Goal: Task Accomplishment & Management: Manage account settings

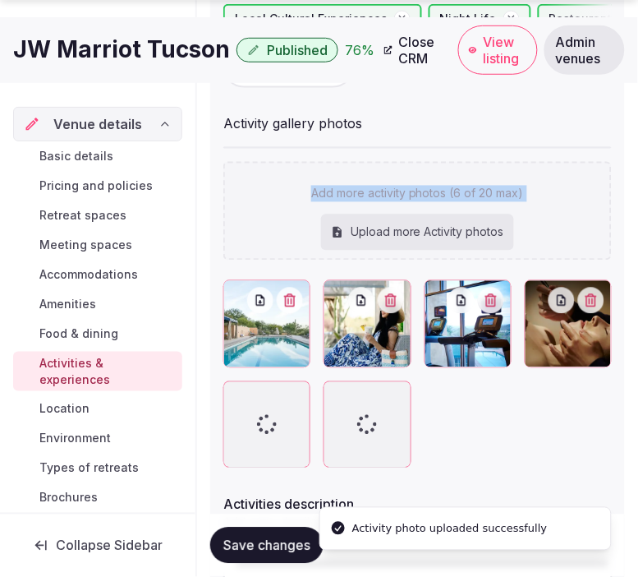
scroll to position [456, 0]
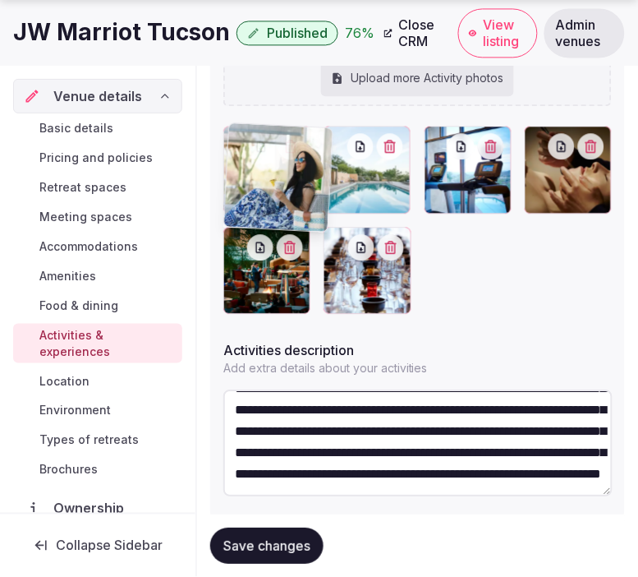
drag, startPoint x: 339, startPoint y: 145, endPoint x: 258, endPoint y: 130, distance: 82.0
click at [263, 140] on body "Search Popular Destinations [GEOGRAPHIC_DATA], [GEOGRAPHIC_DATA] [GEOGRAPHIC_DA…" at bounding box center [319, 83] width 638 height 1079
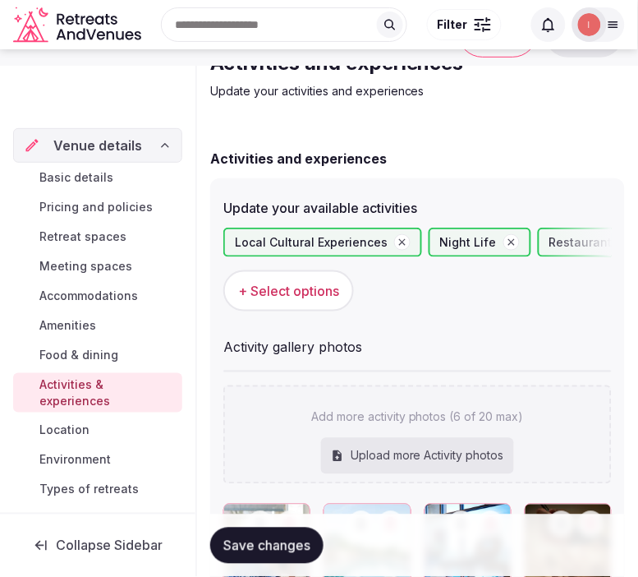
scroll to position [182, 0]
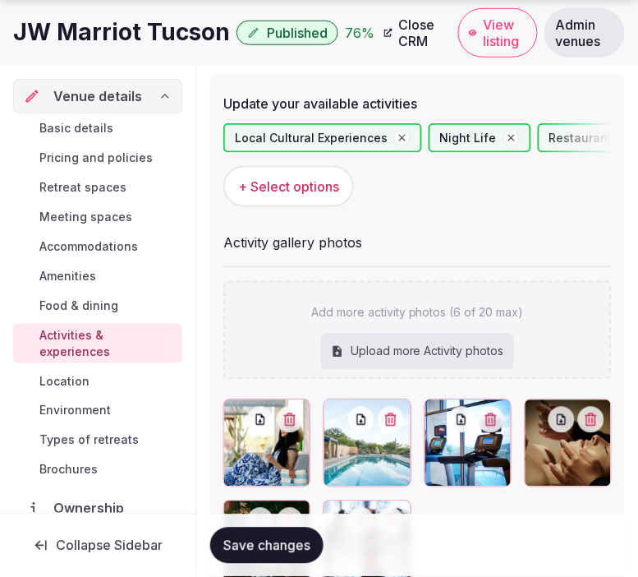
click at [293, 540] on span "Save changes" at bounding box center [267, 545] width 87 height 16
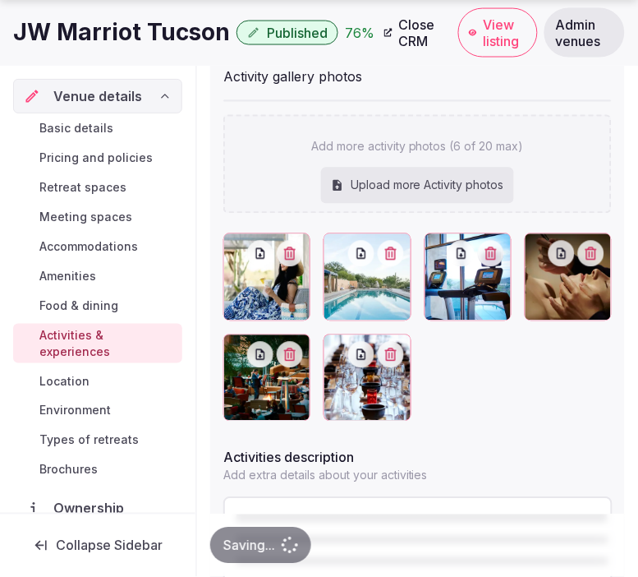
scroll to position [365, 0]
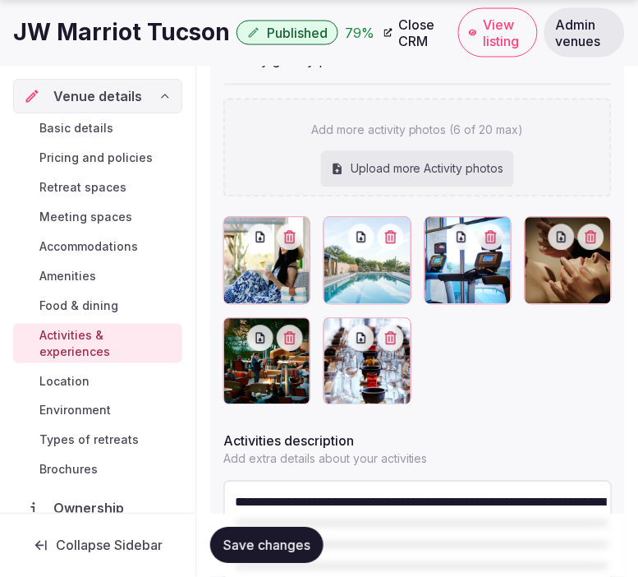
click at [309, 534] on button "Save changes" at bounding box center [266, 546] width 113 height 36
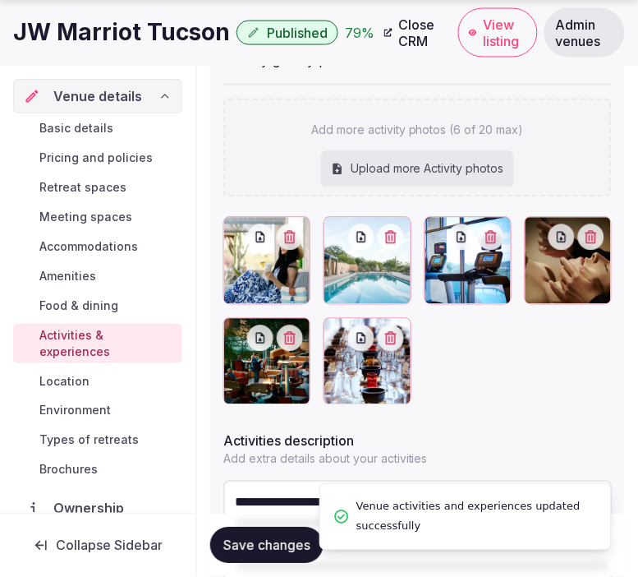
click at [351, 173] on div "Upload more Activity photos" at bounding box center [417, 169] width 193 height 36
type input "**********"
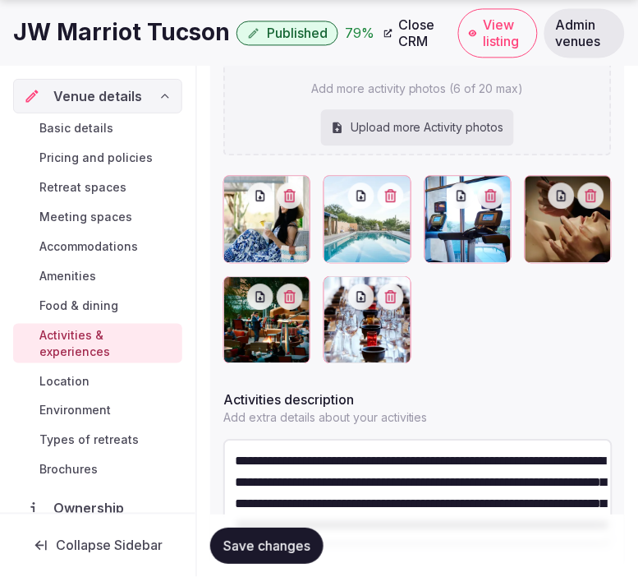
scroll to position [447, 0]
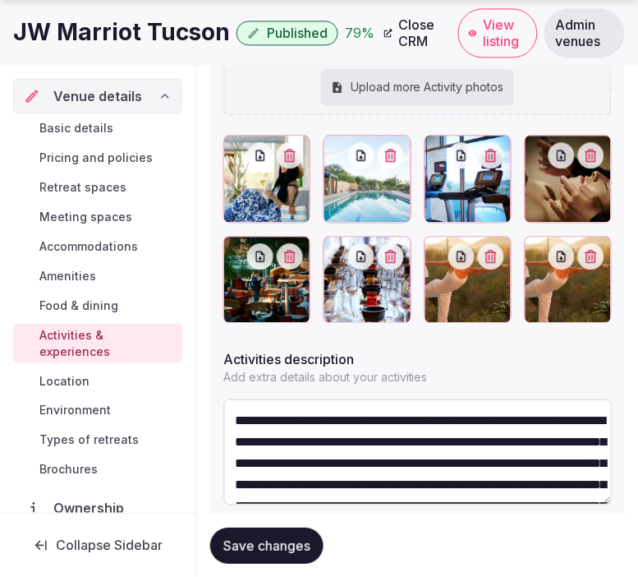
click at [486, 250] on icon "button" at bounding box center [491, 256] width 13 height 13
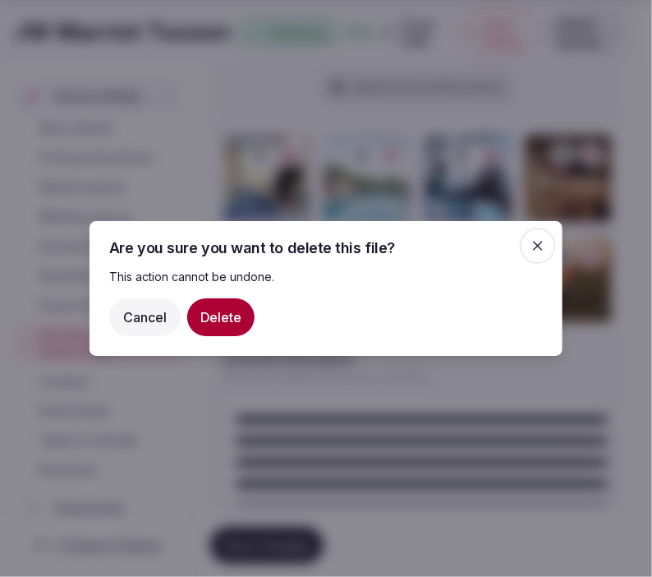
click at [228, 325] on button "Delete" at bounding box center [220, 317] width 67 height 38
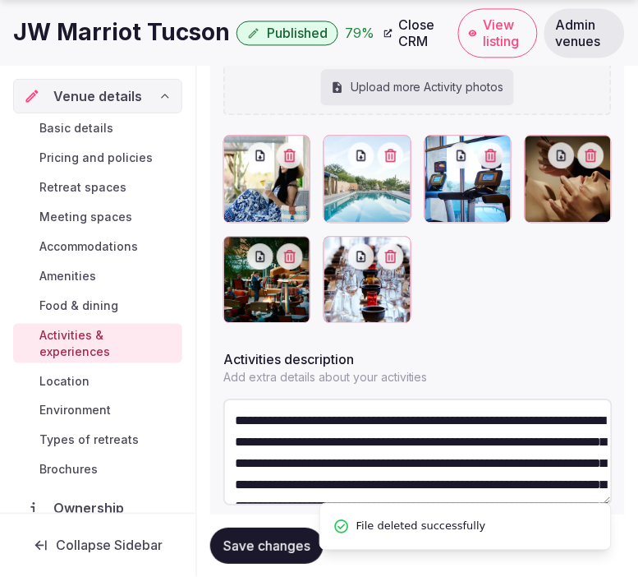
click at [291, 544] on span "Save changes" at bounding box center [267, 545] width 87 height 16
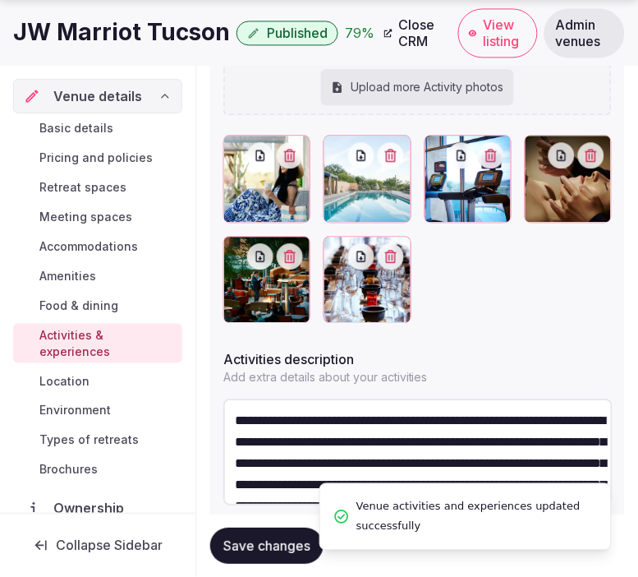
click at [286, 537] on span "Save changes" at bounding box center [267, 545] width 87 height 16
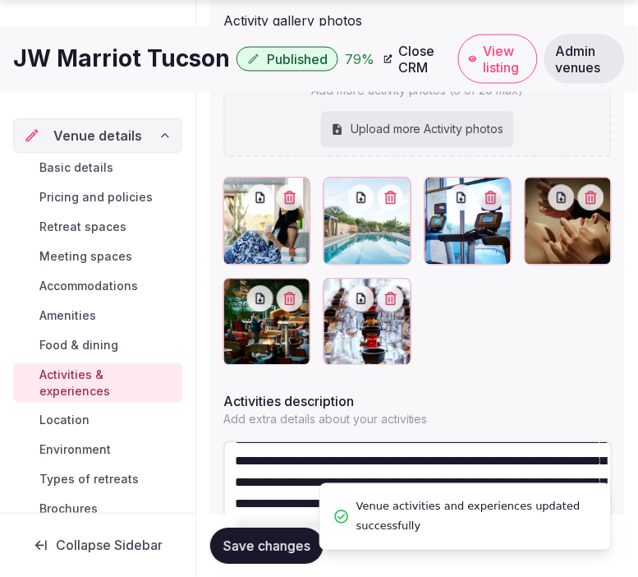
scroll to position [499, 0]
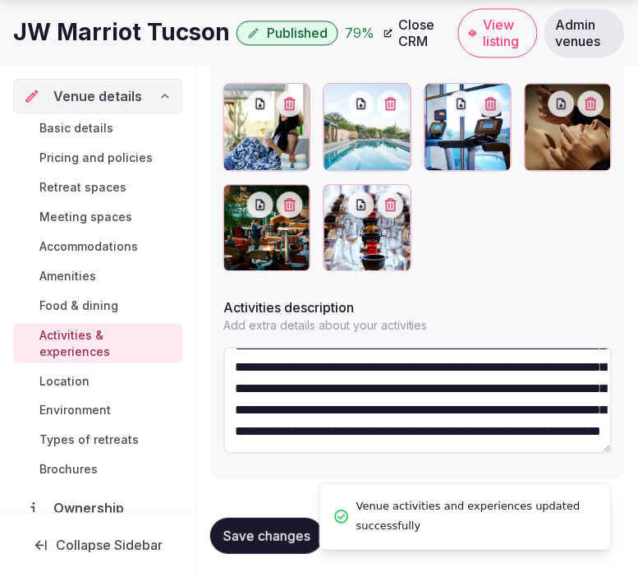
click at [72, 381] on span "Location" at bounding box center [64, 381] width 50 height 16
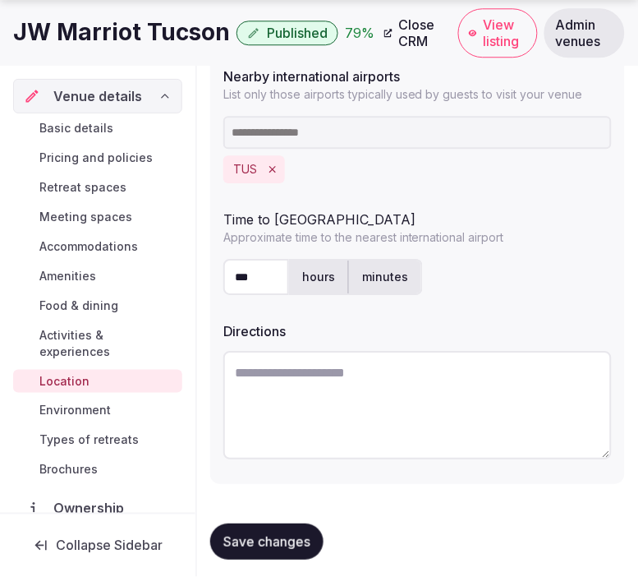
scroll to position [569, 0]
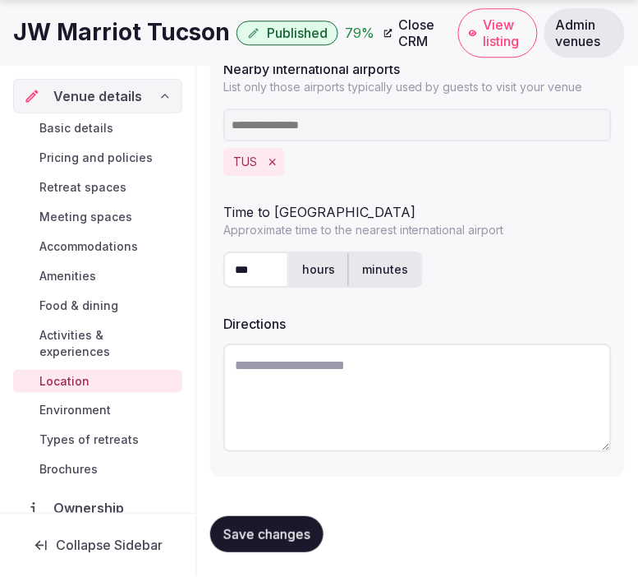
click at [302, 541] on button "Save changes" at bounding box center [266, 534] width 113 height 36
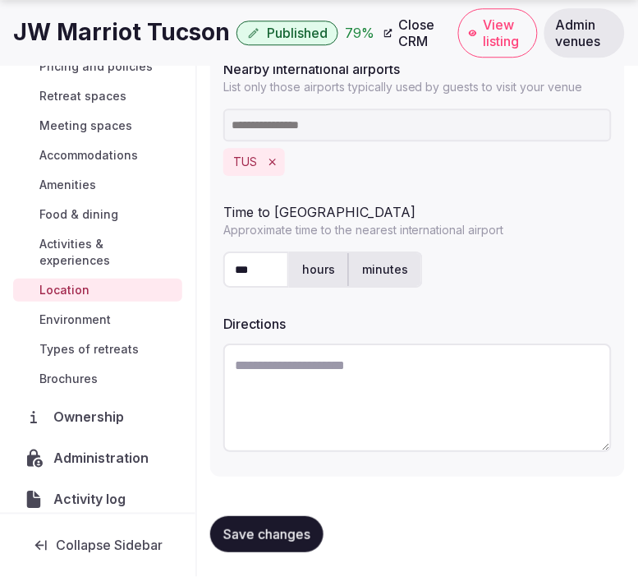
click at [82, 322] on span "Environment" at bounding box center [74, 319] width 71 height 16
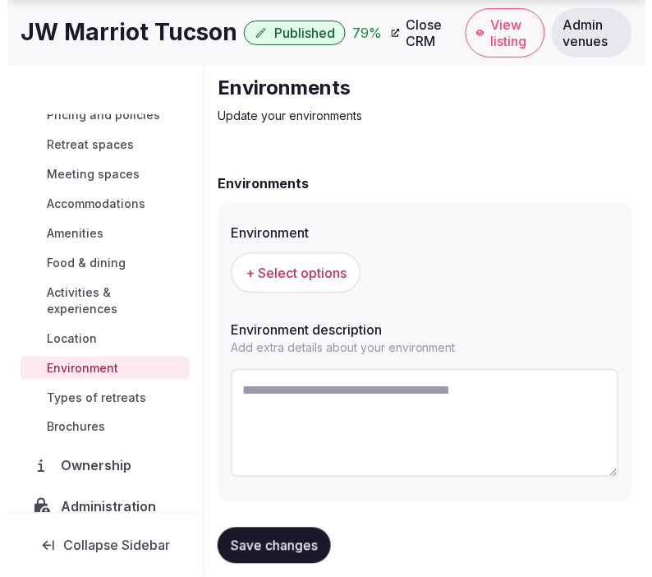
scroll to position [77, 0]
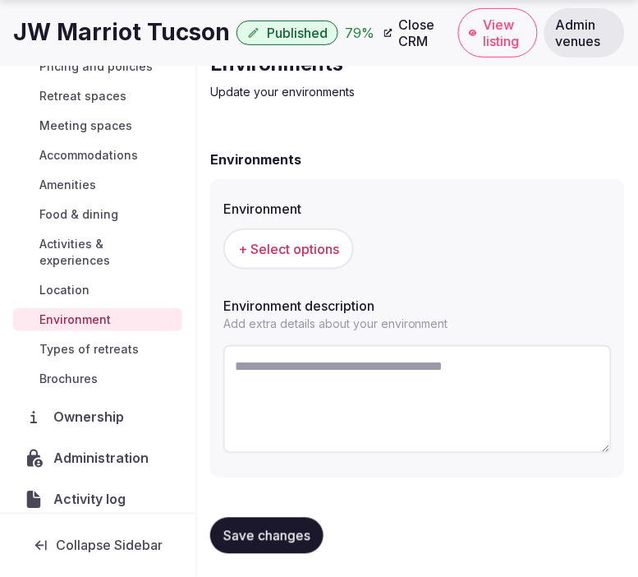
click at [314, 253] on span "+ Select options" at bounding box center [288, 249] width 101 height 18
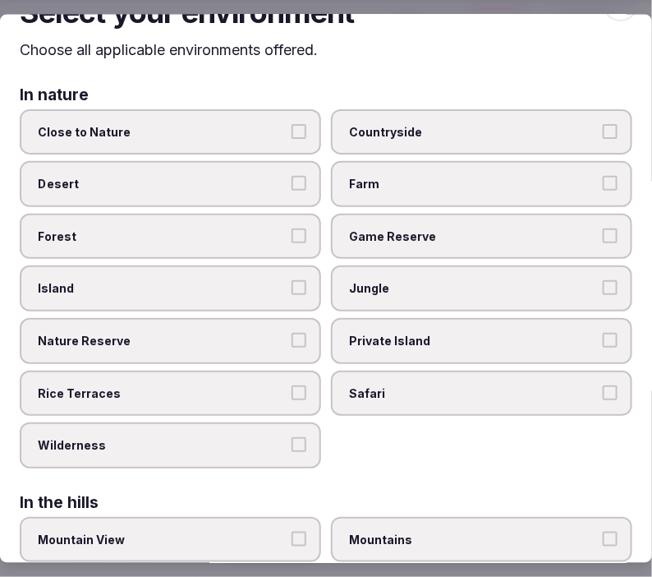
scroll to position [0, 0]
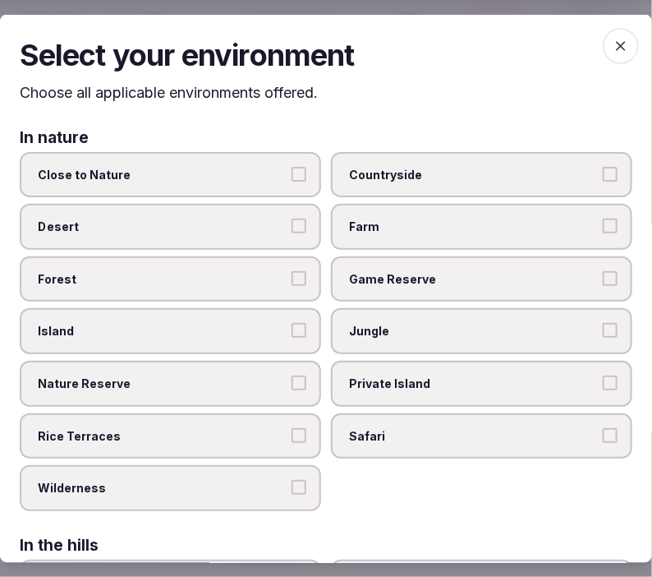
click at [218, 171] on span "Close to Nature" at bounding box center [162, 174] width 249 height 16
click at [292, 171] on button "Close to Nature" at bounding box center [299, 173] width 15 height 15
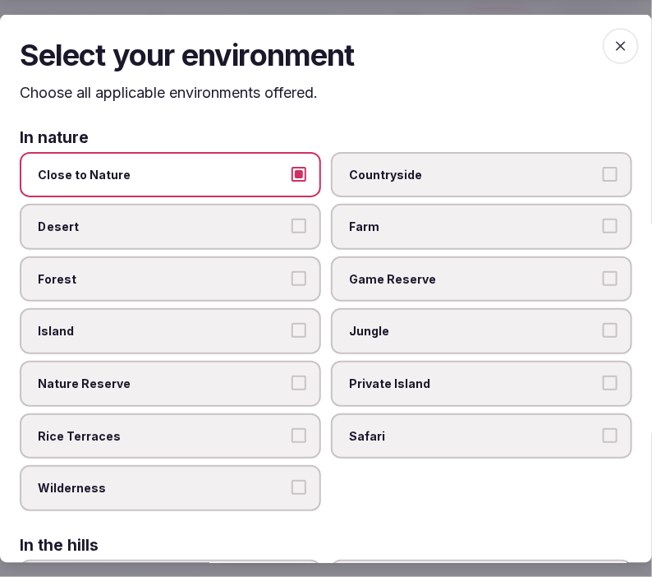
click at [275, 226] on span "Desert" at bounding box center [162, 227] width 249 height 16
click at [292, 226] on button "Desert" at bounding box center [299, 226] width 15 height 15
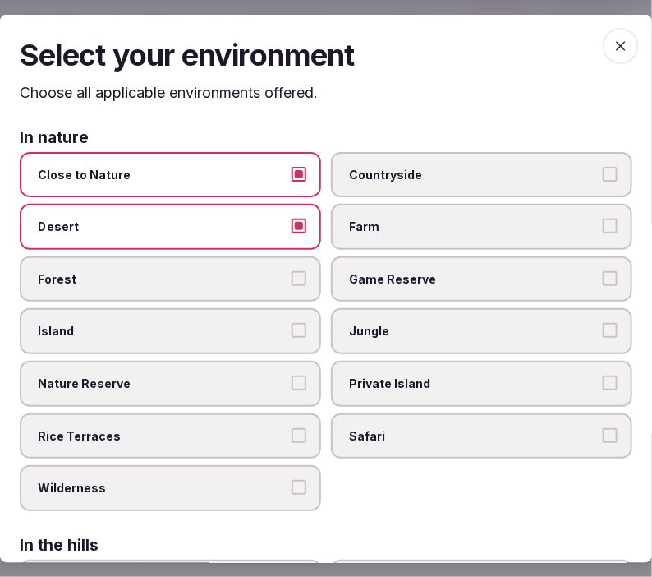
click at [613, 44] on icon "button" at bounding box center [621, 46] width 16 height 16
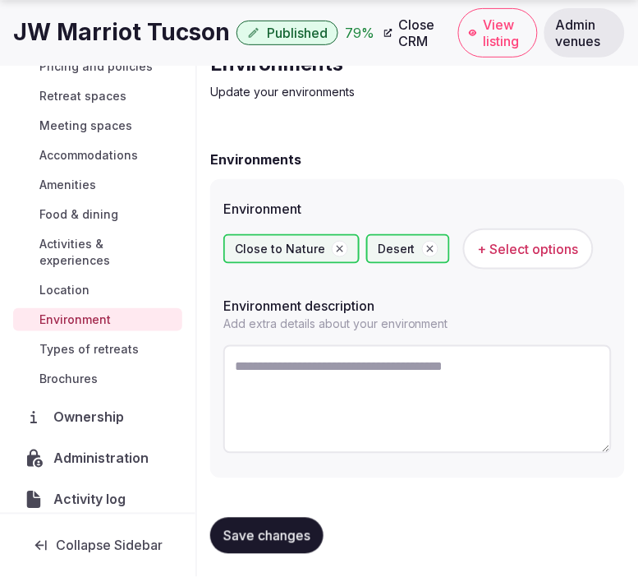
click at [293, 538] on span "Save changes" at bounding box center [267, 536] width 87 height 16
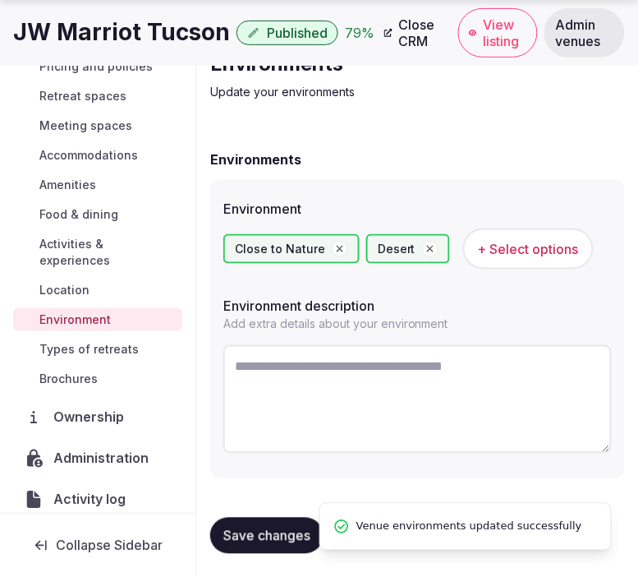
click at [288, 529] on span "Save changes" at bounding box center [267, 536] width 87 height 16
click at [108, 346] on span "Types of retreats" at bounding box center [88, 349] width 99 height 16
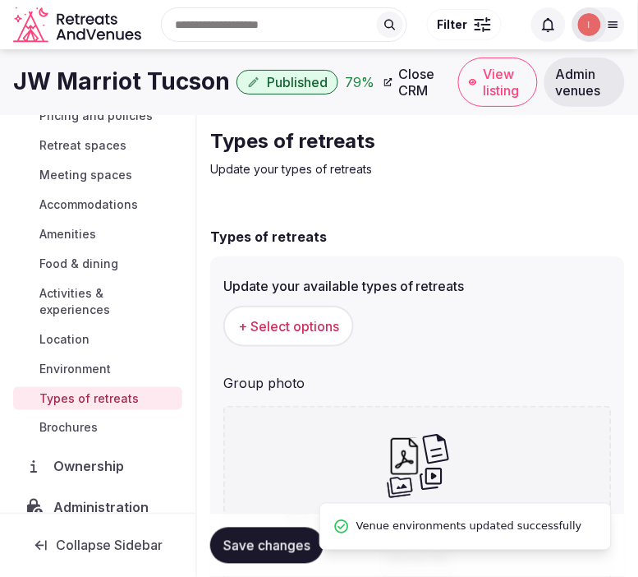
click at [310, 314] on button "+ Select options" at bounding box center [289, 326] width 131 height 41
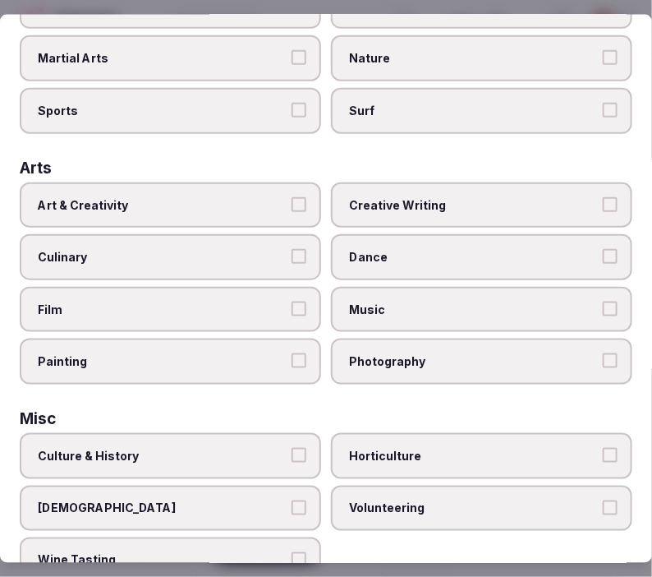
scroll to position [274, 0]
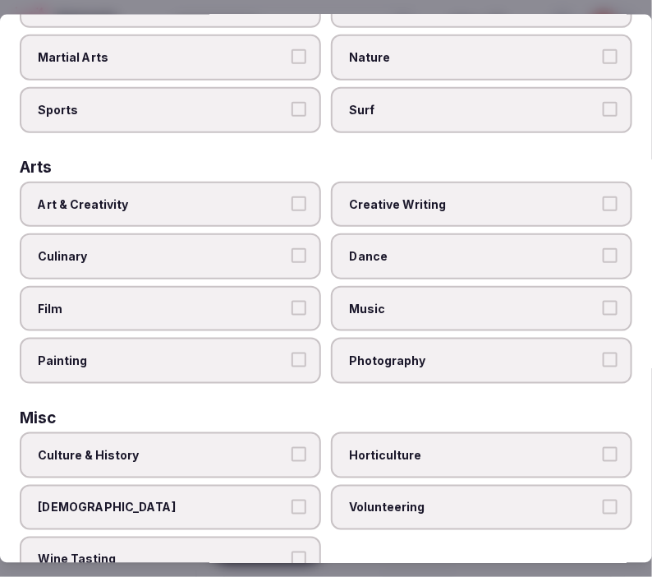
click at [217, 196] on span "Art & Creativity" at bounding box center [162, 204] width 249 height 16
click at [292, 196] on button "Art & Creativity" at bounding box center [299, 203] width 15 height 15
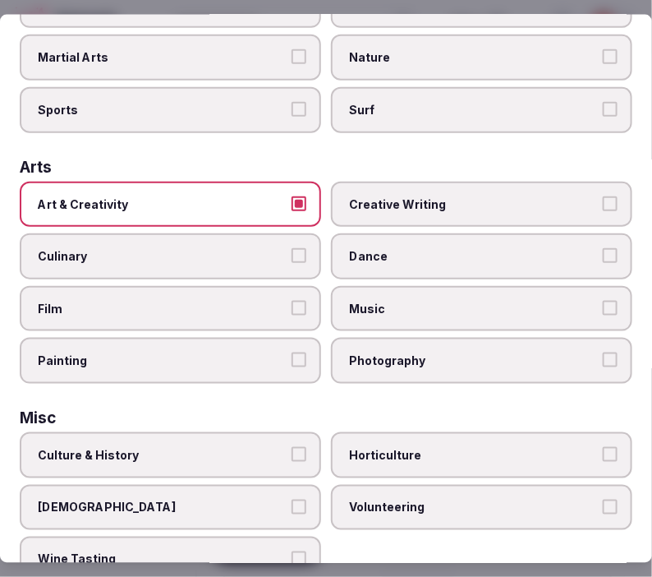
click at [372, 198] on span "Creative Writing" at bounding box center [473, 204] width 249 height 16
click at [603, 198] on button "Creative Writing" at bounding box center [610, 203] width 15 height 15
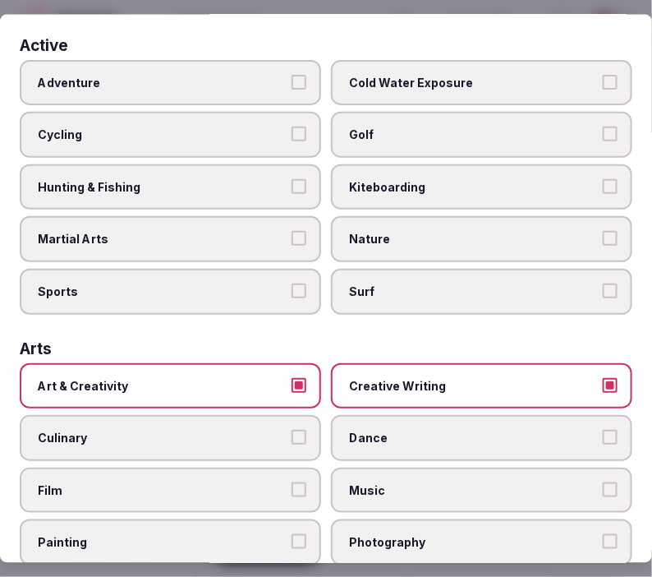
scroll to position [91, 0]
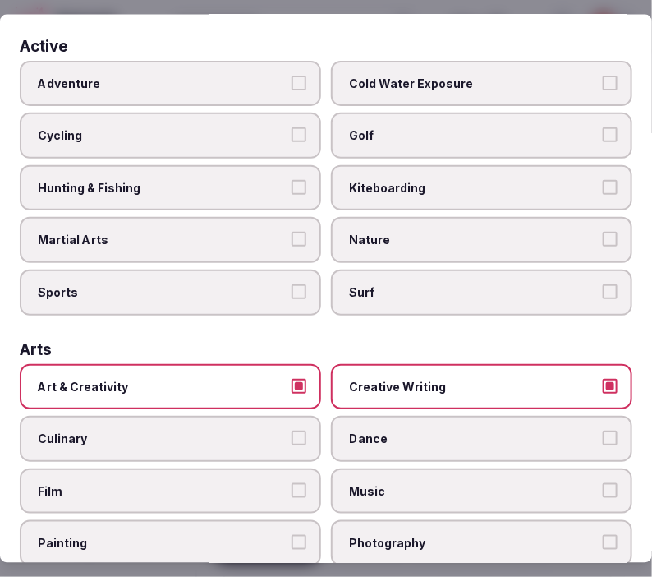
drag, startPoint x: 174, startPoint y: 160, endPoint x: 181, endPoint y: 167, distance: 9.3
click at [173, 164] on label "Hunting & Fishing" at bounding box center [171, 187] width 302 height 46
click at [292, 179] on button "Hunting & Fishing" at bounding box center [299, 186] width 15 height 15
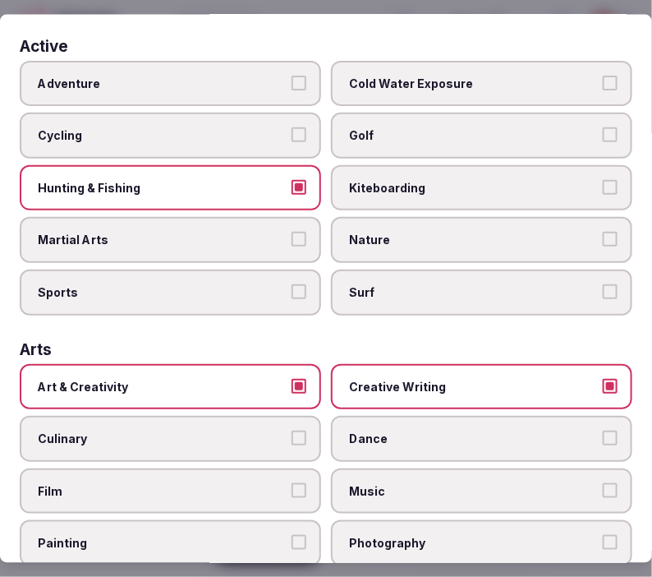
click at [217, 74] on label "Adventure" at bounding box center [171, 83] width 302 height 46
click at [292, 75] on button "Adventure" at bounding box center [299, 82] width 15 height 15
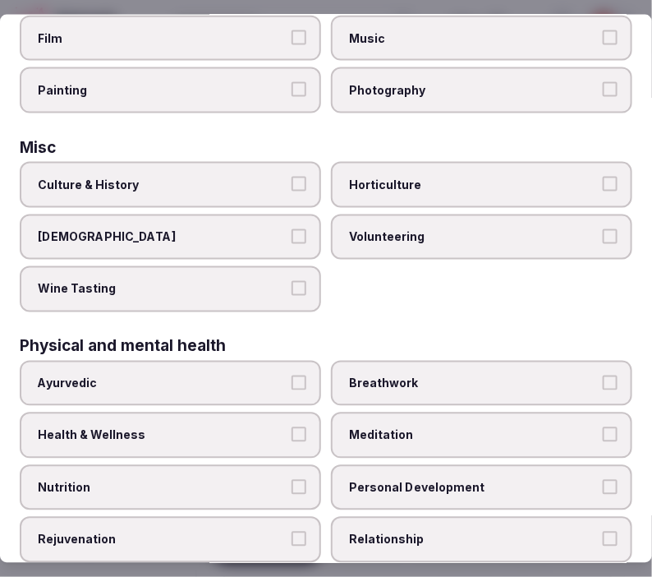
scroll to position [547, 0]
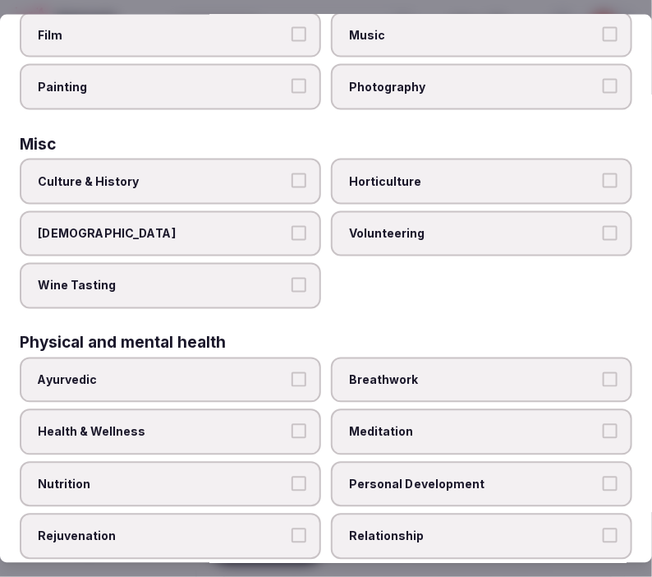
click at [224, 173] on span "Culture & History" at bounding box center [162, 181] width 249 height 16
click at [292, 173] on button "Culture & History" at bounding box center [299, 180] width 15 height 15
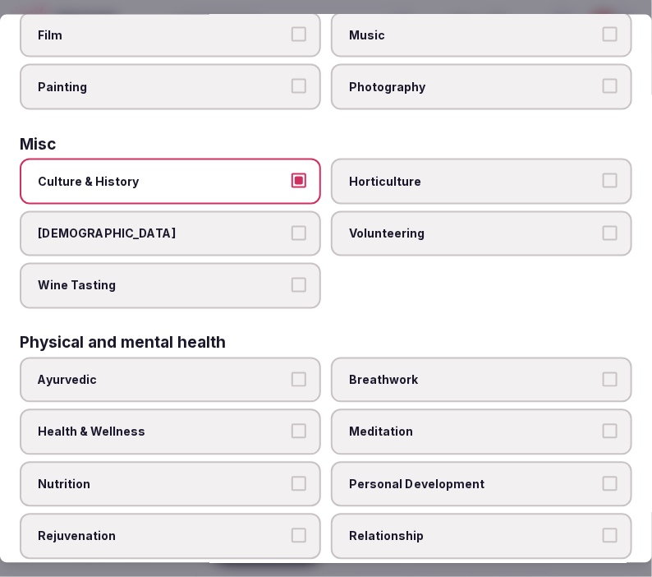
scroll to position [638, 0]
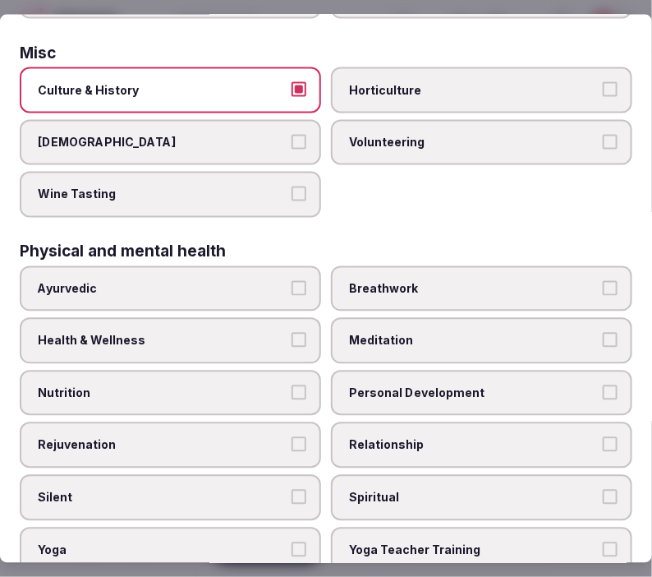
click at [228, 172] on label "Wine Tasting" at bounding box center [171, 195] width 302 height 46
click at [292, 187] on button "Wine Tasting" at bounding box center [299, 194] width 15 height 15
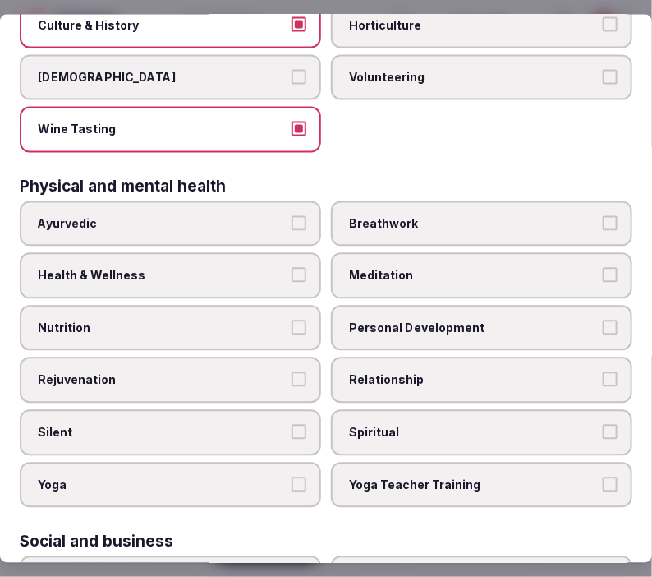
scroll to position [730, 0]
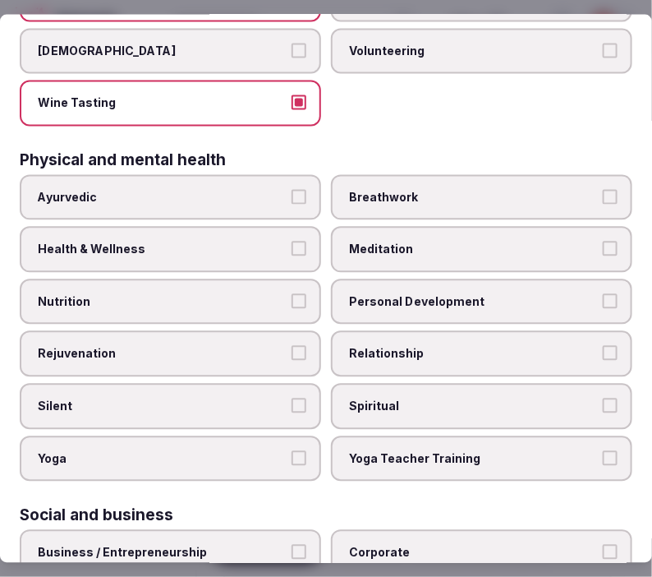
drag, startPoint x: 407, startPoint y: 273, endPoint x: 412, endPoint y: 288, distance: 15.6
click at [405, 293] on span "Personal Development" at bounding box center [473, 301] width 249 height 16
click at [422, 346] on span "Relationship" at bounding box center [473, 354] width 249 height 16
click at [603, 346] on button "Relationship" at bounding box center [610, 353] width 15 height 15
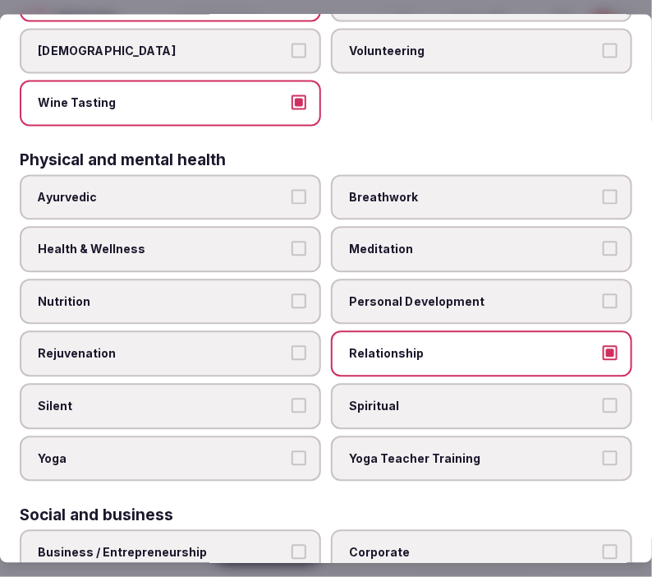
drag, startPoint x: 596, startPoint y: 275, endPoint x: 584, endPoint y: 273, distance: 11.8
click at [603, 293] on button "Personal Development" at bounding box center [610, 300] width 15 height 15
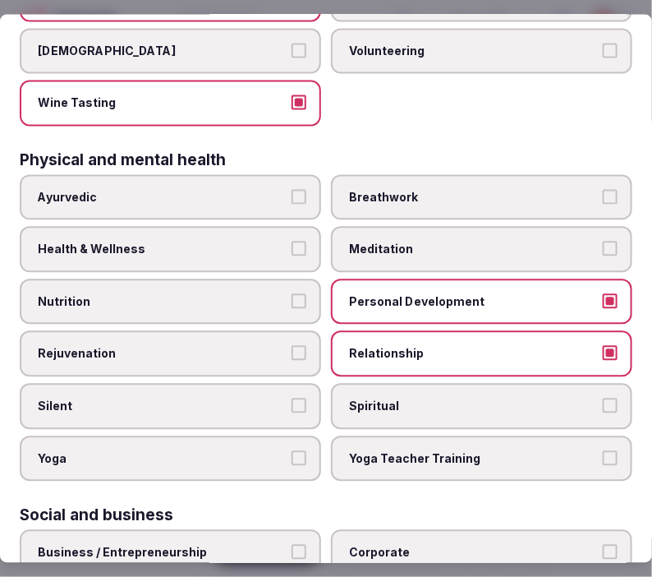
click at [224, 242] on span "Health & Wellness" at bounding box center [162, 250] width 249 height 16
click at [292, 242] on button "Health & Wellness" at bounding box center [299, 249] width 15 height 15
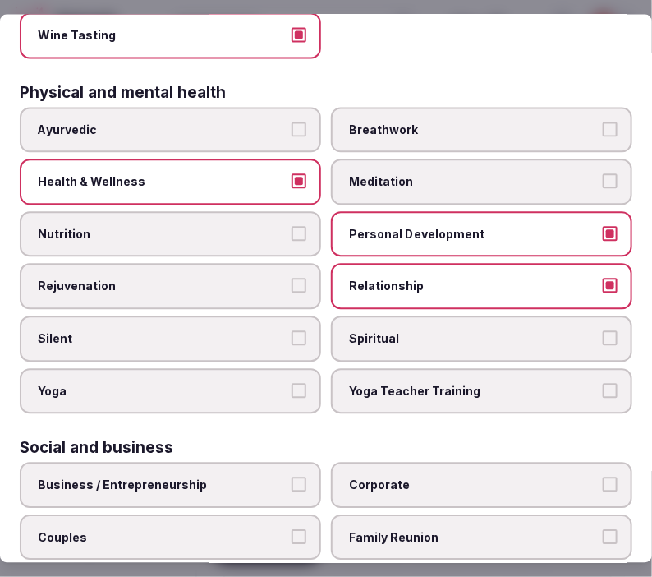
scroll to position [822, 0]
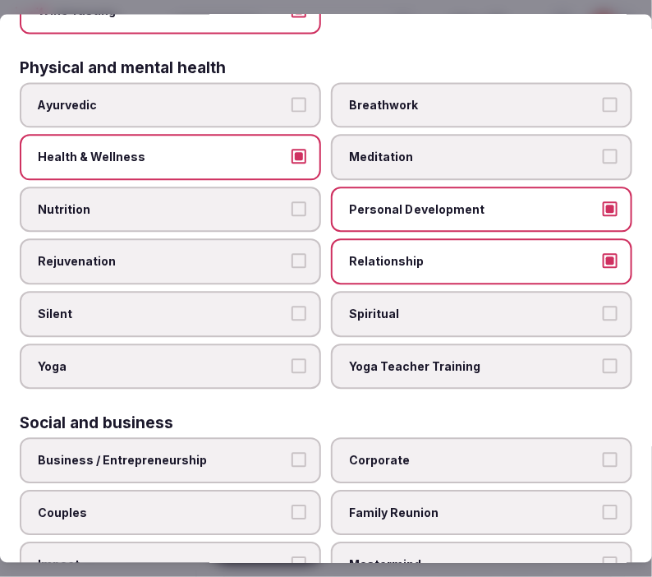
click at [417, 307] on span "Spiritual" at bounding box center [473, 315] width 249 height 16
click at [603, 307] on button "Spiritual" at bounding box center [610, 314] width 15 height 15
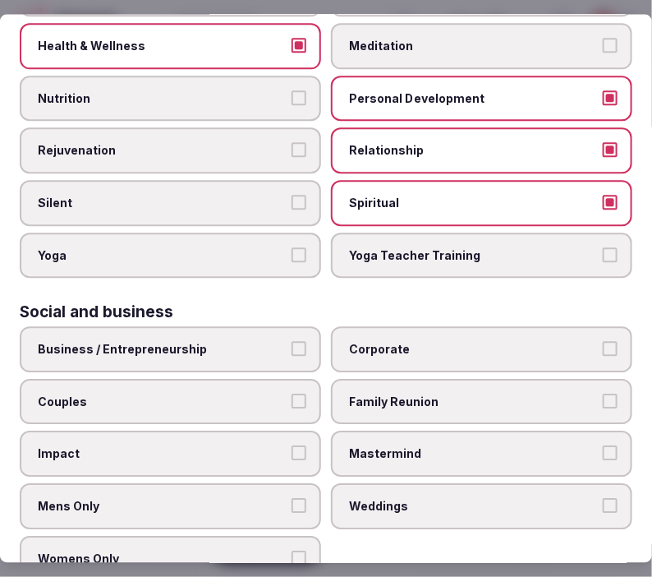
scroll to position [938, 0]
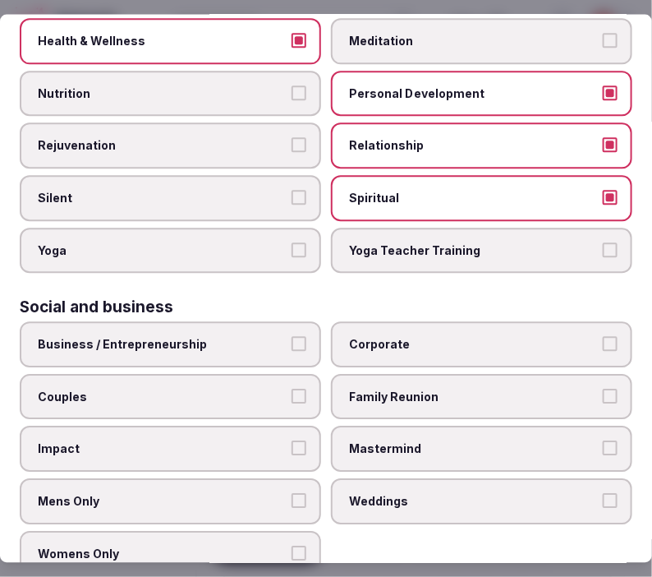
click at [282, 326] on label "Business / Entrepreneurship" at bounding box center [171, 345] width 302 height 46
click at [292, 337] on button "Business / Entrepreneurship" at bounding box center [299, 344] width 15 height 15
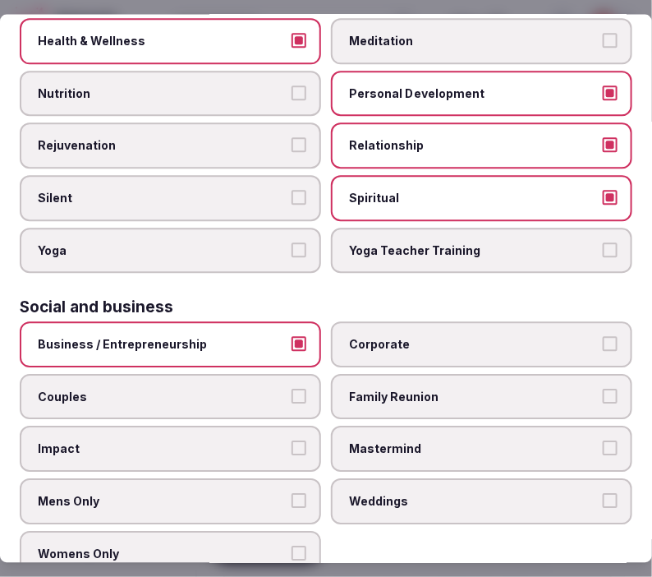
click at [452, 326] on label "Corporate" at bounding box center [482, 345] width 302 height 46
click at [603, 337] on button "Corporate" at bounding box center [610, 344] width 15 height 15
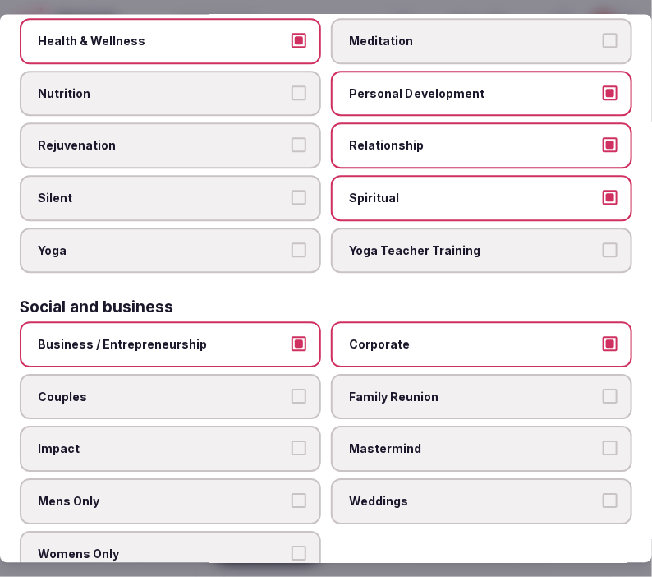
click at [452, 389] on span "Family Reunion" at bounding box center [473, 397] width 249 height 16
click at [603, 389] on button "Family Reunion" at bounding box center [610, 396] width 15 height 15
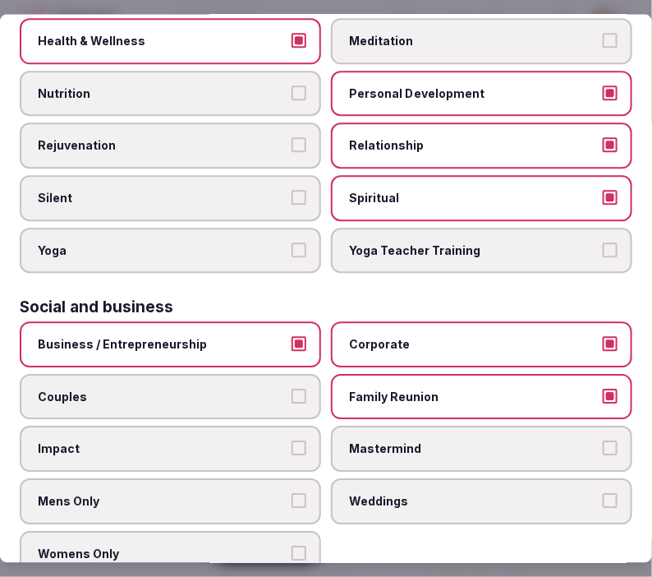
click at [481, 479] on label "Weddings" at bounding box center [482, 502] width 302 height 46
click at [603, 494] on button "Weddings" at bounding box center [610, 501] width 15 height 15
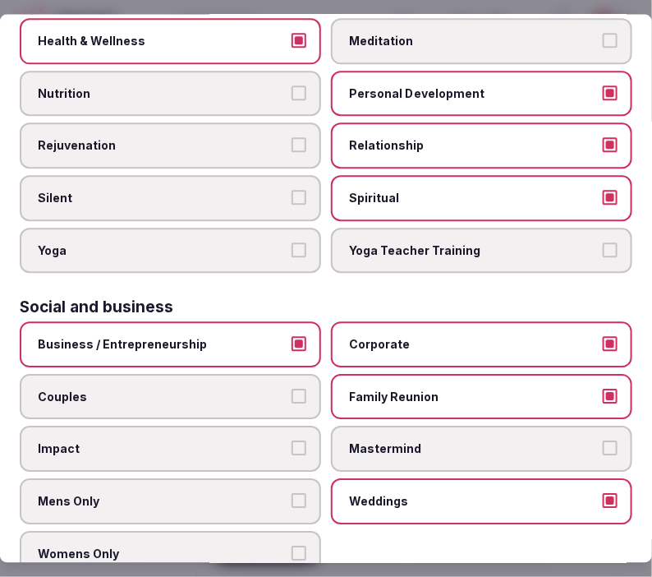
click at [275, 389] on span "Couples" at bounding box center [162, 397] width 249 height 16
click at [292, 389] on button "Couples" at bounding box center [299, 396] width 15 height 15
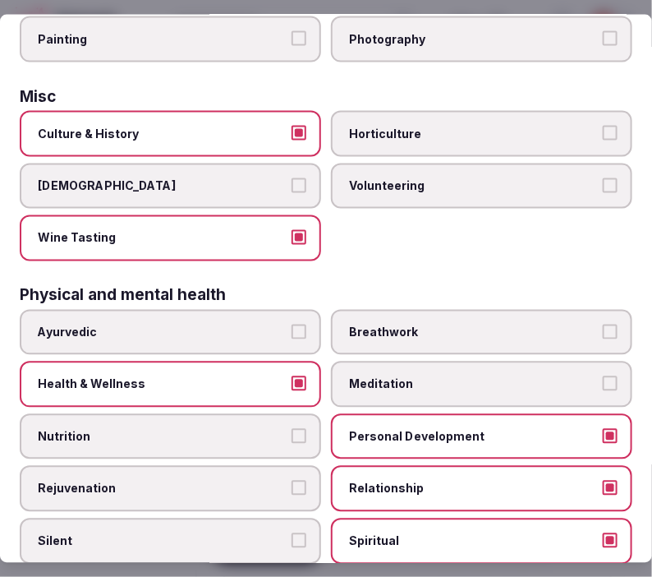
scroll to position [572, 0]
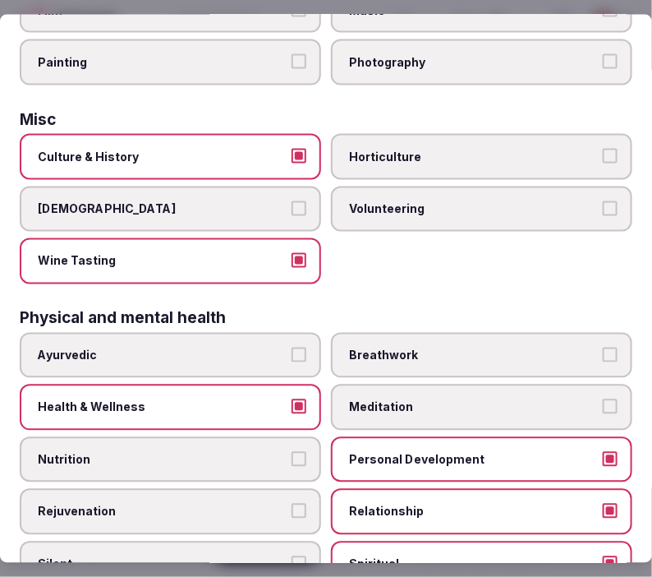
drag, startPoint x: 284, startPoint y: 431, endPoint x: 314, endPoint y: 411, distance: 36.0
click at [284, 436] on label "Nutrition" at bounding box center [171, 459] width 302 height 46
click at [292, 451] on button "Nutrition" at bounding box center [299, 458] width 15 height 15
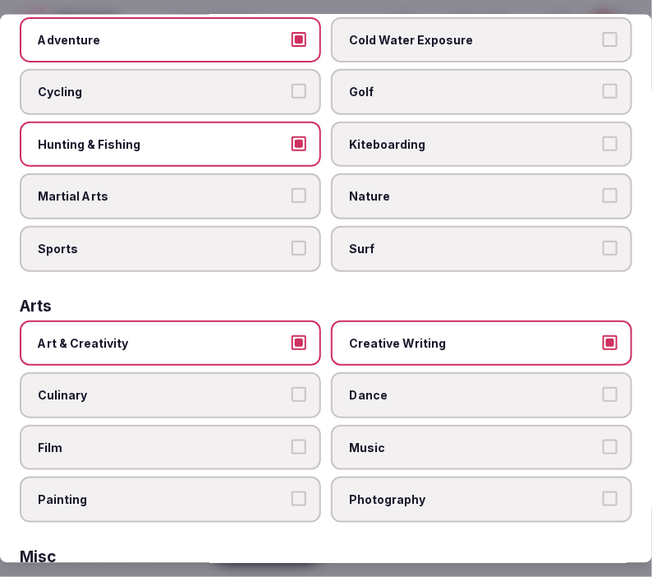
scroll to position [116, 0]
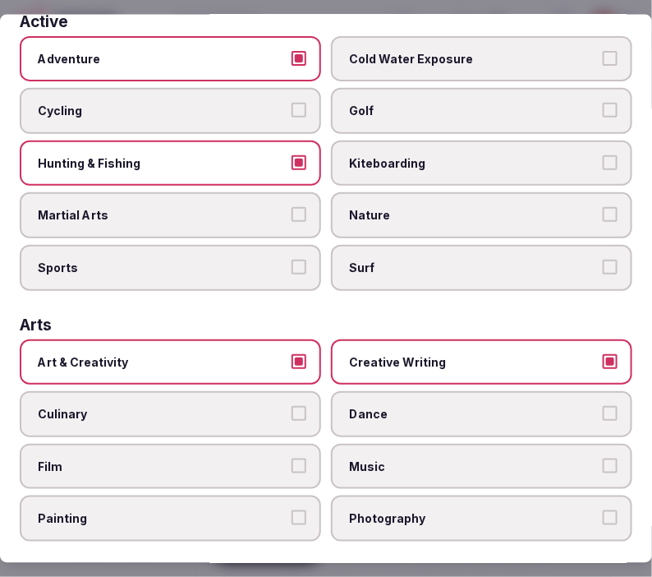
click at [309, 400] on label "Culinary" at bounding box center [171, 414] width 302 height 46
click at [307, 406] on button "Culinary" at bounding box center [299, 413] width 15 height 15
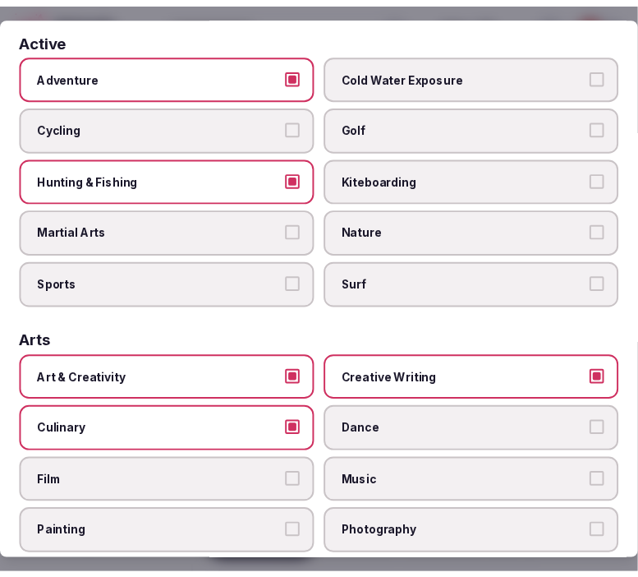
scroll to position [0, 0]
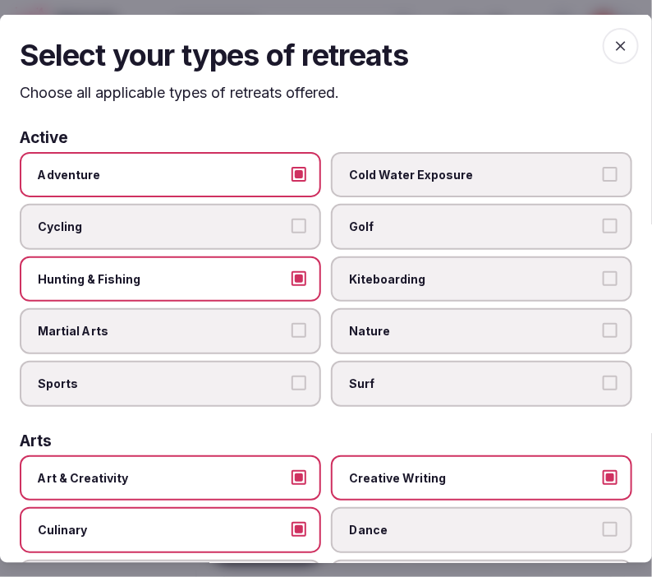
click at [603, 46] on span "button" at bounding box center [621, 46] width 36 height 36
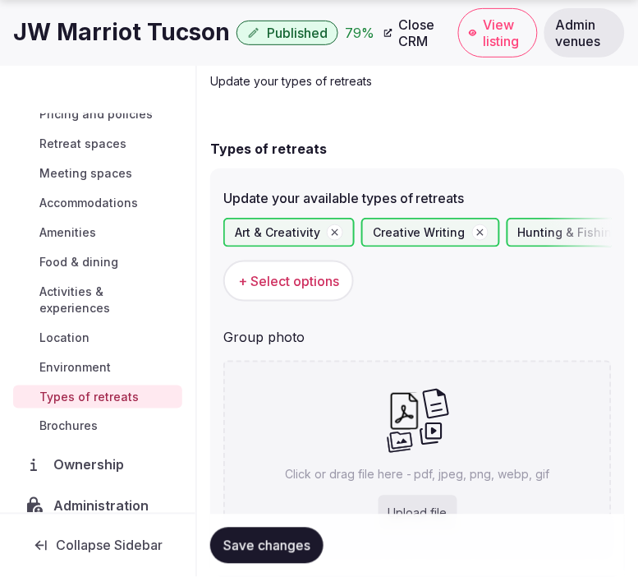
scroll to position [187, 0]
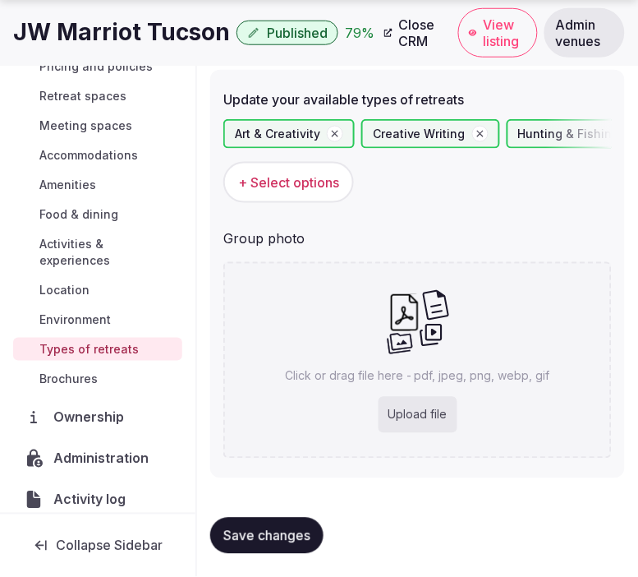
click at [288, 519] on button "Save changes" at bounding box center [266, 536] width 113 height 36
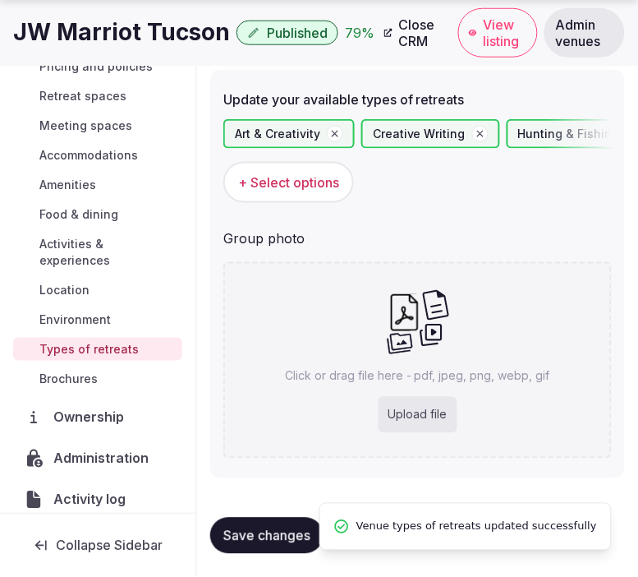
click at [425, 329] on icon at bounding box center [418, 321] width 64 height 67
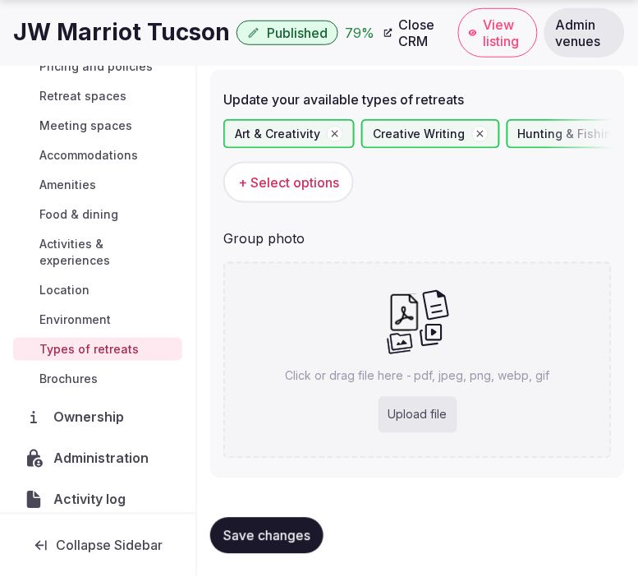
type input "**********"
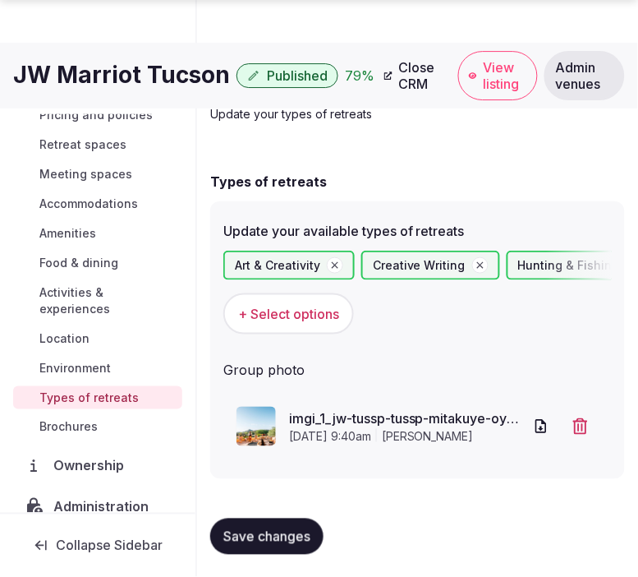
scroll to position [68, 0]
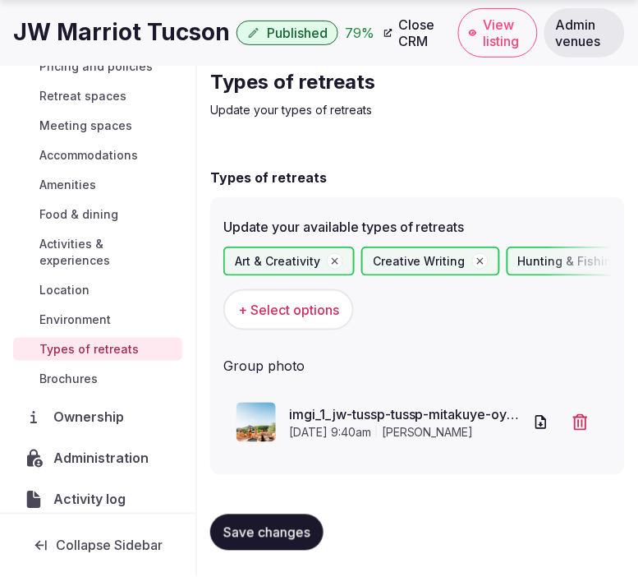
click at [240, 540] on span "Save changes" at bounding box center [267, 532] width 87 height 16
click at [251, 528] on span "Save changes" at bounding box center [267, 532] width 87 height 16
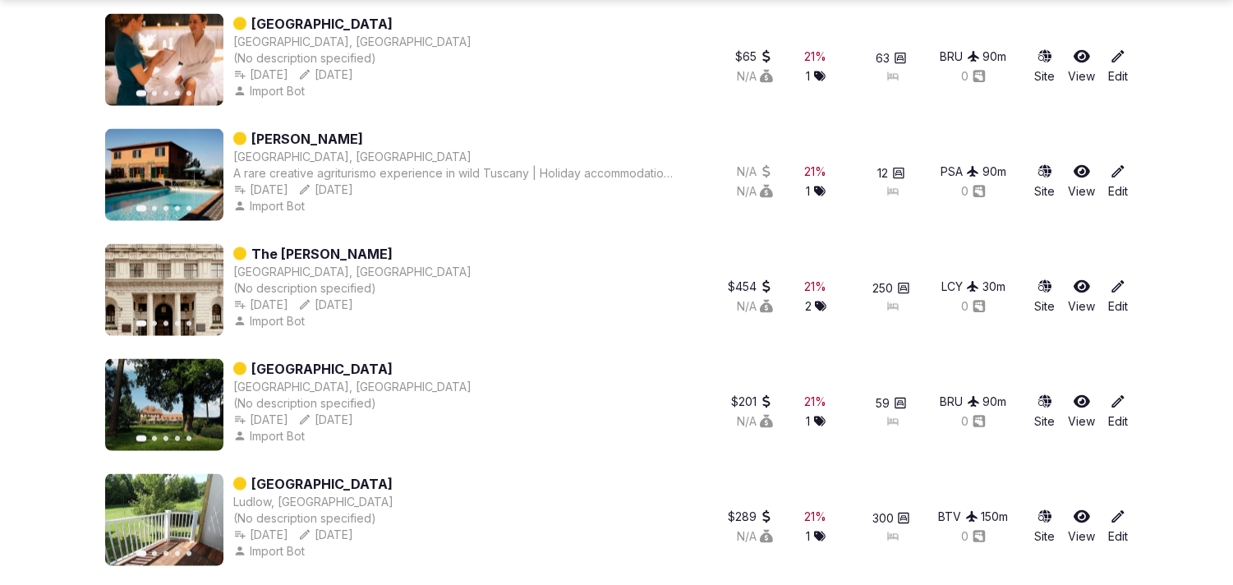
scroll to position [4965, 0]
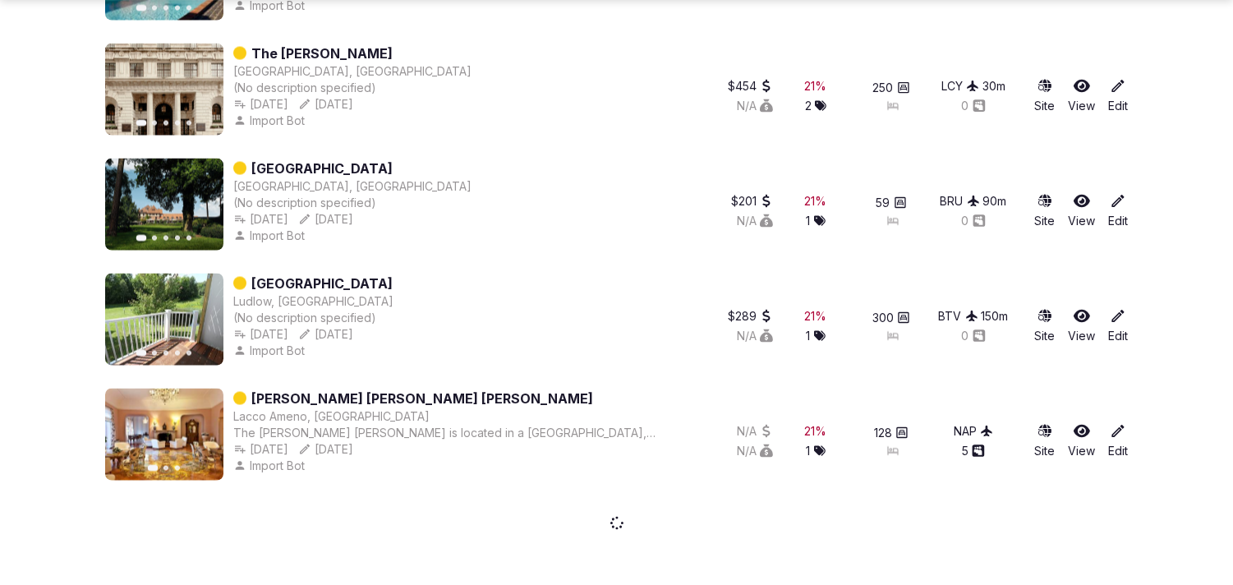
drag, startPoint x: 376, startPoint y: 282, endPoint x: 385, endPoint y: 283, distance: 8.3
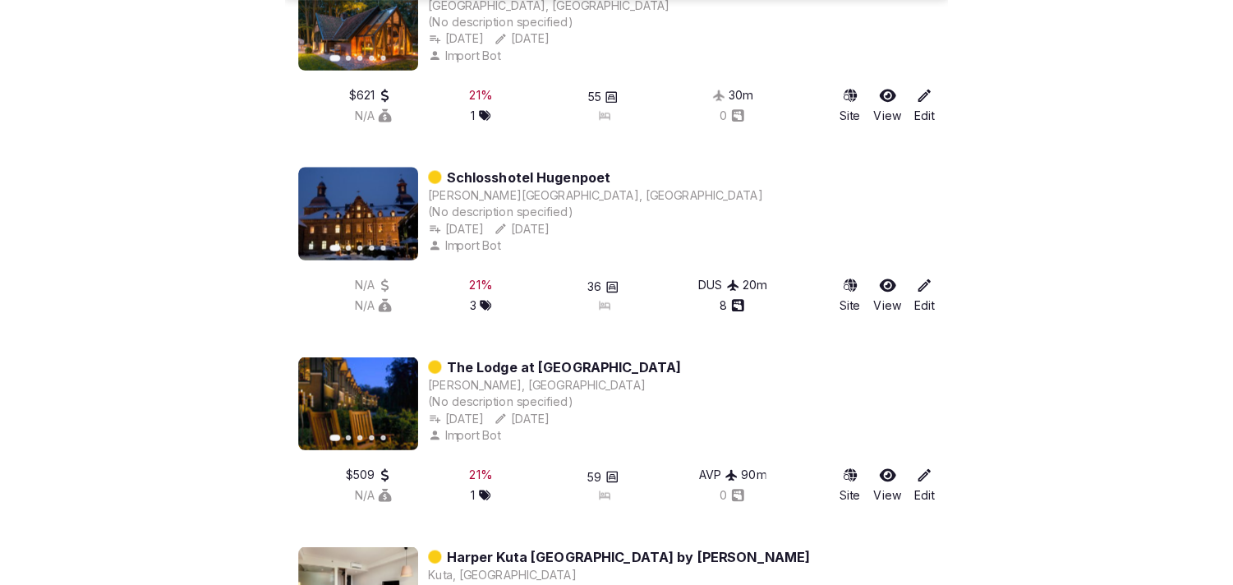
scroll to position [6334, 0]
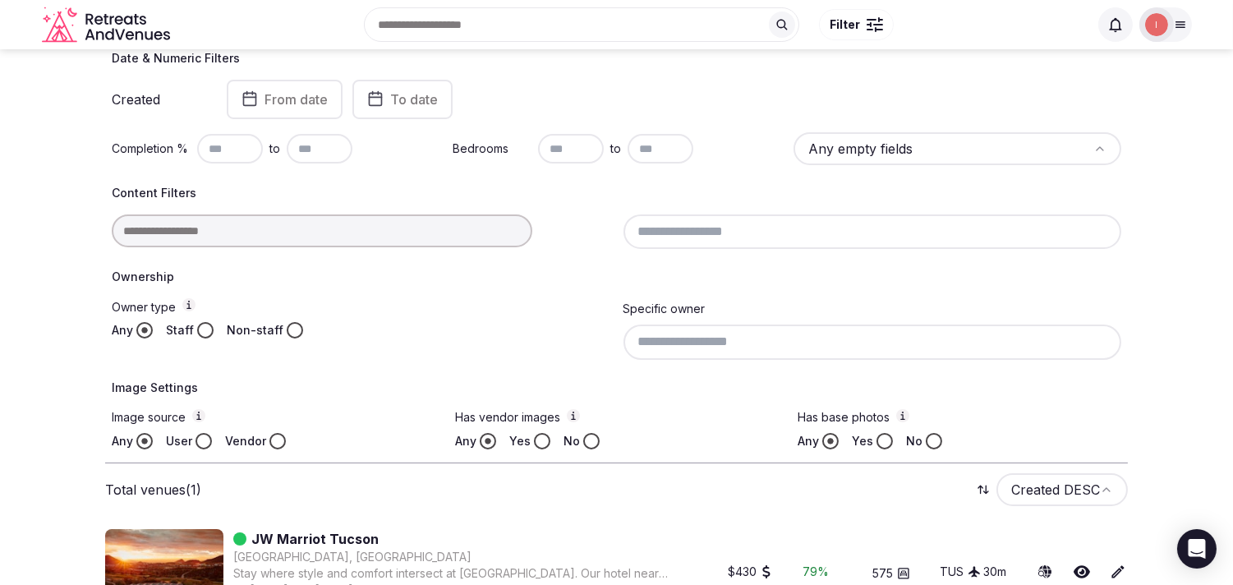
scroll to position [242, 0]
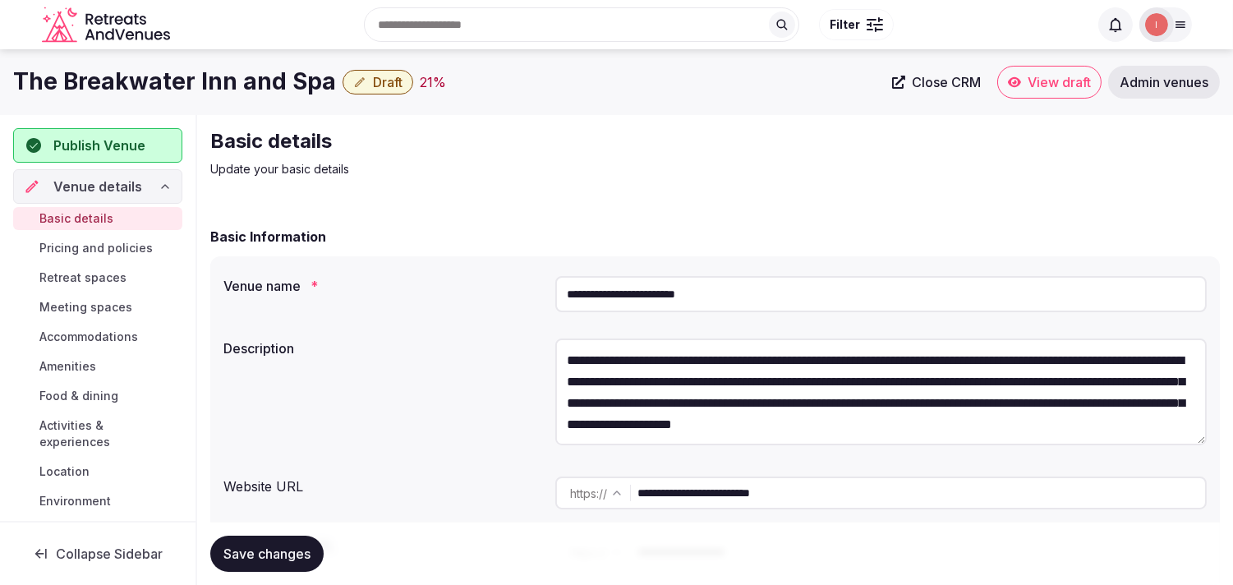
click at [702, 489] on input "**********" at bounding box center [922, 493] width 568 height 33
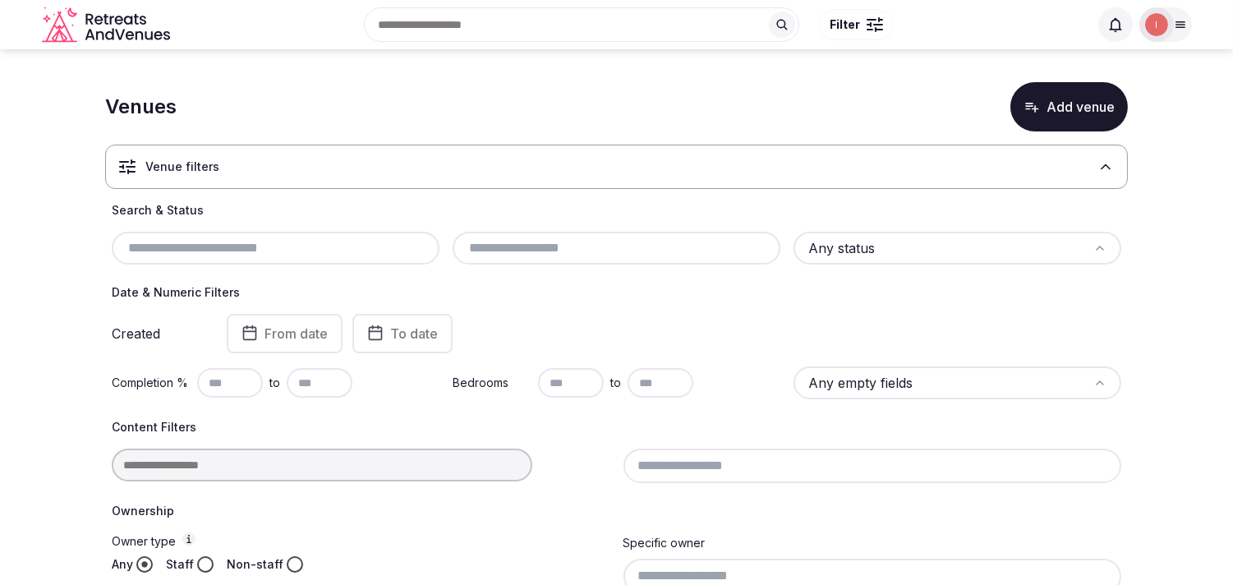
click at [359, 242] on input "text" at bounding box center [275, 248] width 315 height 20
paste input "**********"
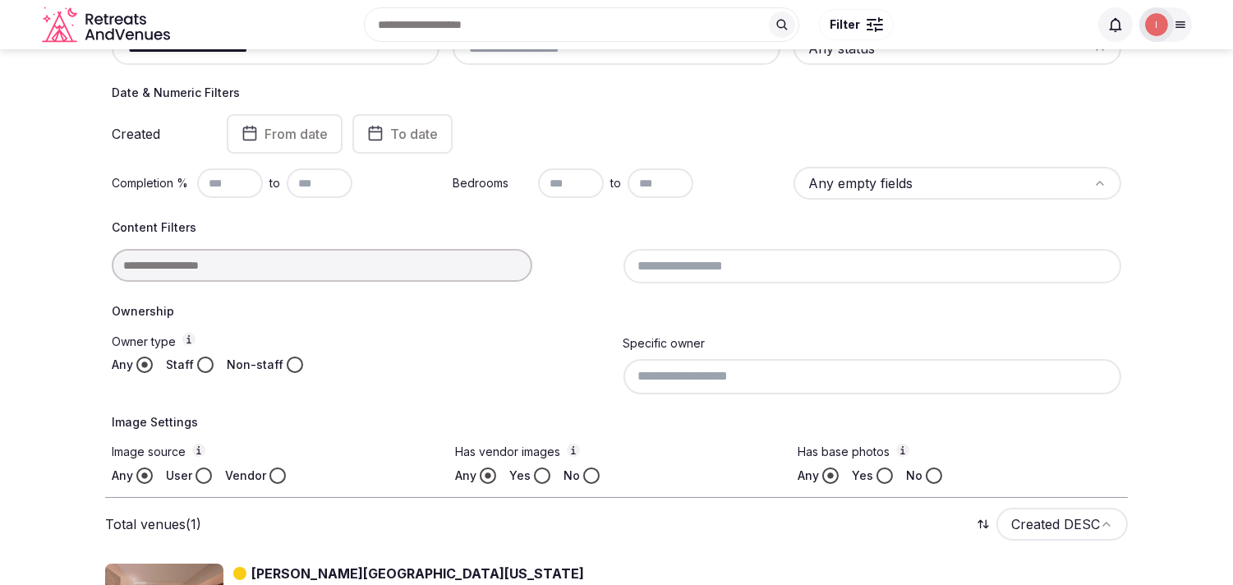
scroll to position [150, 0]
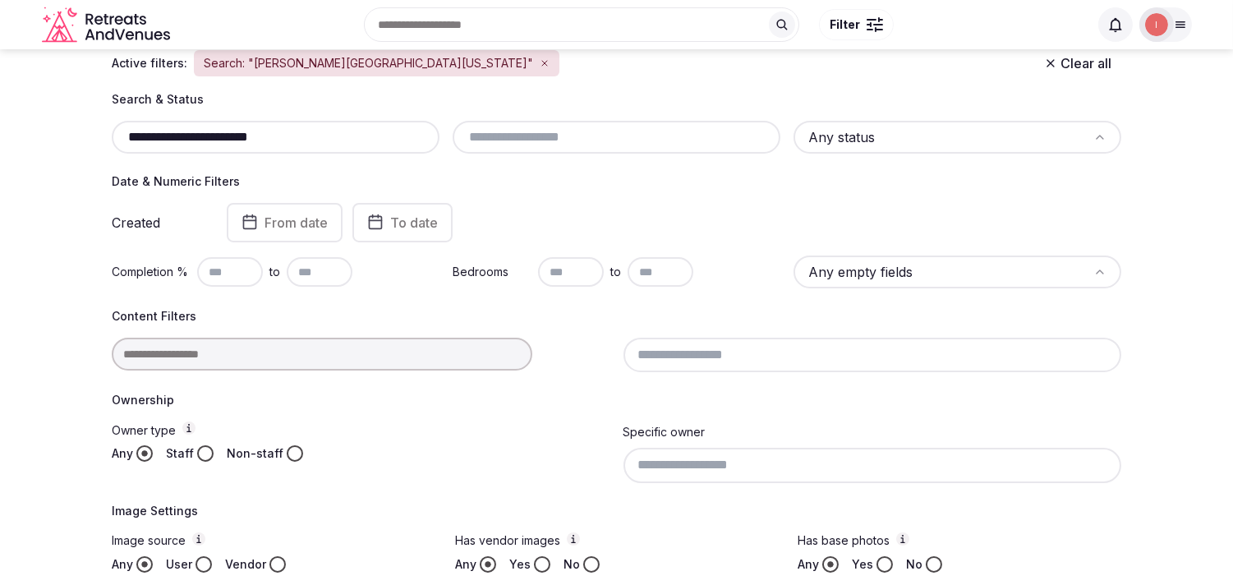
click at [236, 134] on input "**********" at bounding box center [275, 137] width 315 height 20
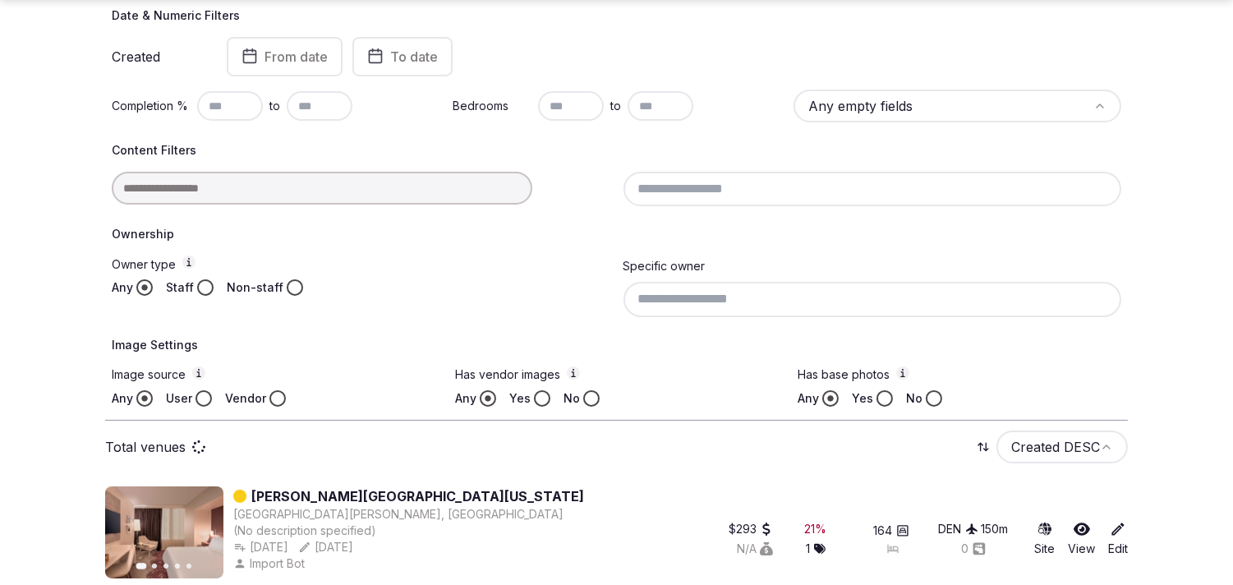
scroll to position [333, 0]
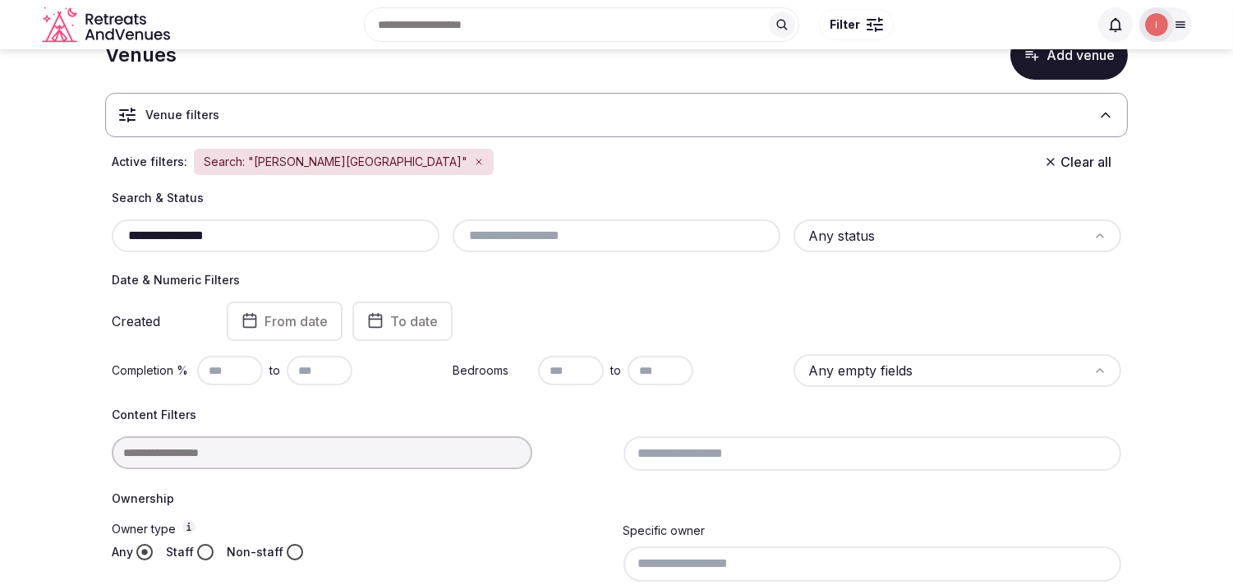
scroll to position [39, 0]
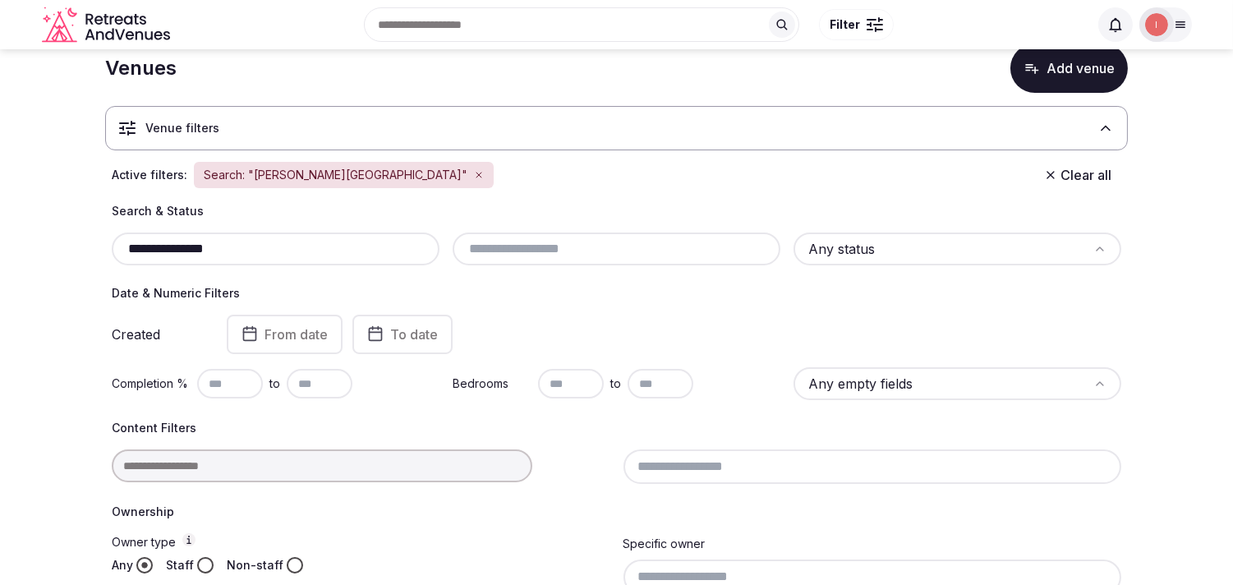
click at [280, 251] on input "**********" at bounding box center [275, 249] width 315 height 20
paste input "******"
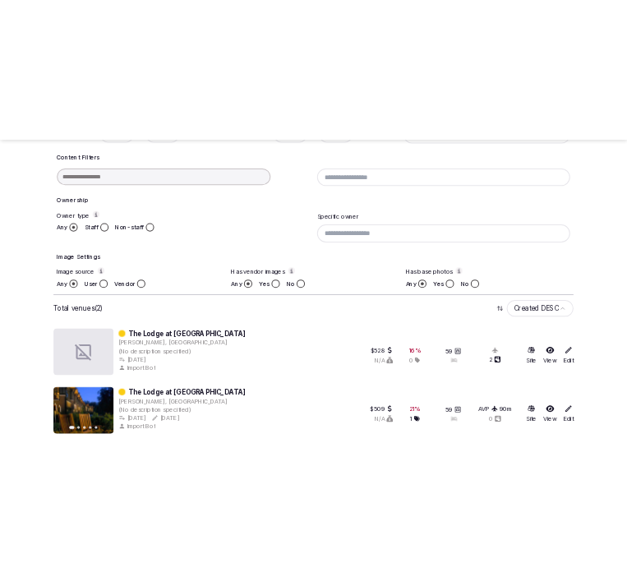
scroll to position [448, 0]
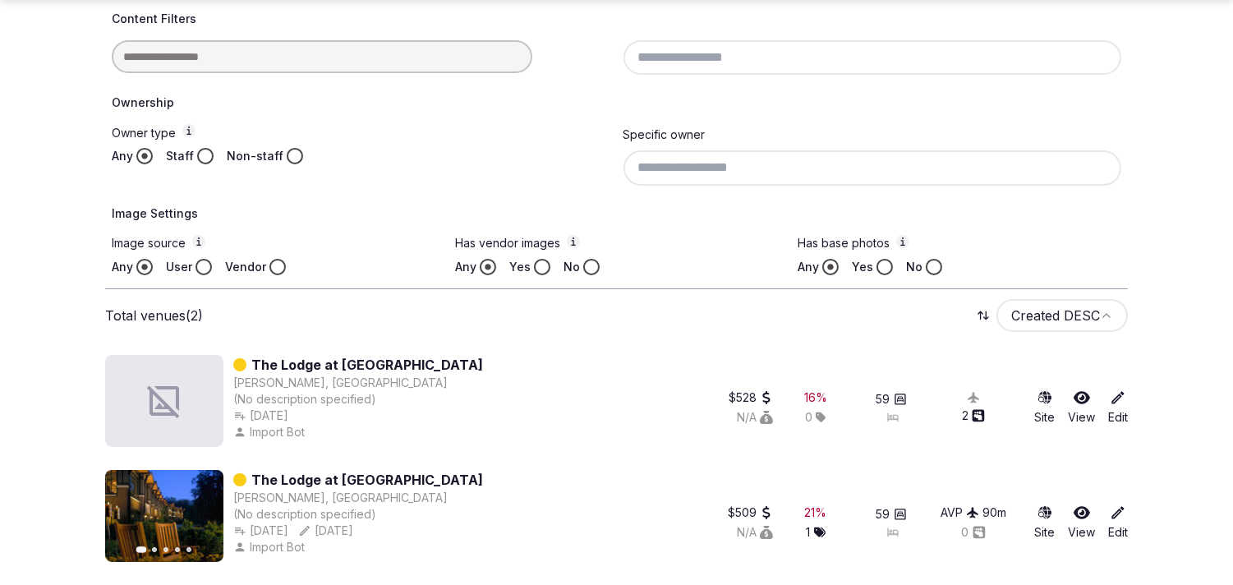
type input "**********"
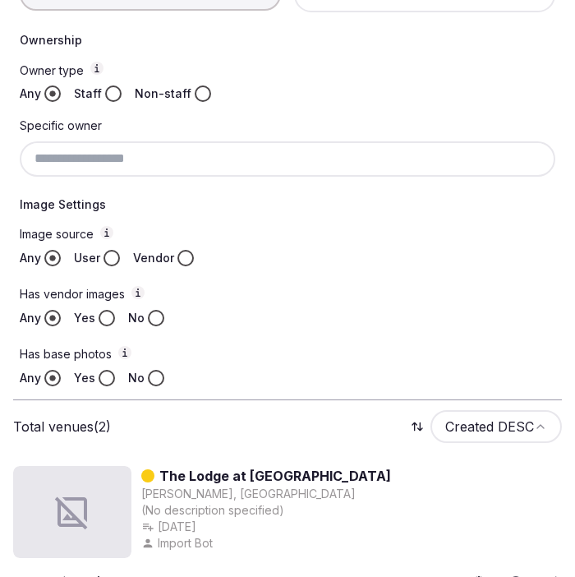
scroll to position [621, 0]
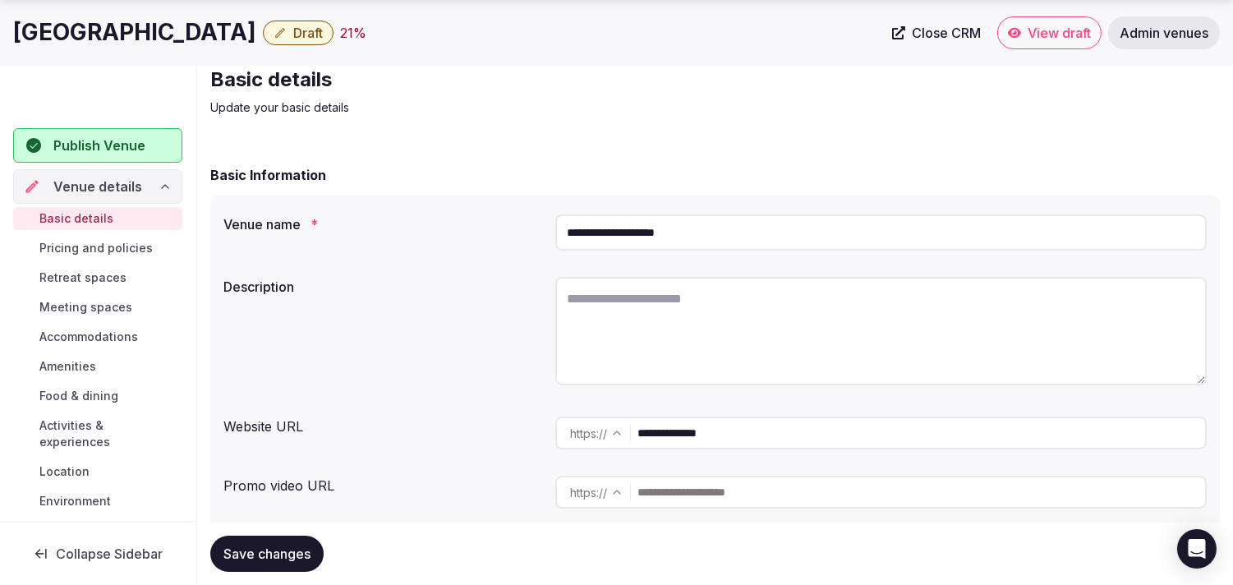
scroll to position [91, 0]
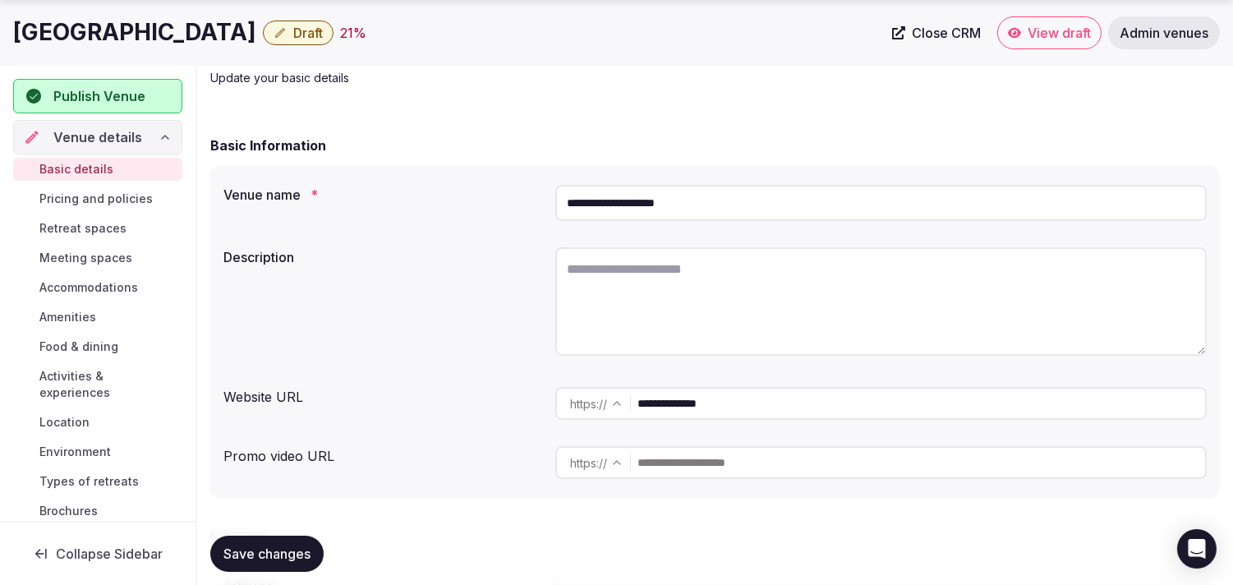
click at [661, 396] on input "**********" at bounding box center [922, 403] width 568 height 33
click at [662, 401] on input "**********" at bounding box center [922, 403] width 568 height 33
click at [671, 408] on input "**********" at bounding box center [922, 403] width 568 height 33
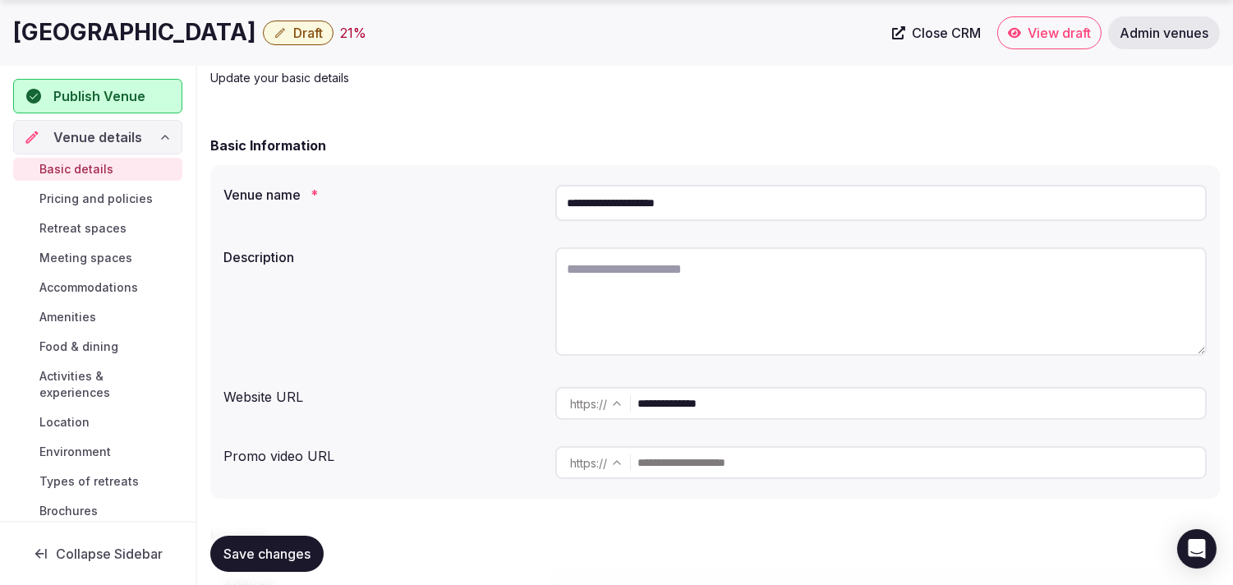
click at [671, 408] on input "**********" at bounding box center [922, 403] width 568 height 33
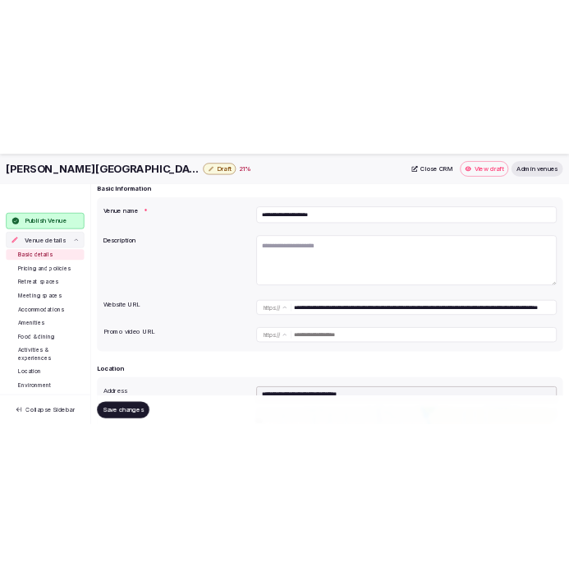
scroll to position [182, 0]
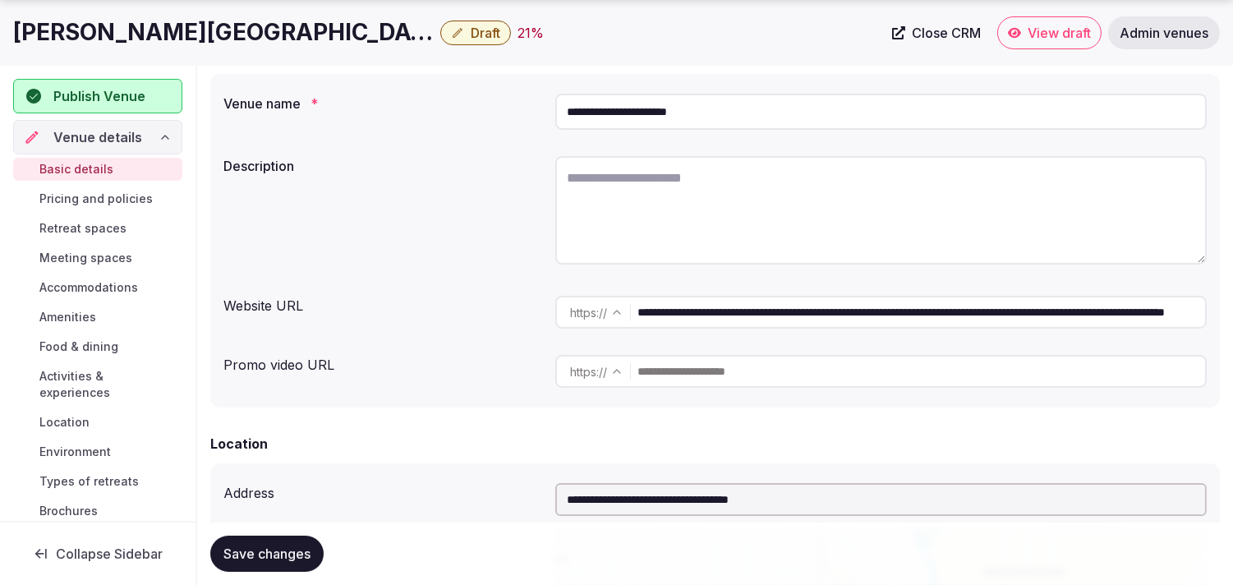
click at [791, 315] on input "**********" at bounding box center [922, 312] width 568 height 33
click at [113, 35] on h1 "Elizabeth Hotel Colorado" at bounding box center [223, 32] width 421 height 32
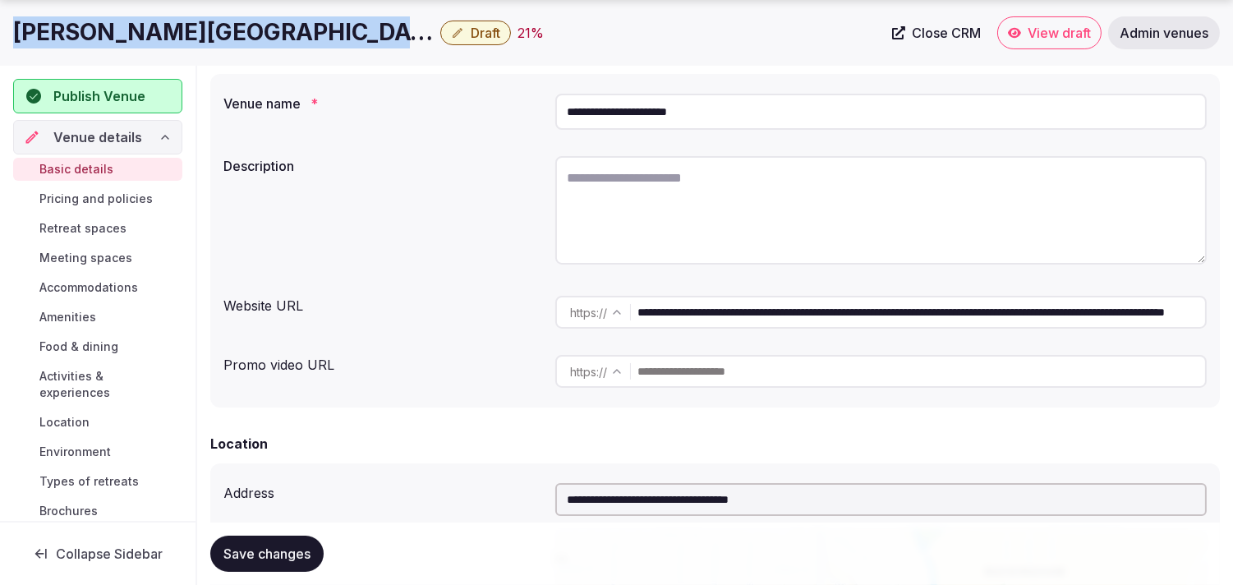
click at [113, 35] on h1 "Elizabeth Hotel Colorado" at bounding box center [223, 32] width 421 height 32
copy div "Elizabeth Hotel Colorado"
click at [953, 26] on span "Close CRM" at bounding box center [946, 33] width 69 height 16
click at [960, 31] on span "Close CRM" at bounding box center [946, 33] width 69 height 16
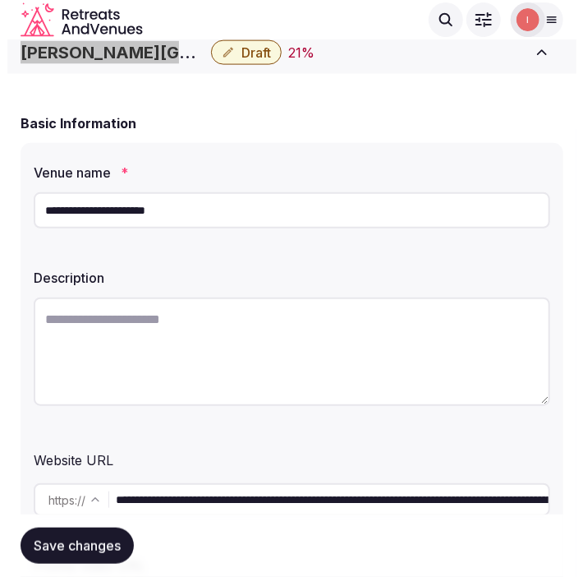
scroll to position [0, 0]
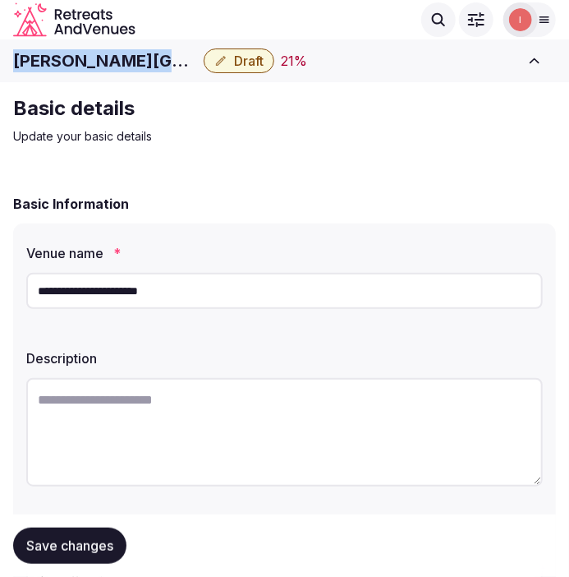
click at [259, 60] on span "Draft" at bounding box center [249, 61] width 30 height 16
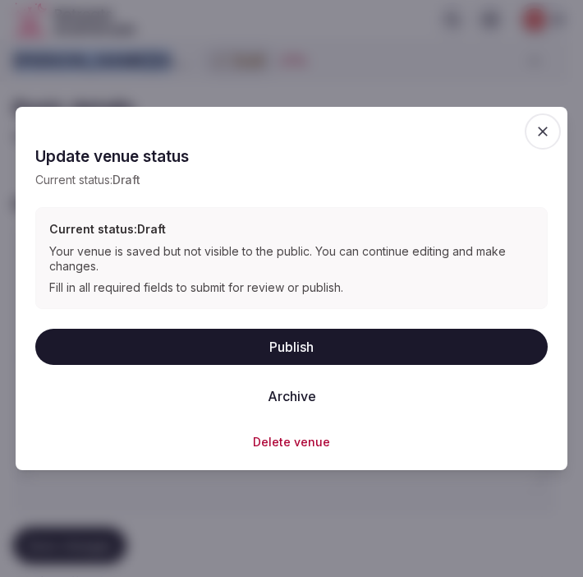
click at [313, 395] on button "Archive" at bounding box center [292, 396] width 75 height 36
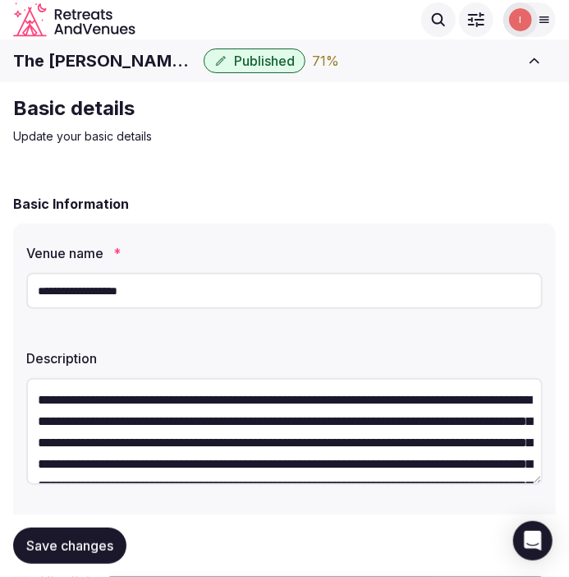
click at [113, 290] on input "**********" at bounding box center [284, 291] width 517 height 36
click at [113, 289] on input "**********" at bounding box center [284, 291] width 517 height 36
click at [112, 290] on input "**********" at bounding box center [284, 291] width 517 height 36
click at [112, 291] on input "**********" at bounding box center [284, 291] width 517 height 36
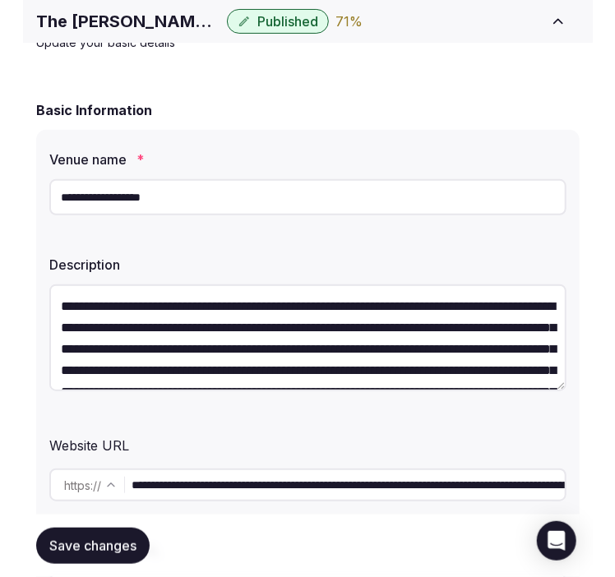
scroll to position [182, 0]
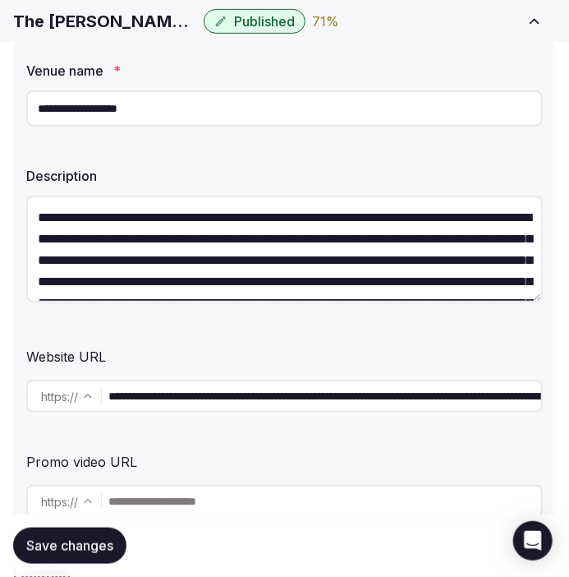
click at [166, 389] on input "**********" at bounding box center [324, 396] width 433 height 33
click at [165, 389] on input "**********" at bounding box center [324, 396] width 433 height 33
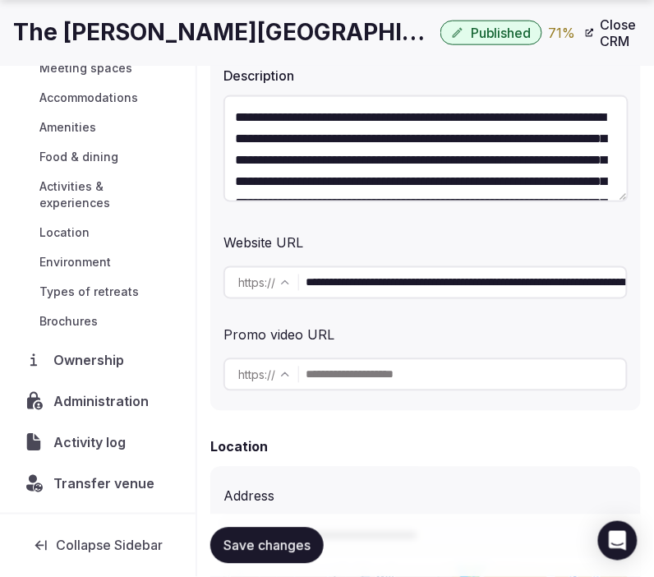
scroll to position [398, 0]
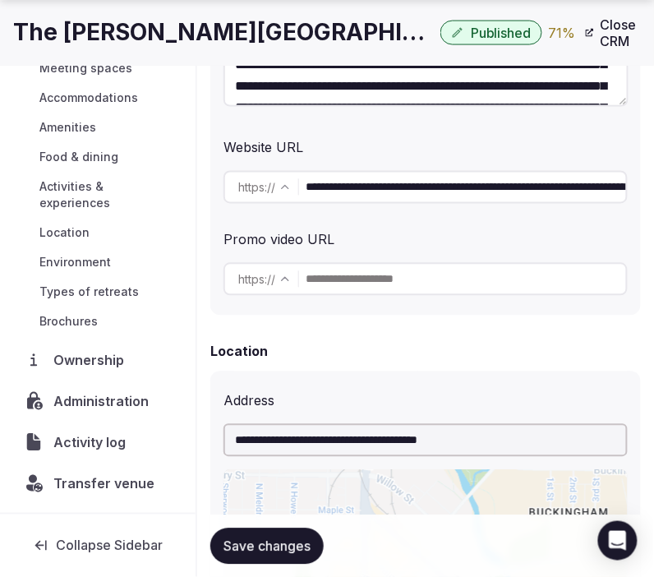
click at [85, 479] on span "Transfer venue" at bounding box center [103, 483] width 101 height 20
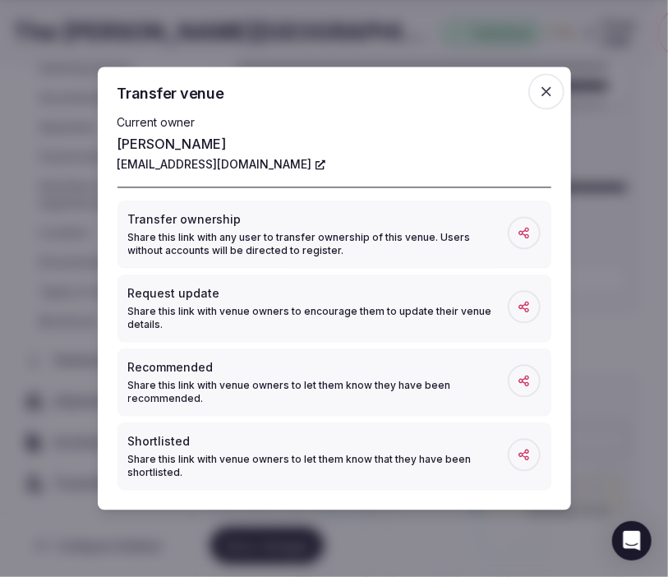
click at [543, 94] on icon "button" at bounding box center [547, 92] width 10 height 10
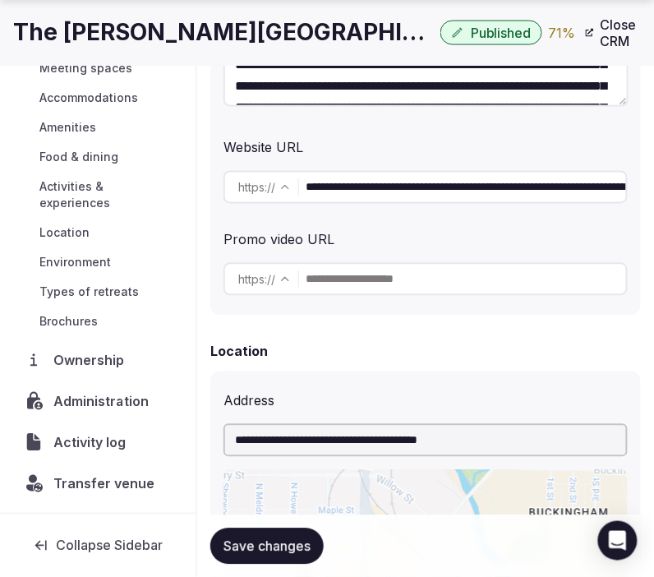
drag, startPoint x: 72, startPoint y: 399, endPoint x: 85, endPoint y: 390, distance: 15.3
click at [71, 399] on span "Administration" at bounding box center [104, 401] width 102 height 20
click at [94, 405] on span "Administration" at bounding box center [104, 401] width 102 height 20
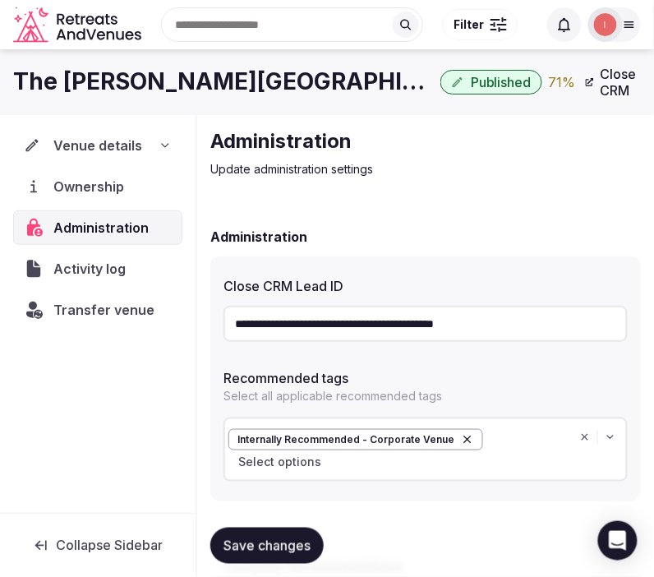
click at [371, 322] on input "**********" at bounding box center [426, 324] width 404 height 36
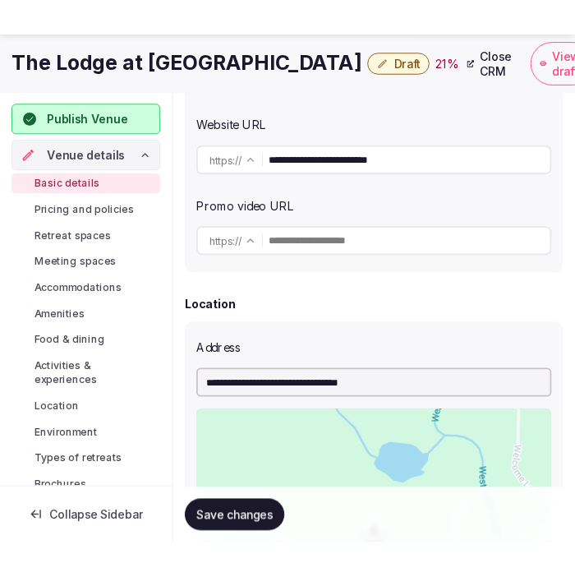
scroll to position [456, 0]
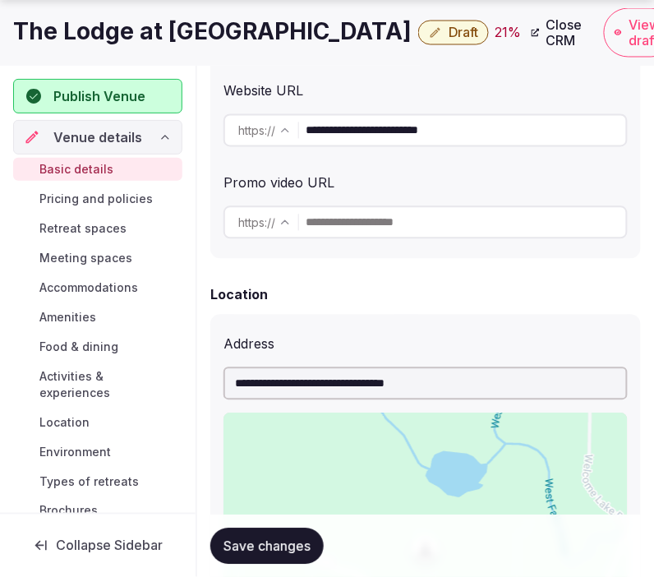
click at [404, 130] on input "**********" at bounding box center [466, 130] width 320 height 33
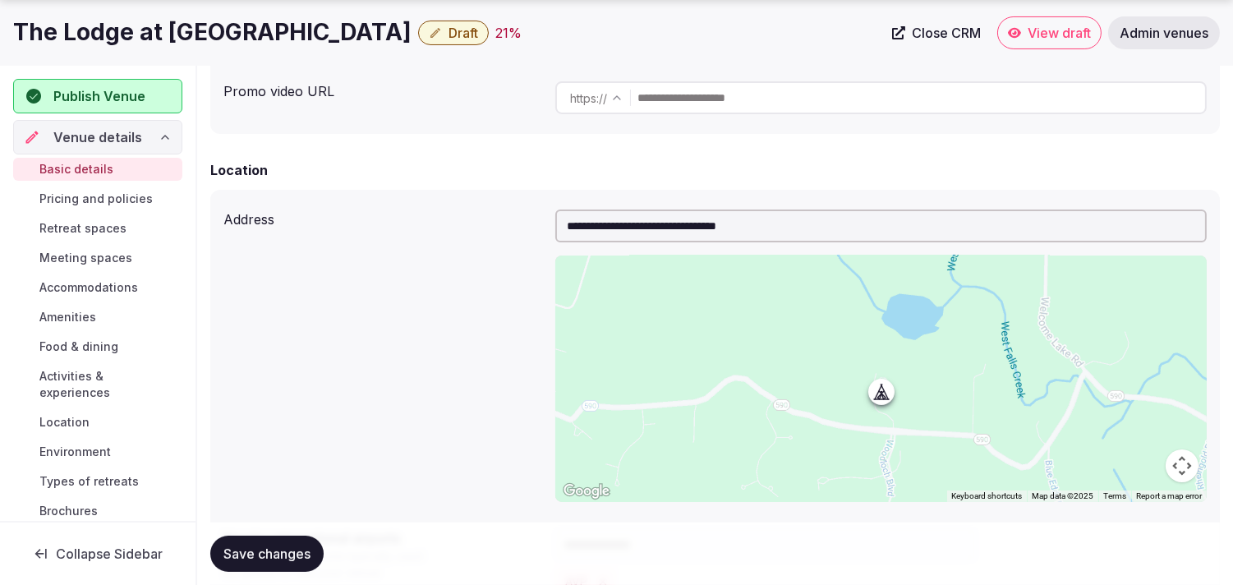
click at [72, 22] on h1 "The Lodge at [GEOGRAPHIC_DATA]" at bounding box center [212, 32] width 399 height 32
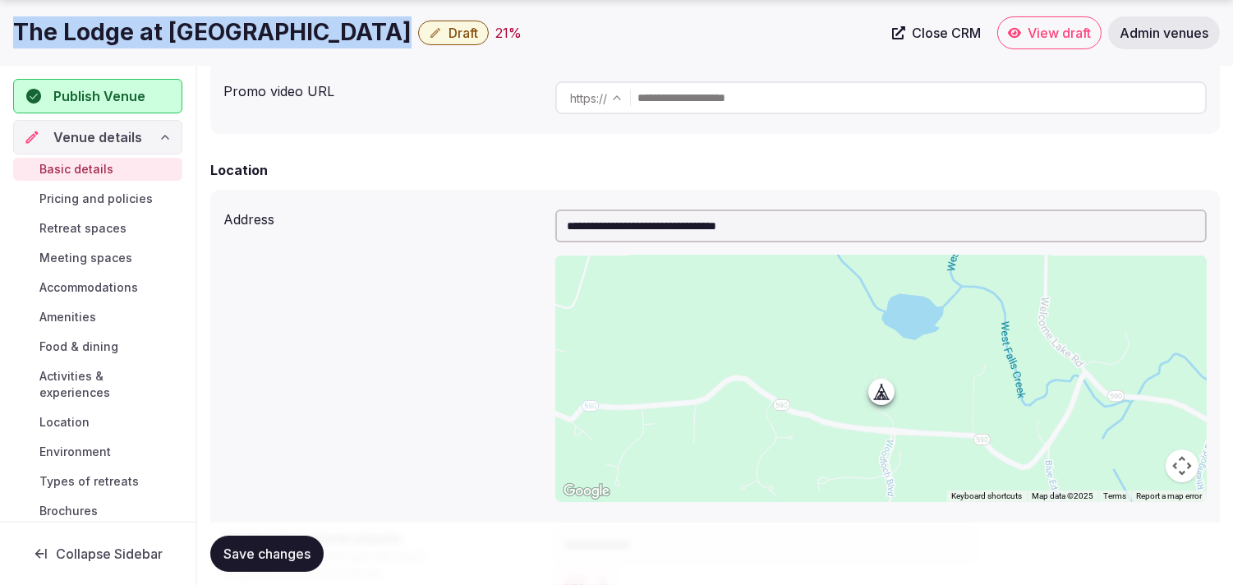
click at [72, 22] on h1 "The Lodge at [GEOGRAPHIC_DATA]" at bounding box center [212, 32] width 399 height 32
copy div "The Lodge at [GEOGRAPHIC_DATA]"
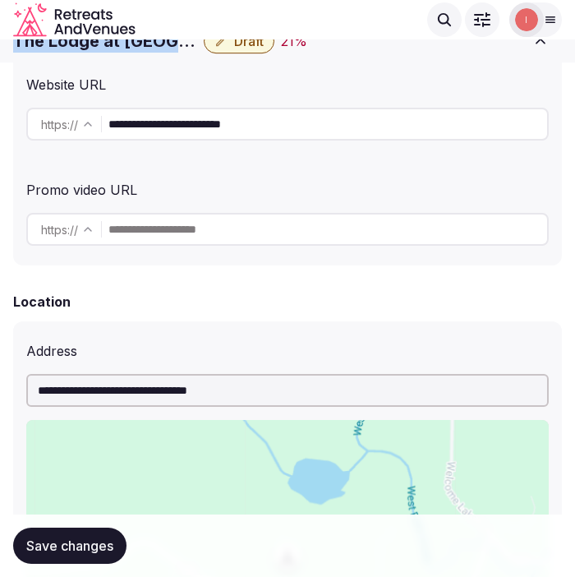
scroll to position [182, 0]
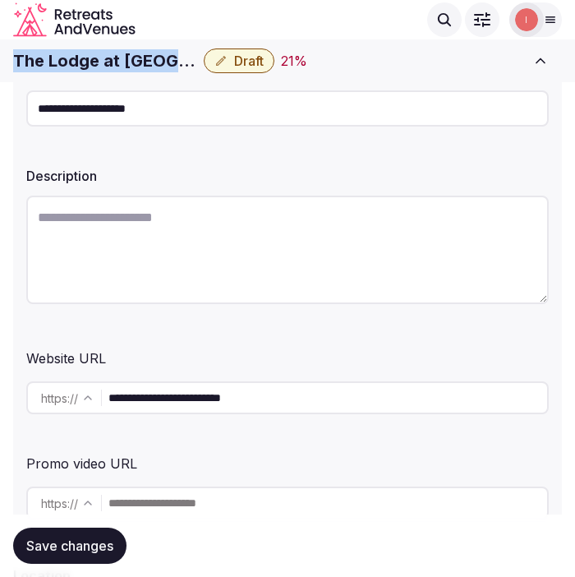
copy div "The Lodge at [GEOGRAPHIC_DATA]"
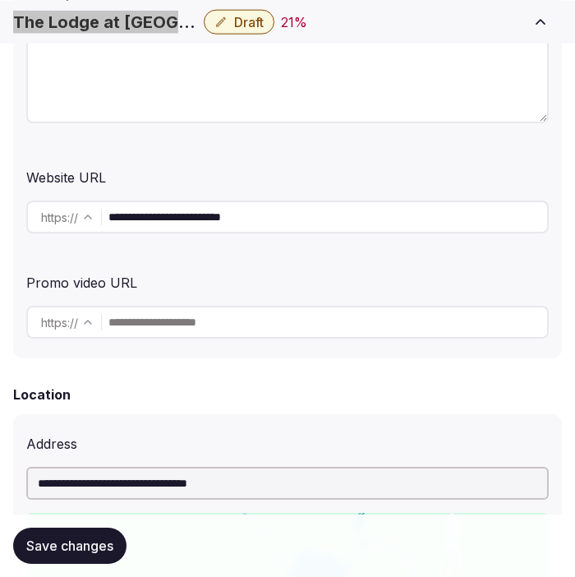
scroll to position [365, 0]
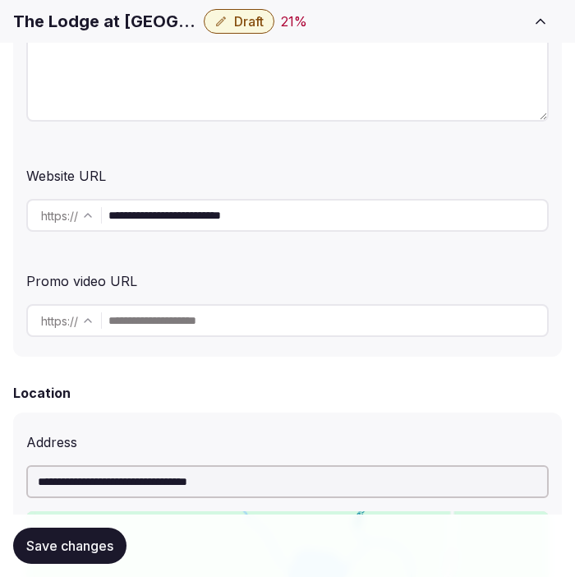
click at [182, 219] on input "**********" at bounding box center [327, 215] width 439 height 33
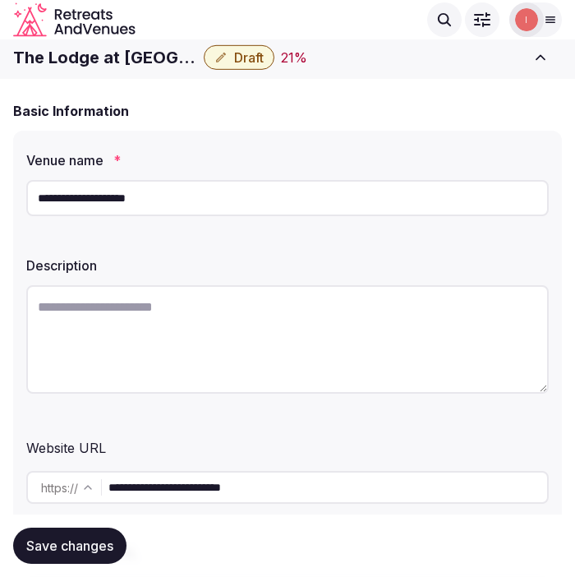
scroll to position [91, 0]
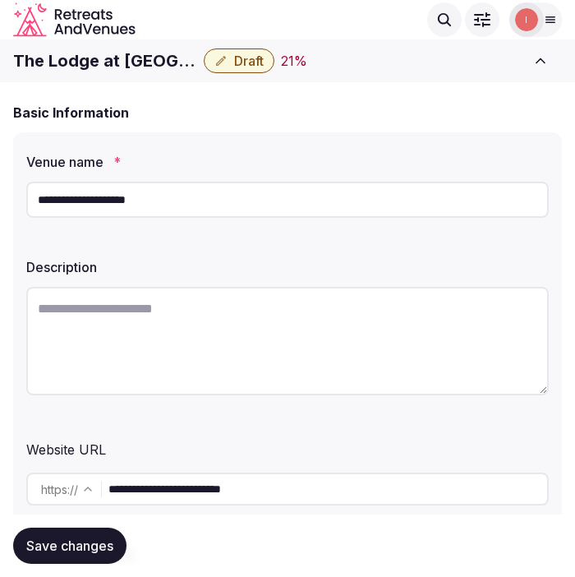
click at [94, 61] on h1 "The Lodge at [GEOGRAPHIC_DATA]" at bounding box center [105, 60] width 184 height 23
click at [94, 62] on h1 "The Lodge at [GEOGRAPHIC_DATA]" at bounding box center [105, 60] width 184 height 23
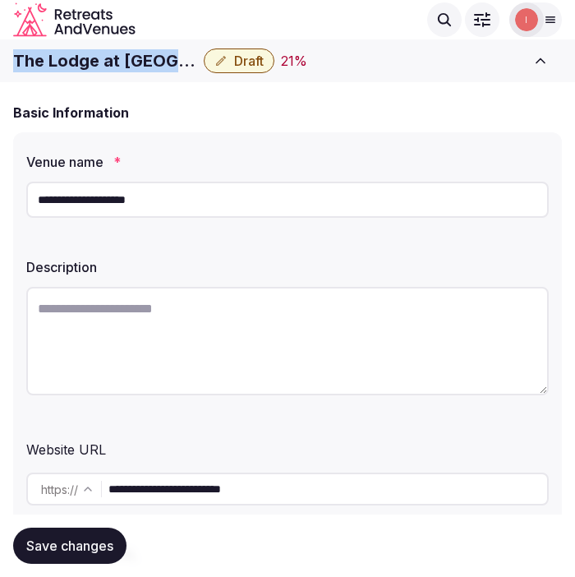
click at [94, 62] on h1 "The Lodge at [GEOGRAPHIC_DATA]" at bounding box center [105, 60] width 184 height 23
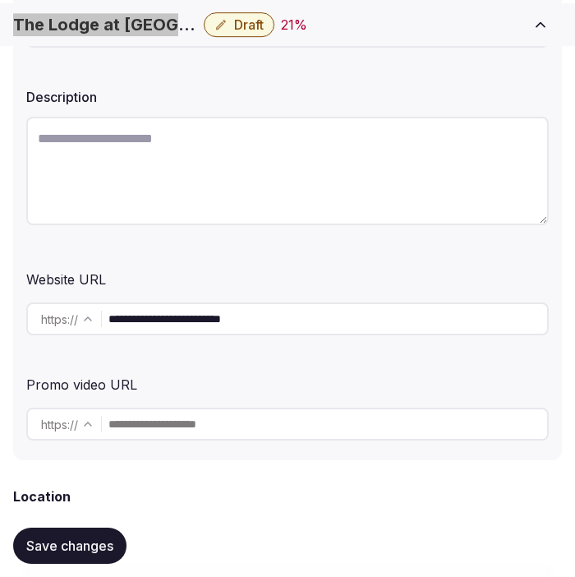
scroll to position [274, 0]
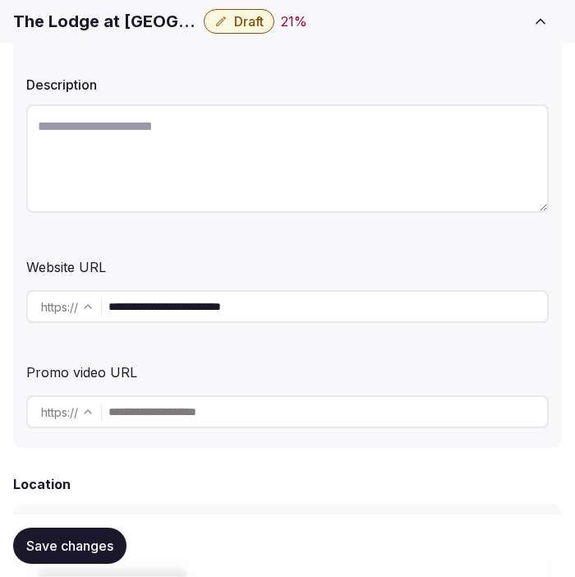
click at [170, 309] on input "**********" at bounding box center [327, 306] width 439 height 33
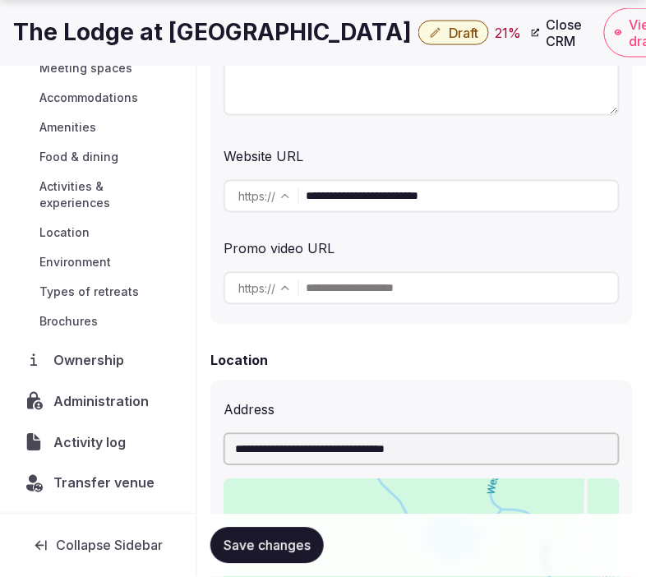
scroll to position [477, 0]
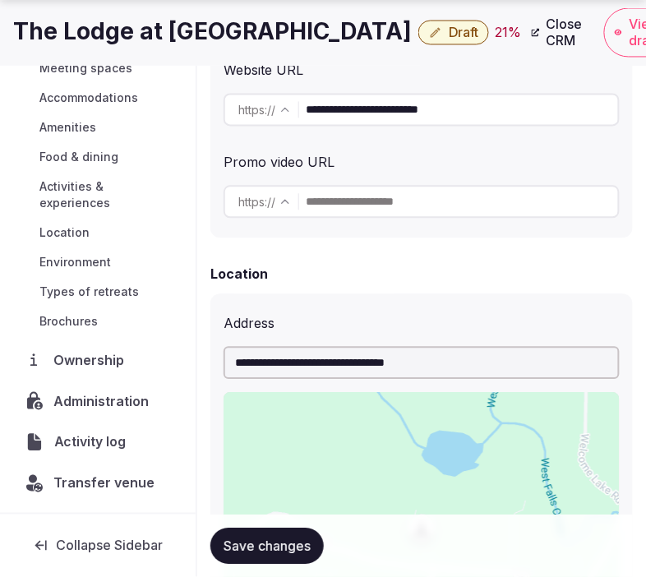
click at [99, 441] on span "Activity log" at bounding box center [93, 442] width 78 height 20
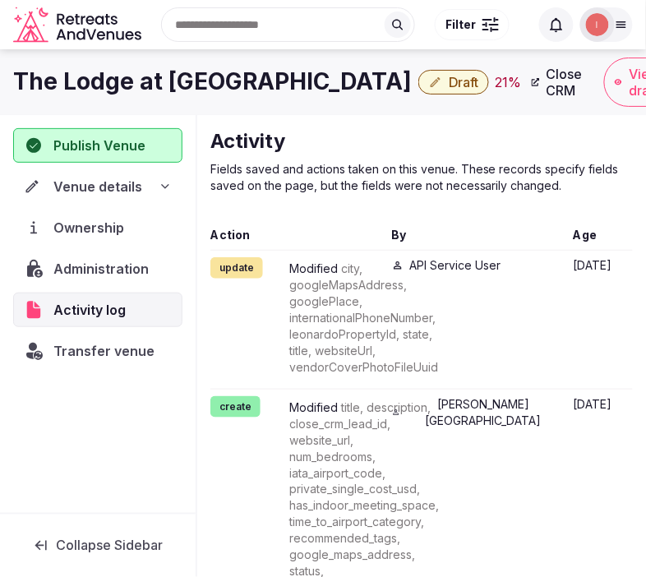
click at [102, 250] on nav "Publish Venue Venue details Ownership Administration Activity log Transfer venue" at bounding box center [97, 248] width 169 height 240
click at [107, 270] on span "Administration" at bounding box center [104, 269] width 102 height 20
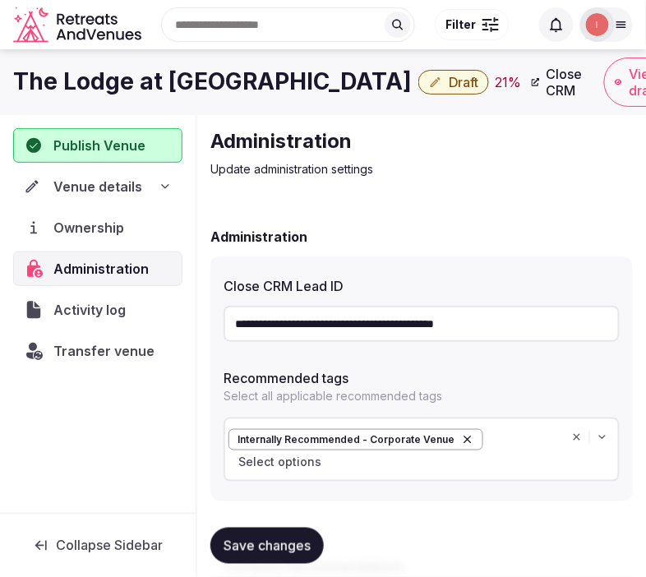
click at [491, 332] on input "**********" at bounding box center [422, 324] width 396 height 36
click at [151, 351] on span "Transfer venue" at bounding box center [112, 351] width 117 height 20
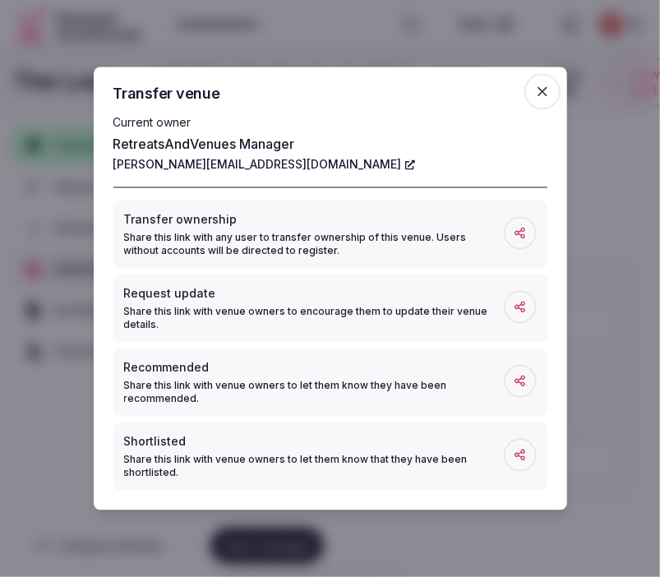
click at [547, 96] on icon "button" at bounding box center [542, 92] width 16 height 16
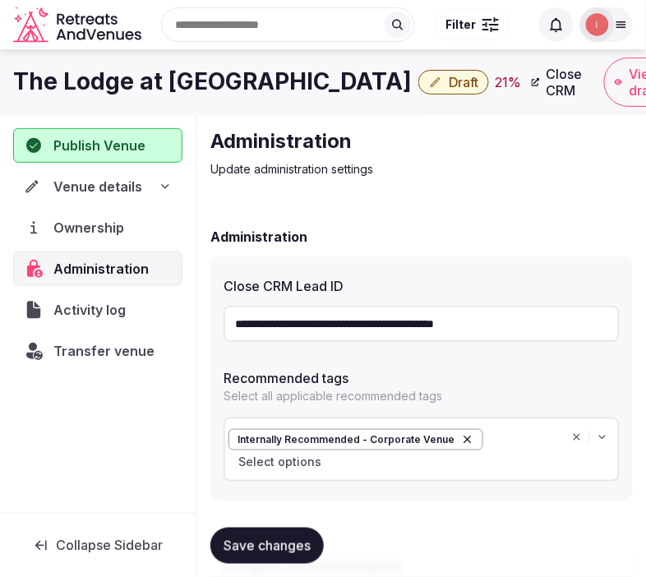
click at [94, 186] on span "Venue details" at bounding box center [97, 187] width 89 height 20
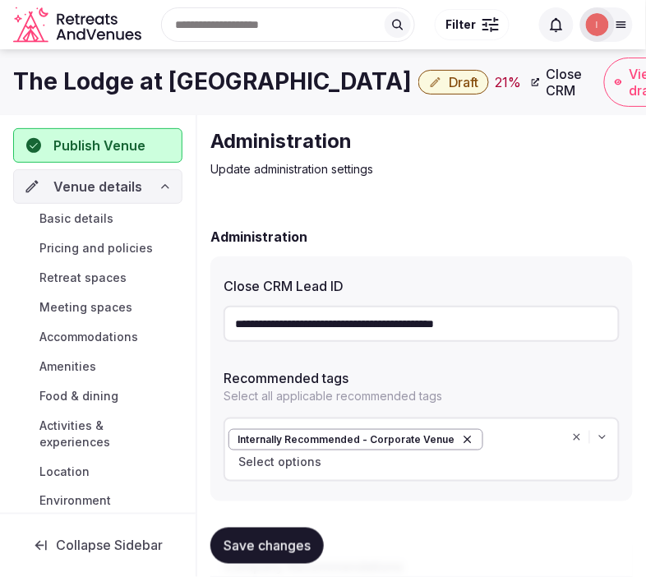
drag, startPoint x: 107, startPoint y: 216, endPoint x: 20, endPoint y: 225, distance: 87.6
click at [104, 215] on span "Basic details" at bounding box center [76, 218] width 74 height 16
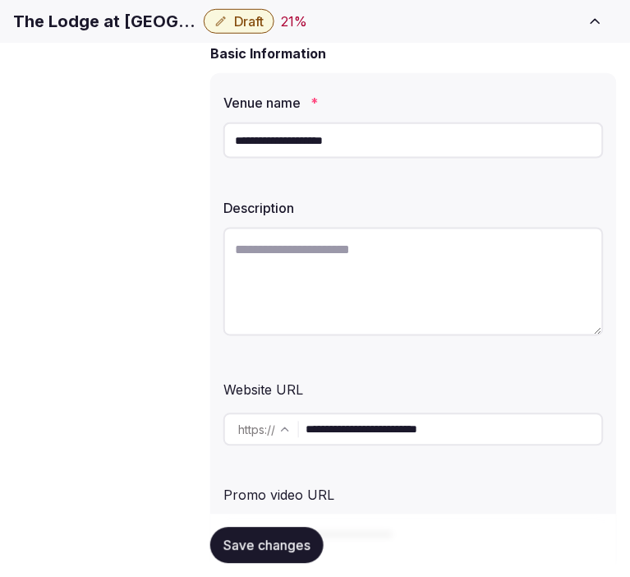
scroll to position [182, 0]
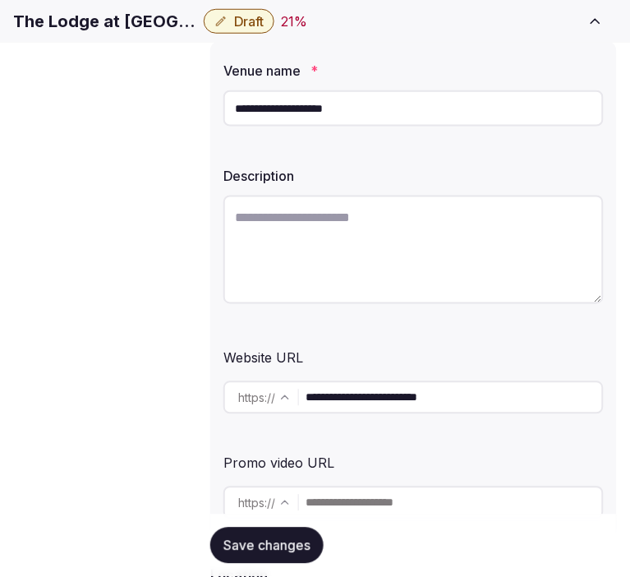
click at [382, 267] on textarea at bounding box center [414, 250] width 380 height 108
paste textarea "**********"
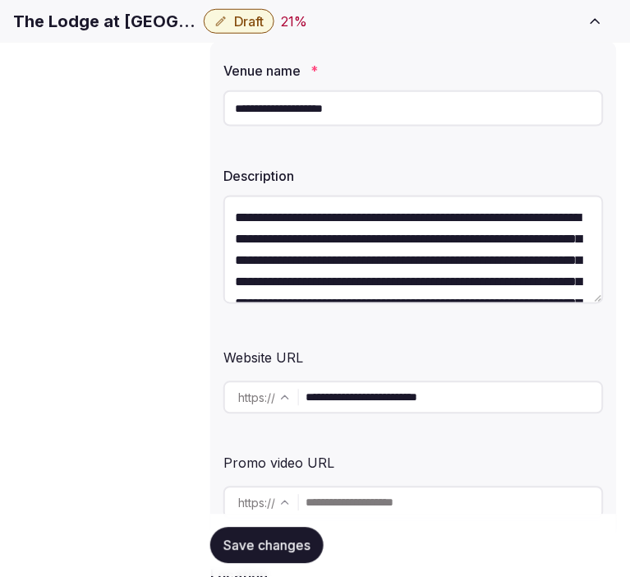
scroll to position [115, 0]
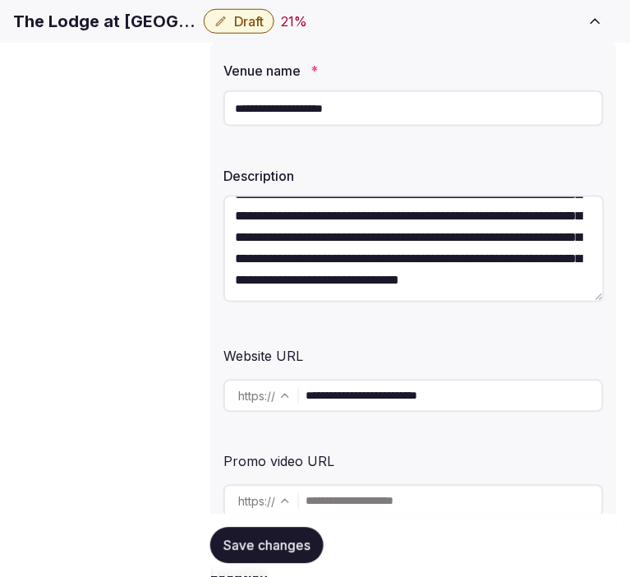
type textarea "**********"
click at [307, 536] on button "Save changes" at bounding box center [266, 546] width 113 height 36
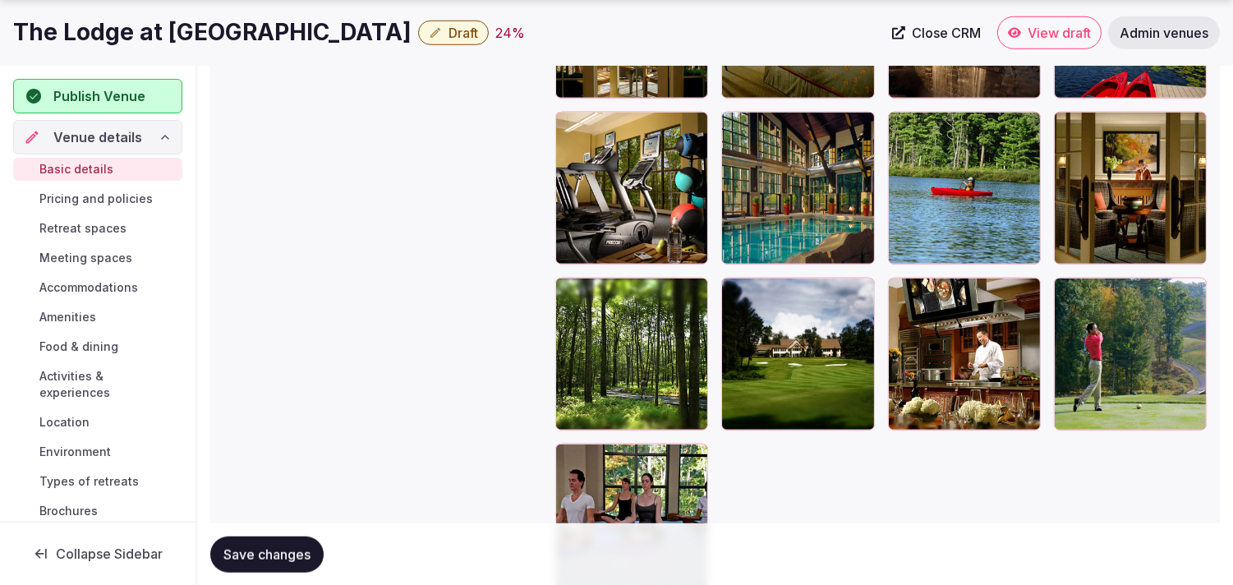
scroll to position [2556, 0]
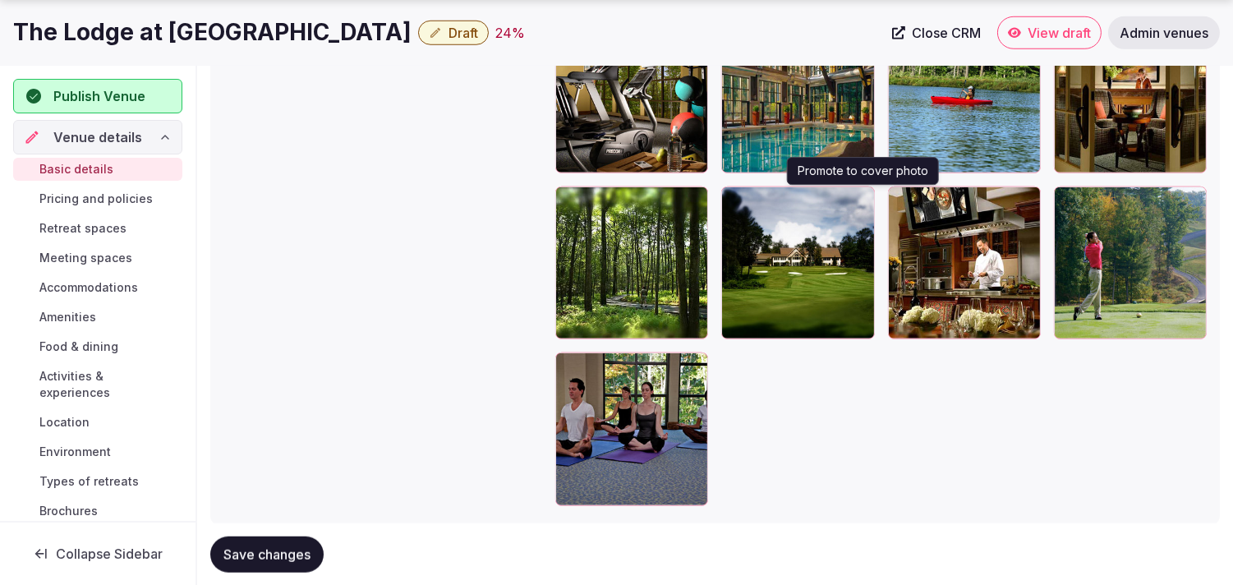
click at [653, 199] on icon "button" at bounding box center [858, 202] width 13 height 13
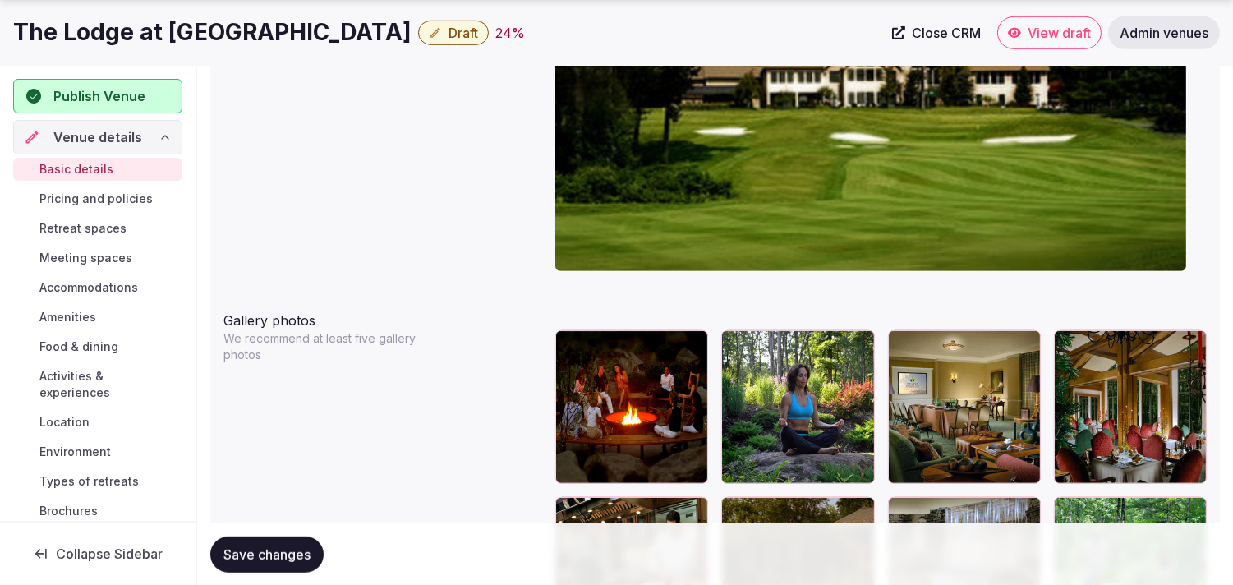
scroll to position [2008, 0]
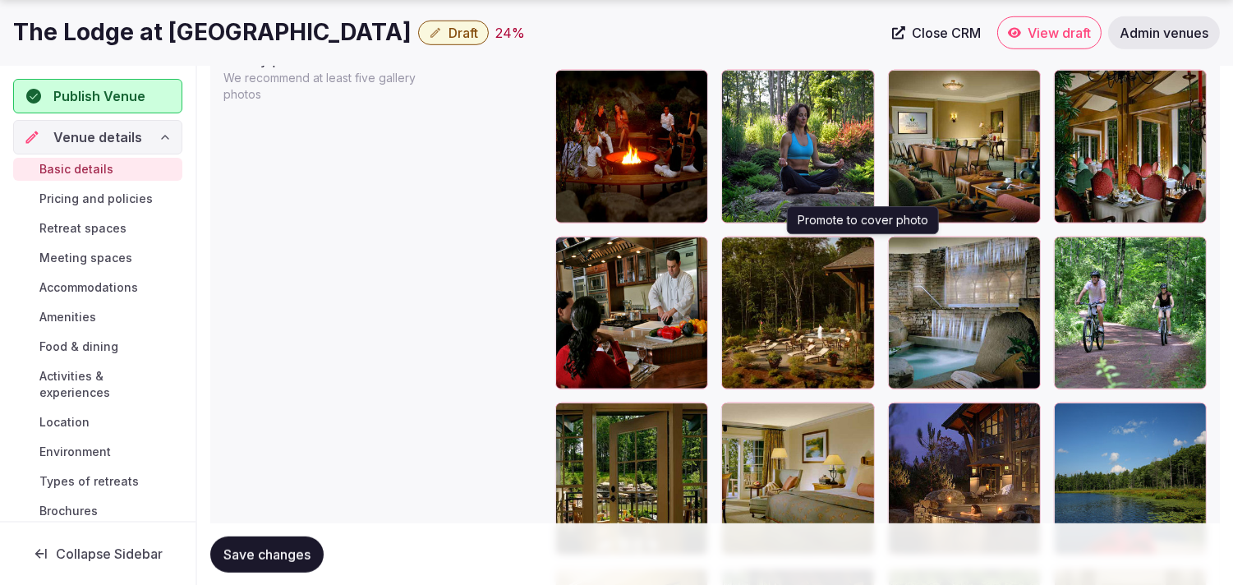
click at [653, 251] on icon "button" at bounding box center [858, 253] width 13 height 13
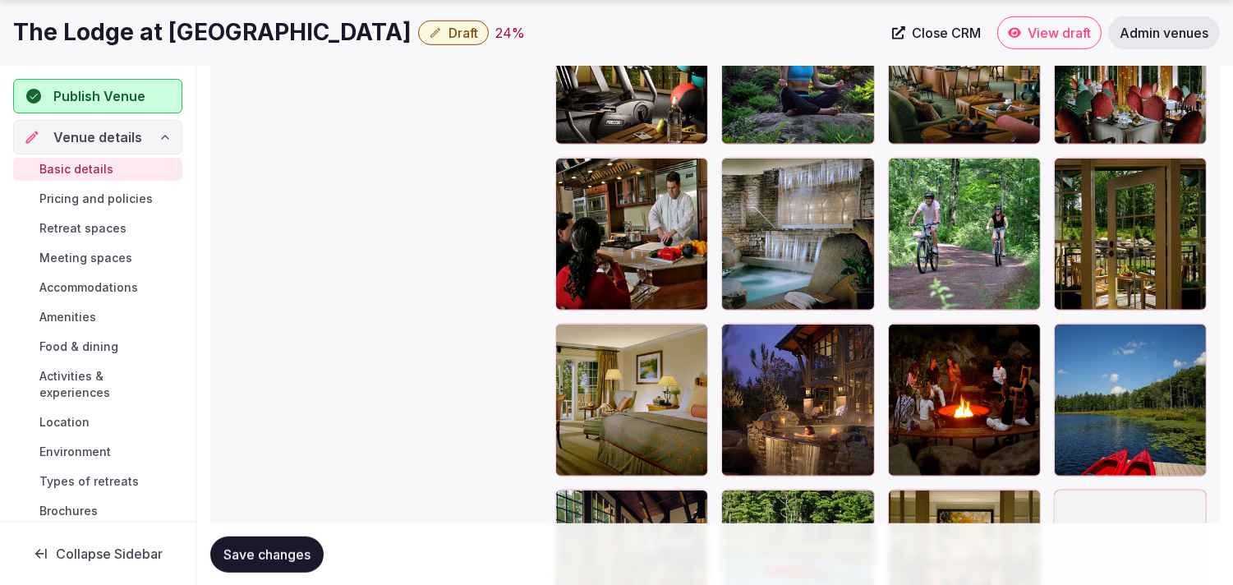
scroll to position [2191, 0]
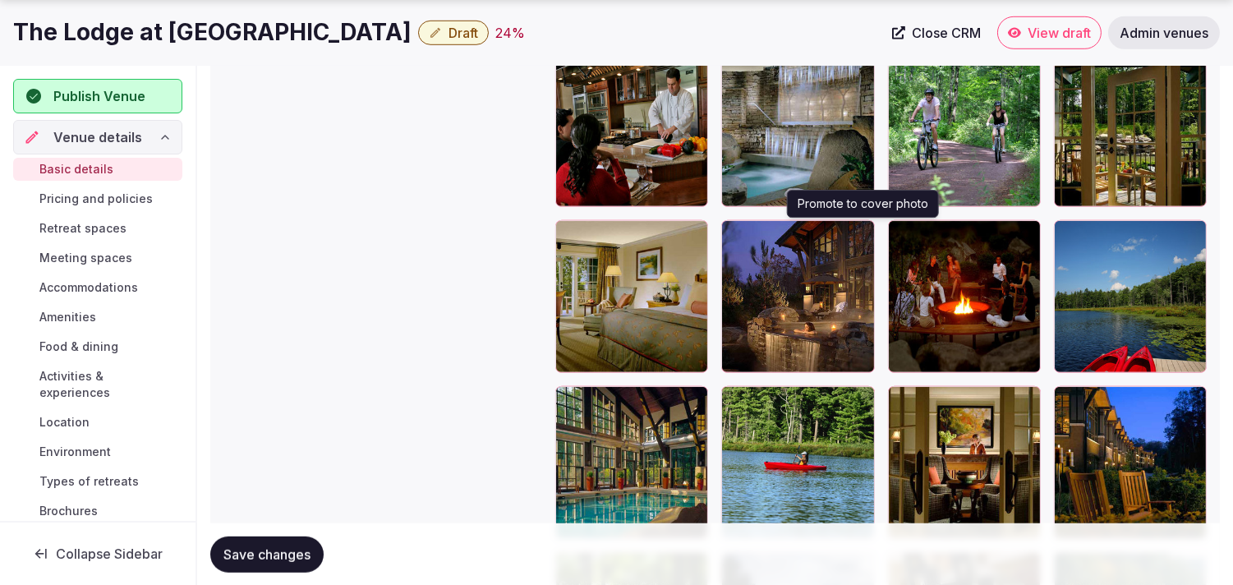
click at [653, 231] on icon "button" at bounding box center [858, 236] width 9 height 11
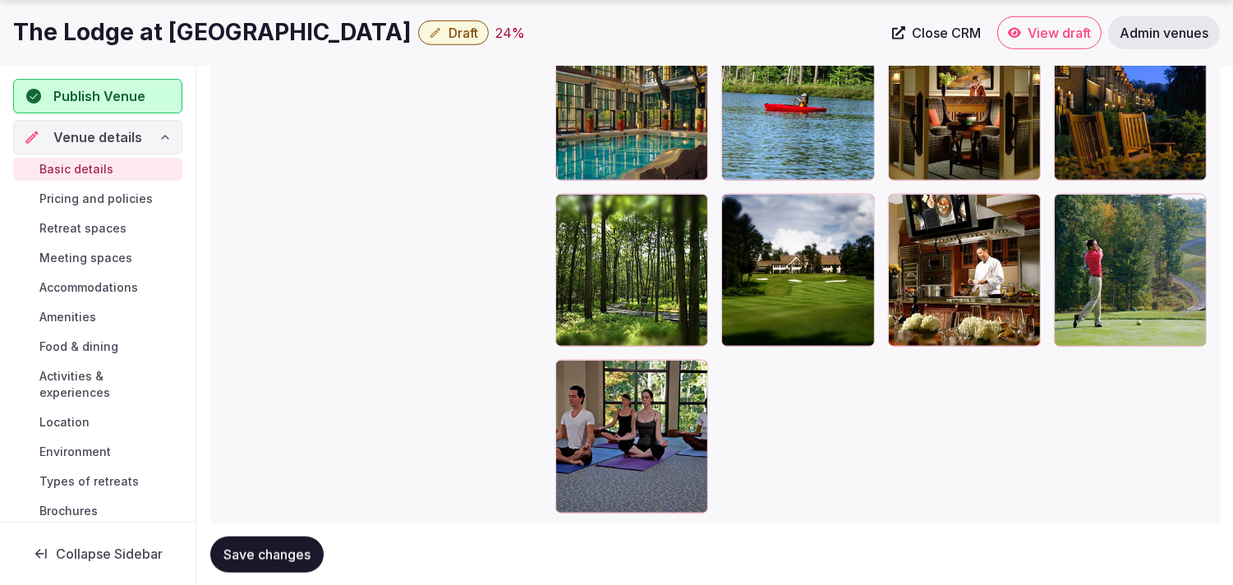
scroll to position [2556, 0]
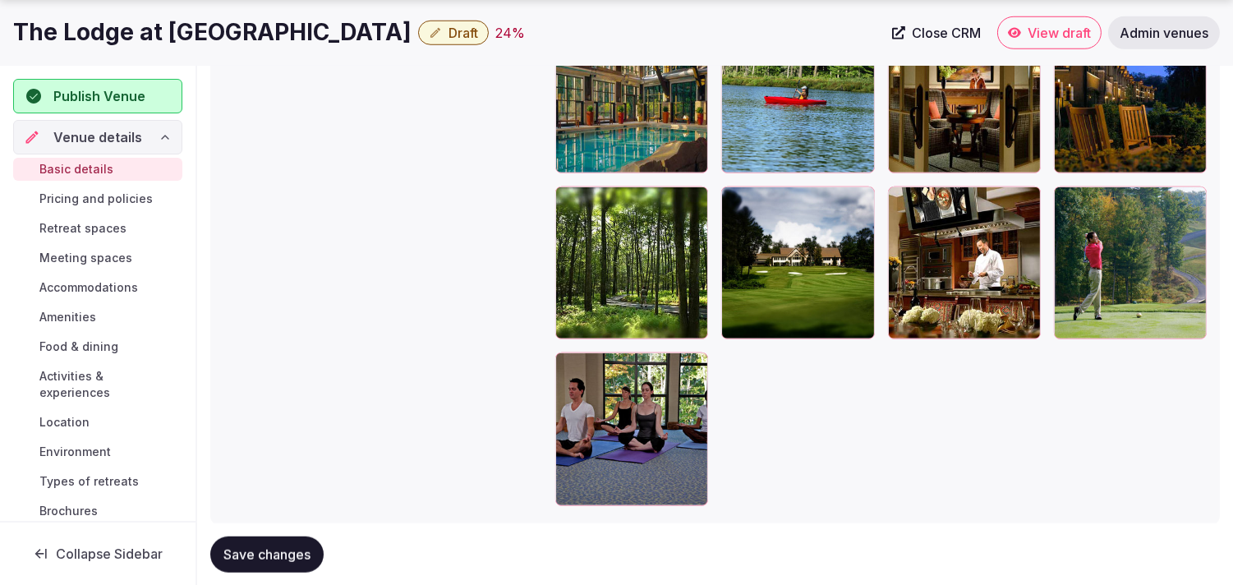
click at [653, 210] on div at bounding box center [859, 203] width 20 height 21
click at [653, 200] on icon "button" at bounding box center [858, 203] width 9 height 11
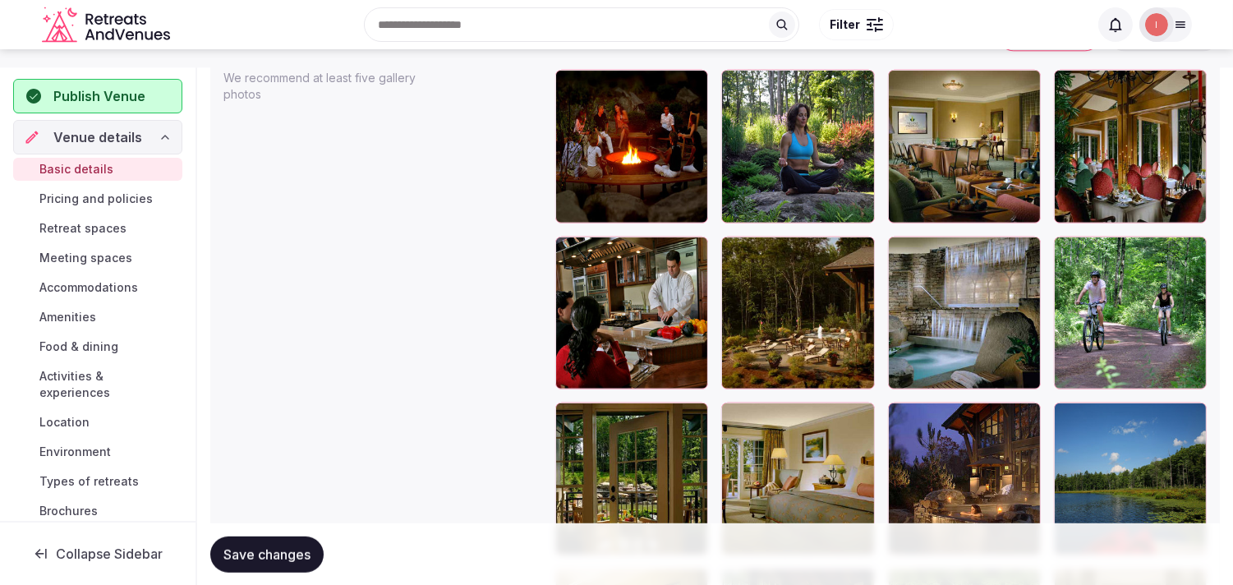
scroll to position [1950, 0]
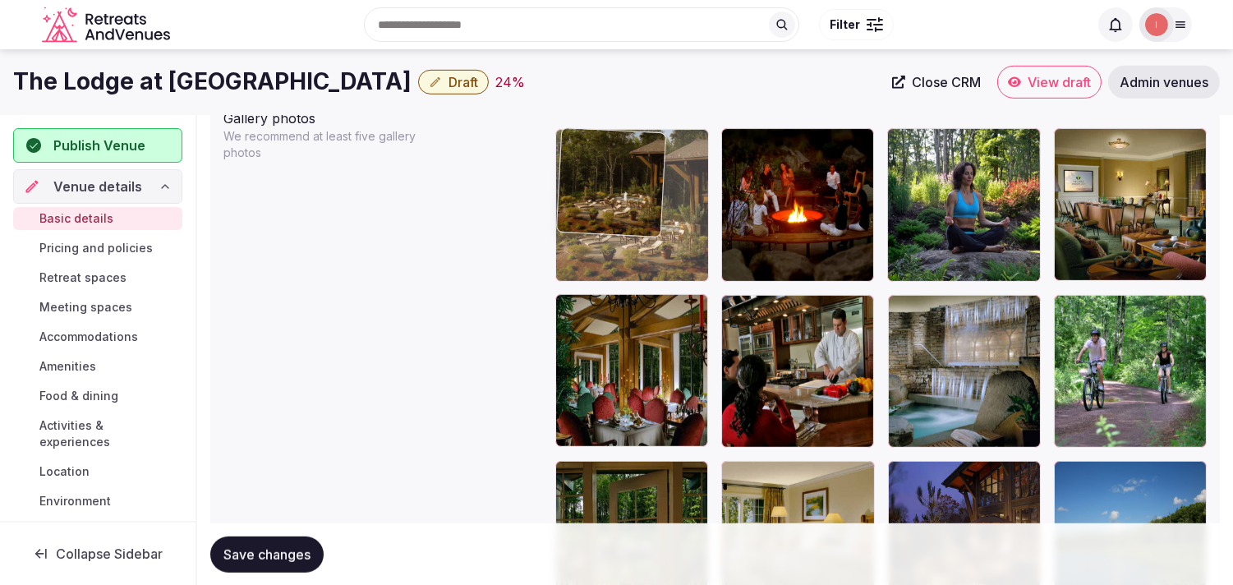
drag, startPoint x: 730, startPoint y: 318, endPoint x: 593, endPoint y: 204, distance: 177.9
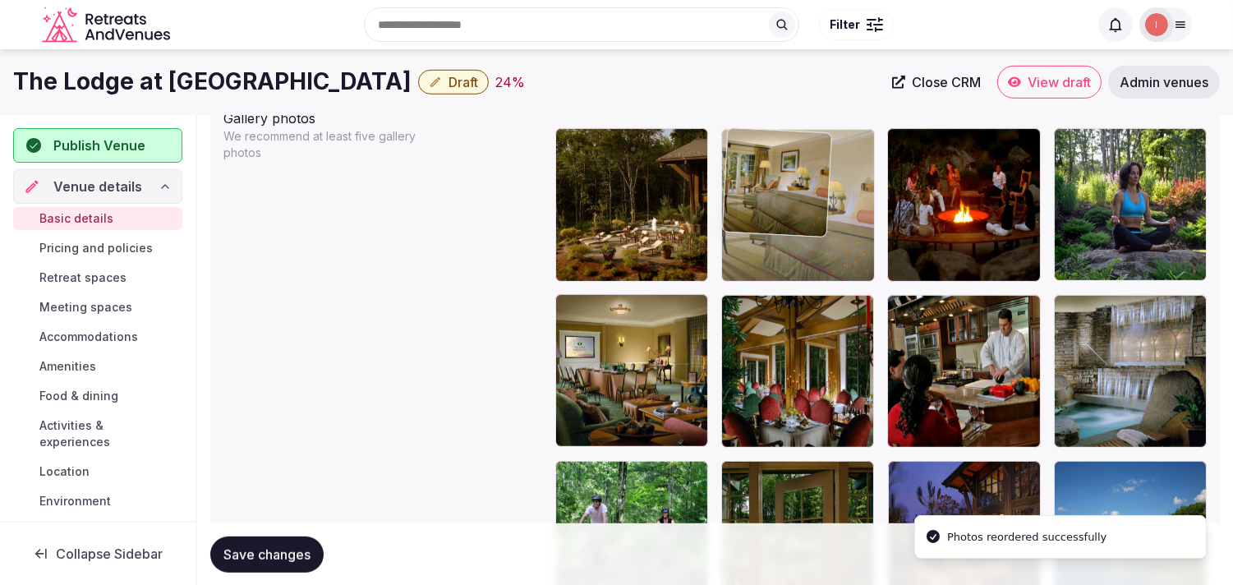
drag, startPoint x: 737, startPoint y: 477, endPoint x: 769, endPoint y: 187, distance: 291.8
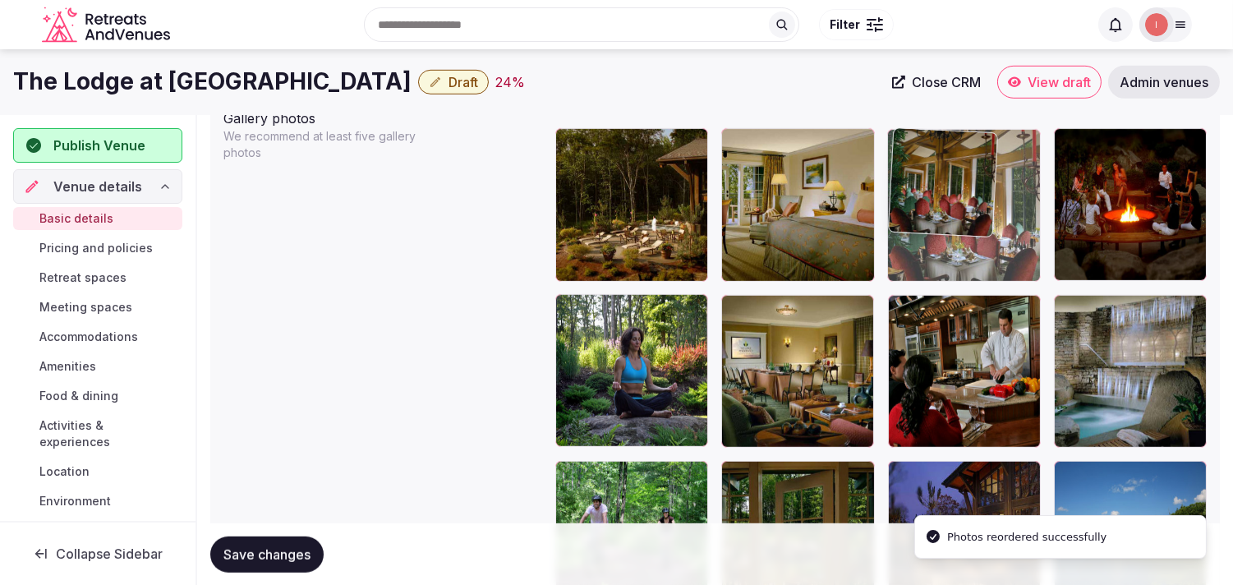
drag, startPoint x: 741, startPoint y: 297, endPoint x: 927, endPoint y: 178, distance: 220.6
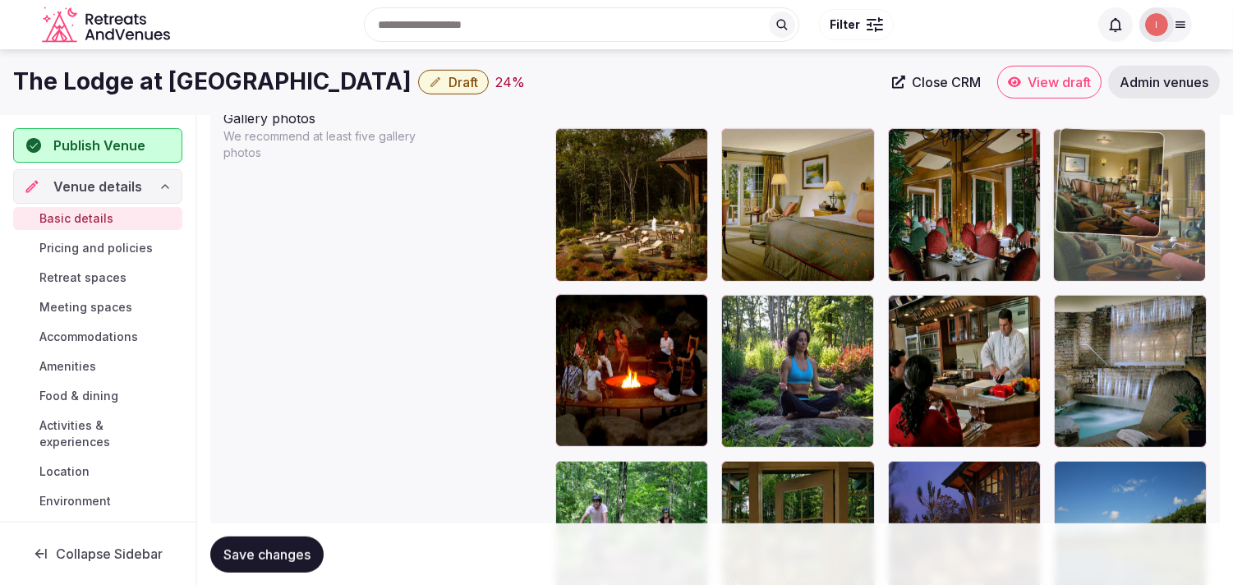
drag, startPoint x: 737, startPoint y: 297, endPoint x: 1088, endPoint y: 173, distance: 372.2
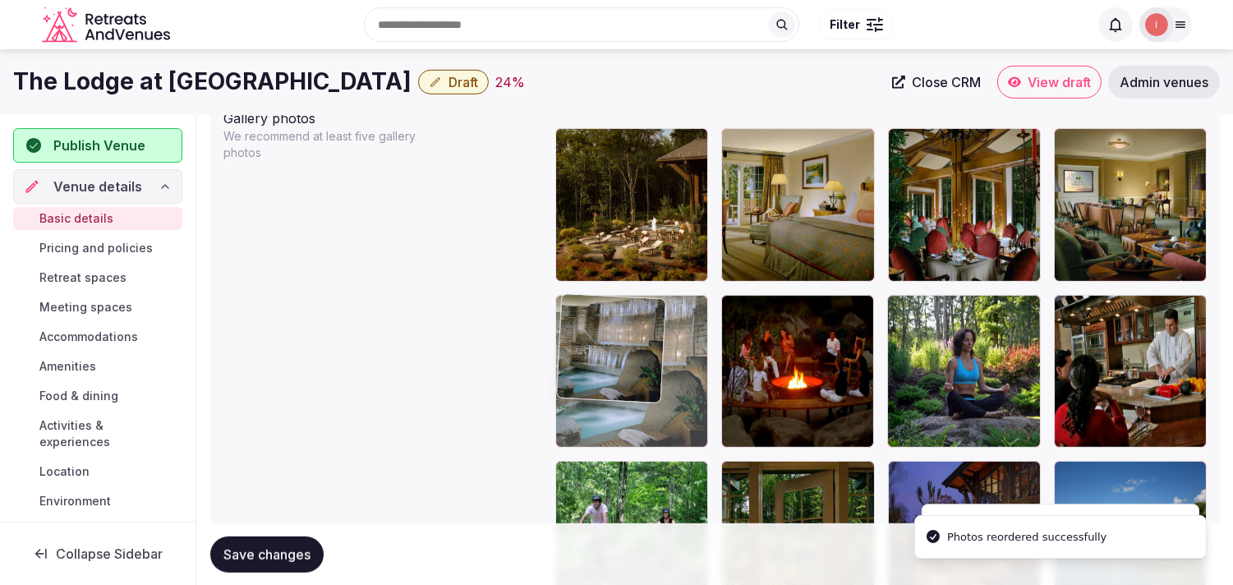
drag, startPoint x: 1069, startPoint y: 312, endPoint x: 612, endPoint y: 326, distance: 457.1
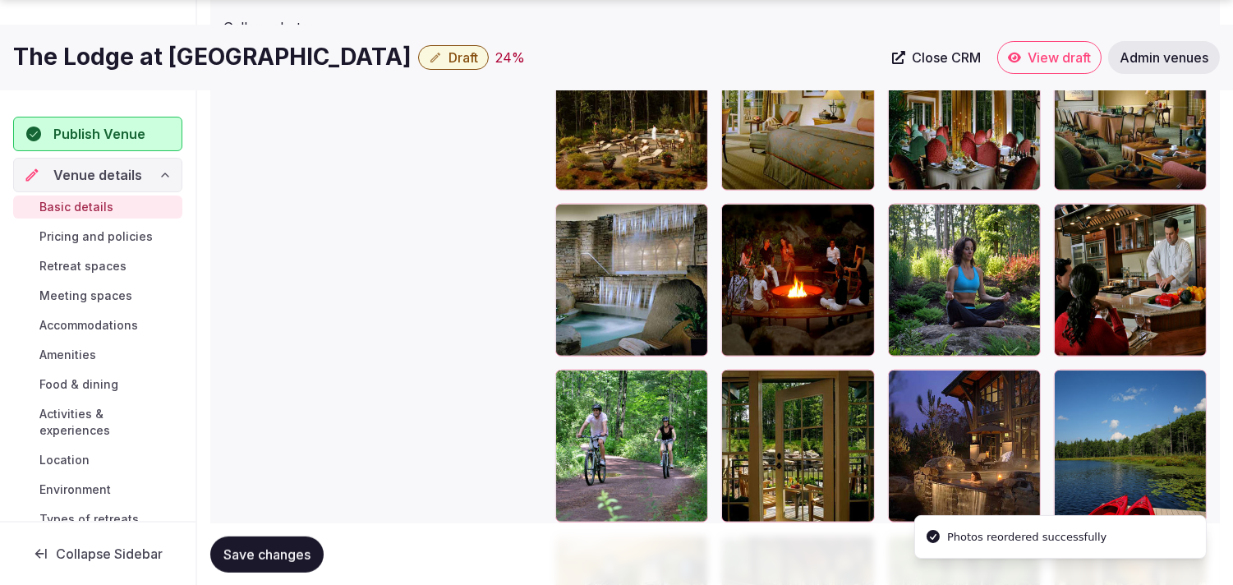
scroll to position [2224, 0]
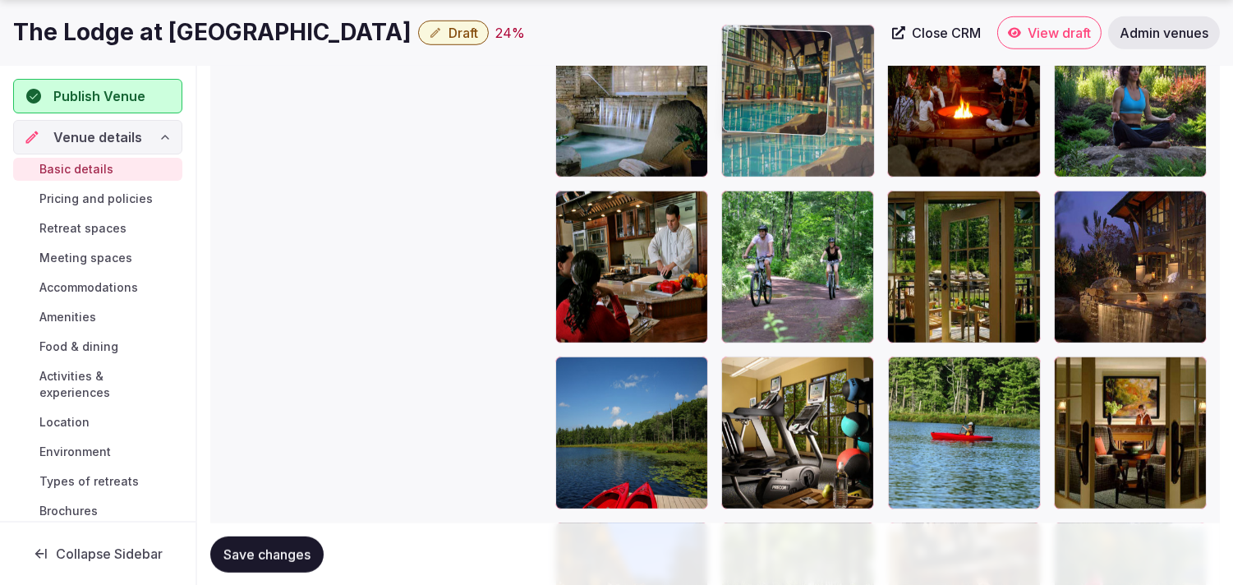
drag, startPoint x: 737, startPoint y: 367, endPoint x: 757, endPoint y: 142, distance: 226.0
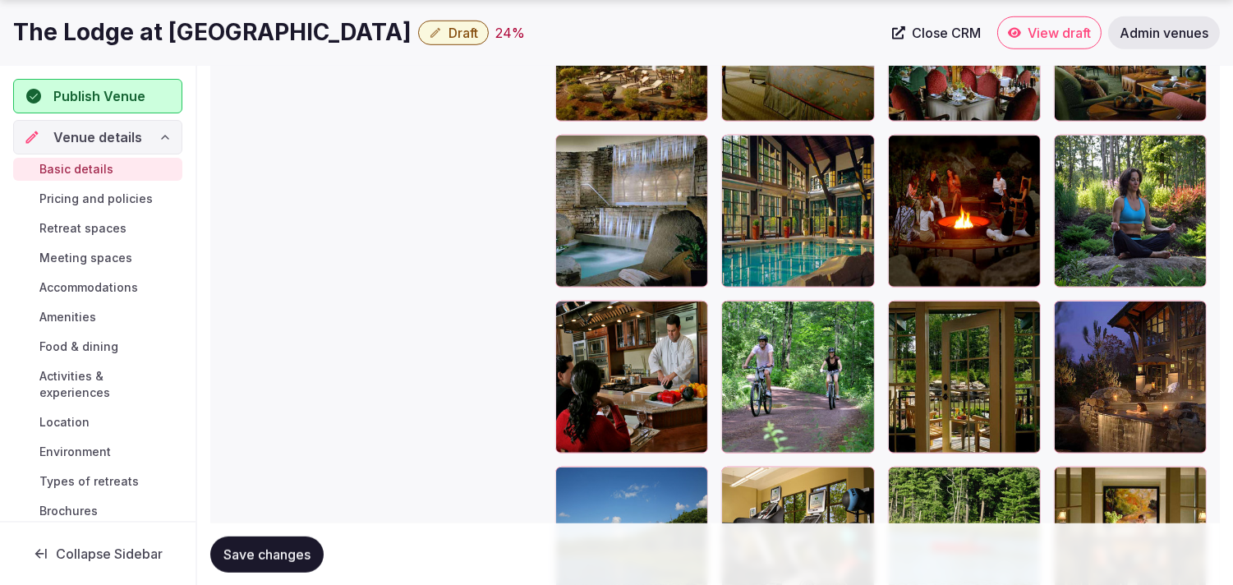
scroll to position [2126, 0]
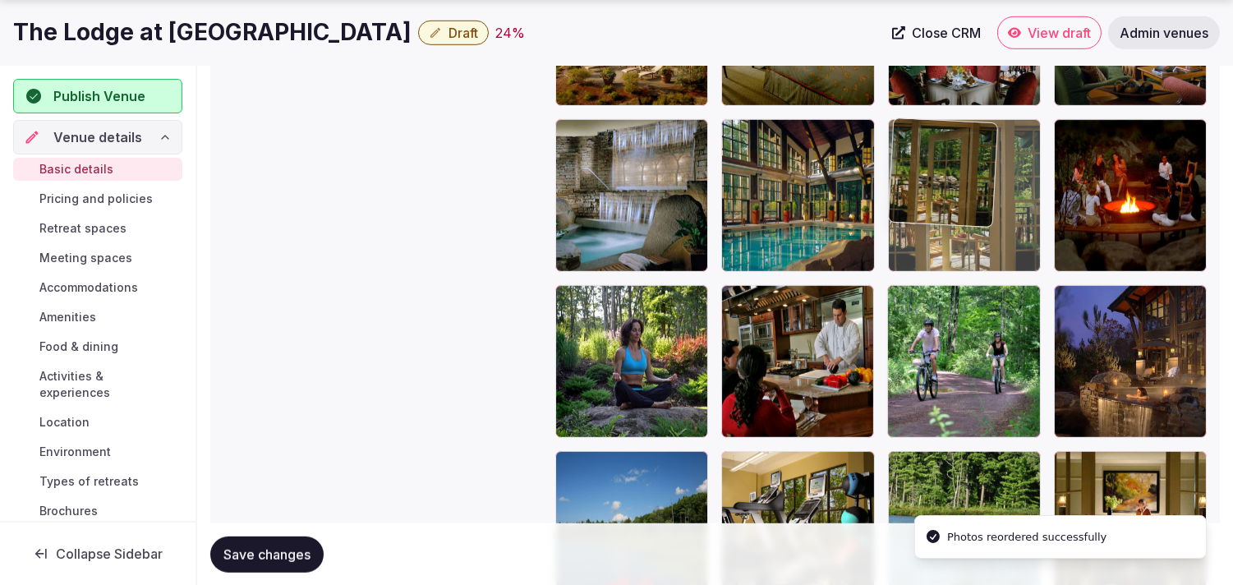
drag, startPoint x: 906, startPoint y: 289, endPoint x: 935, endPoint y: 166, distance: 126.8
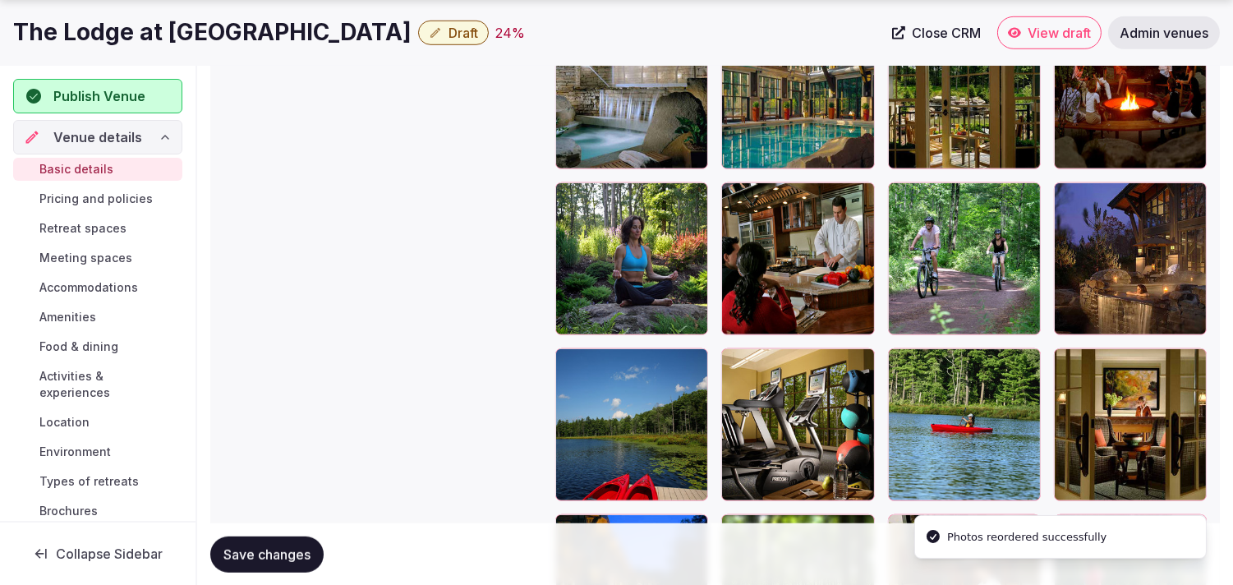
scroll to position [2309, 0]
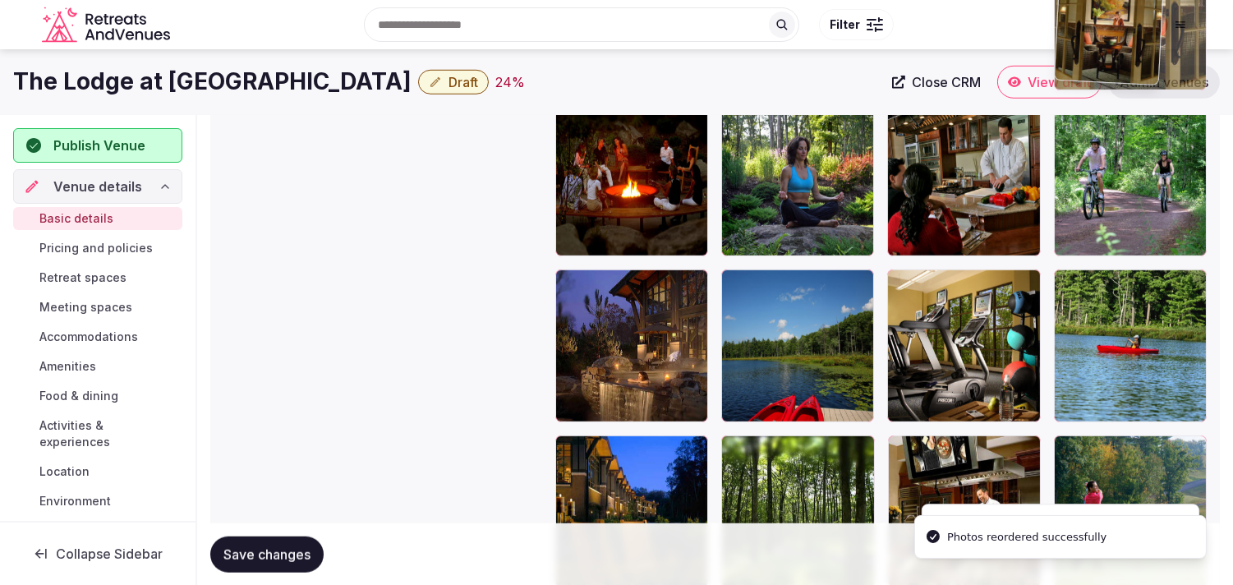
drag, startPoint x: 1081, startPoint y: 283, endPoint x: 1056, endPoint y: 113, distance: 171.2
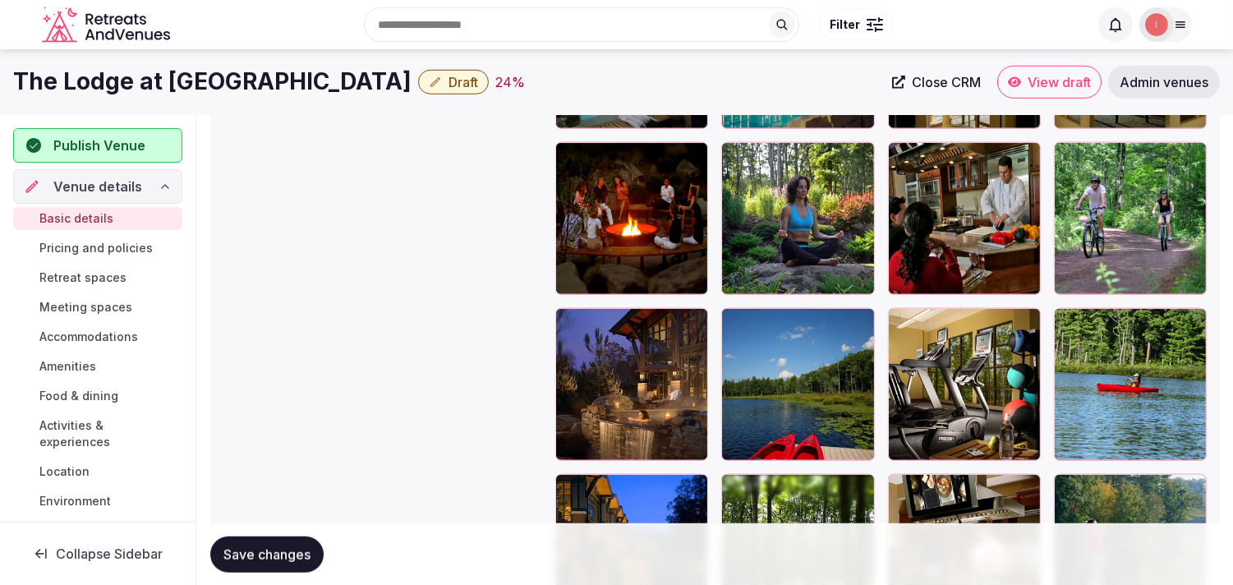
click at [255, 552] on span "Save changes" at bounding box center [267, 554] width 87 height 16
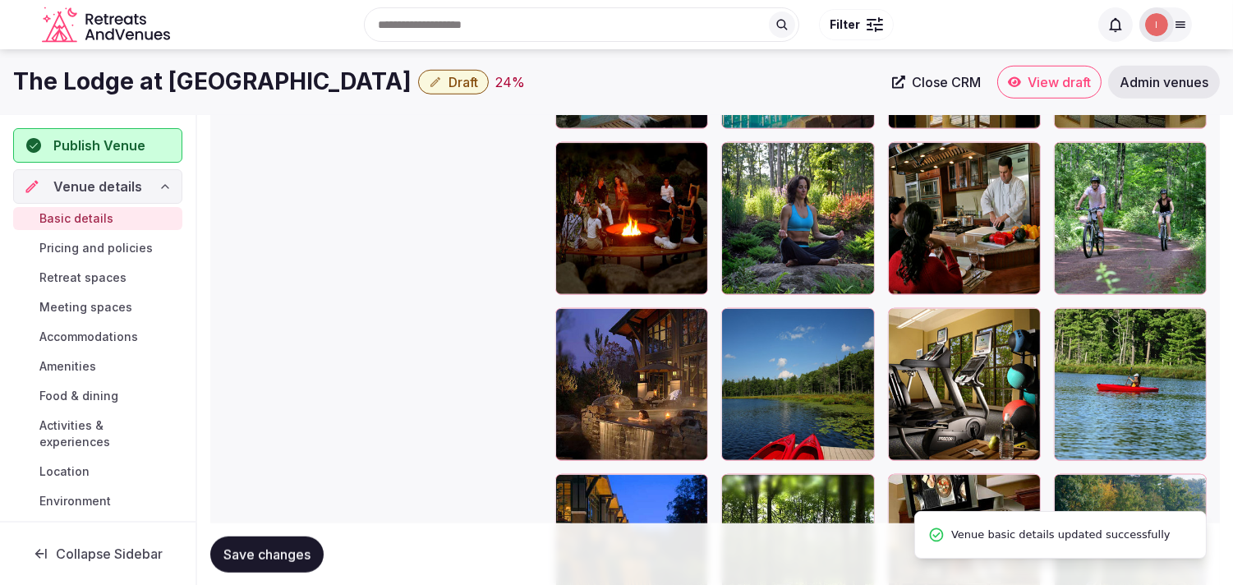
click at [449, 84] on span "Draft" at bounding box center [464, 82] width 30 height 16
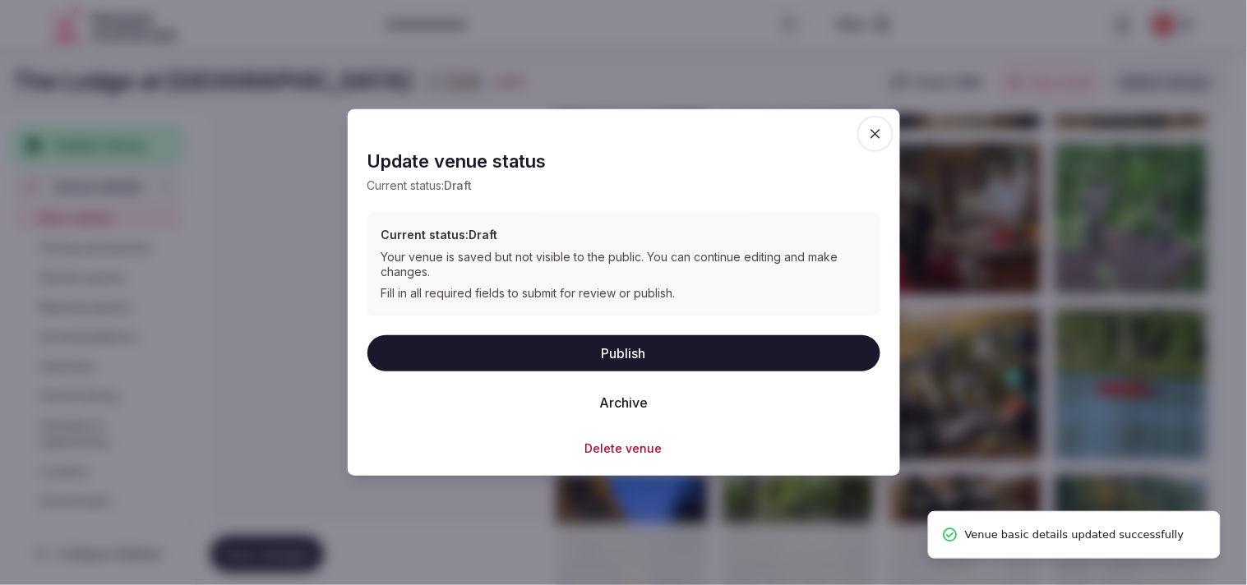
click at [634, 340] on button "Publish" at bounding box center [623, 352] width 513 height 36
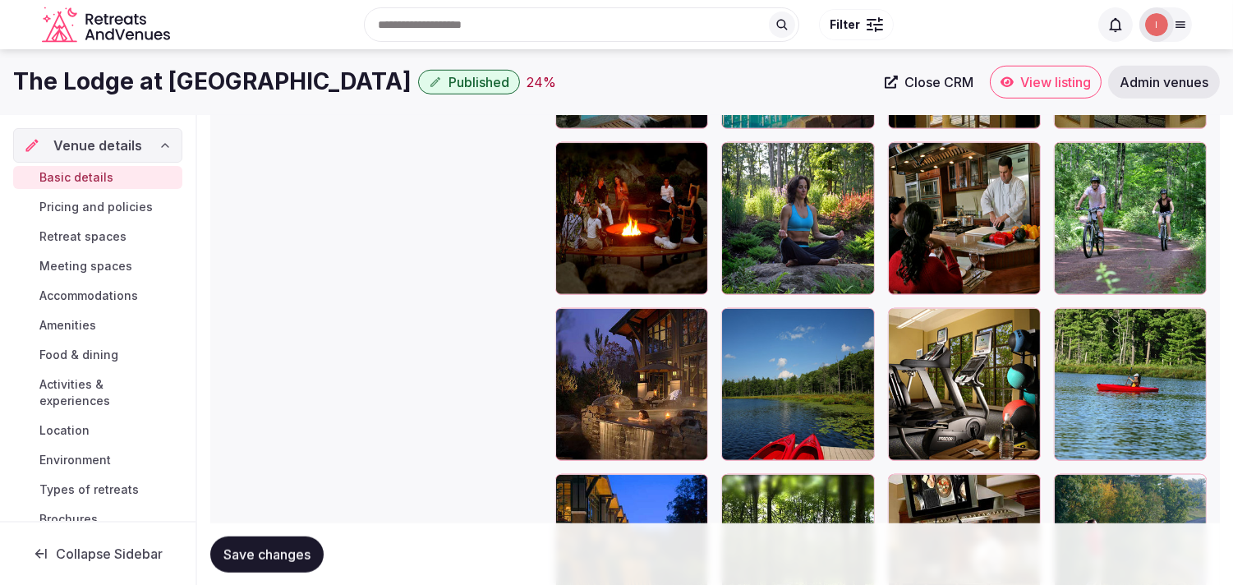
click at [290, 559] on span "Save changes" at bounding box center [267, 554] width 87 height 16
click at [54, 208] on span "Pricing and policies" at bounding box center [95, 207] width 113 height 16
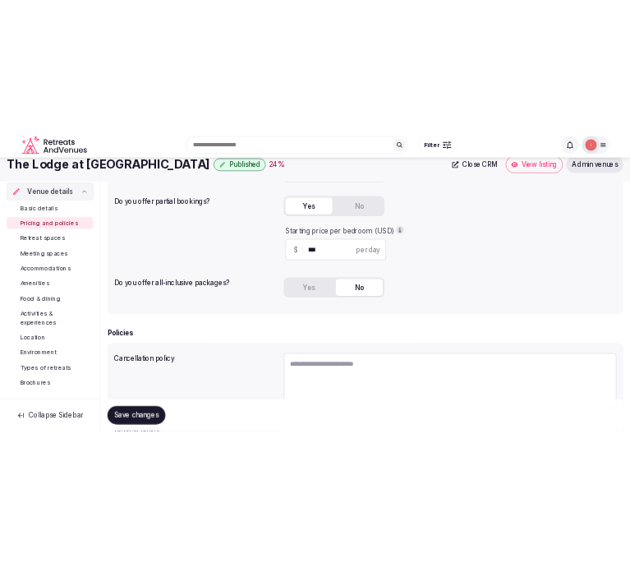
scroll to position [182, 0]
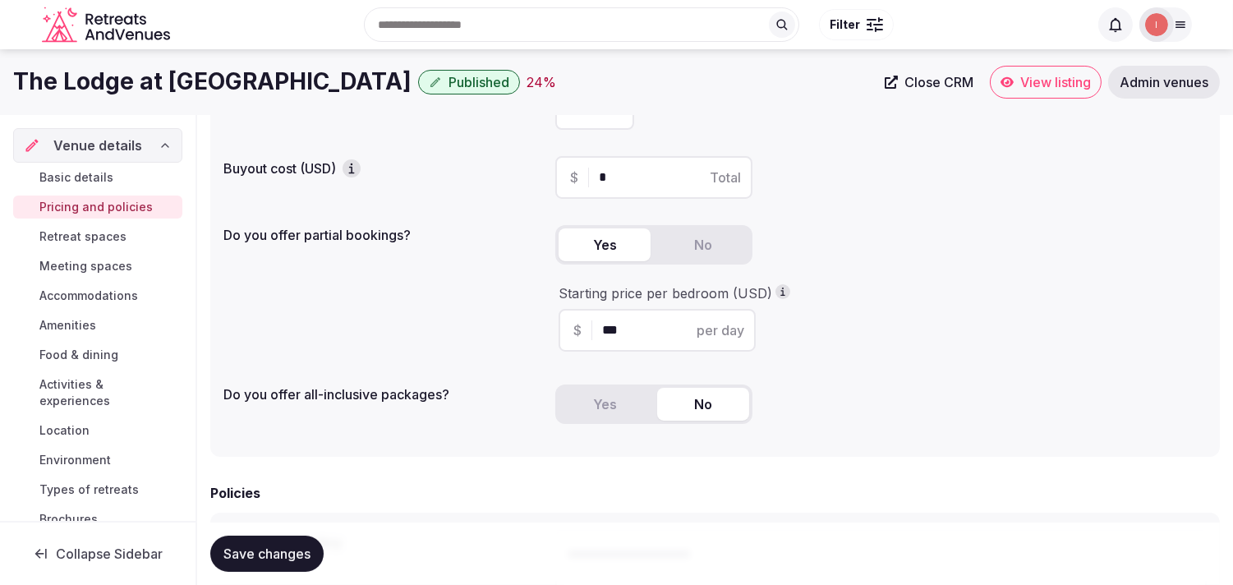
click at [119, 87] on h1 "The Lodge at Woodloch" at bounding box center [212, 82] width 399 height 32
click at [118, 85] on h1 "The Lodge at Woodloch" at bounding box center [212, 82] width 399 height 32
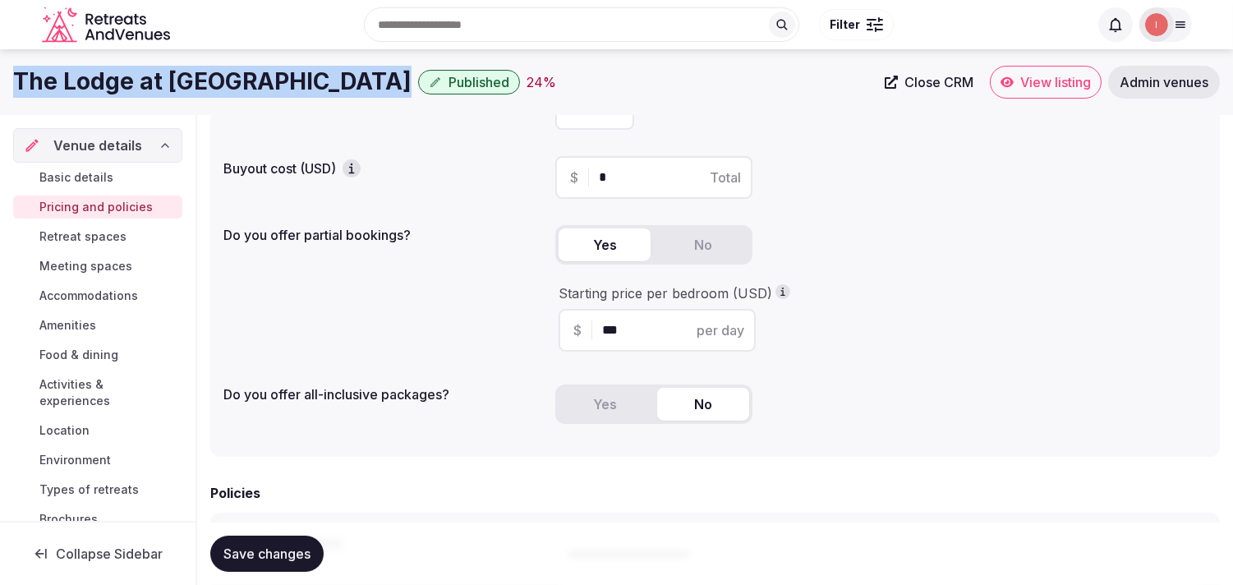
click at [118, 85] on h1 "The Lodge at Woodloch" at bounding box center [212, 82] width 399 height 32
copy div "The Lodge at Woodloch"
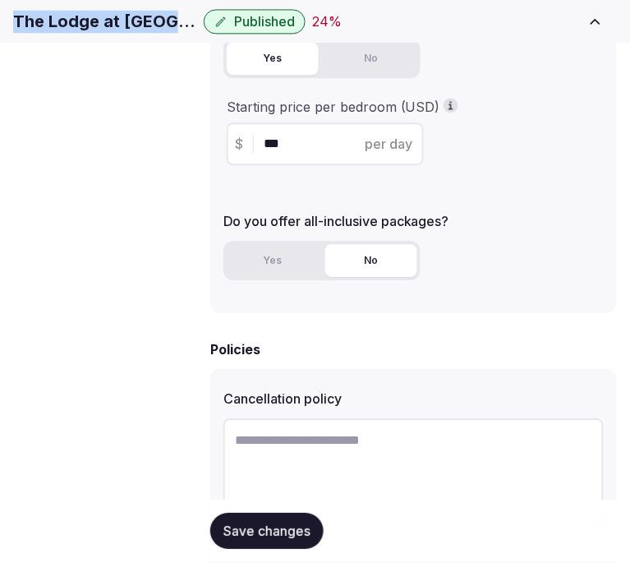
scroll to position [547, 0]
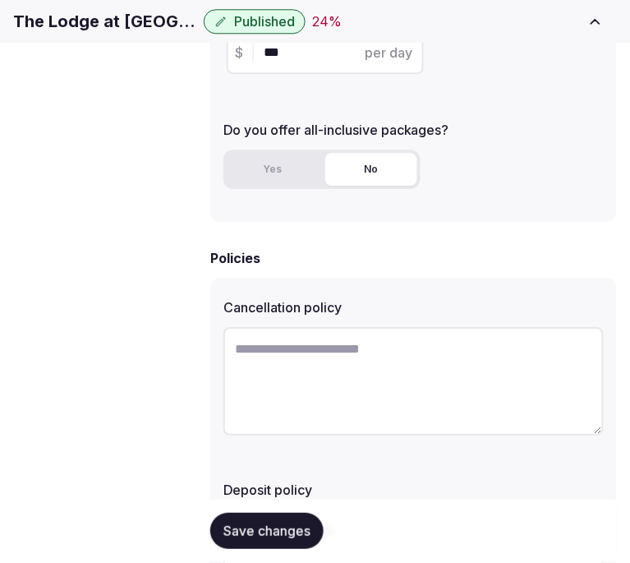
paste textarea "**********"
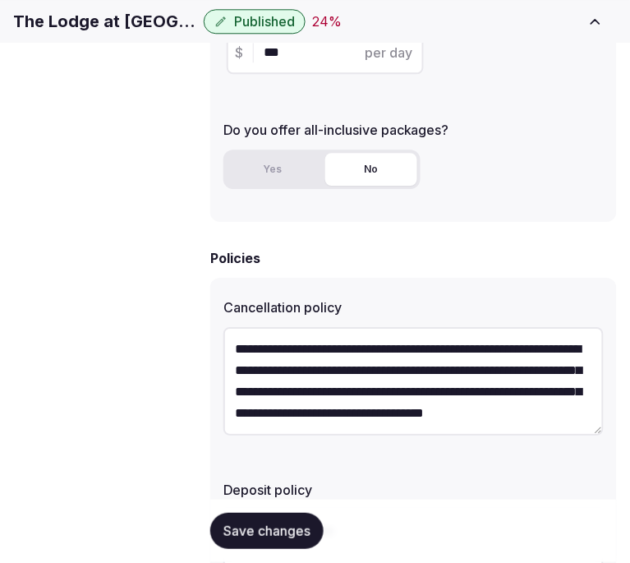
scroll to position [94, 0]
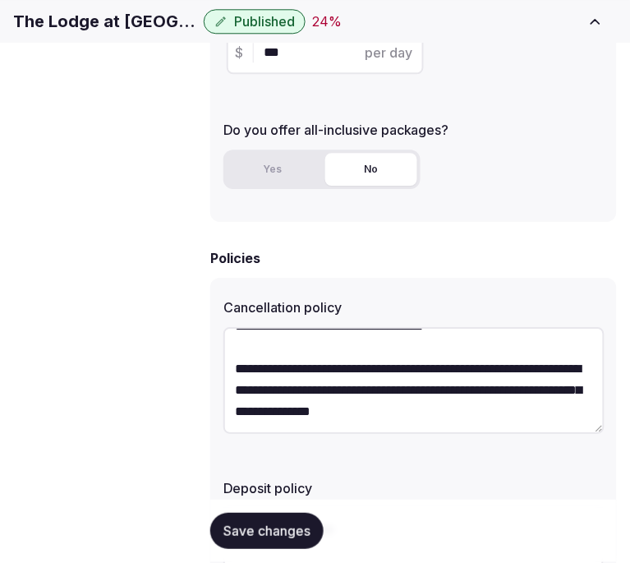
type textarea "**********"
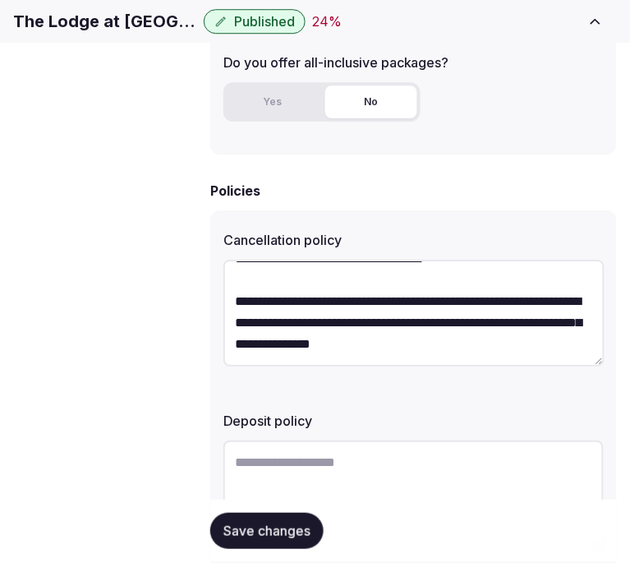
scroll to position [703, 0]
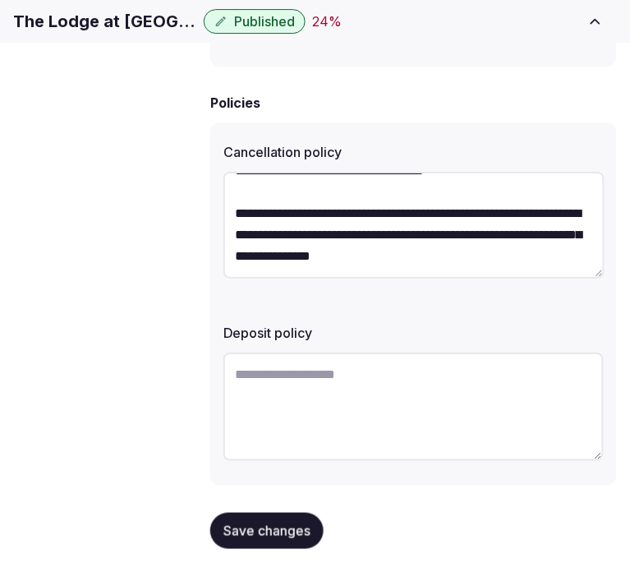
click at [318, 383] on textarea at bounding box center [414, 407] width 380 height 108
paste textarea "**********"
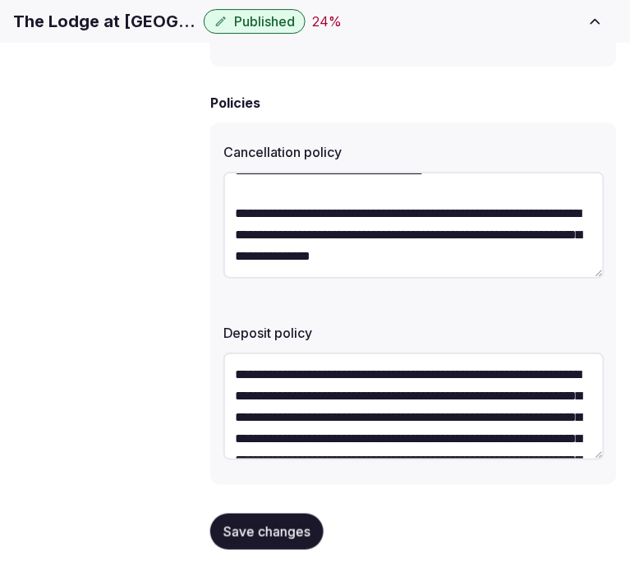
scroll to position [308, 0]
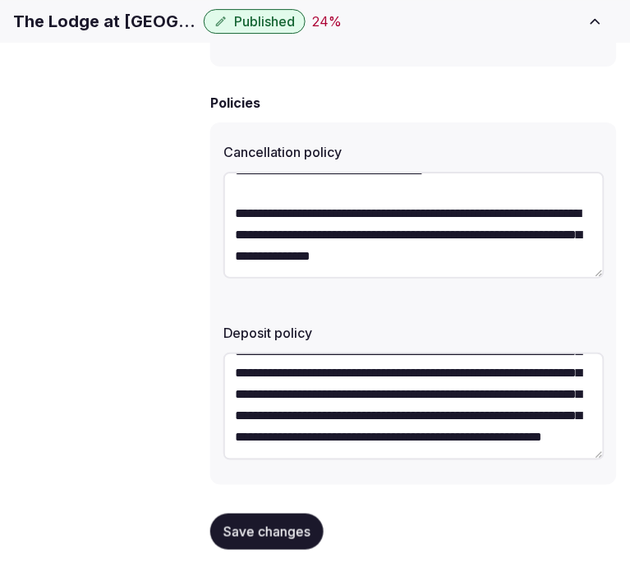
type textarea "**********"
click at [258, 526] on span "Save changes" at bounding box center [267, 531] width 87 height 16
click at [252, 527] on span "Save changes" at bounding box center [267, 531] width 87 height 16
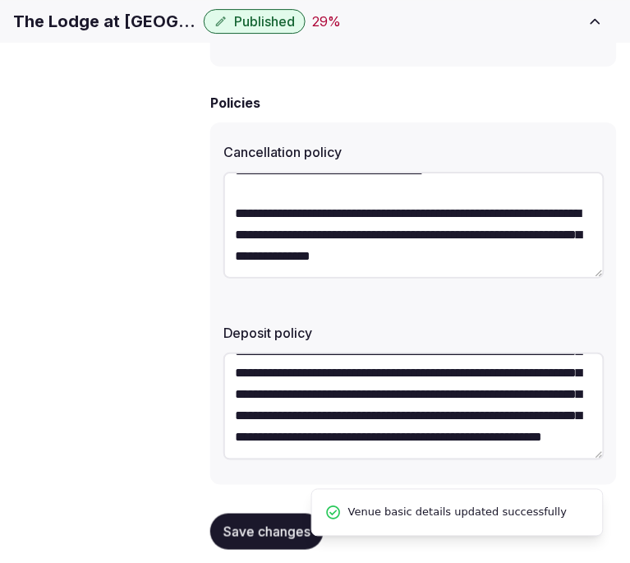
click at [0, 0] on span "Retreat spaces" at bounding box center [0, 0] width 0 height 0
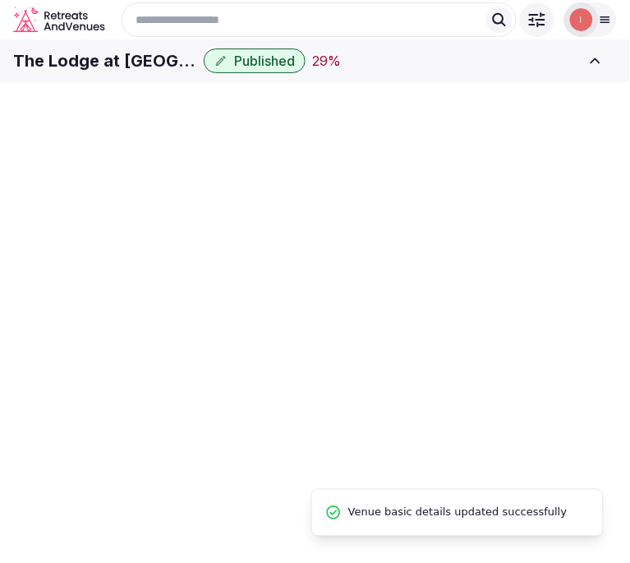
scroll to position [3, 0]
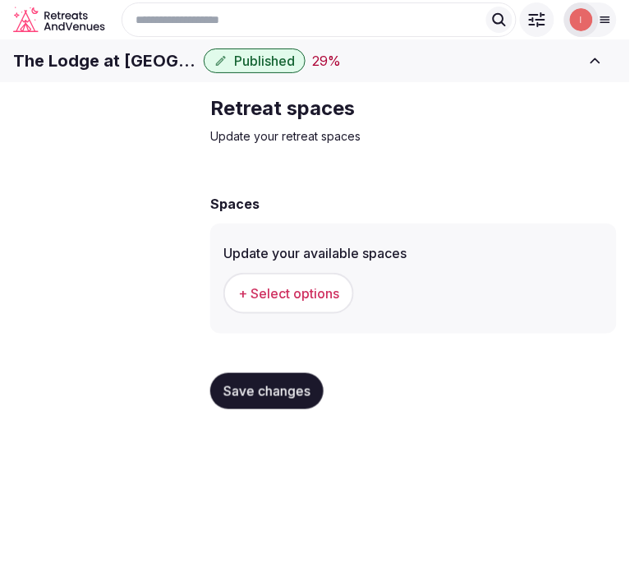
click at [293, 302] on span "+ Select options" at bounding box center [288, 293] width 101 height 18
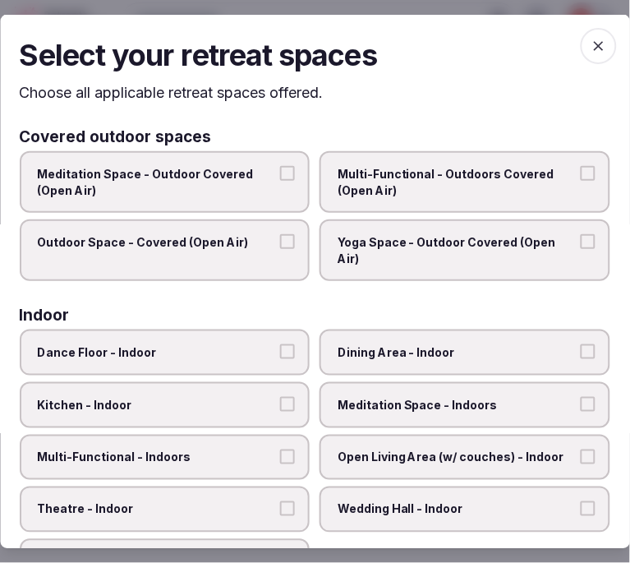
scroll to position [0, 0]
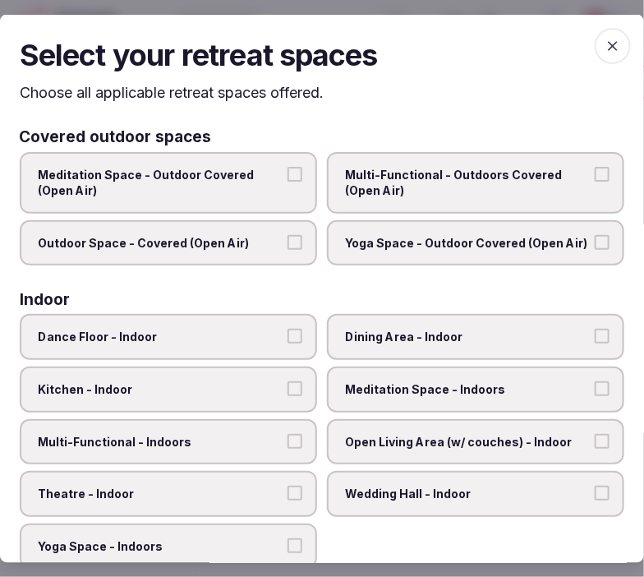
click at [368, 330] on span "Dining Area - Indoor" at bounding box center [467, 337] width 245 height 16
click at [595, 334] on button "Dining Area - Indoor" at bounding box center [602, 336] width 15 height 15
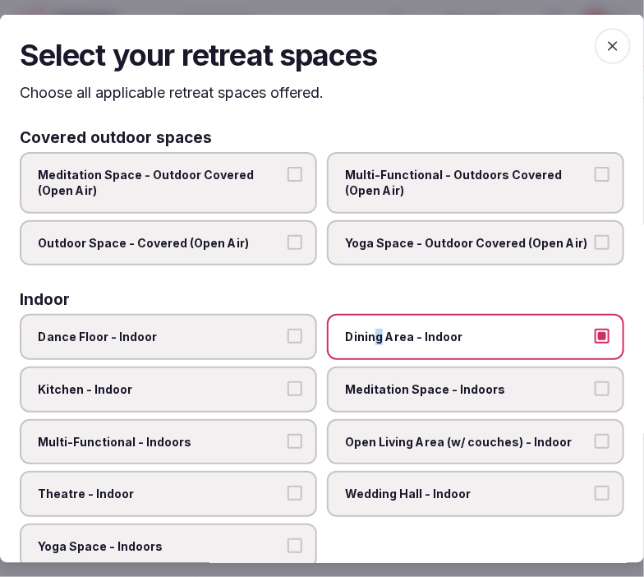
click at [605, 48] on icon "button" at bounding box center [613, 46] width 16 height 16
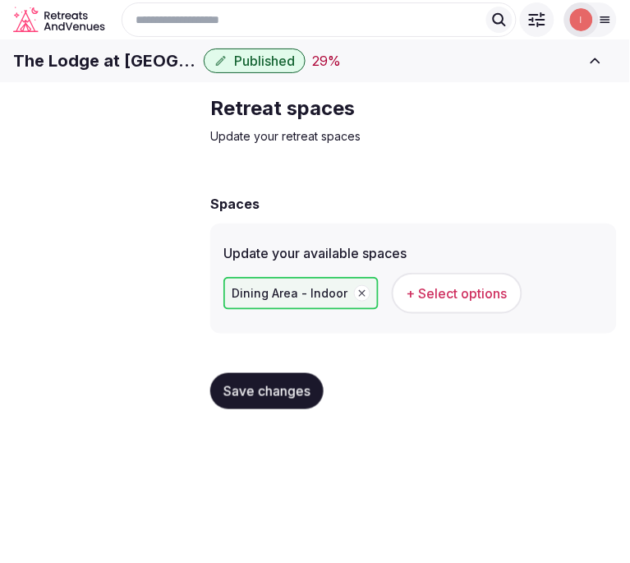
click at [0, 0] on span "Basic details" at bounding box center [0, 0] width 0 height 0
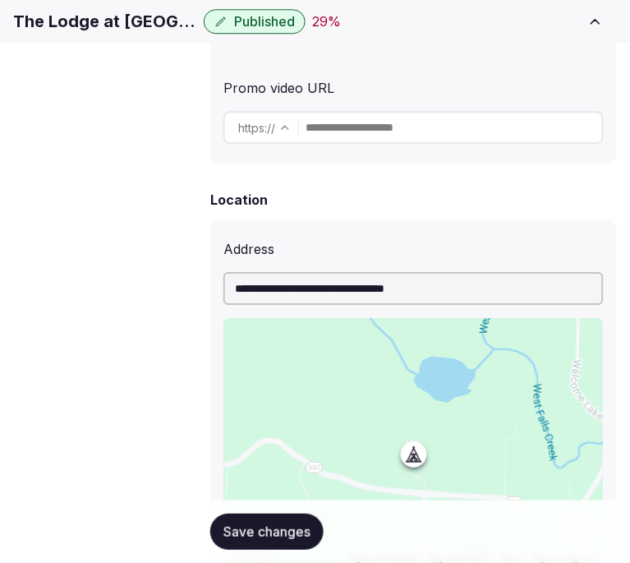
scroll to position [638, 0]
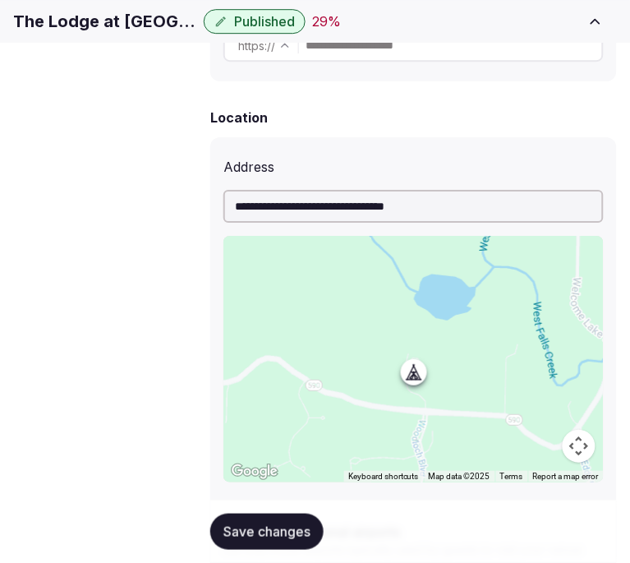
click at [391, 204] on input "**********" at bounding box center [414, 206] width 380 height 33
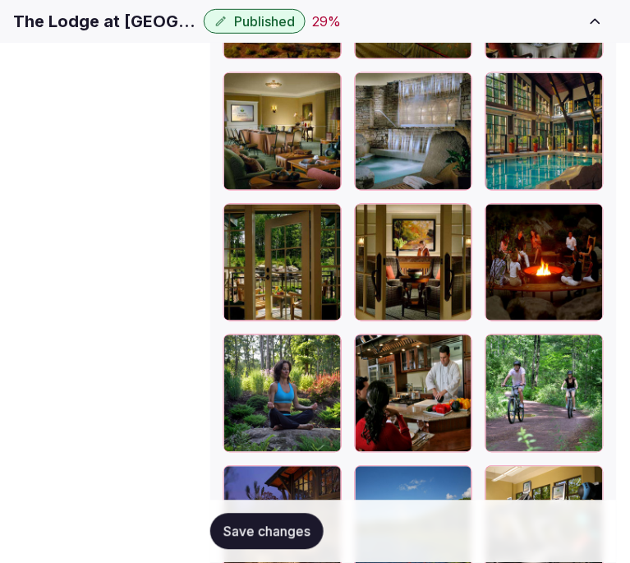
scroll to position [0, 0]
click at [0, 0] on span "Retreat spaces" at bounding box center [0, 0] width 0 height 0
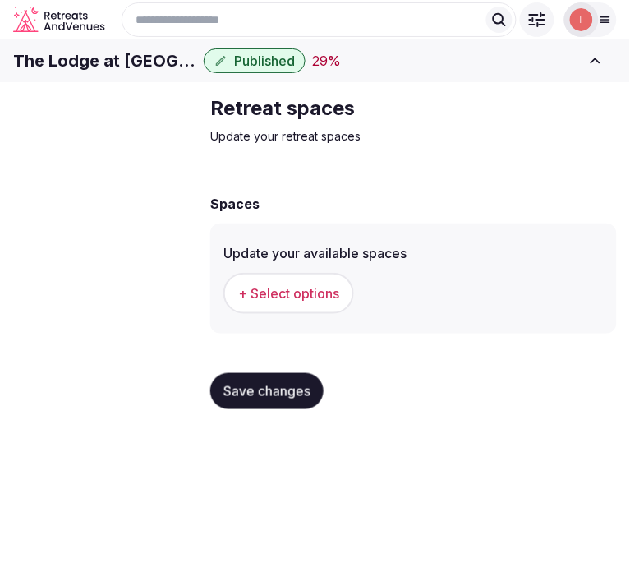
click at [247, 302] on span "+ Select options" at bounding box center [288, 293] width 101 height 18
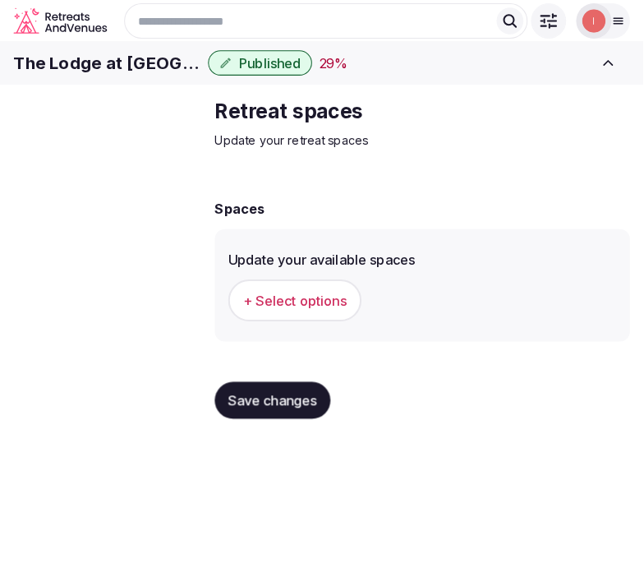
scroll to position [0, 0]
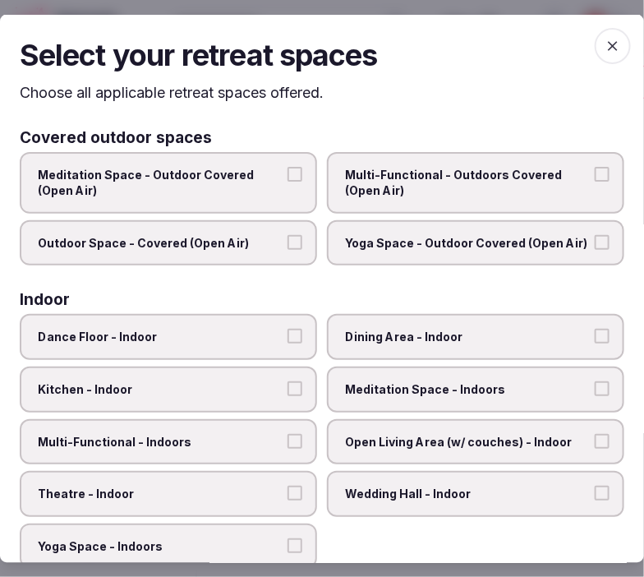
click at [422, 182] on span "Multi-Functional - Outdoors Covered (Open Air)" at bounding box center [467, 182] width 245 height 32
click at [595, 181] on button "Multi-Functional - Outdoors Covered (Open Air)" at bounding box center [602, 173] width 15 height 15
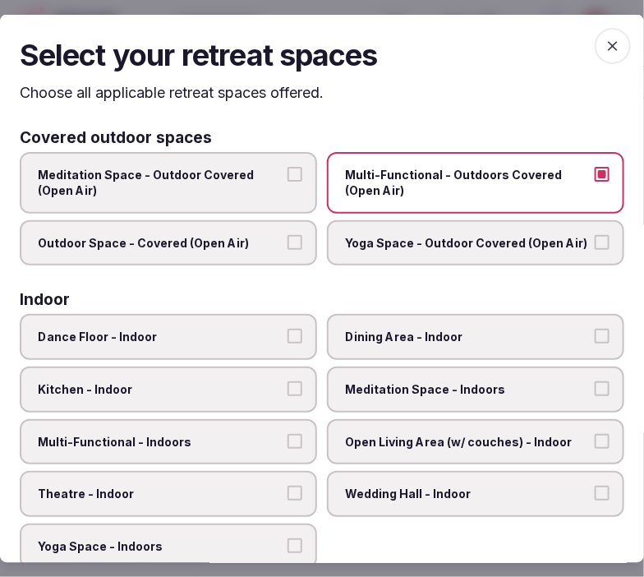
click at [307, 247] on label "Outdoor Space - Covered (Open Air)" at bounding box center [168, 242] width 297 height 46
click at [302, 247] on button "Outdoor Space - Covered (Open Air)" at bounding box center [295, 241] width 15 height 15
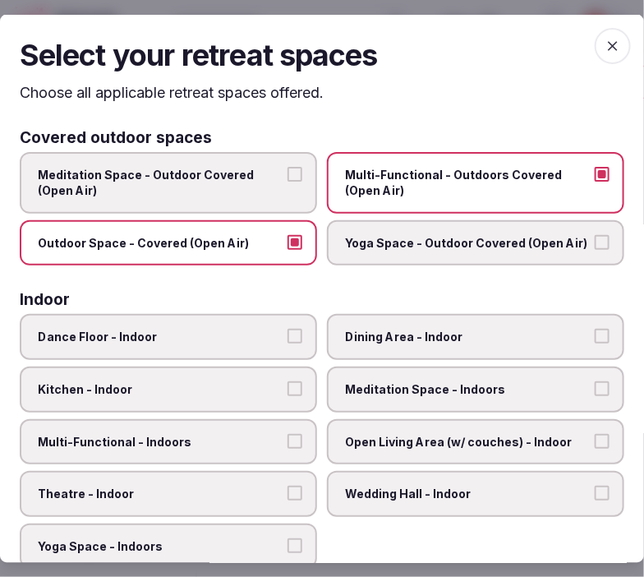
click at [265, 184] on span "Meditation Space - Outdoor Covered (Open Air)" at bounding box center [160, 182] width 245 height 32
click at [288, 181] on button "Meditation Space - Outdoor Covered (Open Air)" at bounding box center [295, 173] width 15 height 15
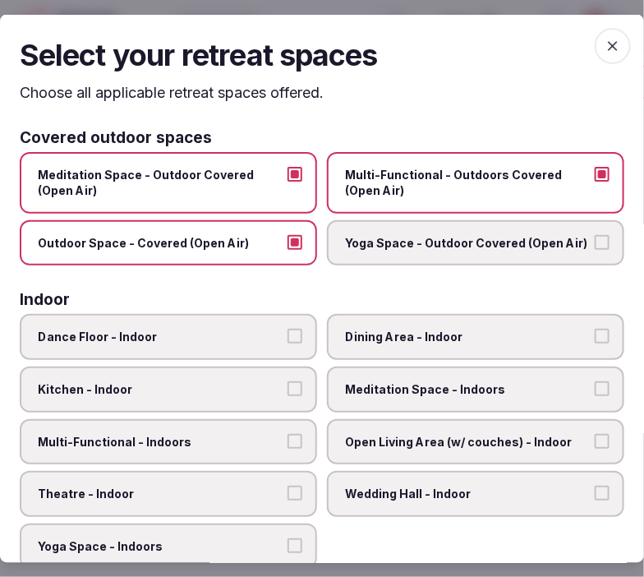
click at [549, 253] on label "Yoga Space - Outdoor Covered (Open Air)" at bounding box center [475, 242] width 297 height 46
click at [595, 249] on button "Yoga Space - Outdoor Covered (Open Air)" at bounding box center [602, 241] width 15 height 15
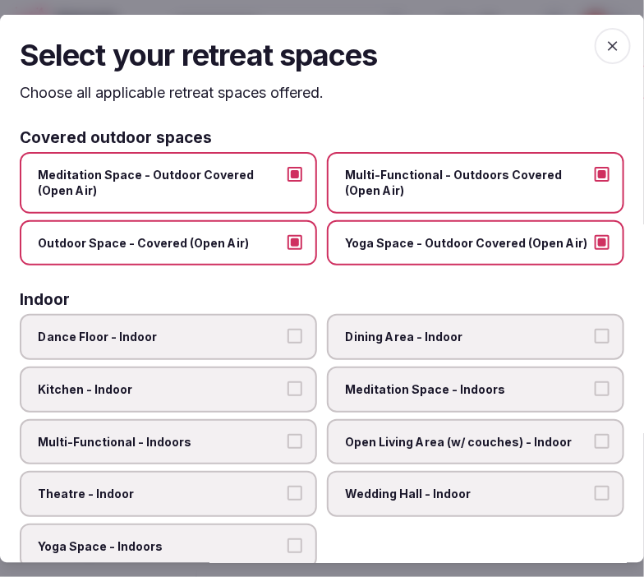
scroll to position [91, 0]
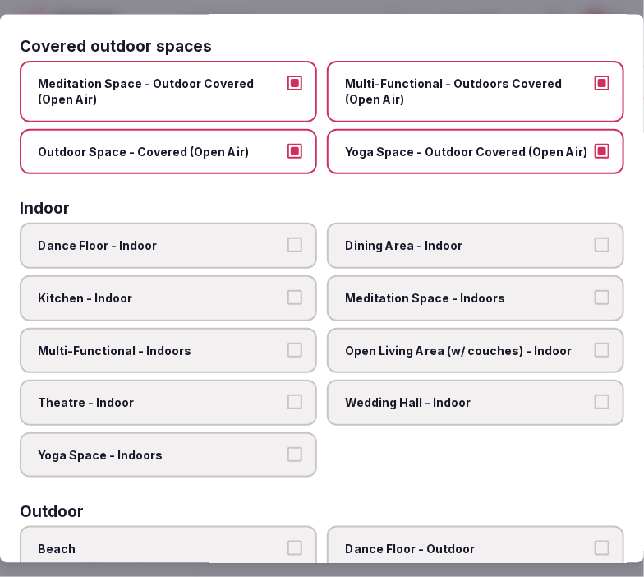
click at [472, 257] on label "Dining Area - Indoor" at bounding box center [475, 246] width 297 height 46
click at [595, 252] on button "Dining Area - Indoor" at bounding box center [602, 244] width 15 height 15
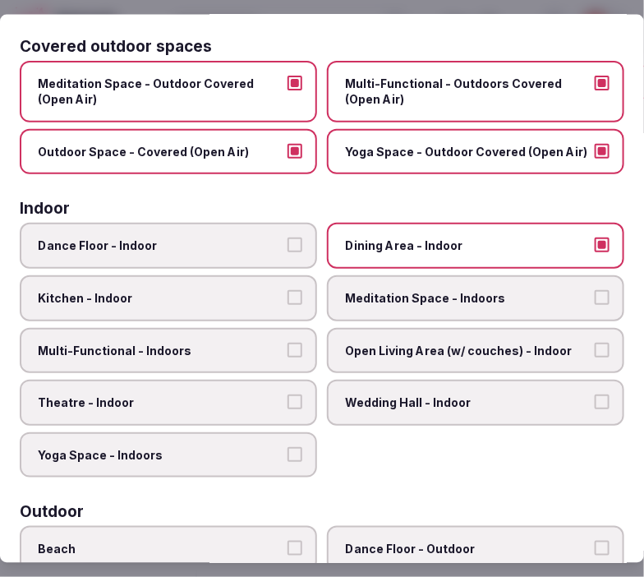
drag, startPoint x: 466, startPoint y: 326, endPoint x: 436, endPoint y: 333, distance: 30.3
click at [460, 327] on label "Open Living Area (w/ couches) - Indoor" at bounding box center [475, 350] width 297 height 46
click at [261, 353] on label "Multi-Functional - Indoors" at bounding box center [168, 350] width 297 height 46
click at [288, 353] on button "Multi-Functional - Indoors" at bounding box center [295, 349] width 15 height 15
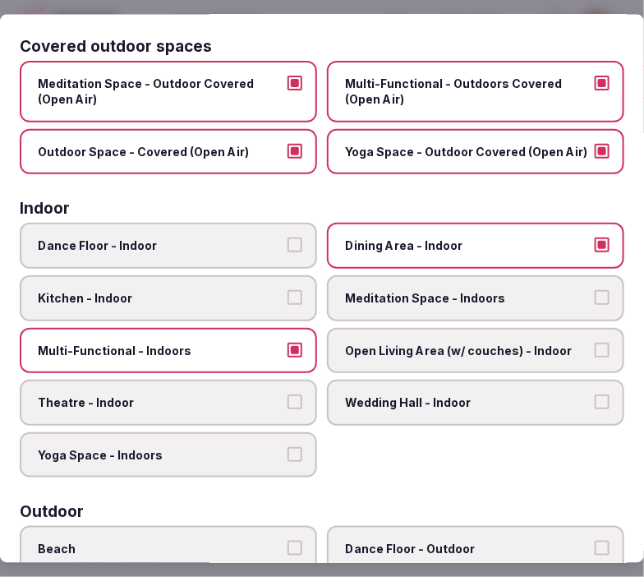
click at [257, 394] on span "Theatre - Indoor" at bounding box center [160, 402] width 245 height 16
click at [288, 394] on button "Theatre - Indoor" at bounding box center [295, 401] width 15 height 15
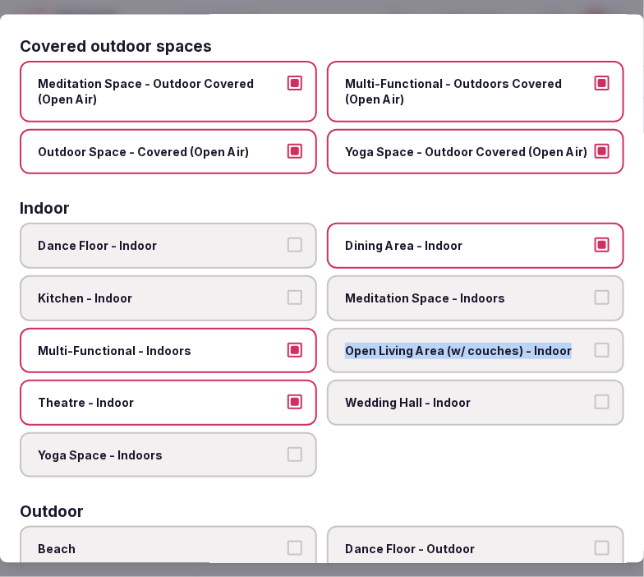
click at [595, 338] on label "Open Living Area (w/ couches) - Indoor" at bounding box center [475, 350] width 297 height 46
click at [595, 343] on button "Open Living Area (w/ couches) - Indoor" at bounding box center [602, 349] width 15 height 15
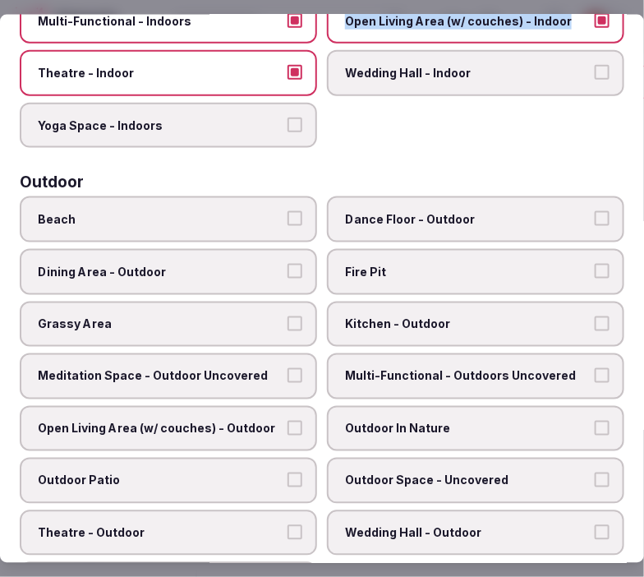
scroll to position [456, 0]
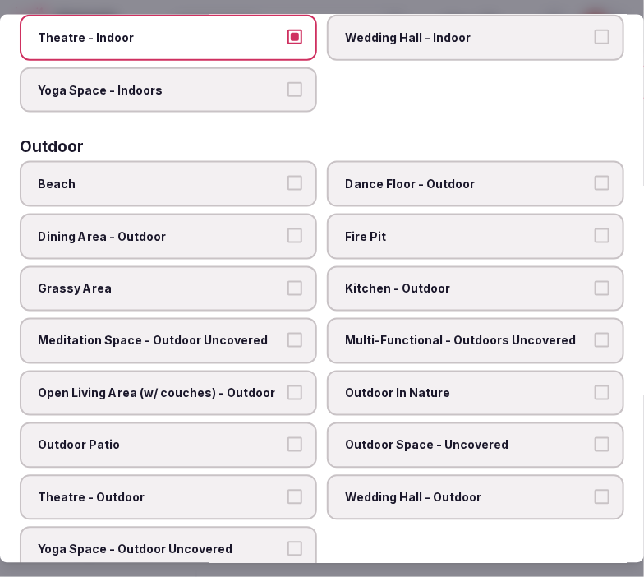
click at [389, 176] on span "Dance Floor - Outdoor" at bounding box center [467, 184] width 245 height 16
click at [595, 176] on button "Dance Floor - Outdoor" at bounding box center [602, 183] width 15 height 15
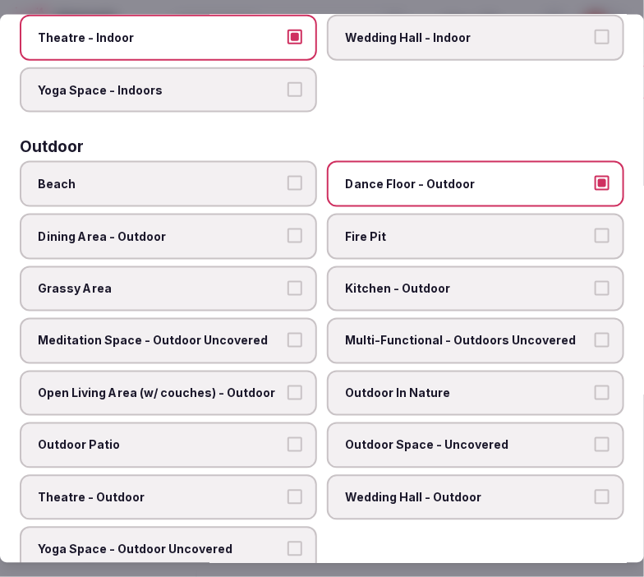
click at [398, 177] on span "Dance Floor - Outdoor" at bounding box center [467, 184] width 245 height 16
click at [595, 177] on button "Dance Floor - Outdoor" at bounding box center [602, 183] width 15 height 15
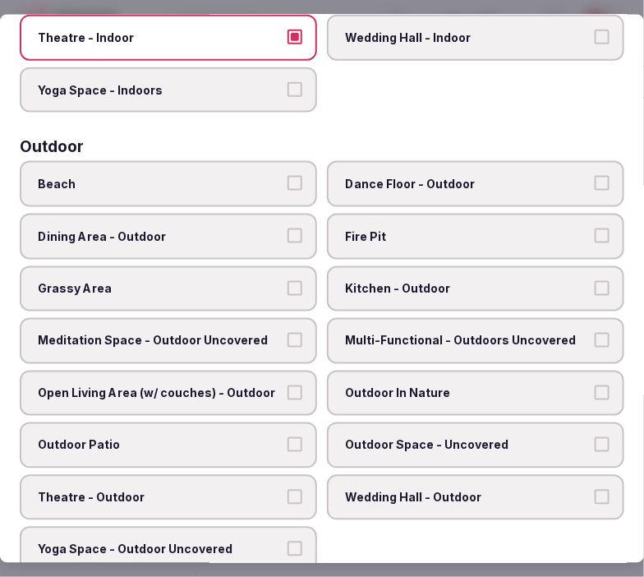
click at [224, 228] on span "Dining Area - Outdoor" at bounding box center [160, 236] width 245 height 16
click at [288, 228] on button "Dining Area - Outdoor" at bounding box center [295, 235] width 15 height 15
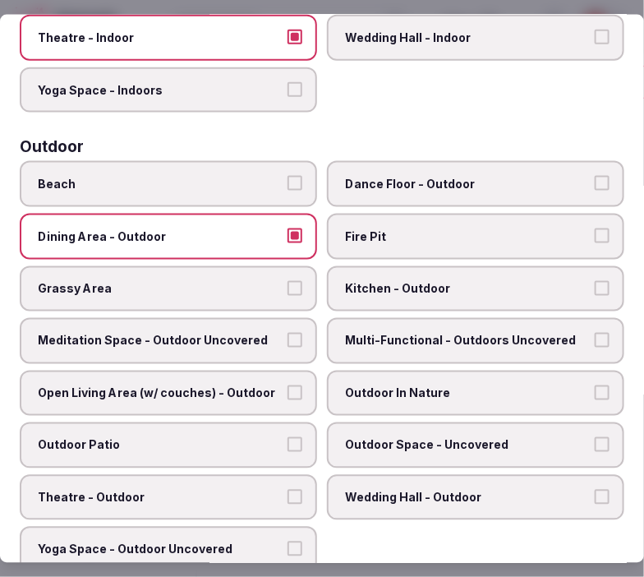
click at [274, 333] on span "Meditation Space - Outdoor Uncovered" at bounding box center [160, 341] width 245 height 16
click at [288, 333] on button "Meditation Space - Outdoor Uncovered" at bounding box center [295, 340] width 15 height 15
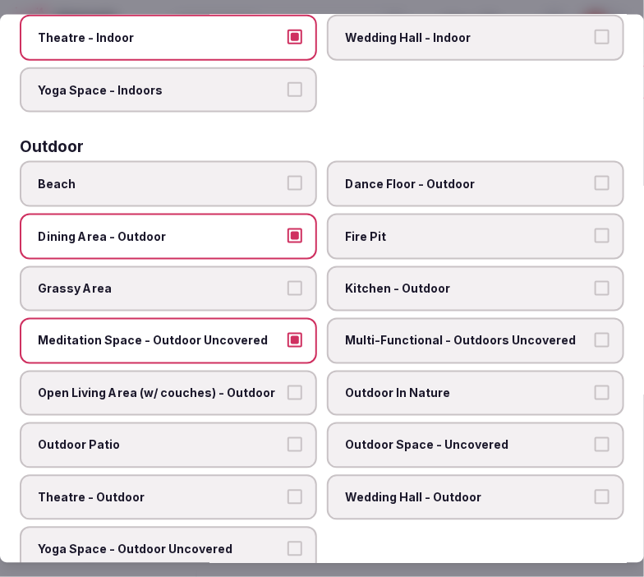
click at [390, 337] on label "Multi-Functional - Outdoors Uncovered" at bounding box center [475, 341] width 297 height 46
click at [595, 337] on button "Multi-Functional - Outdoors Uncovered" at bounding box center [602, 340] width 15 height 15
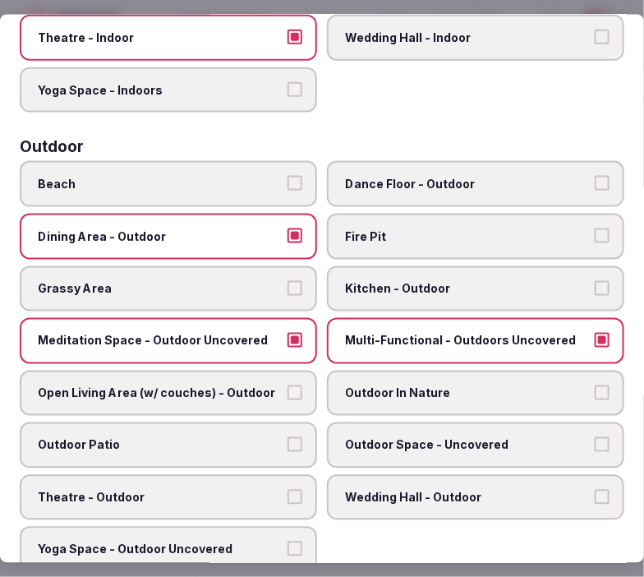
click at [371, 385] on span "Outdoor In Nature" at bounding box center [467, 393] width 245 height 16
click at [595, 385] on button "Outdoor In Nature" at bounding box center [602, 392] width 15 height 15
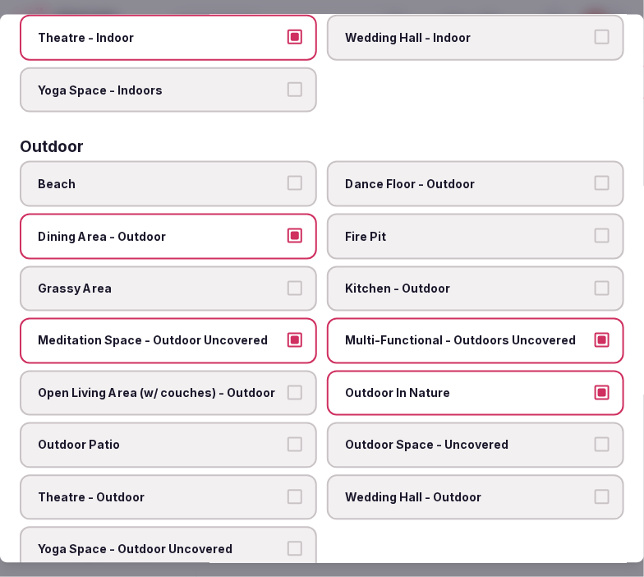
click at [298, 370] on label "Open Living Area (w/ couches) - Outdoor" at bounding box center [168, 393] width 297 height 46
click at [298, 385] on button "Open Living Area (w/ couches) - Outdoor" at bounding box center [295, 392] width 15 height 15
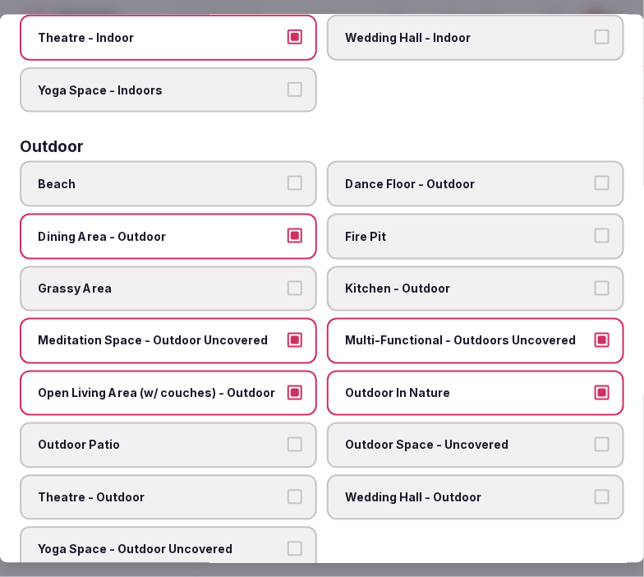
click at [288, 437] on button "Outdoor Patio" at bounding box center [295, 444] width 15 height 15
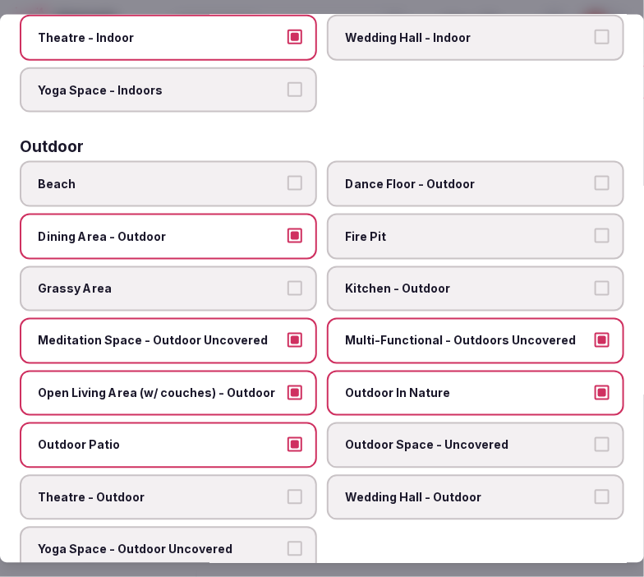
click at [413, 437] on span "Outdoor Space - Uncovered" at bounding box center [467, 445] width 245 height 16
click at [595, 437] on button "Outdoor Space - Uncovered" at bounding box center [602, 444] width 15 height 15
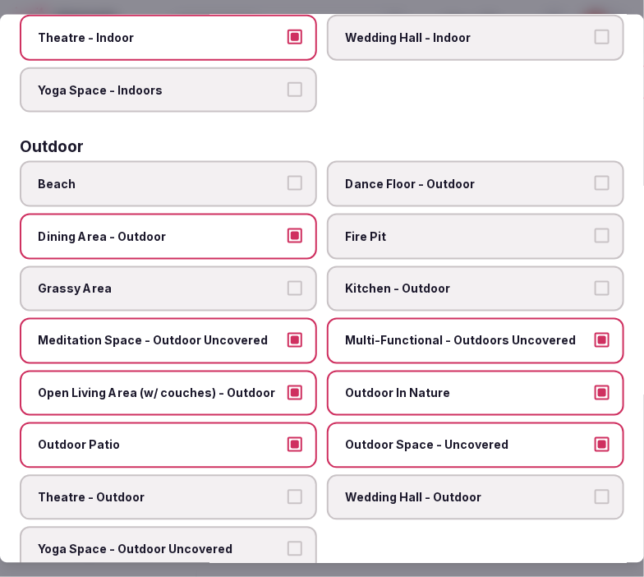
click at [305, 477] on label "Theatre - Outdoor" at bounding box center [168, 497] width 297 height 46
click at [302, 489] on button "Theatre - Outdoor" at bounding box center [295, 496] width 15 height 15
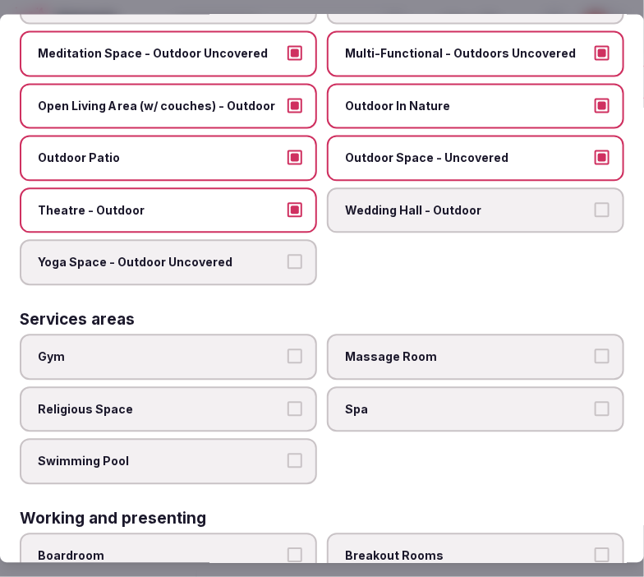
scroll to position [822, 0]
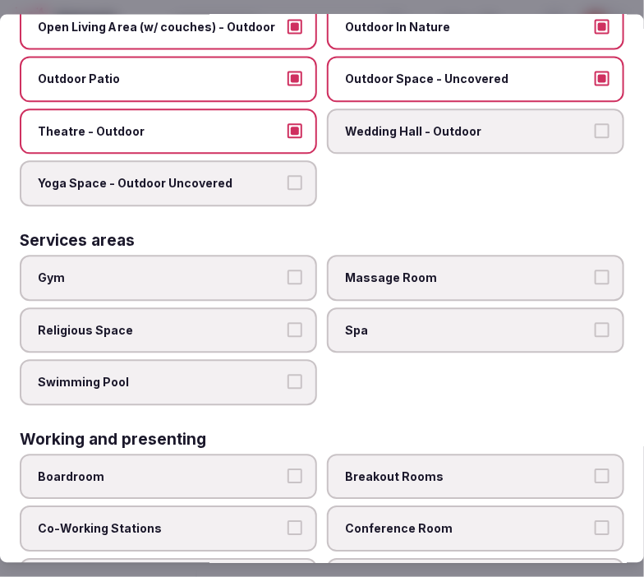
click at [307, 265] on label "Gym" at bounding box center [168, 279] width 297 height 46
click at [302, 270] on button "Gym" at bounding box center [295, 277] width 15 height 15
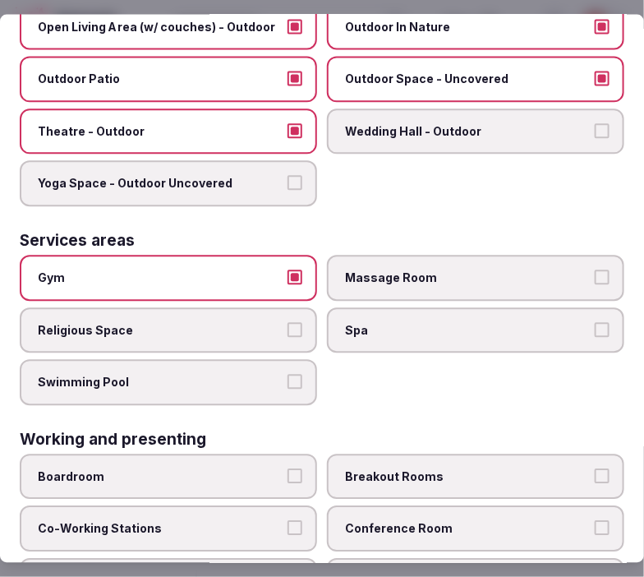
drag, startPoint x: 458, startPoint y: 253, endPoint x: 458, endPoint y: 271, distance: 18.1
click at [457, 270] on span "Massage Room" at bounding box center [467, 278] width 245 height 16
click at [595, 270] on button "Massage Room" at bounding box center [602, 277] width 15 height 15
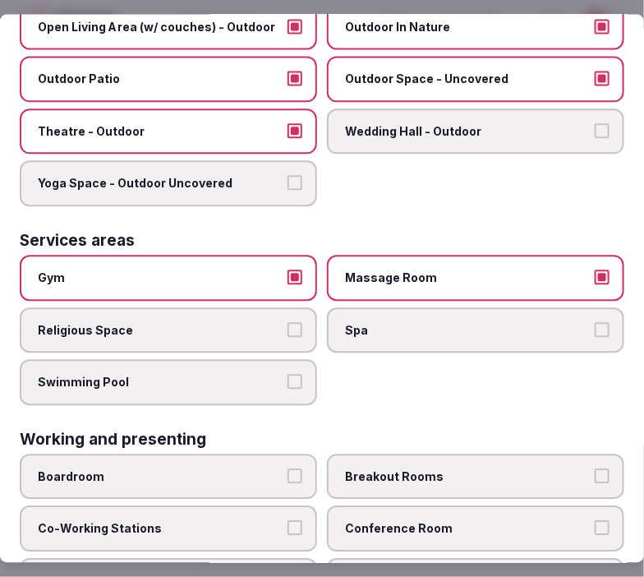
drag, startPoint x: 477, startPoint y: 310, endPoint x: 381, endPoint y: 325, distance: 97.4
click at [468, 322] on span "Spa" at bounding box center [467, 330] width 245 height 16
click at [595, 322] on button "Spa" at bounding box center [602, 329] width 15 height 15
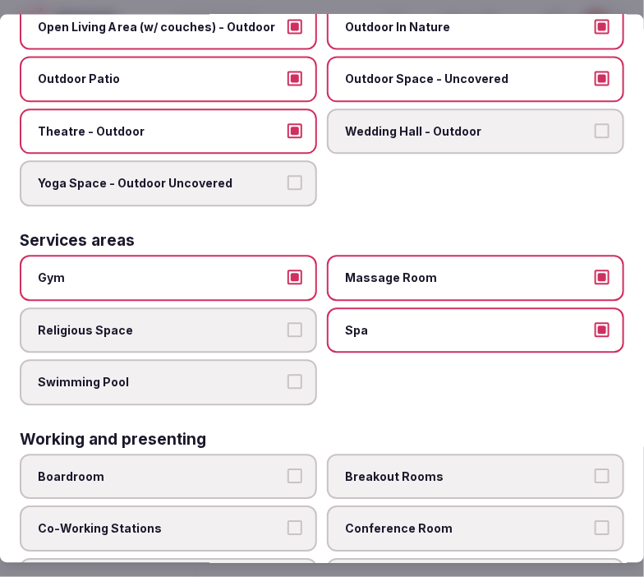
click at [289, 375] on button "Swimming Pool" at bounding box center [295, 382] width 15 height 15
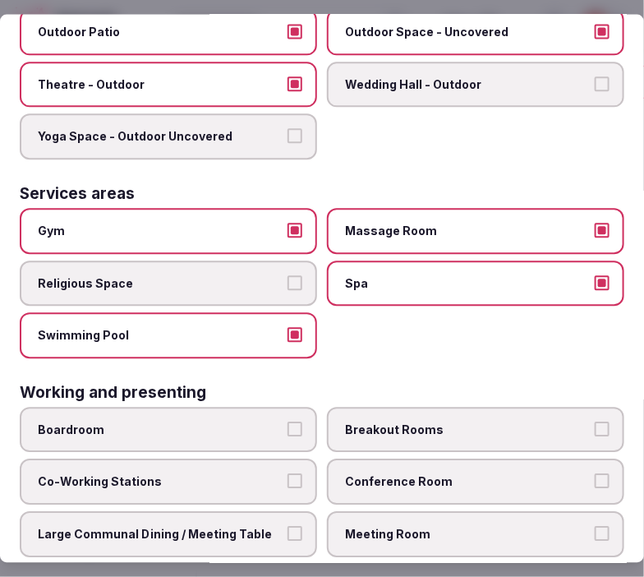
scroll to position [902, 0]
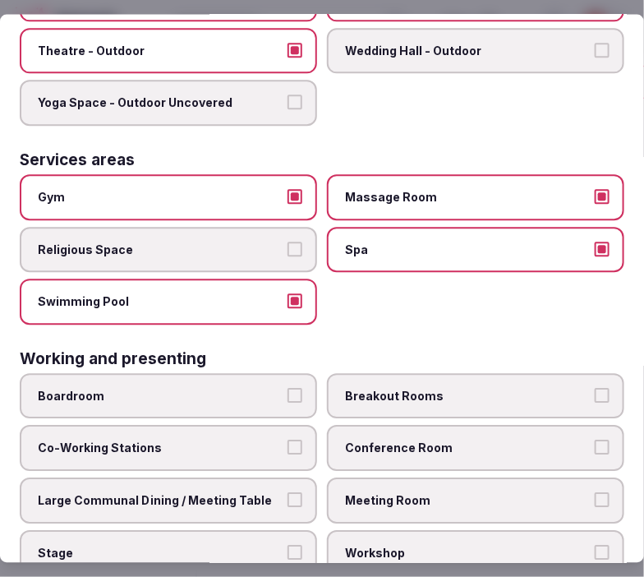
drag, startPoint x: 374, startPoint y: 416, endPoint x: 378, endPoint y: 425, distance: 9.9
click at [374, 440] on span "Conference Room" at bounding box center [467, 448] width 245 height 16
click at [595, 440] on button "Conference Room" at bounding box center [602, 447] width 15 height 15
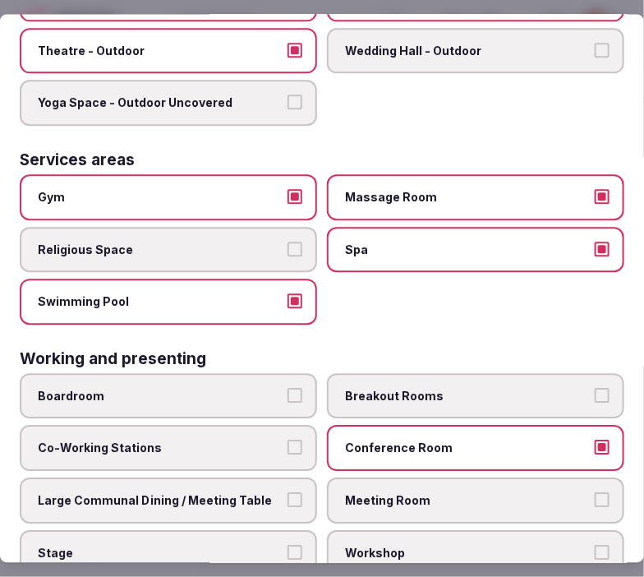
drag, startPoint x: 393, startPoint y: 464, endPoint x: 370, endPoint y: 459, distance: 23.7
click at [391, 493] on span "Meeting Room" at bounding box center [467, 501] width 245 height 16
click at [595, 493] on button "Meeting Room" at bounding box center [602, 500] width 15 height 15
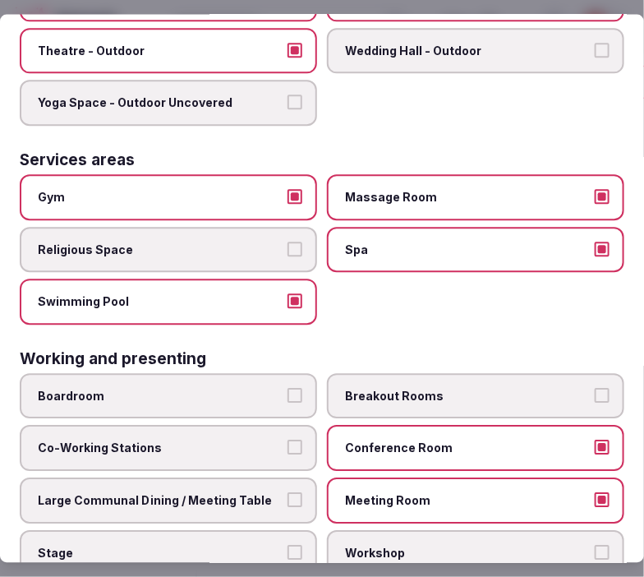
click at [289, 493] on button "Large Communal Dining / Meeting Table" at bounding box center [295, 500] width 15 height 15
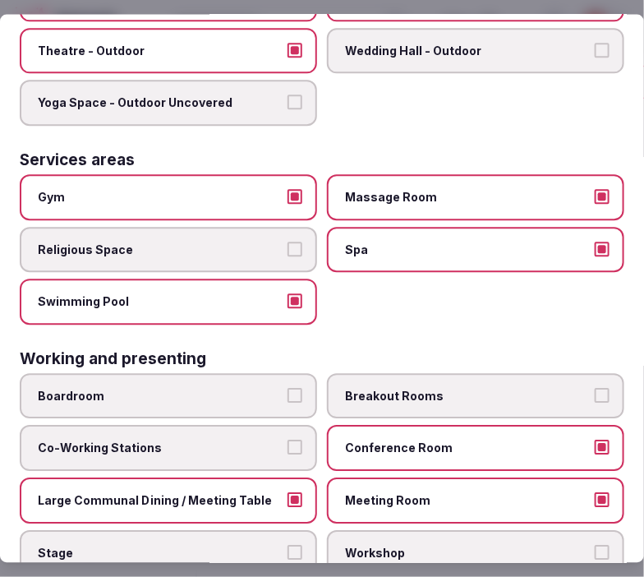
click at [426, 440] on span "Conference Room" at bounding box center [467, 448] width 245 height 16
click at [595, 440] on button "Conference Room" at bounding box center [602, 447] width 15 height 15
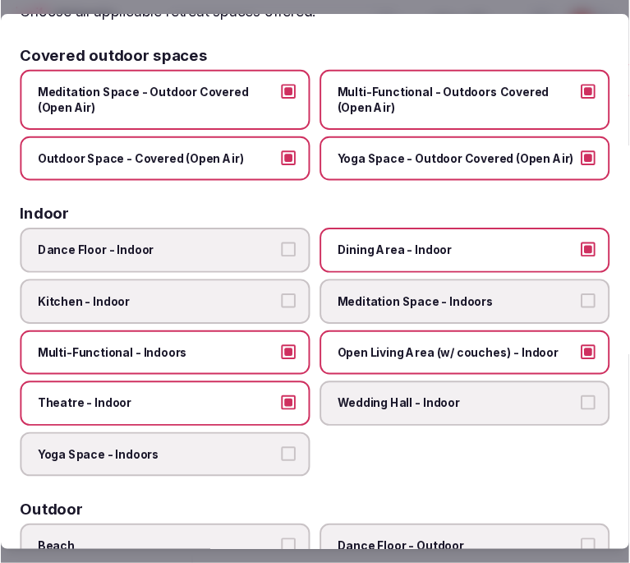
scroll to position [0, 0]
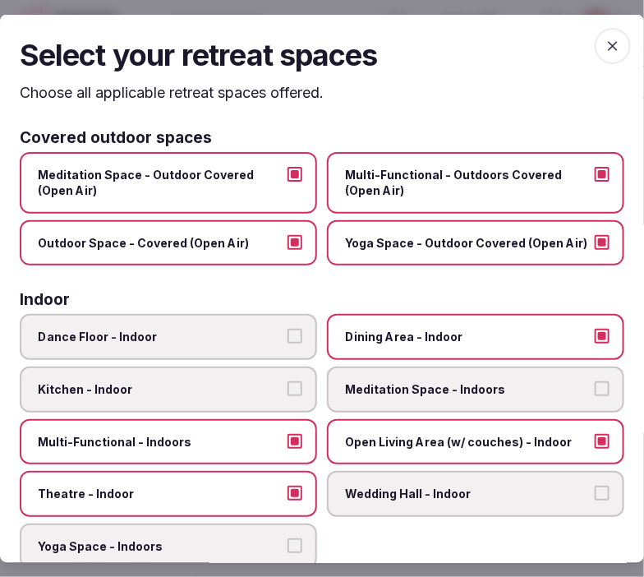
click at [606, 47] on icon "button" at bounding box center [613, 46] width 16 height 16
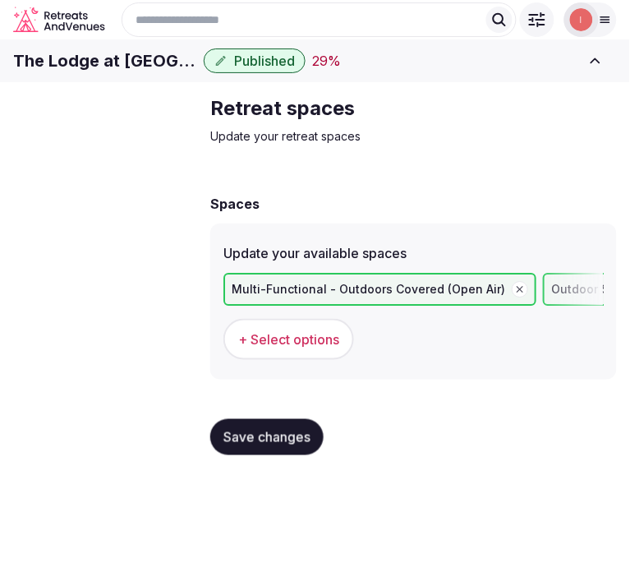
click at [265, 445] on span "Save changes" at bounding box center [267, 437] width 87 height 16
click at [0, 0] on span "Meeting spaces" at bounding box center [0, 0] width 0 height 0
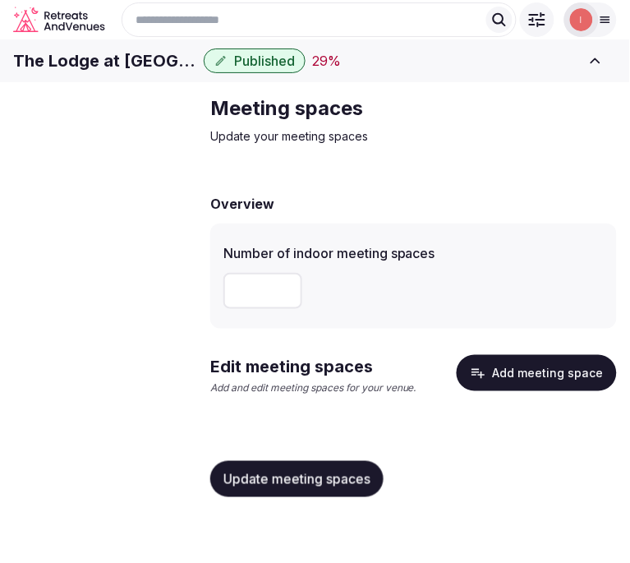
click at [0, 0] on span "Basic details" at bounding box center [0, 0] width 0 height 0
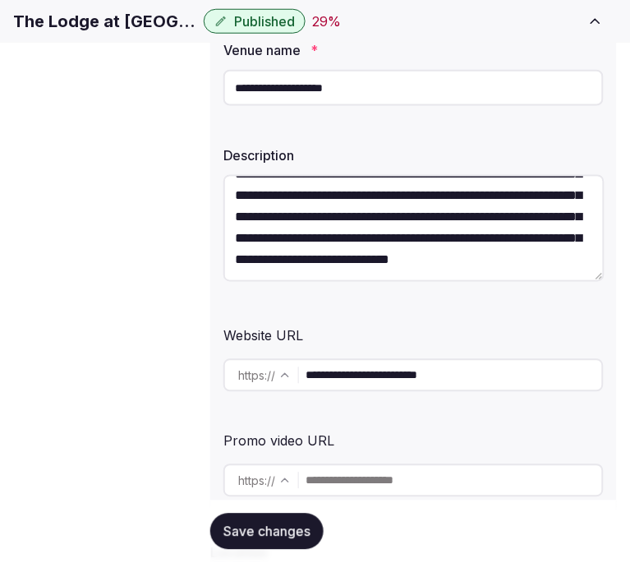
scroll to position [368, 0]
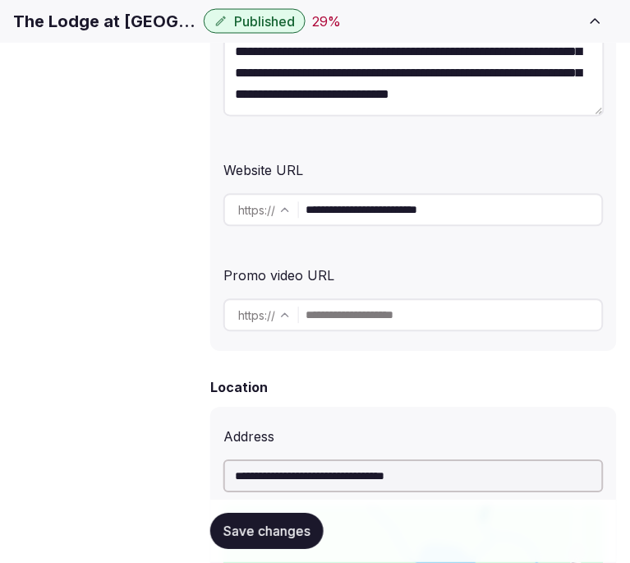
click at [0, 0] on span "Meeting spaces" at bounding box center [0, 0] width 0 height 0
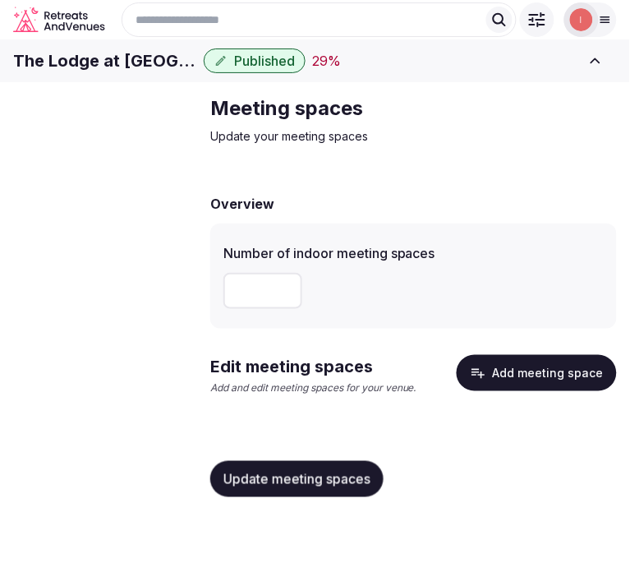
click at [261, 309] on input "number" at bounding box center [263, 291] width 79 height 36
type input "*"
click at [323, 487] on span "Update meeting spaces" at bounding box center [297, 479] width 147 height 16
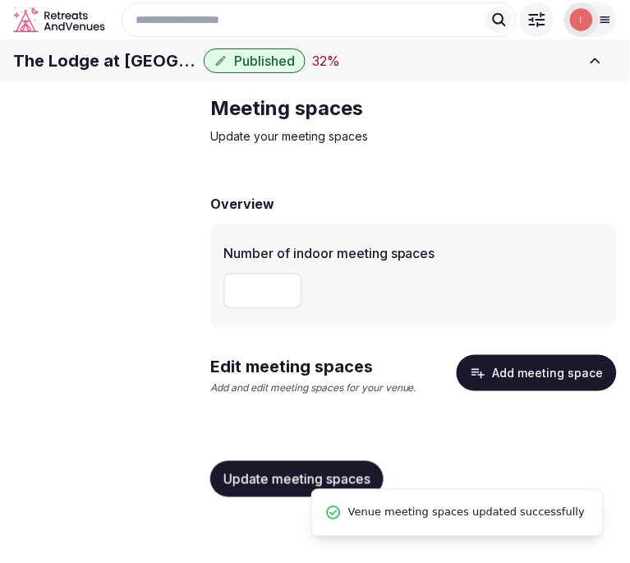
click at [519, 391] on button "Add meeting space" at bounding box center [537, 373] width 160 height 36
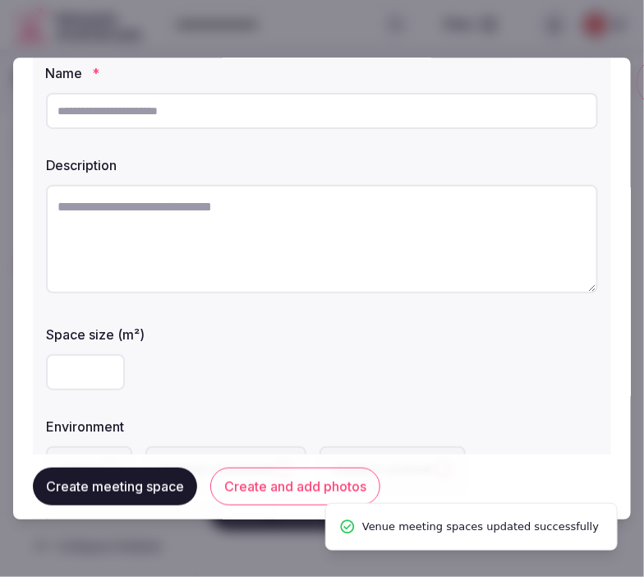
scroll to position [182, 0]
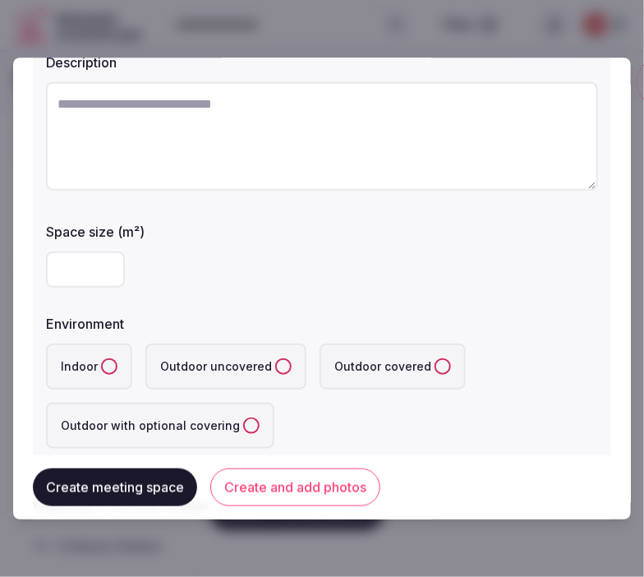
click at [140, 165] on textarea at bounding box center [322, 136] width 552 height 108
paste textarea "**********"
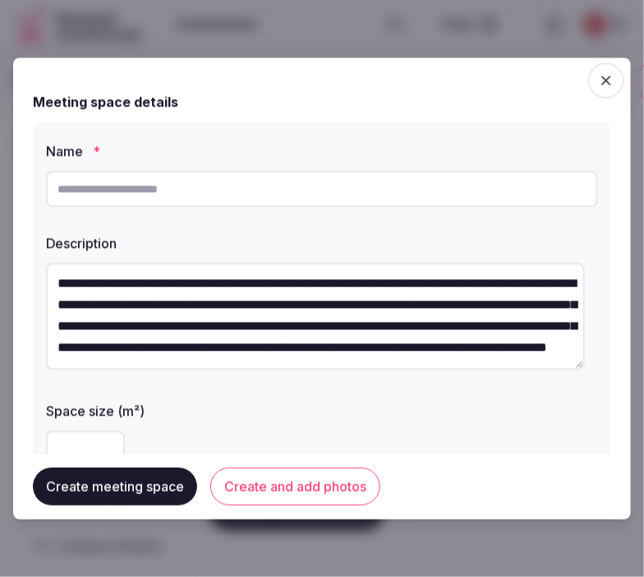
scroll to position [0, 0]
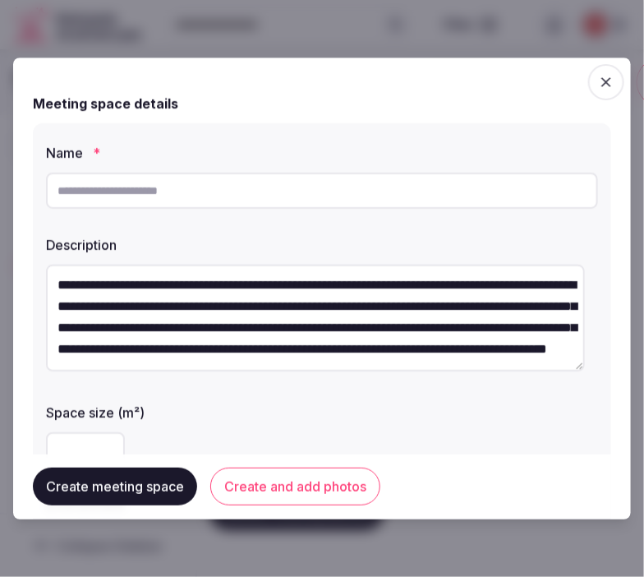
type textarea "**********"
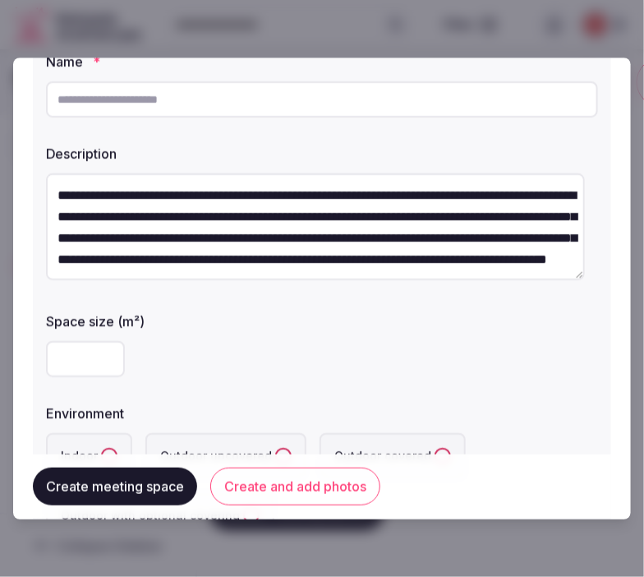
click at [331, 274] on textarea "**********" at bounding box center [315, 226] width 539 height 107
drag, startPoint x: 387, startPoint y: 258, endPoint x: 278, endPoint y: 251, distance: 109.5
click at [276, 253] on textarea "**********" at bounding box center [315, 226] width 539 height 107
click at [263, 117] on input "text" at bounding box center [322, 99] width 552 height 36
paste input "**********"
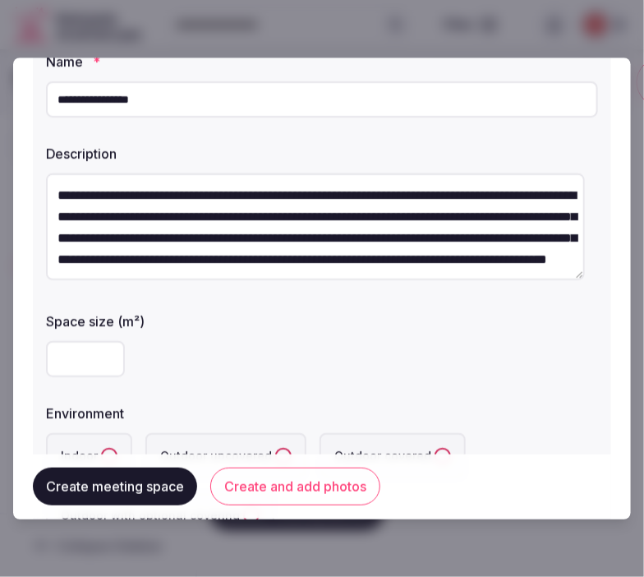
type input "**********"
click at [93, 368] on input "number" at bounding box center [85, 359] width 79 height 36
click at [75, 366] on input "number" at bounding box center [85, 359] width 79 height 36
type input "***"
click at [210, 358] on div "***" at bounding box center [322, 359] width 552 height 36
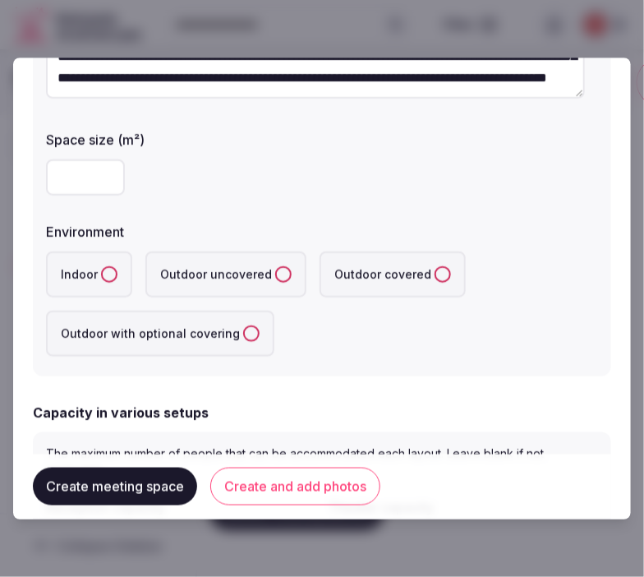
scroll to position [274, 0]
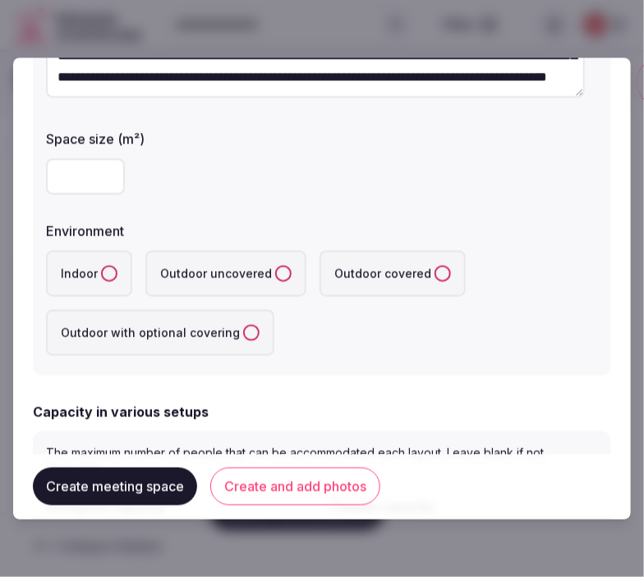
click at [107, 278] on button "Indoor" at bounding box center [109, 273] width 16 height 16
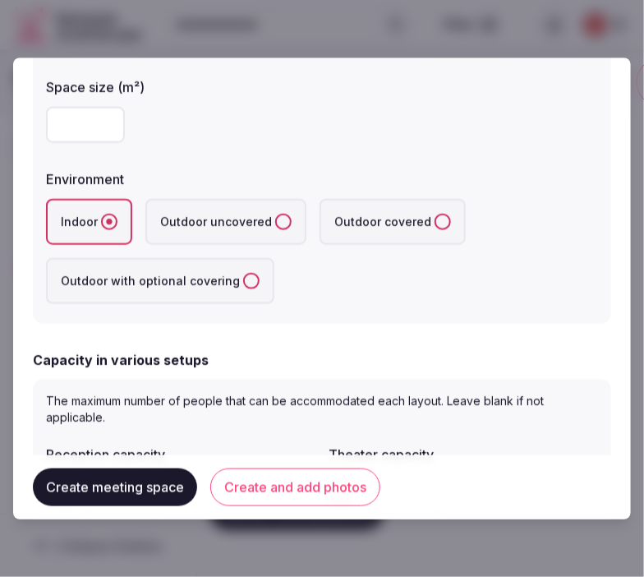
scroll to position [456, 0]
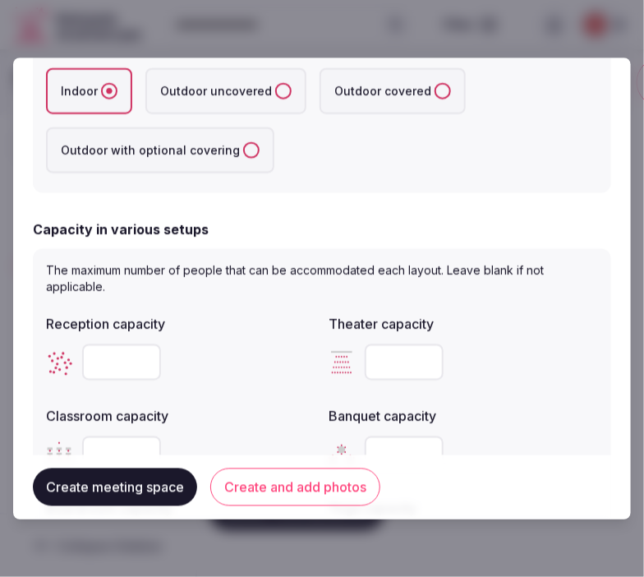
click at [112, 359] on input "number" at bounding box center [121, 362] width 79 height 36
click at [225, 236] on div "Capacity in various setups The maximum number of people that can be accommodate…" at bounding box center [322, 401] width 578 height 365
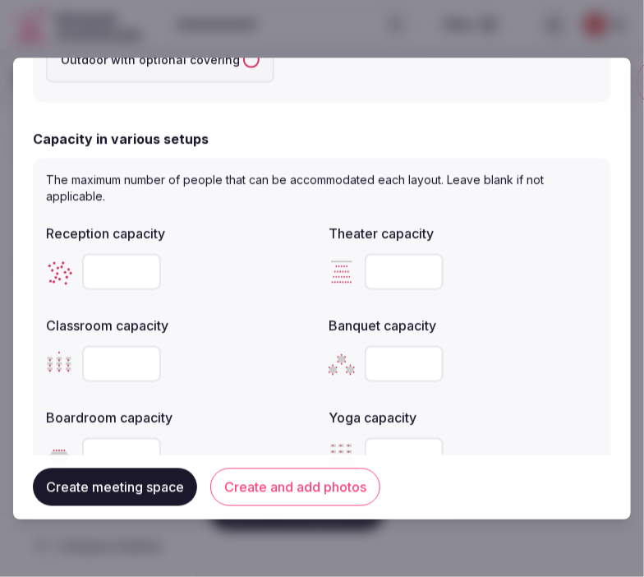
click at [109, 356] on input "number" at bounding box center [121, 363] width 79 height 36
type input "**"
click at [389, 274] on input "number" at bounding box center [404, 271] width 79 height 36
type input "**"
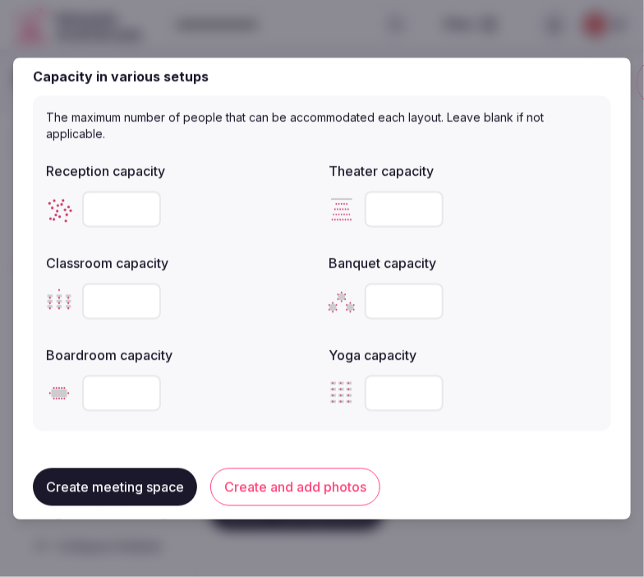
scroll to position [638, 0]
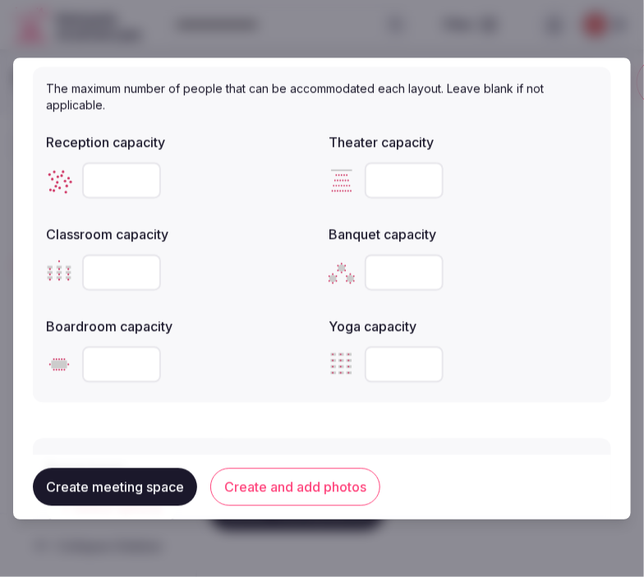
click at [112, 368] on input "number" at bounding box center [121, 364] width 79 height 36
type input "**"
click at [94, 174] on input "number" at bounding box center [121, 180] width 79 height 36
click at [119, 183] on input "number" at bounding box center [121, 180] width 79 height 36
click at [406, 277] on input "number" at bounding box center [404, 272] width 79 height 36
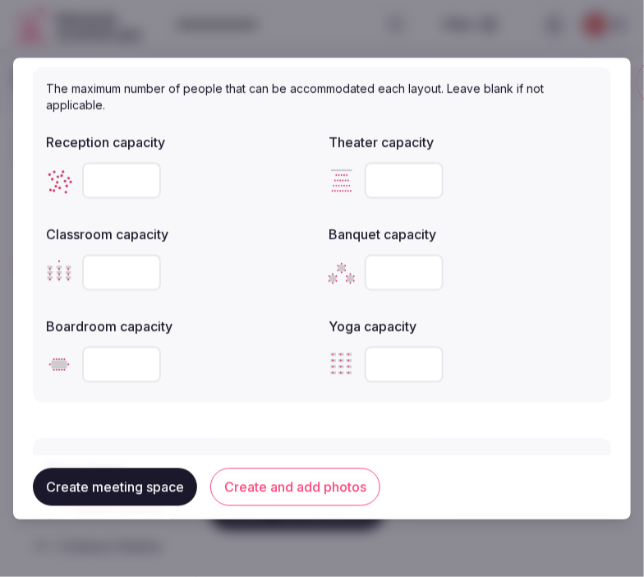
type input "**"
click at [119, 171] on input "number" at bounding box center [121, 180] width 79 height 36
click at [118, 175] on input "number" at bounding box center [121, 180] width 79 height 36
type input "**"
click at [290, 478] on button "Create and add photos" at bounding box center [295, 487] width 170 height 38
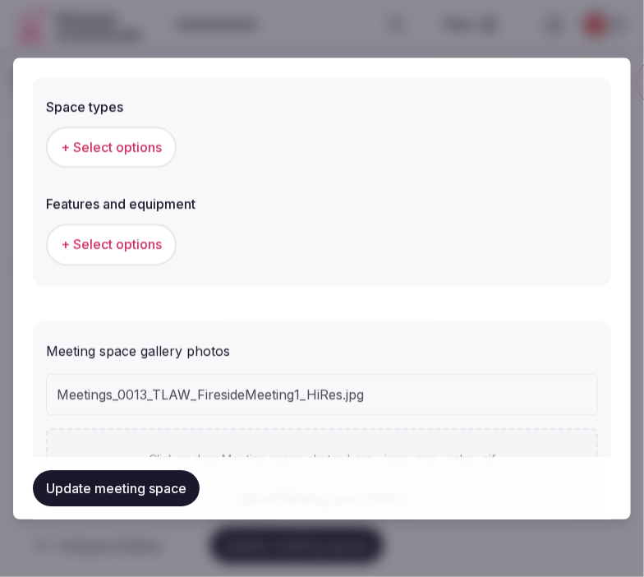
scroll to position [913, 0]
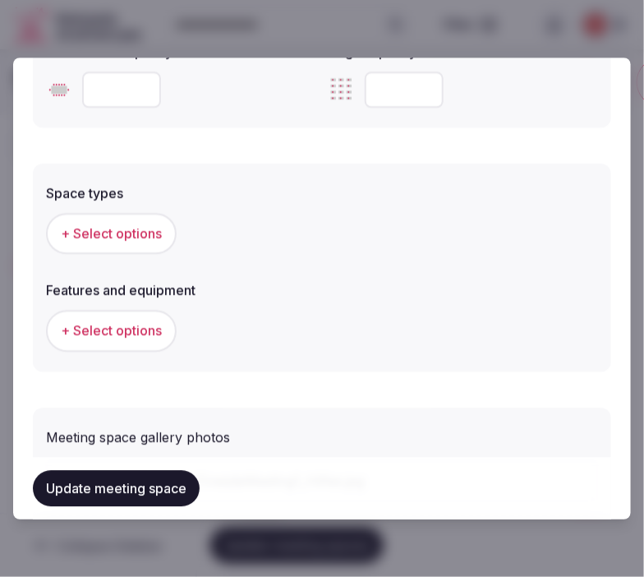
click at [96, 230] on span "+ Select options" at bounding box center [111, 233] width 101 height 18
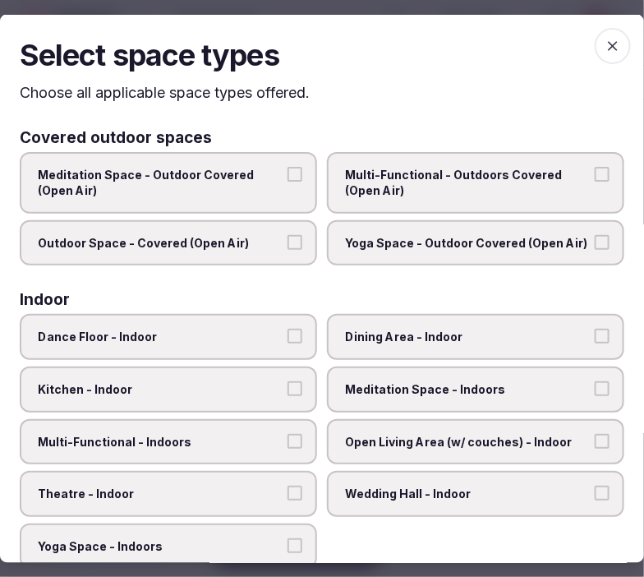
drag, startPoint x: 478, startPoint y: 191, endPoint x: 486, endPoint y: 185, distance: 9.4
click at [481, 190] on span "Multi-Functional - Outdoors Covered (Open Air)" at bounding box center [467, 182] width 245 height 32
click at [595, 181] on button "Multi-Functional - Outdoors Covered (Open Air)" at bounding box center [602, 173] width 15 height 15
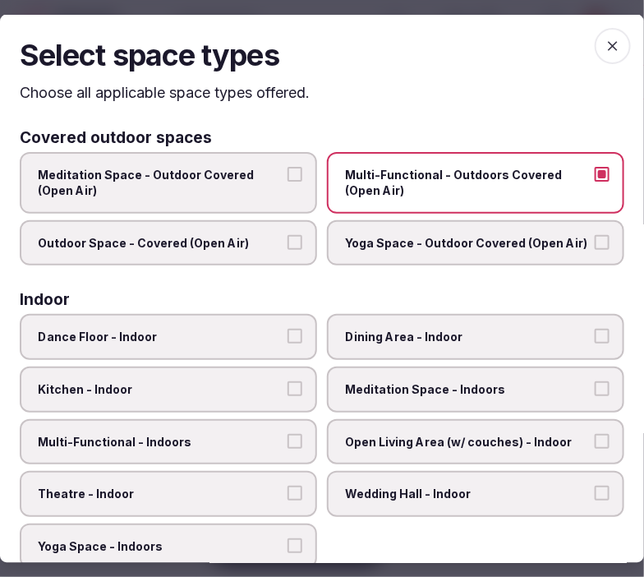
click at [499, 177] on span "Multi-Functional - Outdoors Covered (Open Air)" at bounding box center [467, 182] width 245 height 32
click at [595, 177] on button "Multi-Functional - Outdoors Covered (Open Air)" at bounding box center [602, 173] width 15 height 15
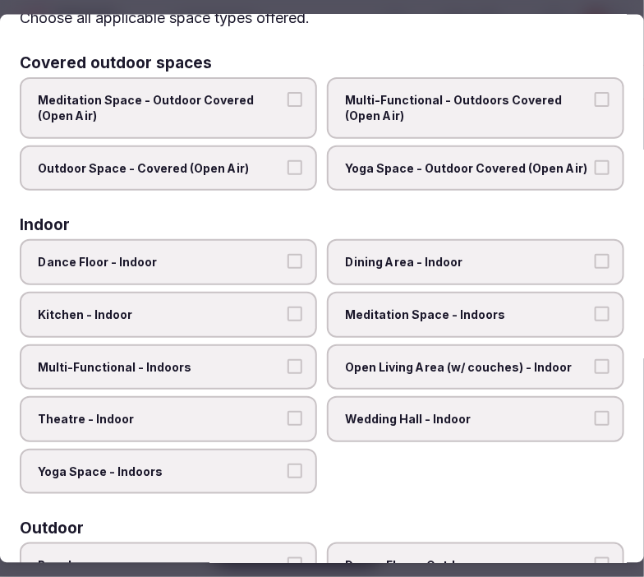
scroll to position [182, 0]
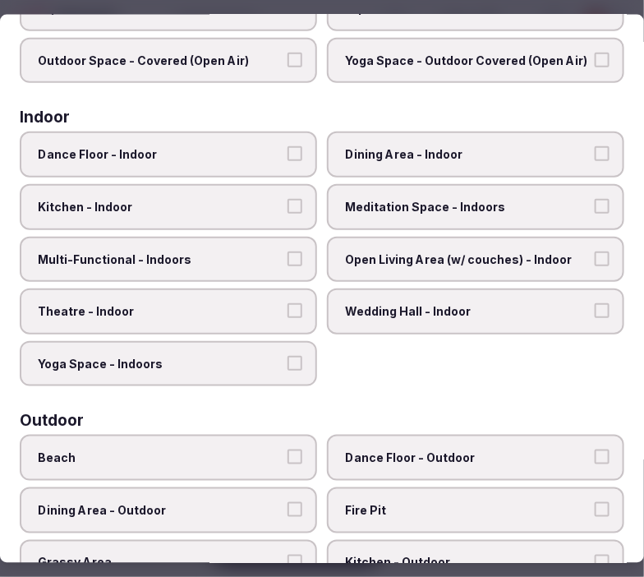
click at [447, 127] on div "Indoor Dance Floor - Indoor Dining Area - Indoor Kitchen - Indoor Meditation Sp…" at bounding box center [322, 247] width 605 height 277
click at [436, 151] on span "Dining Area - Indoor" at bounding box center [467, 154] width 245 height 16
click at [595, 151] on button "Dining Area - Indoor" at bounding box center [602, 153] width 15 height 15
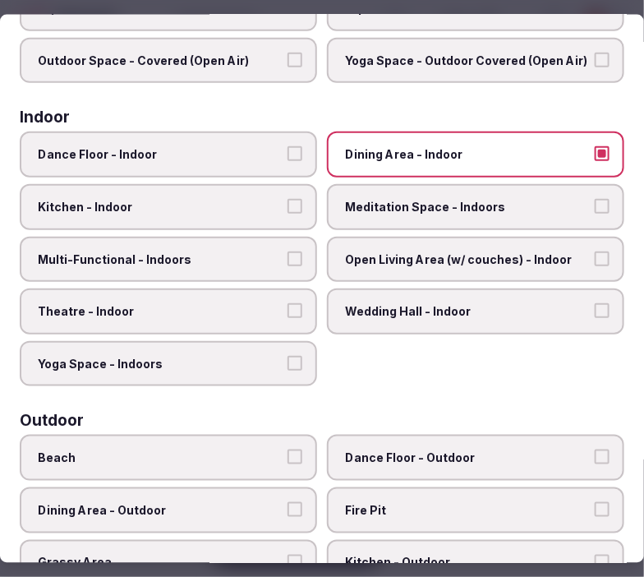
click at [261, 255] on span "Multi-Functional - Indoors" at bounding box center [160, 259] width 245 height 16
click at [288, 255] on button "Multi-Functional - Indoors" at bounding box center [295, 258] width 15 height 15
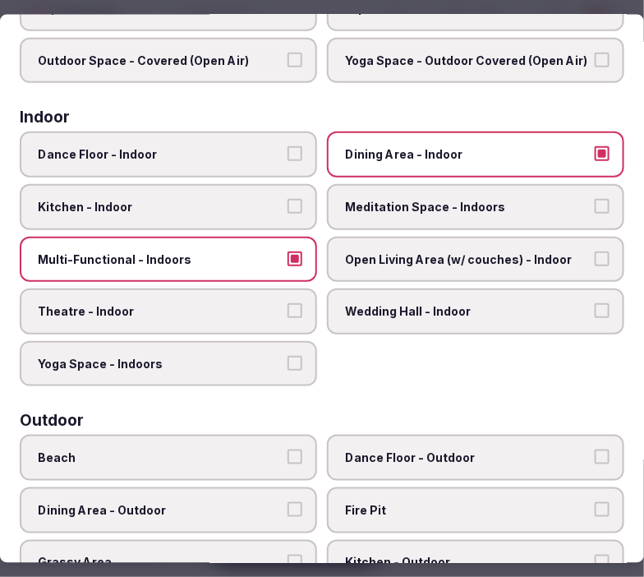
click at [283, 315] on label "Theatre - Indoor" at bounding box center [168, 311] width 297 height 46
click at [288, 315] on button "Theatre - Indoor" at bounding box center [295, 310] width 15 height 15
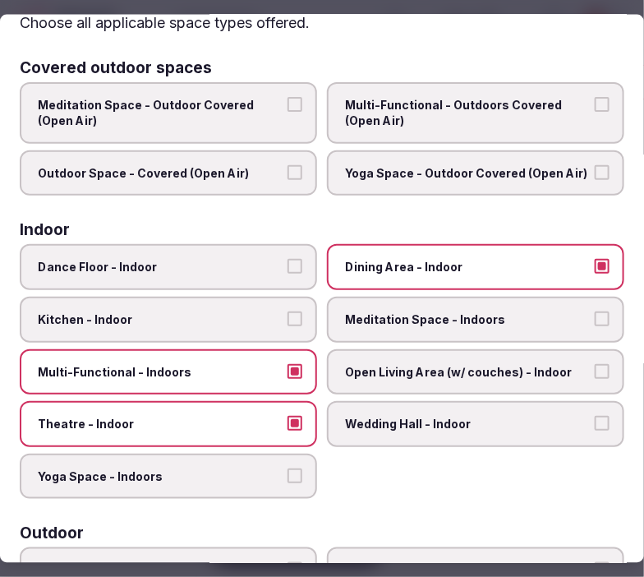
scroll to position [0, 0]
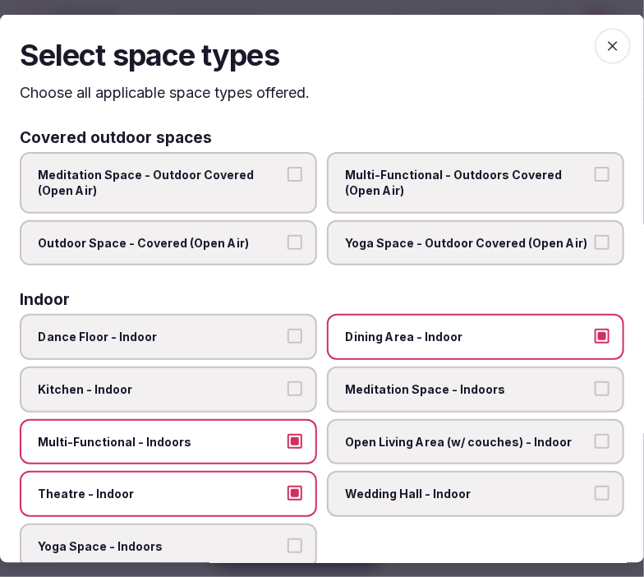
click at [605, 42] on icon "button" at bounding box center [613, 46] width 16 height 16
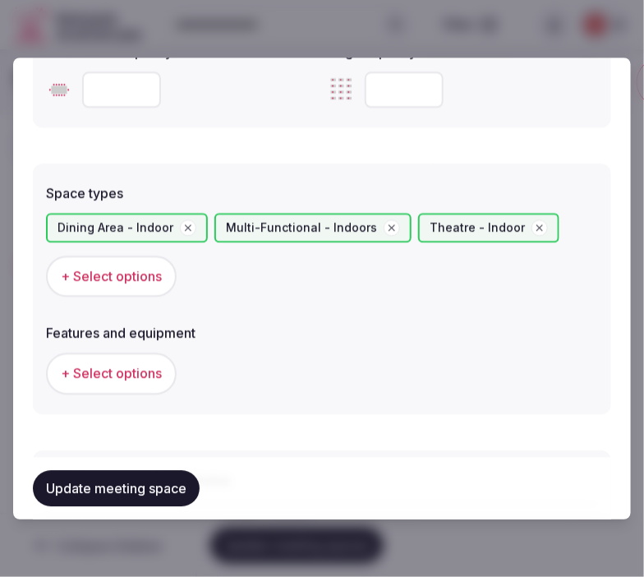
click at [144, 365] on span "+ Select options" at bounding box center [111, 374] width 101 height 18
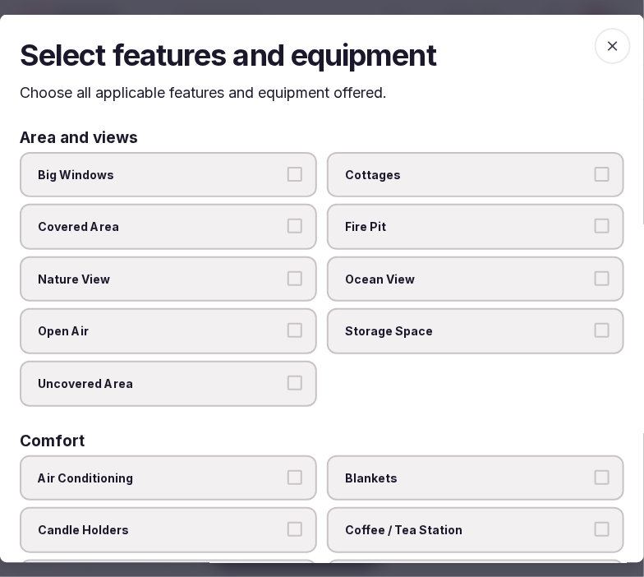
click at [247, 167] on span "Big Windows" at bounding box center [160, 174] width 245 height 16
click at [288, 167] on button "Big Windows" at bounding box center [295, 173] width 15 height 15
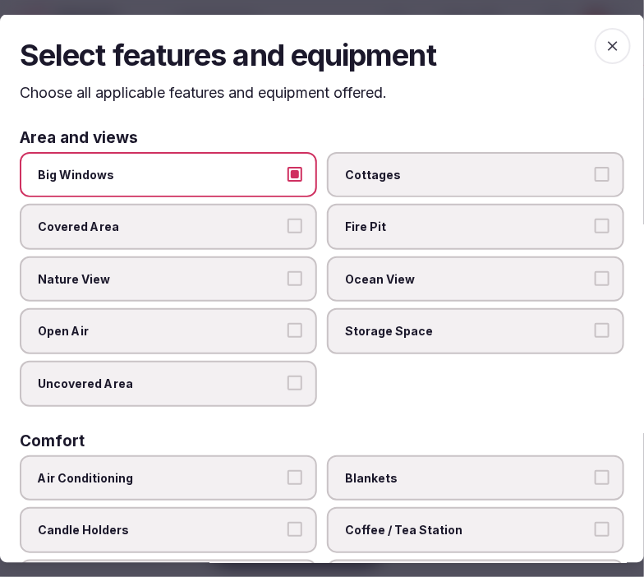
click at [284, 284] on label "Nature View" at bounding box center [168, 279] width 297 height 46
click at [288, 284] on button "Nature View" at bounding box center [295, 277] width 15 height 15
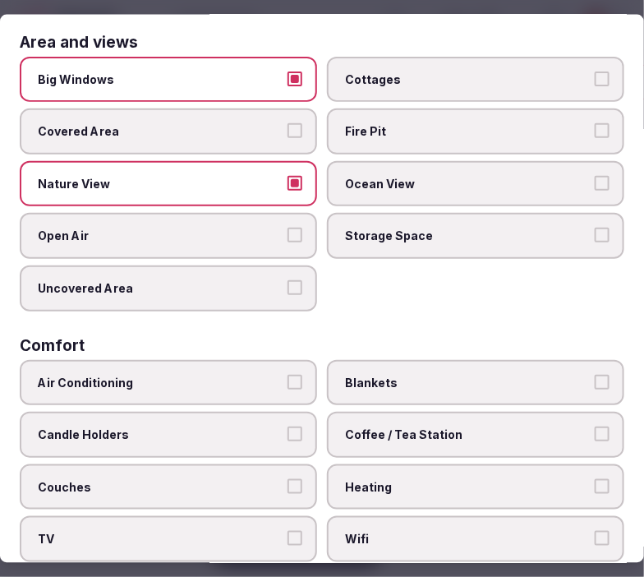
scroll to position [182, 0]
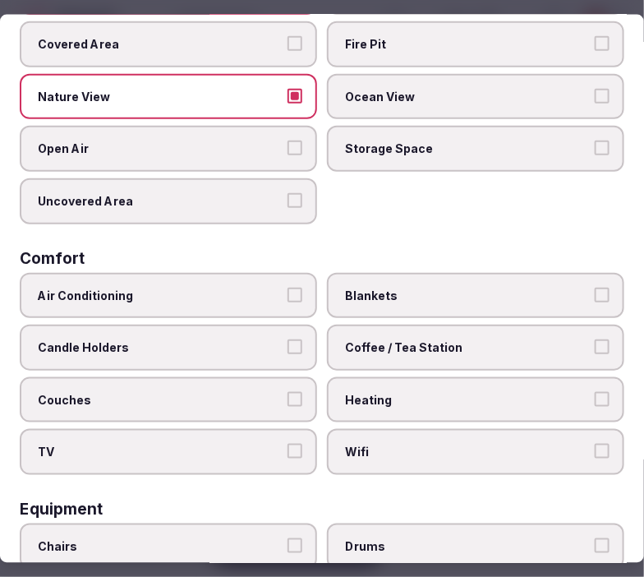
click at [264, 293] on span "Air Conditioning" at bounding box center [160, 295] width 245 height 16
click at [288, 293] on button "Air Conditioning" at bounding box center [295, 294] width 15 height 15
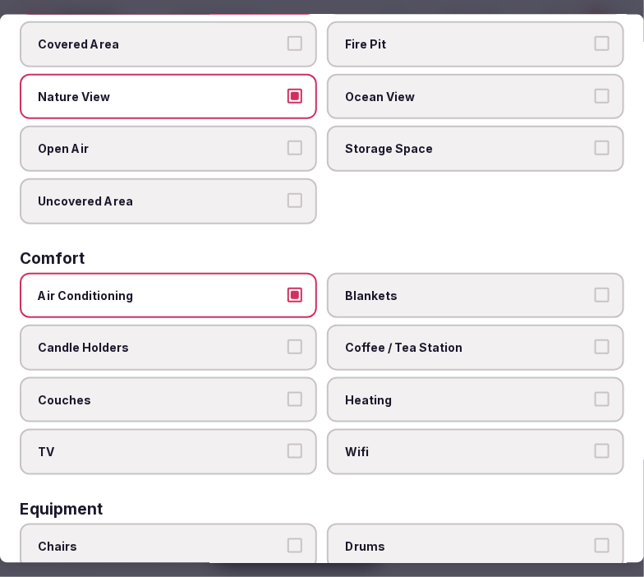
drag, startPoint x: 366, startPoint y: 427, endPoint x: 357, endPoint y: 415, distance: 14.8
click at [357, 429] on label "Wifi" at bounding box center [475, 452] width 297 height 46
click at [595, 444] on button "Wifi" at bounding box center [602, 451] width 15 height 15
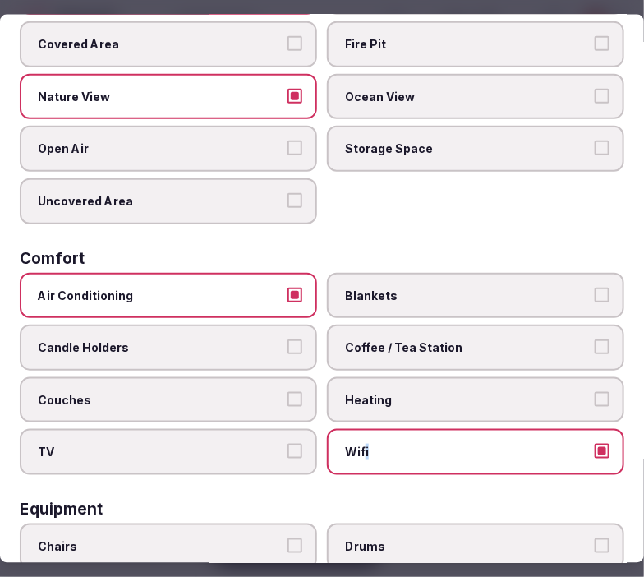
click at [595, 339] on button "Coffee / Tea Station" at bounding box center [602, 346] width 15 height 15
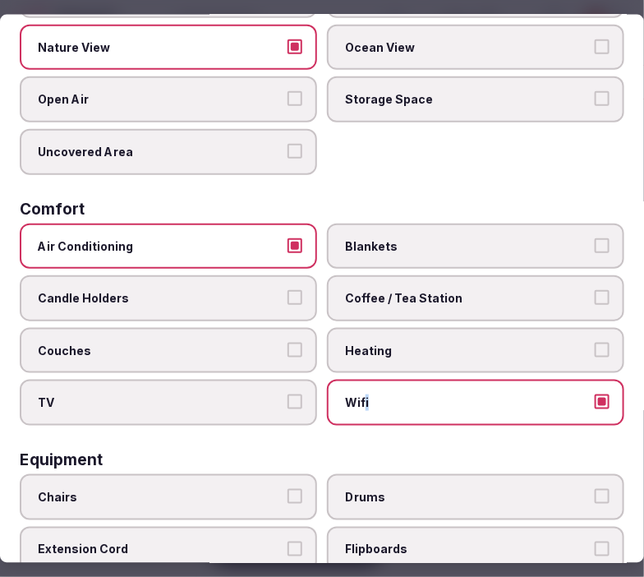
scroll to position [274, 0]
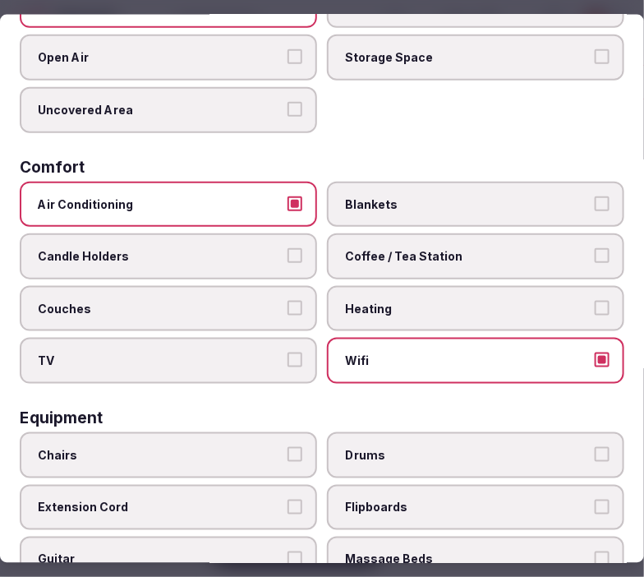
click at [376, 253] on span "Coffee / Tea Station" at bounding box center [467, 256] width 245 height 16
click at [595, 253] on button "Coffee / Tea Station" at bounding box center [602, 255] width 15 height 15
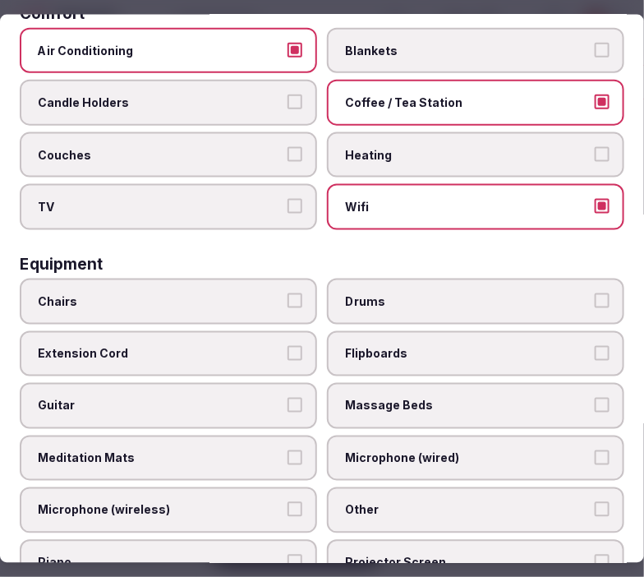
scroll to position [456, 0]
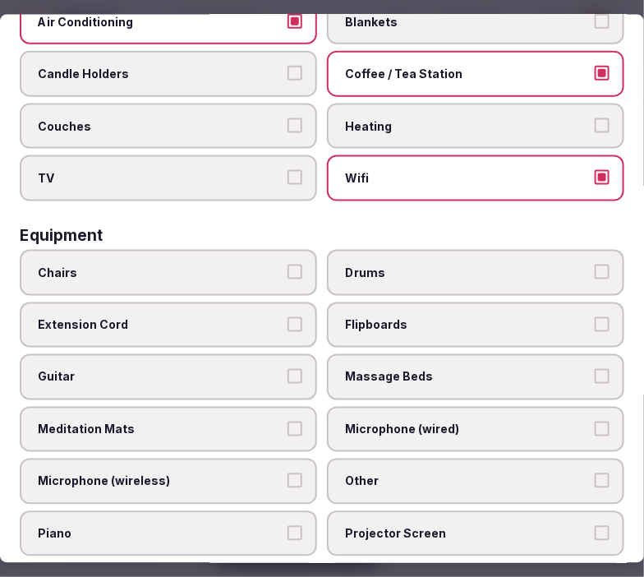
click at [236, 249] on label "Chairs" at bounding box center [168, 272] width 297 height 46
click at [288, 264] on button "Chairs" at bounding box center [295, 271] width 15 height 15
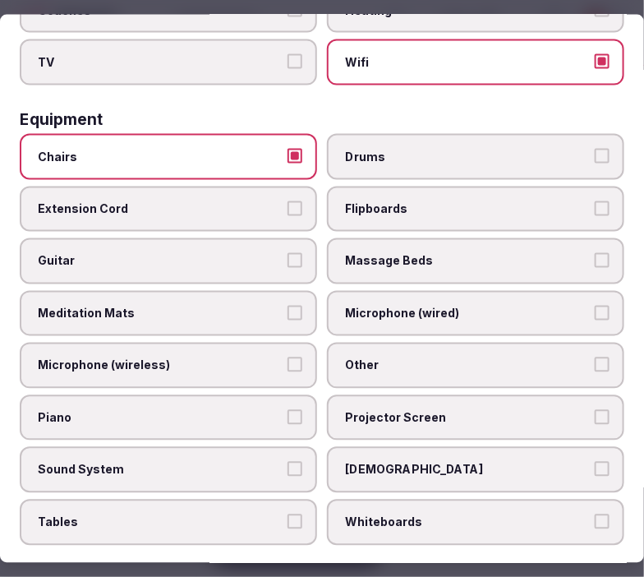
scroll to position [638, 0]
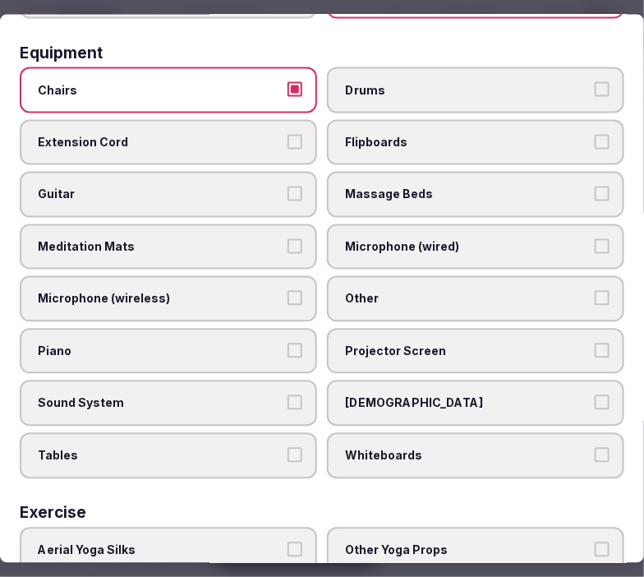
click at [386, 291] on span "Other" at bounding box center [467, 299] width 245 height 16
click at [595, 291] on button "Other" at bounding box center [602, 298] width 15 height 15
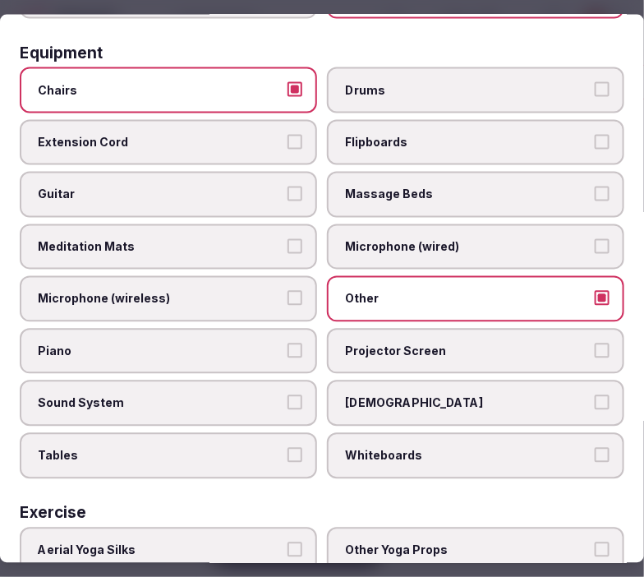
click at [267, 433] on label "Tables" at bounding box center [168, 456] width 297 height 46
click at [288, 448] on button "Tables" at bounding box center [295, 455] width 15 height 15
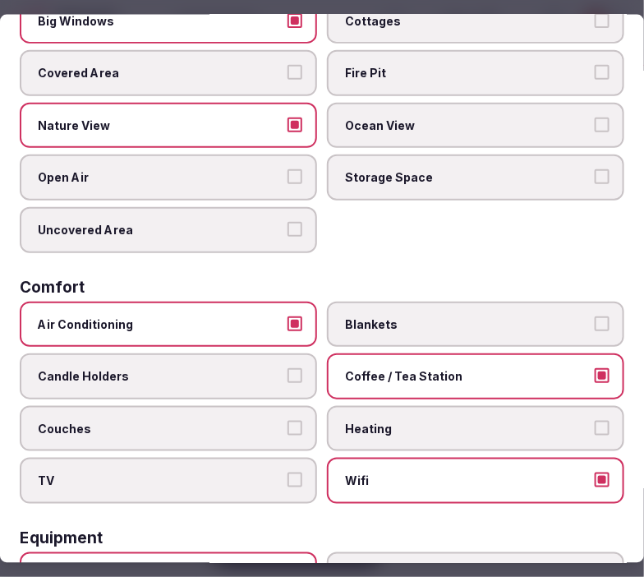
scroll to position [0, 0]
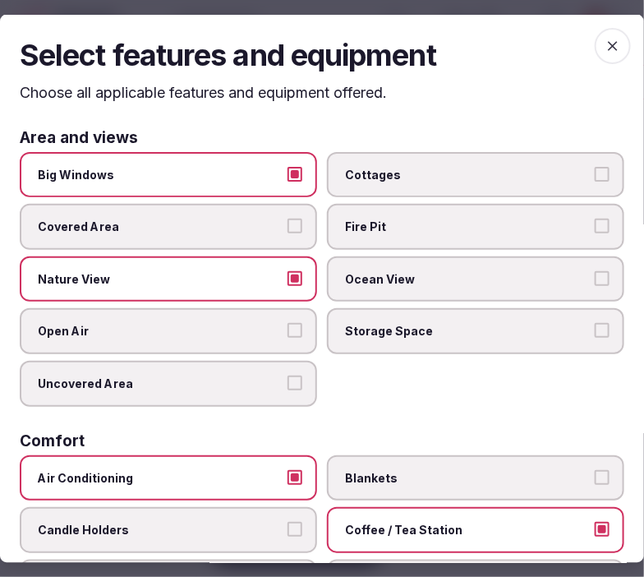
click at [605, 44] on icon "button" at bounding box center [613, 46] width 16 height 16
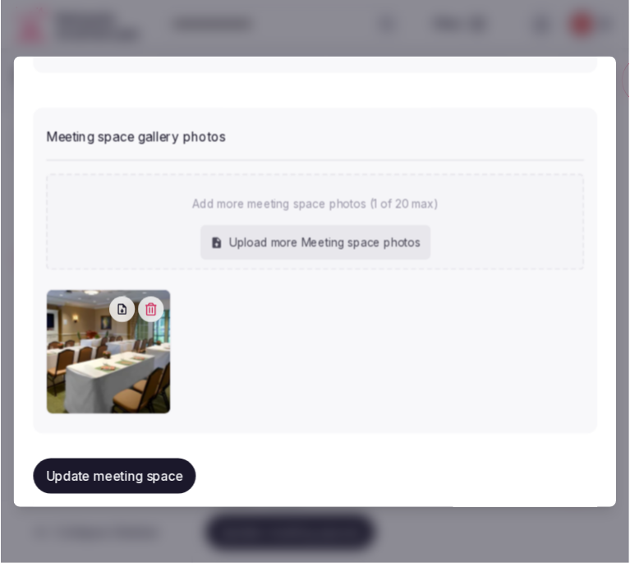
scroll to position [1302, 0]
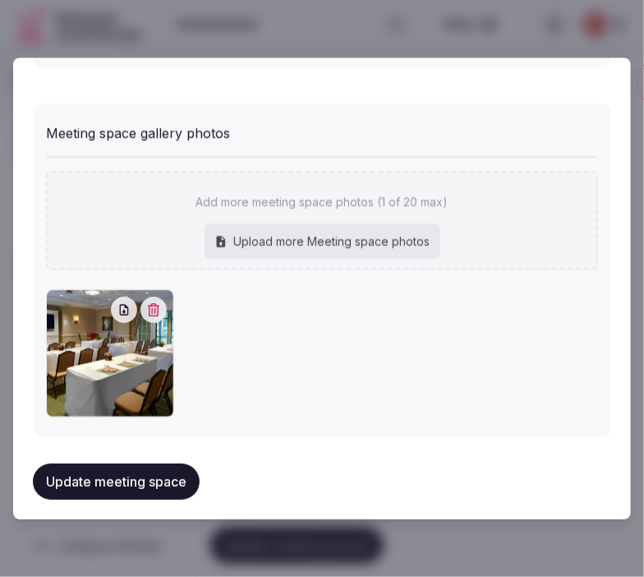
click at [176, 465] on button "Update meeting space" at bounding box center [116, 481] width 167 height 36
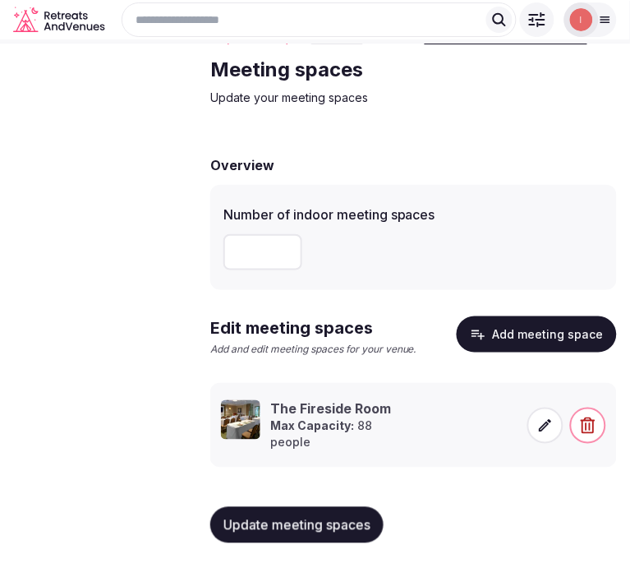
scroll to position [77, 0]
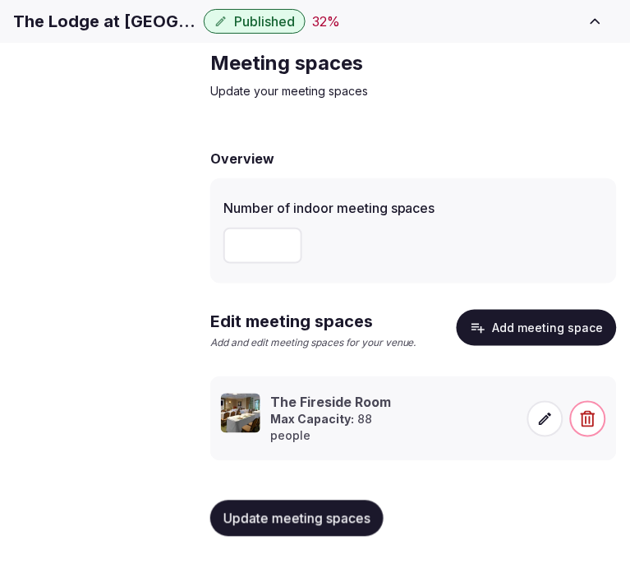
click at [355, 518] on span "Update meeting spaces" at bounding box center [297, 518] width 147 height 16
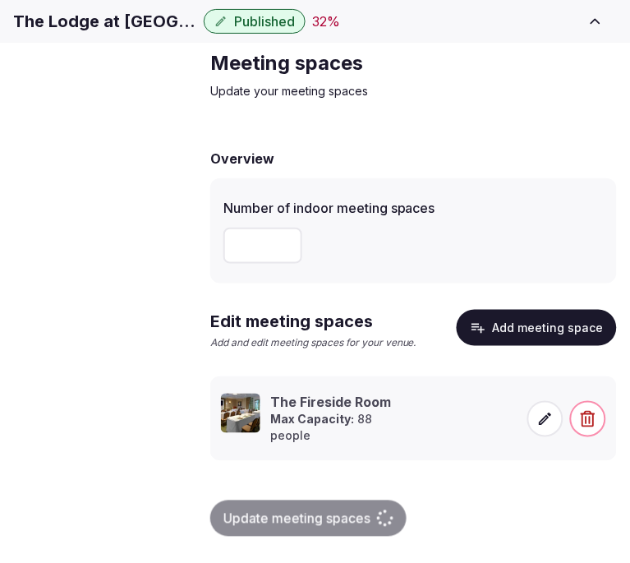
click at [0, 0] on span "Accommodations" at bounding box center [0, 0] width 0 height 0
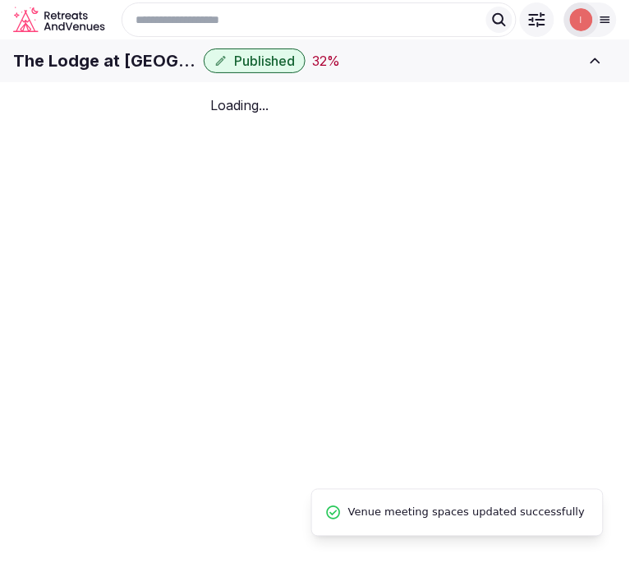
scroll to position [77, 0]
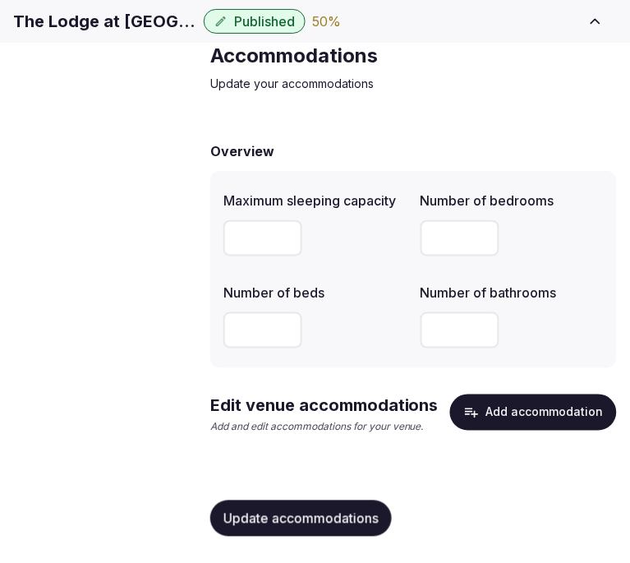
click at [559, 423] on button "Add accommodation" at bounding box center [533, 412] width 167 height 36
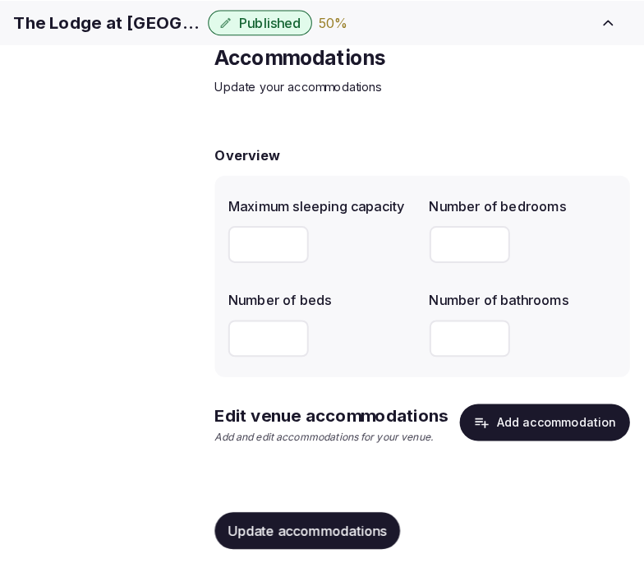
scroll to position [71, 0]
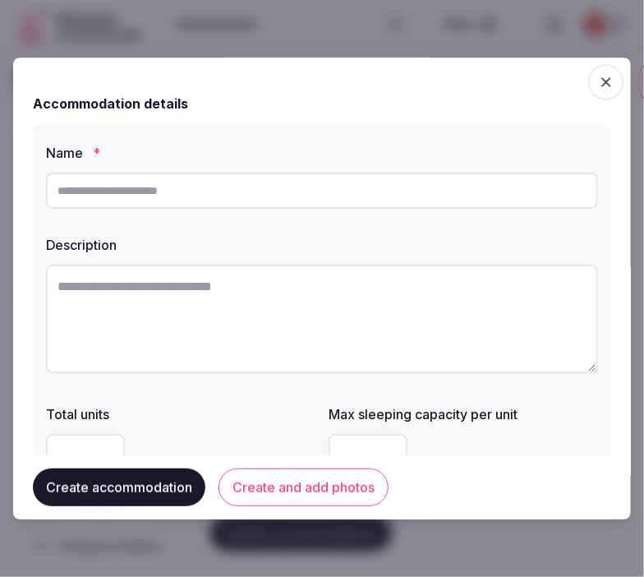
click at [192, 193] on input "text" at bounding box center [322, 191] width 552 height 36
paste input "**********"
type input "**********"
click at [381, 321] on textarea at bounding box center [322, 319] width 552 height 108
paste textarea "**********"
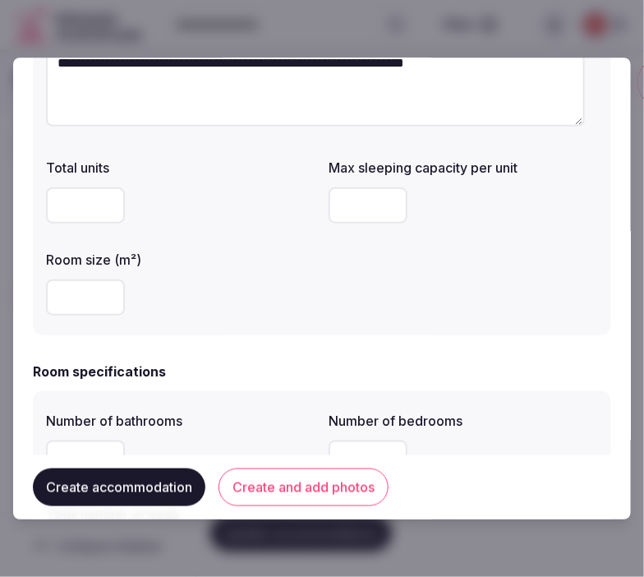
scroll to position [274, 0]
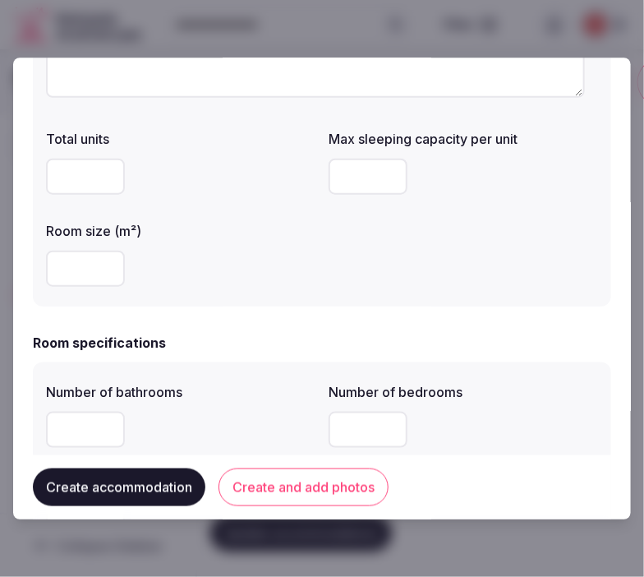
type textarea "**********"
click at [357, 171] on input "number" at bounding box center [368, 177] width 79 height 36
type input "*"
click at [76, 186] on input "number" at bounding box center [85, 177] width 79 height 36
click at [82, 264] on input "number" at bounding box center [85, 269] width 79 height 36
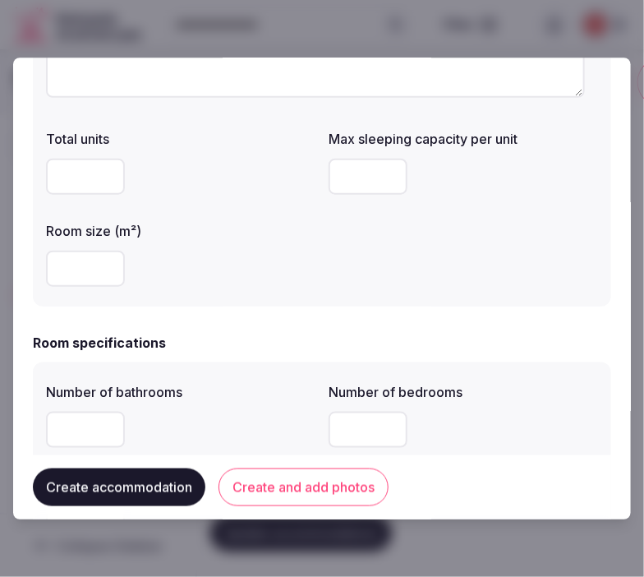
type input "**"
click at [71, 427] on input "number" at bounding box center [85, 430] width 79 height 36
click at [83, 433] on input "number" at bounding box center [85, 430] width 79 height 36
type input "*"
click at [343, 441] on input "number" at bounding box center [368, 430] width 79 height 36
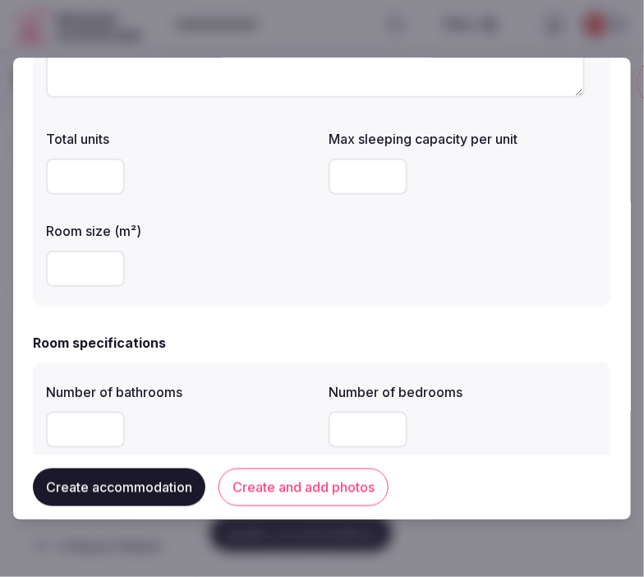
type input "*"
click at [471, 440] on div "*" at bounding box center [464, 430] width 270 height 36
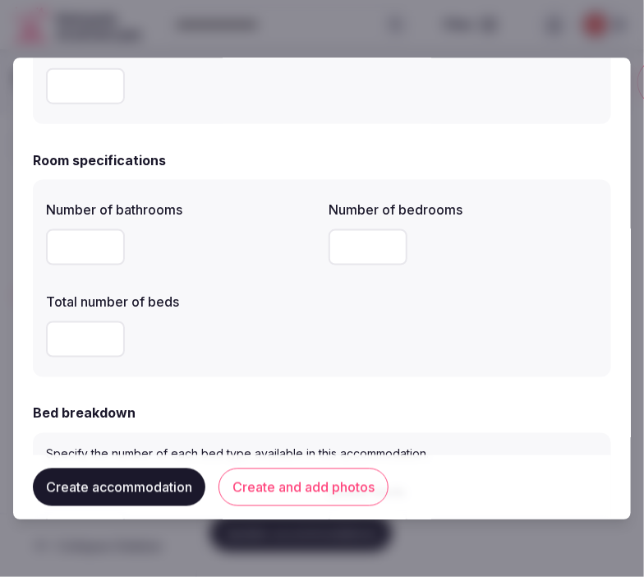
click at [84, 332] on input "number" at bounding box center [85, 339] width 79 height 36
type input "*"
drag, startPoint x: 83, startPoint y: 250, endPoint x: 74, endPoint y: 249, distance: 9.1
click at [74, 249] on input "*" at bounding box center [85, 247] width 79 height 36
drag, startPoint x: 86, startPoint y: 247, endPoint x: 44, endPoint y: 239, distance: 43.5
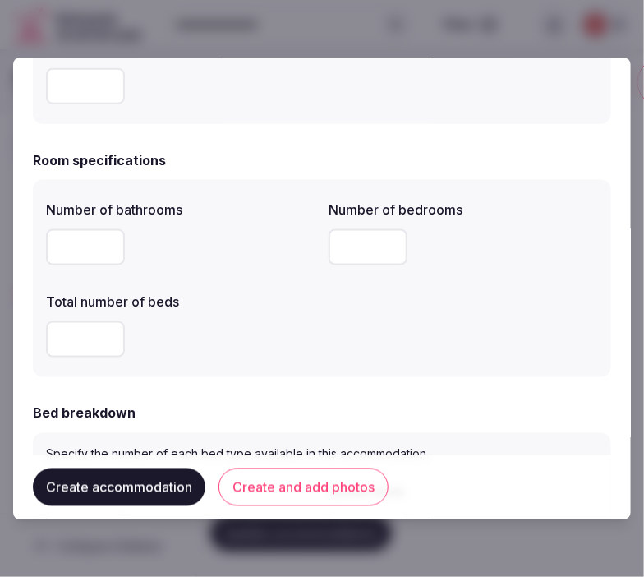
click at [44, 239] on div "Number of bathrooms * Number of bedrooms * Total number of beds *" at bounding box center [322, 278] width 578 height 197
type input "*"
click at [239, 298] on label "Total number of beds" at bounding box center [181, 301] width 270 height 13
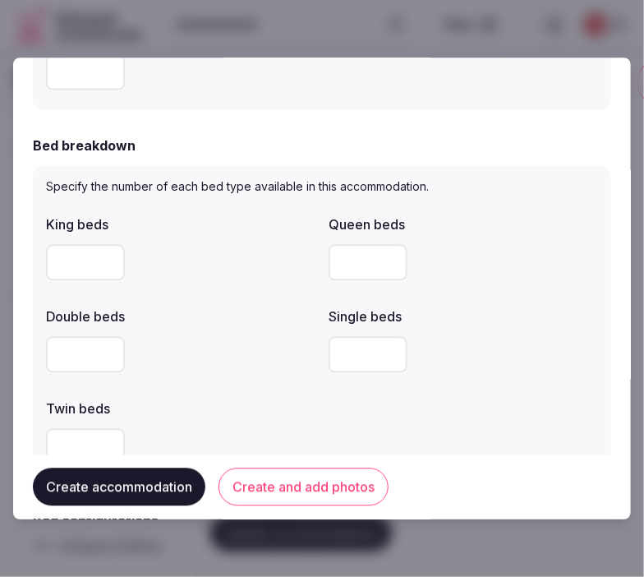
scroll to position [822, 0]
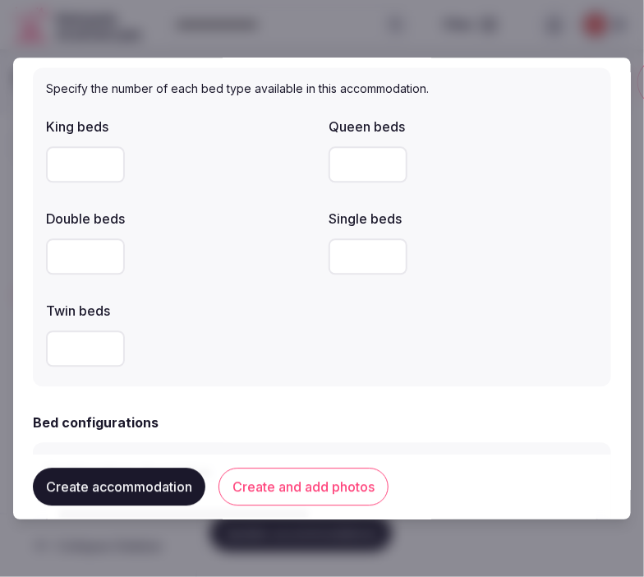
click at [52, 181] on input "number" at bounding box center [85, 164] width 79 height 36
click at [63, 158] on input "number" at bounding box center [85, 164] width 79 height 36
type input "*"
click at [171, 222] on label "Double beds" at bounding box center [181, 218] width 270 height 13
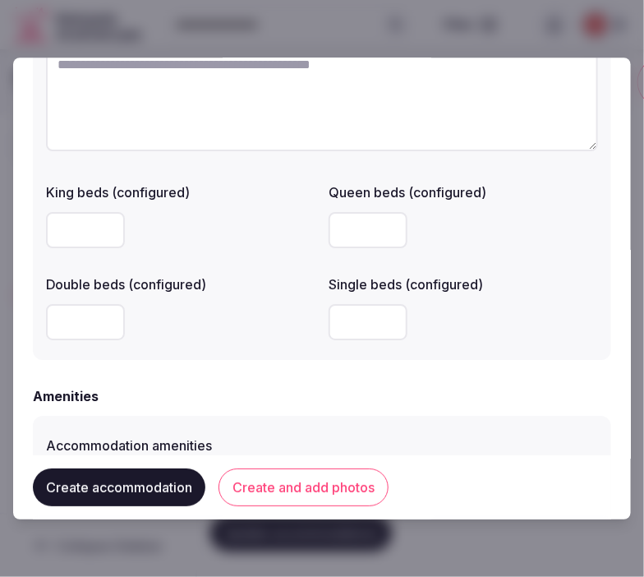
scroll to position [1460, 0]
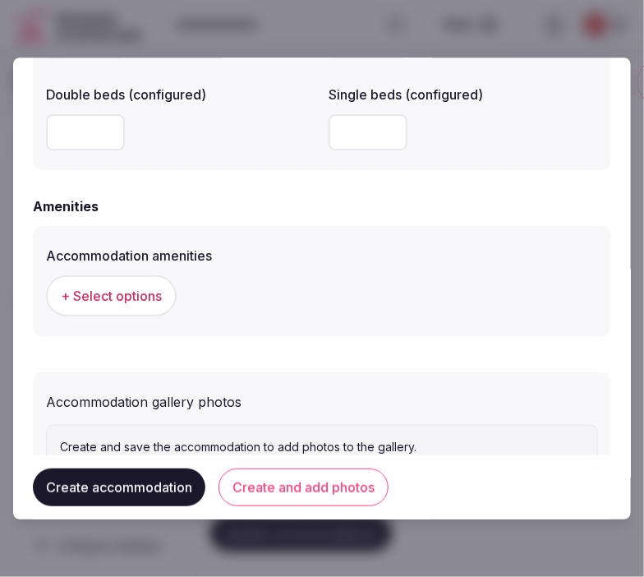
click at [145, 287] on span "+ Select options" at bounding box center [111, 296] width 101 height 18
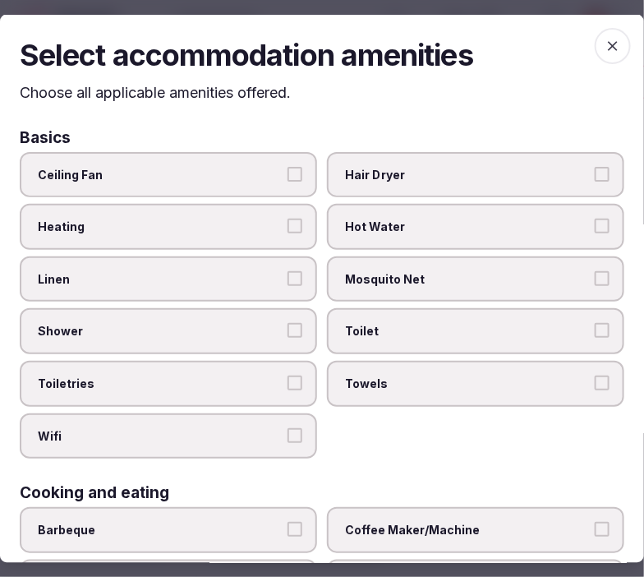
click at [196, 298] on div "Ceiling Fan Hair Dryer Heating Hot Water Linen Mosquito Net Shower Toilet Toile…" at bounding box center [322, 304] width 605 height 307
click at [290, 279] on button "Linen" at bounding box center [295, 277] width 15 height 15
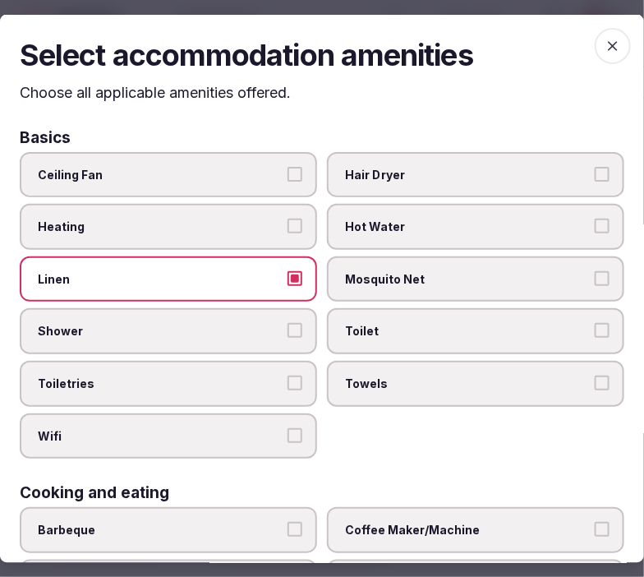
click at [277, 334] on label "Shower" at bounding box center [168, 331] width 297 height 46
click at [288, 334] on button "Shower" at bounding box center [295, 330] width 15 height 15
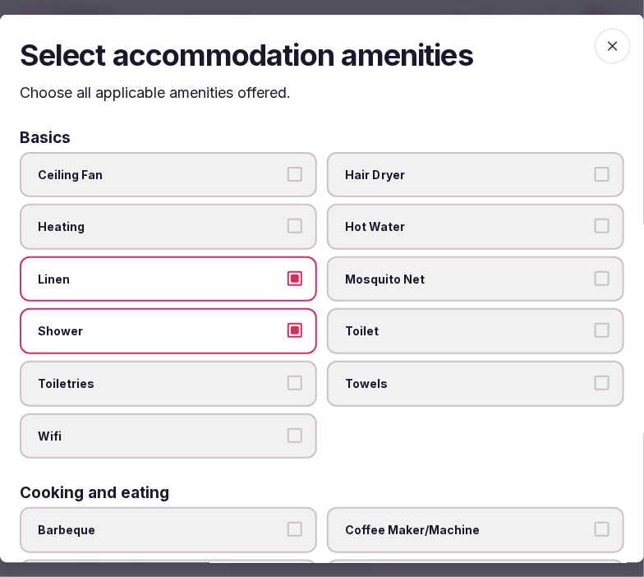
click at [300, 373] on label "Toiletries" at bounding box center [168, 384] width 297 height 46
click at [300, 376] on button "Toiletries" at bounding box center [295, 383] width 15 height 15
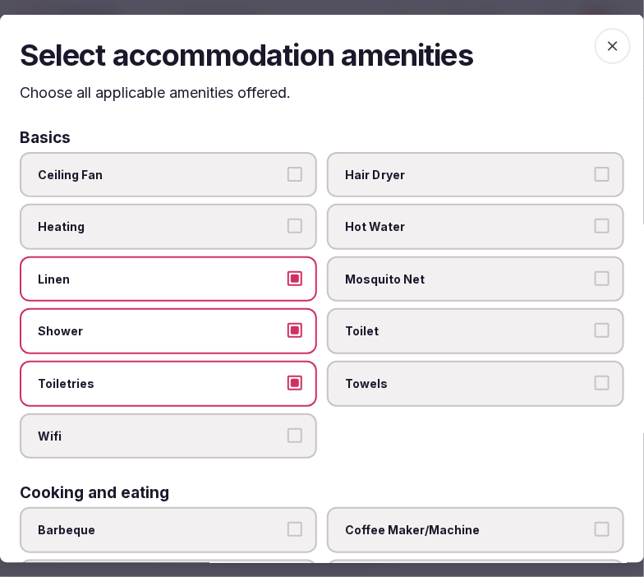
click at [299, 416] on label "Wifi" at bounding box center [168, 436] width 297 height 46
click at [299, 427] on button "Wifi" at bounding box center [295, 434] width 15 height 15
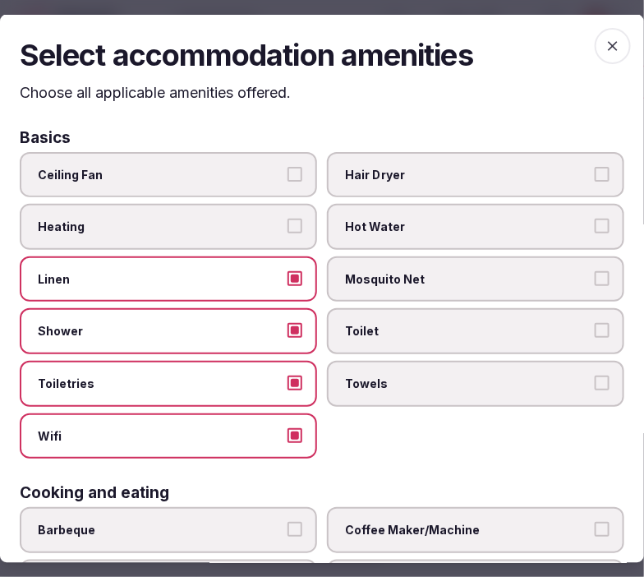
click at [446, 384] on span "Towels" at bounding box center [467, 384] width 245 height 16
click at [595, 384] on button "Towels" at bounding box center [602, 383] width 15 height 15
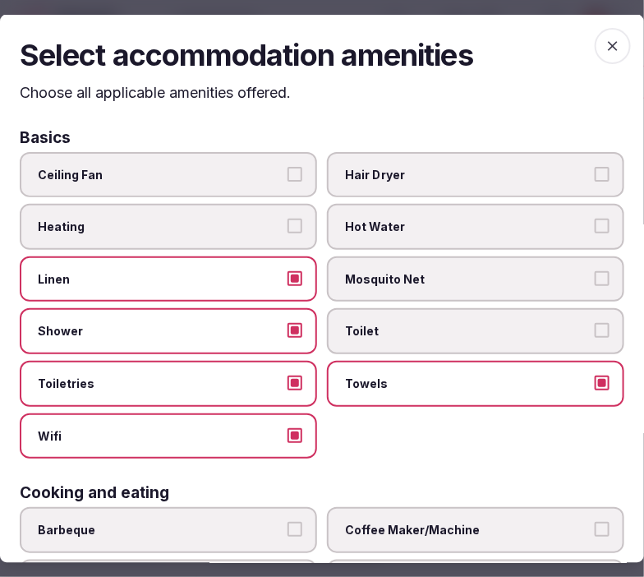
click at [595, 323] on button "Toilet" at bounding box center [602, 330] width 15 height 15
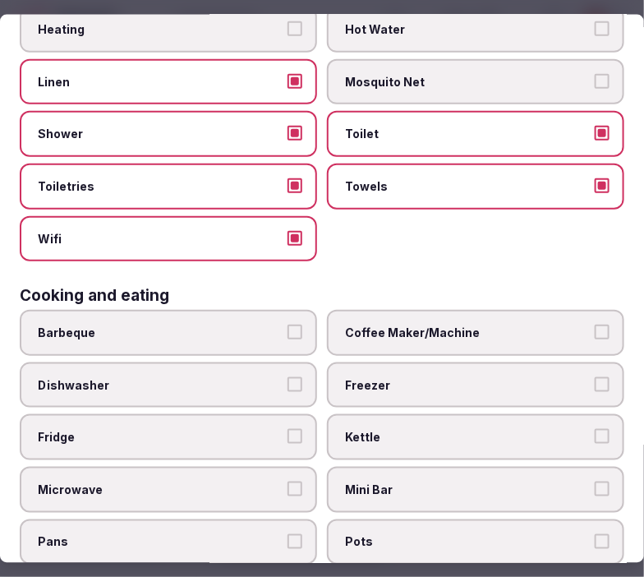
scroll to position [274, 0]
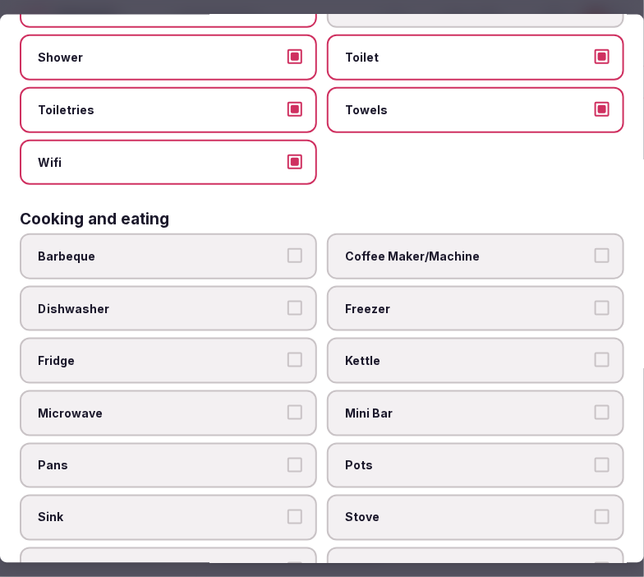
click at [293, 338] on label "Fridge" at bounding box center [168, 361] width 297 height 46
click at [293, 353] on button "Fridge" at bounding box center [295, 360] width 15 height 15
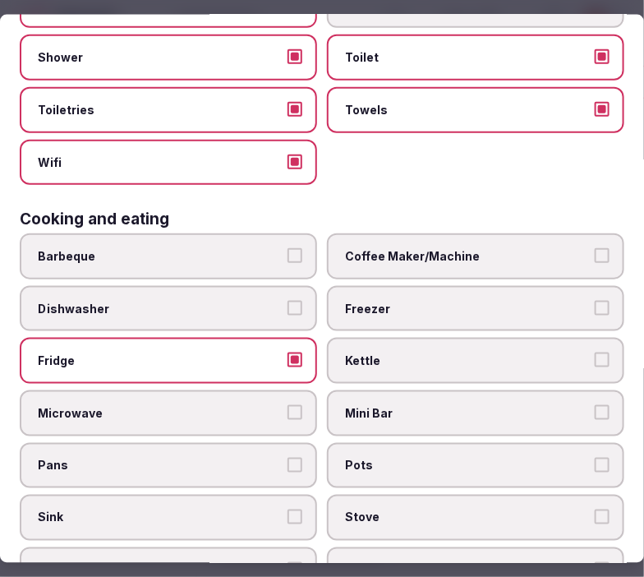
scroll to position [365, 0]
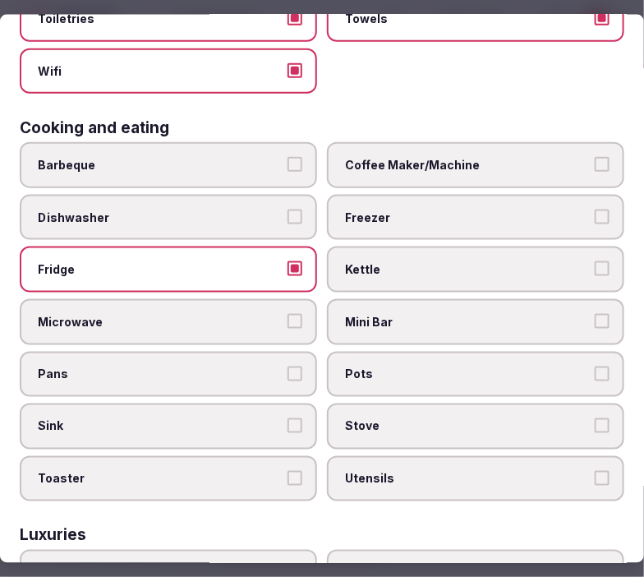
click at [487, 157] on span "Coffee Maker/Machine" at bounding box center [467, 165] width 245 height 16
click at [595, 157] on button "Coffee Maker/Machine" at bounding box center [602, 164] width 15 height 15
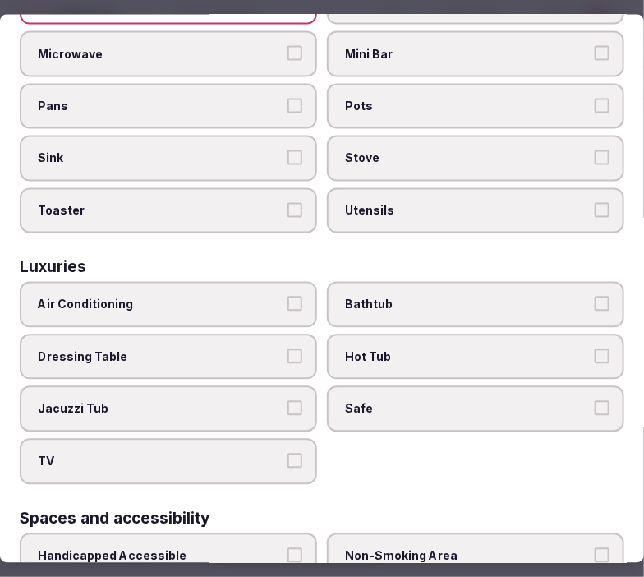
scroll to position [638, 0]
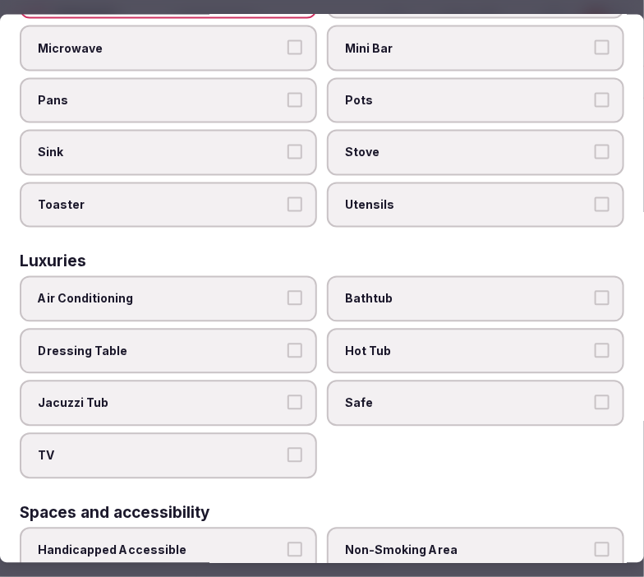
click at [248, 289] on label "Air Conditioning" at bounding box center [168, 299] width 297 height 46
click at [288, 291] on button "Air Conditioning" at bounding box center [295, 298] width 15 height 15
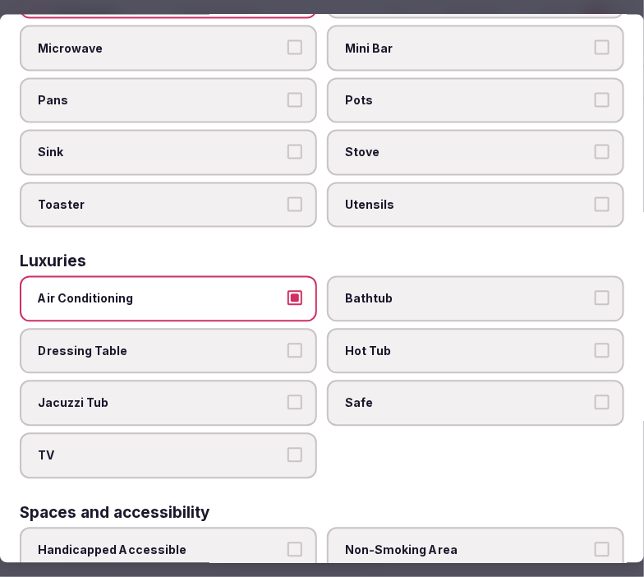
click at [448, 291] on span "Bathtub" at bounding box center [467, 299] width 245 height 16
click at [595, 291] on button "Bathtub" at bounding box center [602, 298] width 15 height 15
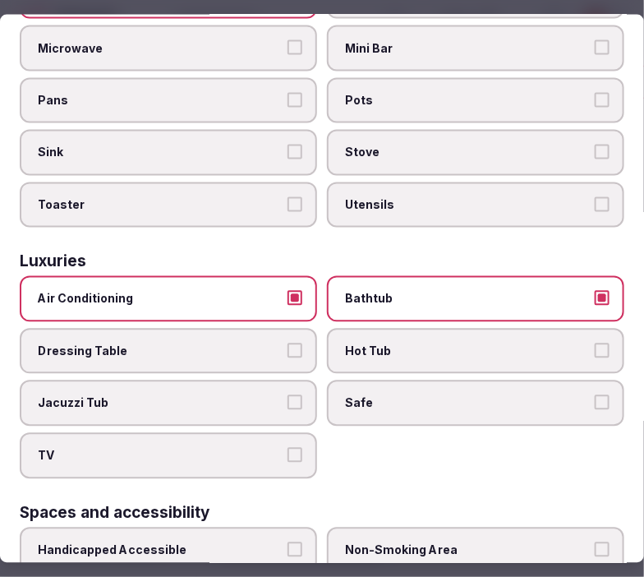
click at [532, 395] on span "Safe" at bounding box center [467, 403] width 245 height 16
click at [595, 395] on button "Safe" at bounding box center [602, 402] width 15 height 15
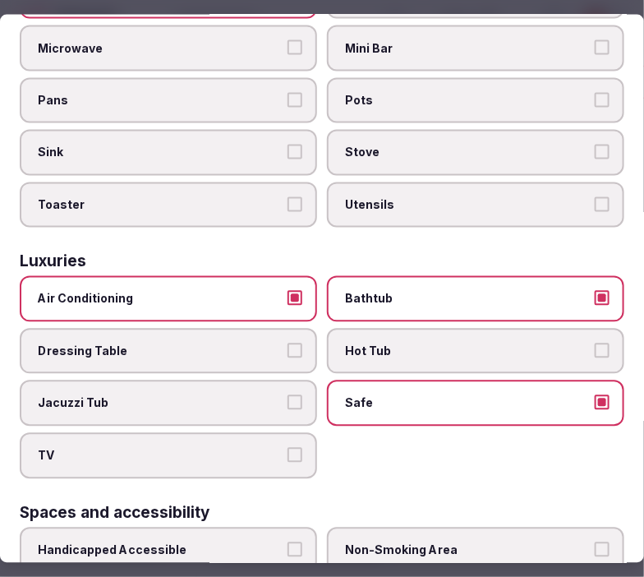
click at [293, 448] on button "TV" at bounding box center [295, 455] width 15 height 15
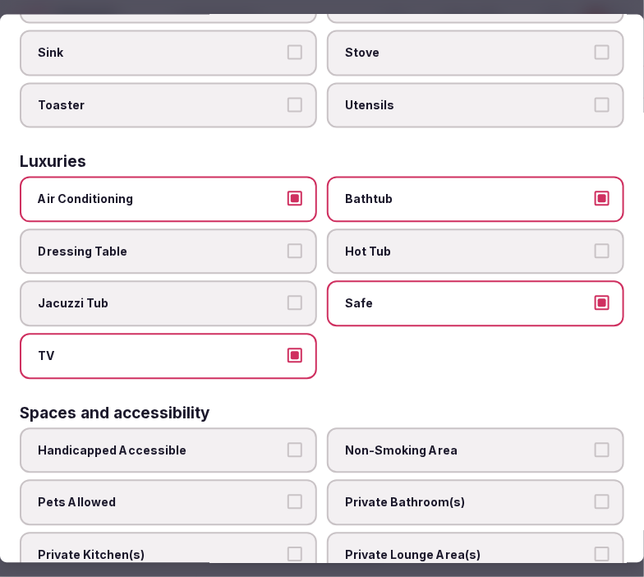
scroll to position [822, 0]
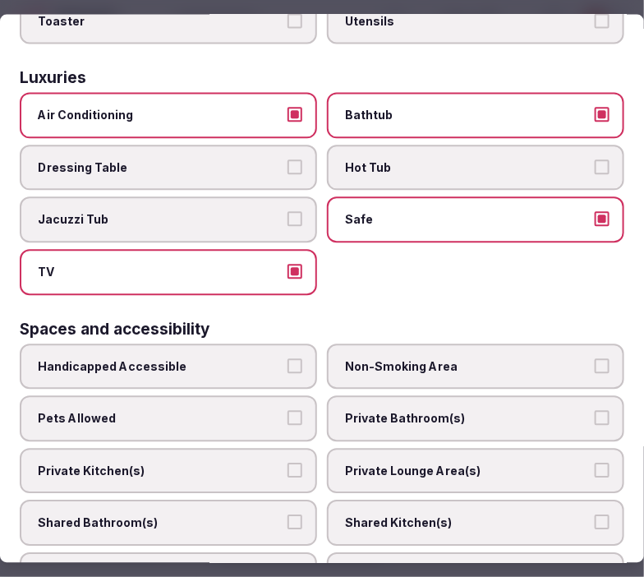
click at [380, 411] on span "Private Bathroom(s)" at bounding box center [467, 419] width 245 height 16
click at [595, 411] on button "Private Bathroom(s)" at bounding box center [602, 418] width 15 height 15
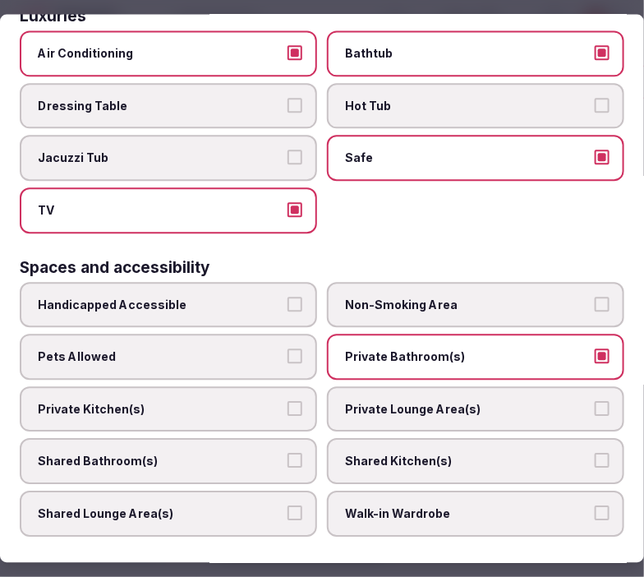
scroll to position [913, 0]
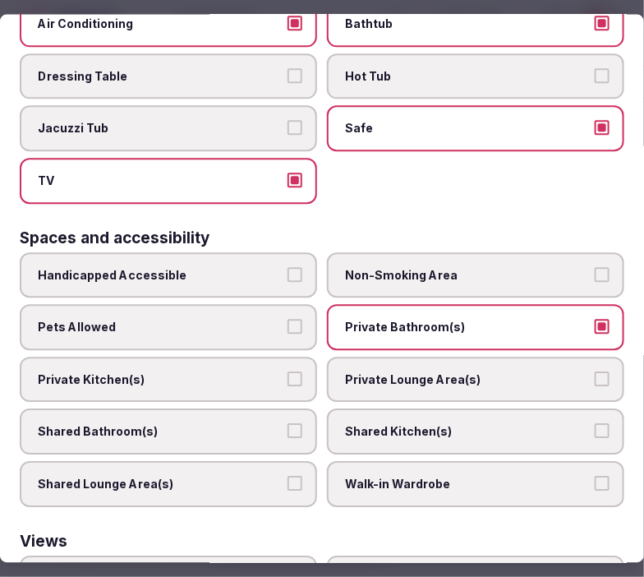
click at [523, 371] on span "Private Lounge Area(s)" at bounding box center [467, 379] width 245 height 16
click at [595, 371] on button "Private Lounge Area(s)" at bounding box center [602, 378] width 15 height 15
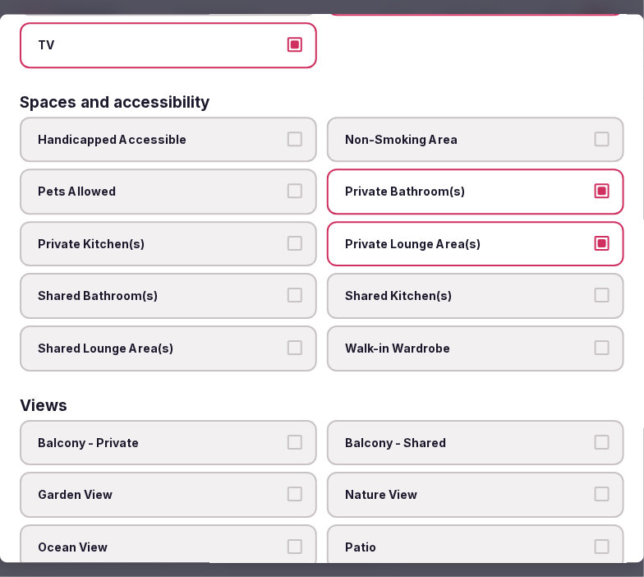
scroll to position [1089, 0]
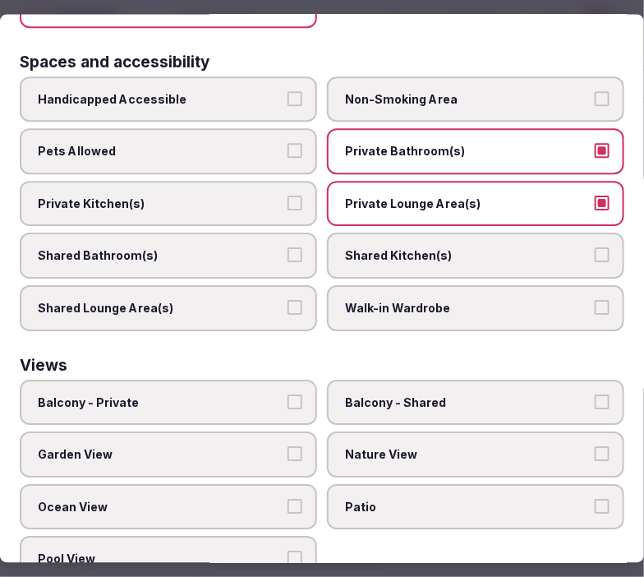
click at [269, 394] on span "Balcony - Private" at bounding box center [160, 402] width 245 height 16
click at [288, 394] on button "Balcony - Private" at bounding box center [295, 401] width 15 height 15
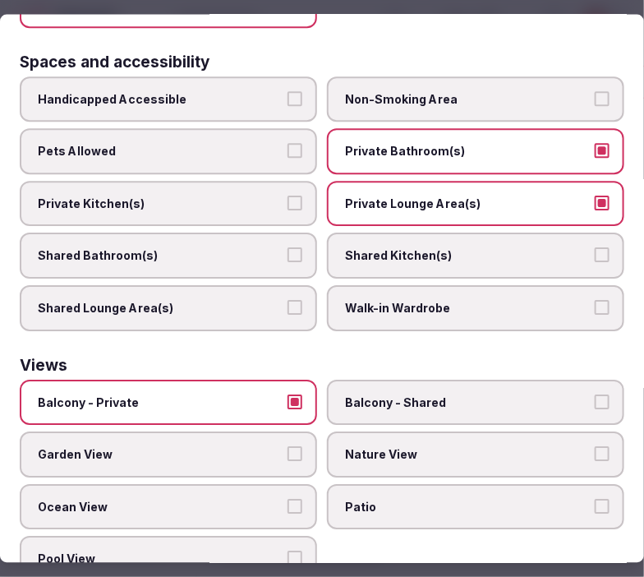
click at [374, 447] on span "Nature View" at bounding box center [467, 455] width 245 height 16
click at [595, 447] on button "Nature View" at bounding box center [602, 454] width 15 height 15
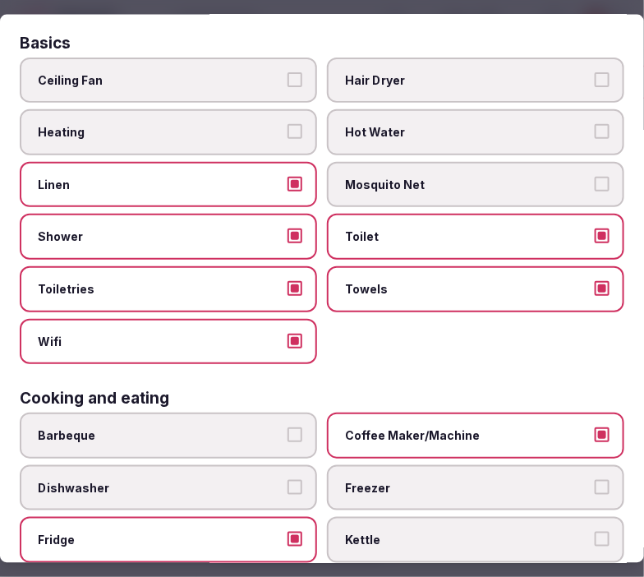
scroll to position [0, 0]
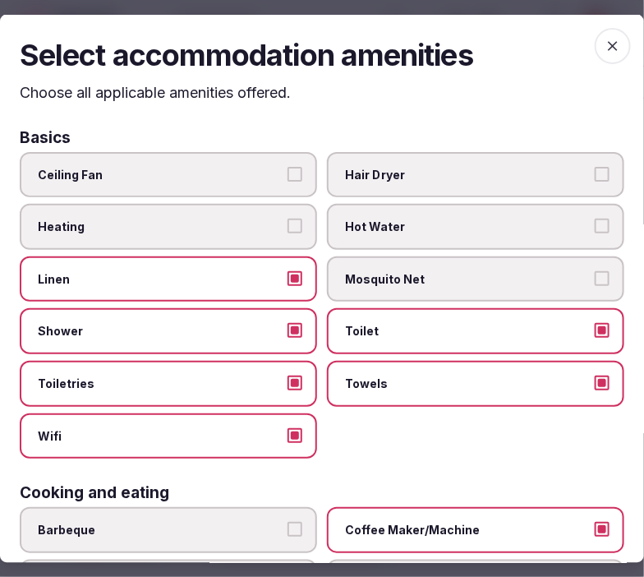
click at [605, 44] on icon "button" at bounding box center [613, 46] width 16 height 16
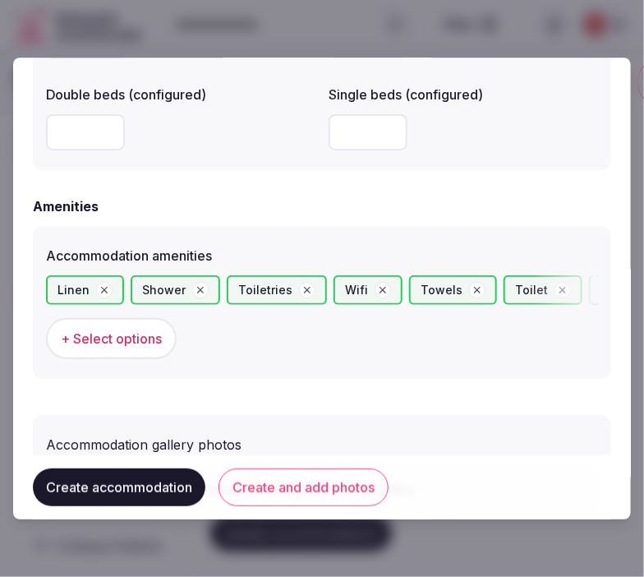
click at [357, 477] on button "Create and add photos" at bounding box center [304, 487] width 170 height 38
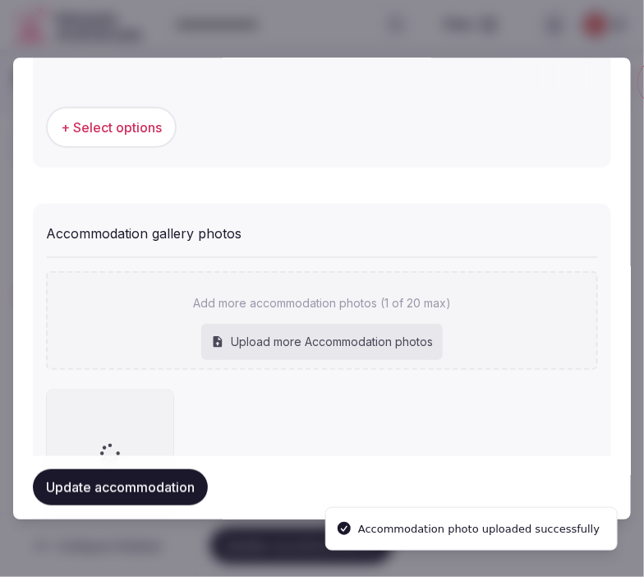
scroll to position [1715, 0]
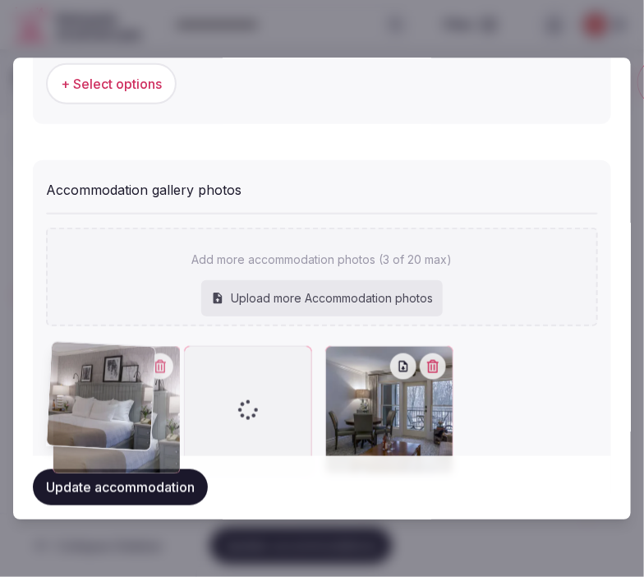
drag, startPoint x: 330, startPoint y: 364, endPoint x: 66, endPoint y: 379, distance: 264.2
click at [60, 380] on div at bounding box center [117, 411] width 128 height 128
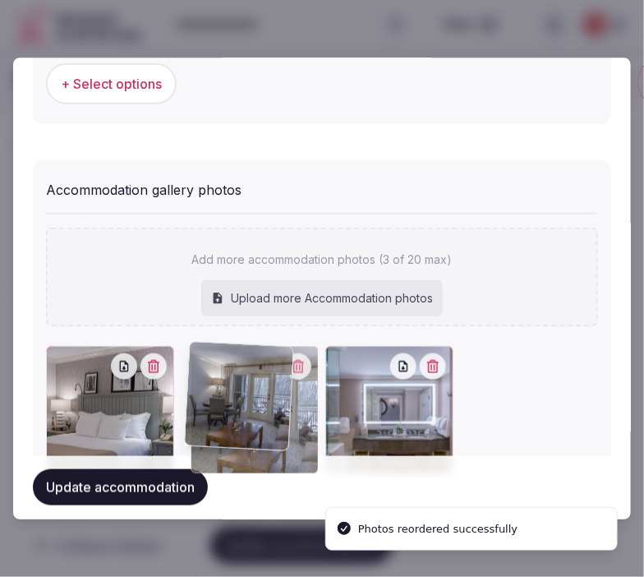
drag, startPoint x: 337, startPoint y: 360, endPoint x: 223, endPoint y: 372, distance: 114.9
click at [223, 372] on div at bounding box center [255, 411] width 128 height 128
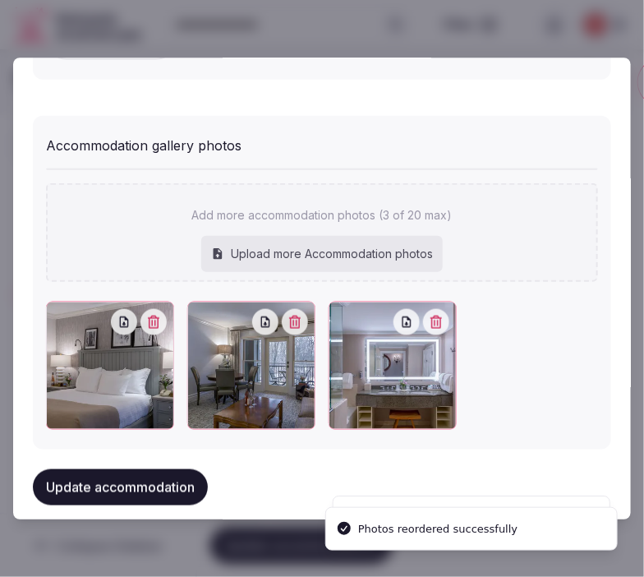
scroll to position [1777, 0]
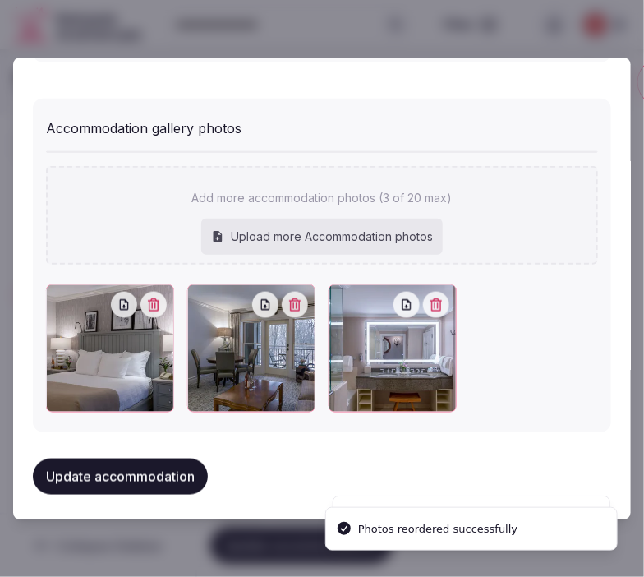
click at [176, 459] on button "Update accommodation" at bounding box center [120, 477] width 175 height 36
click at [178, 459] on button "Update accommodation" at bounding box center [120, 477] width 175 height 36
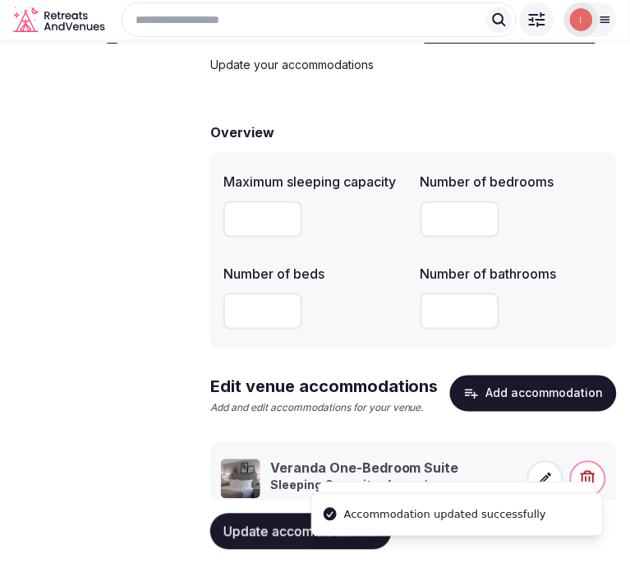
scroll to position [159, 0]
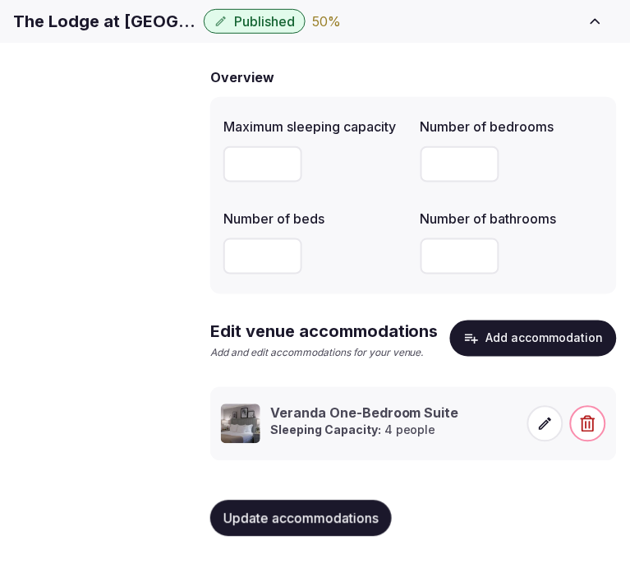
click at [0, 0] on span "Amenities" at bounding box center [0, 0] width 0 height 0
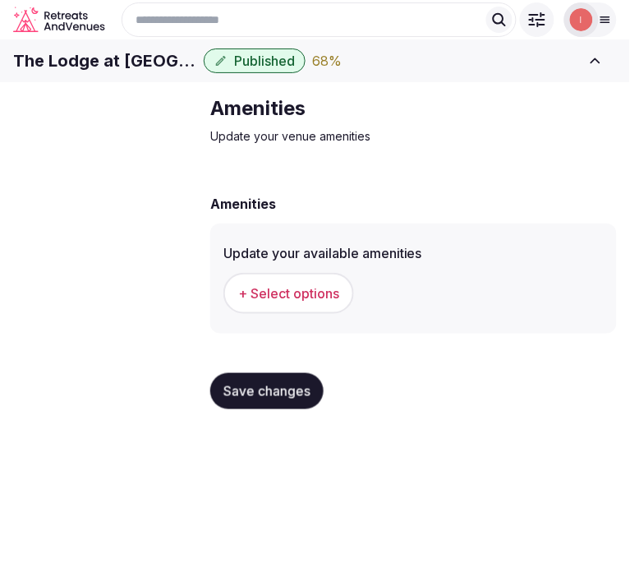
click at [314, 302] on span "+ Select options" at bounding box center [288, 293] width 101 height 18
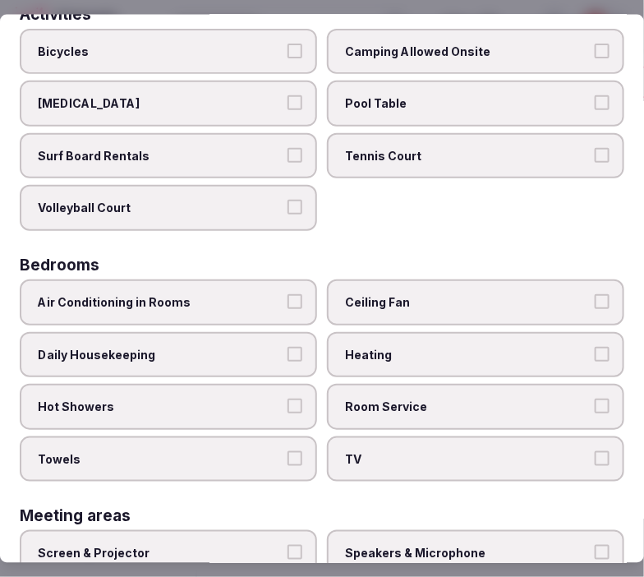
scroll to position [91, 0]
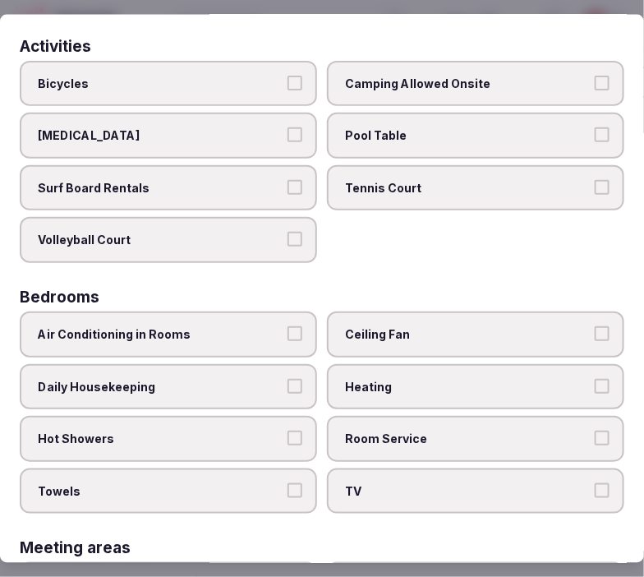
click at [219, 86] on span "Bicycles" at bounding box center [160, 83] width 245 height 16
click at [288, 86] on button "Bicycles" at bounding box center [295, 82] width 15 height 15
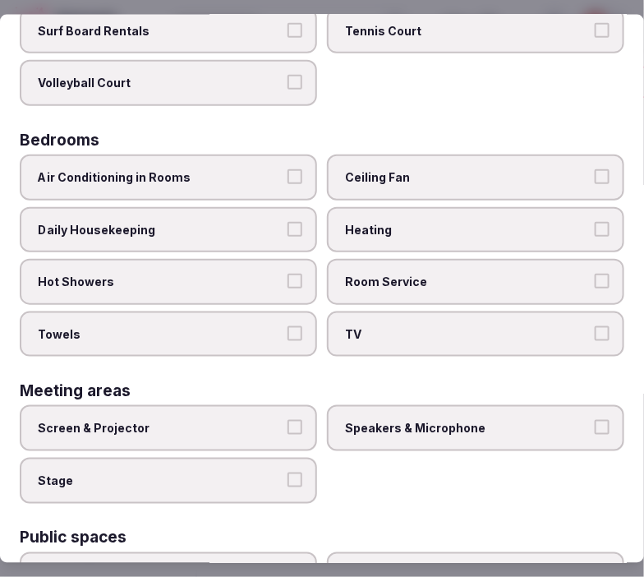
scroll to position [274, 0]
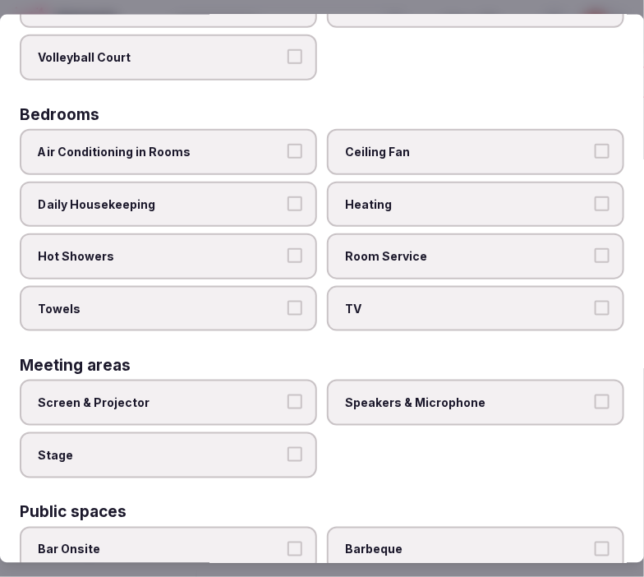
click at [426, 248] on span "Room Service" at bounding box center [467, 256] width 245 height 16
click at [595, 248] on button "Room Service" at bounding box center [602, 255] width 15 height 15
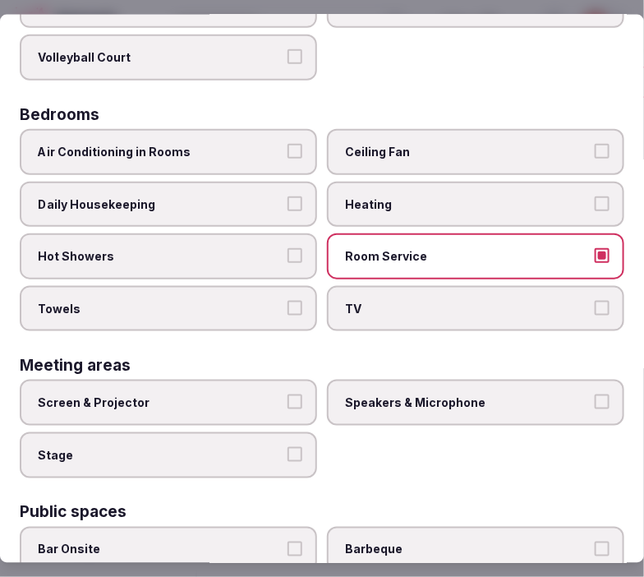
click at [440, 285] on label "TV" at bounding box center [475, 308] width 297 height 46
click at [595, 300] on button "TV" at bounding box center [602, 307] width 15 height 15
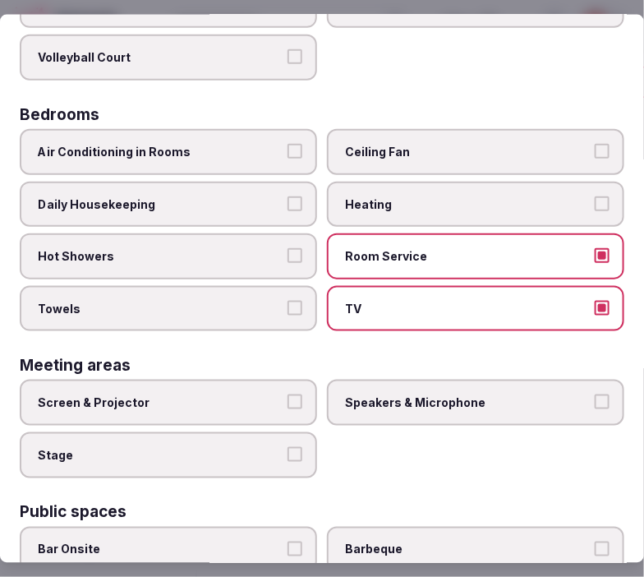
drag, startPoint x: 242, startPoint y: 140, endPoint x: 259, endPoint y: 148, distance: 19.1
click at [242, 144] on span "Air Conditioning in Rooms" at bounding box center [160, 152] width 245 height 16
click at [288, 144] on button "Air Conditioning in Rooms" at bounding box center [295, 151] width 15 height 15
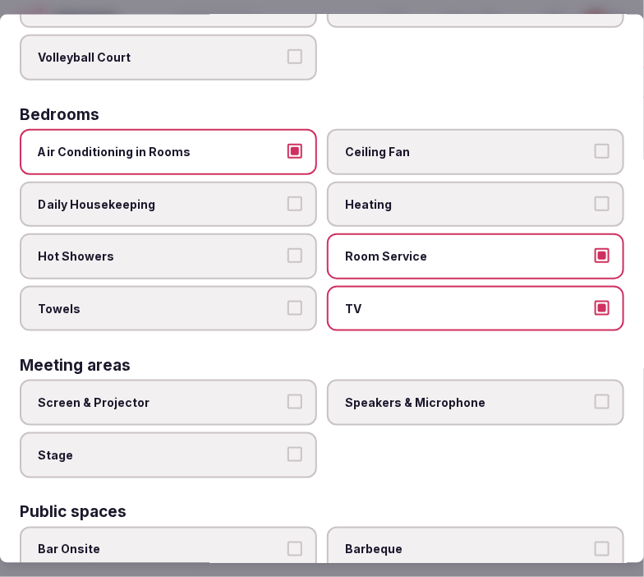
click at [272, 196] on span "Daily Housekeeping" at bounding box center [160, 204] width 245 height 16
click at [288, 196] on button "Daily Housekeeping" at bounding box center [295, 203] width 15 height 15
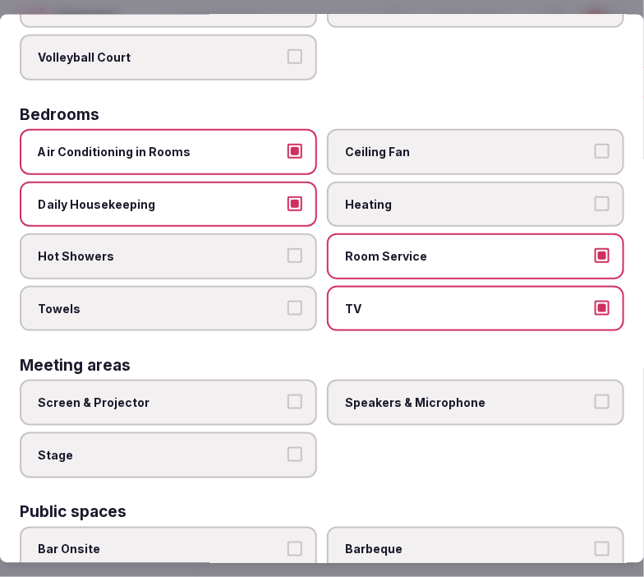
click at [260, 248] on span "Hot Showers" at bounding box center [160, 256] width 245 height 16
click at [288, 248] on button "Hot Showers" at bounding box center [295, 255] width 15 height 15
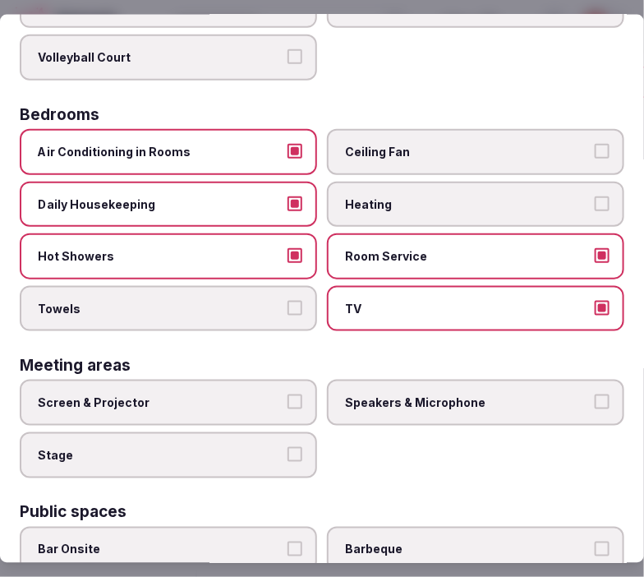
click at [288, 302] on button "Towels" at bounding box center [295, 307] width 15 height 15
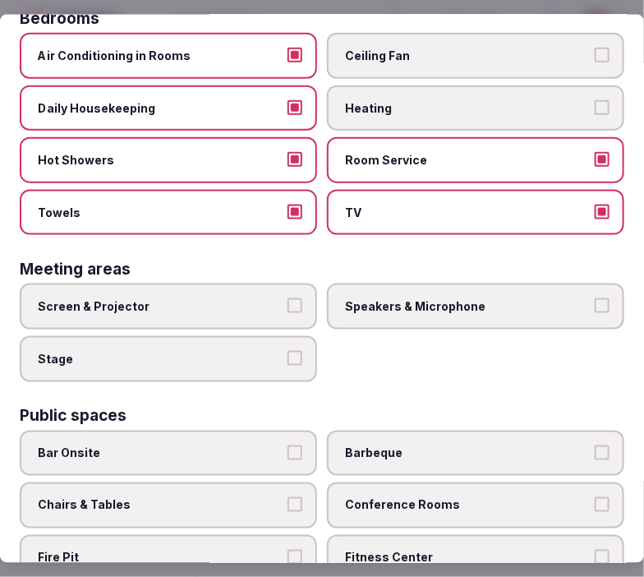
scroll to position [547, 0]
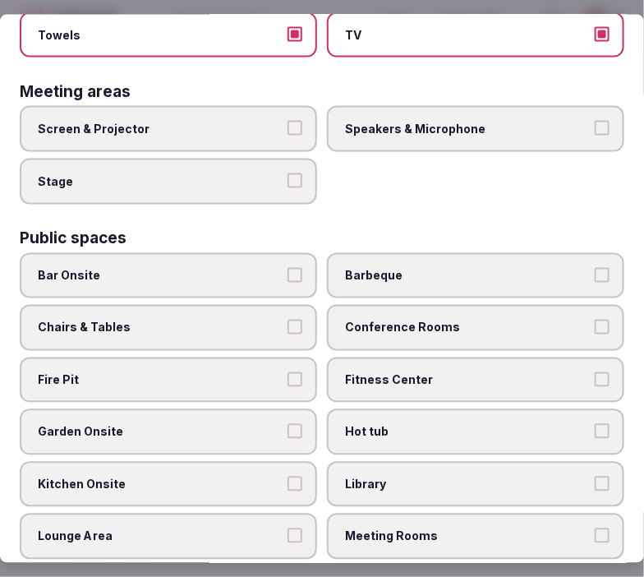
click at [277, 129] on label "Screen & Projector" at bounding box center [168, 129] width 297 height 46
click at [288, 129] on button "Screen & Projector" at bounding box center [295, 128] width 15 height 15
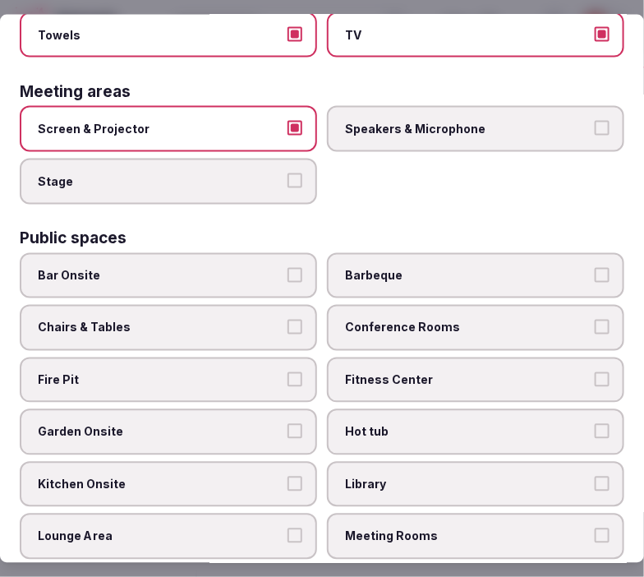
click at [494, 121] on span "Speakers & Microphone" at bounding box center [467, 129] width 245 height 16
click at [595, 121] on button "Speakers & Microphone" at bounding box center [602, 128] width 15 height 15
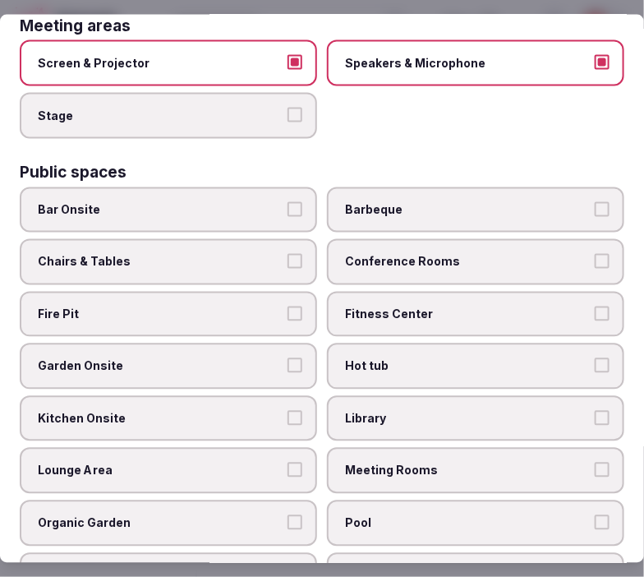
scroll to position [638, 0]
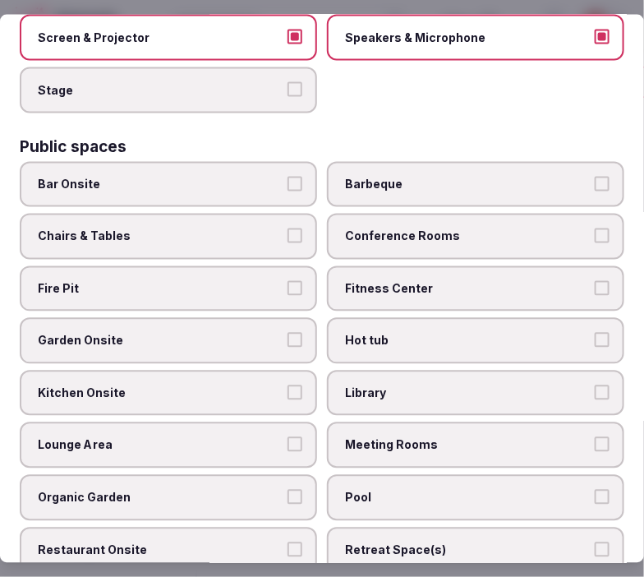
click at [296, 228] on button "Chairs & Tables" at bounding box center [295, 235] width 15 height 15
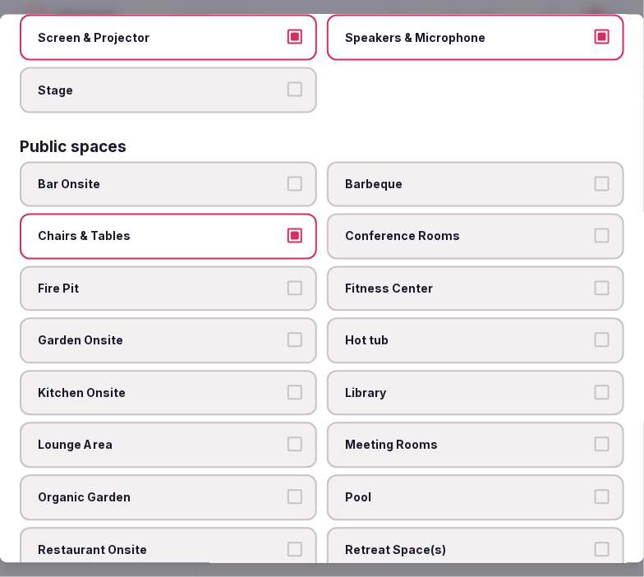
click at [424, 228] on span "Conference Rooms" at bounding box center [467, 236] width 245 height 16
click at [595, 228] on button "Conference Rooms" at bounding box center [602, 235] width 15 height 15
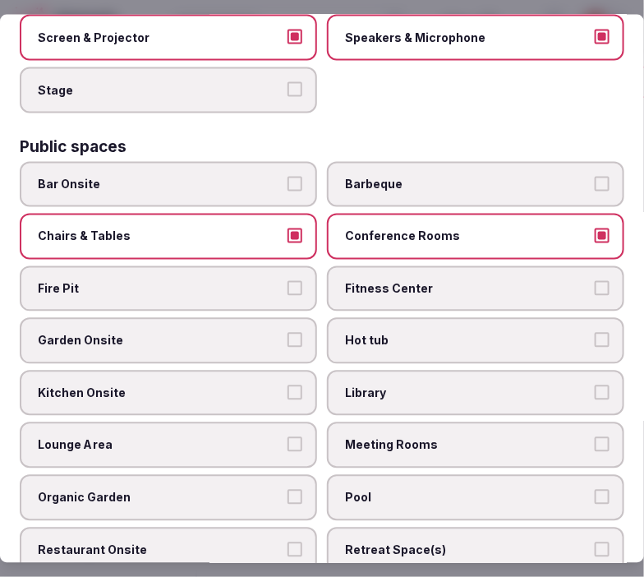
click at [438, 280] on span "Fitness Center" at bounding box center [467, 288] width 245 height 16
click at [595, 280] on button "Fitness Center" at bounding box center [602, 287] width 15 height 15
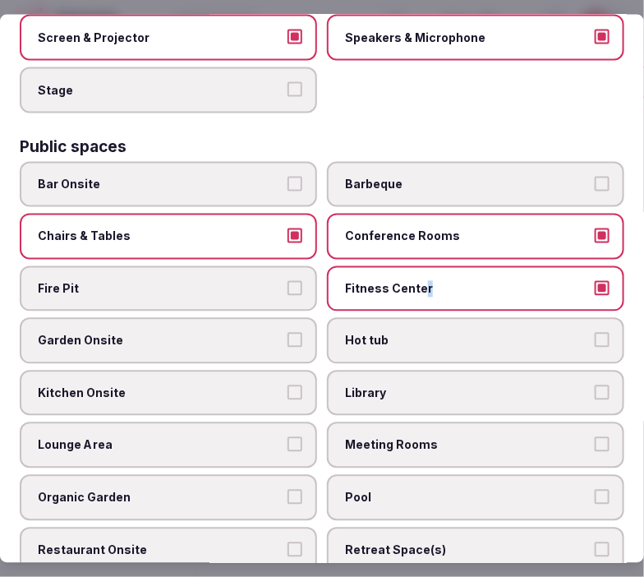
drag, startPoint x: 416, startPoint y: 274, endPoint x: 399, endPoint y: 269, distance: 17.2
click at [415, 280] on span "Fitness Center" at bounding box center [467, 288] width 245 height 16
click at [288, 280] on button "Fire Pit" at bounding box center [295, 287] width 15 height 15
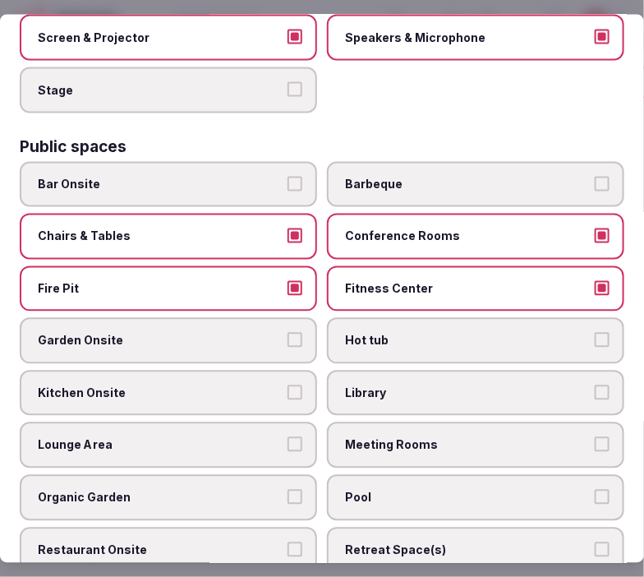
click at [276, 333] on span "Garden Onsite" at bounding box center [160, 341] width 245 height 16
click at [288, 333] on button "Garden Onsite" at bounding box center [295, 340] width 15 height 15
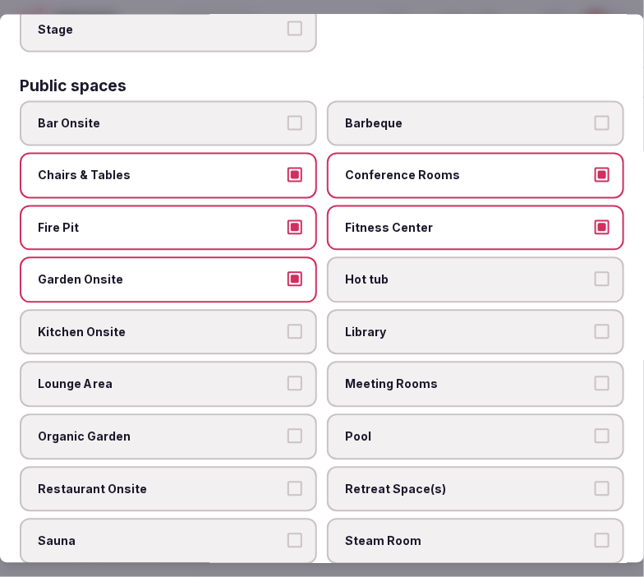
scroll to position [730, 0]
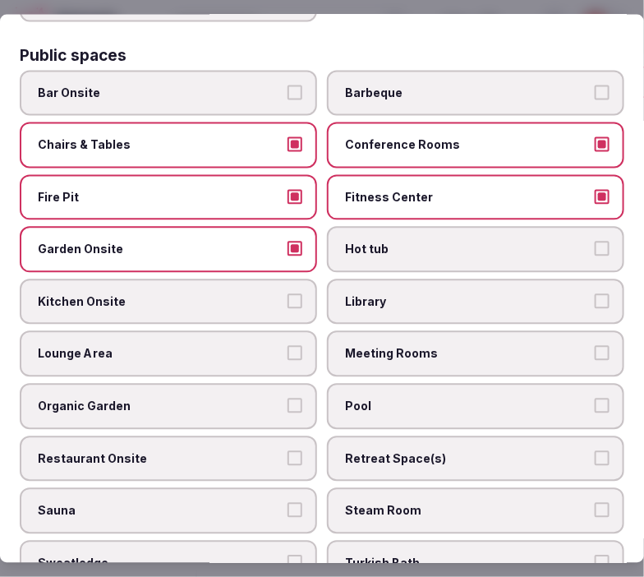
click at [264, 346] on span "Lounge Area" at bounding box center [160, 354] width 245 height 16
click at [288, 346] on button "Lounge Area" at bounding box center [295, 353] width 15 height 15
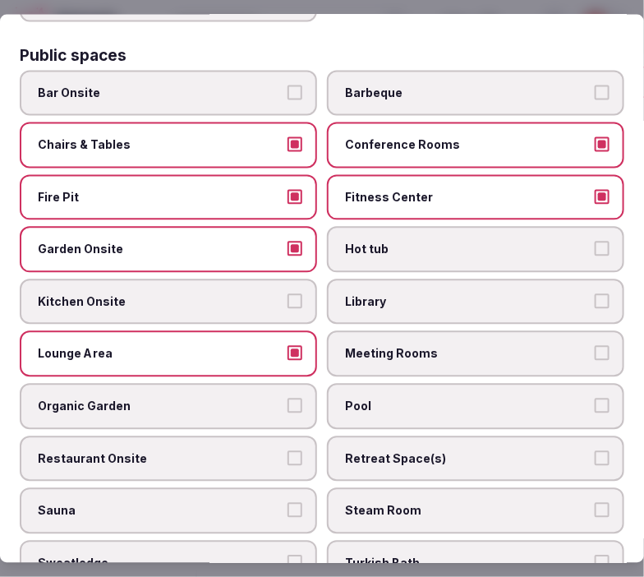
click at [413, 343] on label "Meeting Rooms" at bounding box center [475, 354] width 297 height 46
click at [595, 346] on button "Meeting Rooms" at bounding box center [602, 353] width 15 height 15
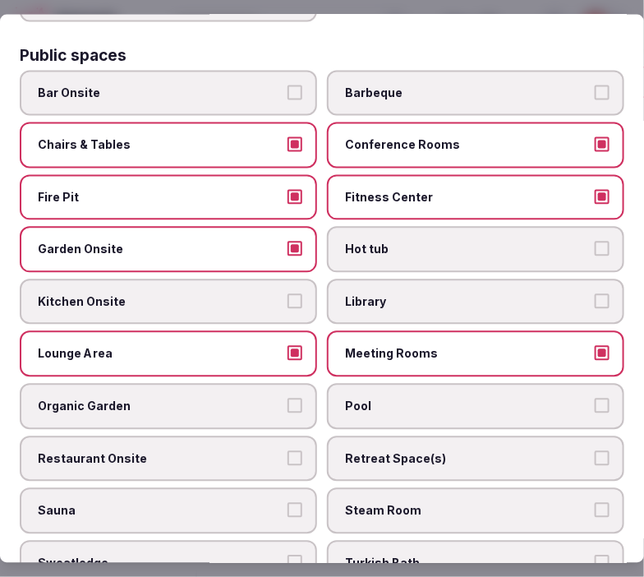
click at [411, 399] on span "Pool" at bounding box center [467, 407] width 245 height 16
click at [595, 399] on button "Pool" at bounding box center [602, 406] width 15 height 15
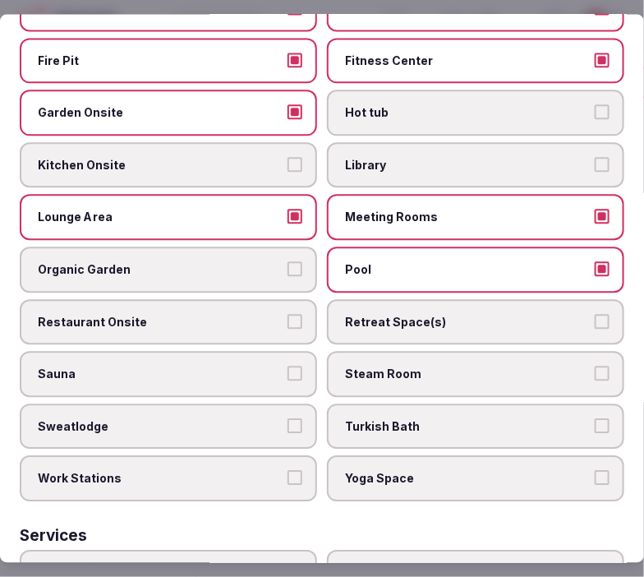
scroll to position [913, 0]
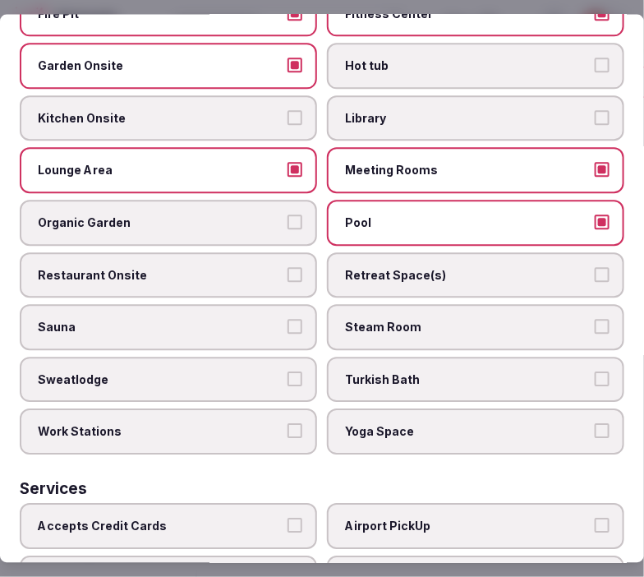
click at [247, 267] on span "Restaurant Onsite" at bounding box center [160, 275] width 245 height 16
click at [288, 267] on button "Restaurant Onsite" at bounding box center [295, 274] width 15 height 15
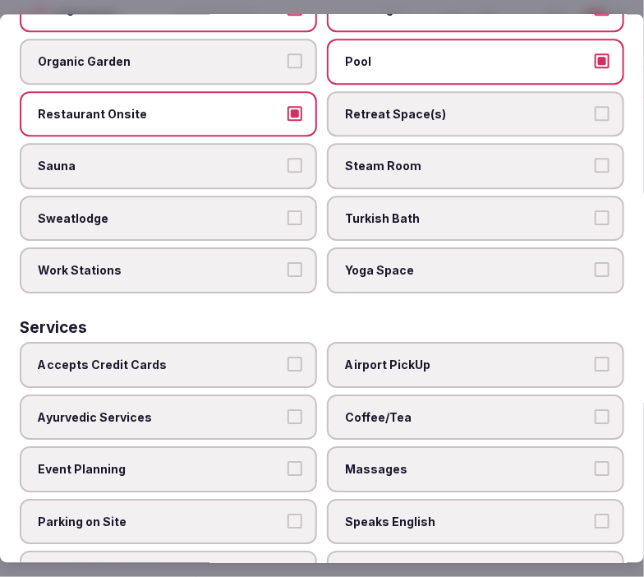
scroll to position [1095, 0]
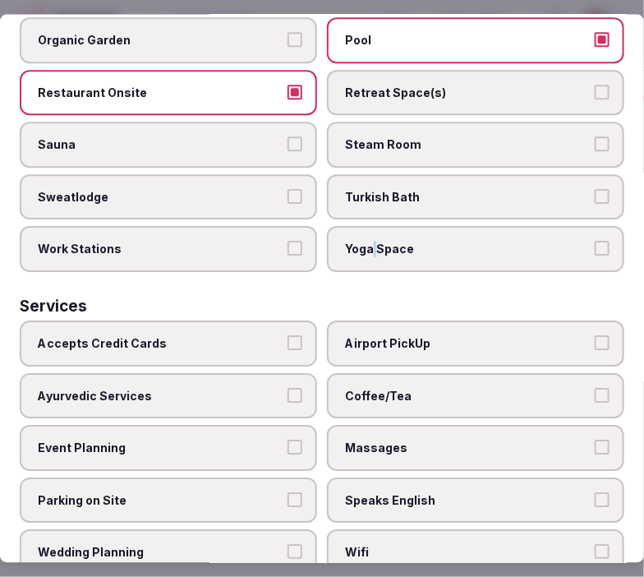
click at [364, 238] on label "Yoga Space" at bounding box center [475, 250] width 297 height 46
click at [376, 242] on span "Yoga Space" at bounding box center [467, 250] width 245 height 16
click at [595, 242] on button "Yoga Space" at bounding box center [602, 249] width 15 height 15
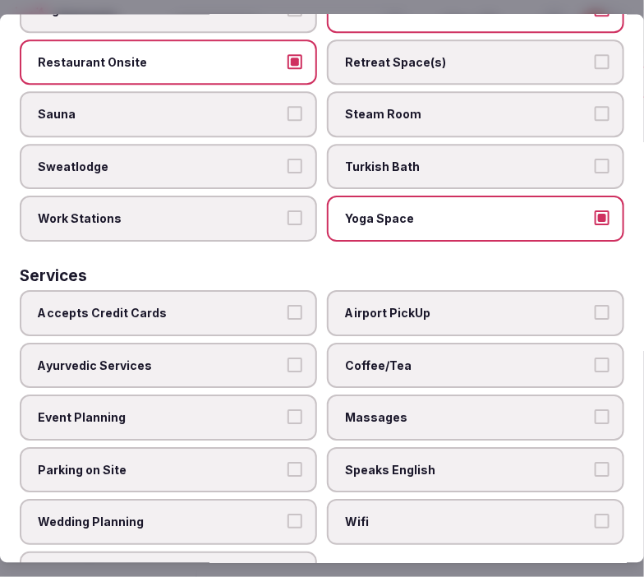
scroll to position [1140, 0]
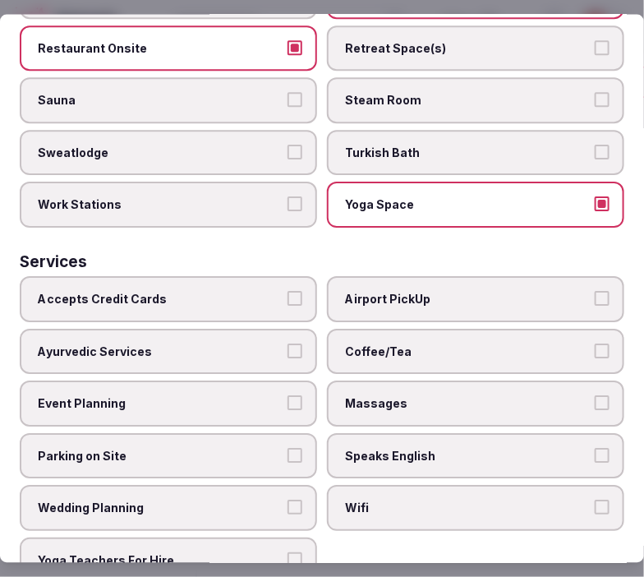
click at [275, 277] on label "Accepts Credit Cards" at bounding box center [168, 300] width 297 height 46
click at [288, 292] on button "Accepts Credit Cards" at bounding box center [295, 299] width 15 height 15
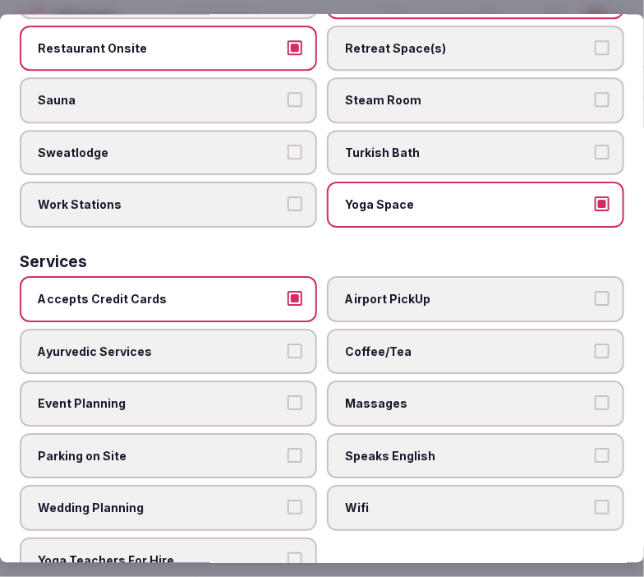
click at [521, 343] on span "Coffee/Tea" at bounding box center [467, 351] width 245 height 16
click at [595, 343] on button "Coffee/Tea" at bounding box center [602, 350] width 15 height 15
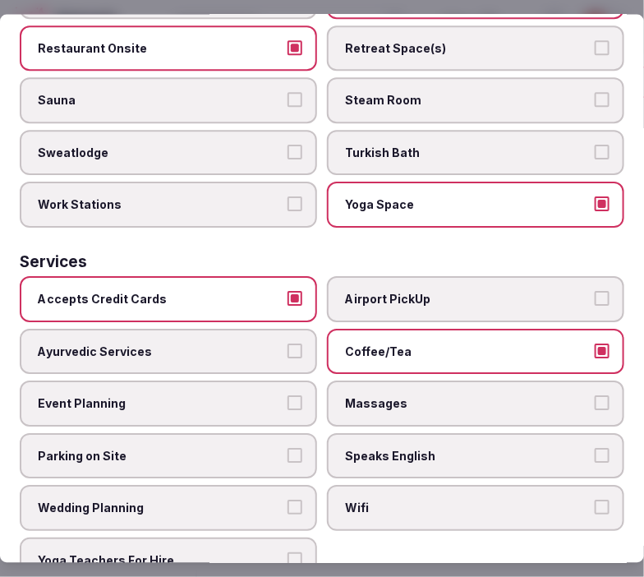
click at [570, 381] on label "Massages" at bounding box center [475, 404] width 297 height 46
click at [595, 396] on button "Massages" at bounding box center [602, 403] width 15 height 15
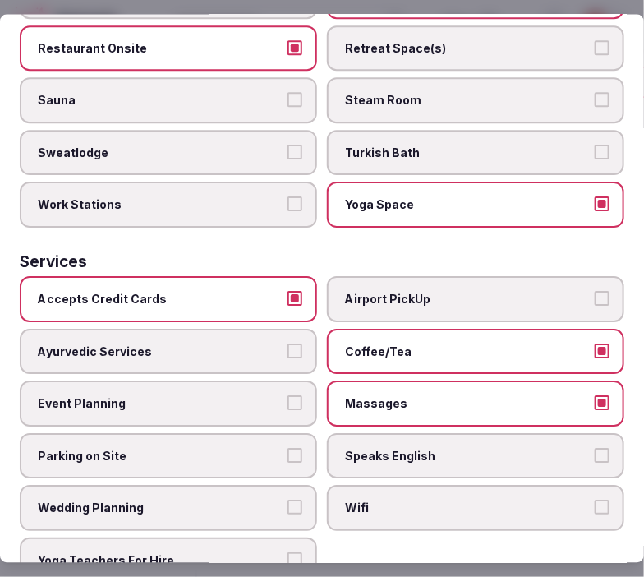
click at [595, 448] on button "Speaks English" at bounding box center [602, 455] width 15 height 15
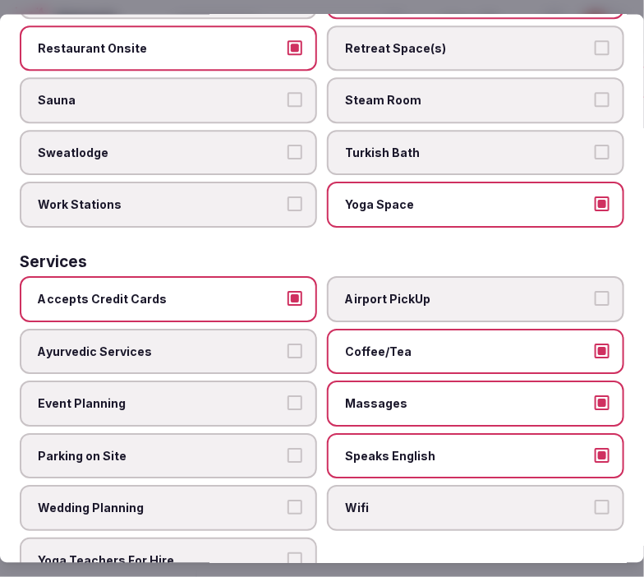
drag, startPoint x: 598, startPoint y: 470, endPoint x: 604, endPoint y: 477, distance: 8.7
click at [600, 486] on label "Wifi" at bounding box center [475, 509] width 297 height 46
click at [600, 500] on button "Wifi" at bounding box center [602, 507] width 15 height 15
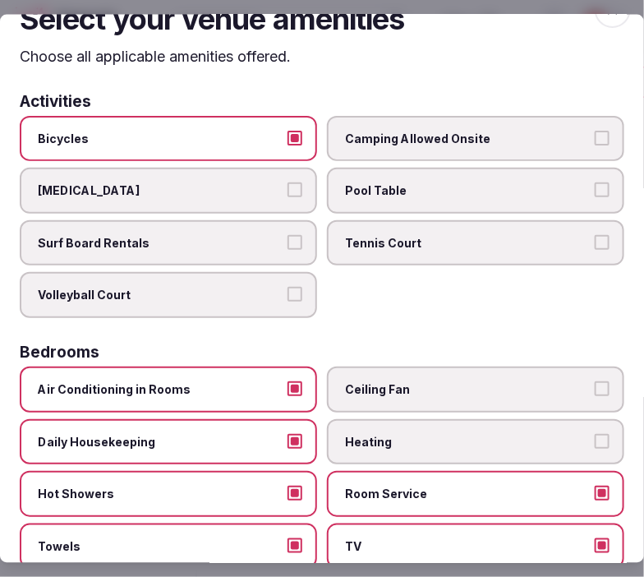
scroll to position [0, 0]
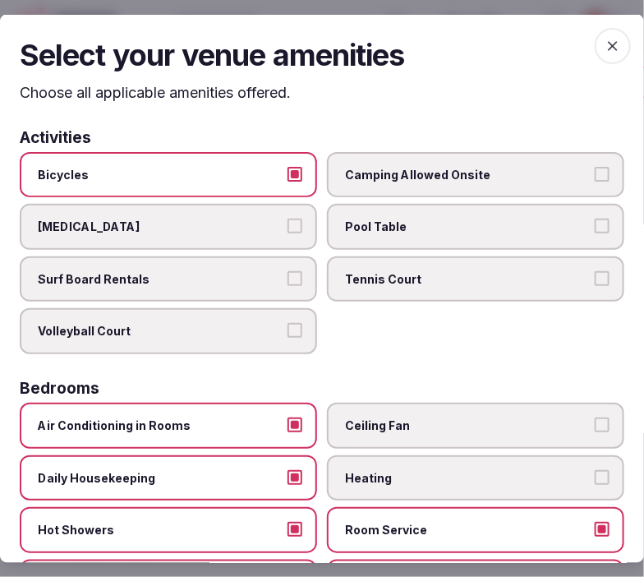
drag, startPoint x: 606, startPoint y: 45, endPoint x: 597, endPoint y: 77, distance: 33.5
click at [605, 44] on icon "button" at bounding box center [613, 46] width 16 height 16
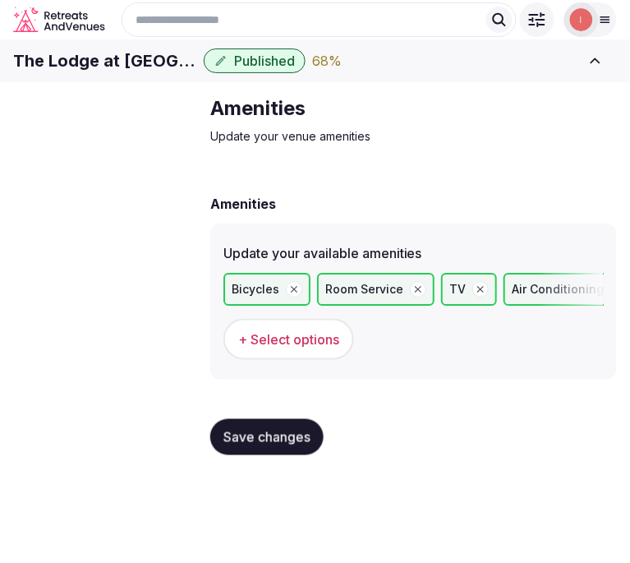
drag, startPoint x: 265, startPoint y: 445, endPoint x: 299, endPoint y: 417, distance: 43.2
click at [270, 441] on div "Save changes" at bounding box center [413, 437] width 407 height 62
drag, startPoint x: 241, startPoint y: 456, endPoint x: 252, endPoint y: 452, distance: 12.2
click at [248, 454] on button "Save changes" at bounding box center [266, 437] width 113 height 36
click at [0, 0] on span "Food & dining" at bounding box center [0, 0] width 0 height 0
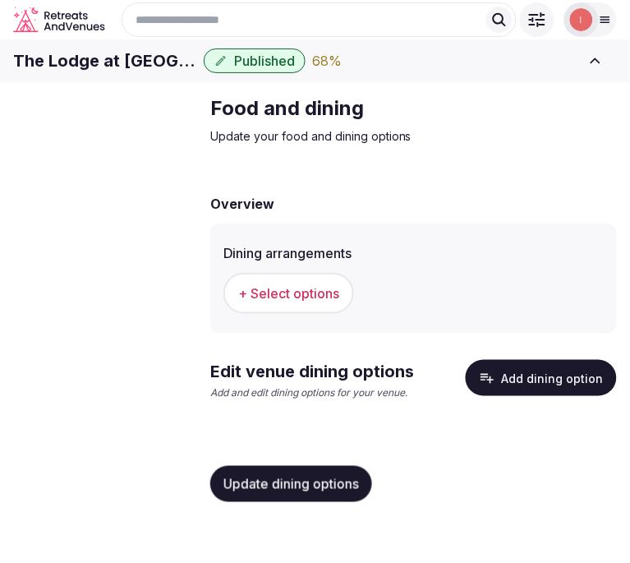
drag, startPoint x: 293, startPoint y: 327, endPoint x: 310, endPoint y: 327, distance: 17.3
click at [310, 302] on span "+ Select options" at bounding box center [288, 293] width 101 height 18
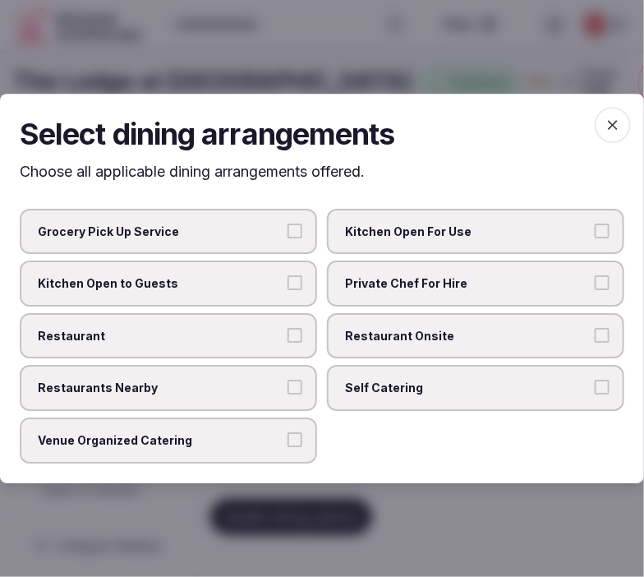
click at [288, 331] on button "Restaurant" at bounding box center [295, 335] width 15 height 15
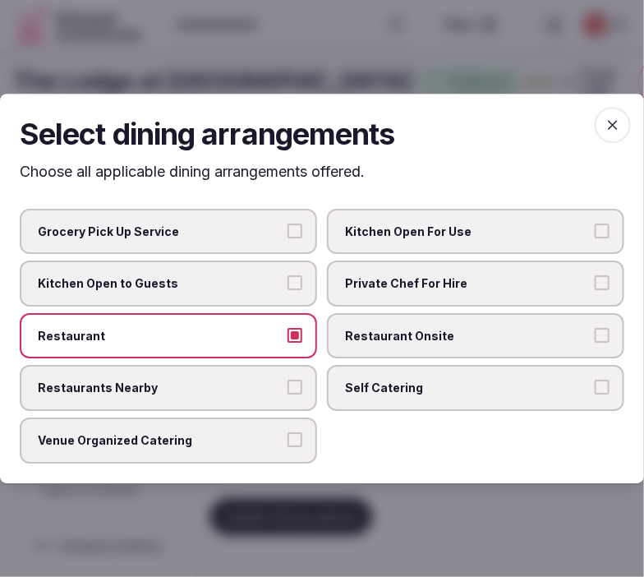
click at [464, 333] on span "Restaurant Onsite" at bounding box center [467, 336] width 245 height 16
click at [595, 333] on button "Restaurant Onsite" at bounding box center [602, 335] width 15 height 15
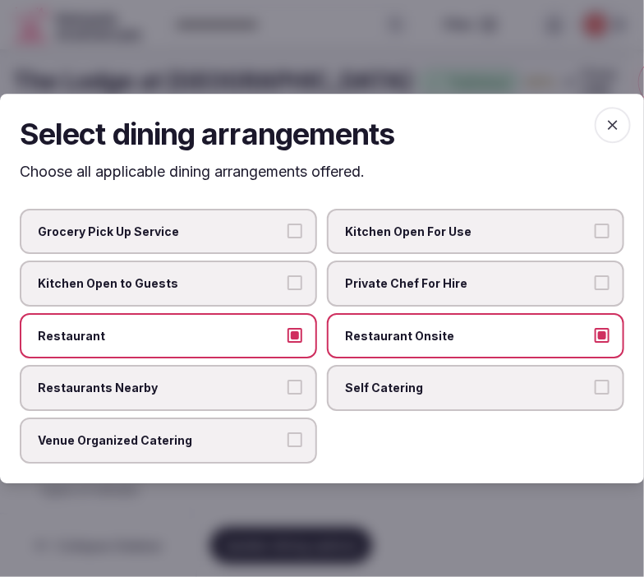
click at [316, 380] on label "Restaurants Nearby" at bounding box center [168, 389] width 297 height 46
click at [302, 380] on button "Restaurants Nearby" at bounding box center [295, 387] width 15 height 15
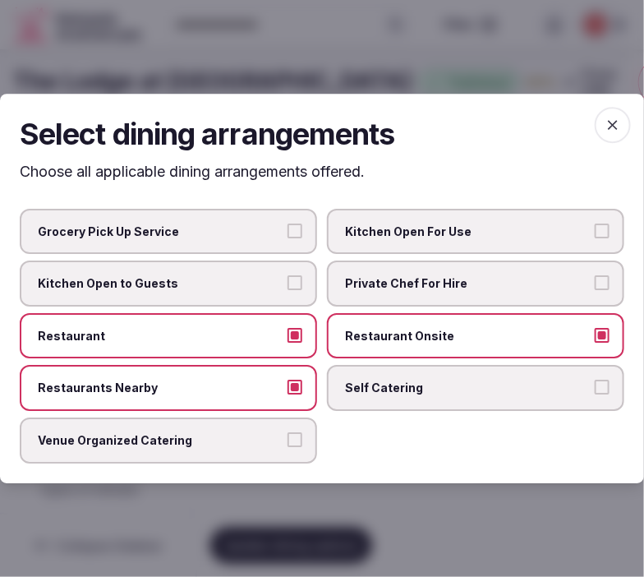
click at [293, 383] on button "Restaurants Nearby" at bounding box center [295, 387] width 15 height 15
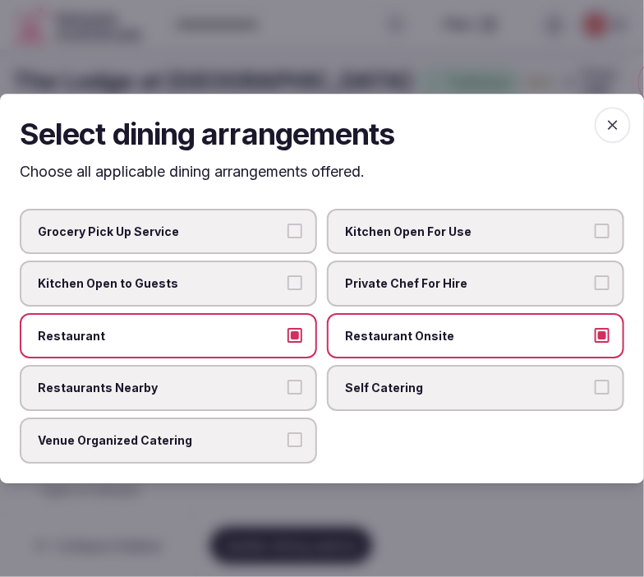
click at [501, 291] on span "Private Chef For Hire" at bounding box center [467, 283] width 245 height 16
click at [595, 290] on button "Private Chef For Hire" at bounding box center [602, 282] width 15 height 15
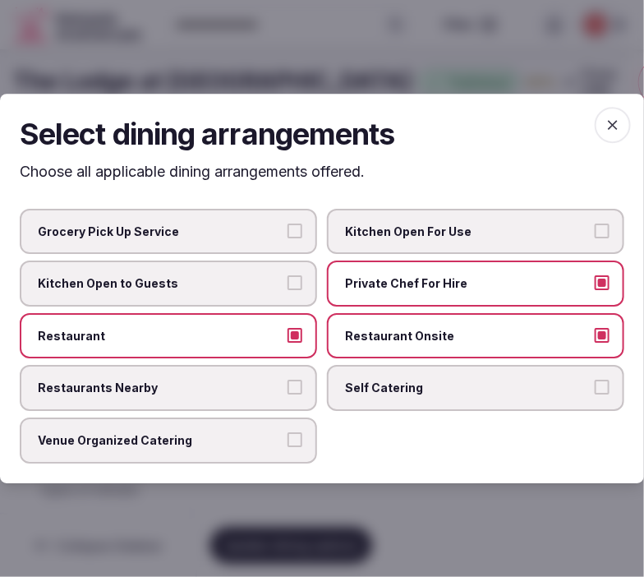
click at [609, 121] on icon "button" at bounding box center [613, 125] width 16 height 16
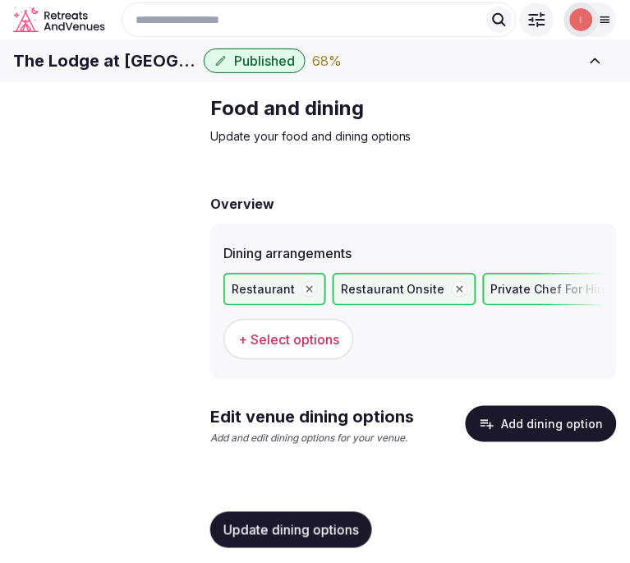
click at [334, 522] on button "Update dining options" at bounding box center [291, 530] width 162 height 36
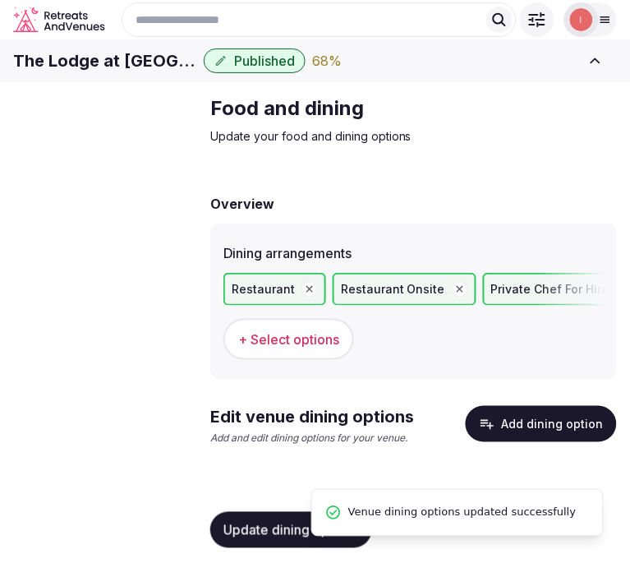
click at [536, 442] on button "Add dining option" at bounding box center [541, 424] width 151 height 36
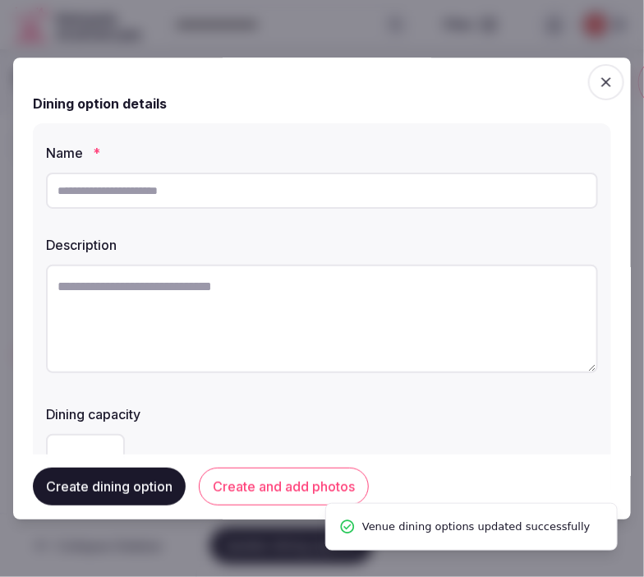
click at [371, 191] on input "text" at bounding box center [322, 191] width 552 height 36
drag, startPoint x: 368, startPoint y: 192, endPoint x: 360, endPoint y: 197, distance: 9.6
paste input "**********"
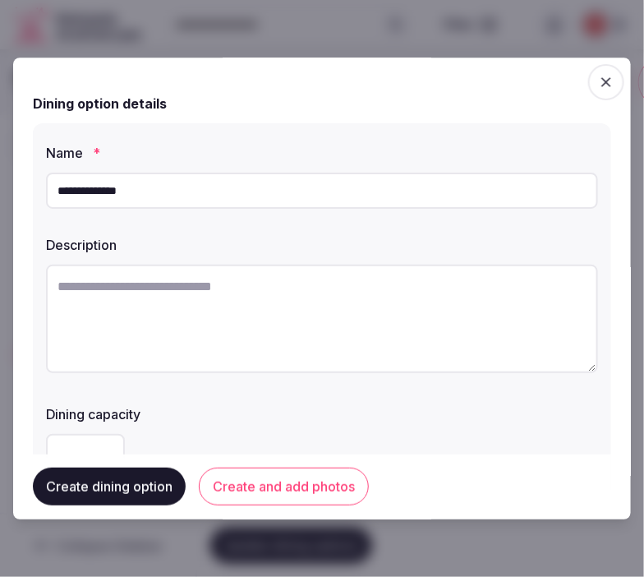
click at [307, 190] on input "**********" at bounding box center [322, 191] width 552 height 36
paste input "**********"
type input "**********"
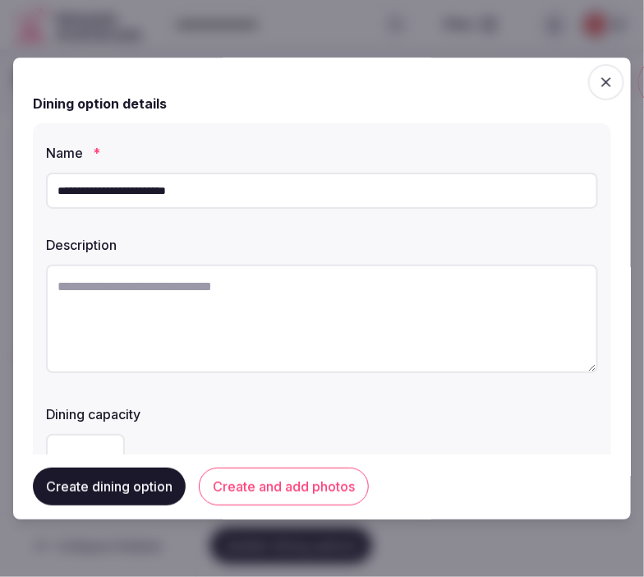
click at [318, 306] on textarea at bounding box center [322, 319] width 552 height 108
click at [280, 296] on textarea at bounding box center [322, 319] width 552 height 108
paste textarea "**********"
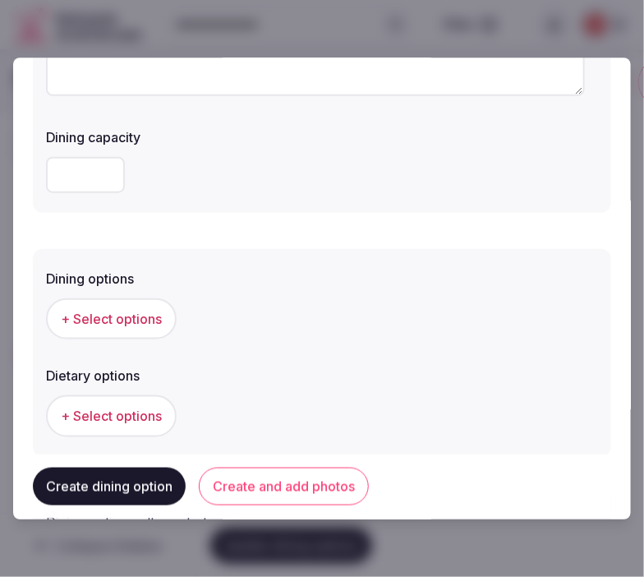
scroll to position [365, 0]
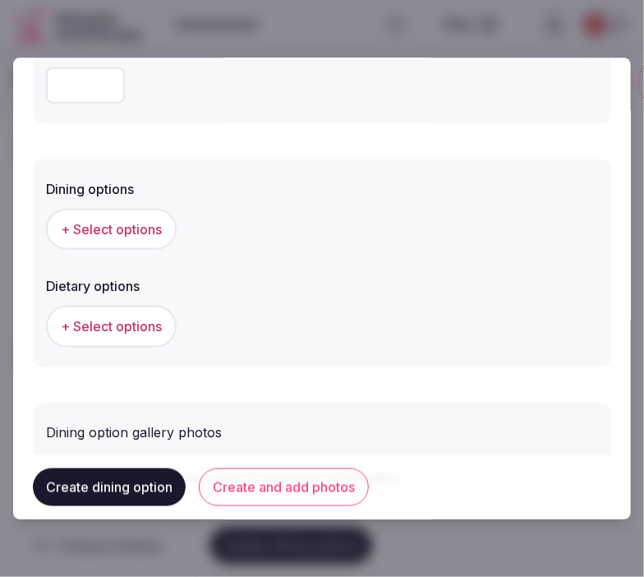
type textarea "**********"
click at [102, 235] on span "+ Select options" at bounding box center [111, 229] width 101 height 18
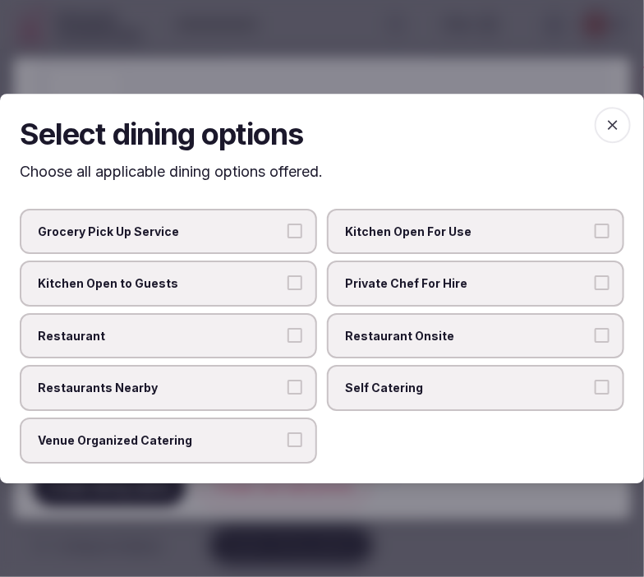
click at [356, 326] on label "Restaurant Onsite" at bounding box center [475, 336] width 297 height 46
click at [595, 328] on button "Restaurant Onsite" at bounding box center [602, 335] width 15 height 15
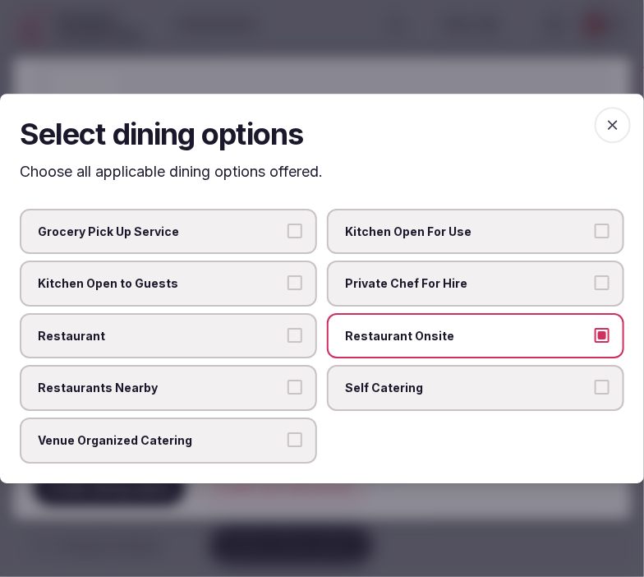
drag, startPoint x: 294, startPoint y: 343, endPoint x: 346, endPoint y: 332, distance: 52.9
click at [296, 343] on label "Restaurant" at bounding box center [168, 336] width 297 height 46
click at [296, 343] on button "Restaurant" at bounding box center [295, 335] width 15 height 15
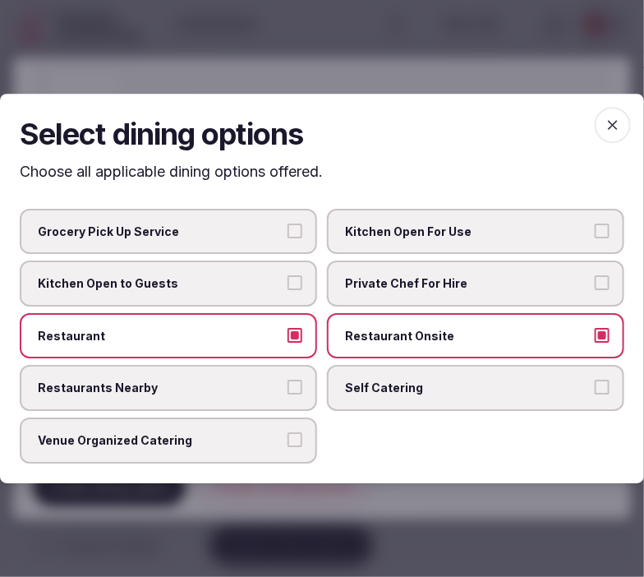
click at [472, 278] on span "Private Chef For Hire" at bounding box center [467, 283] width 245 height 16
click at [595, 278] on button "Private Chef For Hire" at bounding box center [602, 282] width 15 height 15
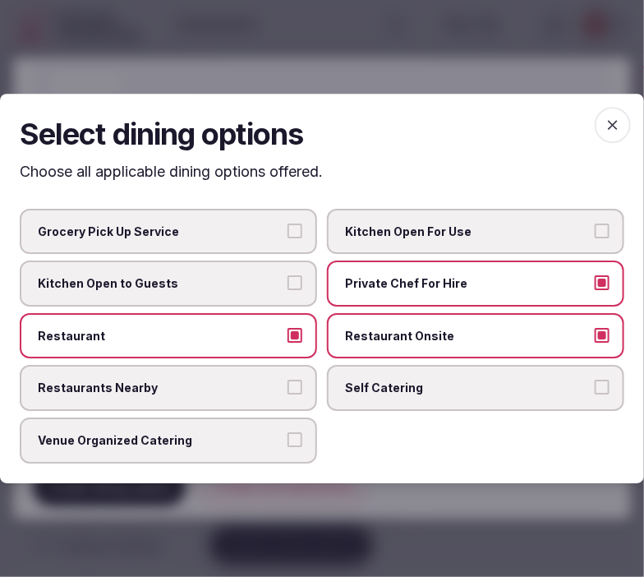
click at [606, 125] on icon "button" at bounding box center [613, 125] width 16 height 16
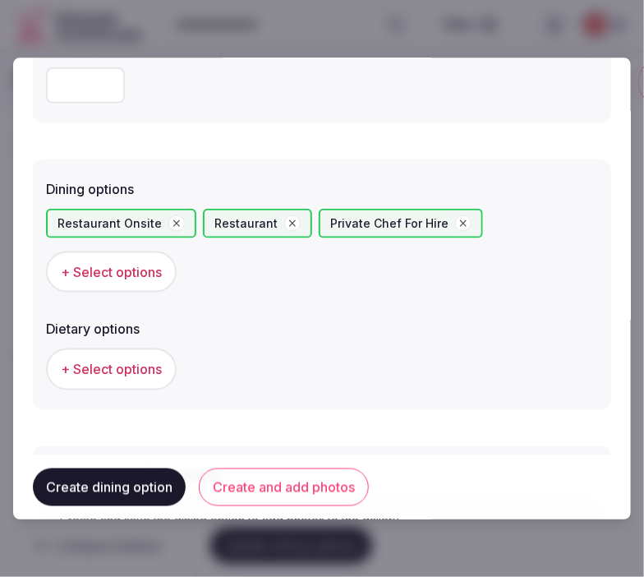
click at [152, 361] on span "+ Select options" at bounding box center [111, 370] width 101 height 18
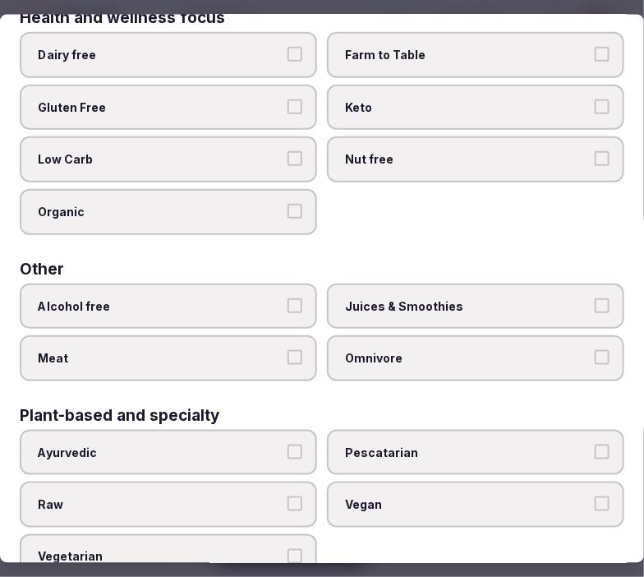
scroll to position [235, 0]
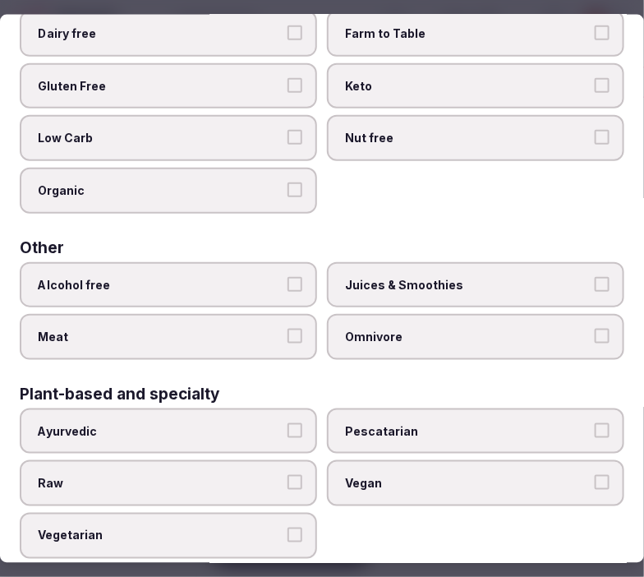
click at [360, 460] on label "Vegan" at bounding box center [475, 483] width 297 height 46
click at [309, 487] on div "Raw" at bounding box center [168, 483] width 297 height 46
click at [299, 512] on label "Vegetarian" at bounding box center [168, 535] width 297 height 46
click at [299, 527] on button "Vegetarian" at bounding box center [295, 534] width 15 height 15
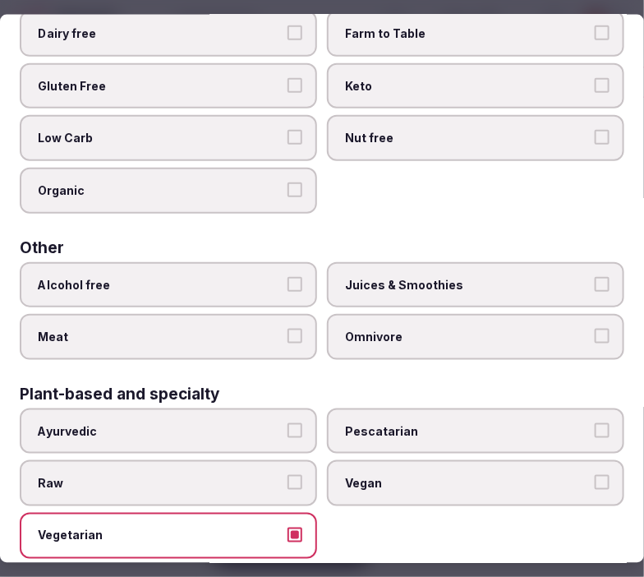
click at [580, 460] on label "Vegan" at bounding box center [475, 483] width 297 height 46
click at [595, 475] on button "Vegan" at bounding box center [602, 482] width 15 height 15
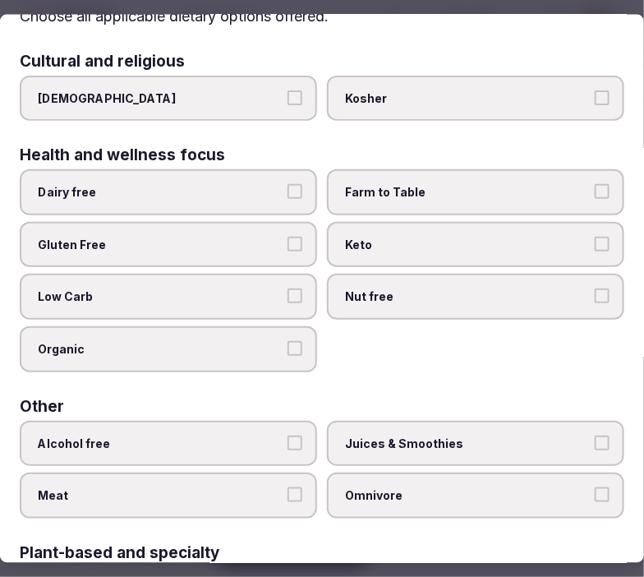
scroll to position [53, 0]
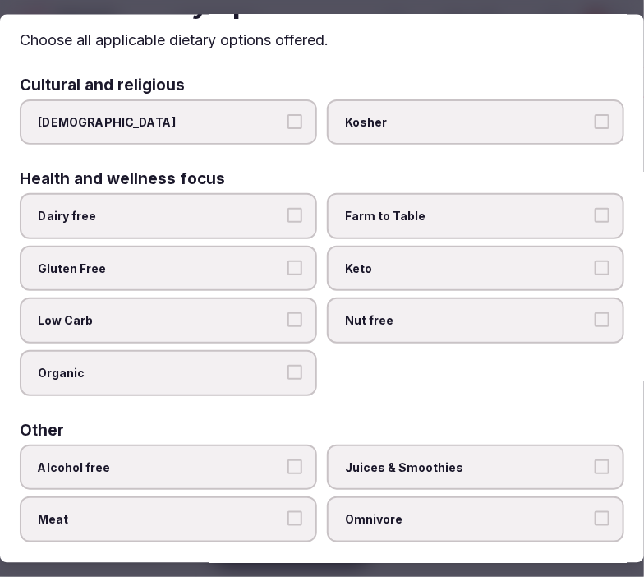
drag, startPoint x: 490, startPoint y: 216, endPoint x: 460, endPoint y: 209, distance: 30.5
click at [483, 211] on span "Farm to Table" at bounding box center [467, 216] width 245 height 16
click at [595, 211] on button "Farm to Table" at bounding box center [602, 215] width 15 height 15
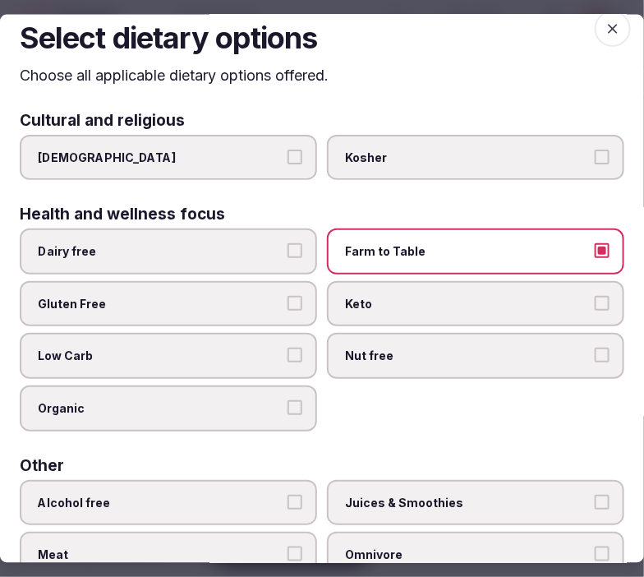
scroll to position [0, 0]
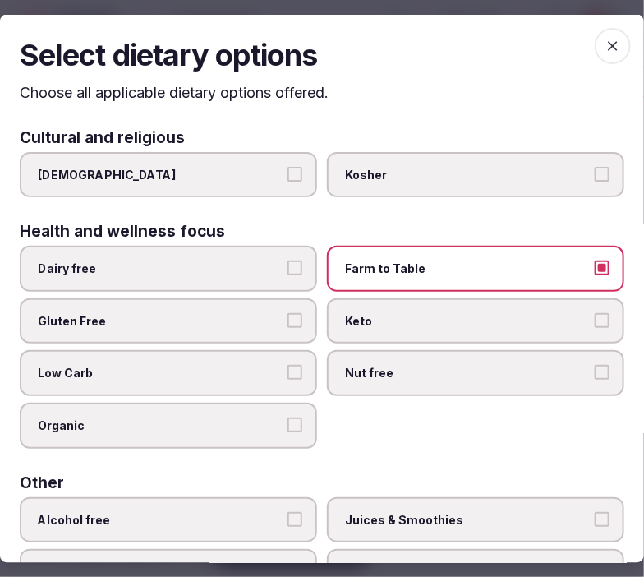
click at [606, 48] on icon "button" at bounding box center [613, 46] width 16 height 16
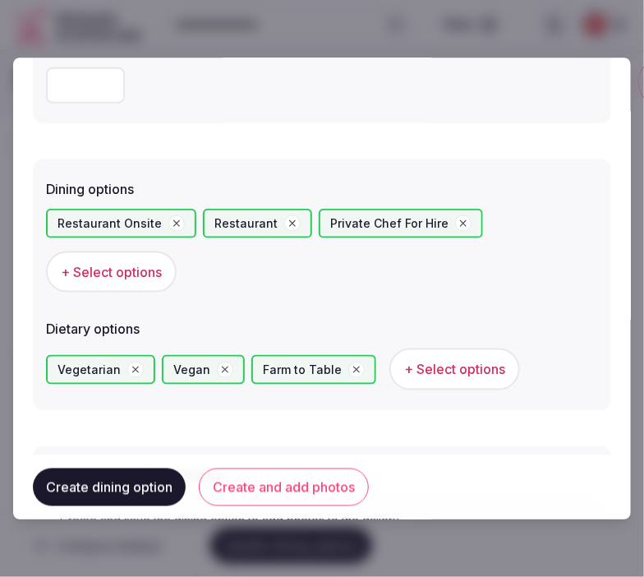
click at [299, 480] on button "Create and add photos" at bounding box center [284, 487] width 170 height 38
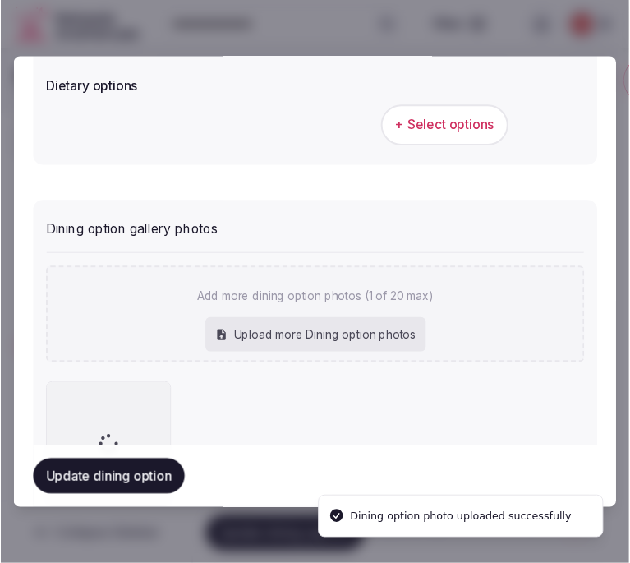
scroll to position [651, 0]
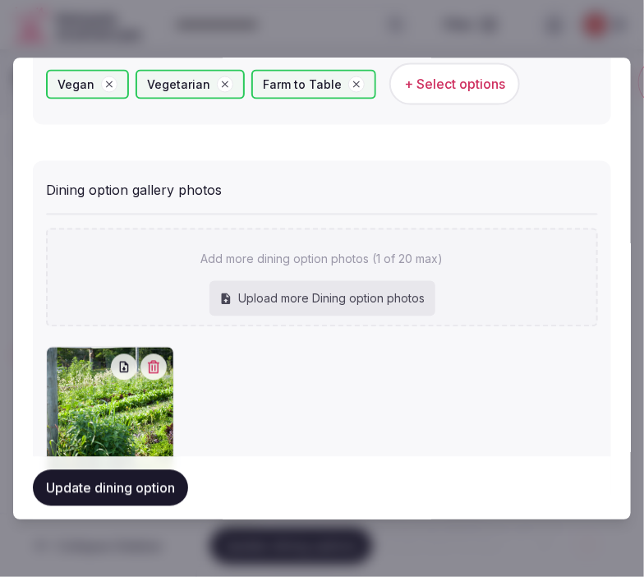
click at [62, 464] on div "Update dining option" at bounding box center [322, 488] width 578 height 62
click at [81, 475] on button "Update dining option" at bounding box center [110, 488] width 155 height 36
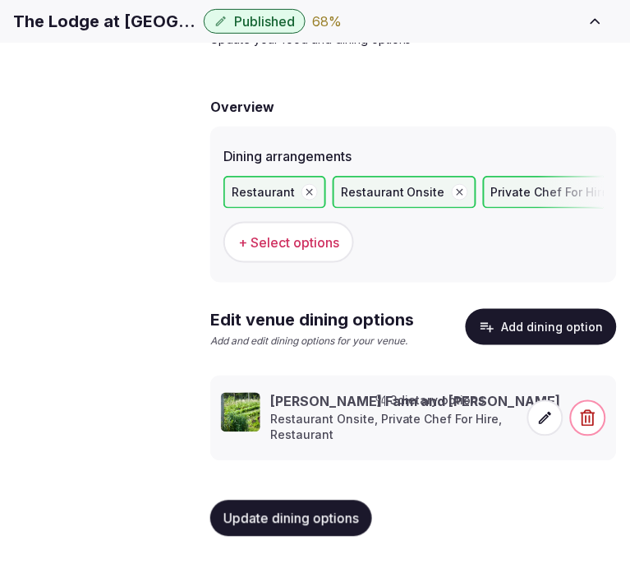
scroll to position [123, 0]
click at [540, 422] on icon at bounding box center [546, 418] width 12 height 12
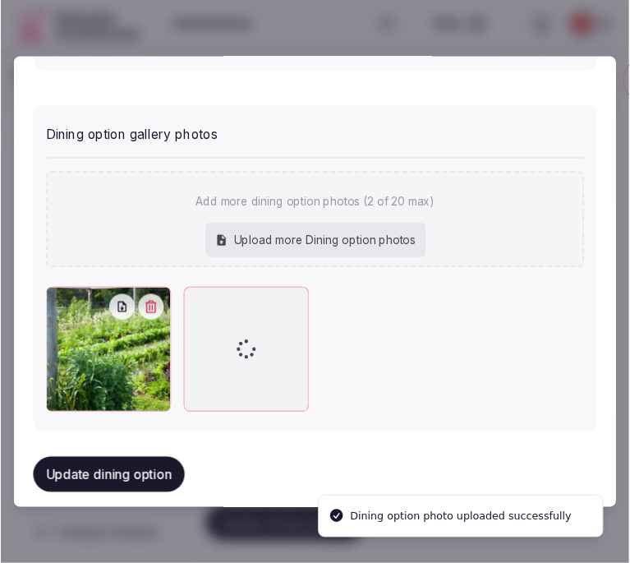
scroll to position [712, 0]
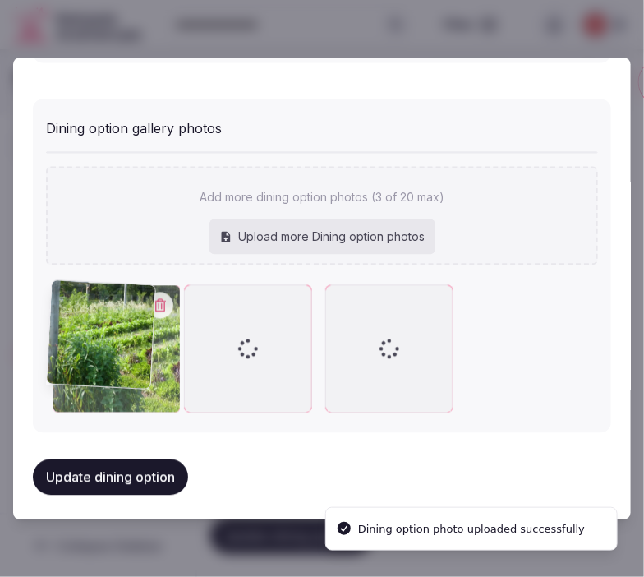
drag, startPoint x: 327, startPoint y: 297, endPoint x: 86, endPoint y: 316, distance: 241.5
click at [86, 313] on div at bounding box center [117, 348] width 128 height 128
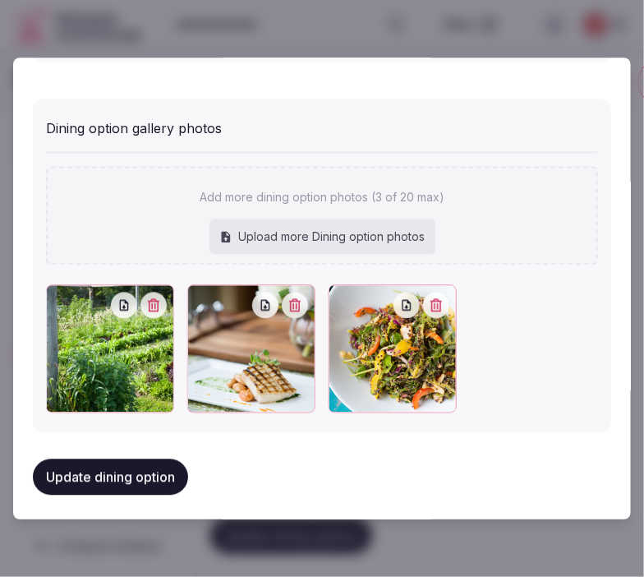
click at [160, 450] on div "Update dining option" at bounding box center [322, 476] width 578 height 62
click at [157, 463] on button "Update dining option" at bounding box center [110, 477] width 155 height 36
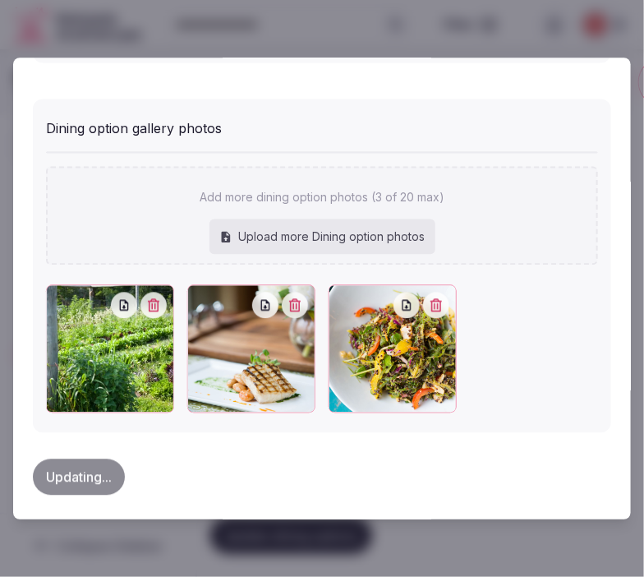
click at [154, 465] on div "Updating..." at bounding box center [322, 477] width 578 height 36
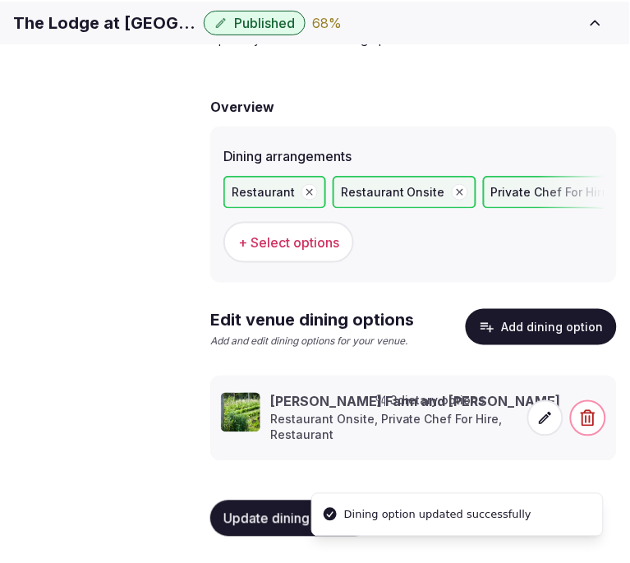
scroll to position [123, 0]
click at [0, 0] on span "Activities & experiences" at bounding box center [0, 0] width 0 height 0
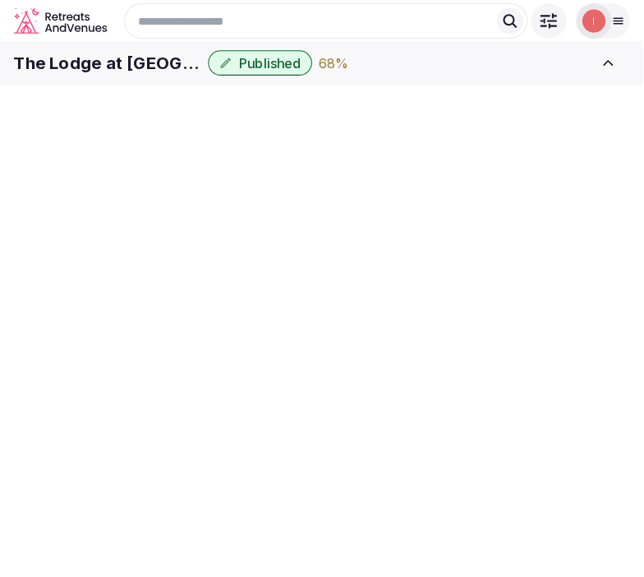
scroll to position [123, 0]
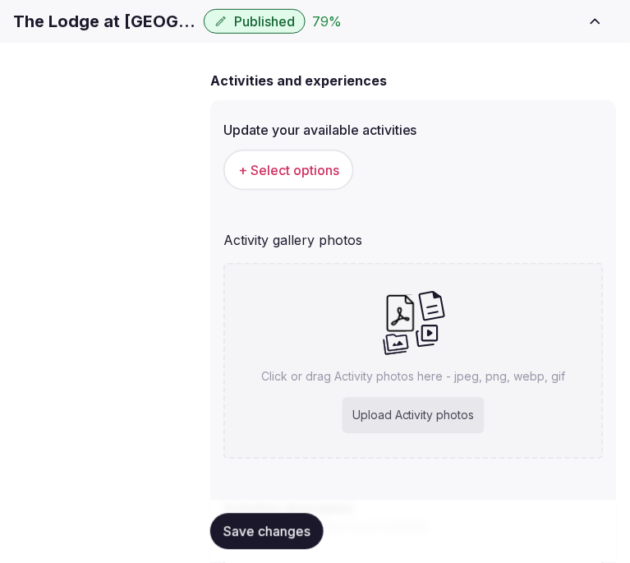
click at [300, 179] on span "+ Select options" at bounding box center [288, 170] width 101 height 18
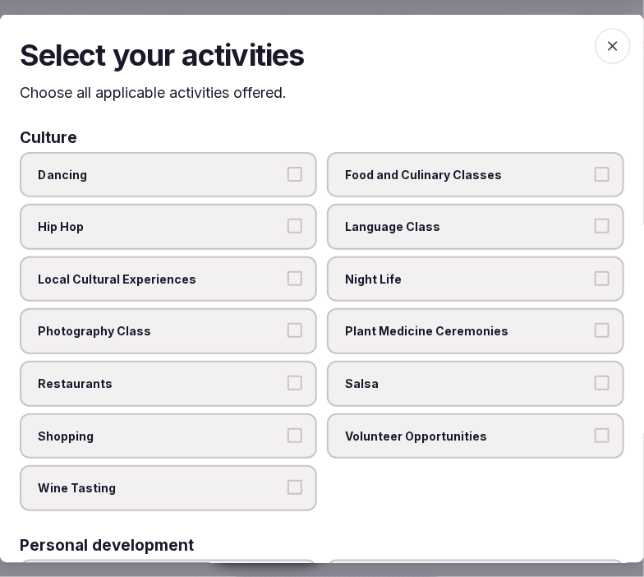
click at [293, 274] on button "Local Cultural Experiences" at bounding box center [295, 277] width 15 height 15
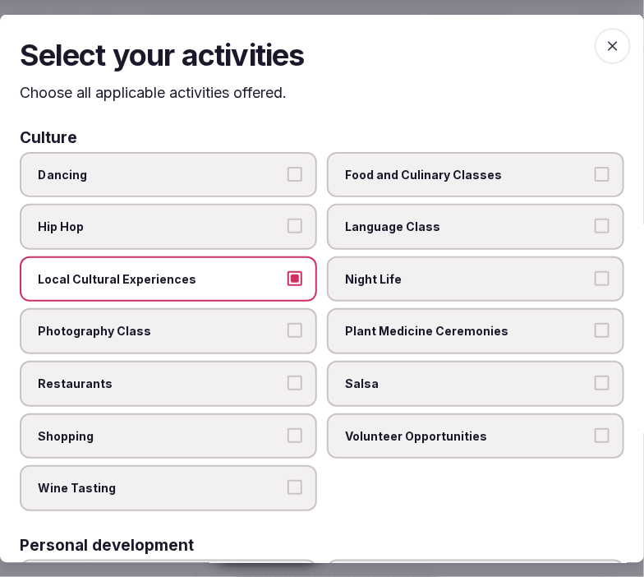
click at [381, 334] on label "Plant Medicine Ceremonies" at bounding box center [475, 331] width 297 height 46
click at [595, 334] on button "Plant Medicine Ceremonies" at bounding box center [602, 330] width 15 height 15
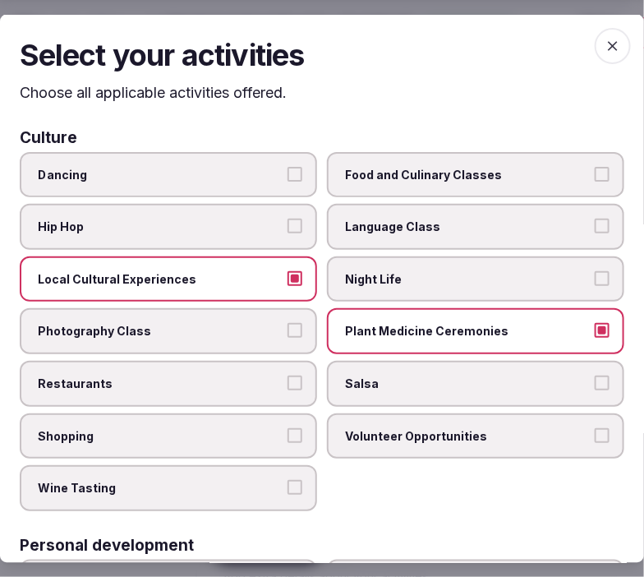
click at [256, 379] on span "Restaurants" at bounding box center [160, 384] width 245 height 16
click at [288, 379] on button "Restaurants" at bounding box center [295, 383] width 15 height 15
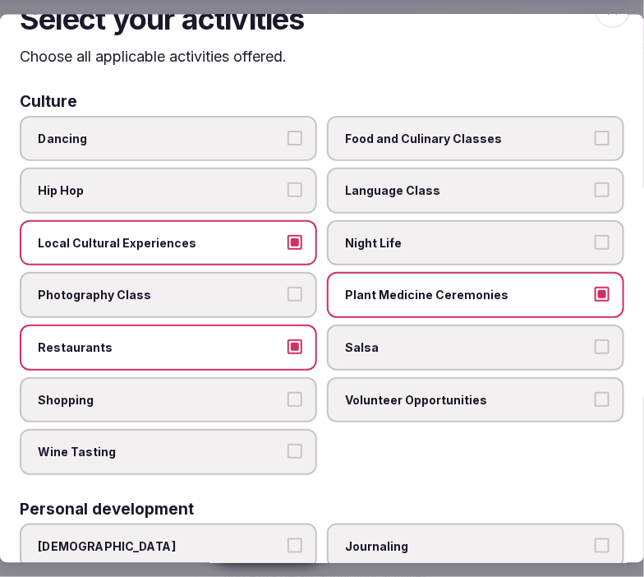
scroll to position [91, 0]
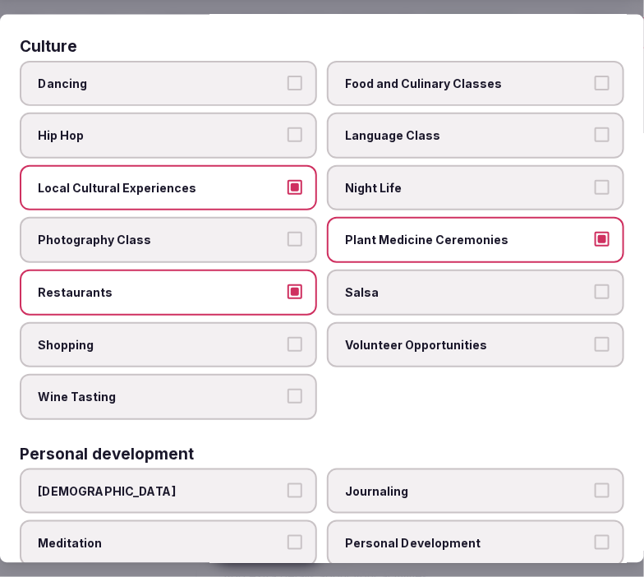
click at [382, 187] on span "Night Life" at bounding box center [467, 187] width 245 height 16
click at [595, 187] on button "Night Life" at bounding box center [602, 186] width 15 height 15
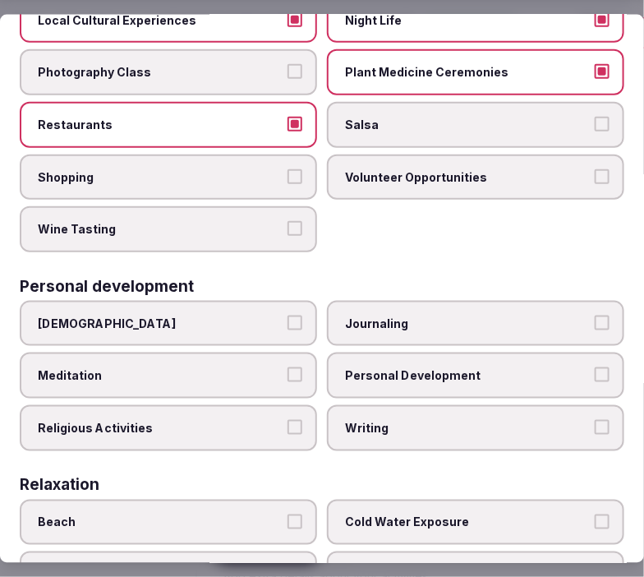
scroll to position [365, 0]
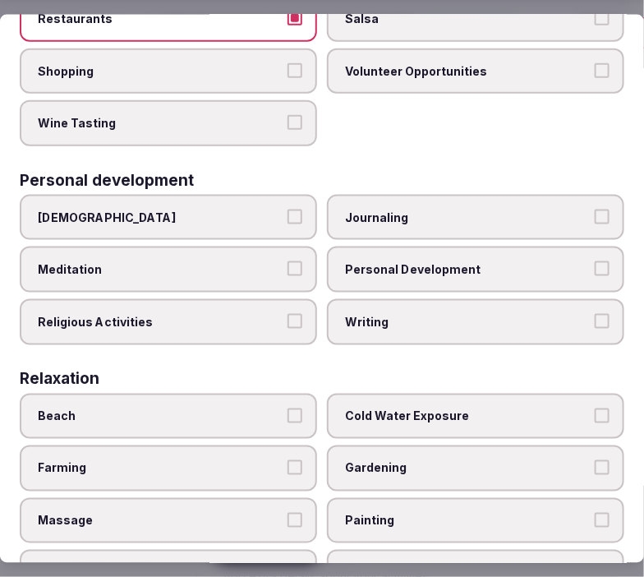
click at [288, 313] on button "Religious Activities" at bounding box center [295, 320] width 15 height 15
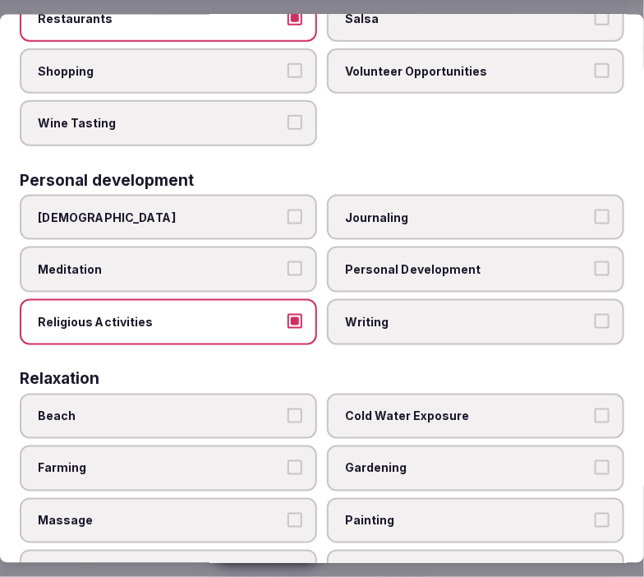
click at [387, 261] on span "Personal Development" at bounding box center [467, 269] width 245 height 16
click at [595, 261] on button "Personal Development" at bounding box center [602, 268] width 15 height 15
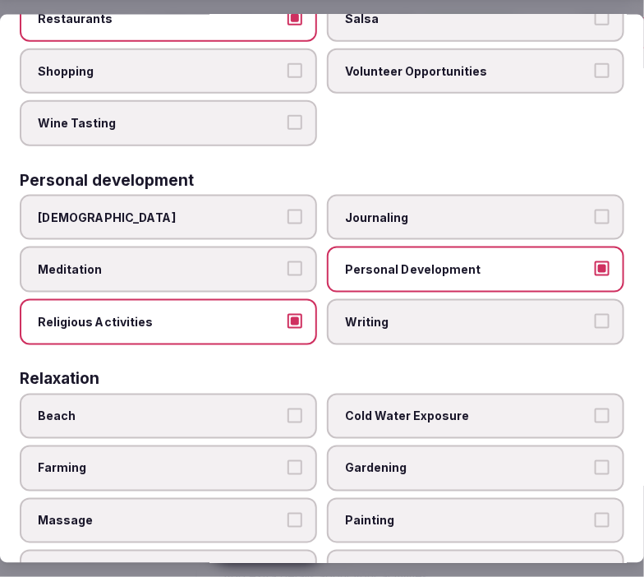
click at [284, 314] on label "Religious Activities" at bounding box center [168, 321] width 297 height 46
click at [288, 314] on button "Religious Activities" at bounding box center [295, 320] width 15 height 15
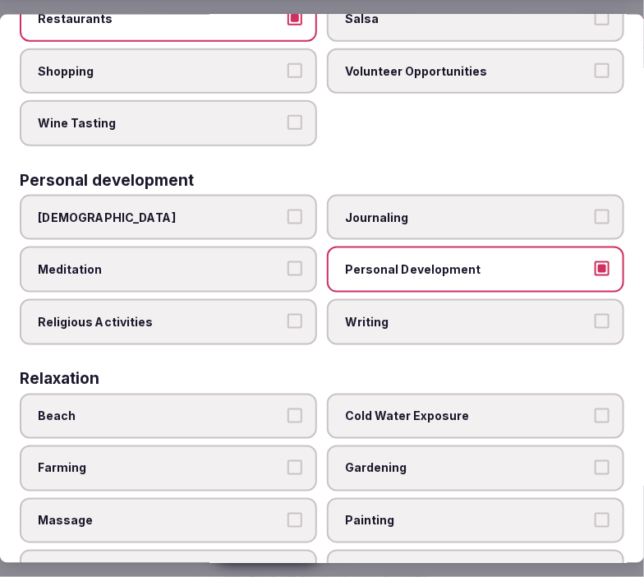
scroll to position [547, 0]
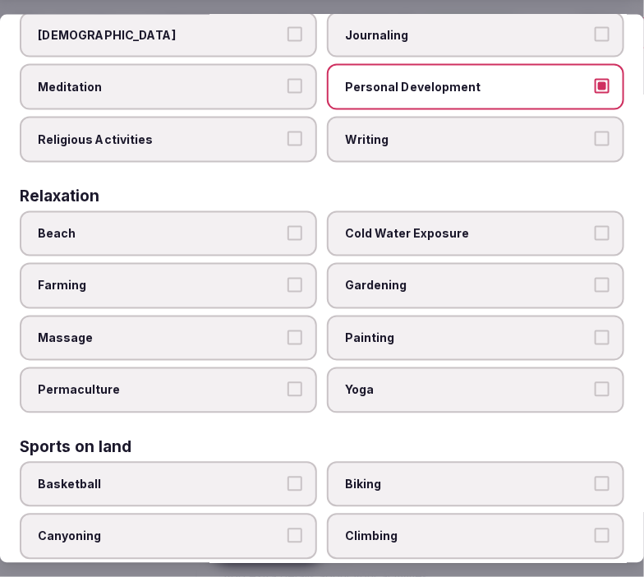
click at [349, 278] on span "Gardening" at bounding box center [467, 286] width 245 height 16
click at [595, 278] on button "Gardening" at bounding box center [602, 285] width 15 height 15
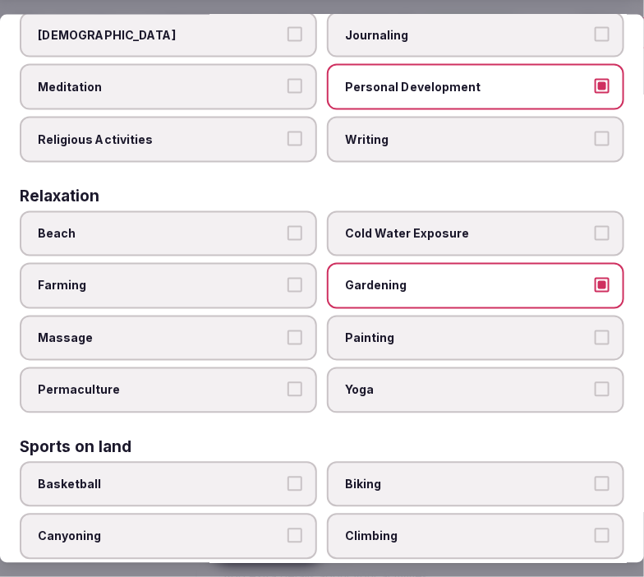
click at [291, 330] on button "Massage" at bounding box center [295, 337] width 15 height 15
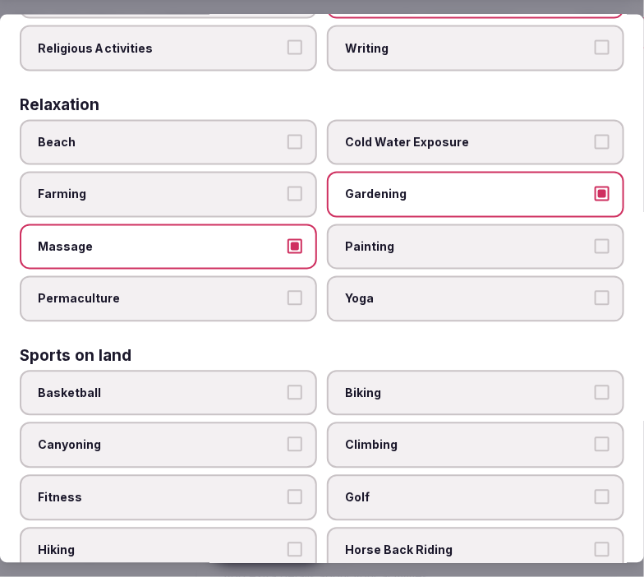
click at [379, 298] on label "Yoga" at bounding box center [475, 299] width 297 height 46
click at [595, 298] on button "Yoga" at bounding box center [602, 298] width 15 height 15
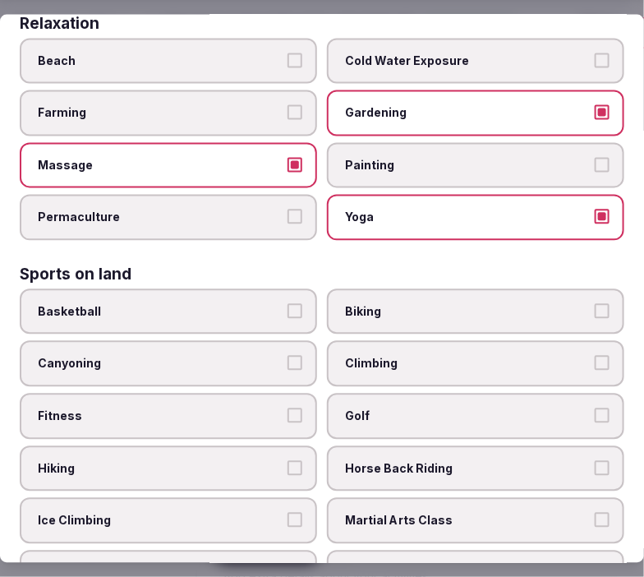
scroll to position [822, 0]
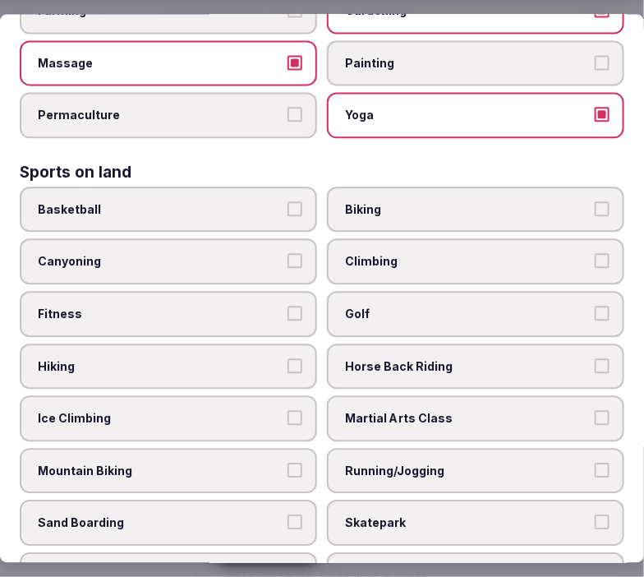
click at [251, 307] on span "Fitness" at bounding box center [160, 315] width 245 height 16
click at [288, 307] on button "Fitness" at bounding box center [295, 314] width 15 height 15
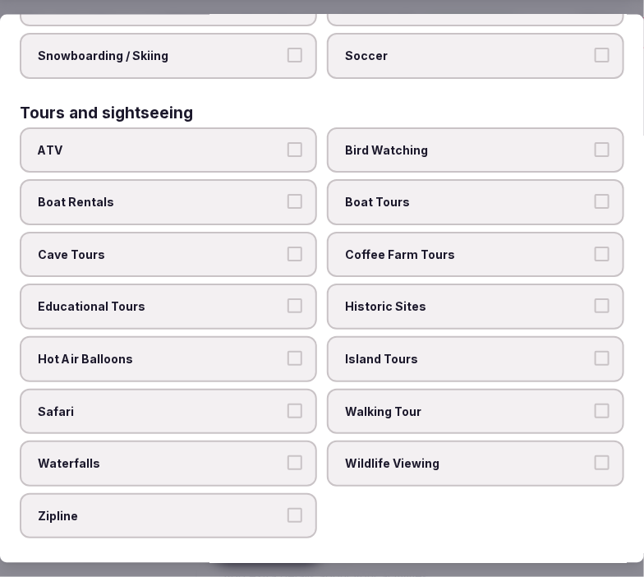
scroll to position [1369, 0]
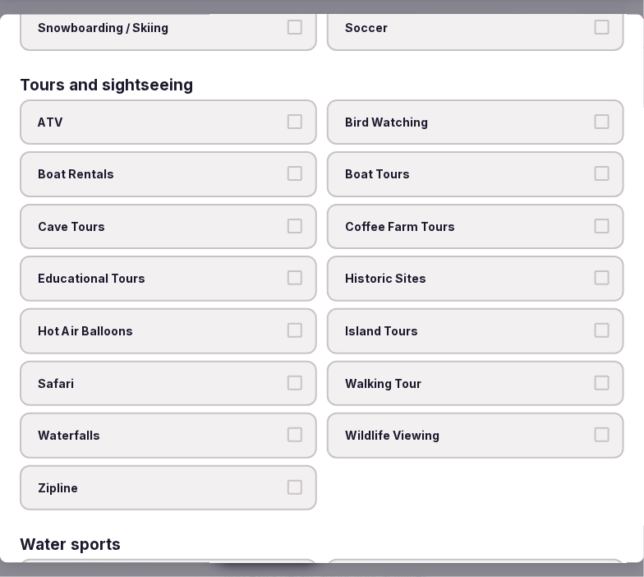
click at [448, 376] on span "Walking Tour" at bounding box center [467, 384] width 245 height 16
click at [595, 376] on button "Walking Tour" at bounding box center [602, 383] width 15 height 15
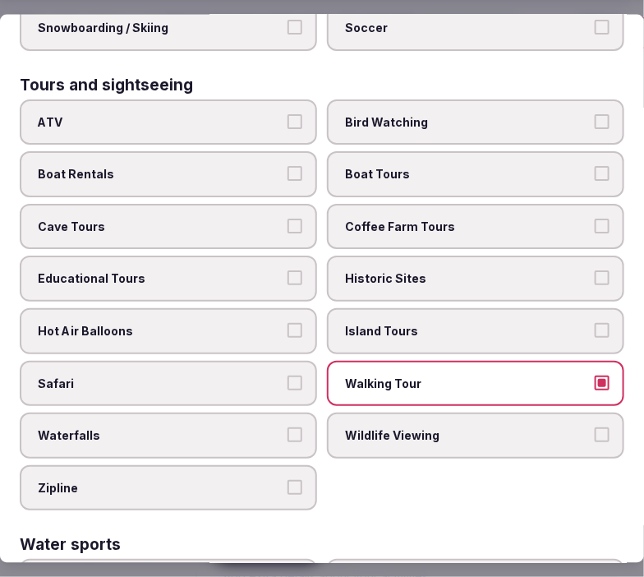
click at [468, 271] on span "Historic Sites" at bounding box center [467, 279] width 245 height 16
click at [595, 271] on button "Historic Sites" at bounding box center [602, 278] width 15 height 15
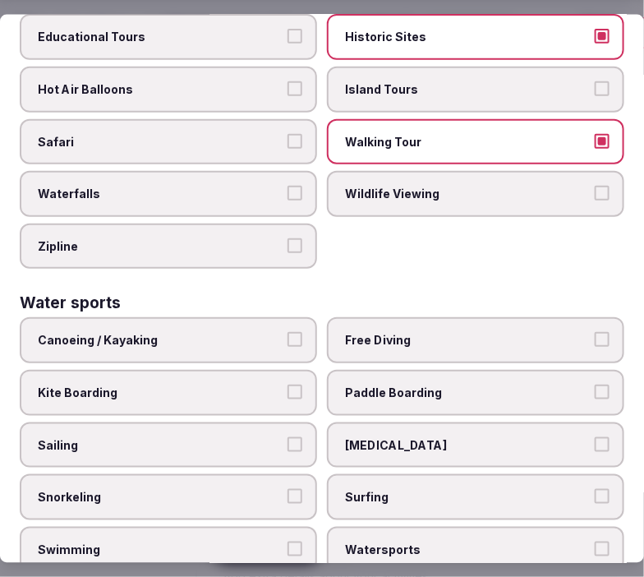
scroll to position [1639, 0]
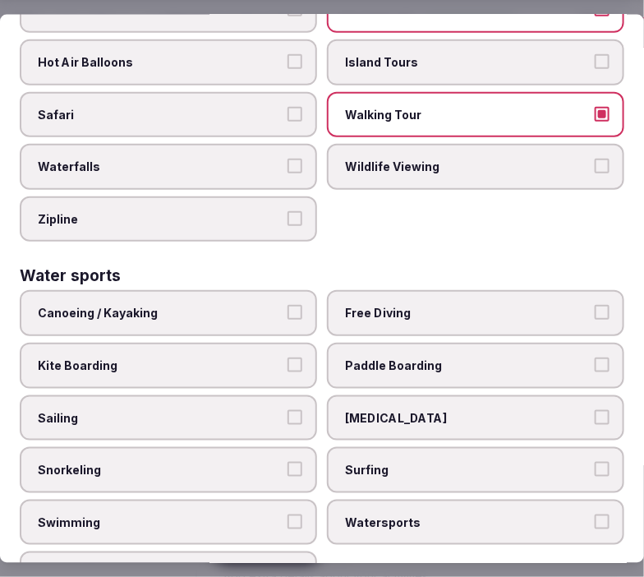
click at [268, 499] on label "Swimming" at bounding box center [168, 522] width 297 height 46
click at [288, 514] on button "Swimming" at bounding box center [295, 521] width 15 height 15
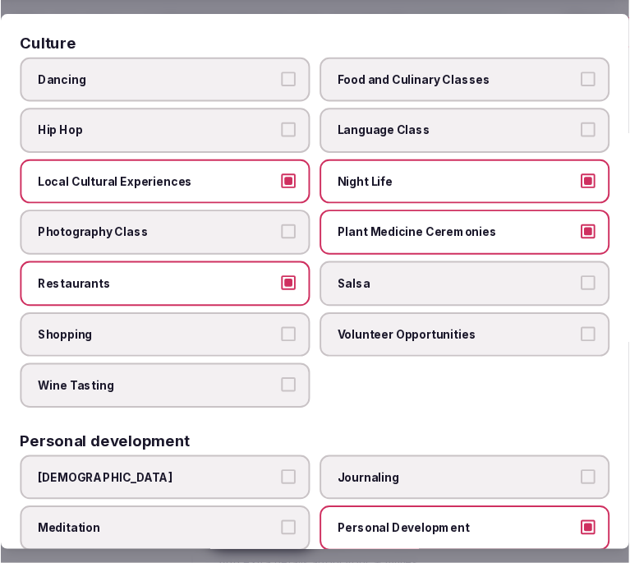
scroll to position [0, 0]
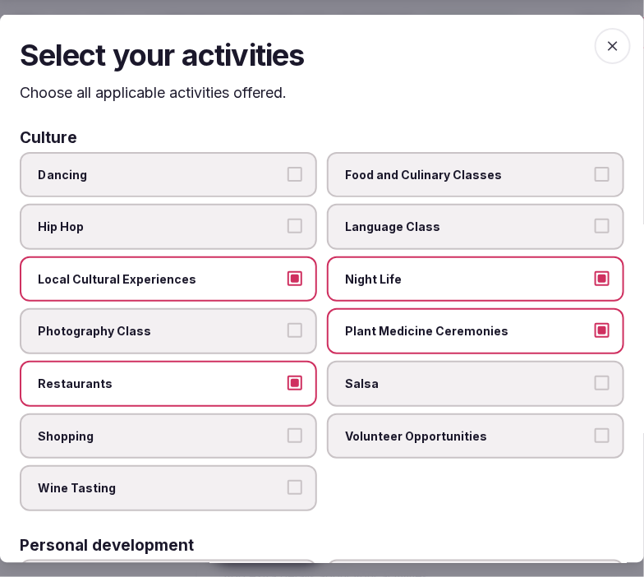
click at [605, 39] on icon "button" at bounding box center [613, 46] width 16 height 16
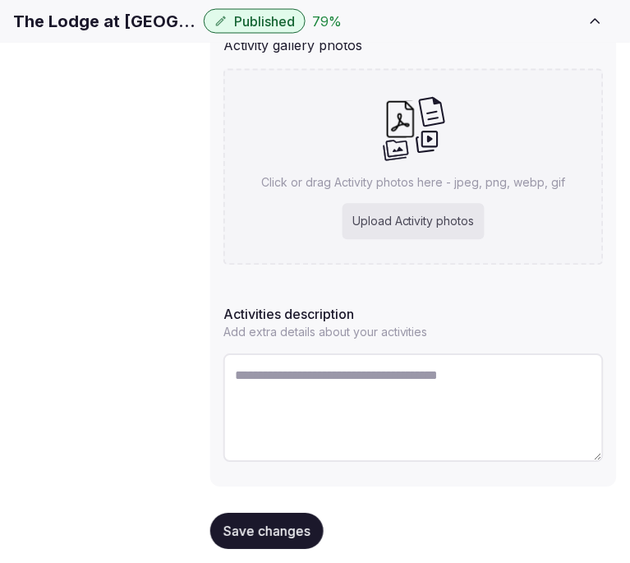
scroll to position [388, 0]
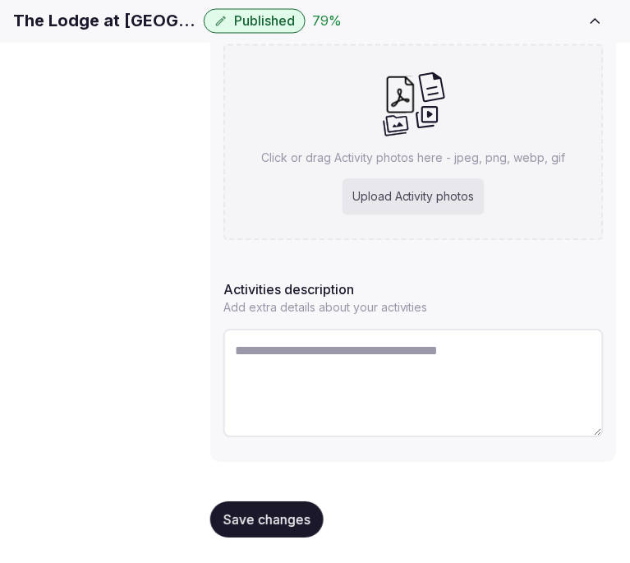
click at [348, 358] on textarea at bounding box center [414, 384] width 380 height 108
paste textarea "**********"
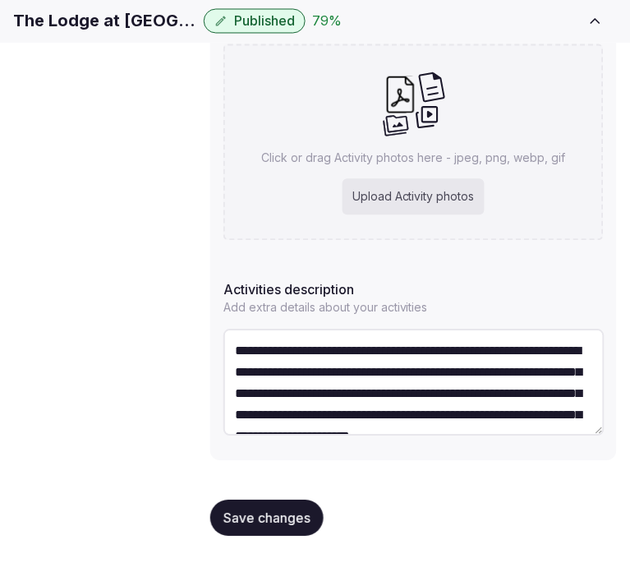
scroll to position [179, 0]
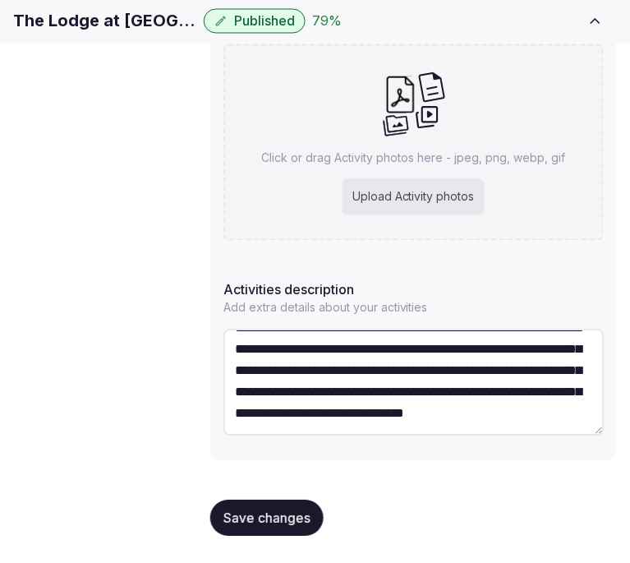
type textarea "**********"
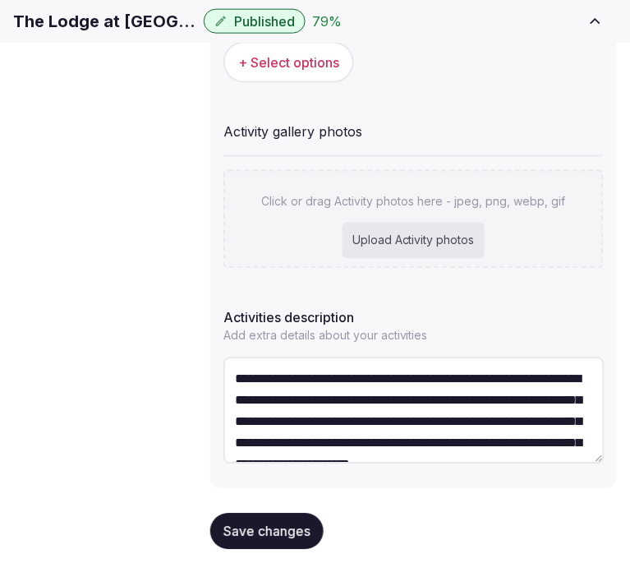
scroll to position [305, 0]
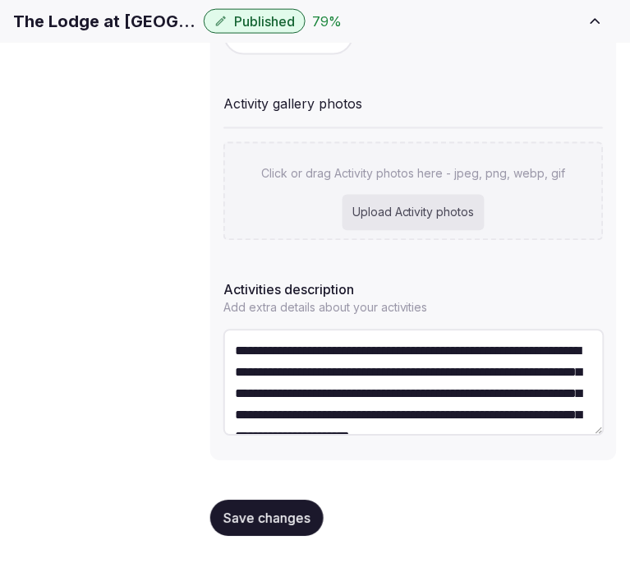
click at [301, 528] on button "Save changes" at bounding box center [266, 518] width 113 height 36
click at [265, 506] on form "Activities and experiences Update your available activities Local Cultural Expe…" at bounding box center [413, 219] width 407 height 661
click at [256, 523] on span "Save changes" at bounding box center [267, 518] width 87 height 16
click at [255, 522] on div "Saving..." at bounding box center [260, 518] width 101 height 36
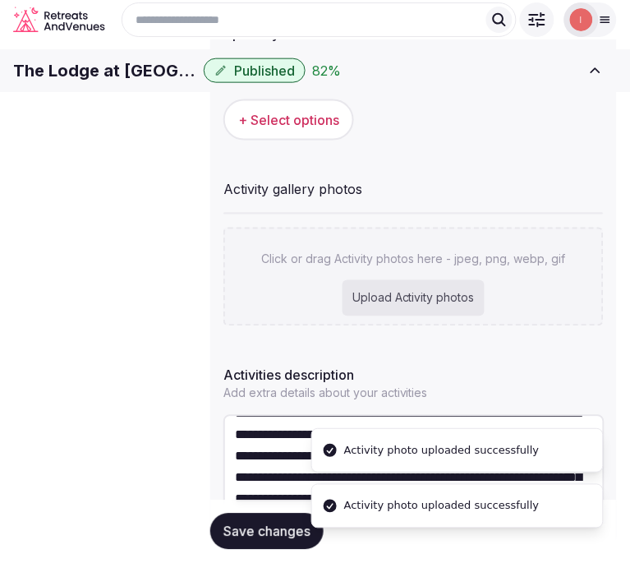
scroll to position [122, 0]
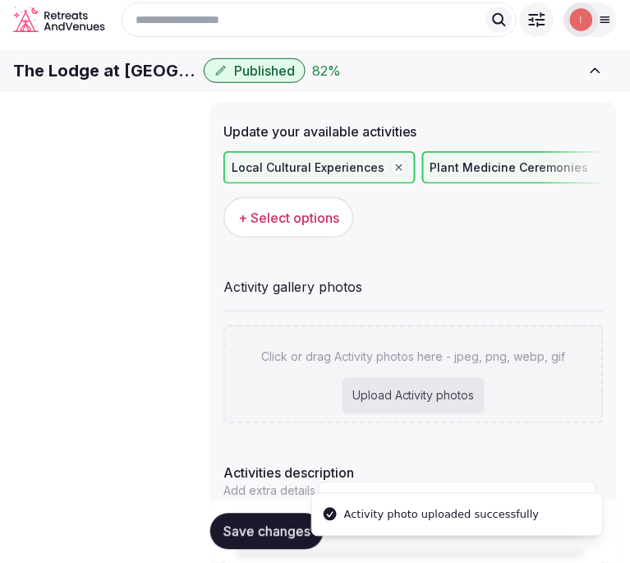
click at [272, 519] on button "Save changes" at bounding box center [266, 532] width 113 height 36
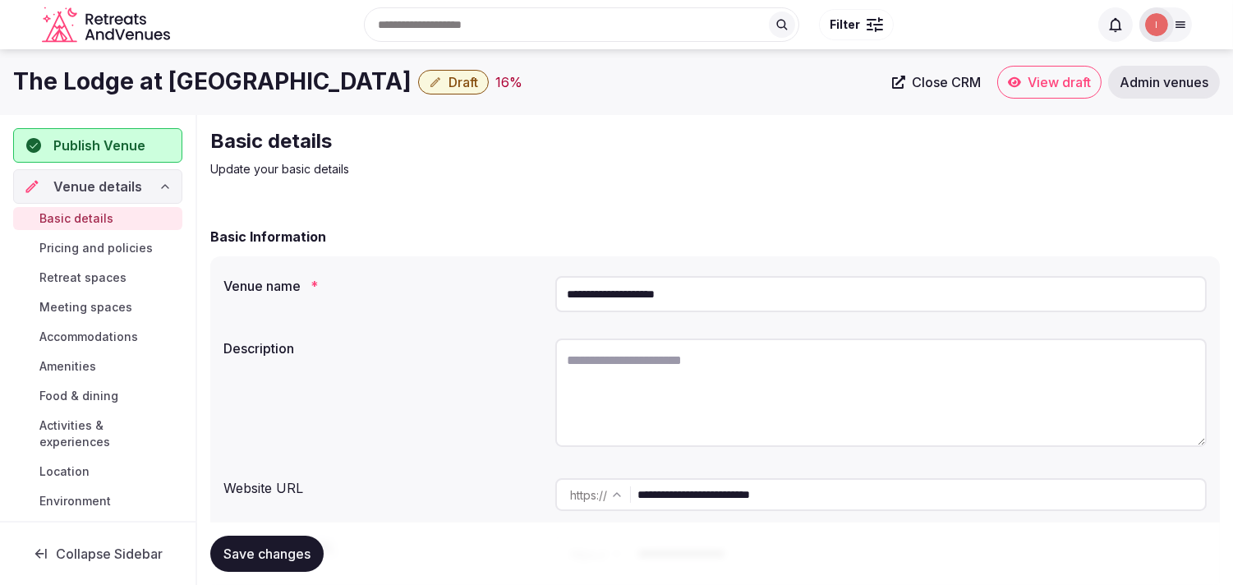
click at [961, 78] on span "Close CRM" at bounding box center [946, 82] width 69 height 16
click at [318, 95] on div "The Lodge at [GEOGRAPHIC_DATA] Draft 16 %" at bounding box center [447, 82] width 869 height 32
click at [449, 79] on span "Draft" at bounding box center [464, 82] width 30 height 16
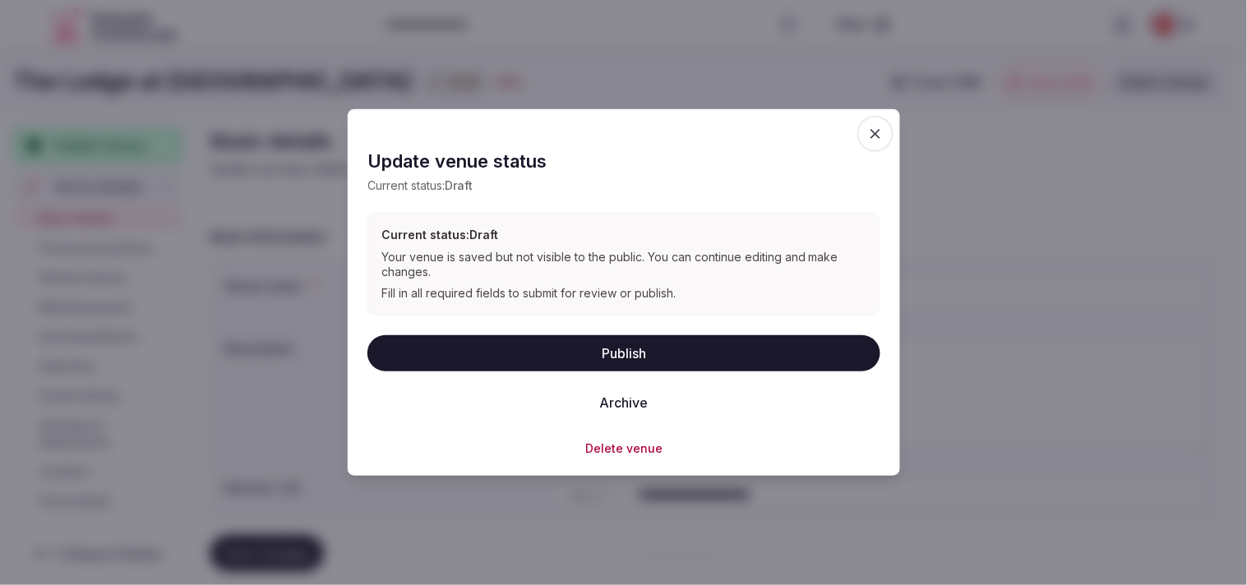
click at [648, 407] on button "Archive" at bounding box center [623, 402] width 75 height 36
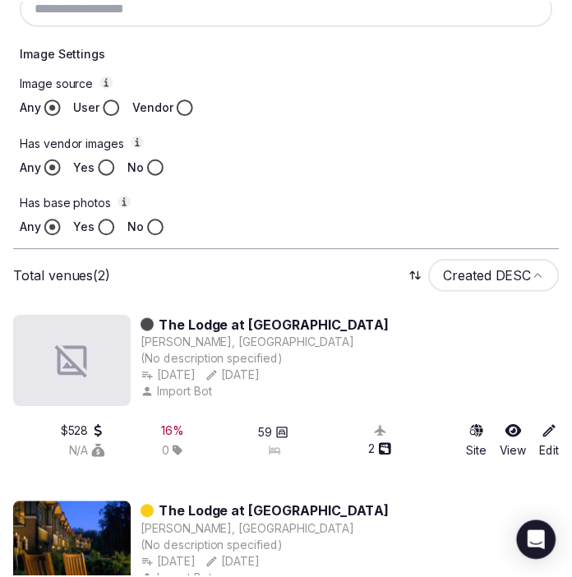
scroll to position [767, 0]
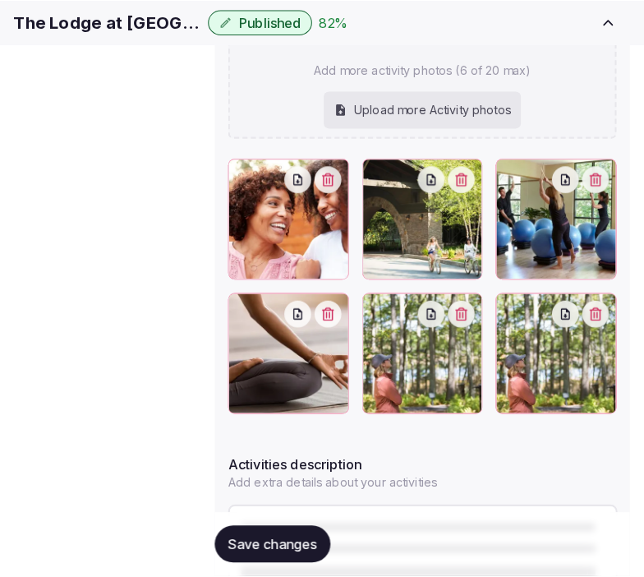
scroll to position [456, 0]
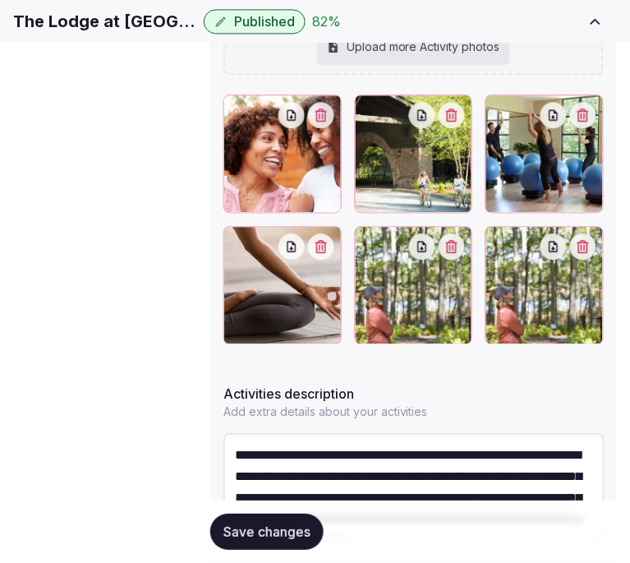
click at [570, 233] on button "button" at bounding box center [583, 246] width 26 height 26
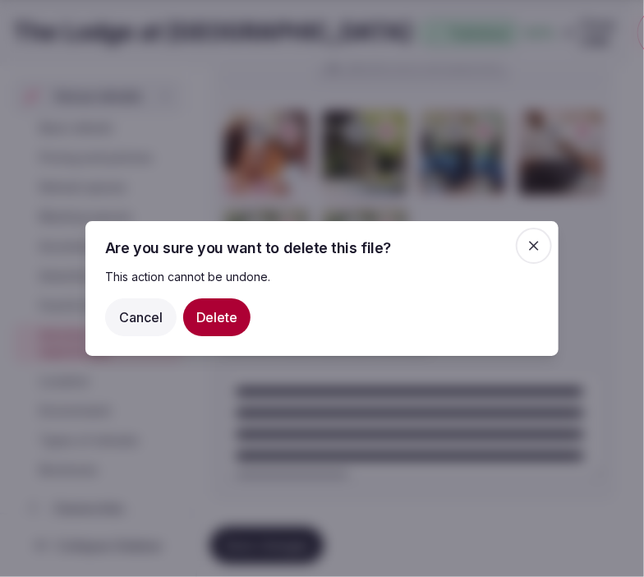
click at [218, 321] on button "Delete" at bounding box center [216, 317] width 67 height 38
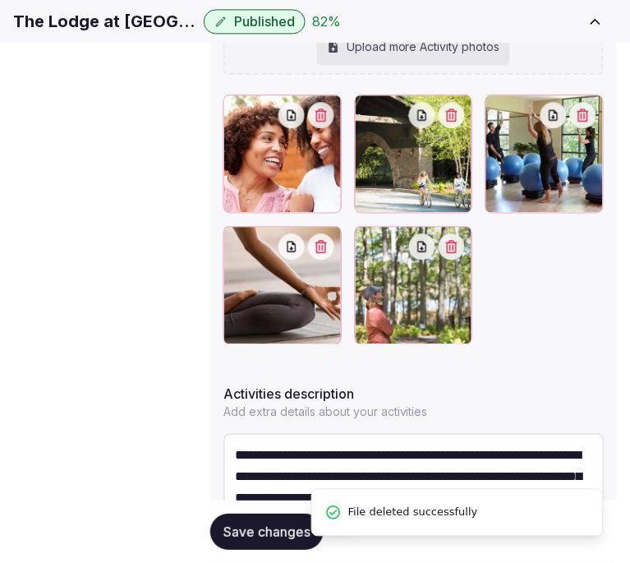
click at [578, 122] on icon "button" at bounding box center [584, 114] width 12 height 13
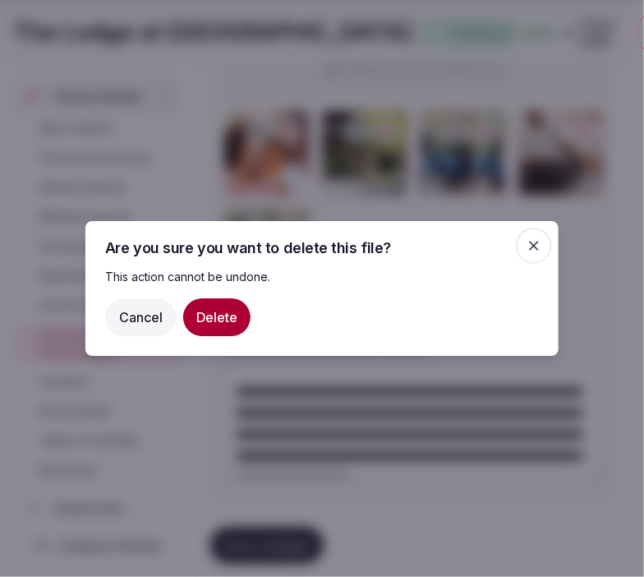
click at [224, 319] on button "Delete" at bounding box center [216, 317] width 67 height 38
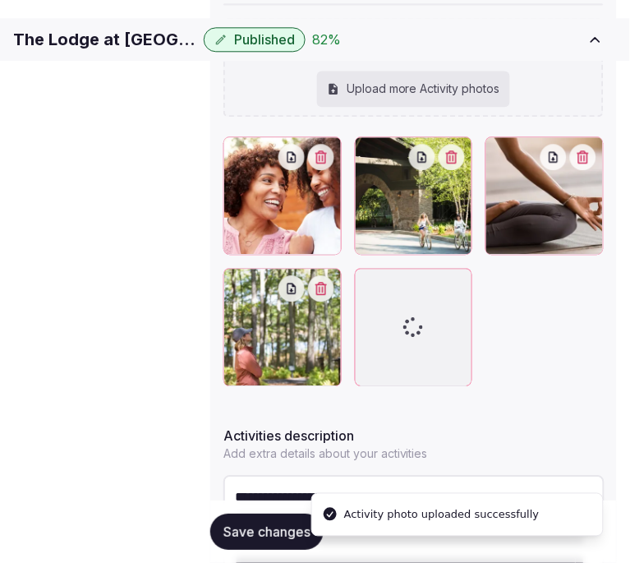
scroll to position [449, 0]
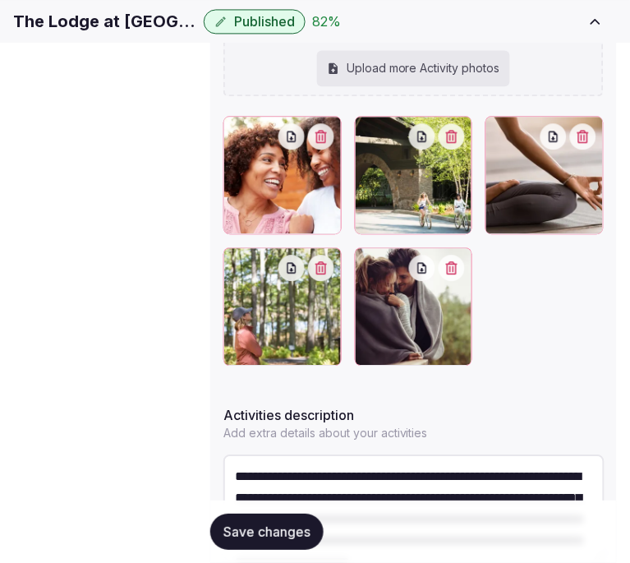
click at [347, 274] on div at bounding box center [414, 240] width 380 height 249
click at [268, 540] on button "Save changes" at bounding box center [266, 532] width 113 height 36
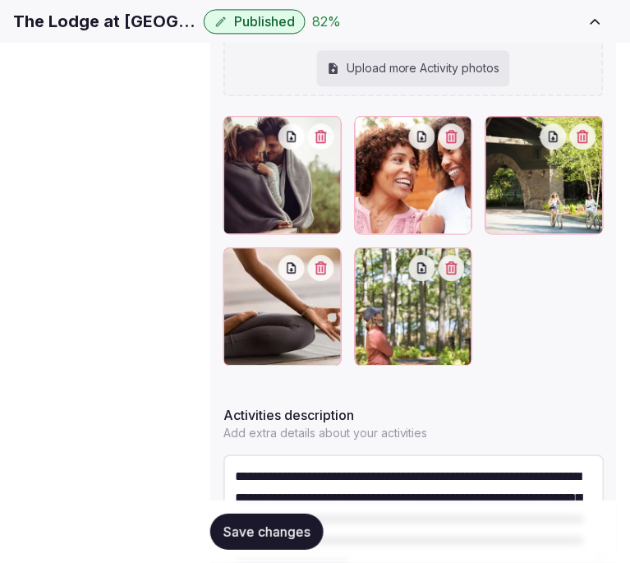
click at [0, 0] on span "Location" at bounding box center [0, 0] width 0 height 0
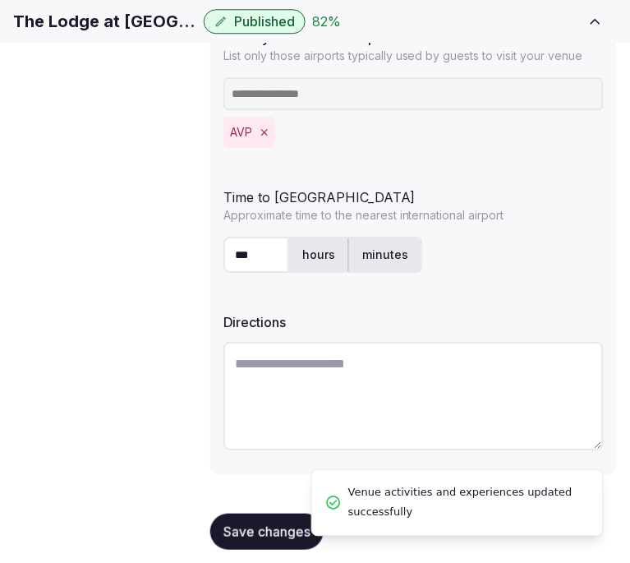
scroll to position [582, 0]
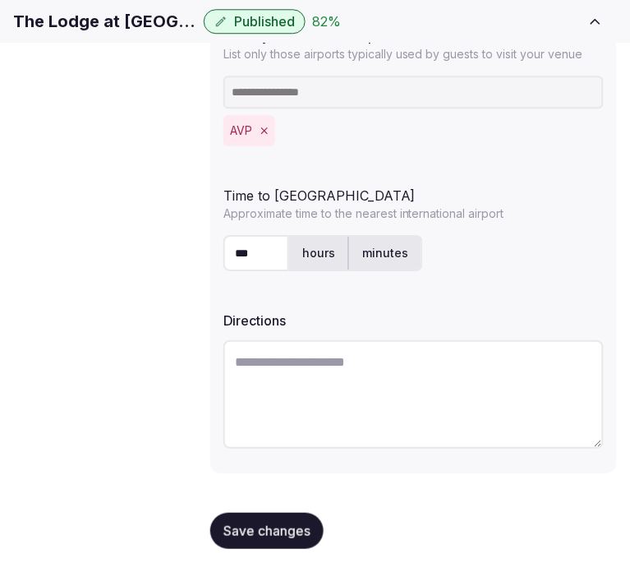
click at [272, 523] on span "Save changes" at bounding box center [267, 531] width 87 height 16
click at [0, 0] on span "Environment" at bounding box center [0, 0] width 0 height 0
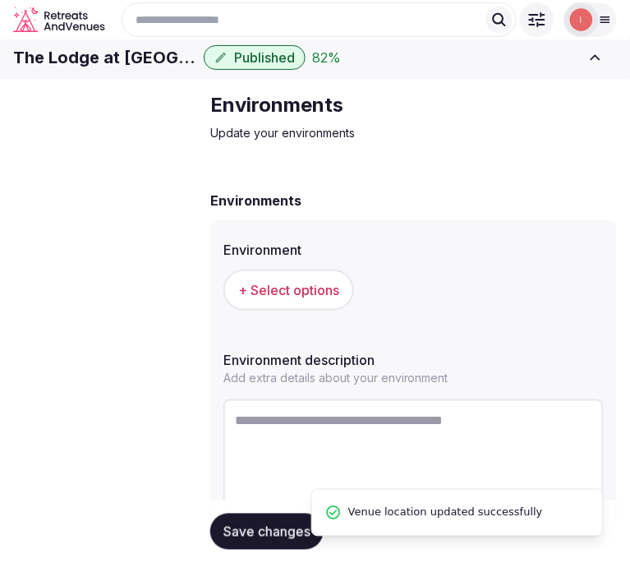
scroll to position [91, 0]
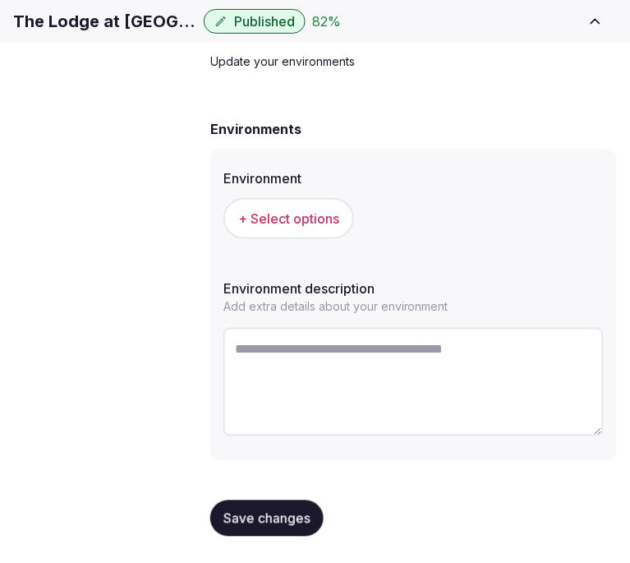
click at [204, 381] on div "Environments Update your environments Environments Environment + Select options…" at bounding box center [413, 284] width 433 height 555
click at [281, 228] on span "+ Select options" at bounding box center [288, 219] width 101 height 18
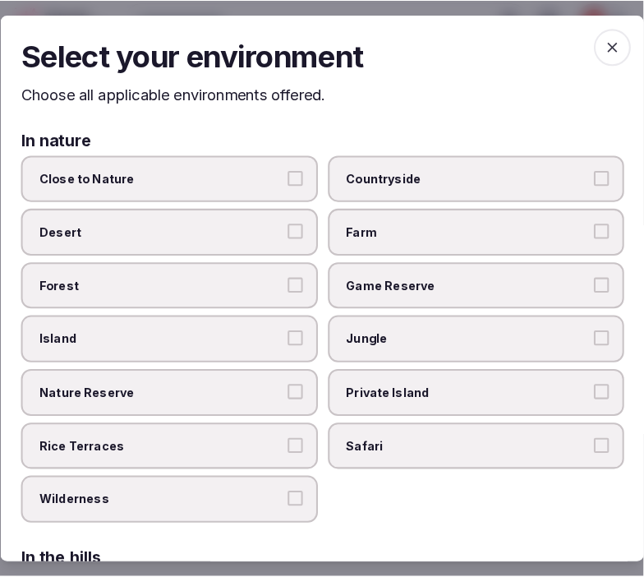
scroll to position [77, 0]
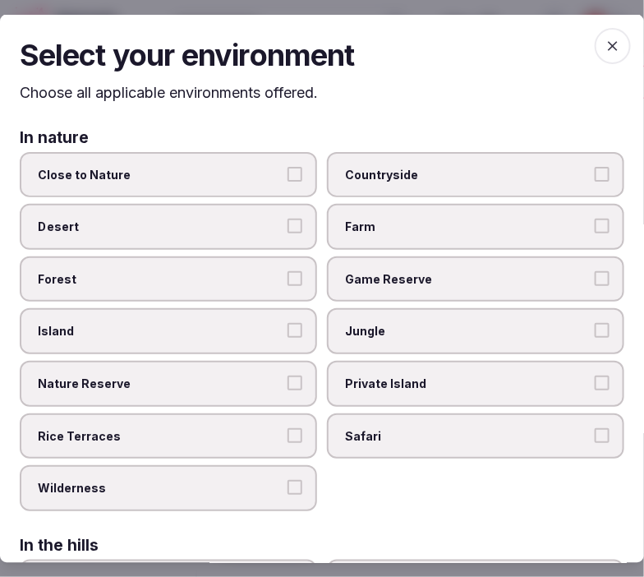
click at [199, 164] on label "Close to Nature" at bounding box center [168, 174] width 297 height 46
click at [288, 166] on button "Close to Nature" at bounding box center [295, 173] width 15 height 15
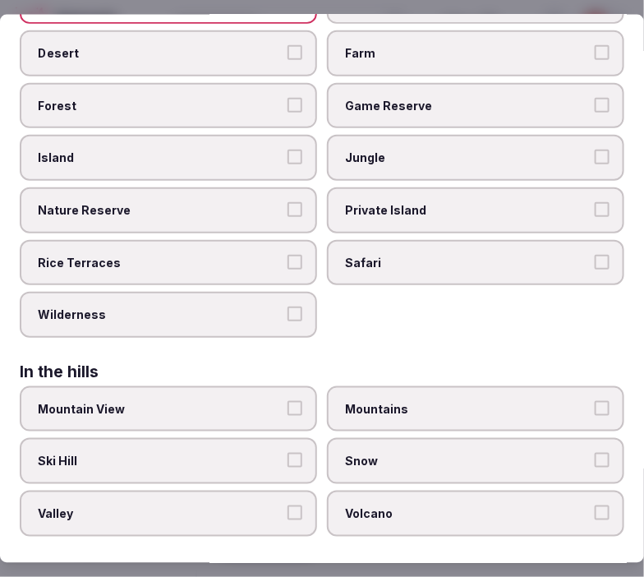
scroll to position [182, 0]
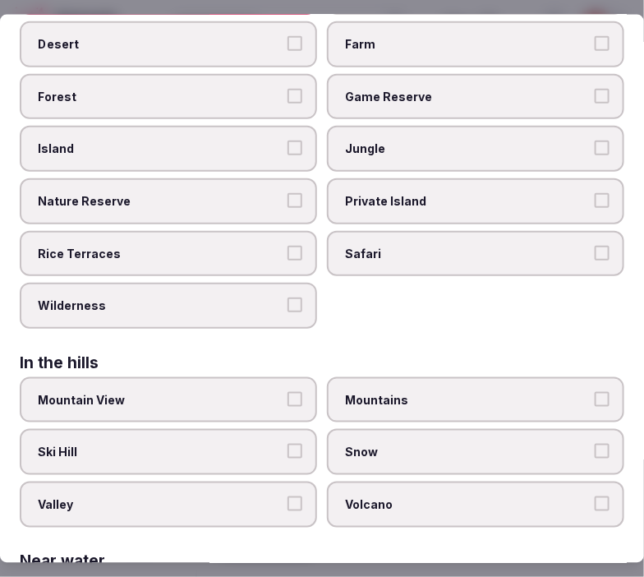
click at [209, 94] on span "Forest" at bounding box center [160, 96] width 245 height 16
click at [288, 94] on button "Forest" at bounding box center [295, 95] width 15 height 15
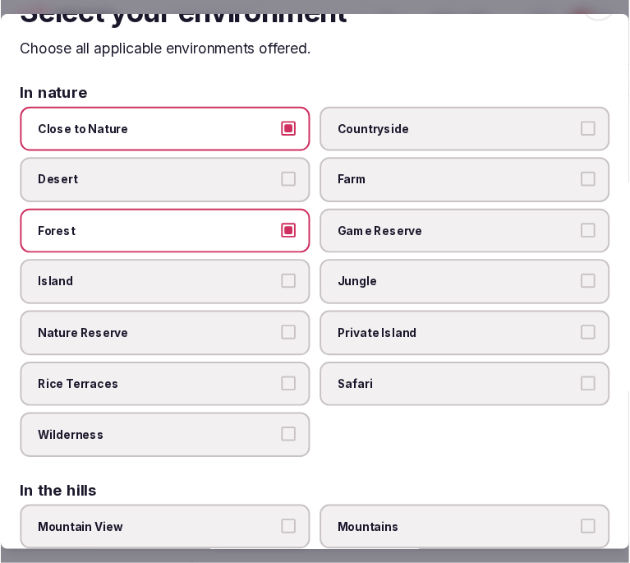
scroll to position [0, 0]
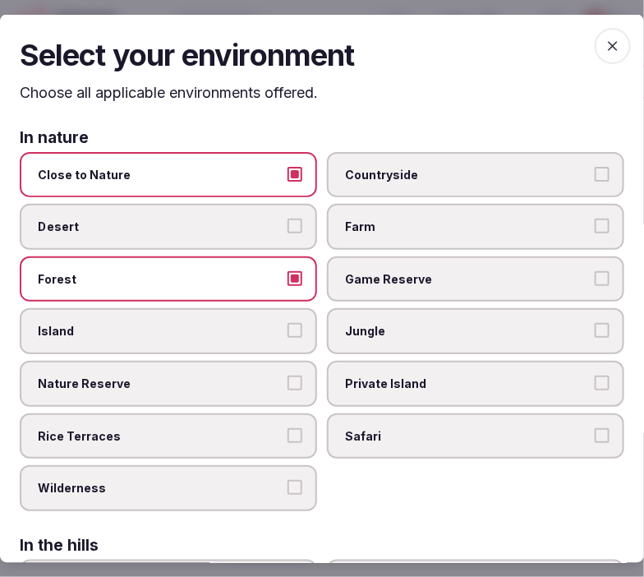
click at [600, 35] on span "button" at bounding box center [613, 46] width 36 height 36
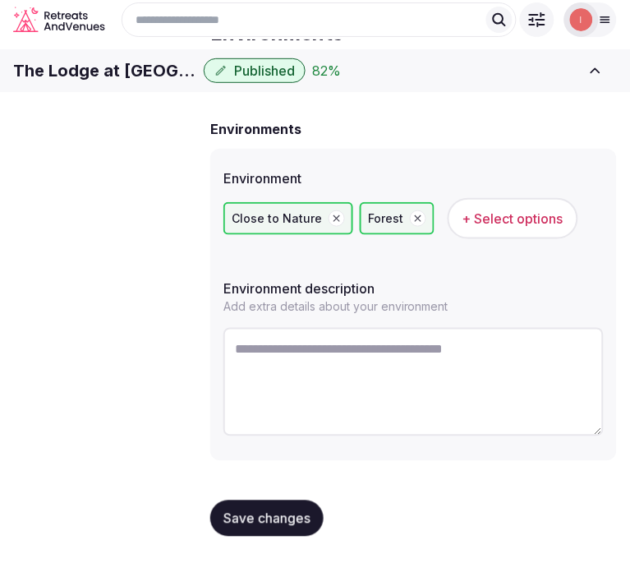
click at [294, 527] on span "Save changes" at bounding box center [267, 518] width 87 height 16
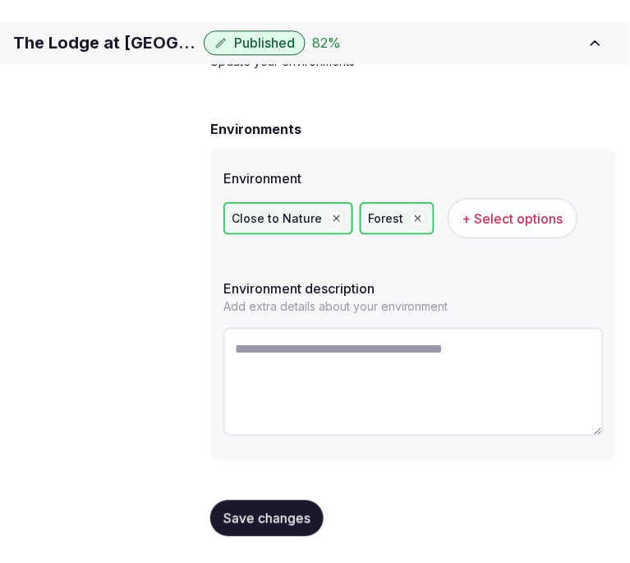
scroll to position [162, 0]
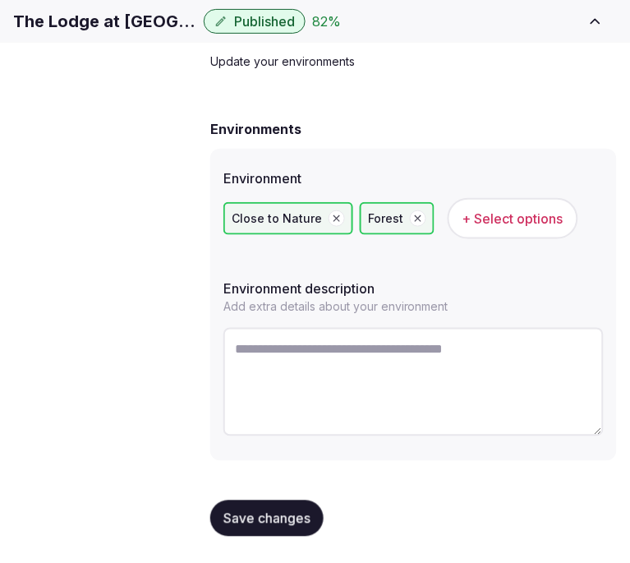
click at [283, 519] on span "Save changes" at bounding box center [267, 518] width 87 height 16
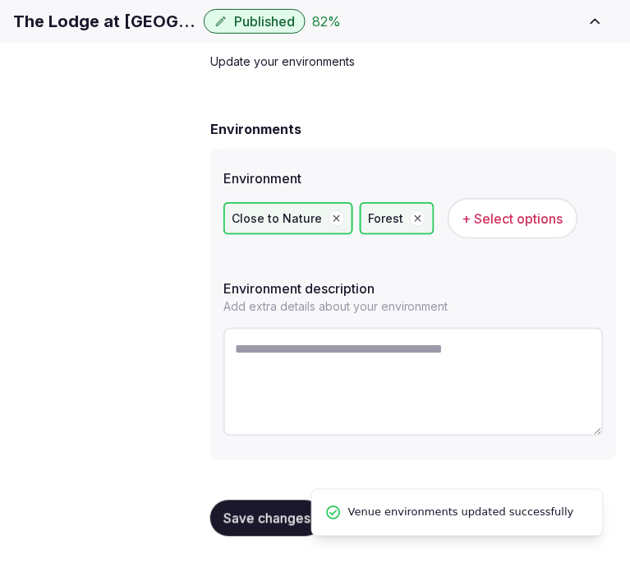
click at [0, 0] on link "Types of retreats" at bounding box center [0, 0] width 0 height 0
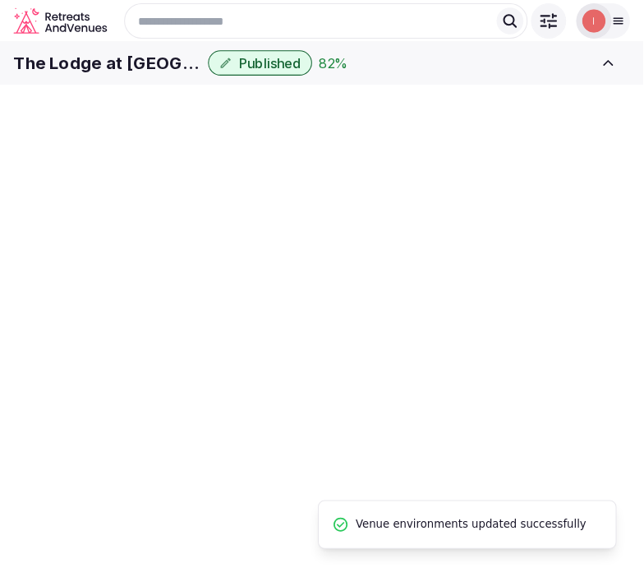
scroll to position [91, 0]
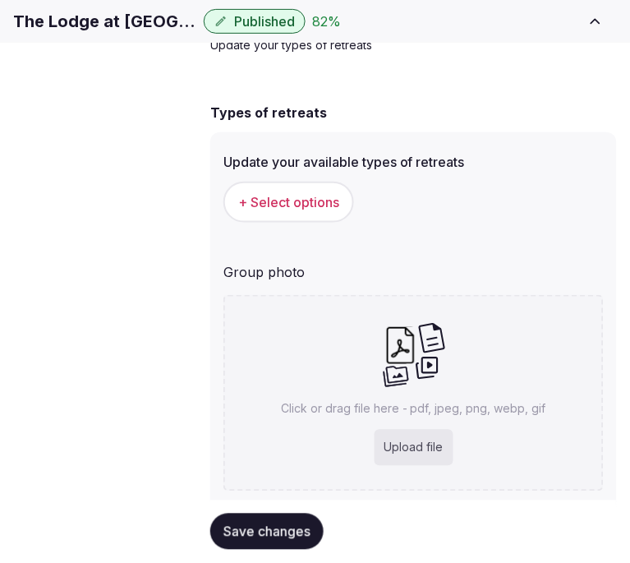
click at [274, 211] on span "+ Select options" at bounding box center [288, 202] width 101 height 18
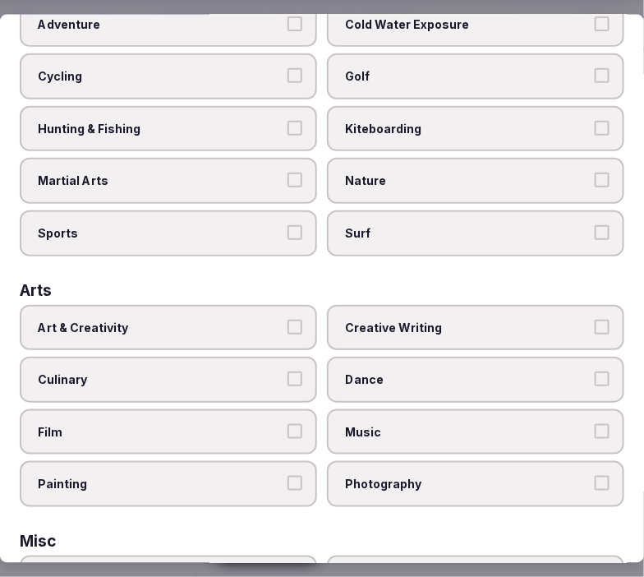
scroll to position [182, 0]
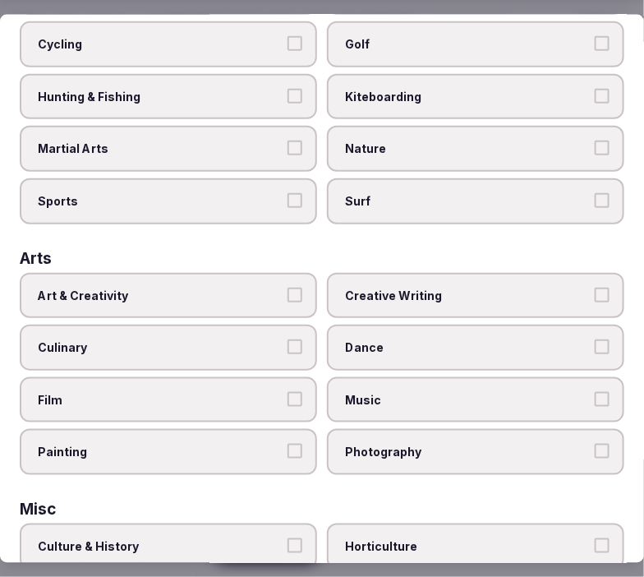
click at [251, 290] on span "Art & Creativity" at bounding box center [160, 295] width 245 height 16
click at [288, 290] on button "Art & Creativity" at bounding box center [295, 294] width 15 height 15
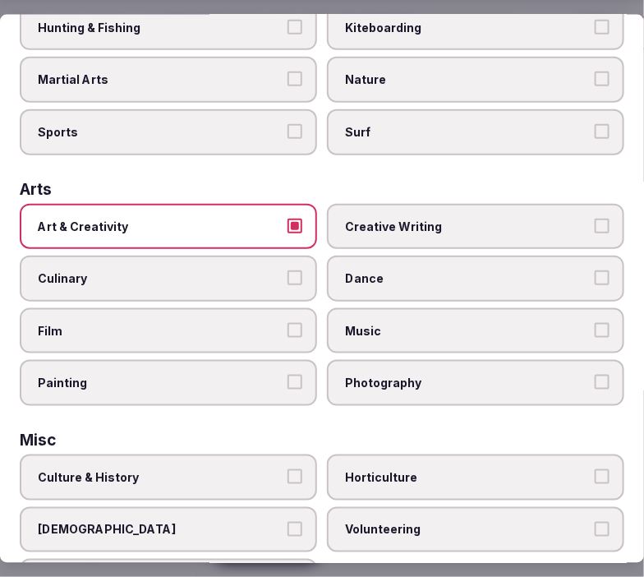
scroll to position [365, 0]
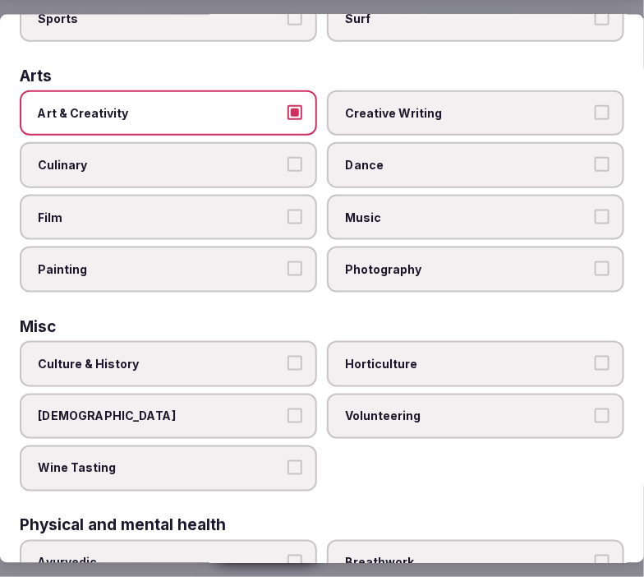
click at [259, 360] on label "Culture & History" at bounding box center [168, 363] width 297 height 46
click at [288, 360] on button "Culture & History" at bounding box center [295, 362] width 15 height 15
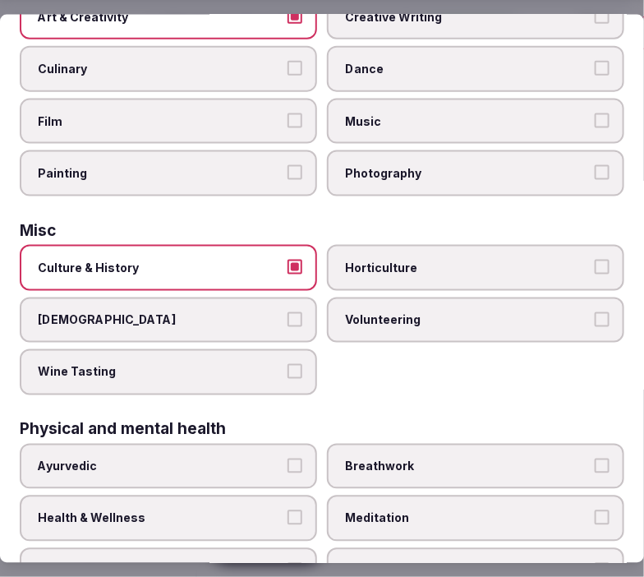
scroll to position [547, 0]
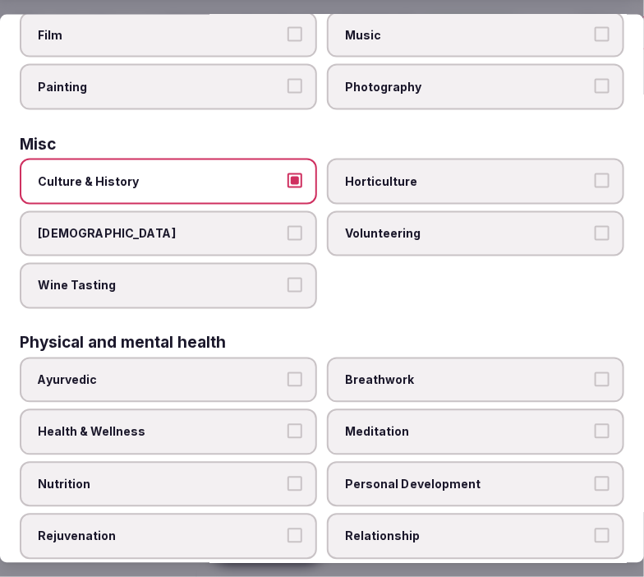
click at [267, 424] on span "Health & Wellness" at bounding box center [160, 432] width 245 height 16
click at [288, 424] on button "Health & Wellness" at bounding box center [295, 431] width 15 height 15
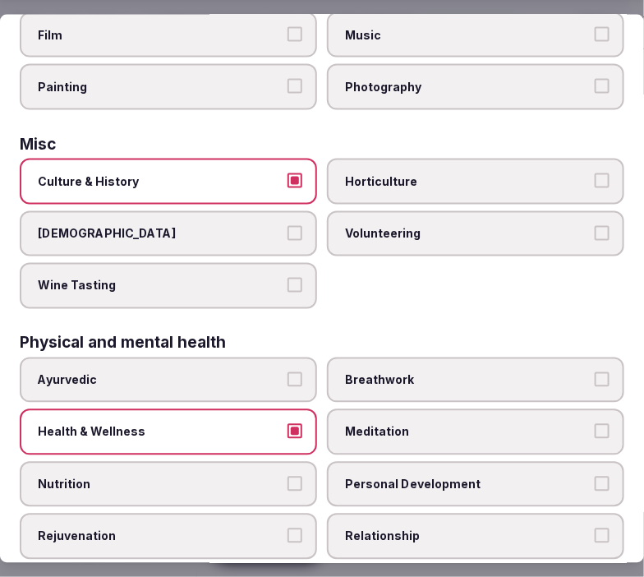
click at [398, 476] on span "Personal Development" at bounding box center [467, 484] width 245 height 16
click at [595, 476] on button "Personal Development" at bounding box center [602, 483] width 15 height 15
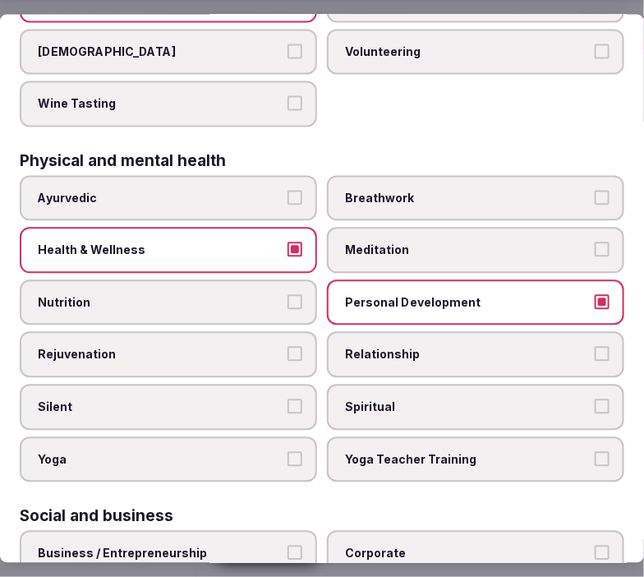
scroll to position [730, 0]
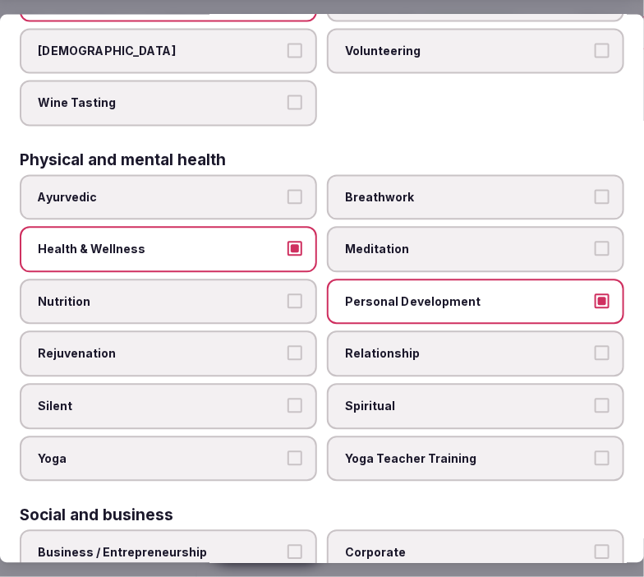
click at [463, 346] on span "Relationship" at bounding box center [467, 354] width 245 height 16
click at [595, 346] on button "Relationship" at bounding box center [602, 353] width 15 height 15
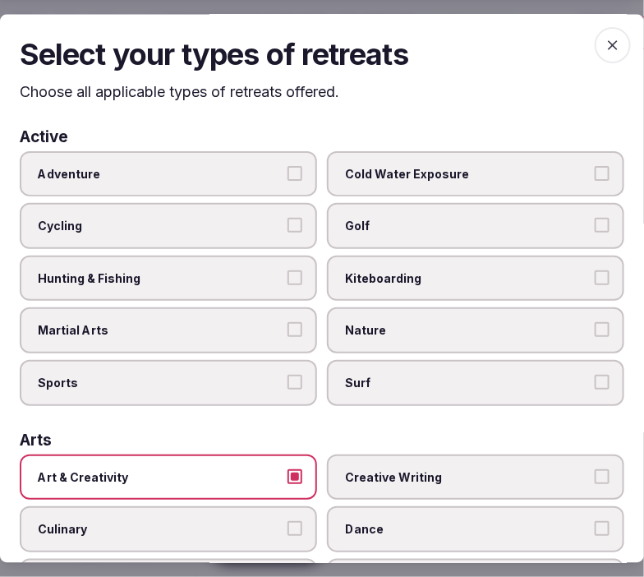
scroll to position [0, 0]
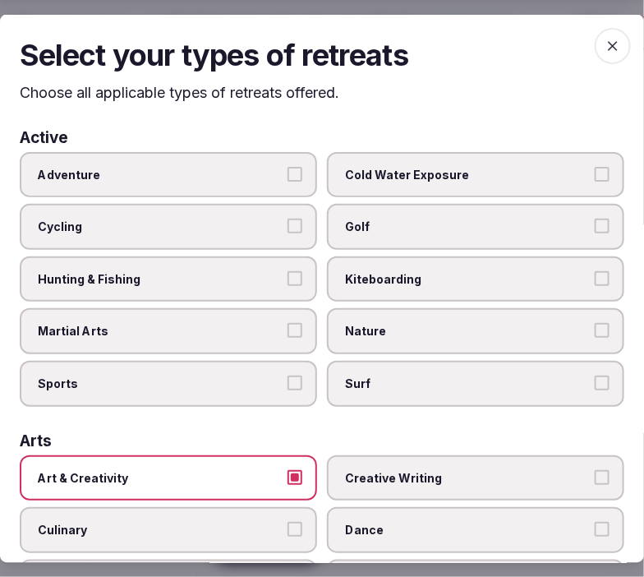
click at [249, 176] on span "Adventure" at bounding box center [160, 174] width 245 height 16
click at [288, 176] on button "Adventure" at bounding box center [295, 173] width 15 height 15
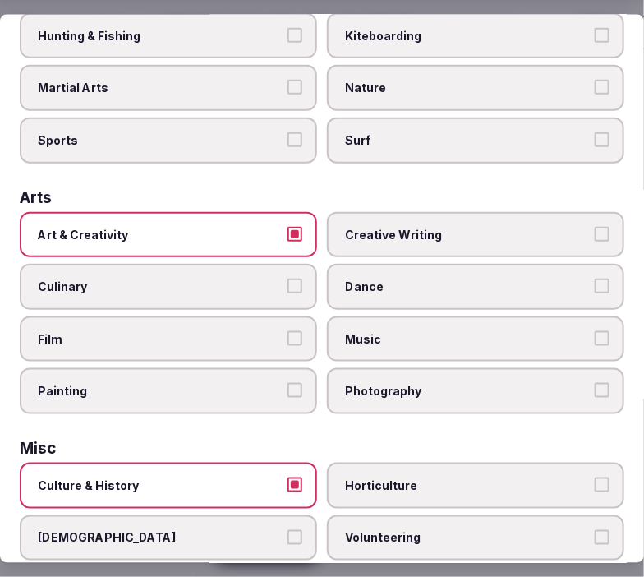
scroll to position [274, 0]
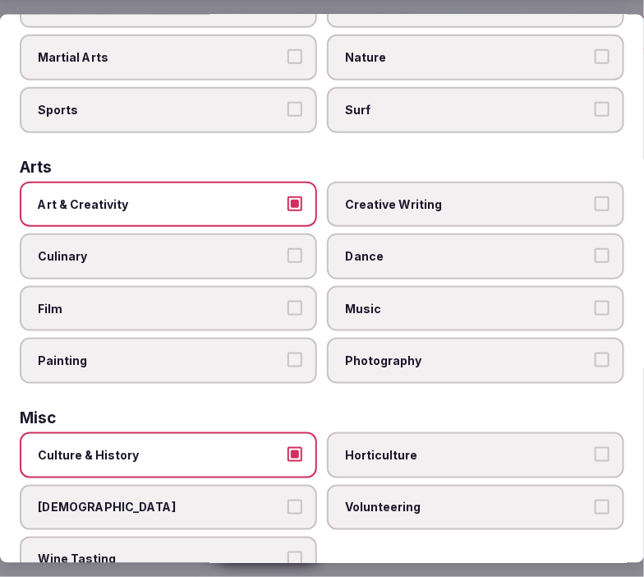
click at [231, 255] on label "Culinary" at bounding box center [168, 256] width 297 height 46
click at [288, 255] on button "Culinary" at bounding box center [295, 255] width 15 height 15
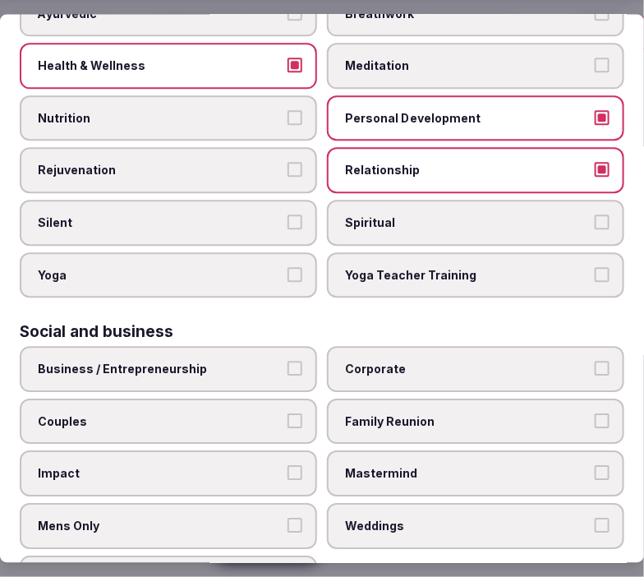
scroll to position [938, 0]
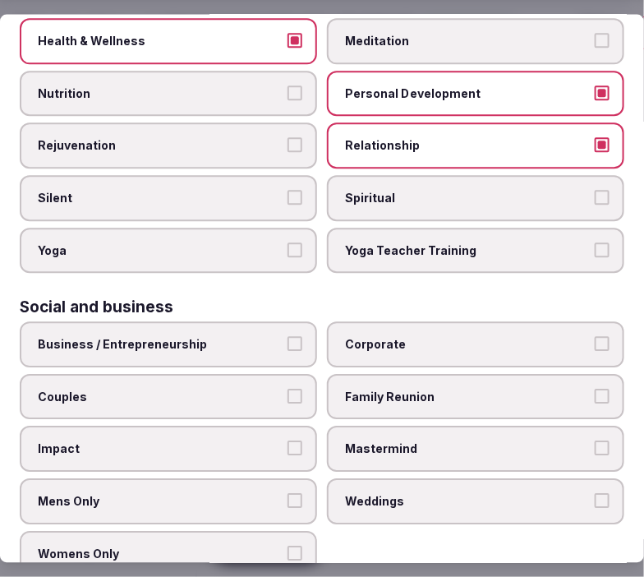
drag, startPoint x: 252, startPoint y: 307, endPoint x: 281, endPoint y: 315, distance: 29.9
click at [252, 322] on label "Business / Entrepreneurship" at bounding box center [168, 345] width 297 height 46
click at [288, 337] on button "Business / Entrepreneurship" at bounding box center [295, 344] width 15 height 15
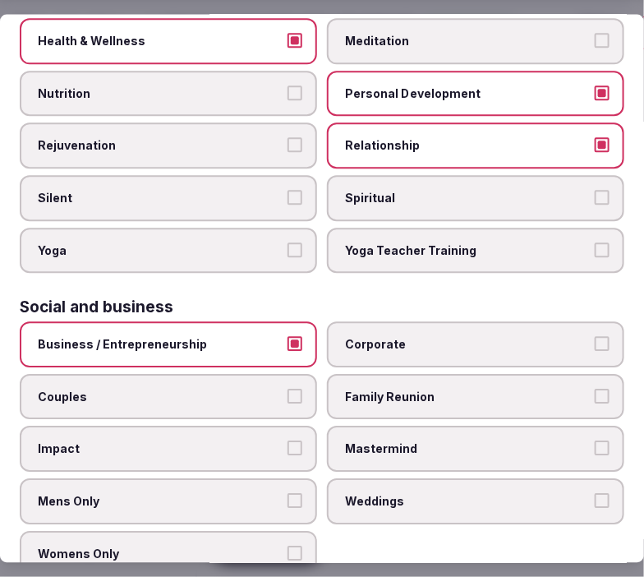
click at [384, 337] on span "Corporate" at bounding box center [467, 345] width 245 height 16
click at [595, 337] on button "Corporate" at bounding box center [602, 344] width 15 height 15
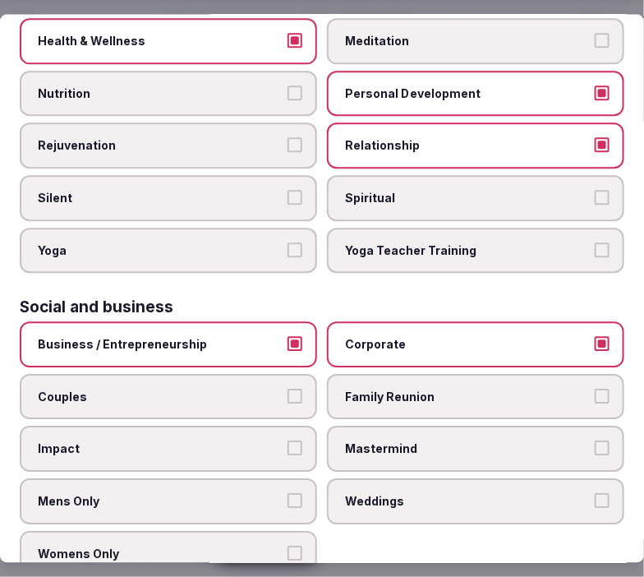
click at [387, 389] on span "Family Reunion" at bounding box center [467, 397] width 245 height 16
click at [595, 389] on button "Family Reunion" at bounding box center [602, 396] width 15 height 15
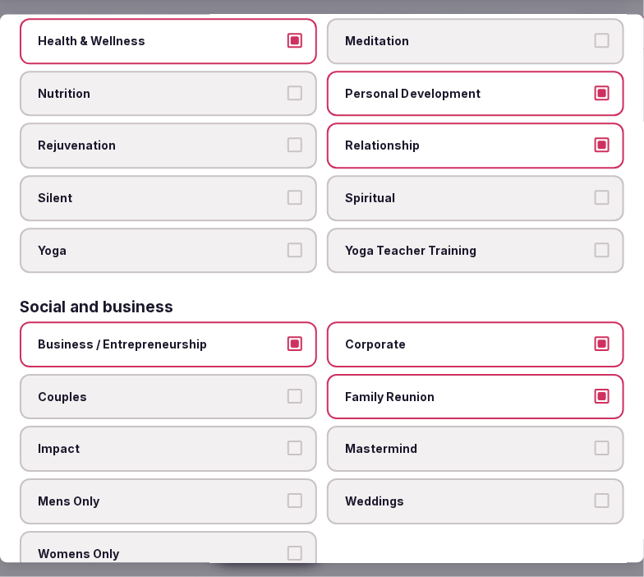
drag, startPoint x: 401, startPoint y: 413, endPoint x: 376, endPoint y: 419, distance: 26.1
click at [400, 441] on span "Mastermind" at bounding box center [467, 449] width 245 height 16
click at [195, 374] on label "Couples" at bounding box center [168, 397] width 297 height 46
click at [288, 389] on button "Couples" at bounding box center [295, 396] width 15 height 15
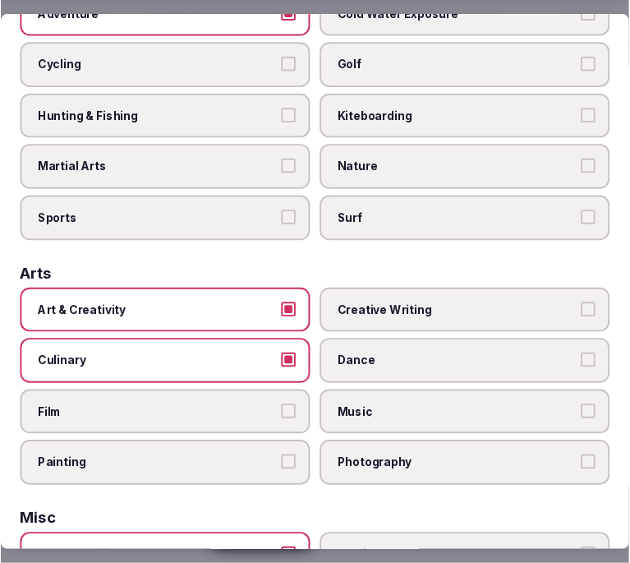
scroll to position [0, 0]
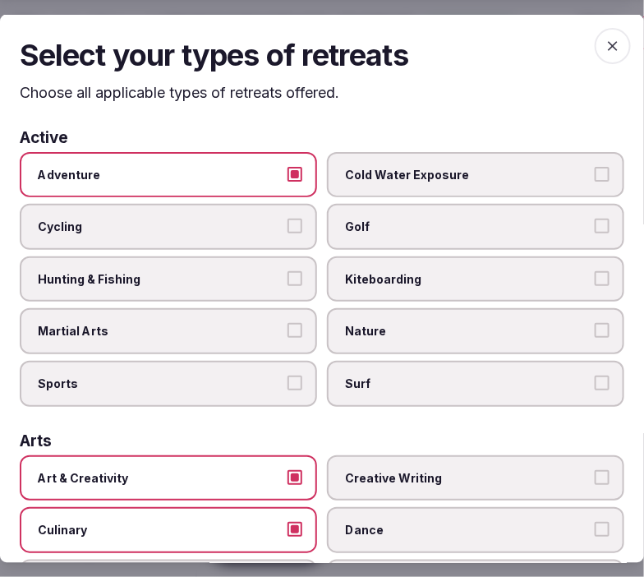
click at [605, 44] on icon "button" at bounding box center [613, 46] width 16 height 16
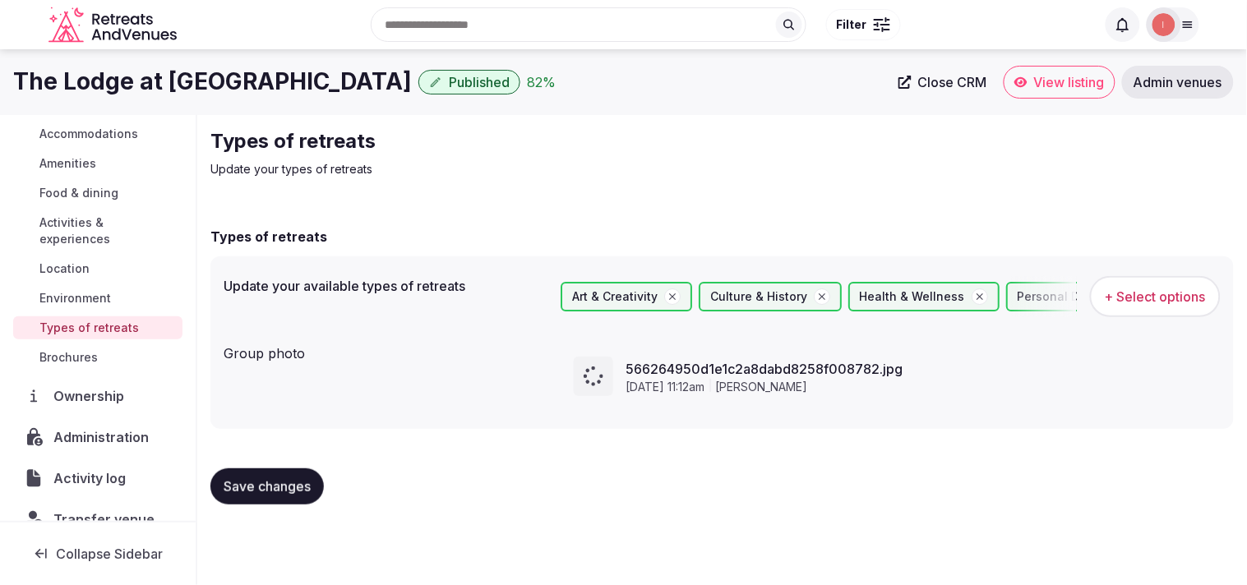
click at [629, 96] on link "Close CRM" at bounding box center [942, 82] width 108 height 33
click at [278, 498] on button "Save changes" at bounding box center [266, 486] width 113 height 36
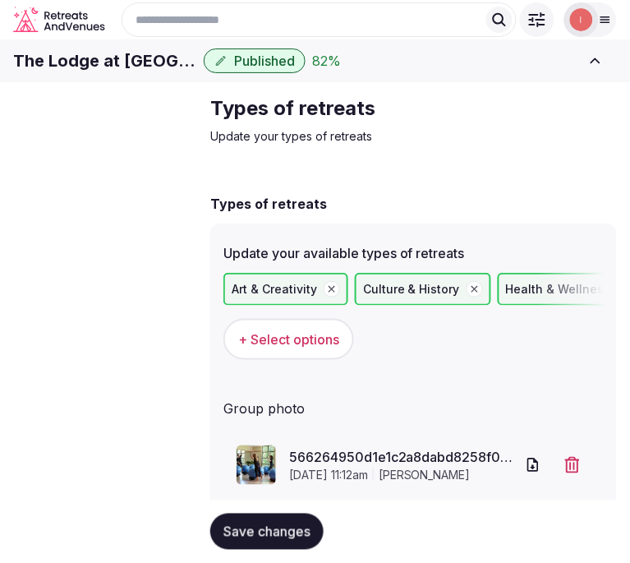
click at [259, 528] on span "Save changes" at bounding box center [267, 531] width 87 height 16
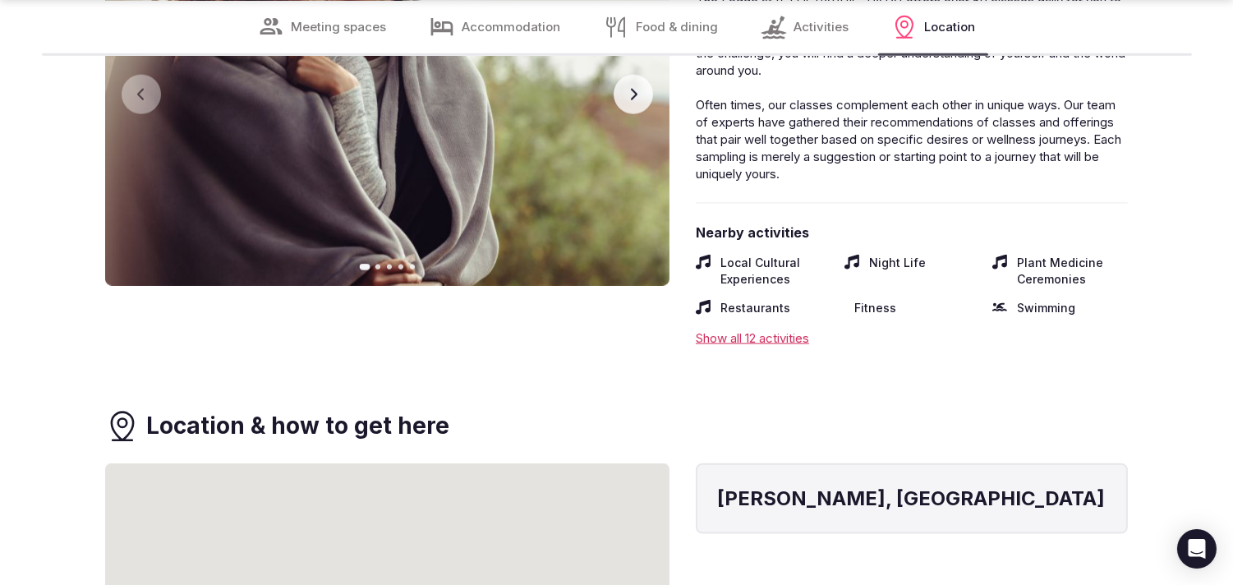
scroll to position [4473, 0]
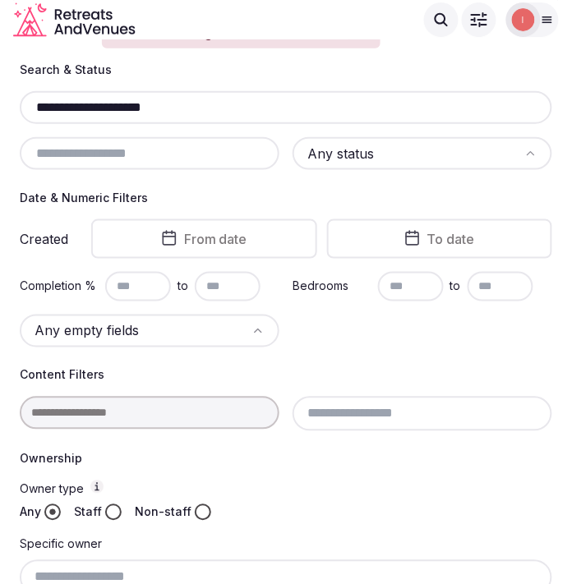
scroll to position [51, 0]
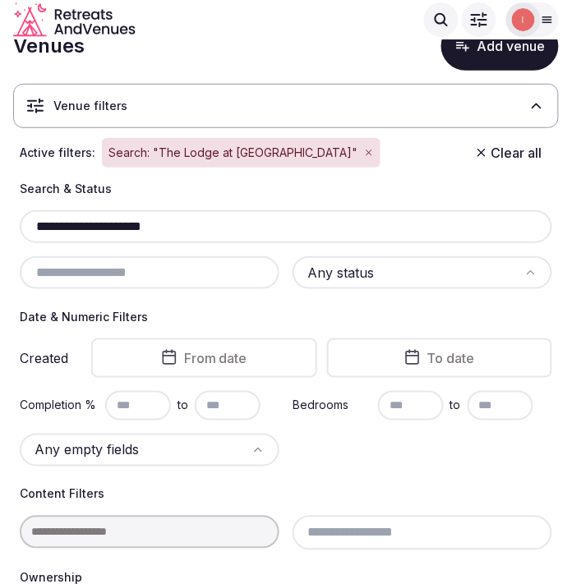
click at [128, 237] on div "**********" at bounding box center [286, 226] width 532 height 33
click at [130, 235] on input "**********" at bounding box center [285, 227] width 519 height 20
click at [136, 232] on input "**********" at bounding box center [285, 227] width 519 height 20
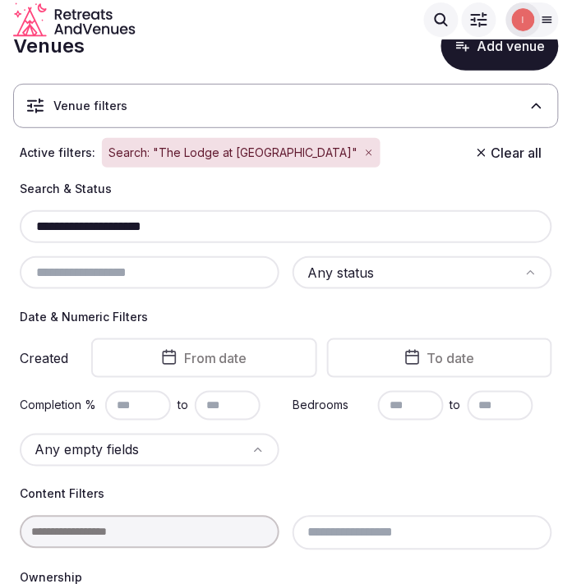
click at [137, 231] on input "**********" at bounding box center [285, 227] width 519 height 20
click at [138, 228] on input "**********" at bounding box center [285, 227] width 519 height 20
paste input "****"
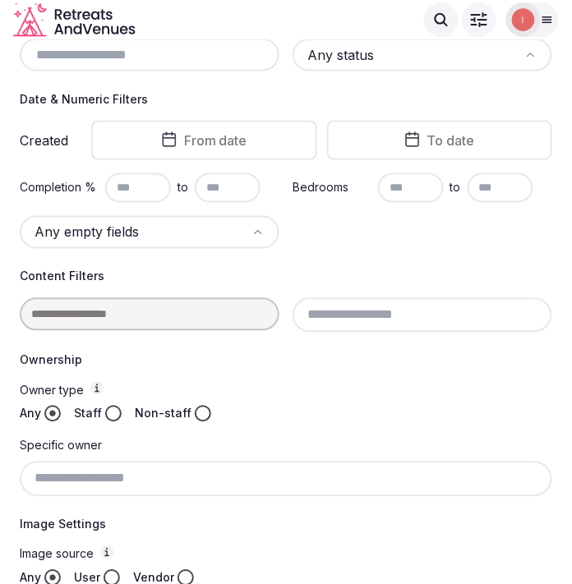
scroll to position [201, 0]
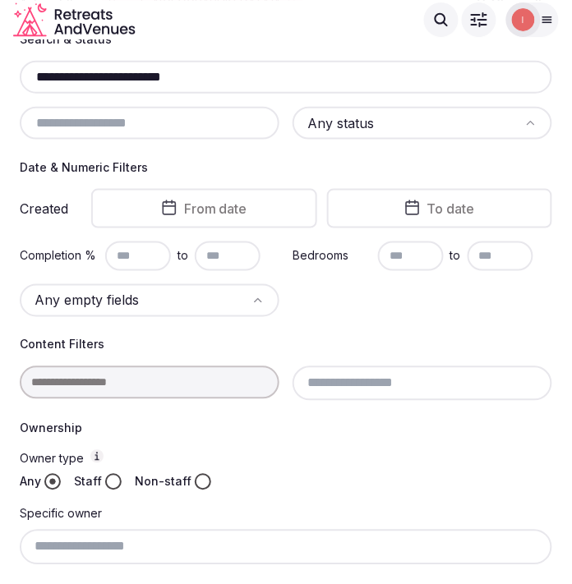
drag, startPoint x: 118, startPoint y: 72, endPoint x: 12, endPoint y: 82, distance: 106.5
click at [12, 82] on section "**********" at bounding box center [286, 442] width 572 height 1206
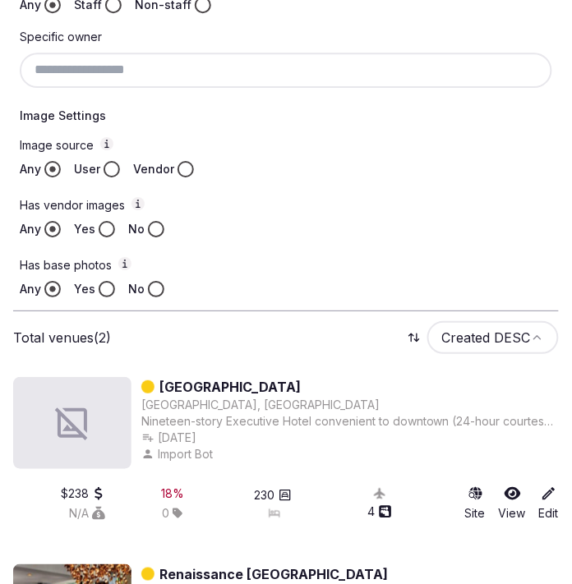
scroll to position [844, 0]
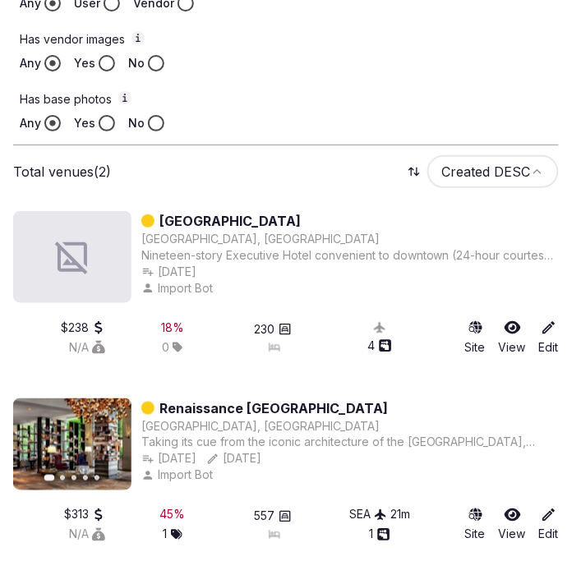
type input "**********"
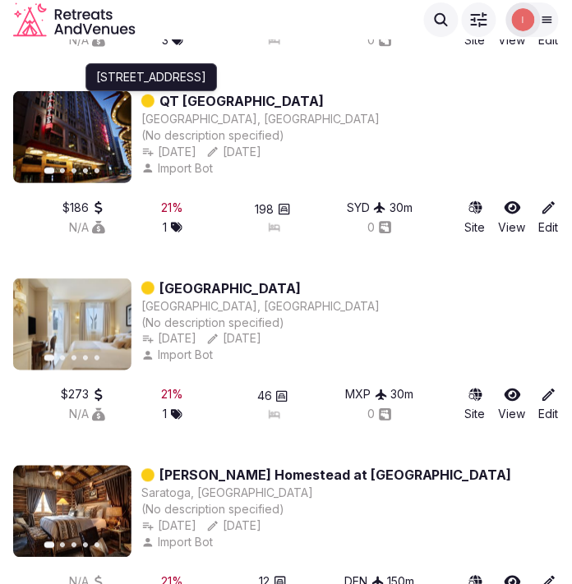
scroll to position [5155, 0]
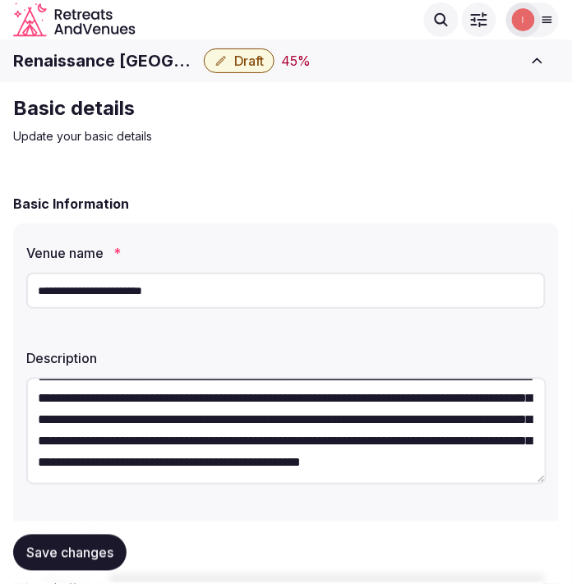
click at [92, 75] on div "Renaissance Seattle Hotel Draft 45 % Close CRM View draft Admin venues" at bounding box center [286, 61] width 572 height 36
click at [95, 58] on h1 "Renaissance [GEOGRAPHIC_DATA]" at bounding box center [105, 60] width 184 height 23
click at [94, 58] on h1 "Renaissance [GEOGRAPHIC_DATA]" at bounding box center [105, 60] width 184 height 23
click at [91, 61] on h1 "Renaissance [GEOGRAPHIC_DATA]" at bounding box center [105, 60] width 184 height 23
copy div "Renaissance [GEOGRAPHIC_DATA]"
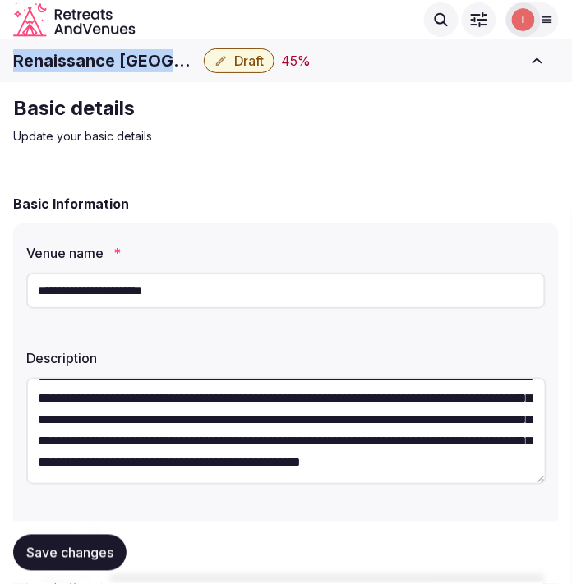
click at [102, 77] on div "Renaissance Seattle Hotel Draft 45 % Close CRM View draft Admin venues" at bounding box center [286, 61] width 572 height 36
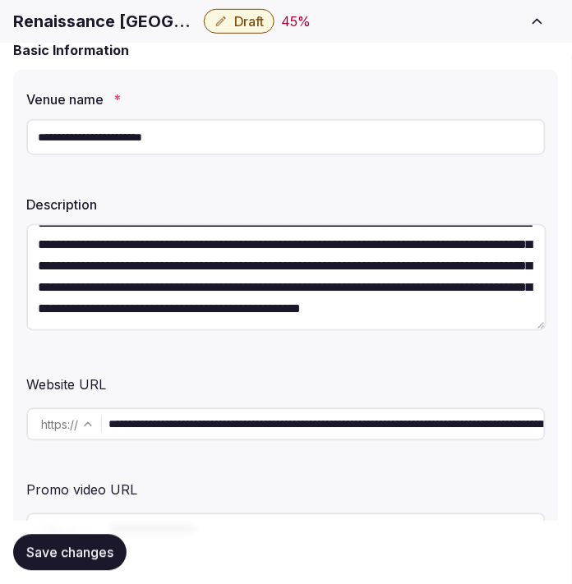
scroll to position [365, 0]
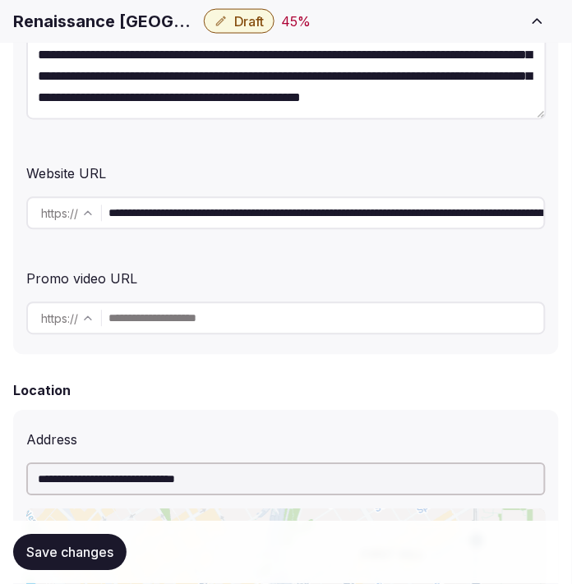
click at [293, 210] on input "**********" at bounding box center [326, 213] width 436 height 33
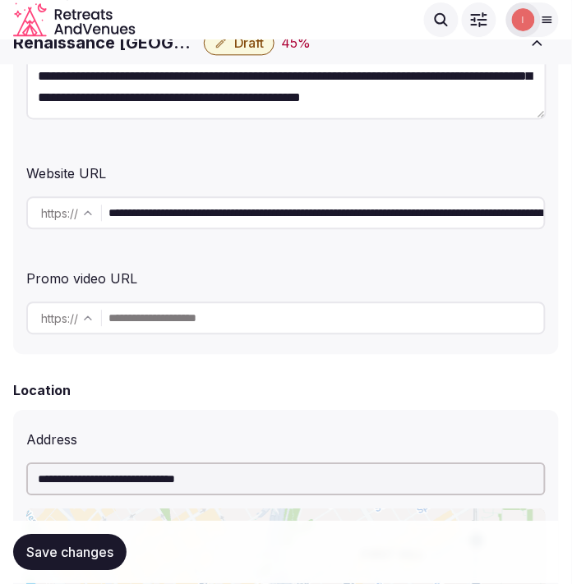
scroll to position [274, 0]
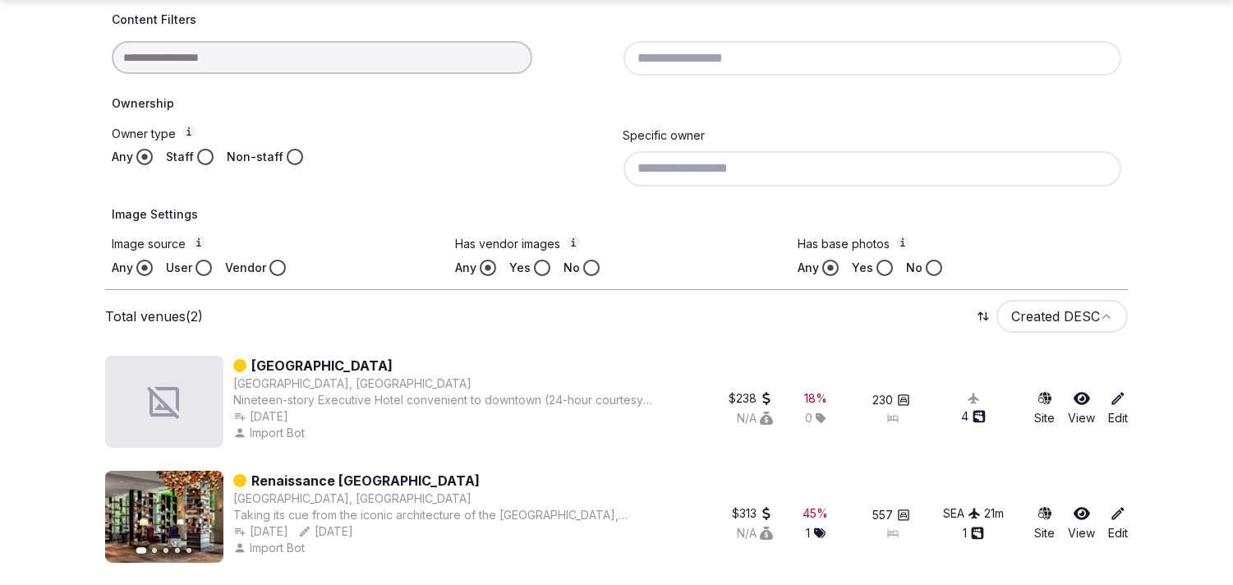
scroll to position [448, 0]
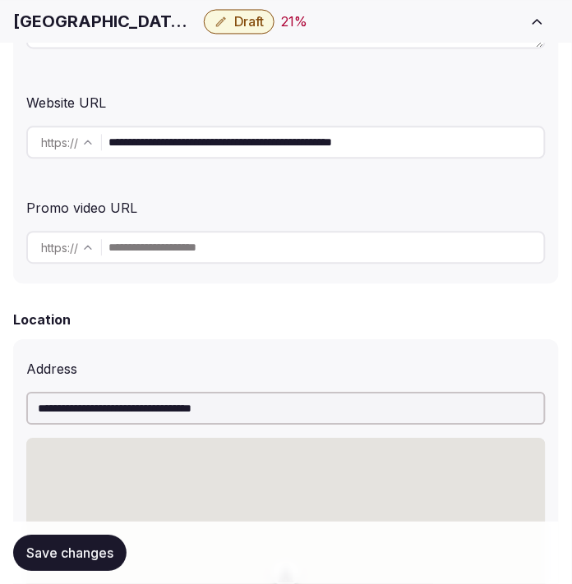
scroll to position [456, 0]
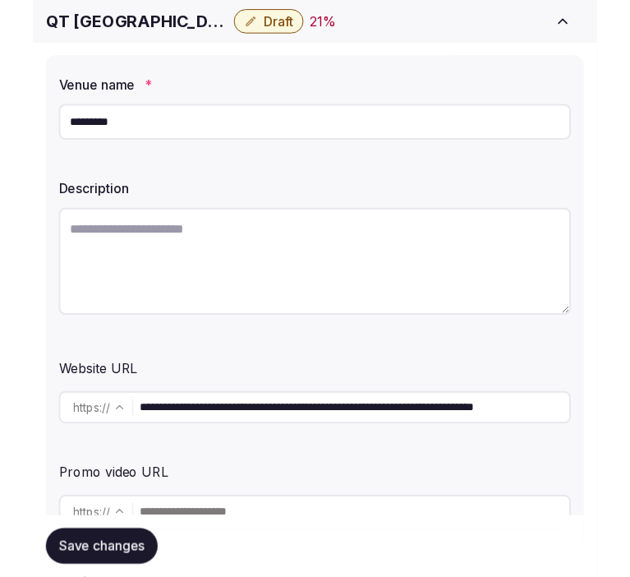
scroll to position [365, 0]
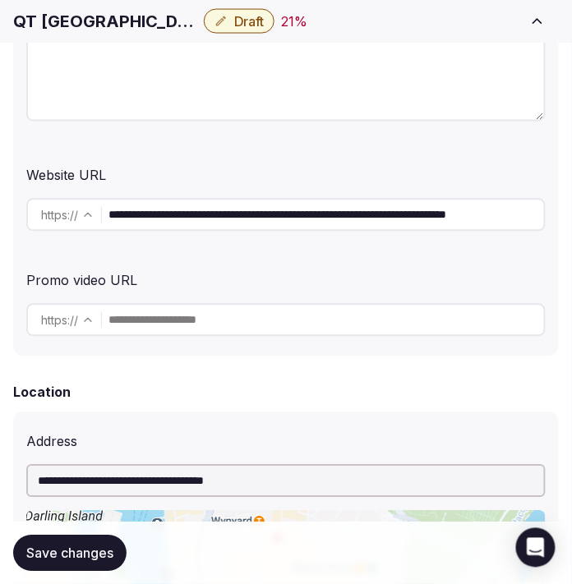
click at [238, 217] on input "**********" at bounding box center [326, 215] width 436 height 33
click at [238, 216] on input "**********" at bounding box center [326, 215] width 436 height 33
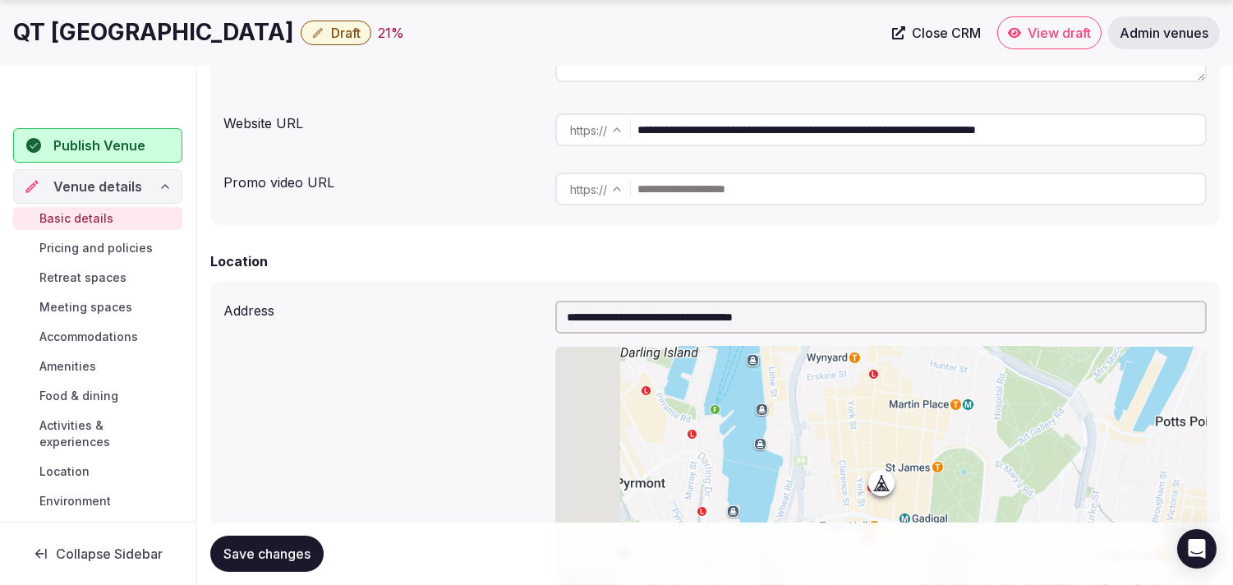
click at [79, 28] on h1 "QT [GEOGRAPHIC_DATA]" at bounding box center [153, 32] width 281 height 32
click at [81, 29] on h1 "QT [GEOGRAPHIC_DATA]" at bounding box center [153, 32] width 281 height 32
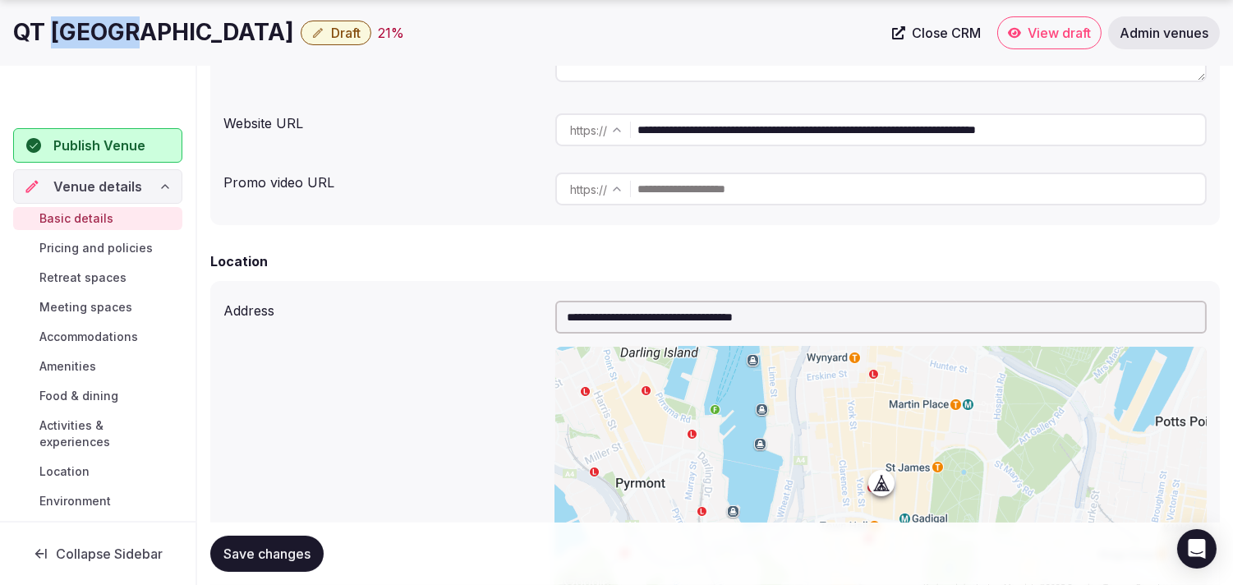
click at [83, 31] on h1 "QT [GEOGRAPHIC_DATA]" at bounding box center [153, 32] width 281 height 32
click at [85, 31] on h1 "QT [GEOGRAPHIC_DATA]" at bounding box center [153, 32] width 281 height 32
click at [86, 31] on h1 "QT [GEOGRAPHIC_DATA]" at bounding box center [153, 32] width 281 height 32
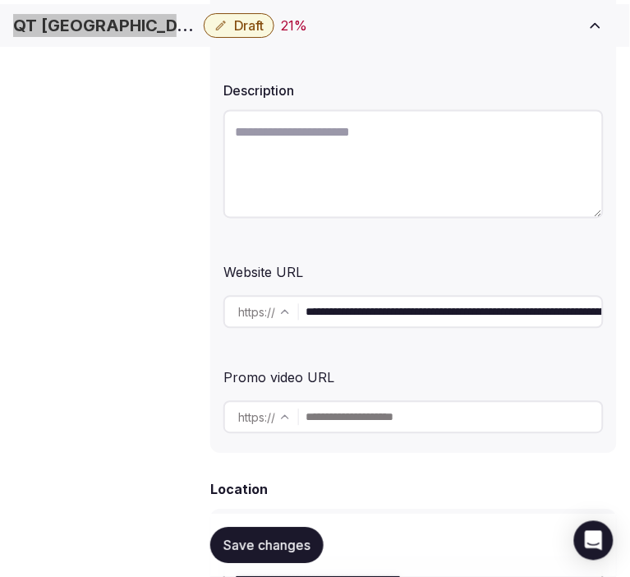
scroll to position [274, 0]
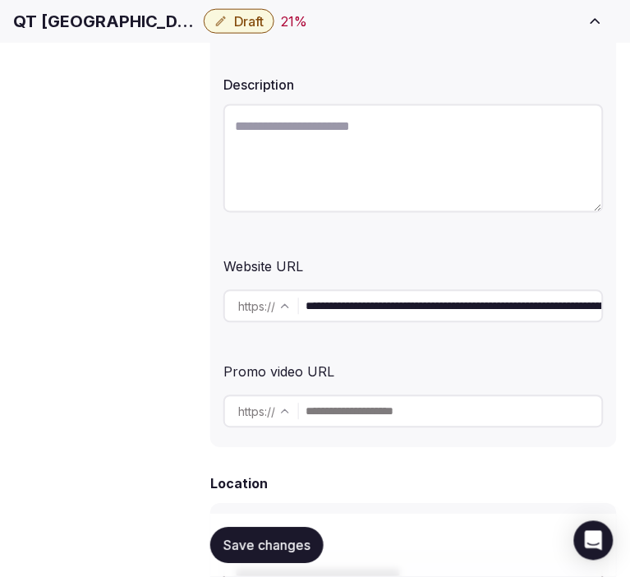
click at [397, 309] on input "**********" at bounding box center [454, 306] width 297 height 33
click at [397, 312] on input "**********" at bounding box center [454, 306] width 297 height 33
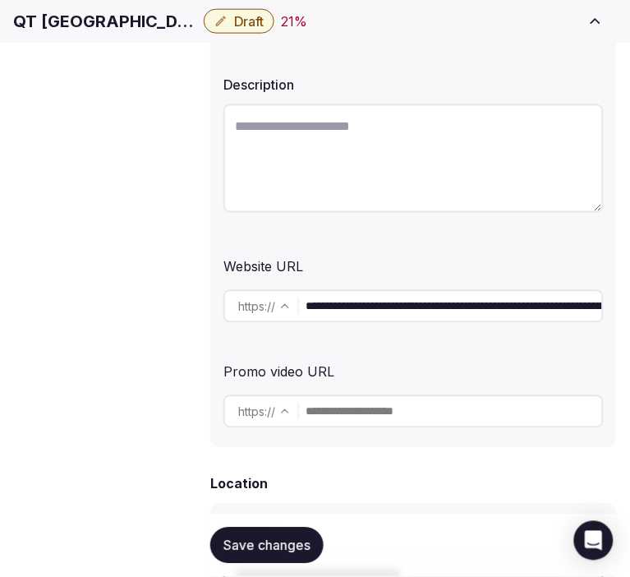
click at [433, 150] on textarea at bounding box center [414, 158] width 380 height 108
paste textarea "**********"
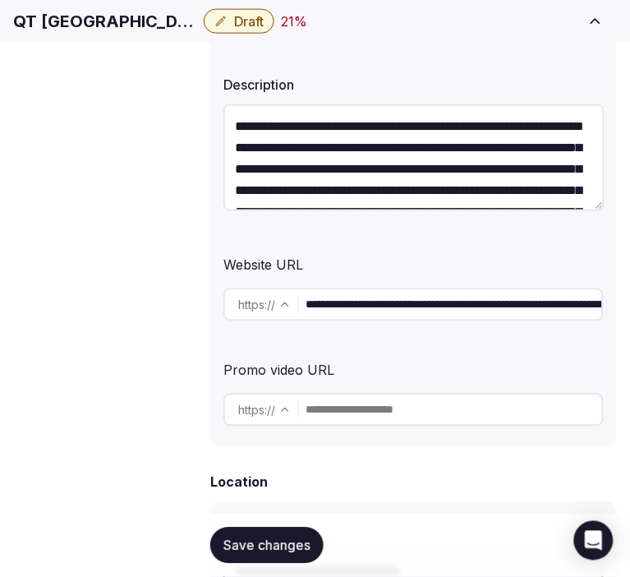
scroll to position [158, 0]
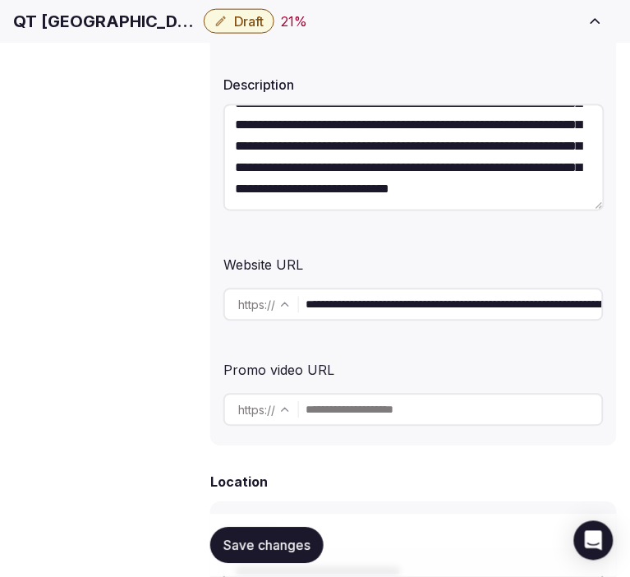
type textarea "**********"
click at [279, 546] on span "Save changes" at bounding box center [267, 545] width 87 height 16
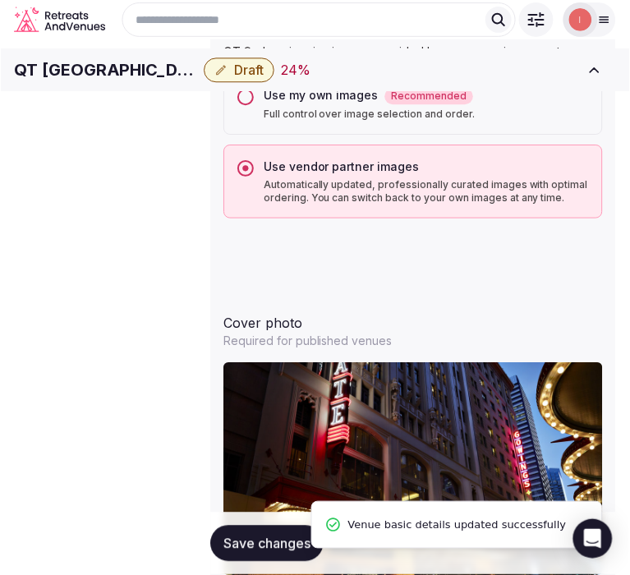
scroll to position [1643, 0]
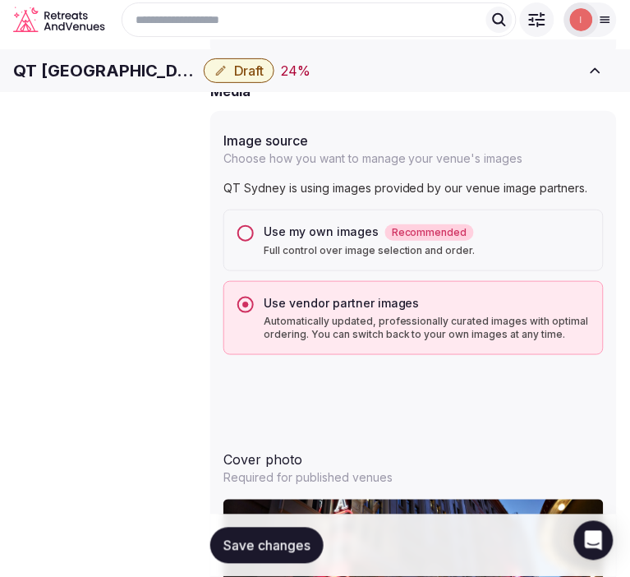
click at [92, 67] on h1 "QT [GEOGRAPHIC_DATA]" at bounding box center [105, 70] width 184 height 23
click at [94, 68] on h1 "QT [GEOGRAPHIC_DATA]" at bounding box center [105, 70] width 184 height 23
click at [95, 70] on h1 "QT [GEOGRAPHIC_DATA]" at bounding box center [105, 70] width 184 height 23
click at [99, 71] on h1 "QT [GEOGRAPHIC_DATA]" at bounding box center [105, 70] width 184 height 23
click at [76, 82] on h1 "QT [GEOGRAPHIC_DATA]" at bounding box center [105, 70] width 184 height 23
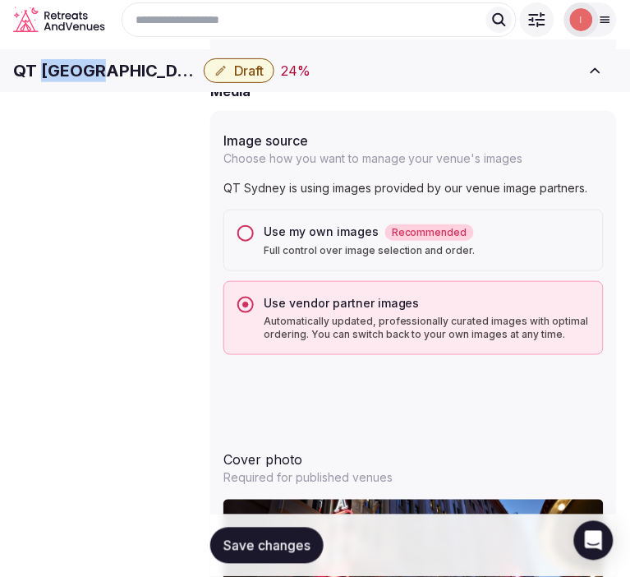
click at [76, 82] on h1 "QT [GEOGRAPHIC_DATA]" at bounding box center [105, 70] width 184 height 23
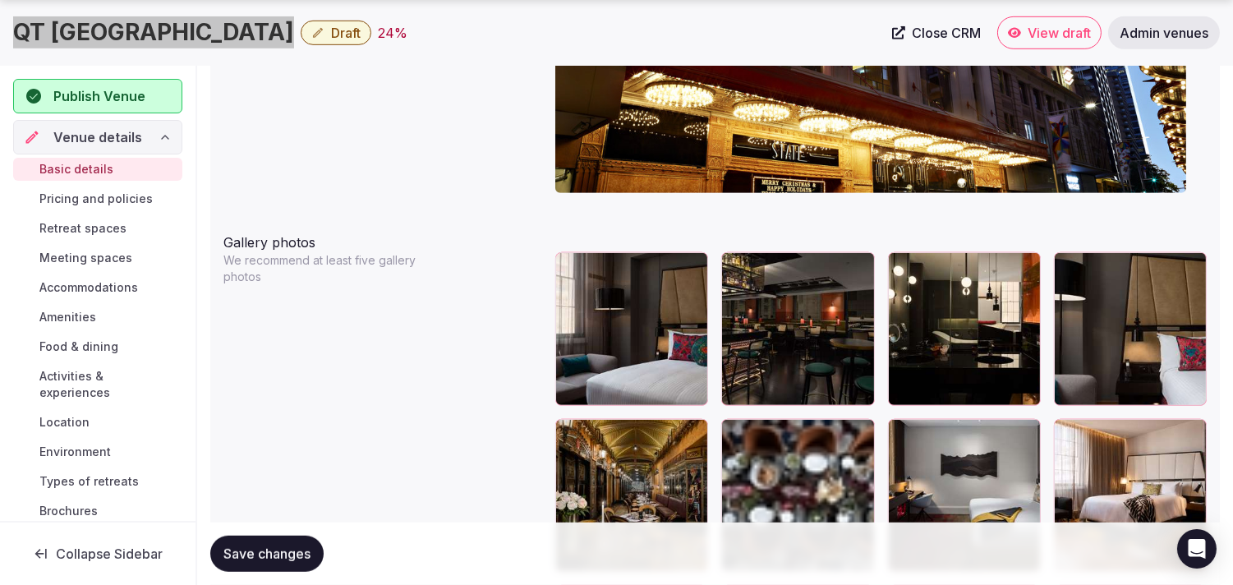
scroll to position [2008, 0]
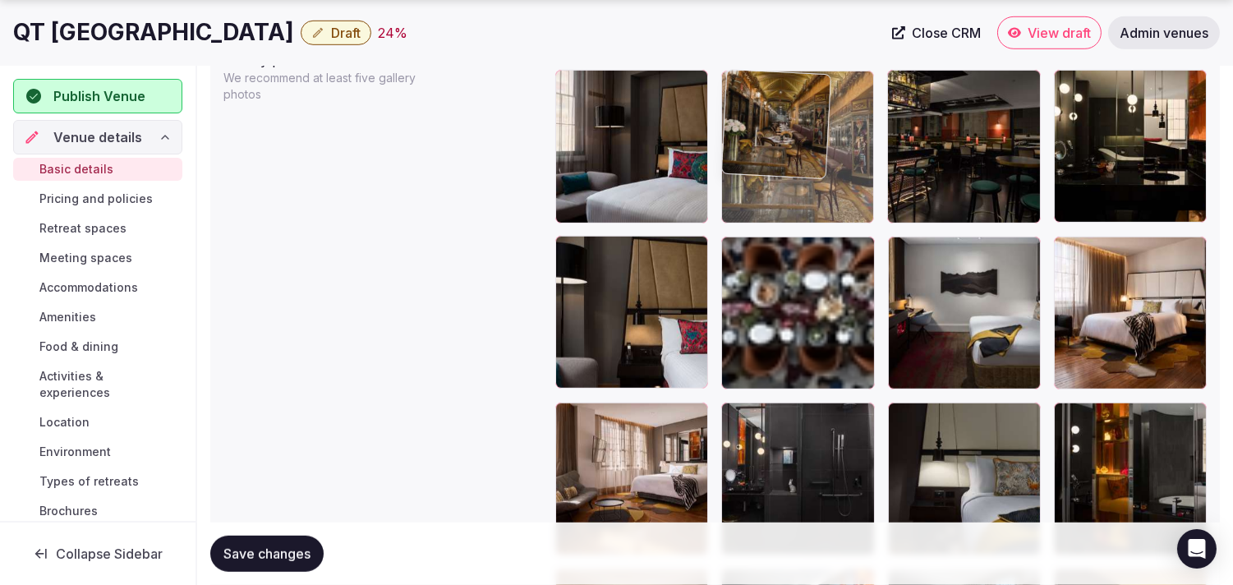
drag, startPoint x: 573, startPoint y: 253, endPoint x: 783, endPoint y: 193, distance: 218.7
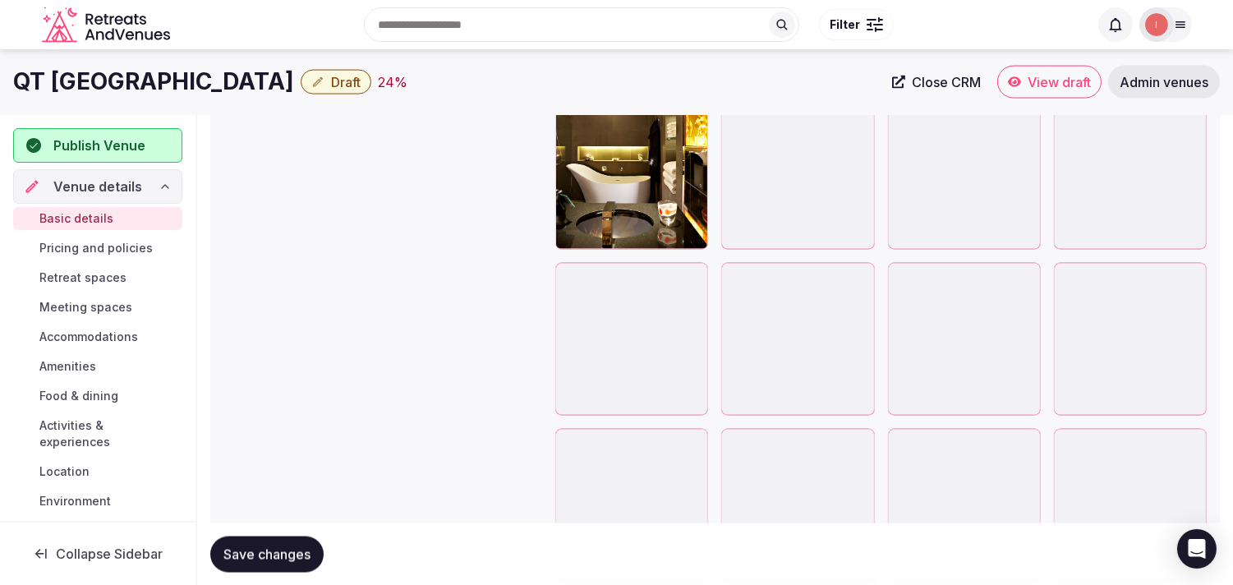
scroll to position [4382, 0]
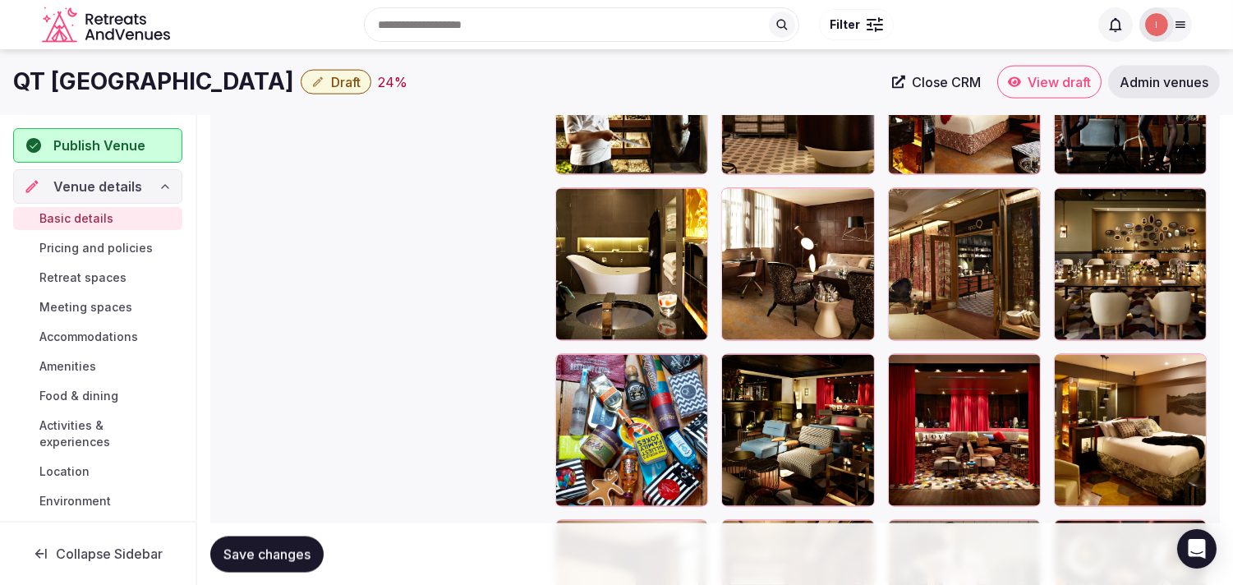
drag, startPoint x: 915, startPoint y: 201, endPoint x: 847, endPoint y: 197, distance: 67.5
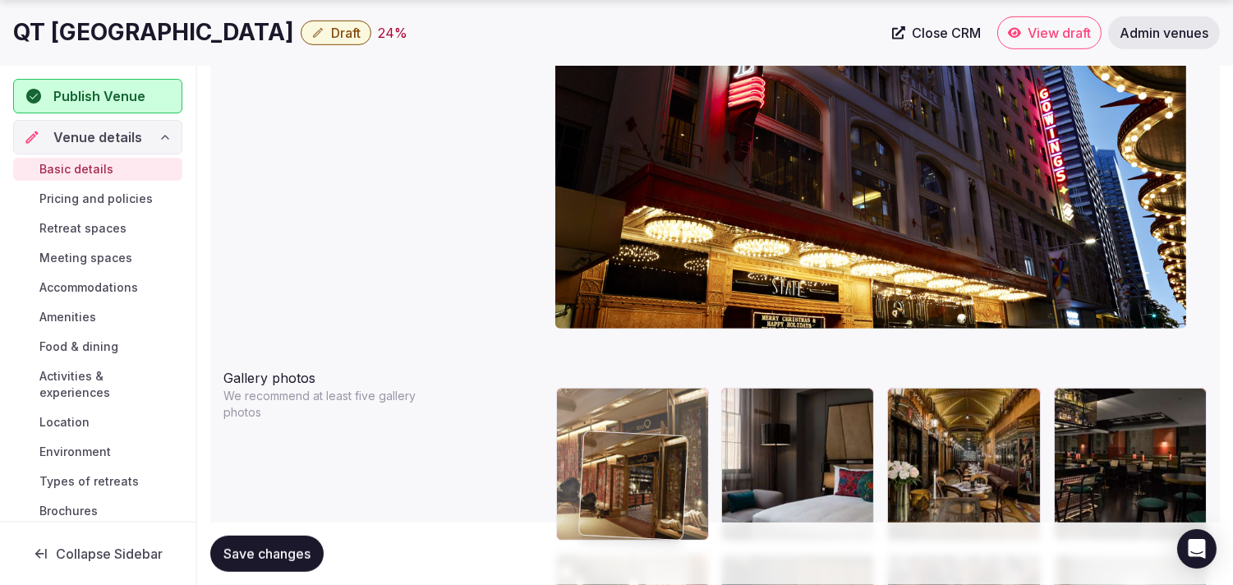
scroll to position [1691, 0]
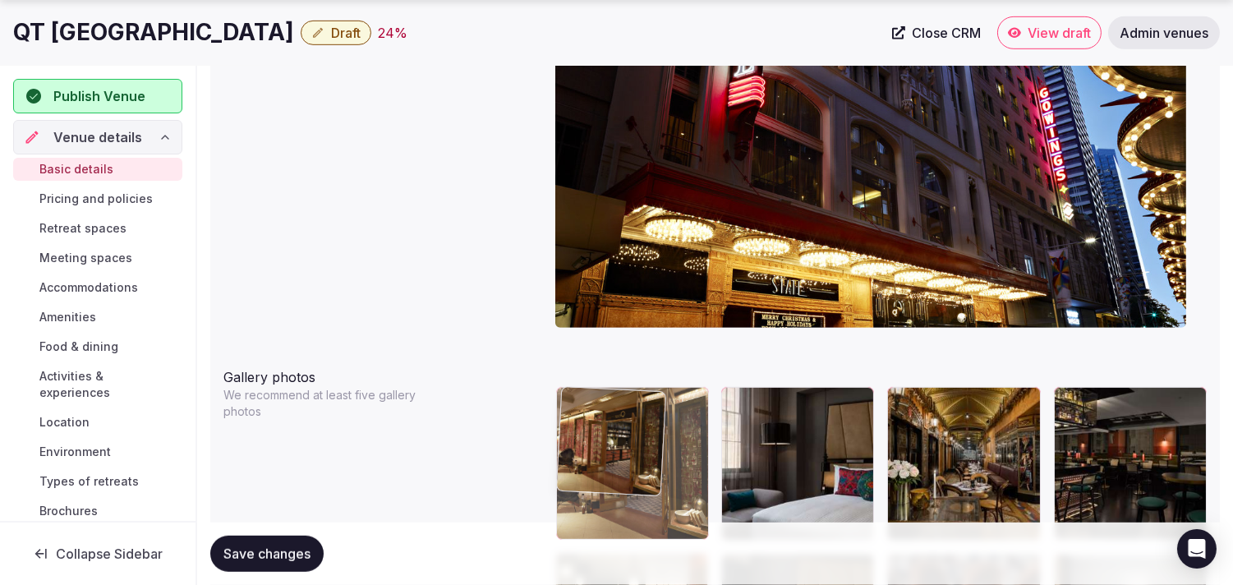
drag, startPoint x: 880, startPoint y: 124, endPoint x: 592, endPoint y: 409, distance: 405.0
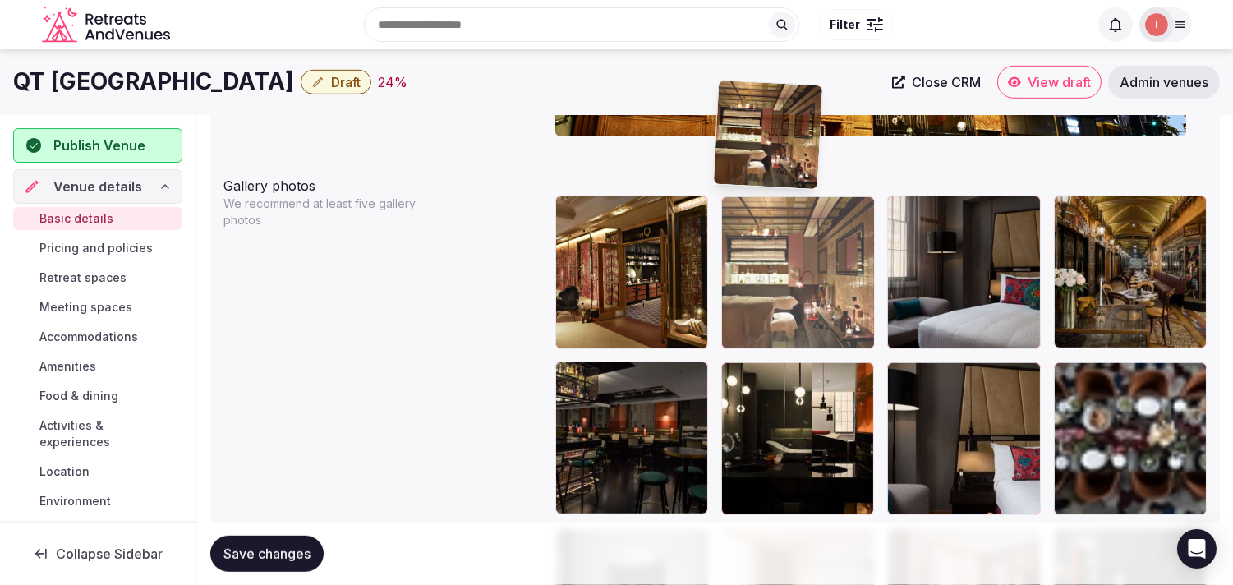
scroll to position [1867, 0]
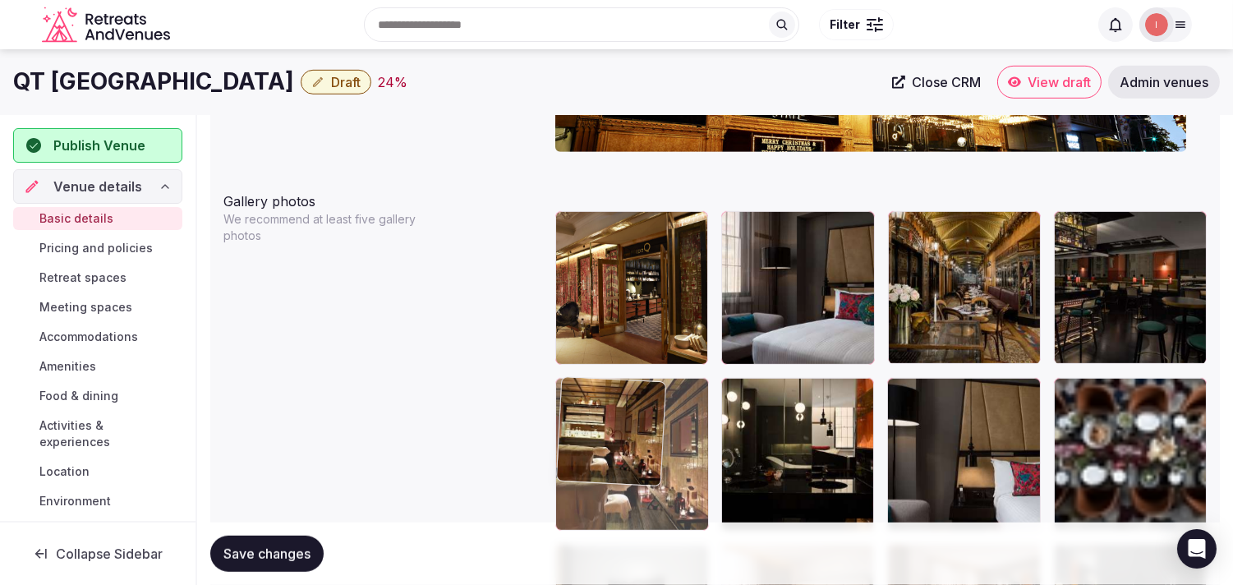
drag, startPoint x: 741, startPoint y: 376, endPoint x: 611, endPoint y: 403, distance: 132.8
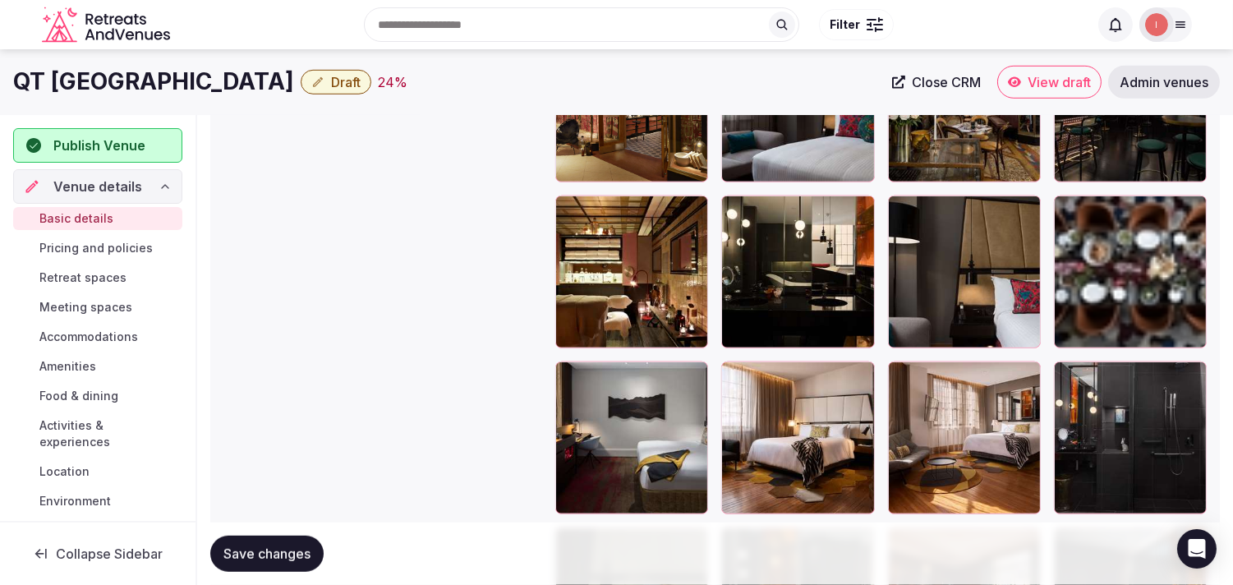
scroll to position [1958, 0]
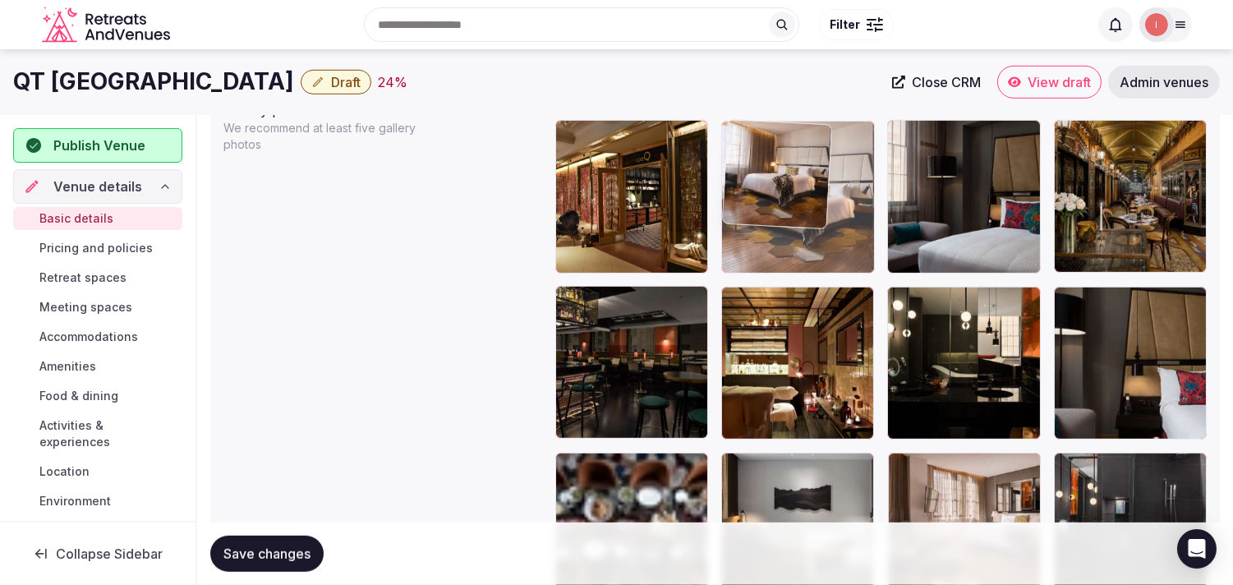
drag, startPoint x: 736, startPoint y: 463, endPoint x: 744, endPoint y: 149, distance: 314.8
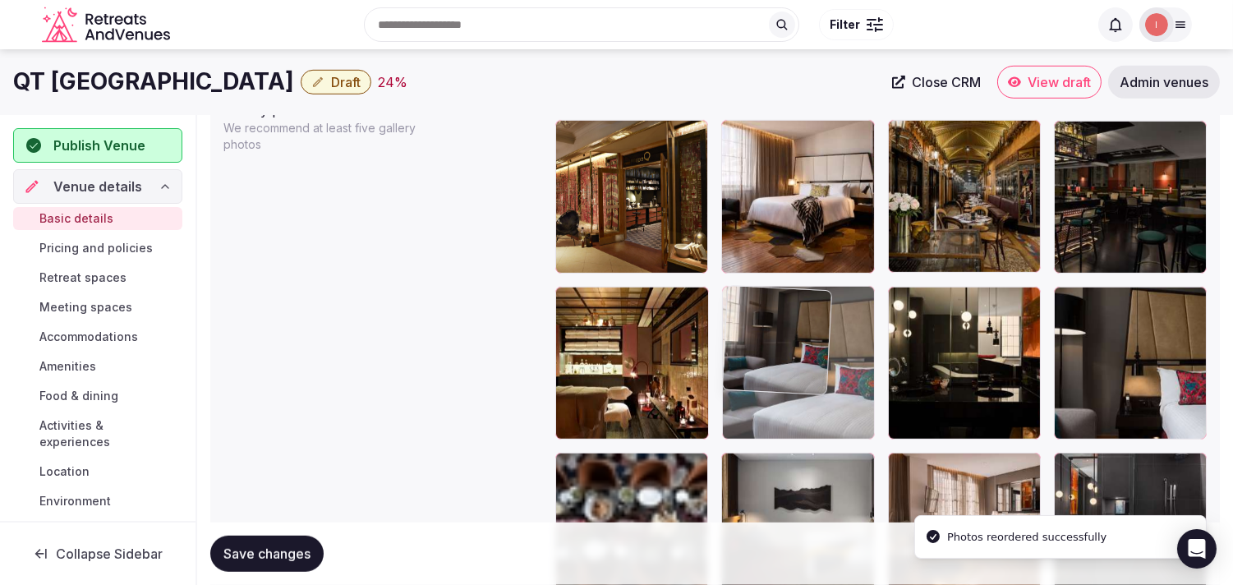
drag, startPoint x: 904, startPoint y: 134, endPoint x: 761, endPoint y: 340, distance: 251.0
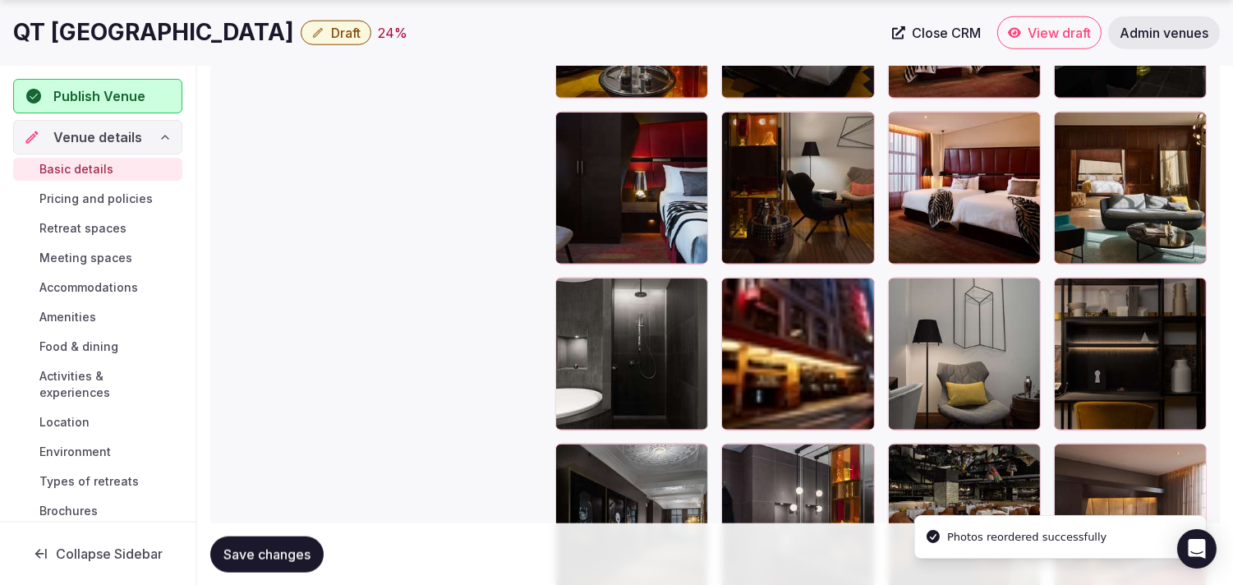
scroll to position [3054, 0]
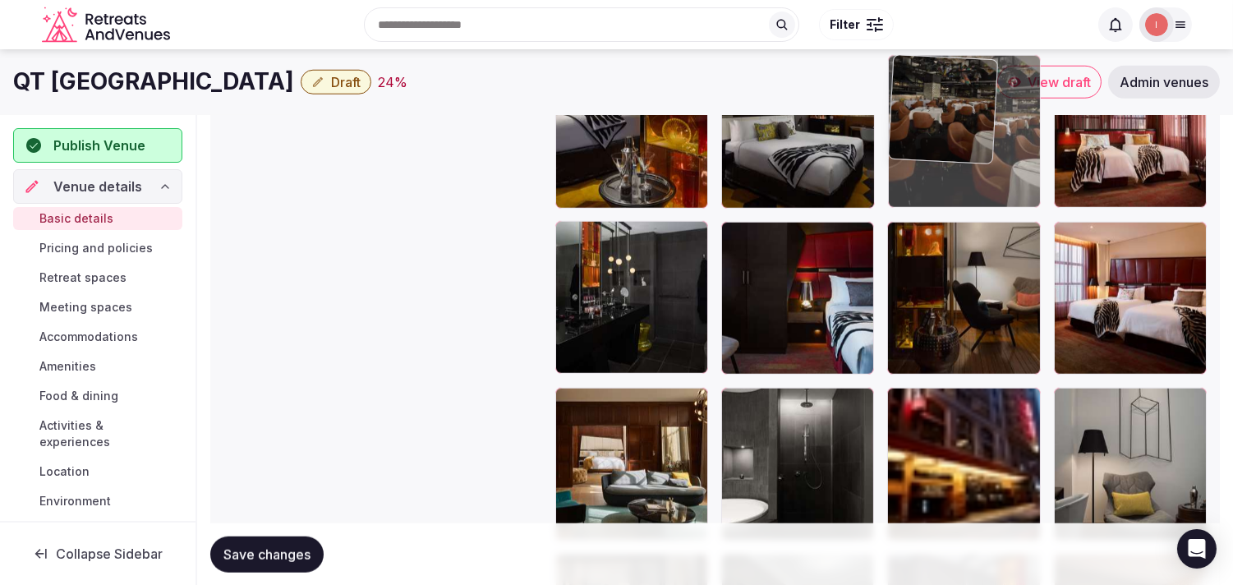
drag, startPoint x: 900, startPoint y: 371, endPoint x: 907, endPoint y: 154, distance: 217.9
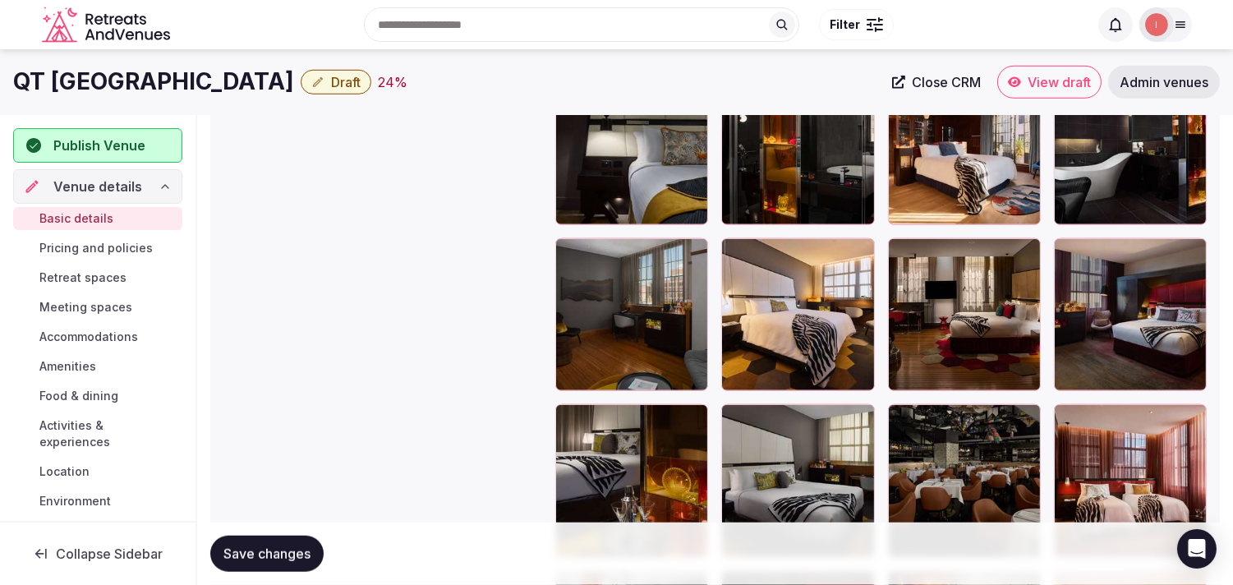
scroll to position [2488, 0]
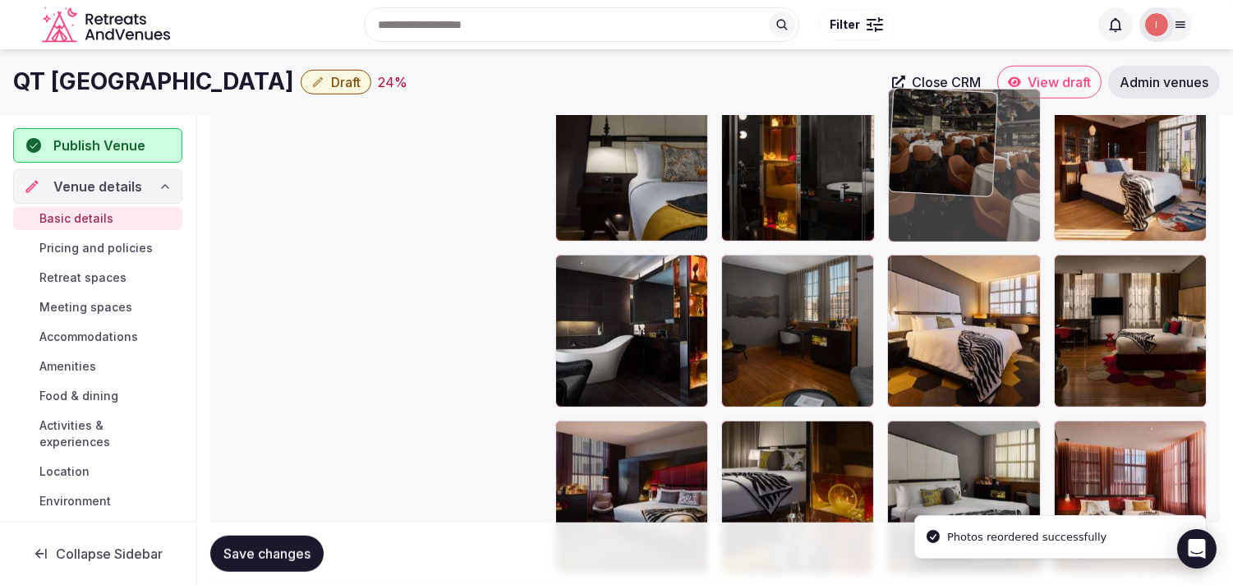
drag, startPoint x: 942, startPoint y: 274, endPoint x: 893, endPoint y: 201, distance: 87.7
click at [571, 170] on body "**********" at bounding box center [616, 184] width 1233 height 5344
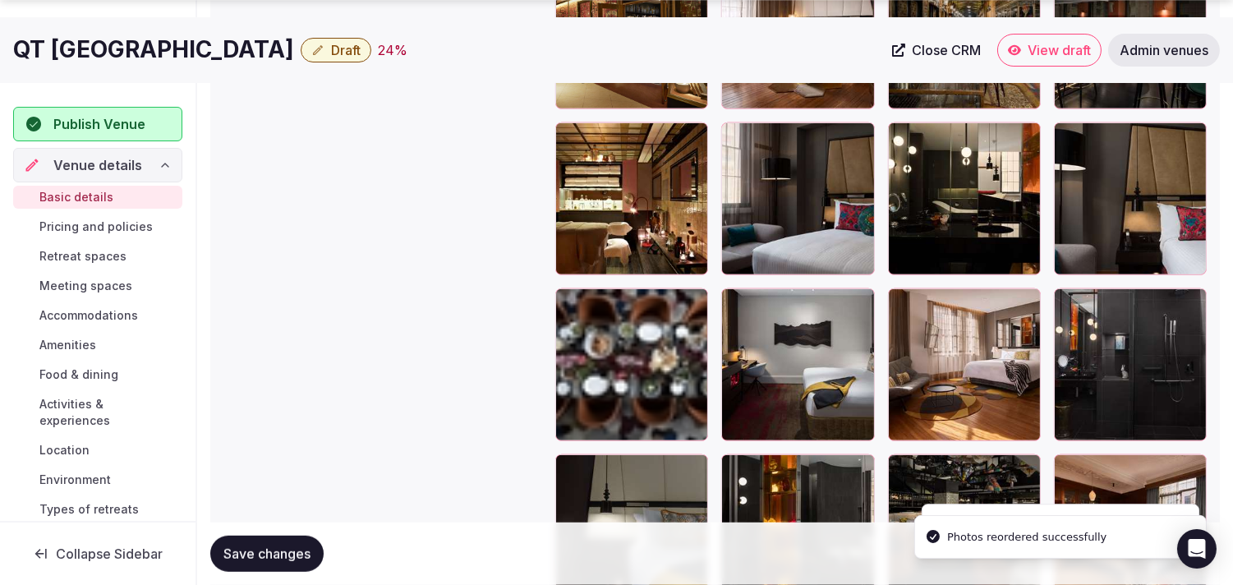
scroll to position [2215, 0]
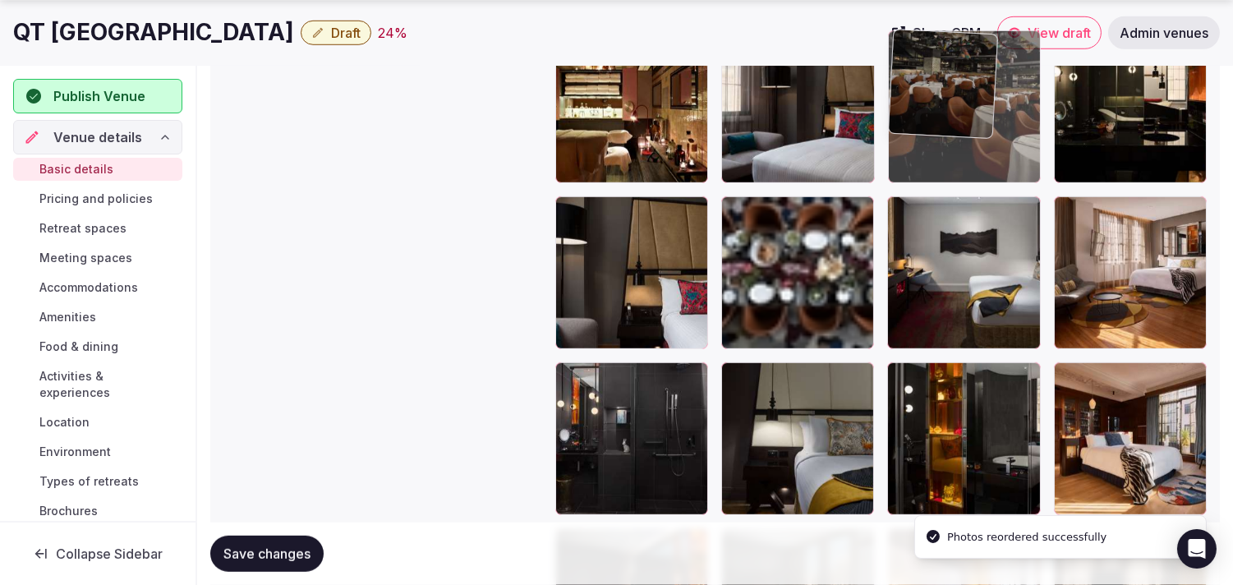
drag, startPoint x: 908, startPoint y: 373, endPoint x: 906, endPoint y: 119, distance: 253.9
click at [571, 111] on body "**********" at bounding box center [616, 457] width 1233 height 5344
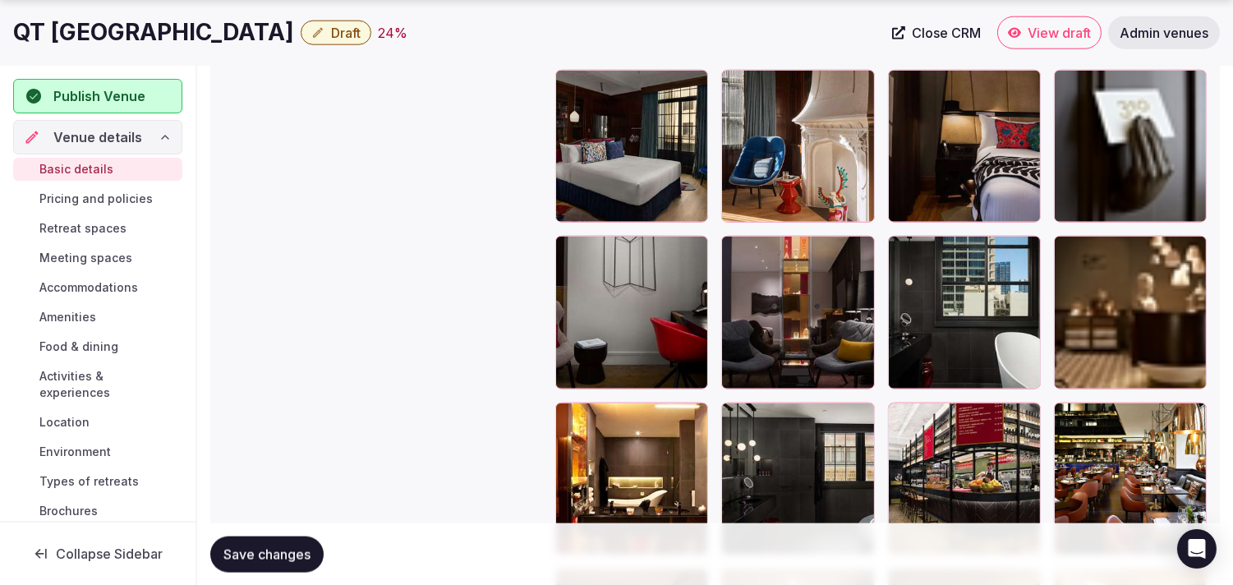
scroll to position [3767, 0]
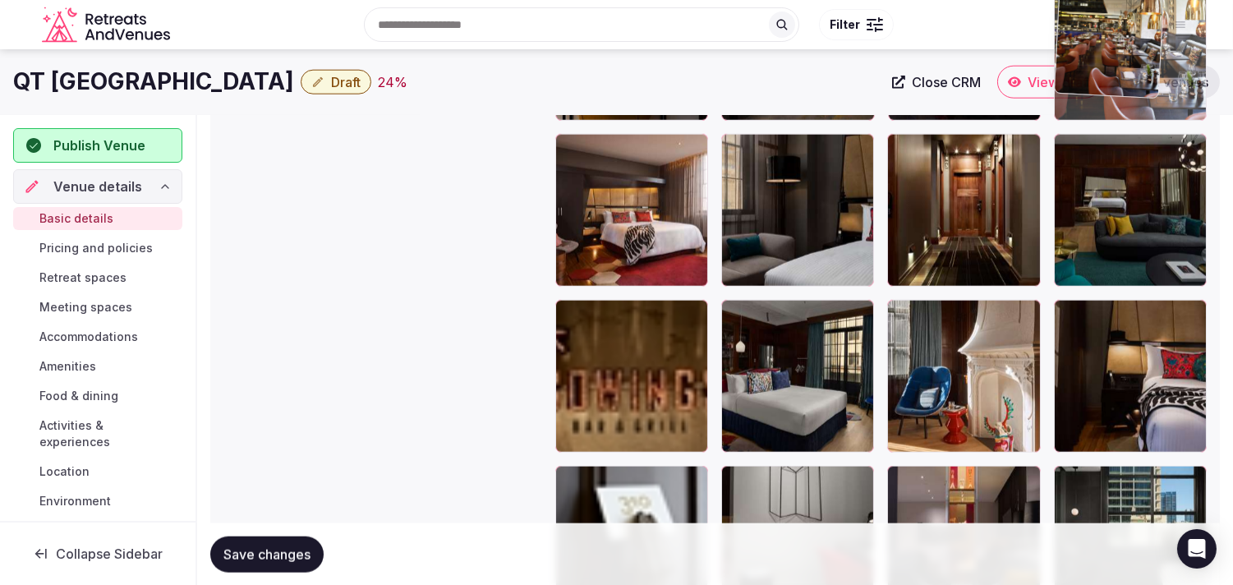
drag, startPoint x: 1063, startPoint y: 317, endPoint x: 1078, endPoint y: 143, distance: 174.8
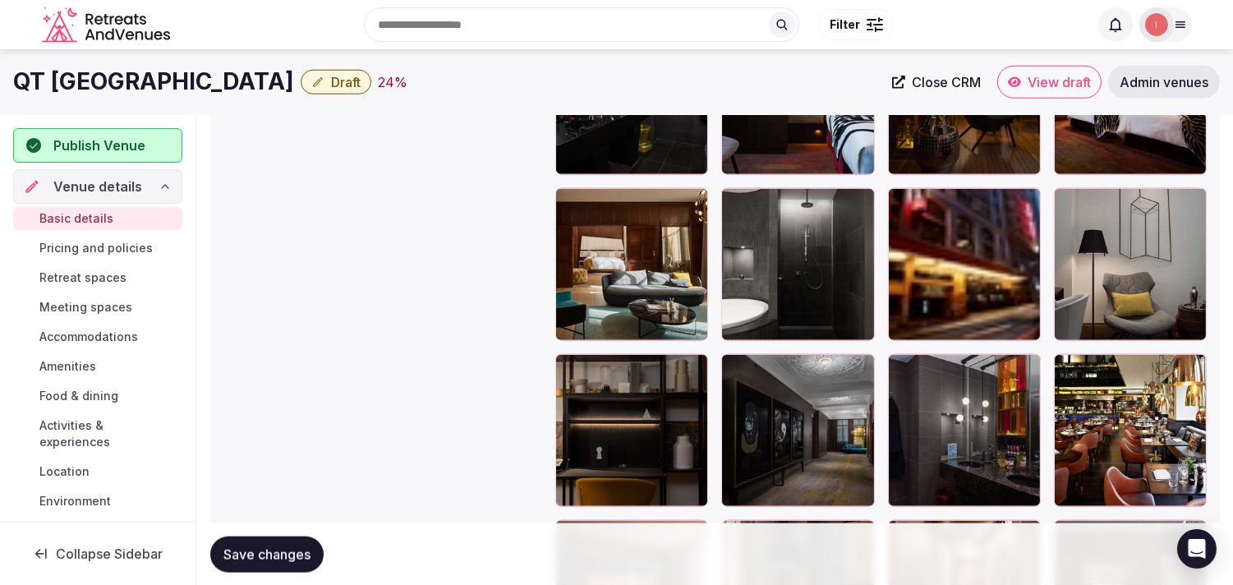
scroll to position [3053, 0]
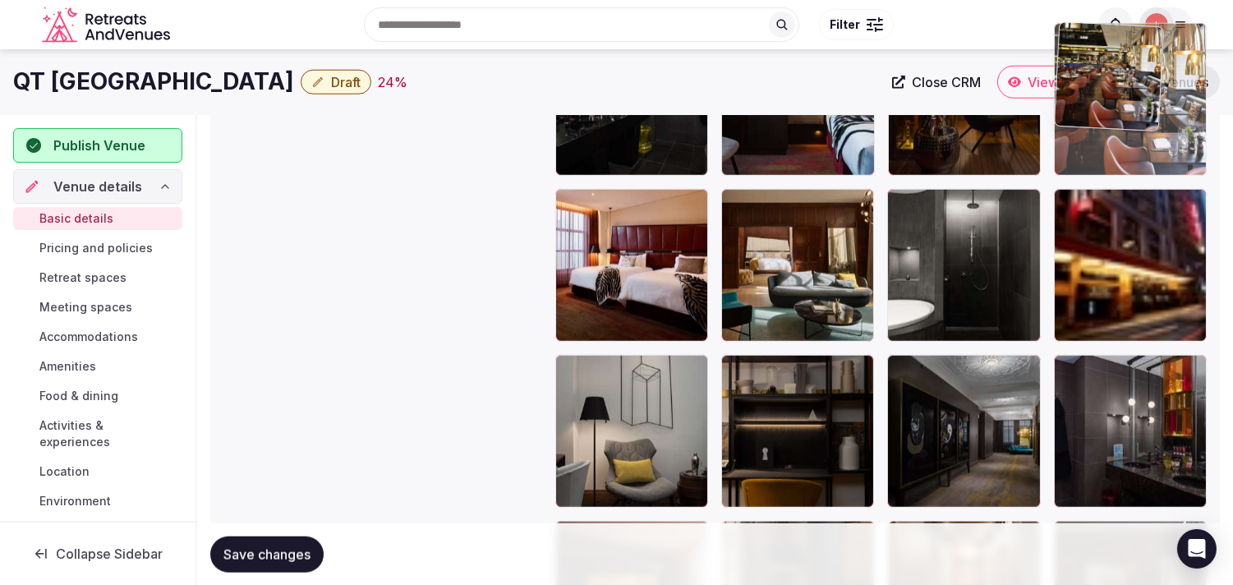
drag, startPoint x: 1062, startPoint y: 371, endPoint x: 1025, endPoint y: 189, distance: 185.5
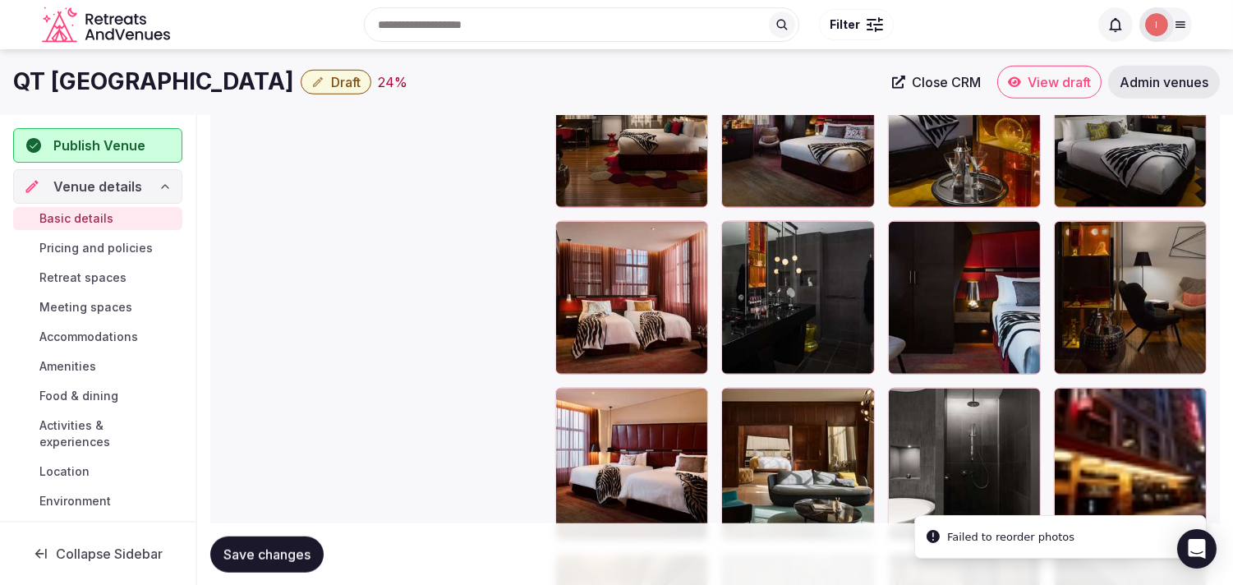
scroll to position [2521, 0]
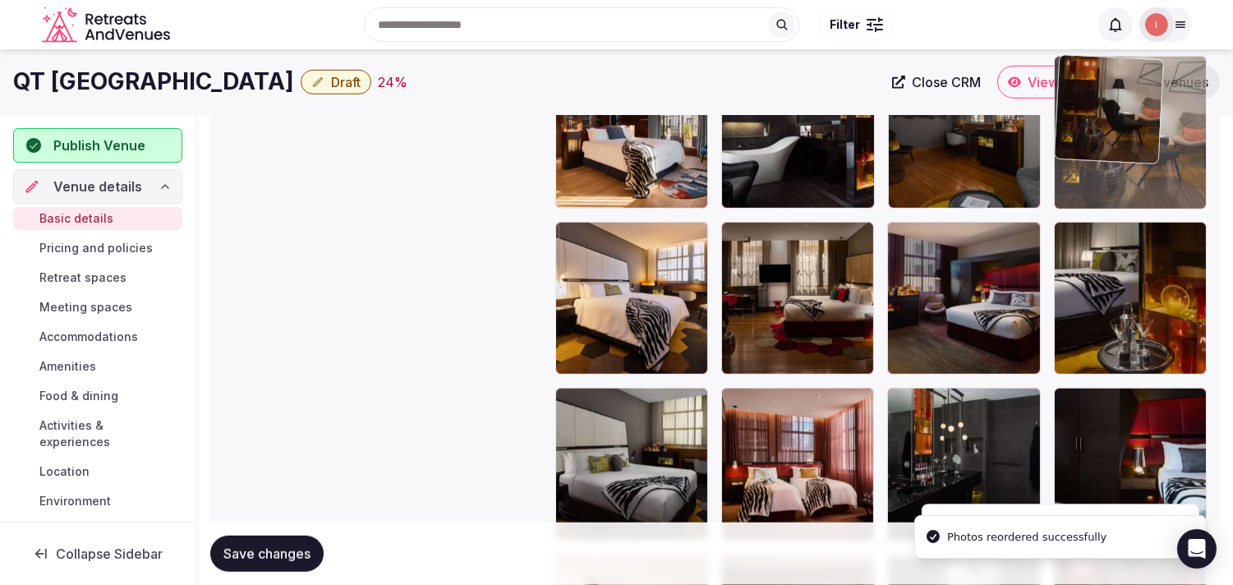
drag, startPoint x: 1089, startPoint y: 202, endPoint x: 1056, endPoint y: 202, distance: 32.9
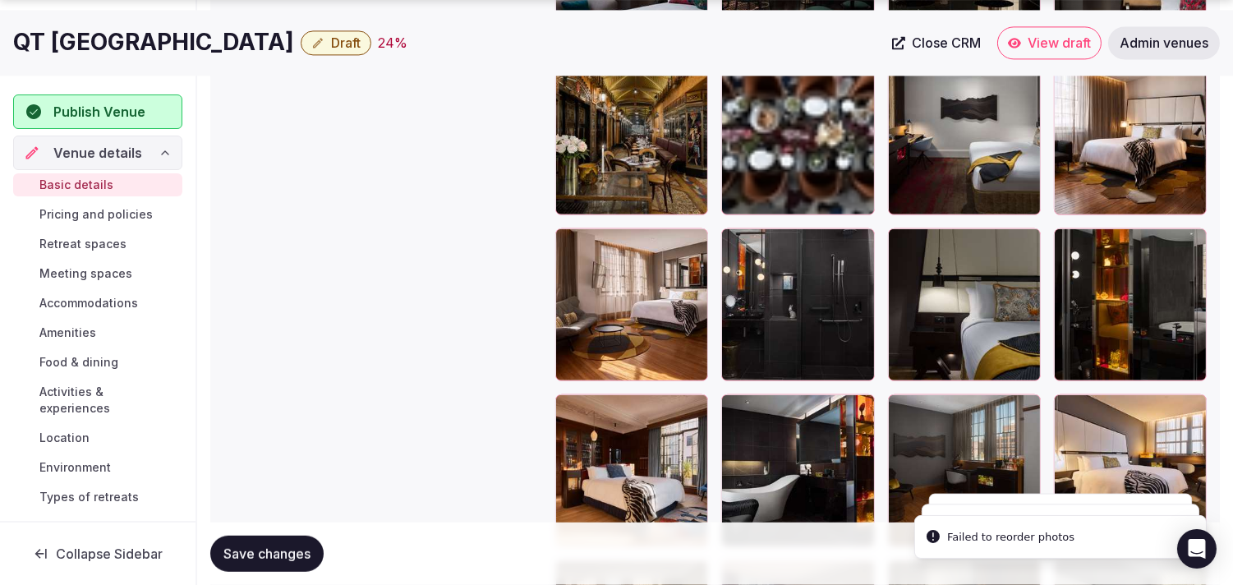
scroll to position [2247, 0]
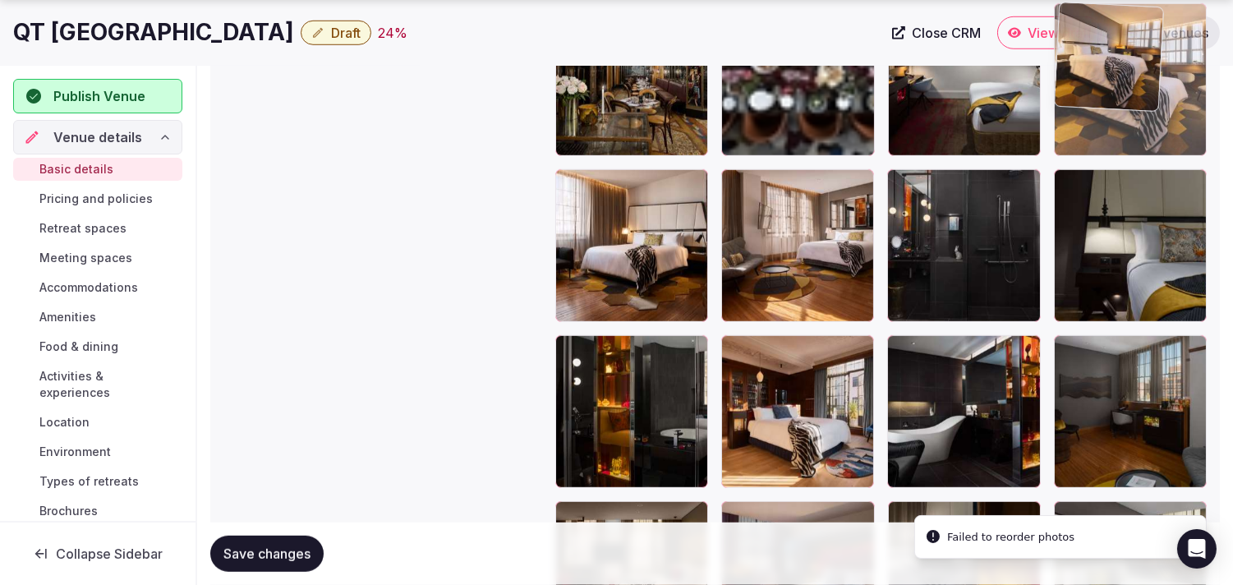
drag, startPoint x: 1060, startPoint y: 334, endPoint x: 1075, endPoint y: 99, distance: 236.3
click at [571, 99] on body "**********" at bounding box center [616, 430] width 1233 height 5344
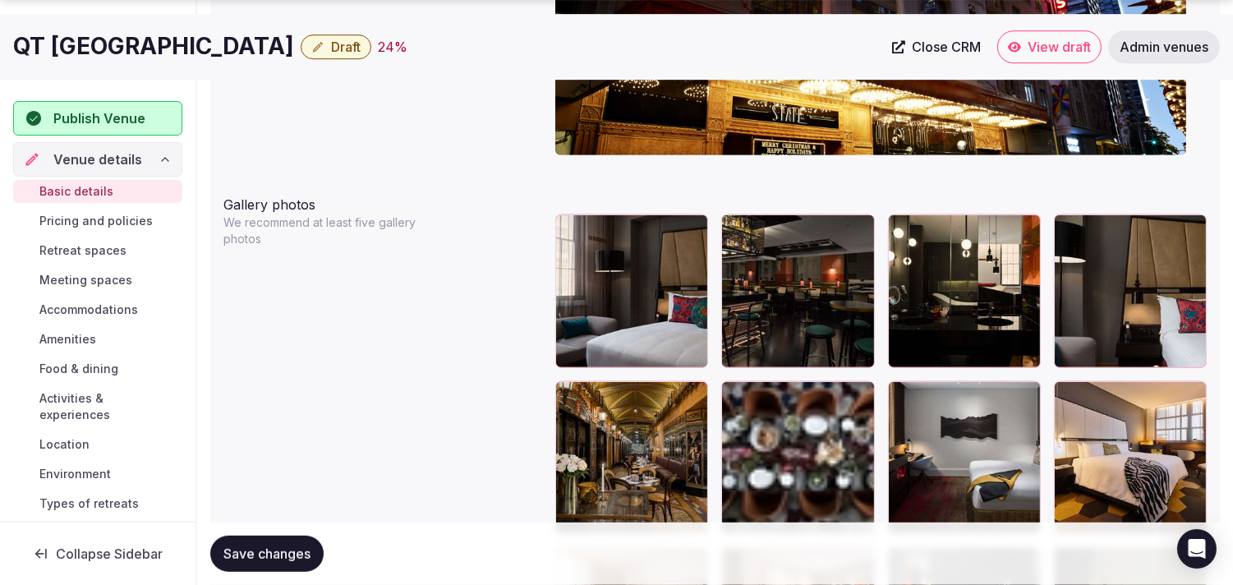
scroll to position [1968, 0]
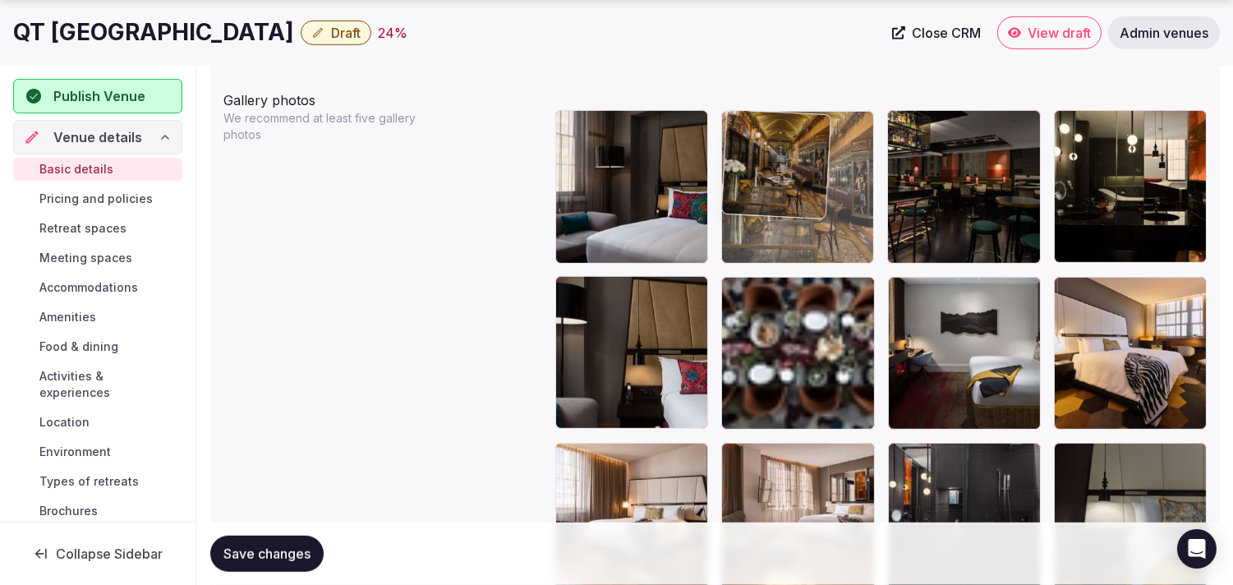
drag, startPoint x: 556, startPoint y: 288, endPoint x: 735, endPoint y: 178, distance: 209.1
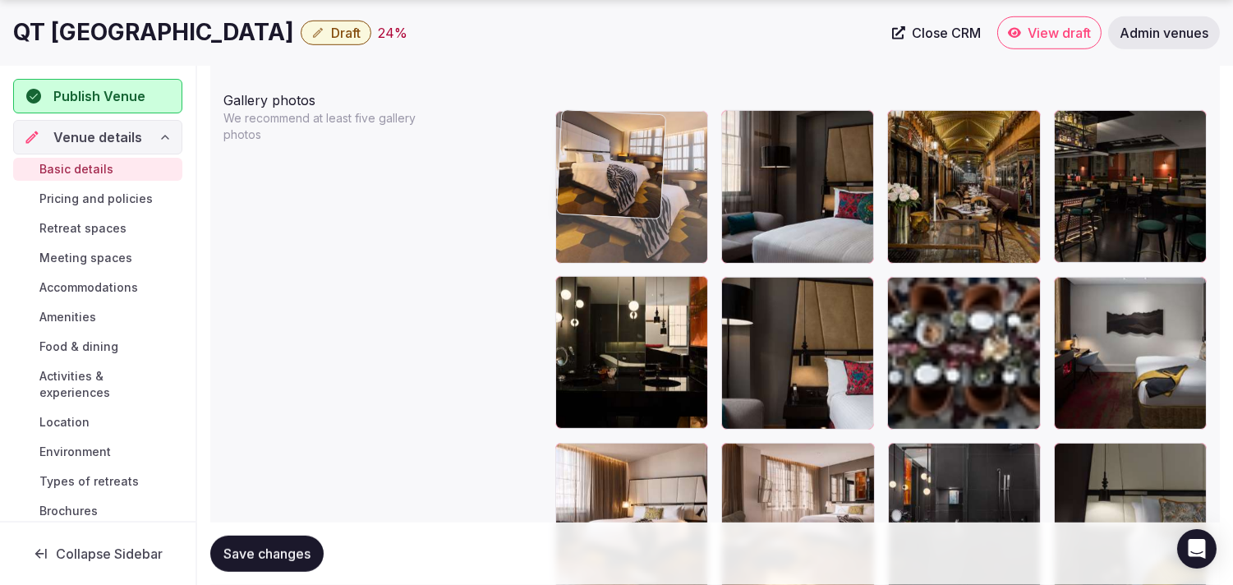
drag, startPoint x: 1071, startPoint y: 292, endPoint x: 615, endPoint y: 163, distance: 474.0
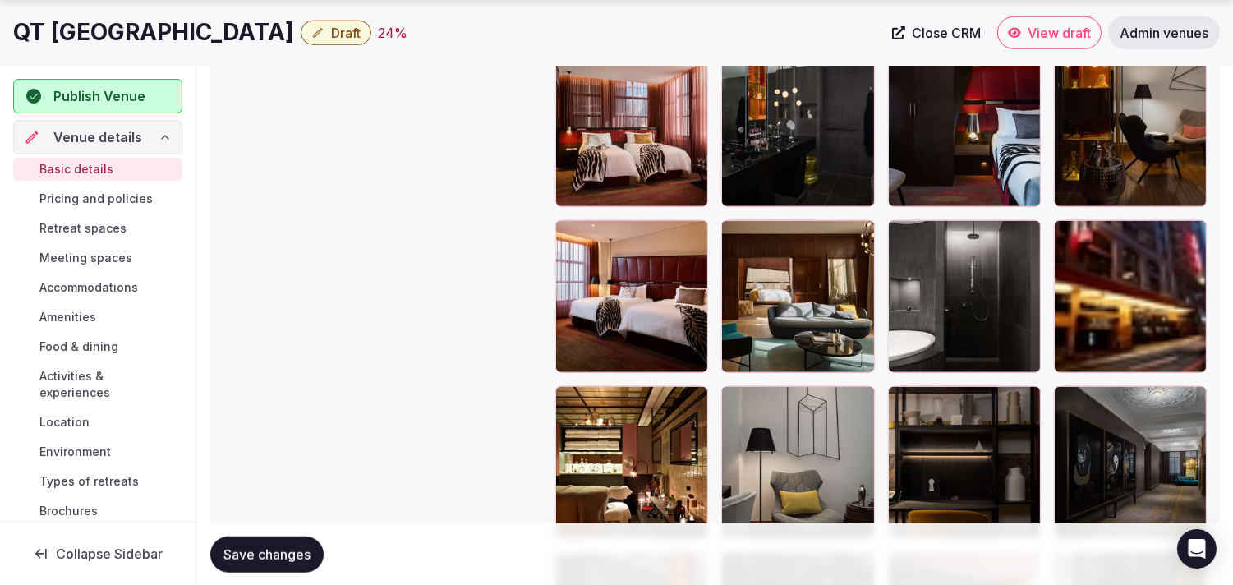
scroll to position [2972, 0]
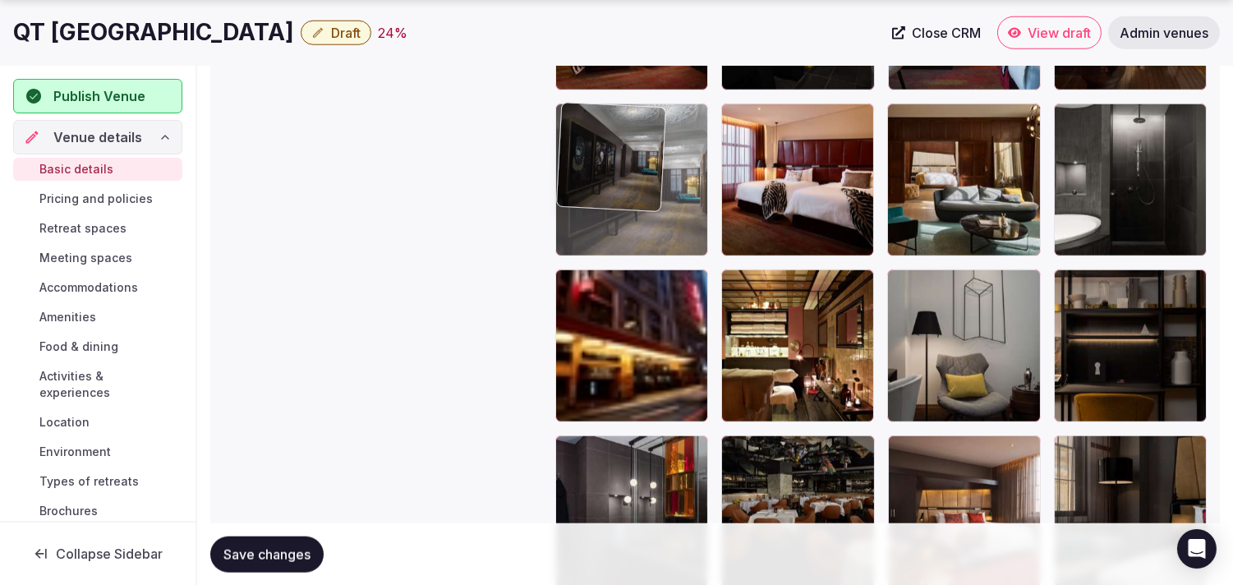
drag, startPoint x: 1063, startPoint y: 277, endPoint x: 594, endPoint y: 156, distance: 484.5
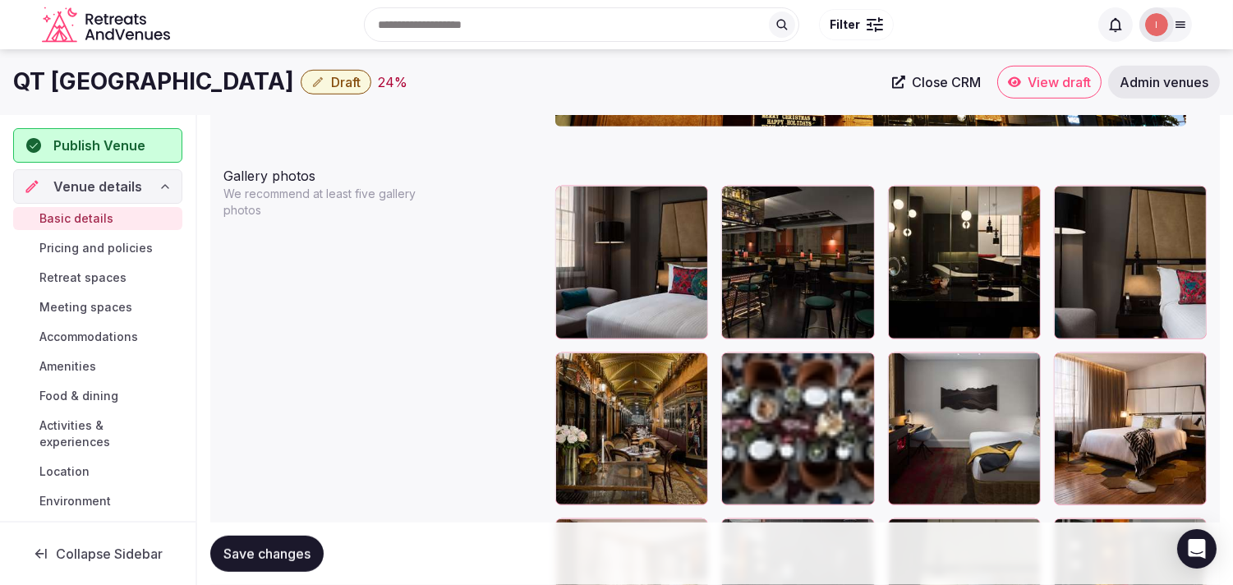
scroll to position [1877, 0]
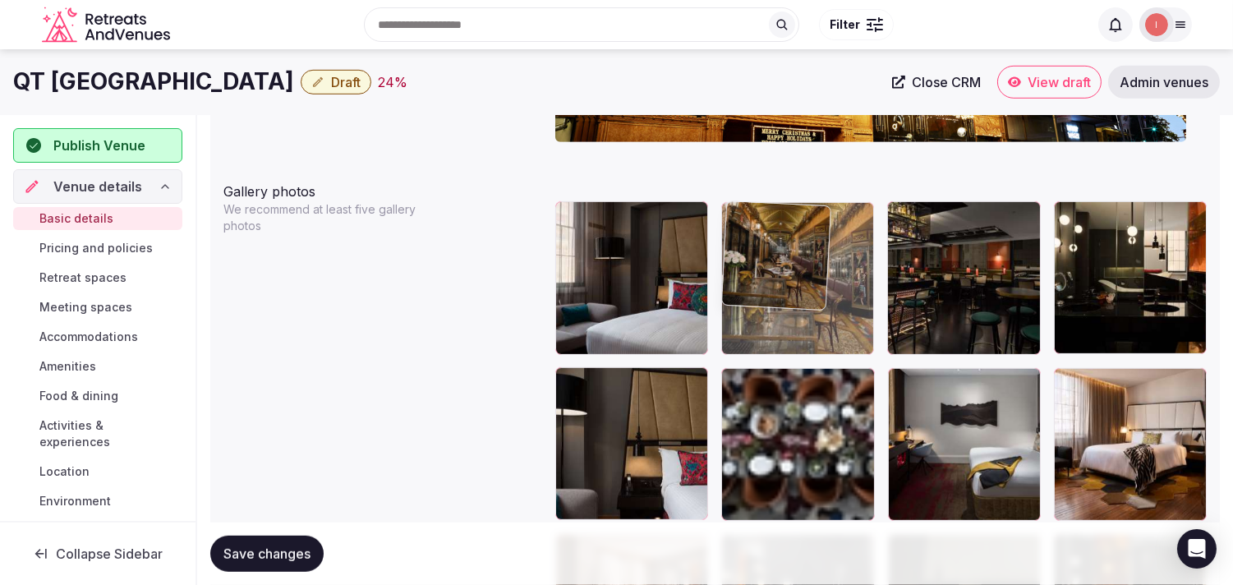
drag, startPoint x: 574, startPoint y: 381, endPoint x: 748, endPoint y: 244, distance: 221.8
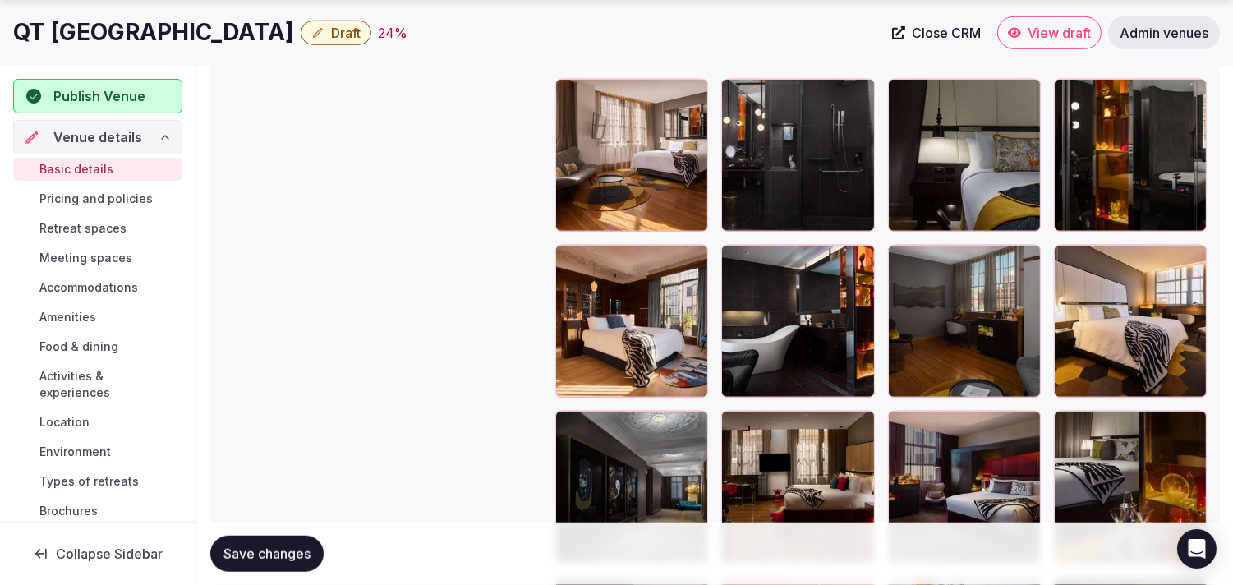
scroll to position [2334, 0]
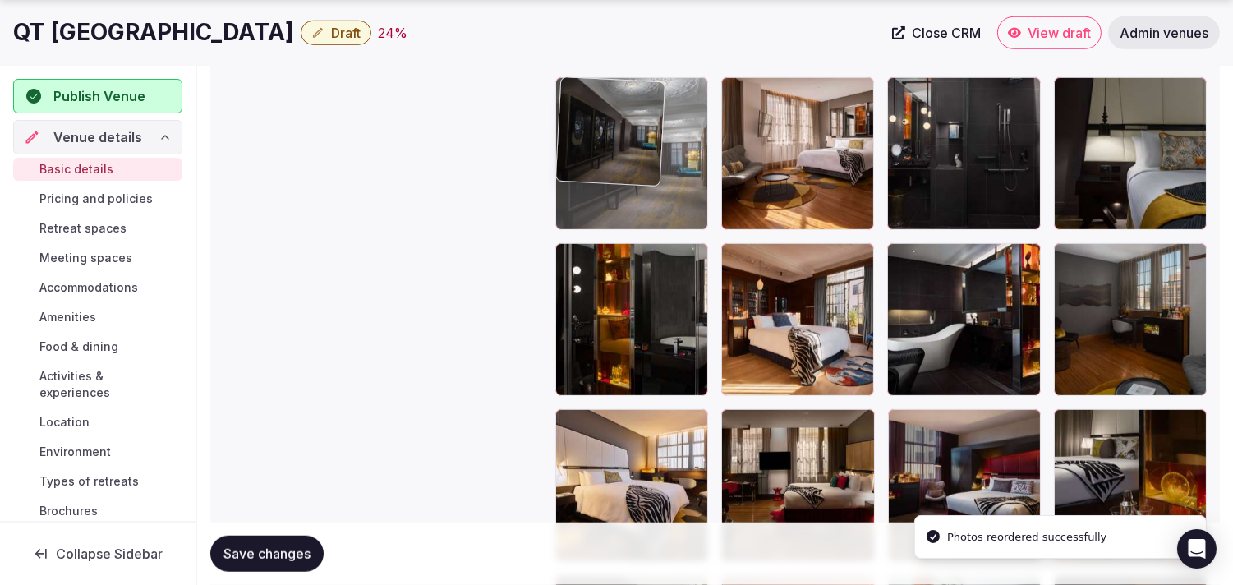
drag, startPoint x: 563, startPoint y: 422, endPoint x: 569, endPoint y: 113, distance: 309.8
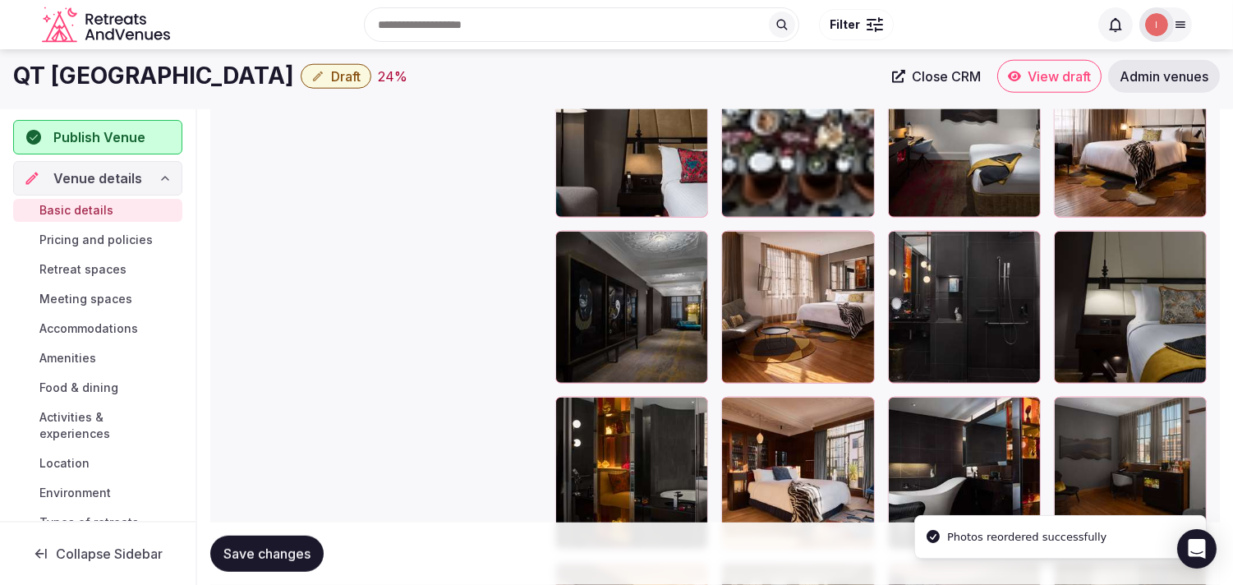
scroll to position [2059, 0]
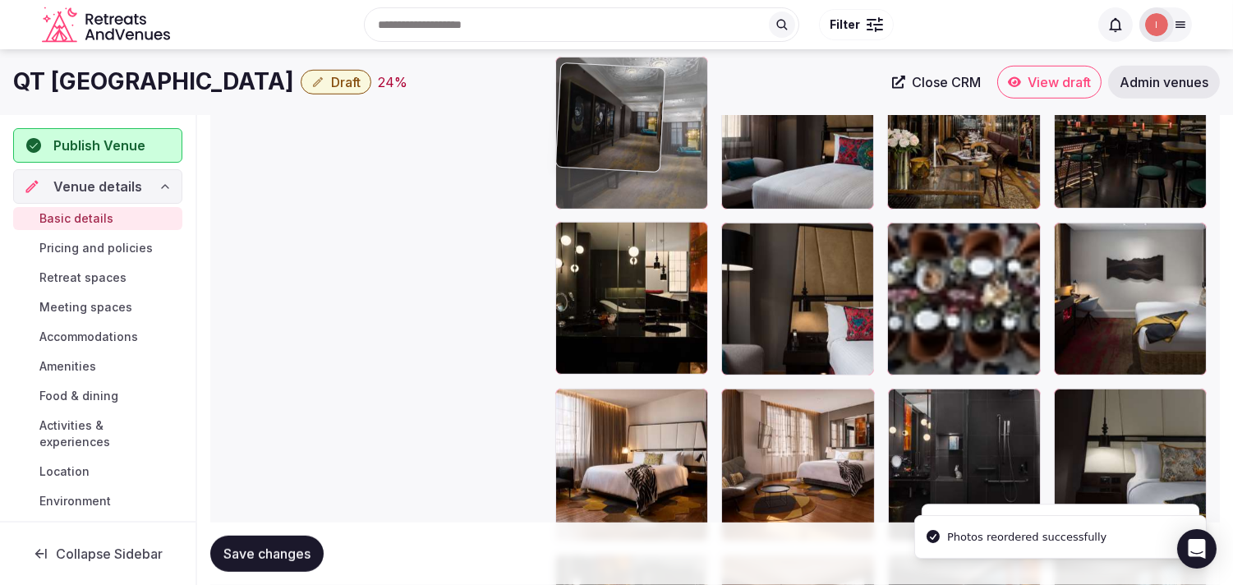
drag, startPoint x: 574, startPoint y: 363, endPoint x: 552, endPoint y: 161, distance: 203.3
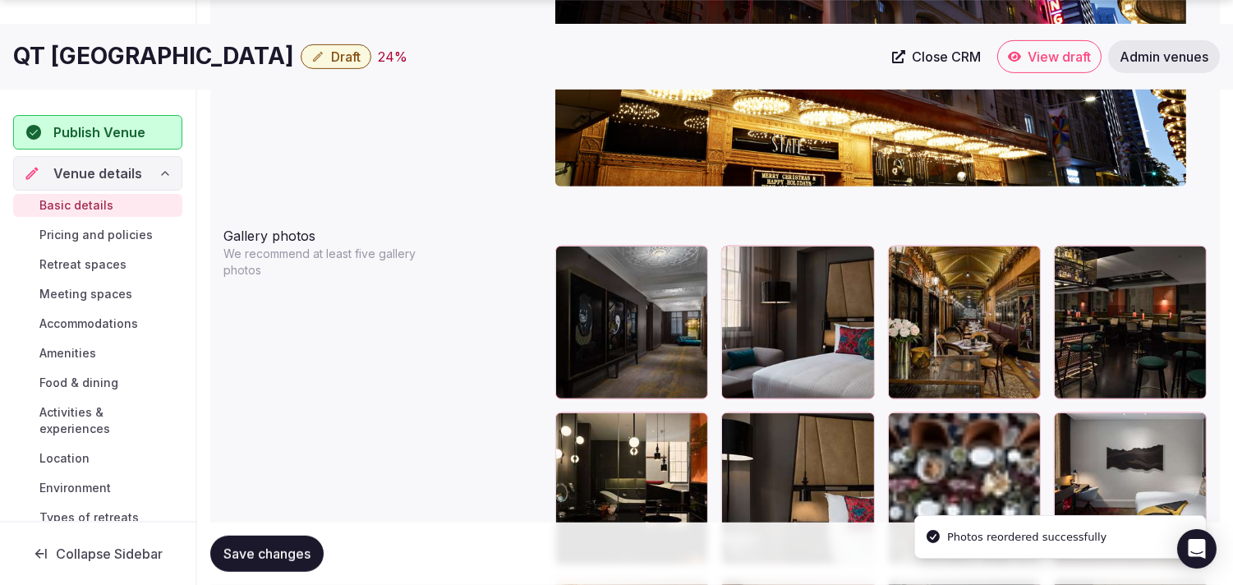
scroll to position [1924, 0]
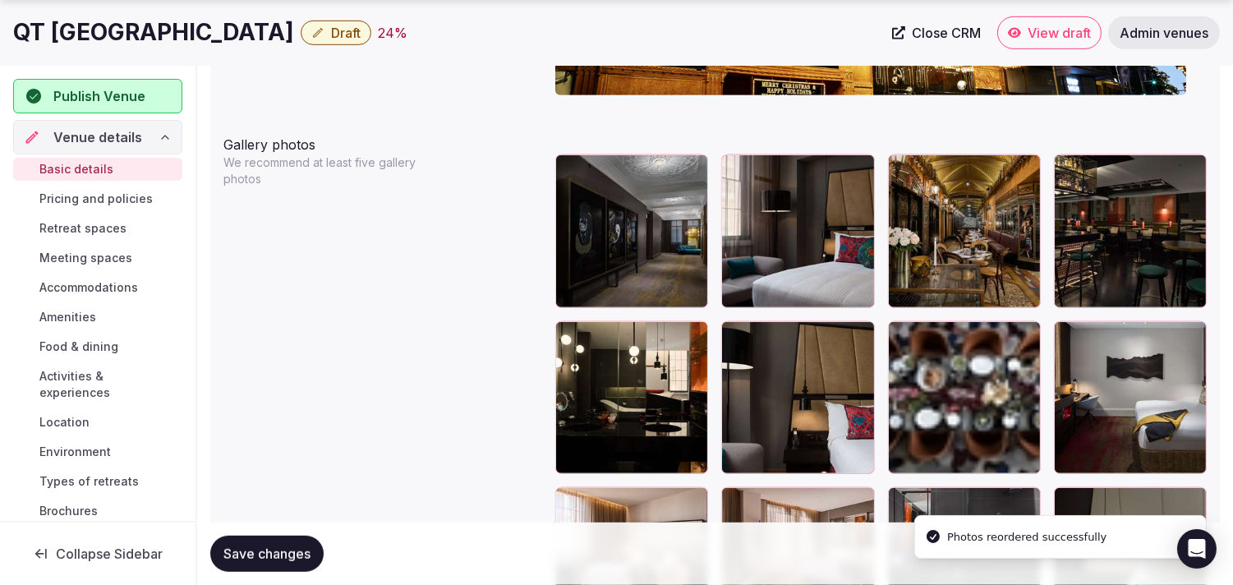
click at [275, 541] on button "Save changes" at bounding box center [266, 554] width 113 height 36
click at [272, 553] on div "Saving..." at bounding box center [260, 554] width 101 height 36
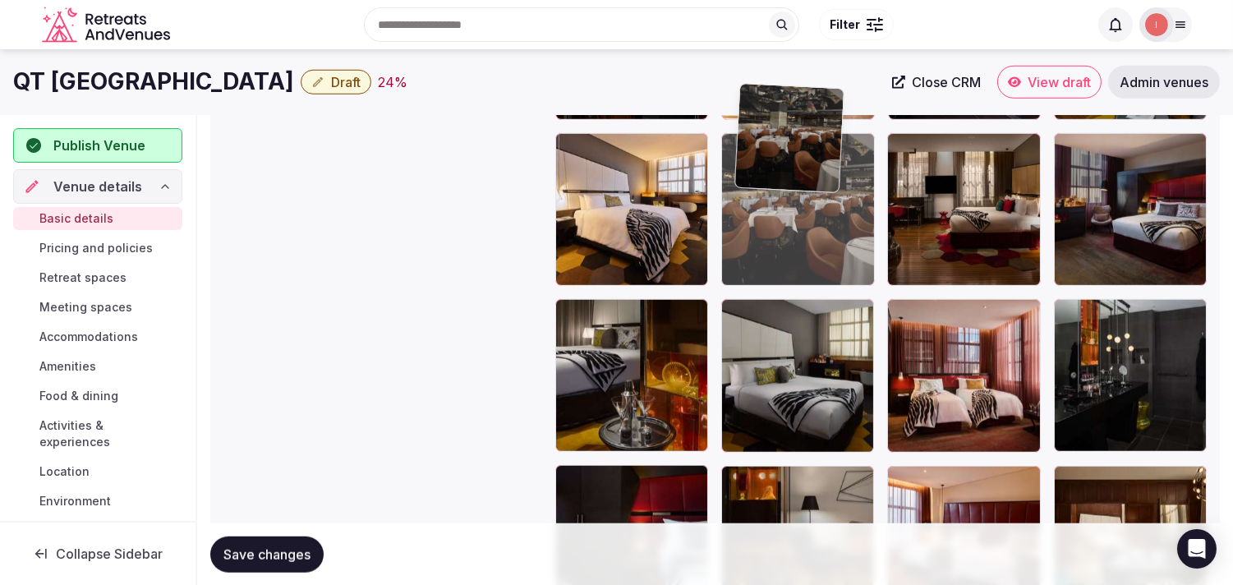
scroll to position [2609, 0]
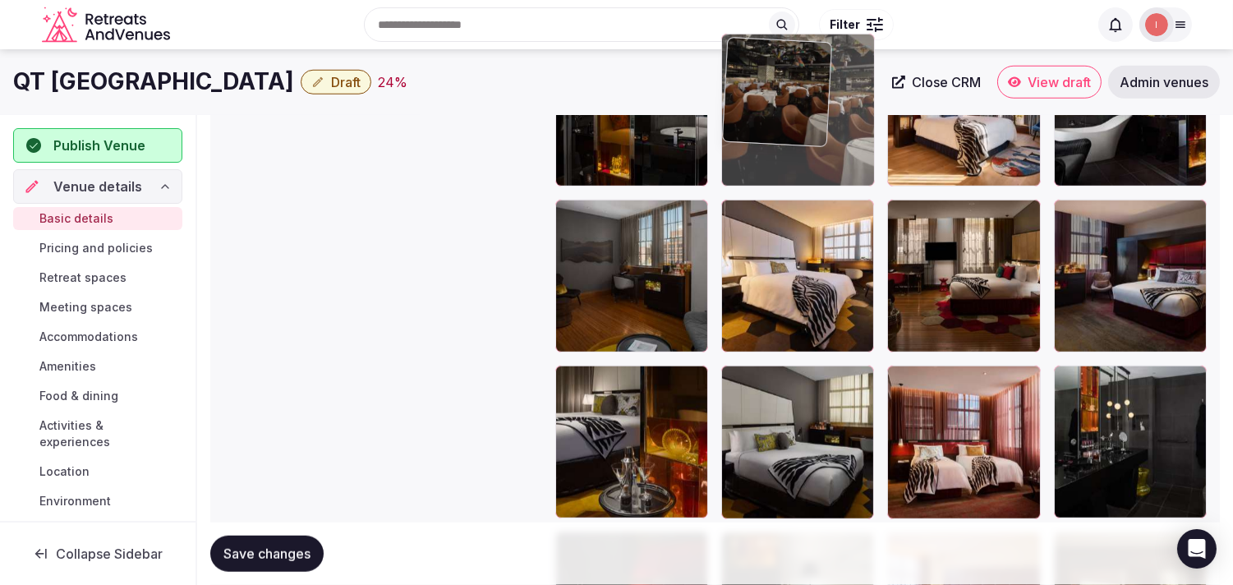
drag, startPoint x: 744, startPoint y: 397, endPoint x: 770, endPoint y: 99, distance: 299.4
click at [571, 99] on body "**********" at bounding box center [616, 129] width 1233 height 5344
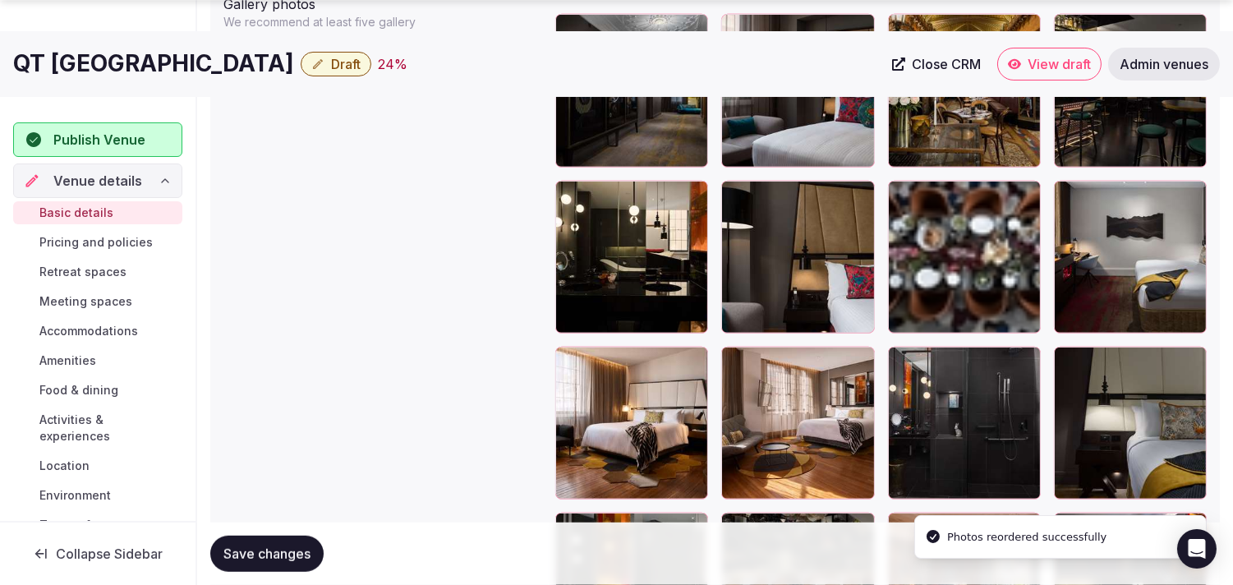
scroll to position [2082, 0]
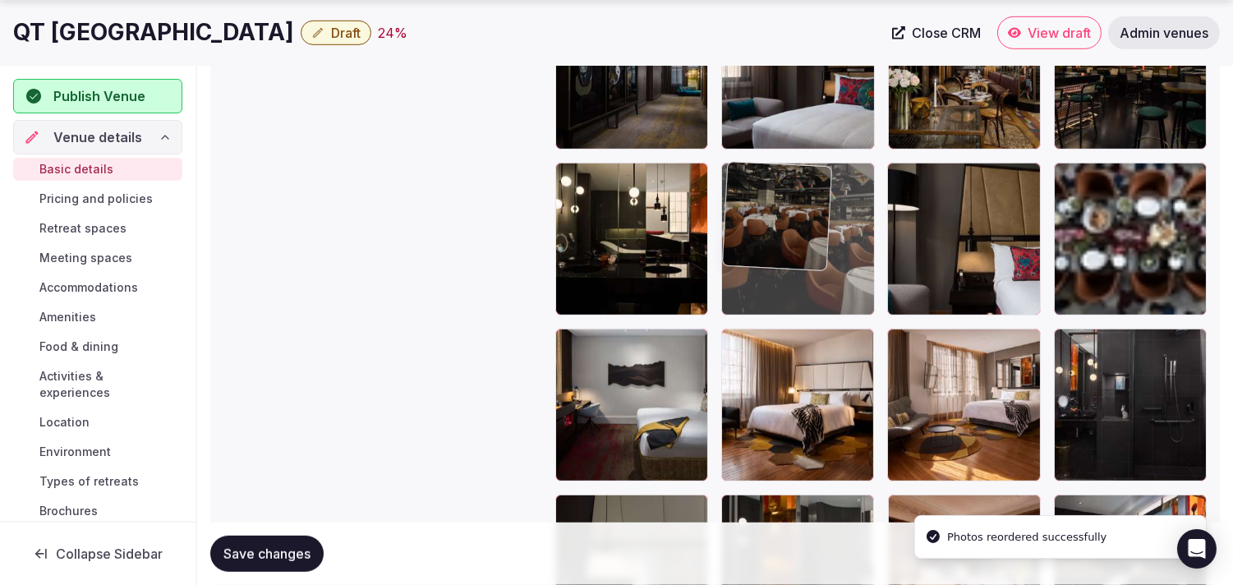
drag, startPoint x: 731, startPoint y: 506, endPoint x: 769, endPoint y: 210, distance: 298.2
click at [571, 210] on body "**********" at bounding box center [616, 590] width 1233 height 5344
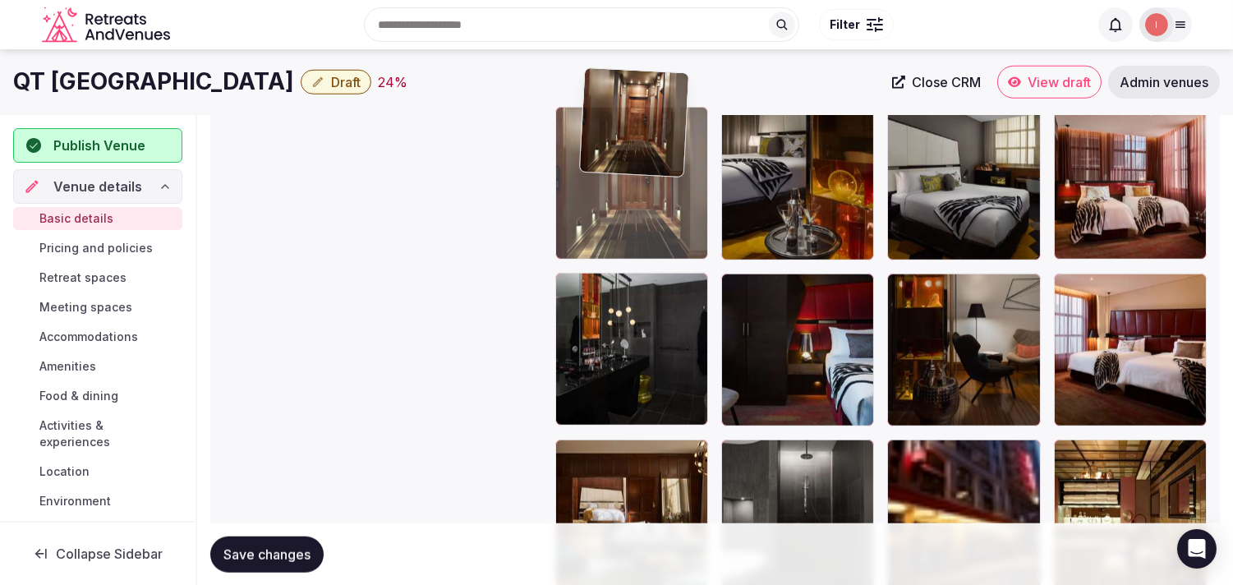
scroll to position [2796, 0]
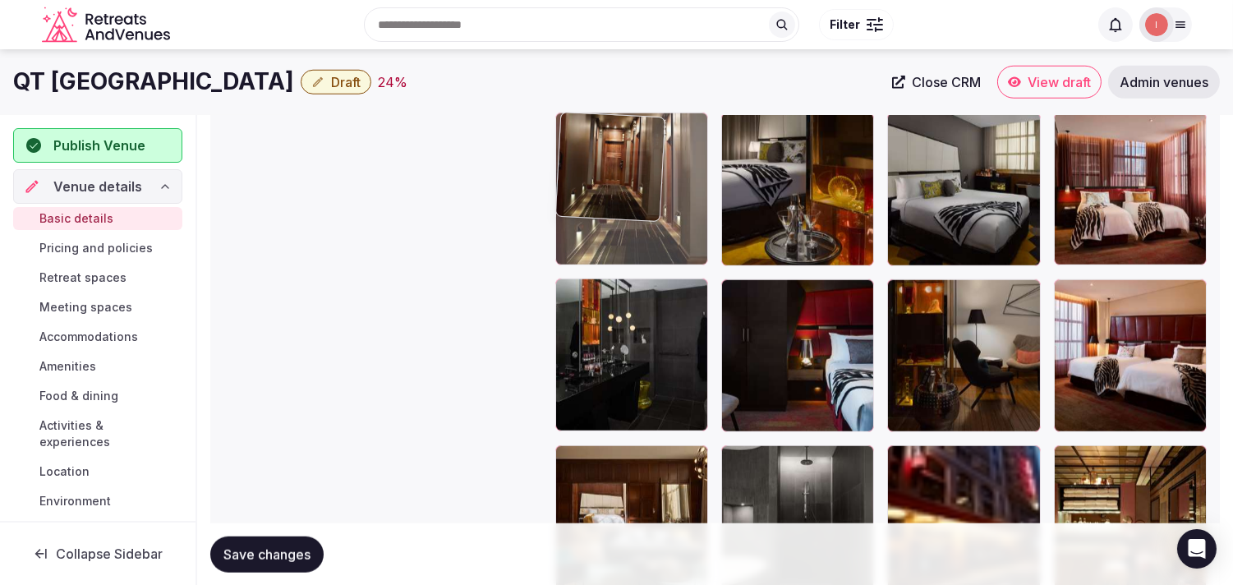
drag, startPoint x: 577, startPoint y: 316, endPoint x: 588, endPoint y: 175, distance: 141.0
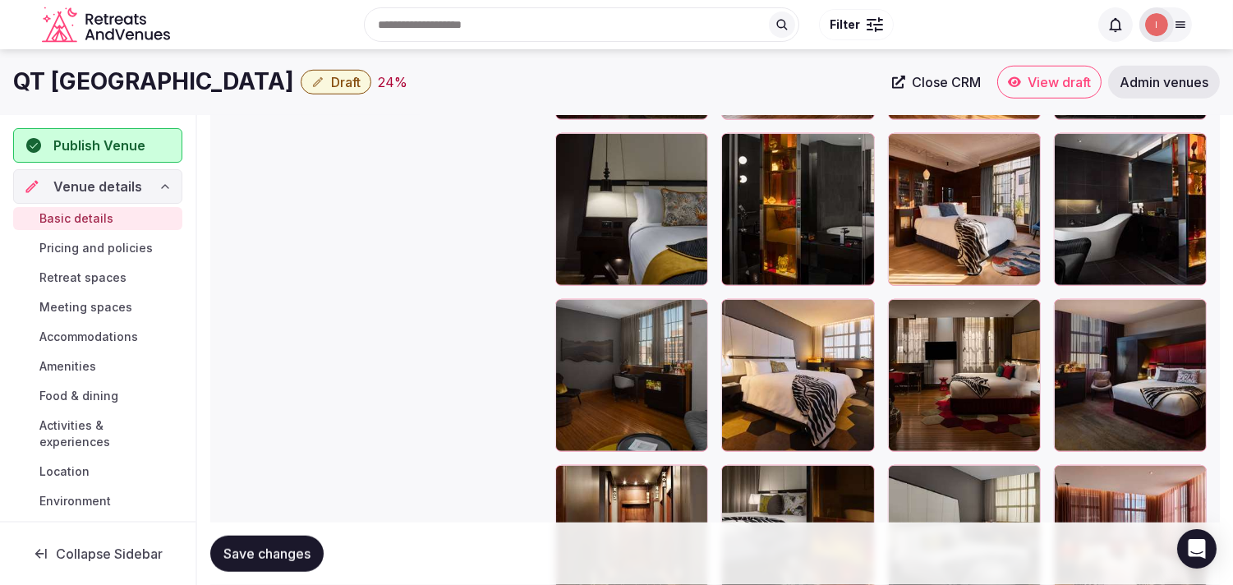
scroll to position [2431, 0]
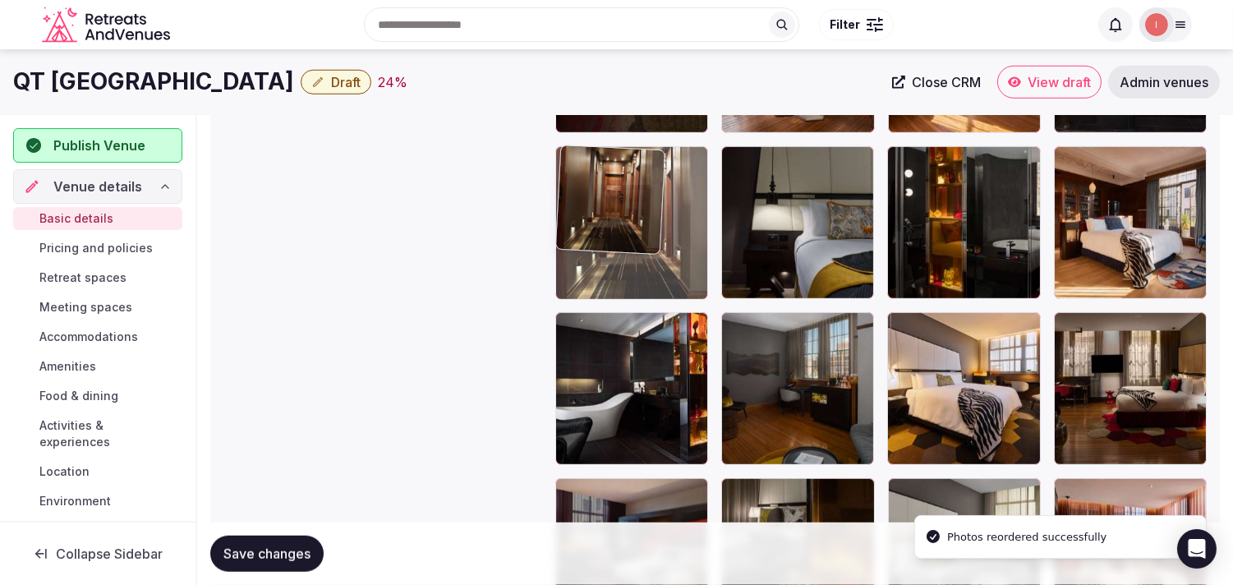
drag, startPoint x: 561, startPoint y: 496, endPoint x: 594, endPoint y: 244, distance: 253.6
click at [571, 214] on body "**********" at bounding box center [616, 241] width 1233 height 5344
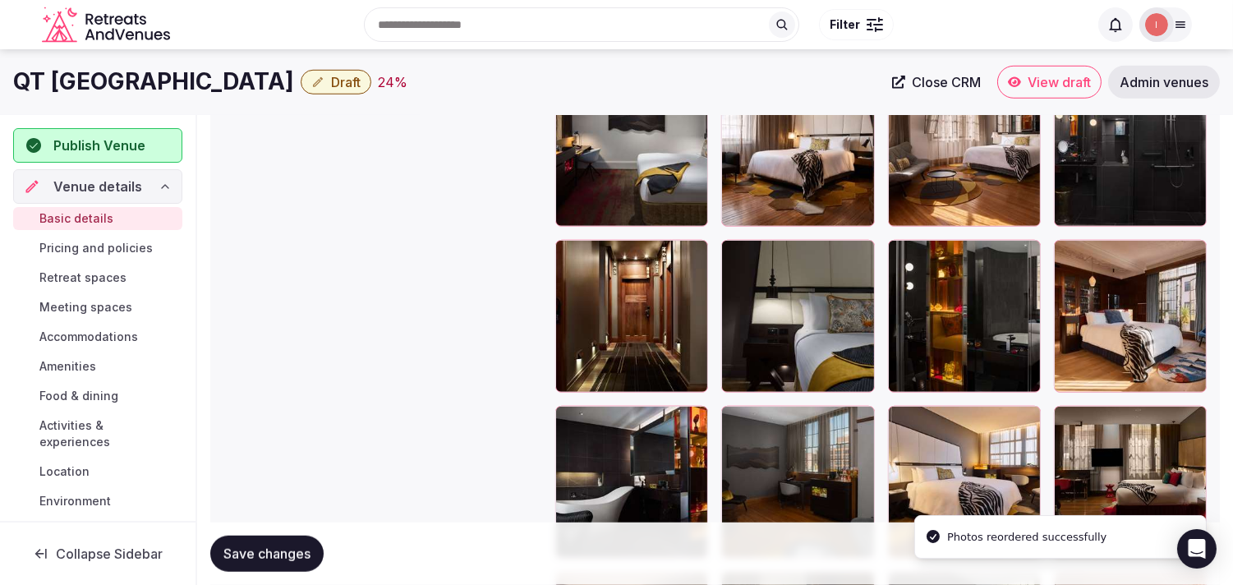
scroll to position [2157, 0]
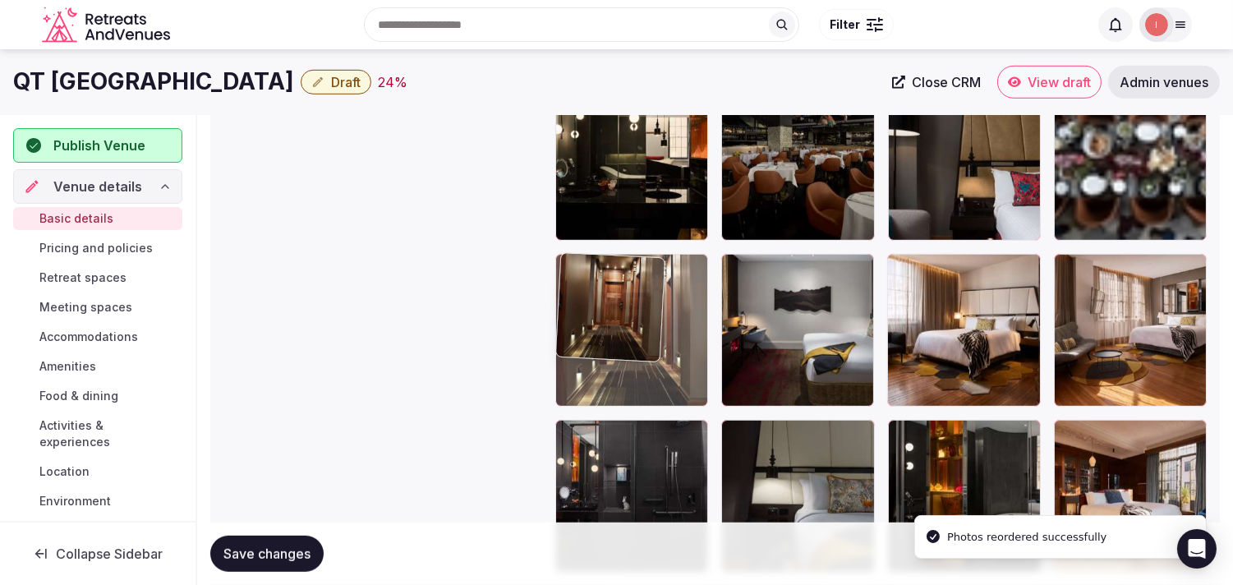
drag, startPoint x: 569, startPoint y: 433, endPoint x: 606, endPoint y: 285, distance: 152.5
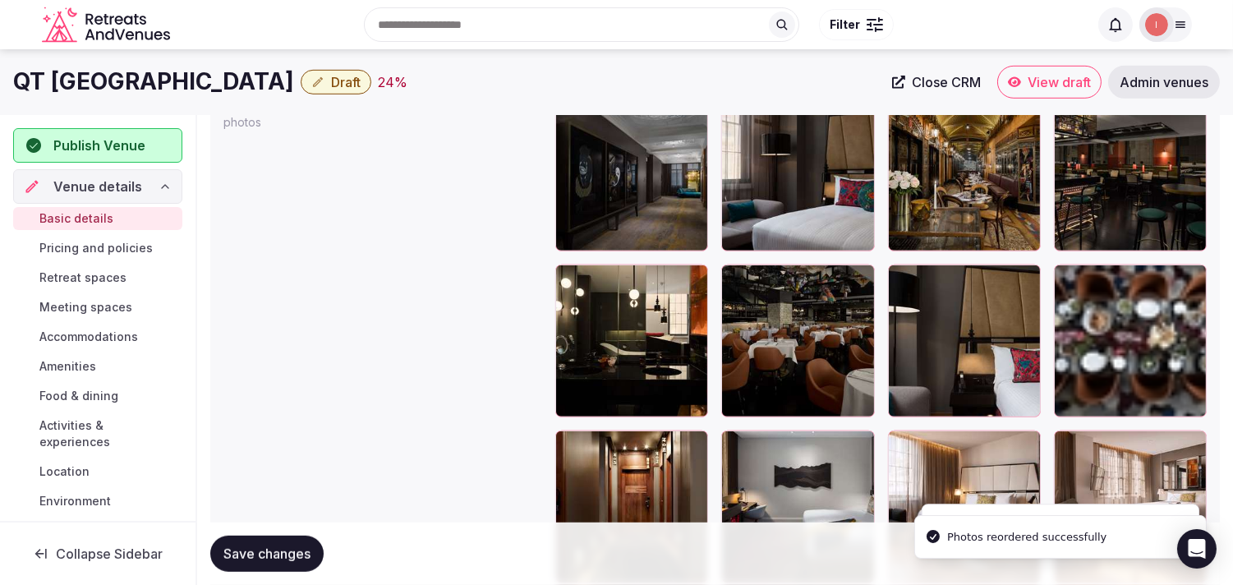
scroll to position [1975, 0]
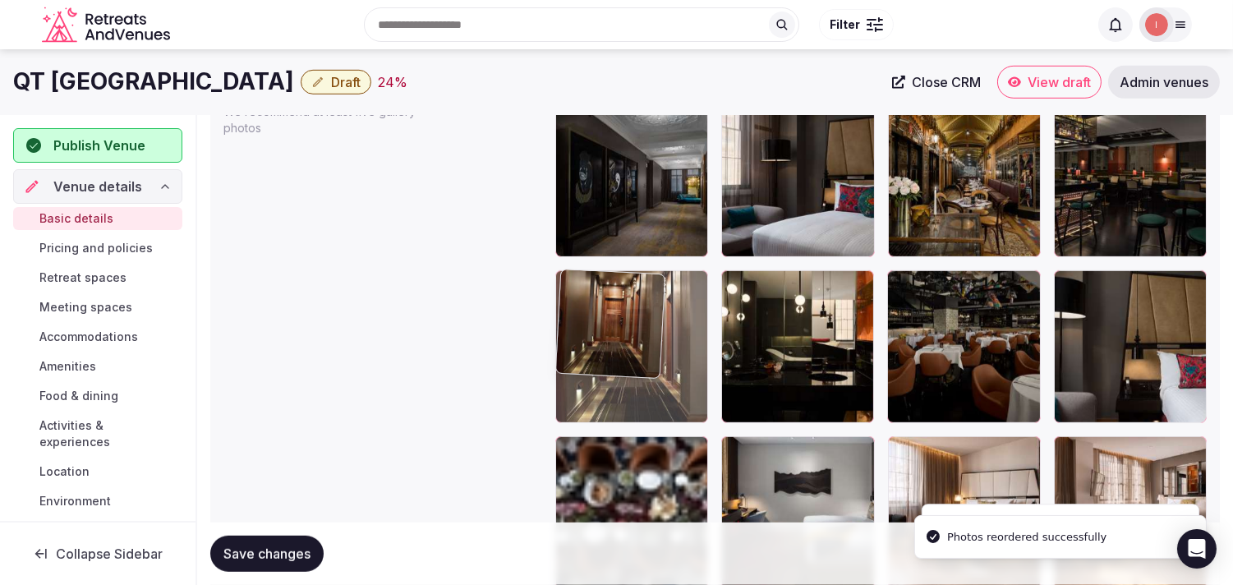
drag, startPoint x: 563, startPoint y: 452, endPoint x: 605, endPoint y: 320, distance: 138.0
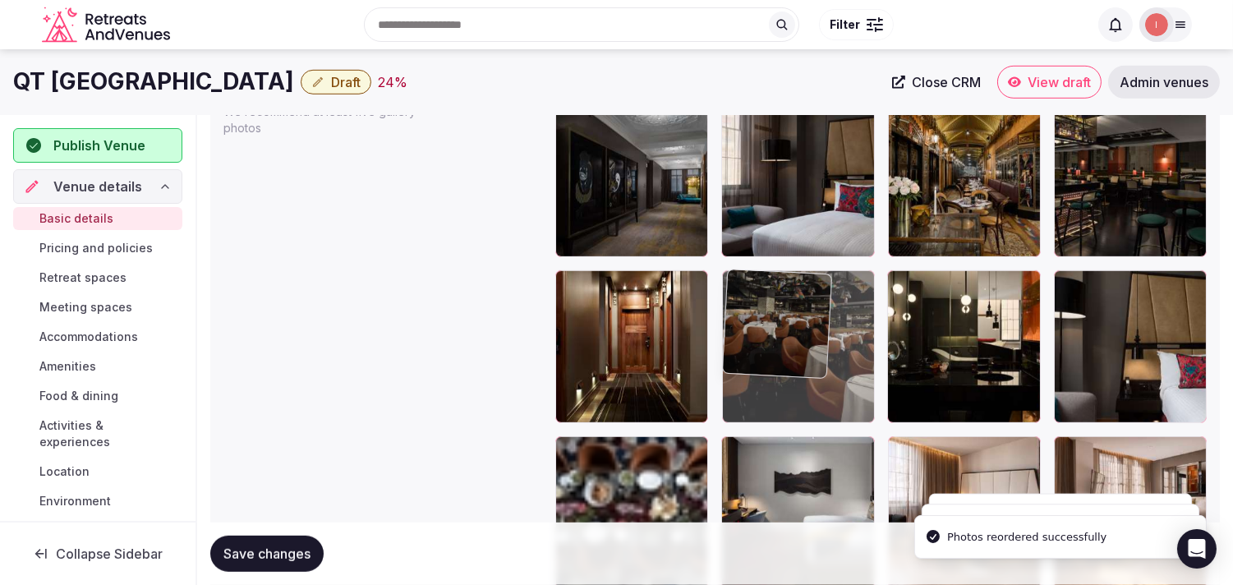
drag, startPoint x: 904, startPoint y: 288, endPoint x: 871, endPoint y: 350, distance: 69.8
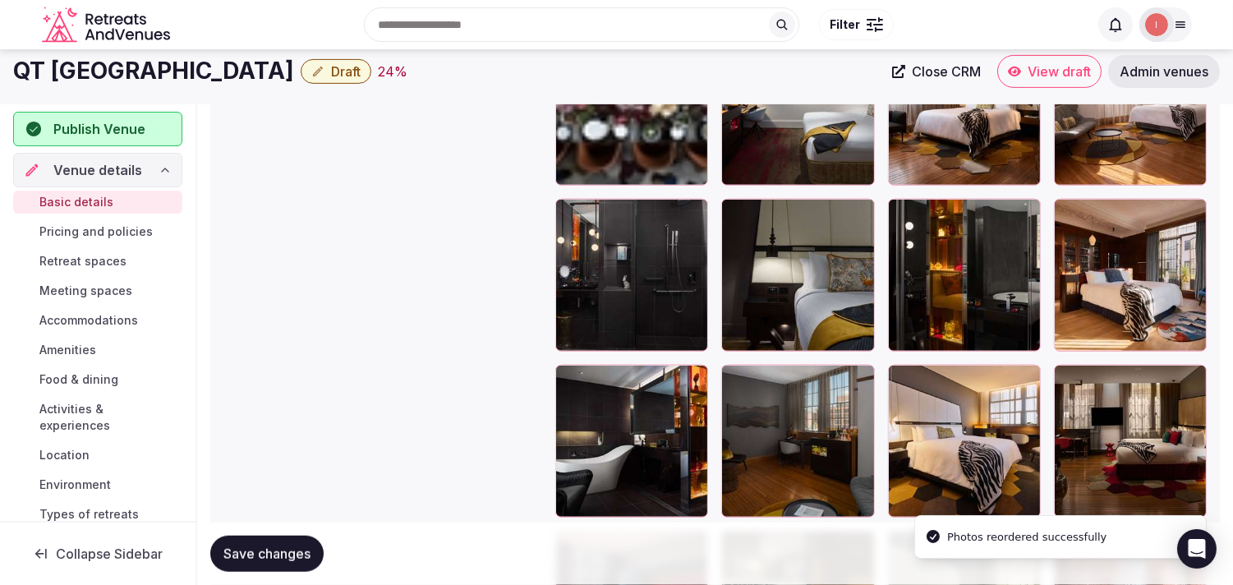
scroll to position [2339, 0]
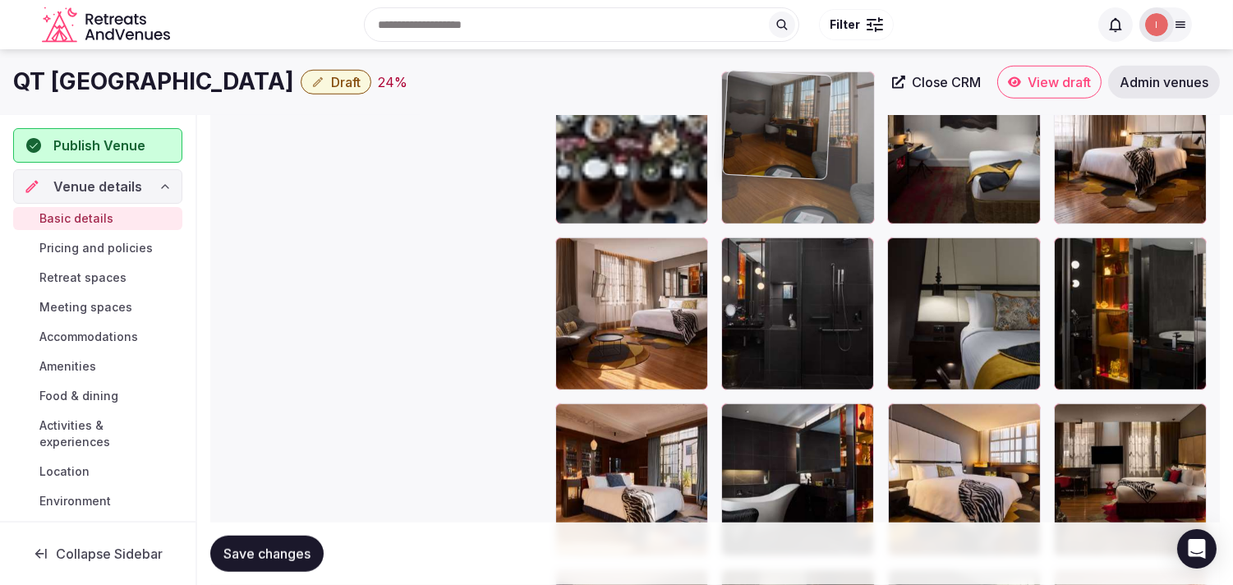
drag, startPoint x: 733, startPoint y: 409, endPoint x: 770, endPoint y: 132, distance: 279.4
click at [571, 132] on body "**********" at bounding box center [616, 333] width 1233 height 5344
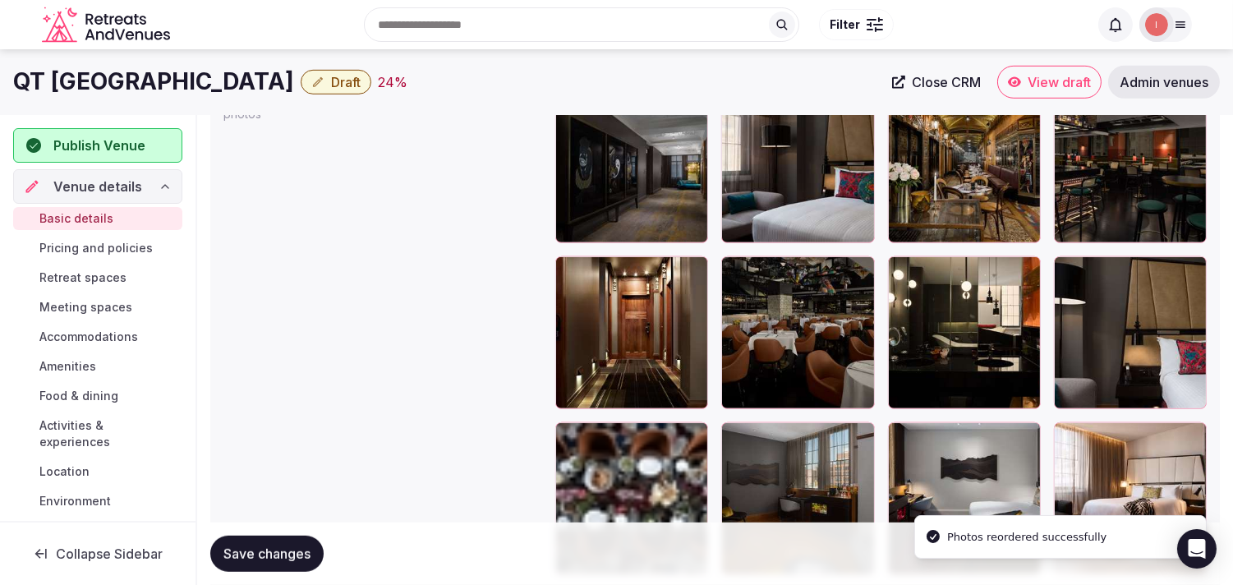
scroll to position [1975, 0]
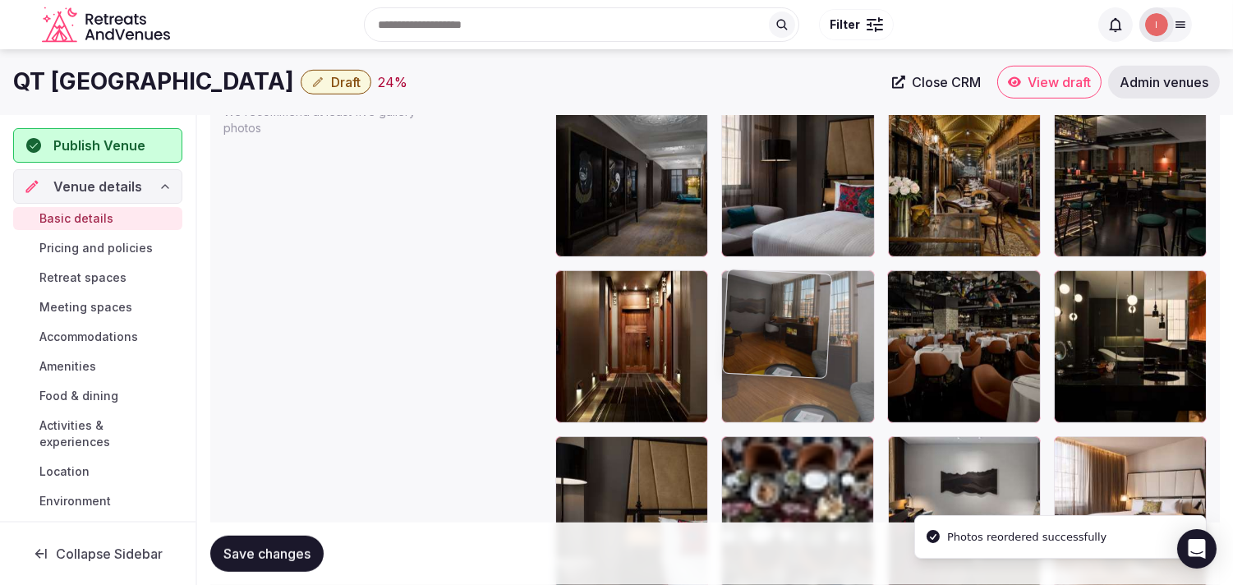
drag, startPoint x: 743, startPoint y: 363, endPoint x: 762, endPoint y: 324, distance: 43.7
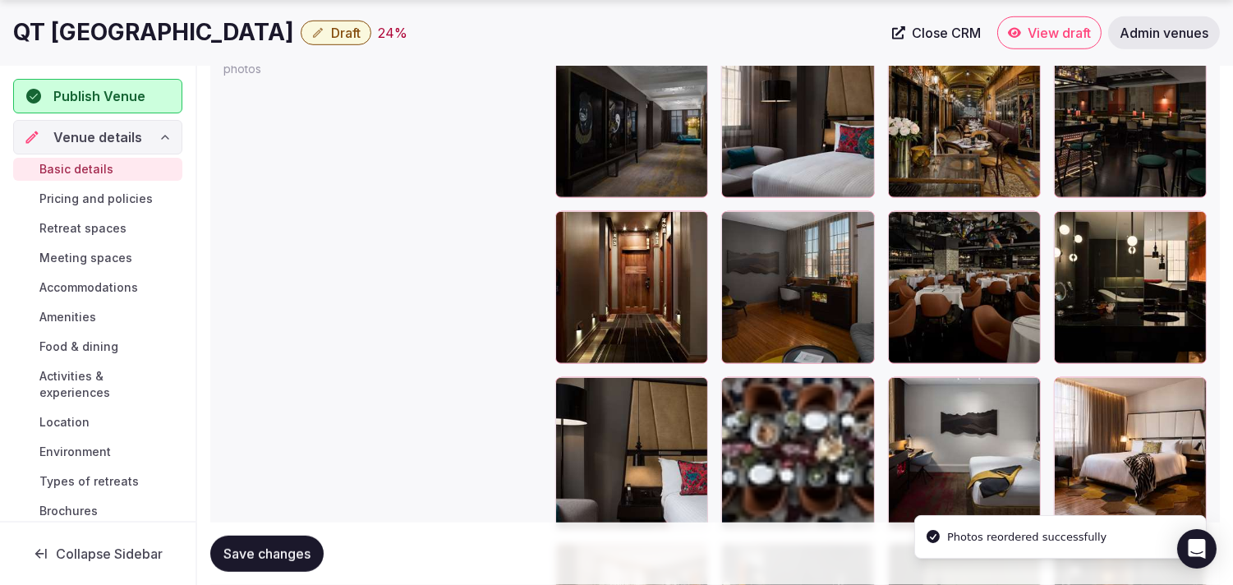
scroll to position [2066, 0]
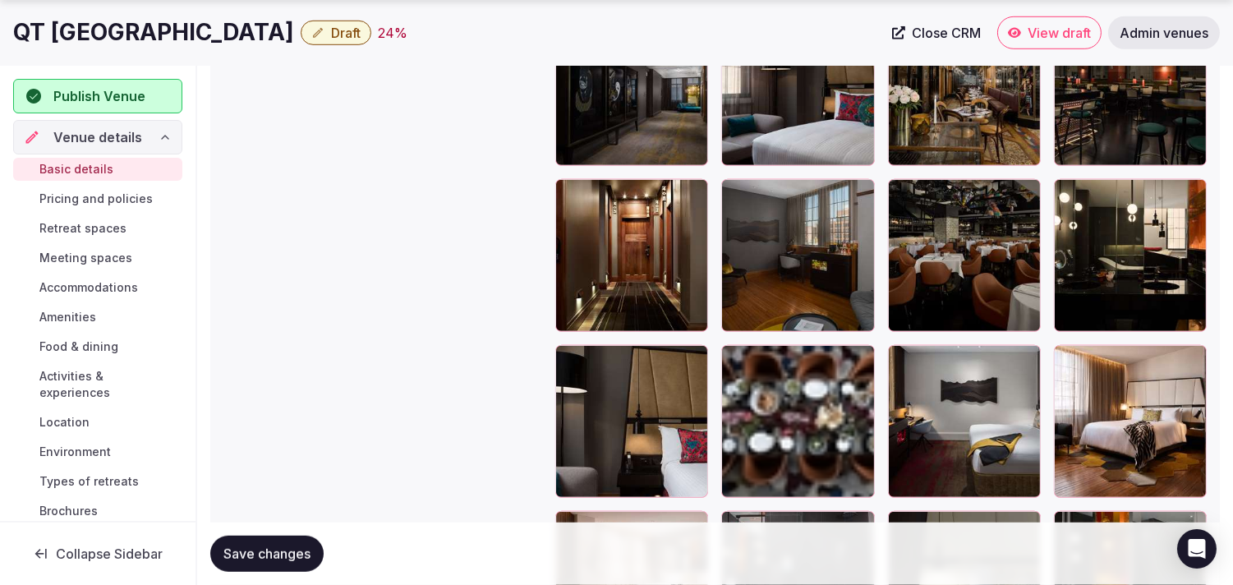
click at [269, 538] on button "Save changes" at bounding box center [266, 554] width 113 height 36
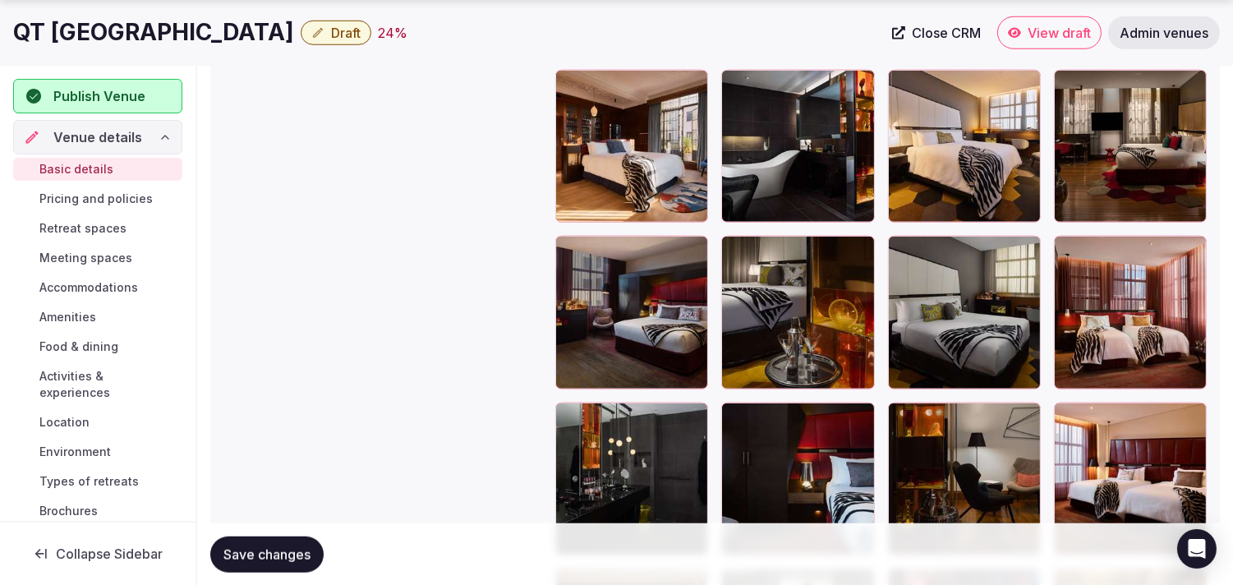
scroll to position [2705, 0]
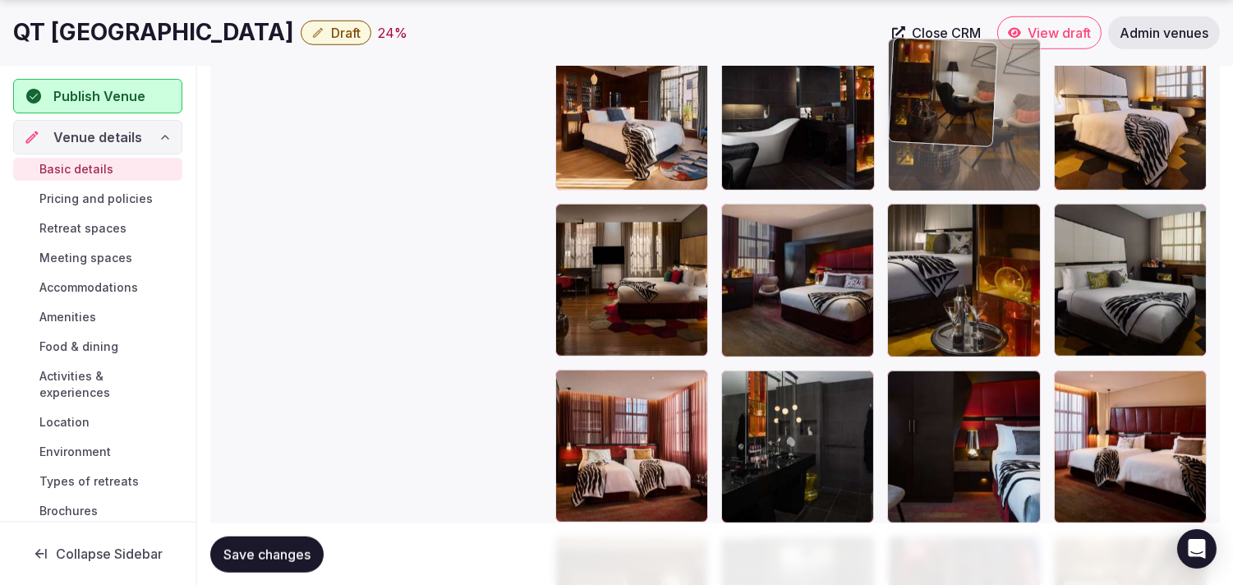
drag, startPoint x: 908, startPoint y: 374, endPoint x: 875, endPoint y: 150, distance: 226.7
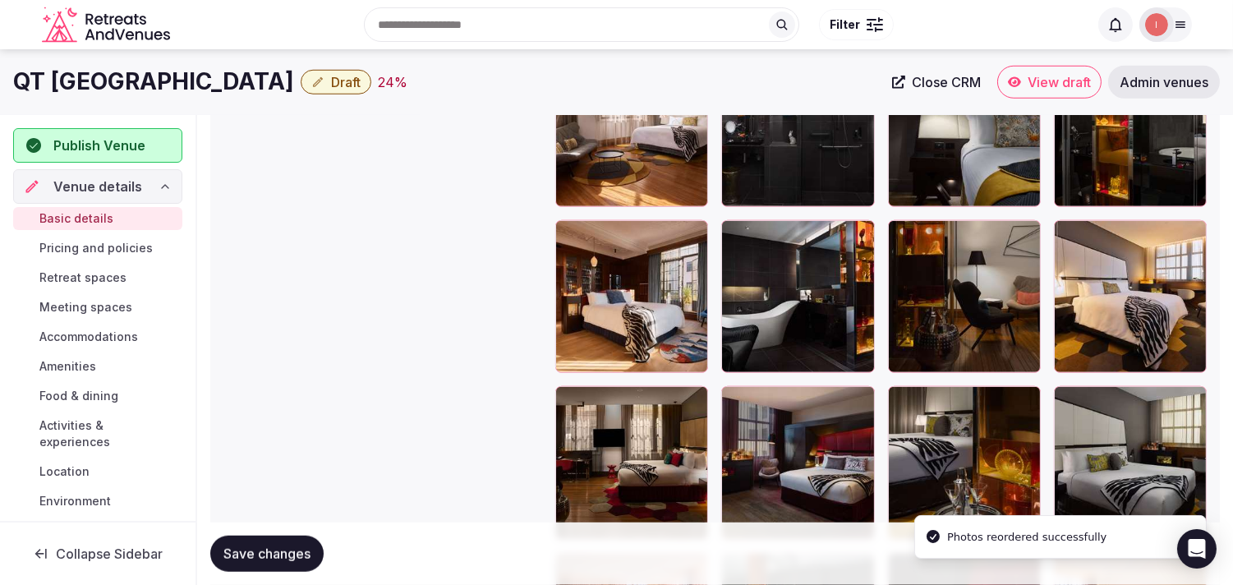
scroll to position [2339, 0]
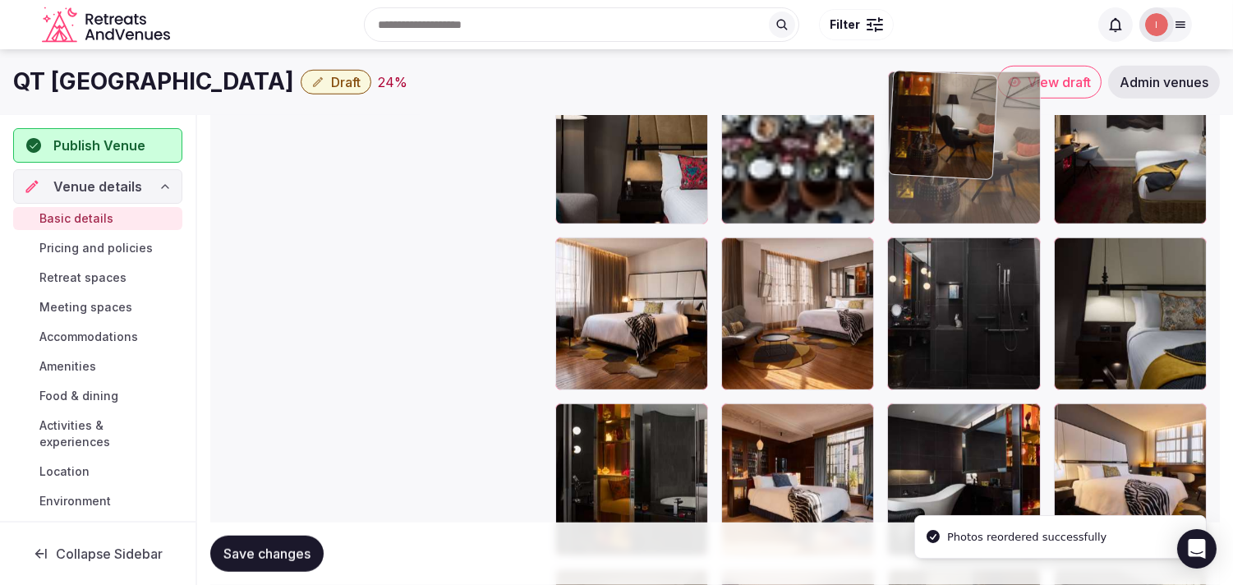
drag, startPoint x: 909, startPoint y: 413, endPoint x: 832, endPoint y: 177, distance: 247.9
click at [571, 160] on body "**********" at bounding box center [616, 333] width 1233 height 5344
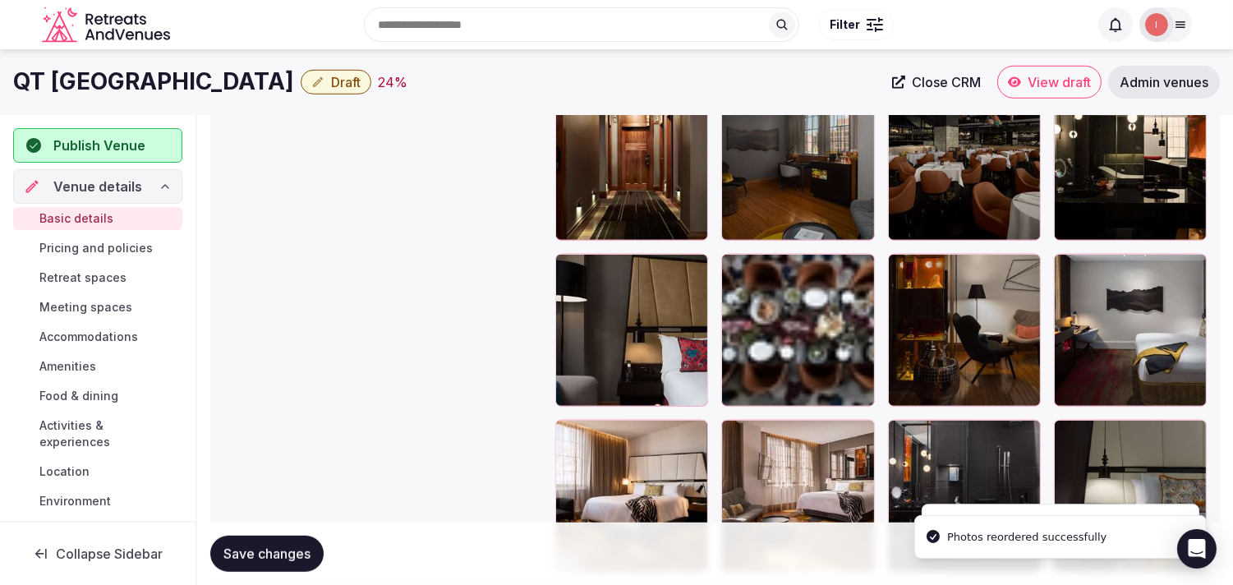
scroll to position [1975, 0]
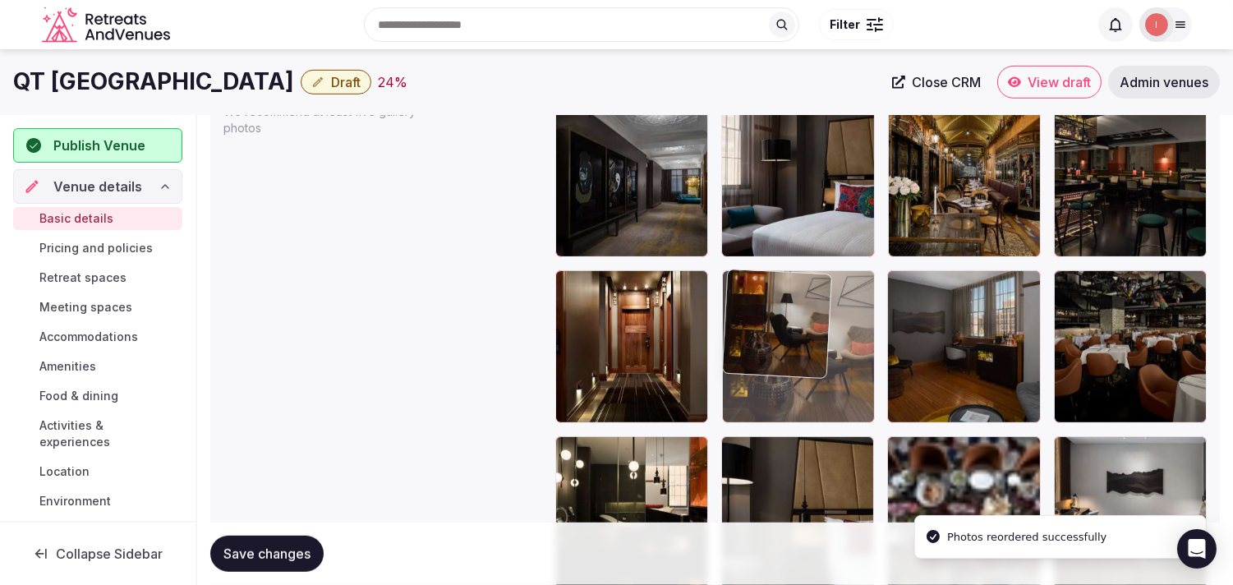
drag, startPoint x: 937, startPoint y: 449, endPoint x: 864, endPoint y: 306, distance: 161.0
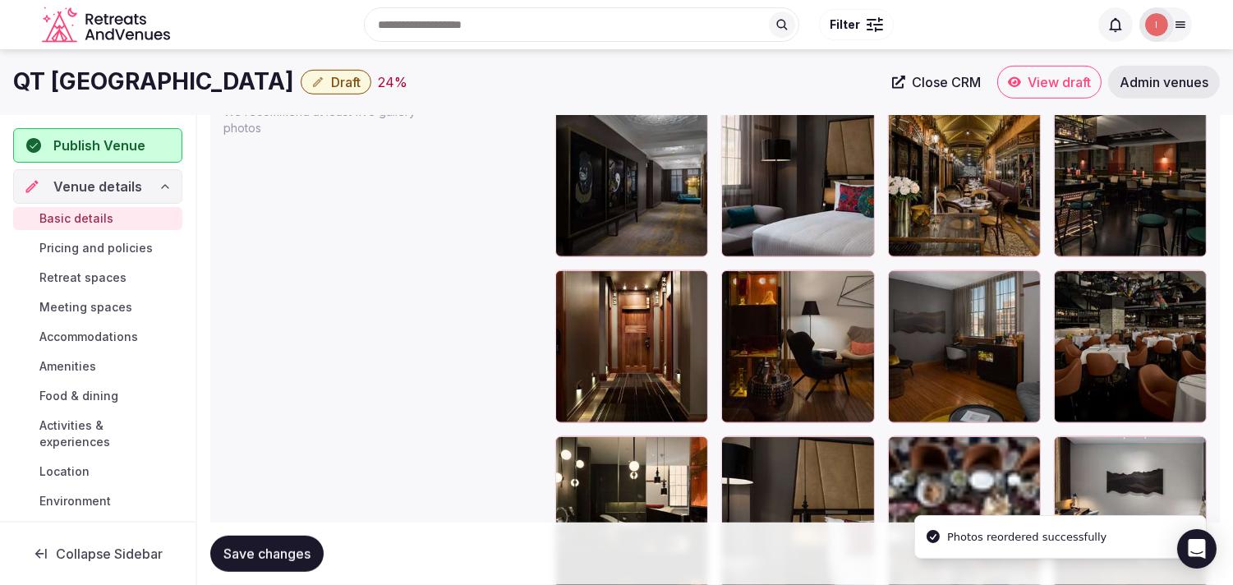
click at [235, 564] on button "Save changes" at bounding box center [266, 554] width 113 height 36
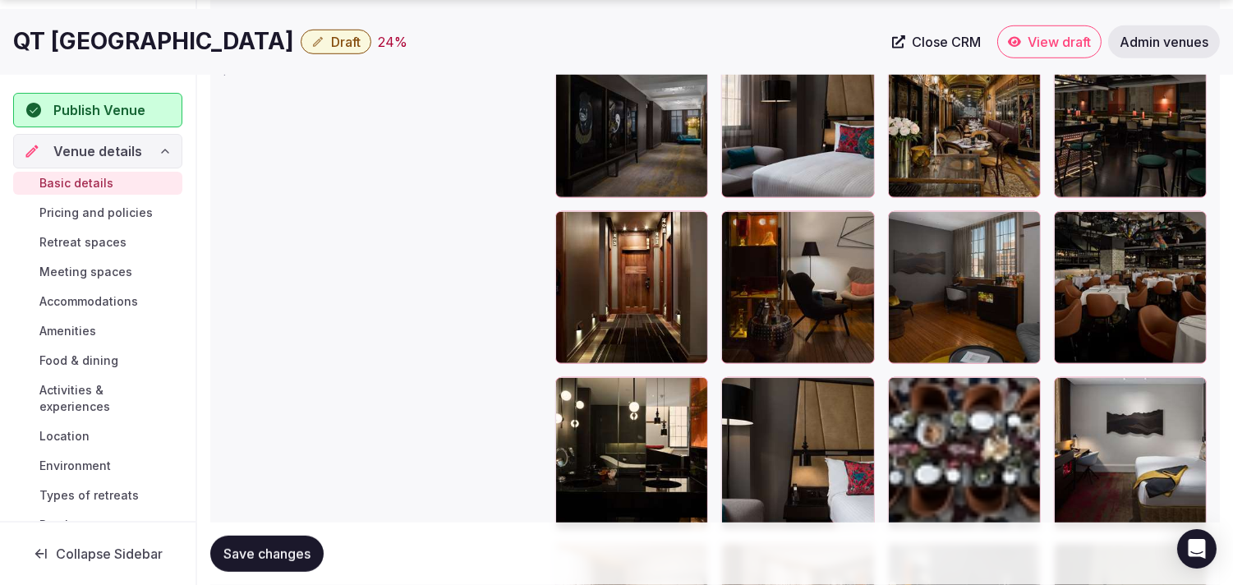
scroll to position [2066, 0]
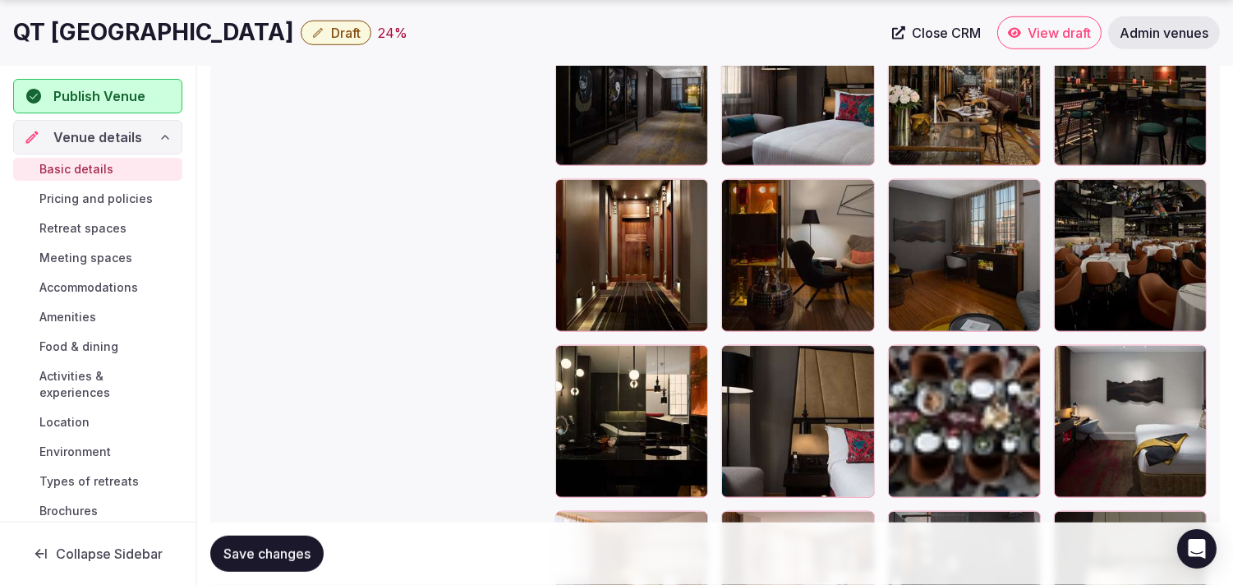
click at [225, 554] on span "Save changes" at bounding box center [267, 554] width 87 height 16
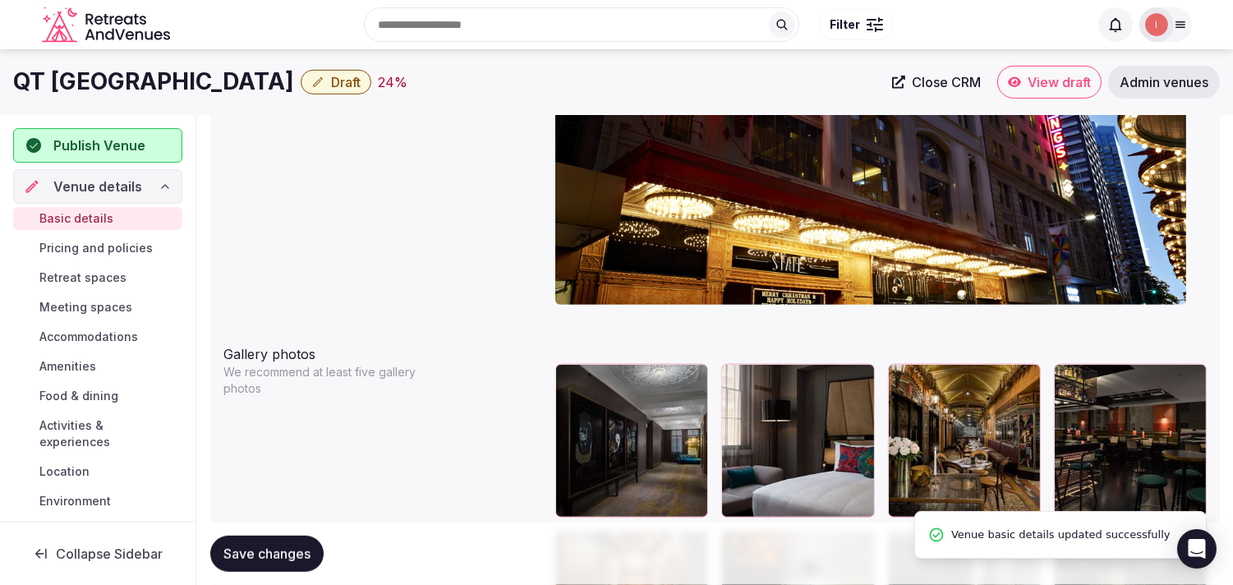
scroll to position [1701, 0]
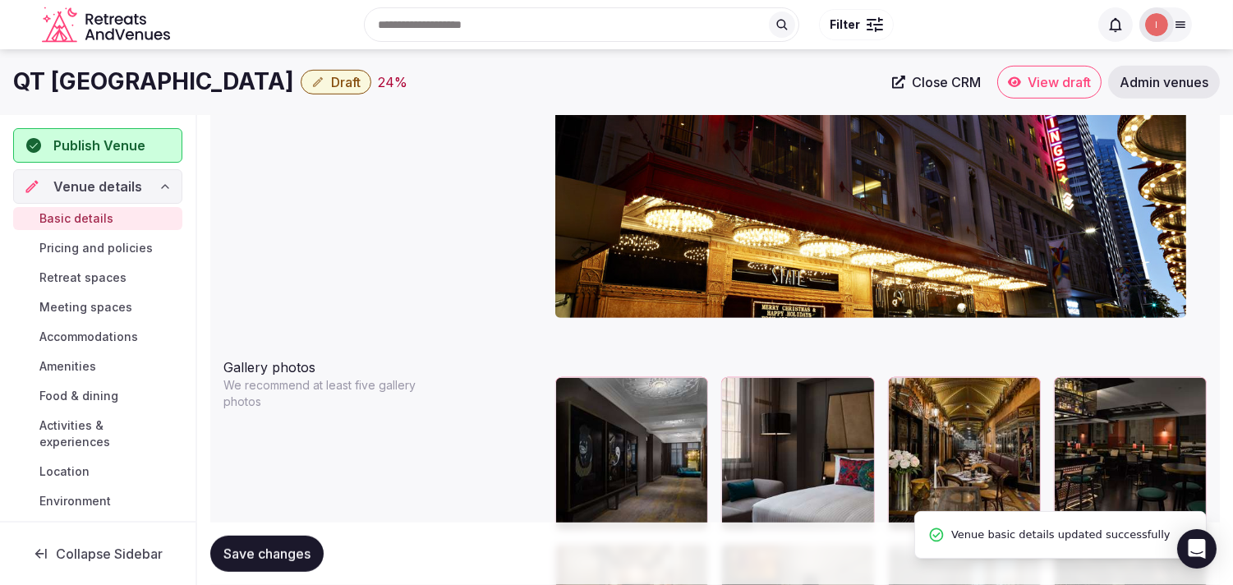
click at [71, 244] on span "Pricing and policies" at bounding box center [95, 248] width 113 height 16
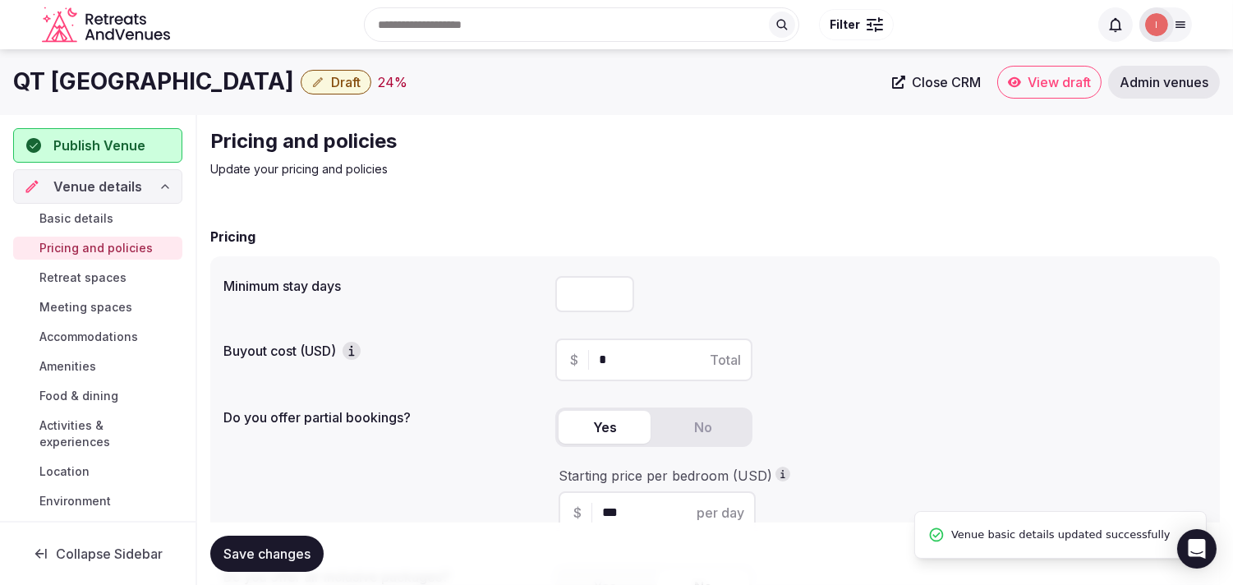
click at [63, 77] on h1 "QT [GEOGRAPHIC_DATA]" at bounding box center [153, 82] width 281 height 32
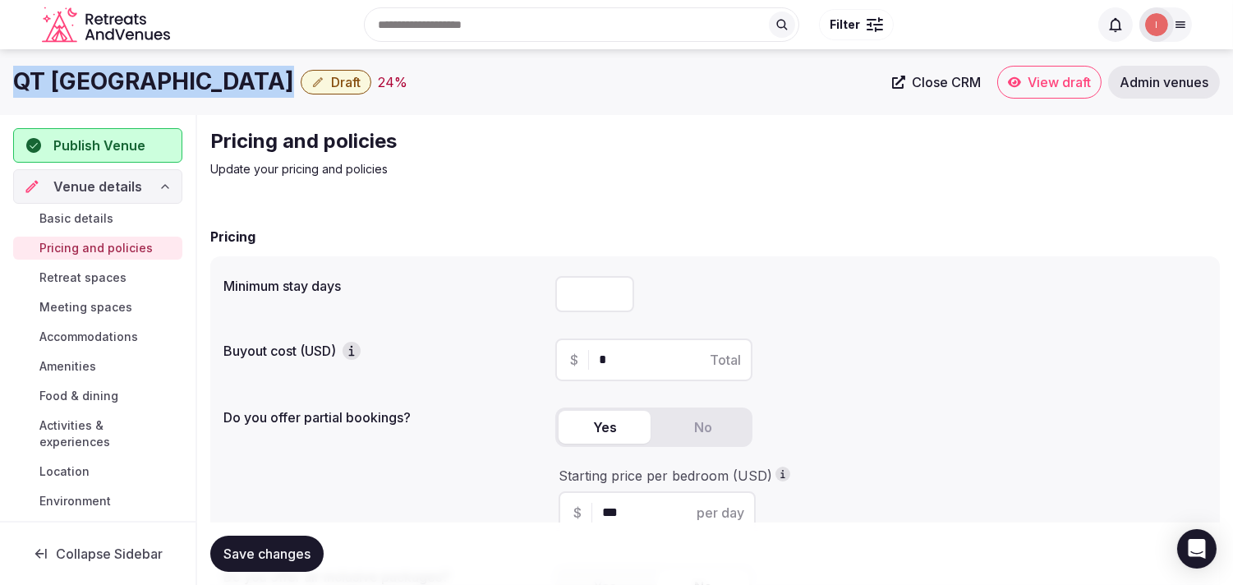
copy div "QT [GEOGRAPHIC_DATA]"
click at [87, 208] on link "Basic details" at bounding box center [97, 218] width 169 height 23
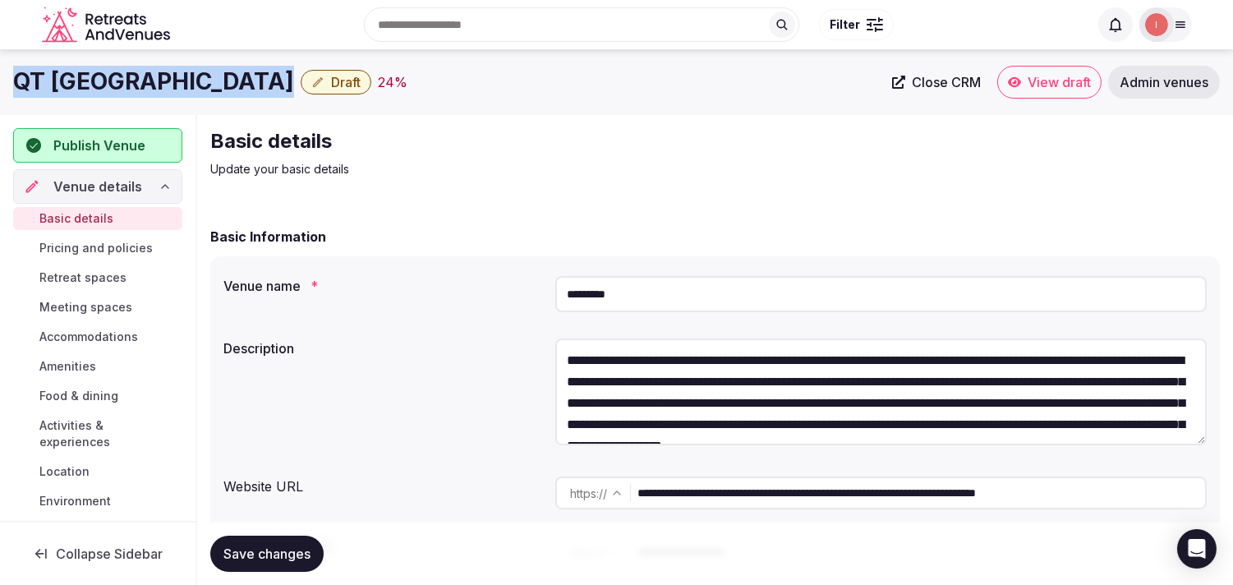
click at [301, 86] on button "Draft" at bounding box center [336, 82] width 71 height 25
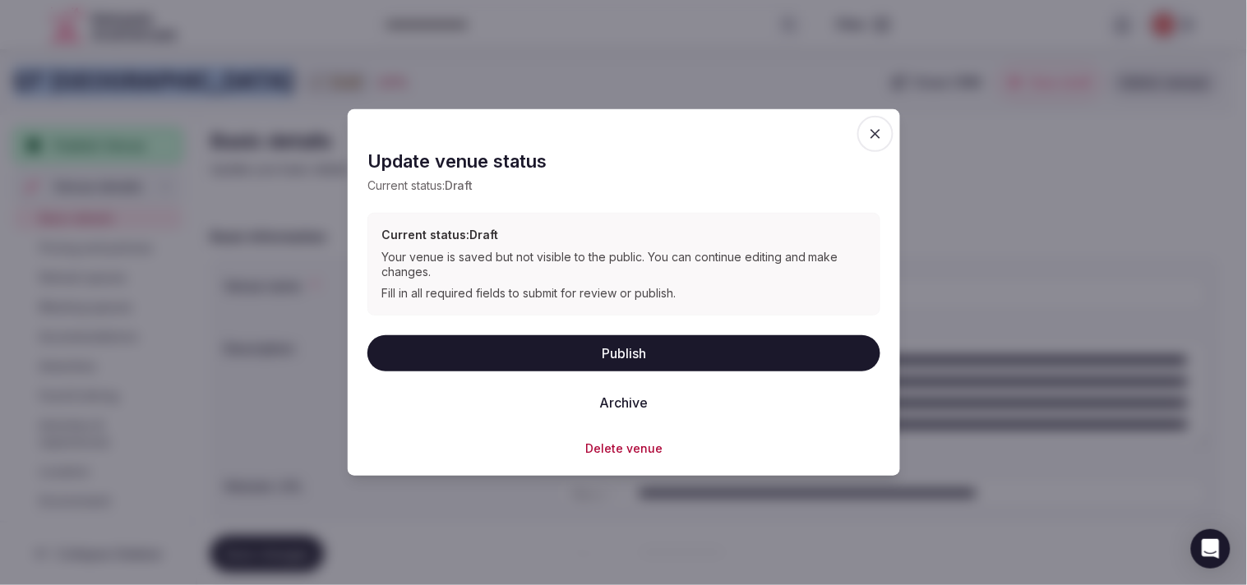
click at [571, 357] on button "Publish" at bounding box center [623, 352] width 513 height 36
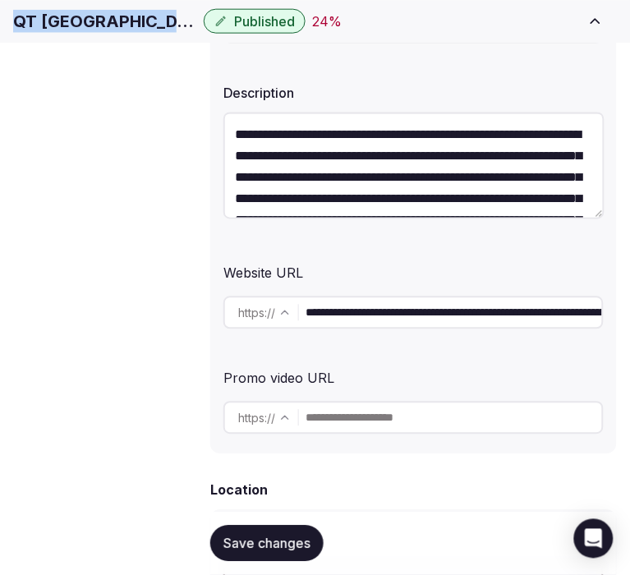
scroll to position [274, 0]
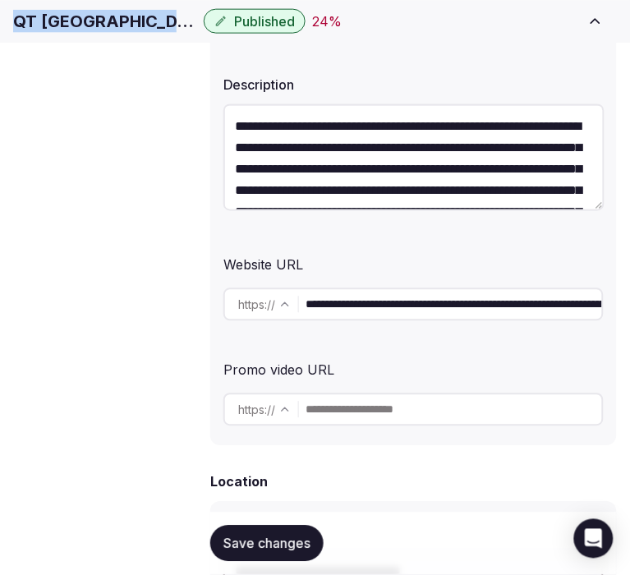
click at [251, 549] on span "Save changes" at bounding box center [267, 544] width 87 height 16
click at [0, 0] on span "Pricing and policies" at bounding box center [0, 0] width 0 height 0
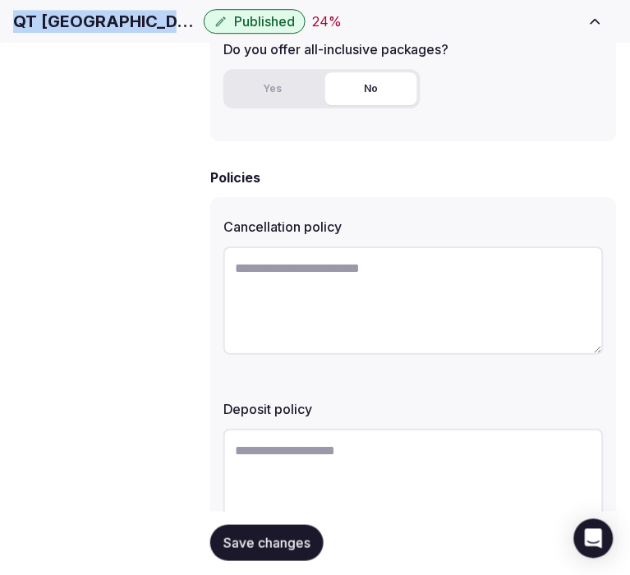
scroll to position [638, 0]
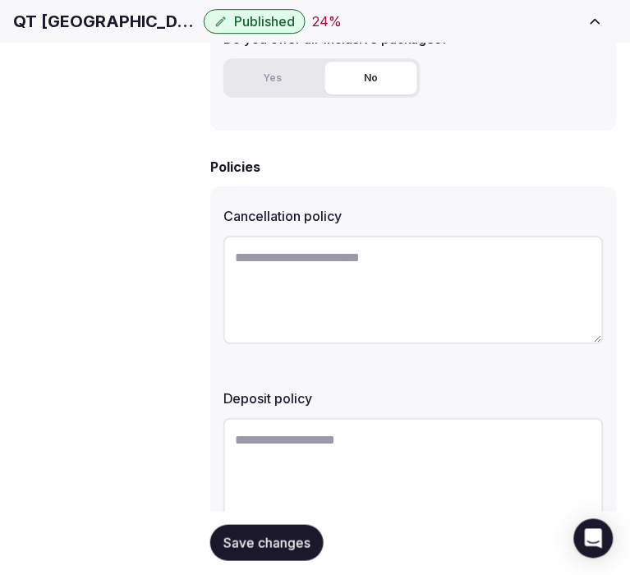
click at [366, 285] on textarea at bounding box center [414, 290] width 380 height 108
paste textarea "**********"
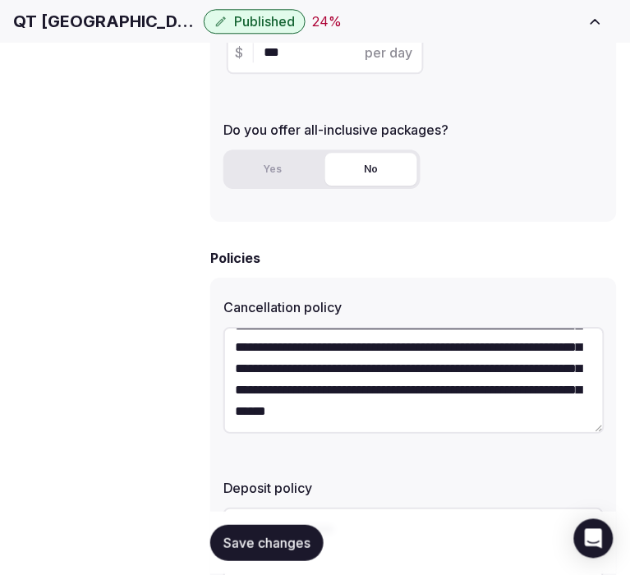
scroll to position [85, 0]
type textarea "**********"
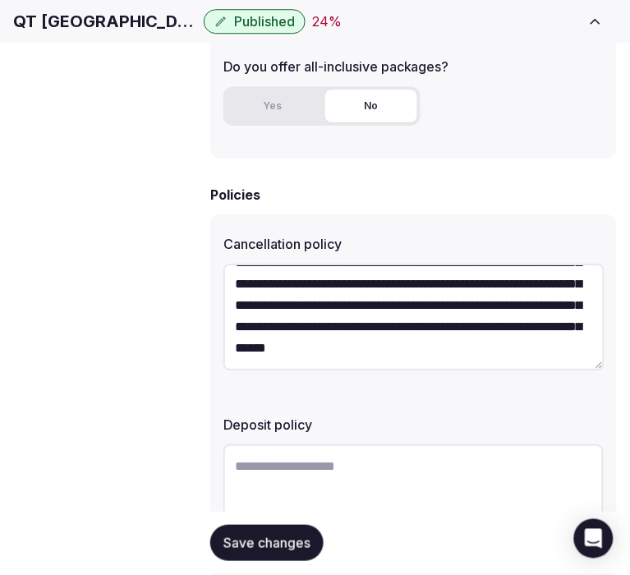
scroll to position [691, 0]
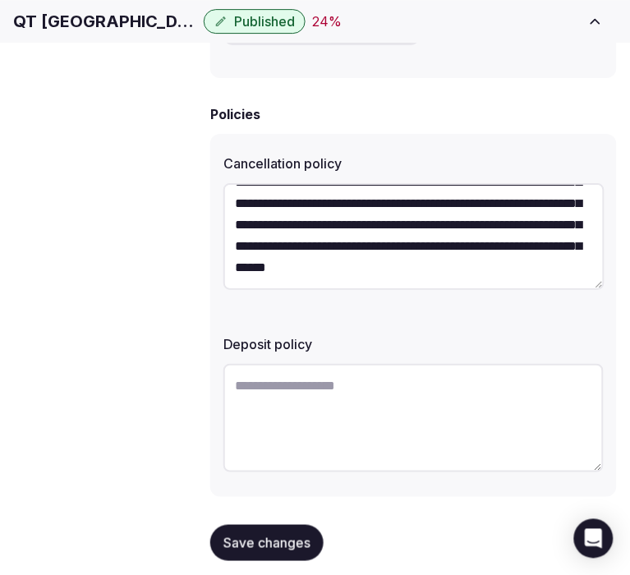
click at [283, 394] on textarea at bounding box center [414, 418] width 380 height 108
paste textarea "**********"
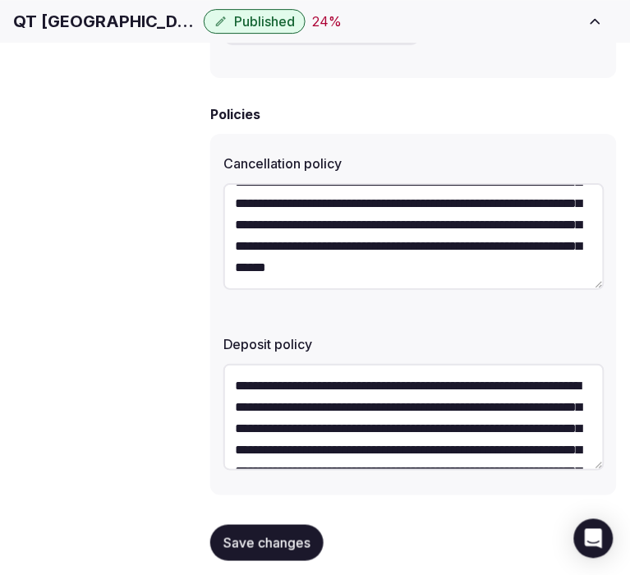
scroll to position [94, 0]
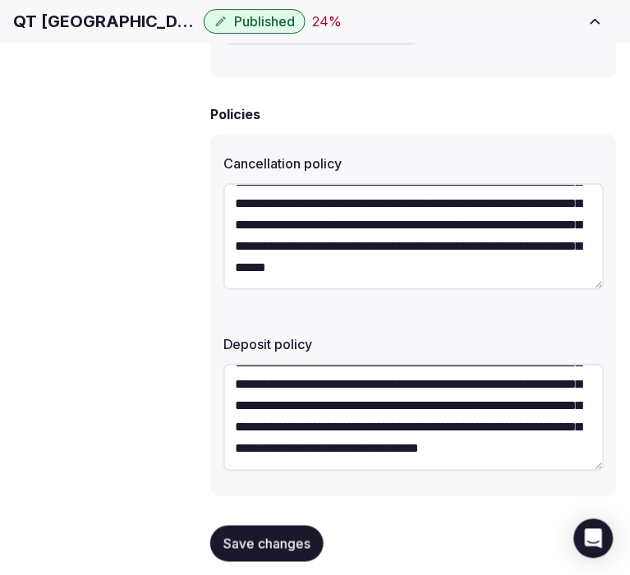
type textarea "**********"
click at [268, 536] on span "Save changes" at bounding box center [267, 544] width 87 height 16
click at [301, 536] on span "Save changes" at bounding box center [267, 544] width 87 height 16
click at [272, 536] on span "Save changes" at bounding box center [267, 544] width 87 height 16
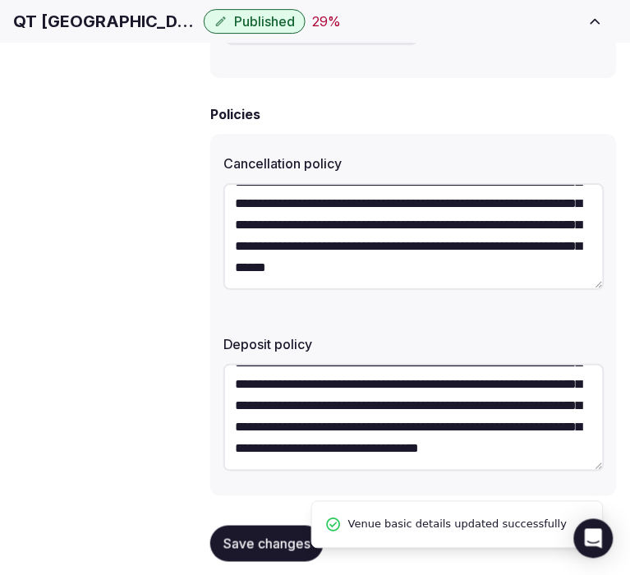
click at [0, 0] on span "Retreat spaces" at bounding box center [0, 0] width 0 height 0
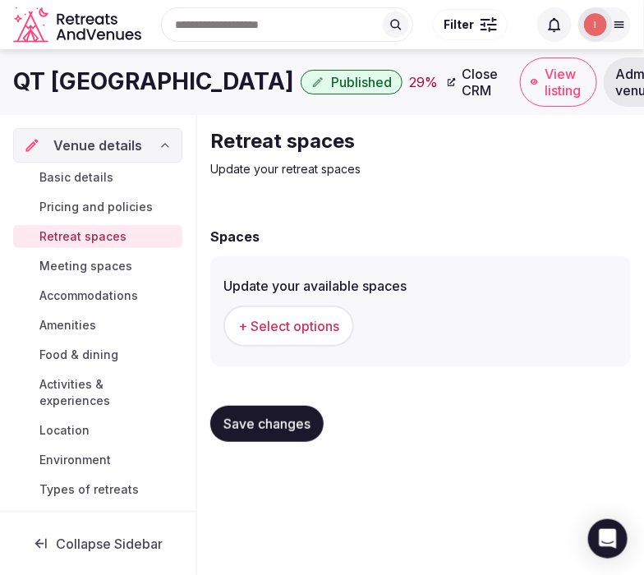
click at [332, 325] on span "+ Select options" at bounding box center [288, 326] width 101 height 18
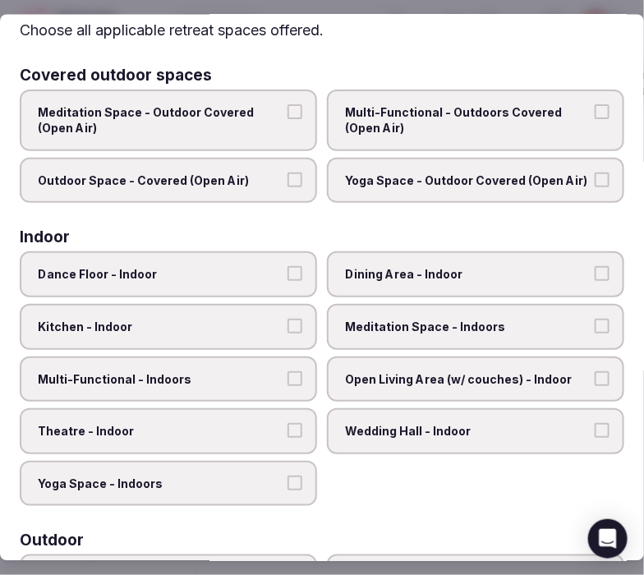
scroll to position [91, 0]
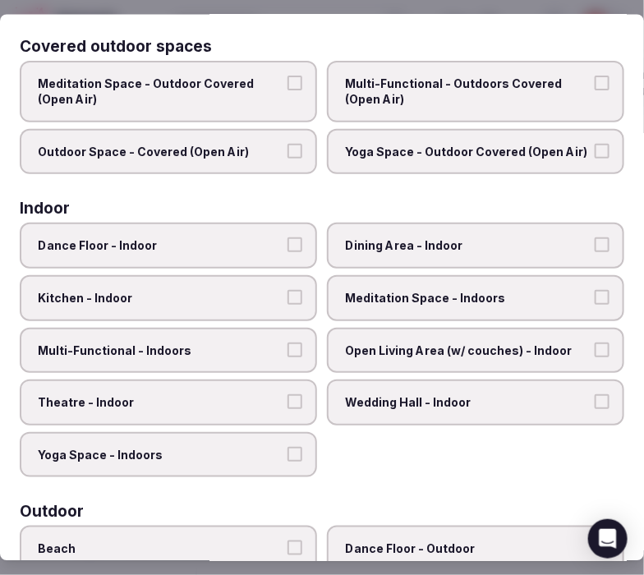
click at [416, 264] on div "Dance Floor - Indoor Dining Area - Indoor Kitchen - Indoor Meditation Space - I…" at bounding box center [322, 350] width 605 height 255
click at [571, 247] on button "Dining Area - Indoor" at bounding box center [602, 244] width 15 height 15
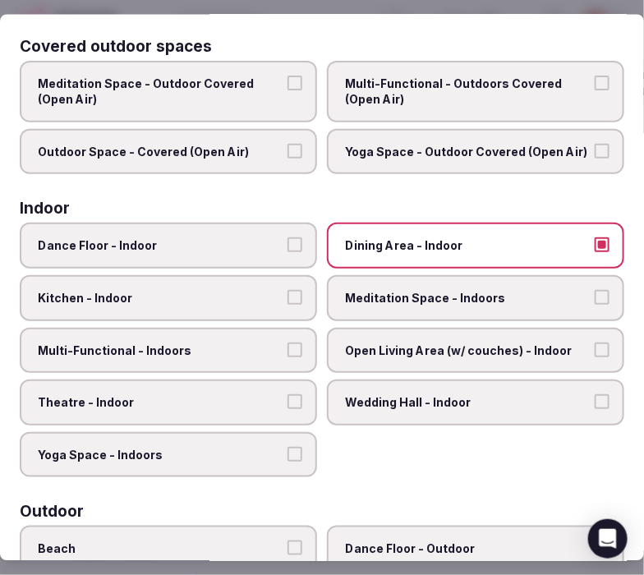
drag, startPoint x: 579, startPoint y: 339, endPoint x: 265, endPoint y: 354, distance: 315.1
click at [571, 338] on label "Open Living Area (w/ couches) - Indoor" at bounding box center [475, 350] width 297 height 46
click at [571, 342] on button "Open Living Area (w/ couches) - Indoor" at bounding box center [602, 349] width 15 height 15
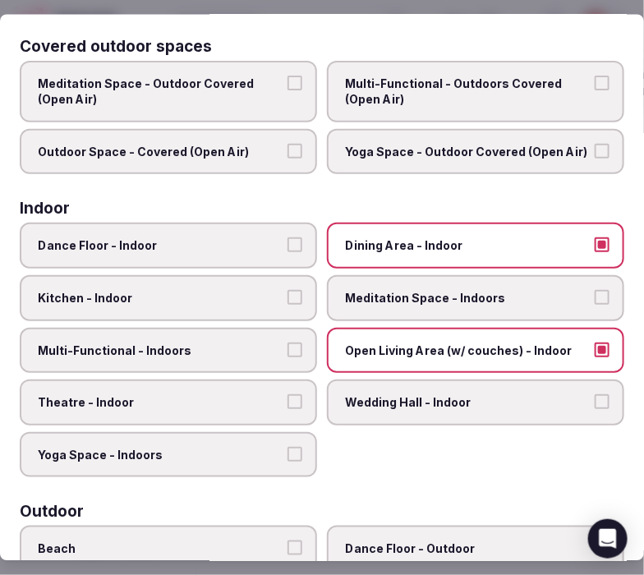
click at [210, 345] on span "Multi-Functional - Indoors" at bounding box center [160, 350] width 245 height 16
click at [288, 345] on button "Multi-Functional - Indoors" at bounding box center [295, 349] width 15 height 15
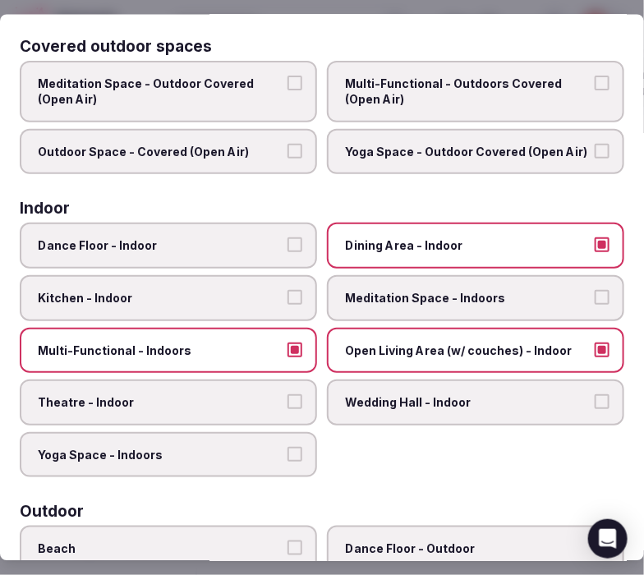
click at [272, 394] on span "Theatre - Indoor" at bounding box center [160, 402] width 245 height 16
click at [288, 394] on button "Theatre - Indoor" at bounding box center [295, 401] width 15 height 15
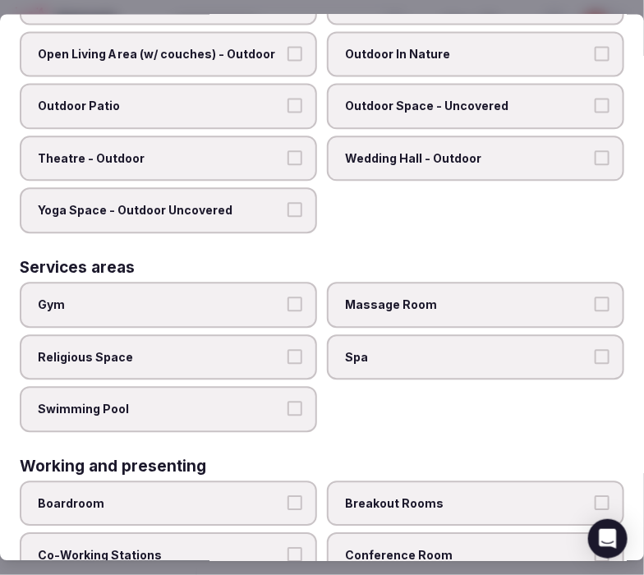
scroll to position [822, 0]
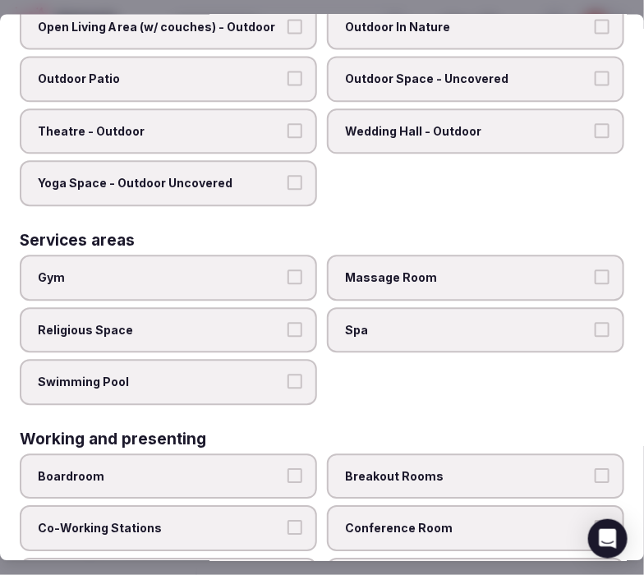
click at [260, 270] on span "Gym" at bounding box center [160, 278] width 245 height 16
click at [288, 270] on button "Gym" at bounding box center [295, 277] width 15 height 15
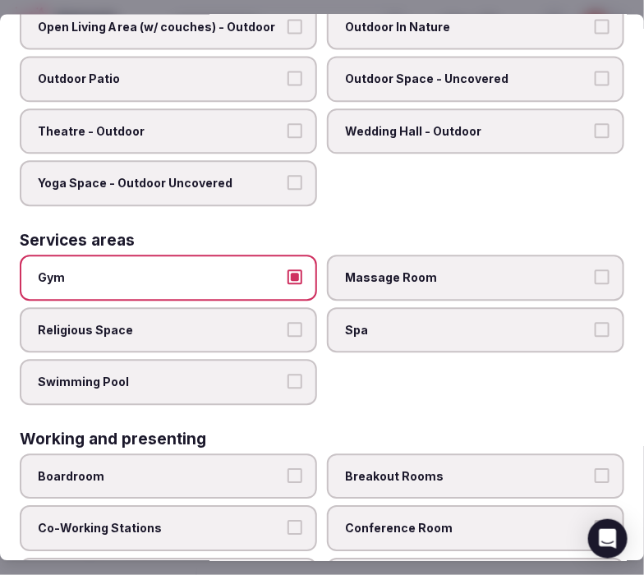
click at [436, 265] on label "Massage Room" at bounding box center [475, 279] width 297 height 46
click at [571, 270] on button "Massage Room" at bounding box center [602, 277] width 15 height 15
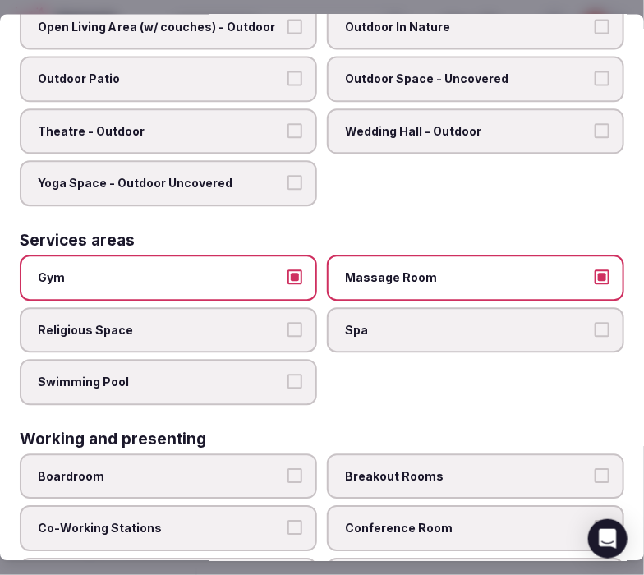
click at [460, 322] on span "Spa" at bounding box center [467, 330] width 245 height 16
click at [571, 322] on button "Spa" at bounding box center [602, 329] width 15 height 15
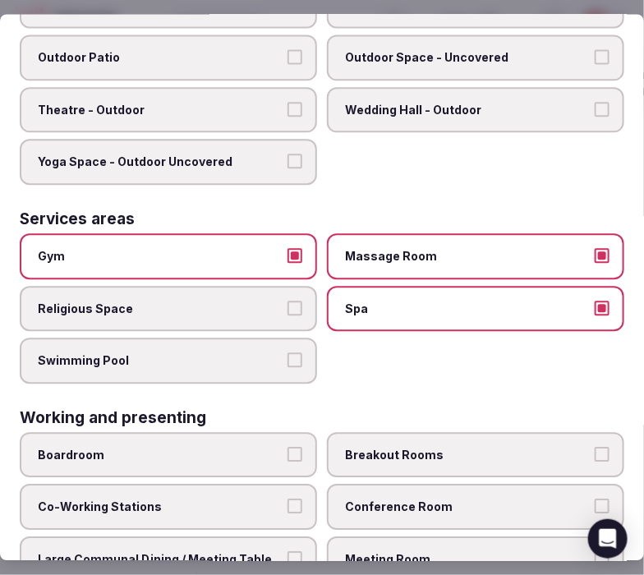
scroll to position [904, 0]
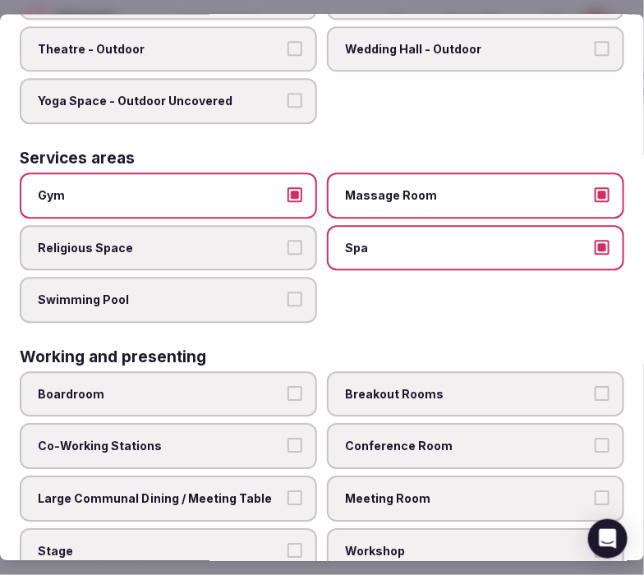
click at [406, 477] on label "Meeting Room" at bounding box center [475, 500] width 297 height 46
click at [571, 491] on button "Meeting Room" at bounding box center [602, 498] width 15 height 15
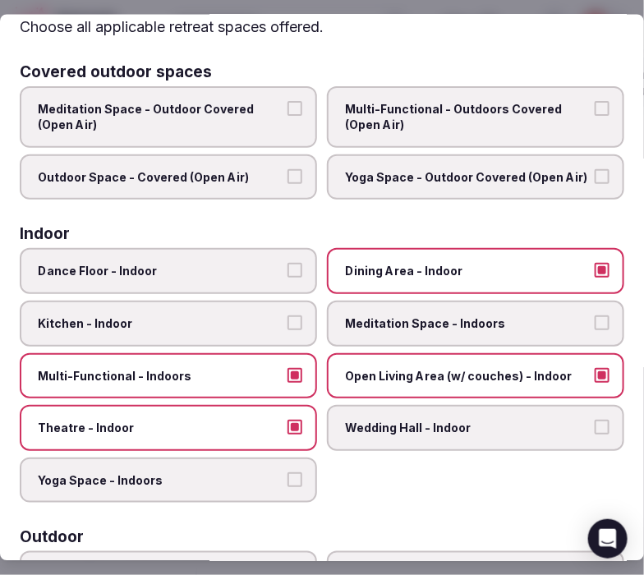
scroll to position [0, 0]
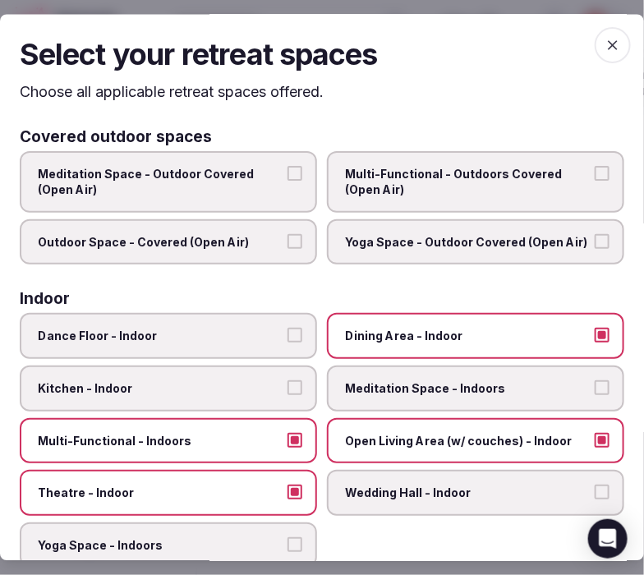
click at [571, 45] on icon "button" at bounding box center [613, 46] width 16 height 16
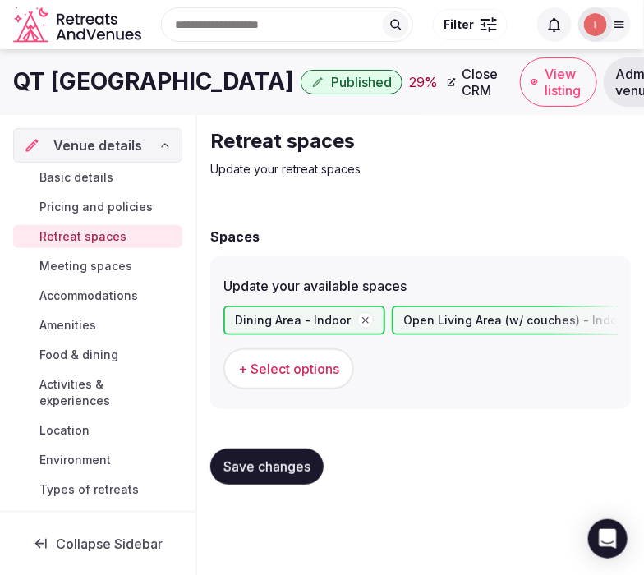
click at [308, 204] on div "Retreat spaces Update your retreat spaces Spaces Update your available spaces D…" at bounding box center [420, 313] width 447 height 396
click at [236, 466] on span "Save changes" at bounding box center [267, 467] width 87 height 16
drag, startPoint x: 278, startPoint y: 449, endPoint x: 193, endPoint y: 363, distance: 120.9
click at [275, 449] on button "Save changes" at bounding box center [266, 467] width 113 height 36
click at [117, 266] on span "Meeting spaces" at bounding box center [85, 266] width 93 height 16
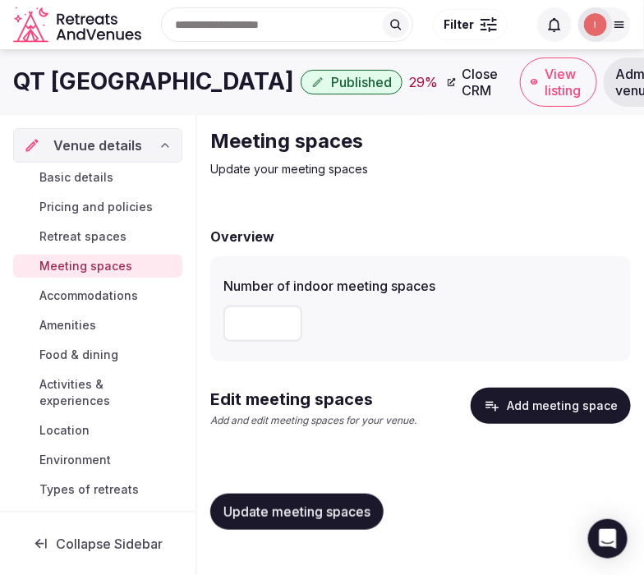
click at [255, 350] on div "Number of indoor meeting spaces" at bounding box center [420, 308] width 421 height 105
type input "*"
click at [315, 494] on button "Update meeting spaces" at bounding box center [296, 512] width 173 height 36
click at [554, 413] on button "Add meeting space" at bounding box center [551, 406] width 160 height 36
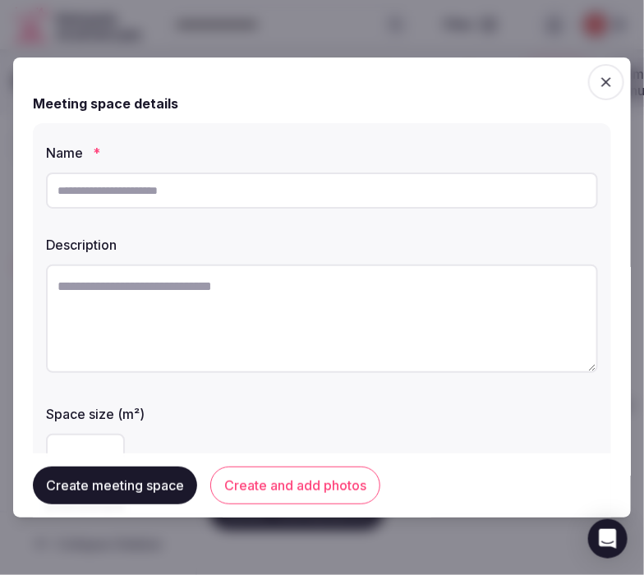
click at [214, 256] on div "Description" at bounding box center [322, 306] width 552 height 156
click at [201, 302] on textarea at bounding box center [322, 319] width 552 height 108
paste textarea "**********"
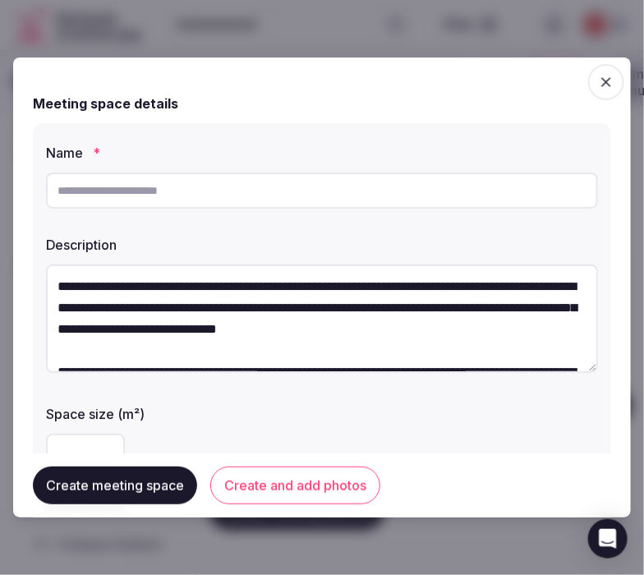
scroll to position [158, 0]
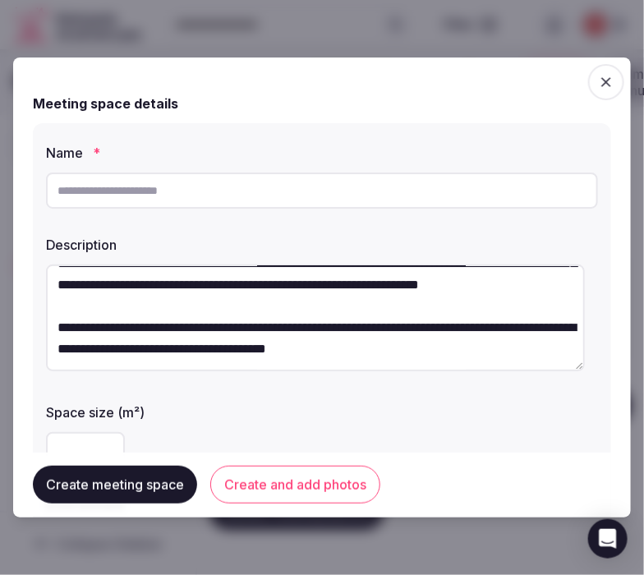
type textarea "**********"
click at [307, 195] on input "text" at bounding box center [322, 191] width 552 height 36
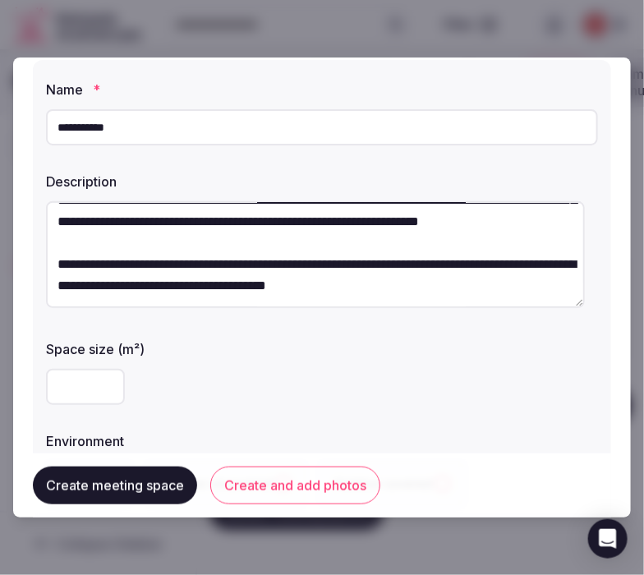
scroll to position [91, 0]
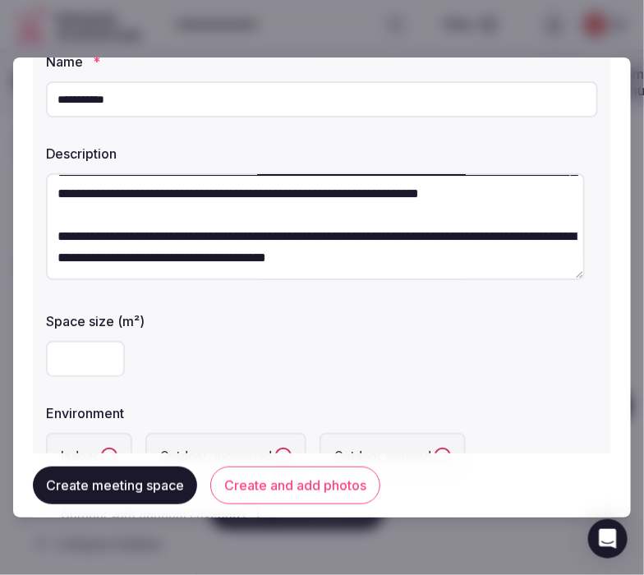
type input "**********"
click at [71, 366] on input "number" at bounding box center [85, 359] width 79 height 36
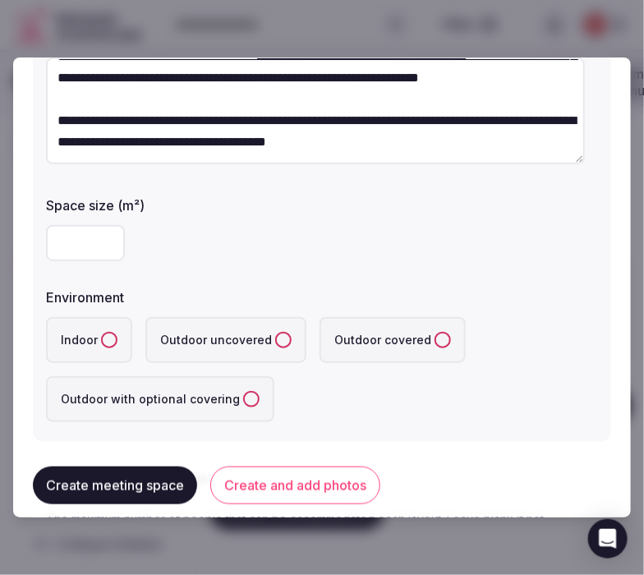
scroll to position [274, 0]
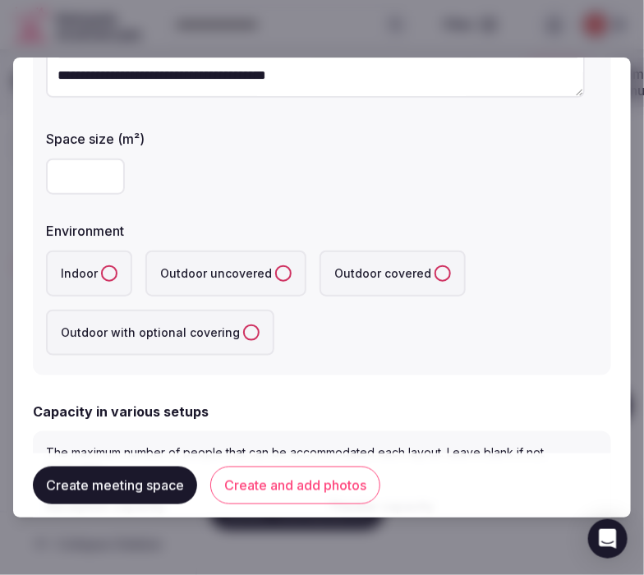
type input "**"
click at [105, 274] on button "Indoor" at bounding box center [109, 273] width 16 height 16
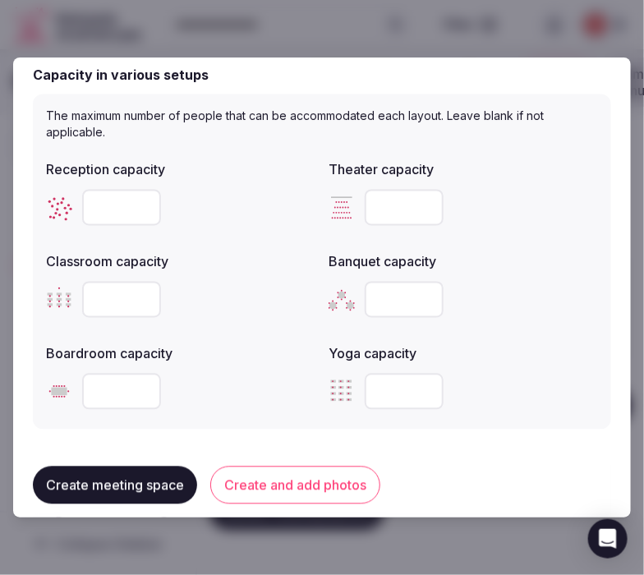
scroll to position [638, 0]
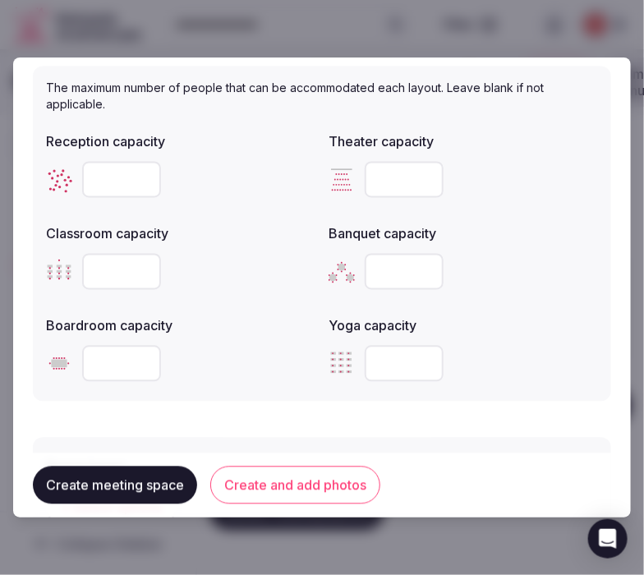
click at [111, 173] on input "number" at bounding box center [121, 180] width 79 height 36
click at [391, 162] on input "number" at bounding box center [404, 180] width 79 height 36
click at [385, 170] on input "number" at bounding box center [404, 180] width 79 height 36
type input "**"
click at [105, 272] on input "number" at bounding box center [121, 272] width 79 height 36
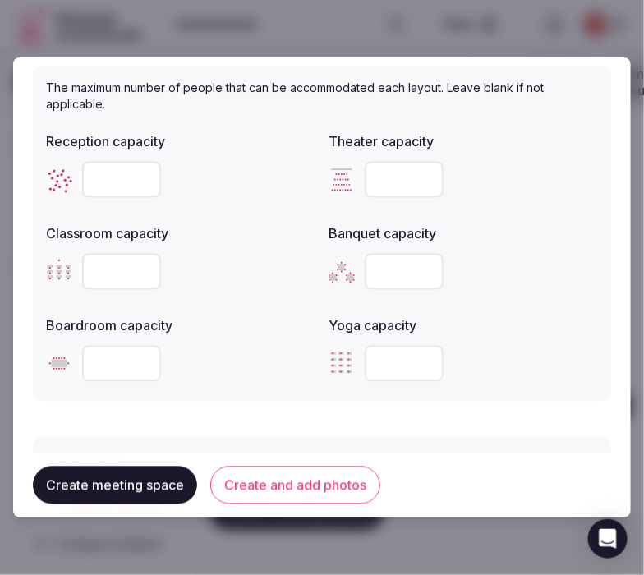
click at [95, 263] on input "number" at bounding box center [121, 272] width 79 height 36
type input "**"
click at [386, 274] on input "number" at bounding box center [404, 272] width 79 height 36
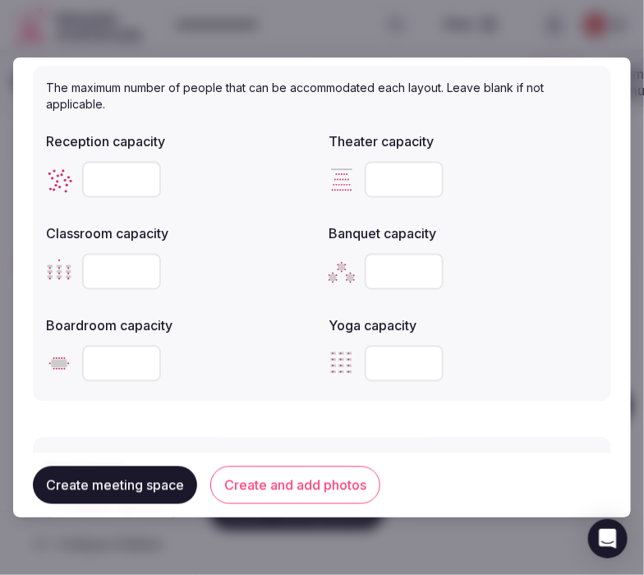
type input "**"
click at [103, 365] on input "number" at bounding box center [121, 364] width 79 height 36
click at [124, 353] on input "number" at bounding box center [121, 364] width 79 height 36
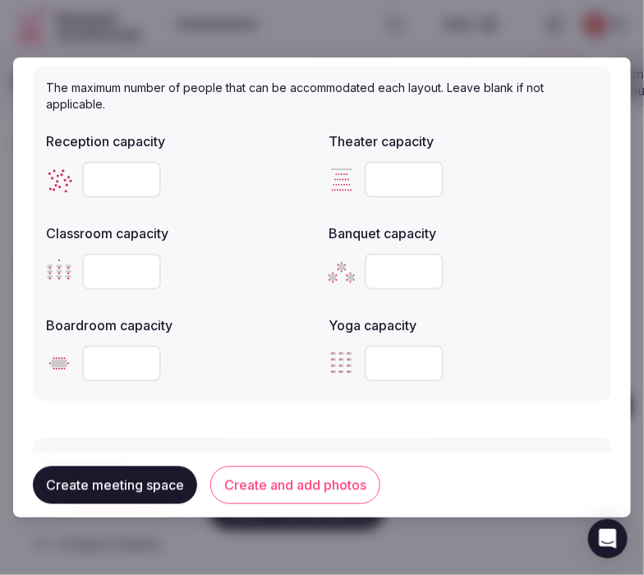
type input "**"
click at [248, 480] on button "Create and add photos" at bounding box center [295, 486] width 170 height 38
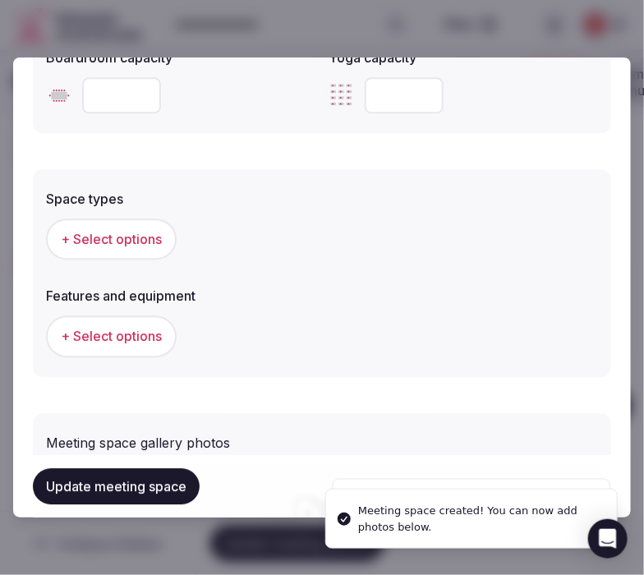
scroll to position [913, 0]
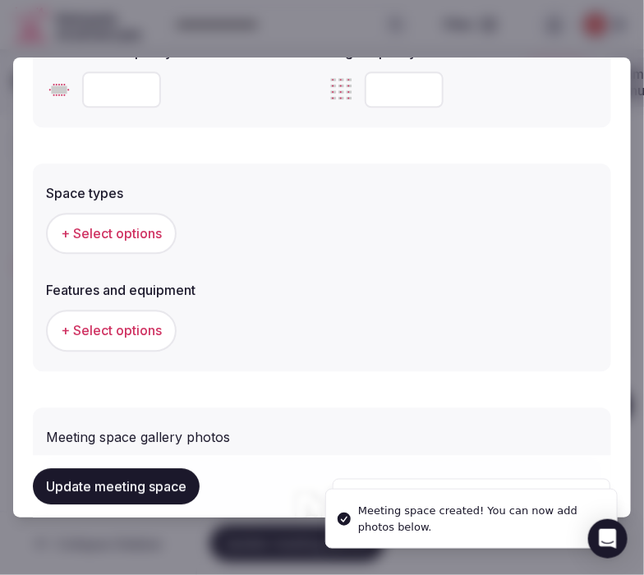
click at [127, 228] on span "+ Select options" at bounding box center [111, 233] width 101 height 18
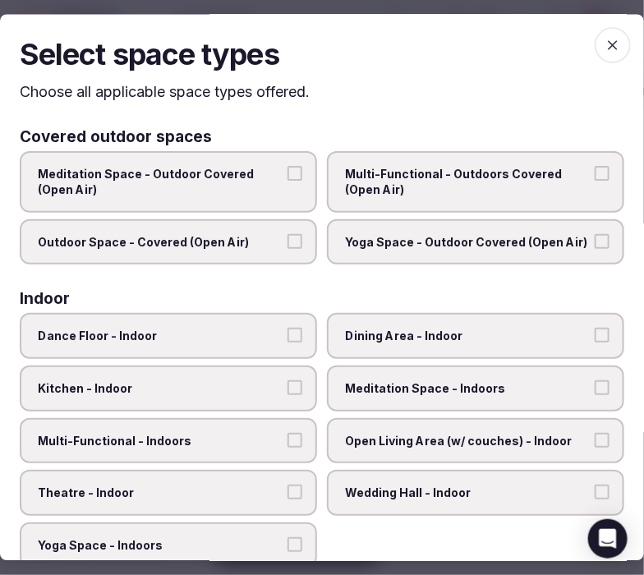
click at [416, 329] on span "Dining Area - Indoor" at bounding box center [467, 337] width 245 height 16
click at [571, 329] on button "Dining Area - Indoor" at bounding box center [602, 336] width 15 height 15
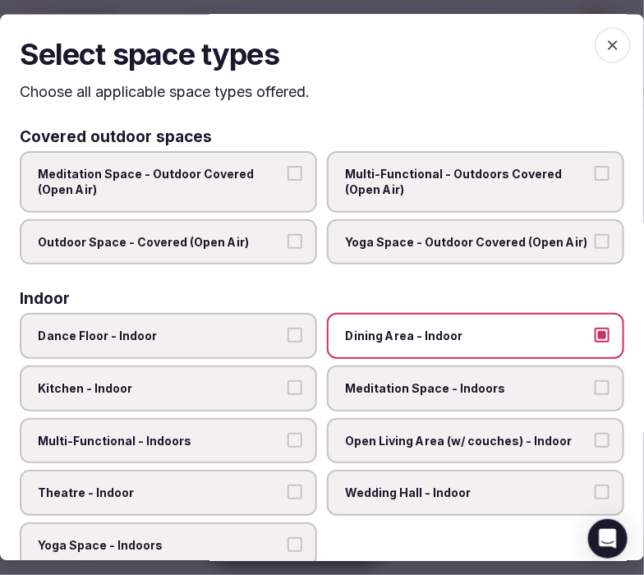
click at [248, 423] on label "Multi-Functional - Indoors" at bounding box center [168, 441] width 297 height 46
click at [288, 433] on button "Multi-Functional - Indoors" at bounding box center [295, 440] width 15 height 15
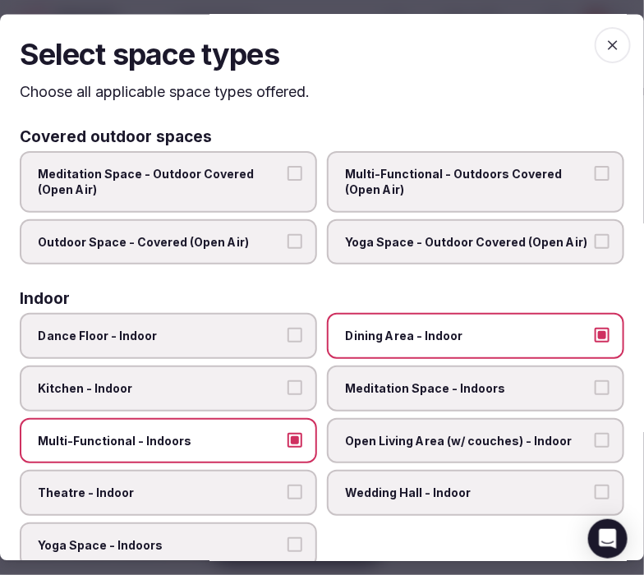
click at [239, 460] on div "Dance Floor - Indoor Dining Area - Indoor Kitchen - Indoor Meditation Space - I…" at bounding box center [322, 441] width 605 height 255
click at [239, 486] on span "Theatre - Indoor" at bounding box center [160, 494] width 245 height 16
click at [288, 486] on button "Theatre - Indoor" at bounding box center [295, 493] width 15 height 15
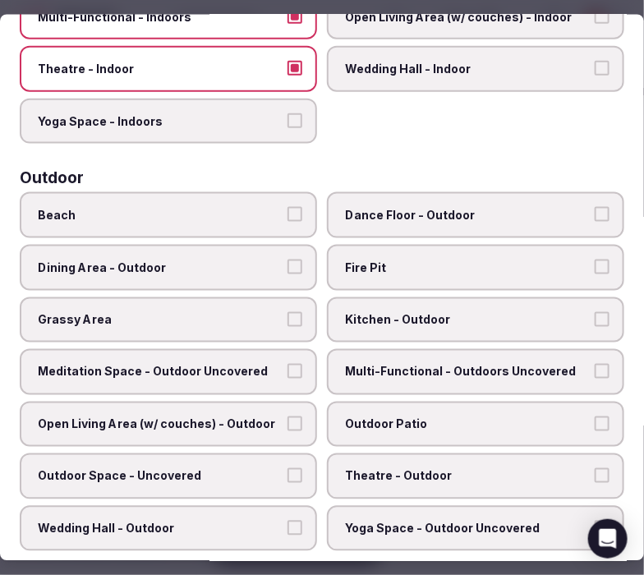
scroll to position [456, 0]
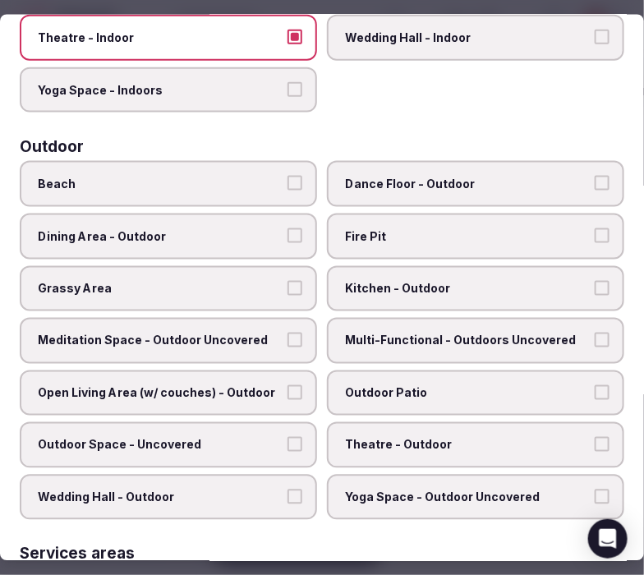
click at [393, 333] on span "Multi-Functional - Outdoors Uncovered" at bounding box center [467, 341] width 245 height 16
click at [571, 333] on button "Multi-Functional - Outdoors Uncovered" at bounding box center [602, 340] width 15 height 15
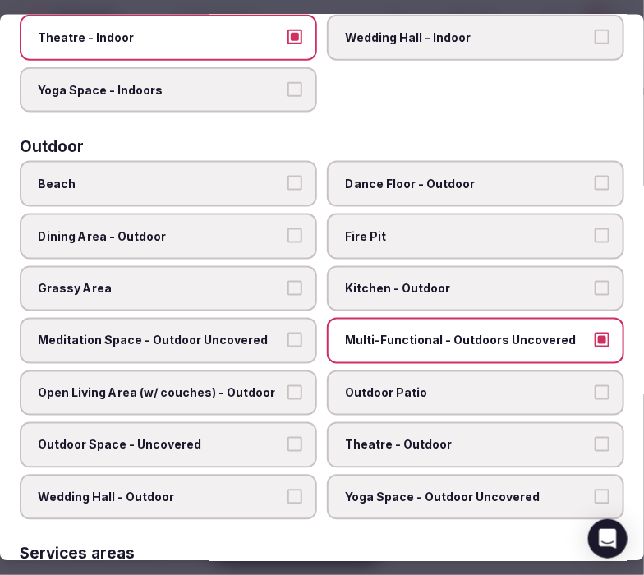
click at [393, 333] on span "Multi-Functional - Outdoors Uncovered" at bounding box center [467, 341] width 245 height 16
click at [571, 333] on button "Multi-Functional - Outdoors Uncovered" at bounding box center [602, 340] width 15 height 15
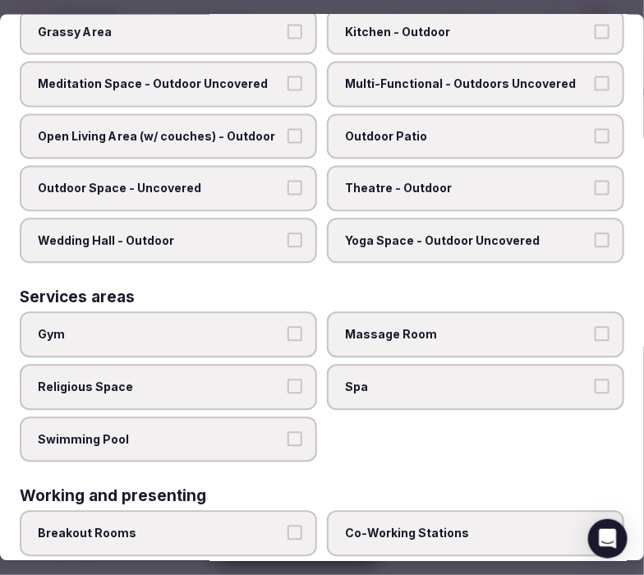
scroll to position [801, 0]
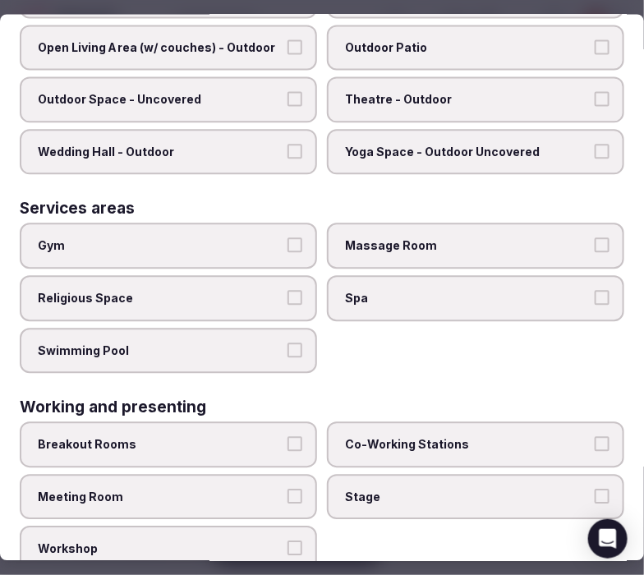
click at [232, 489] on span "Meeting Room" at bounding box center [160, 497] width 245 height 16
click at [288, 489] on button "Meeting Room" at bounding box center [295, 496] width 15 height 15
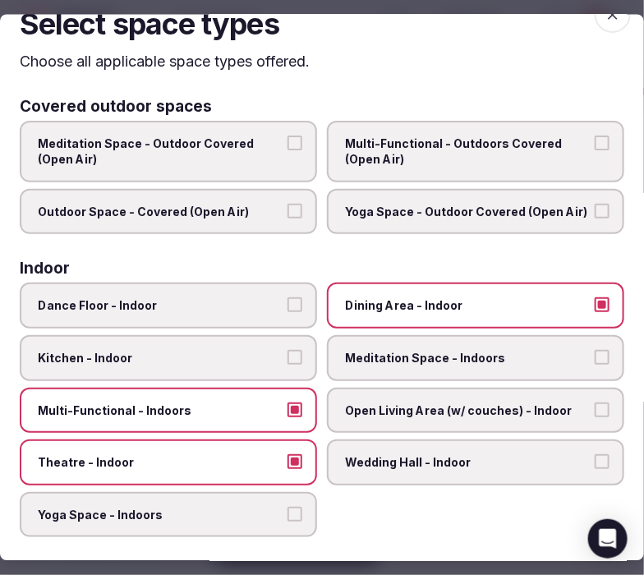
scroll to position [0, 0]
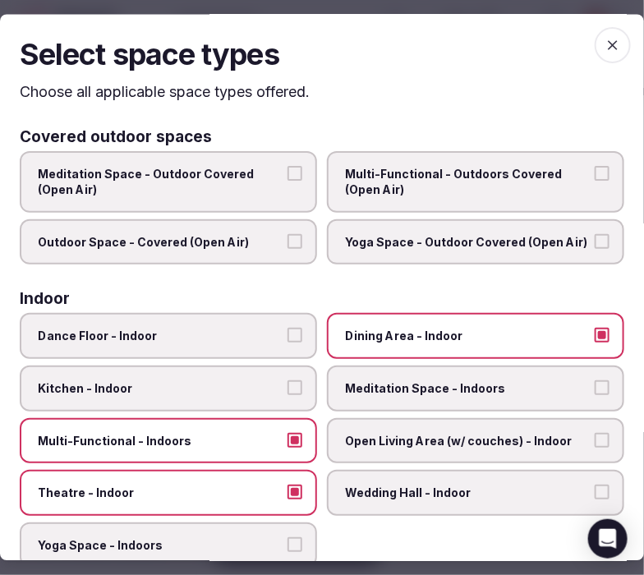
click at [571, 49] on icon "button" at bounding box center [613, 46] width 16 height 16
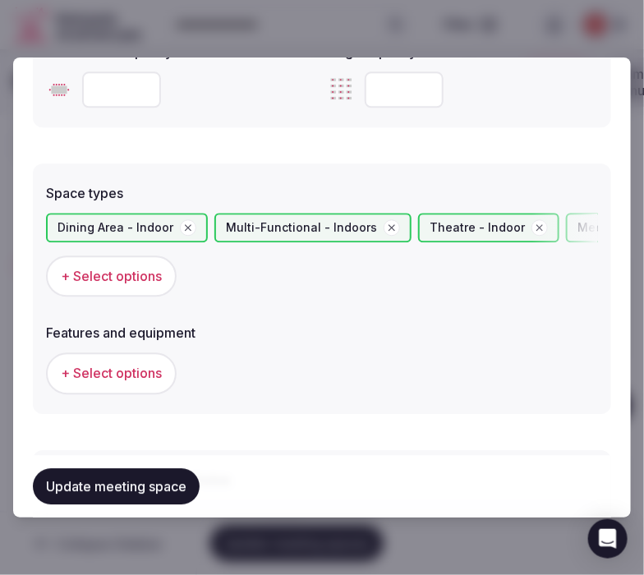
click at [150, 370] on span "+ Select options" at bounding box center [111, 373] width 101 height 18
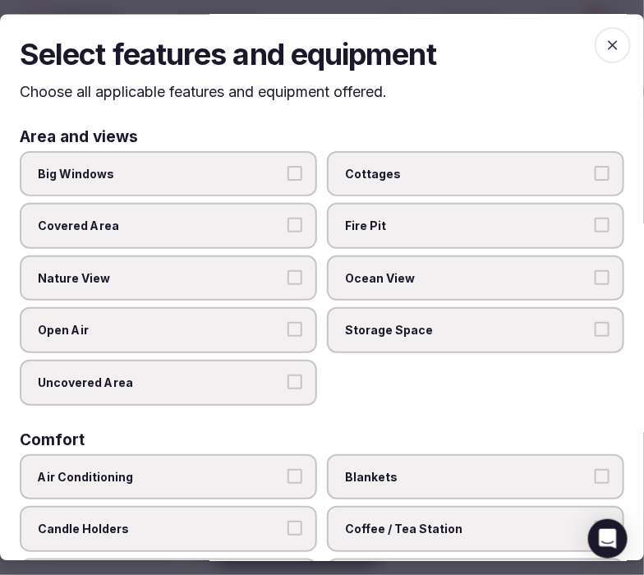
click at [165, 181] on span "Big Windows" at bounding box center [160, 174] width 245 height 16
click at [288, 181] on button "Big Windows" at bounding box center [295, 173] width 15 height 15
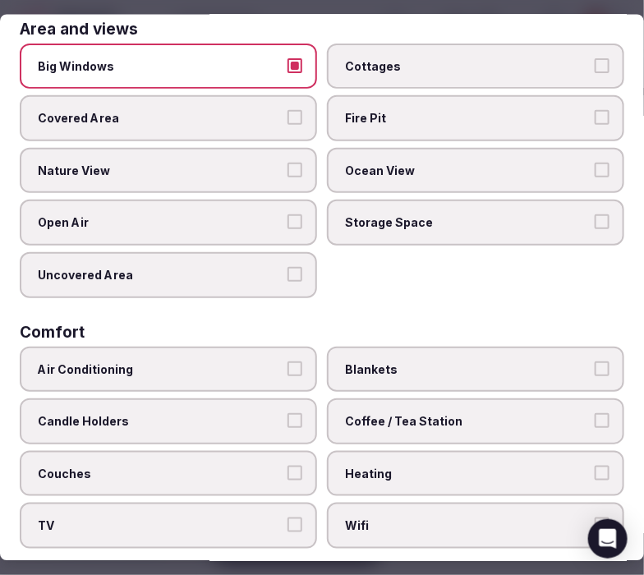
scroll to position [182, 0]
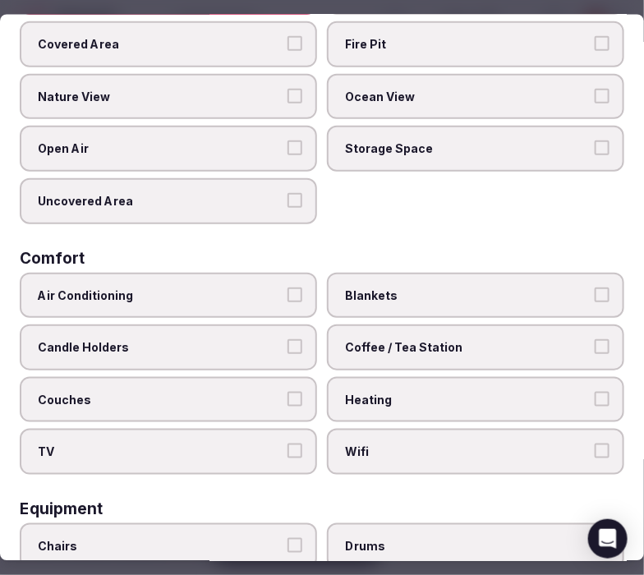
click at [250, 302] on label "Air Conditioning" at bounding box center [168, 295] width 297 height 46
click at [288, 302] on button "Air Conditioning" at bounding box center [295, 294] width 15 height 15
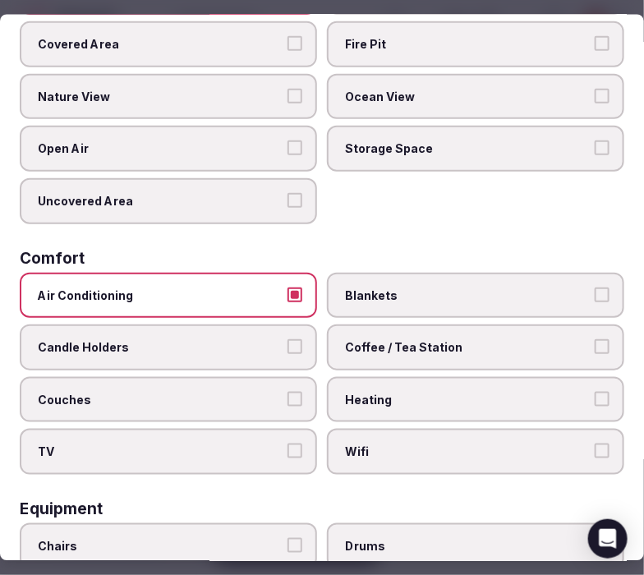
click at [390, 339] on span "Coffee / Tea Station" at bounding box center [467, 347] width 245 height 16
click at [571, 339] on button "Coffee / Tea Station" at bounding box center [602, 346] width 15 height 15
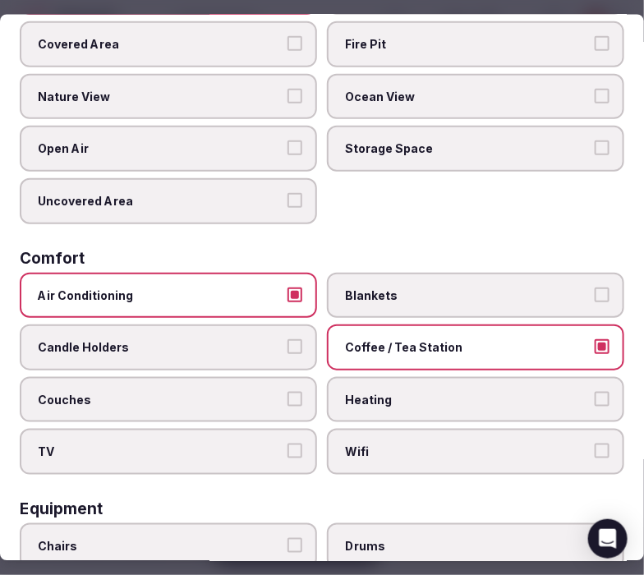
click at [408, 446] on span "Wifi" at bounding box center [467, 452] width 245 height 16
click at [571, 446] on button "Wifi" at bounding box center [602, 451] width 15 height 15
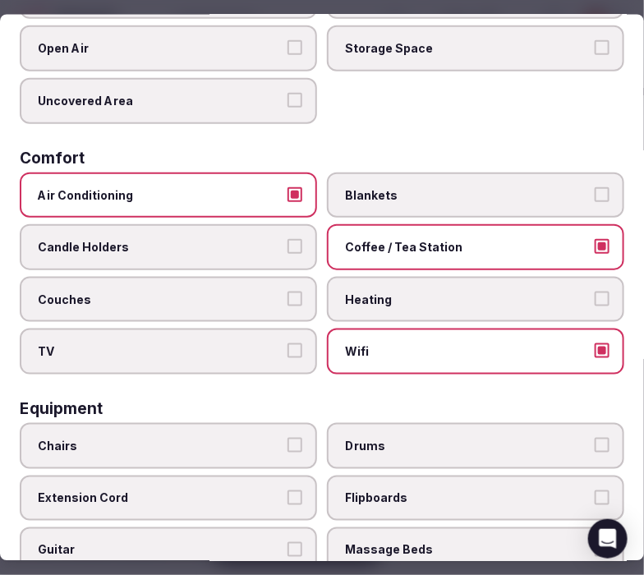
scroll to position [365, 0]
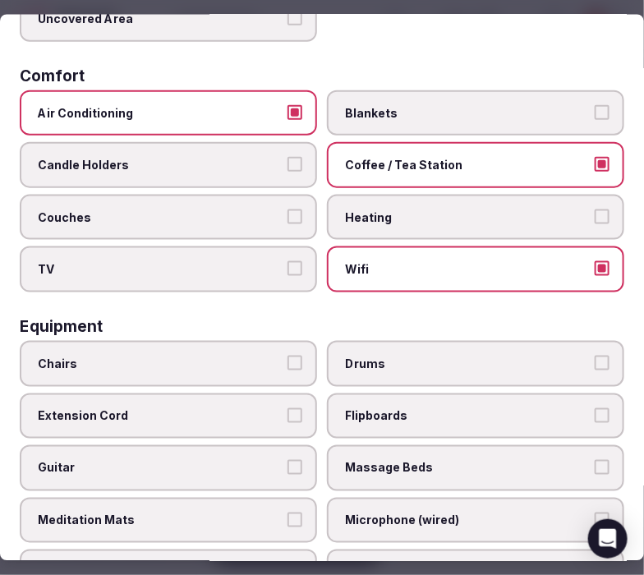
click at [212, 355] on span "Chairs" at bounding box center [160, 363] width 245 height 16
click at [288, 355] on button "Chairs" at bounding box center [295, 362] width 15 height 15
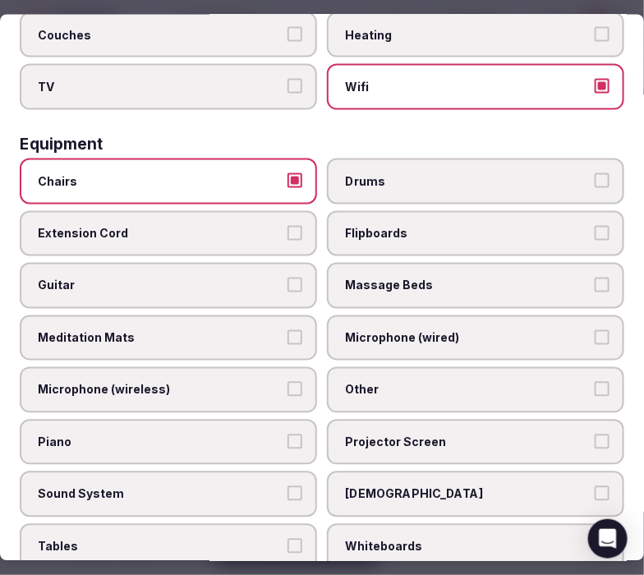
click at [364, 382] on span "Other" at bounding box center [467, 390] width 245 height 16
click at [571, 382] on button "Other" at bounding box center [602, 389] width 15 height 15
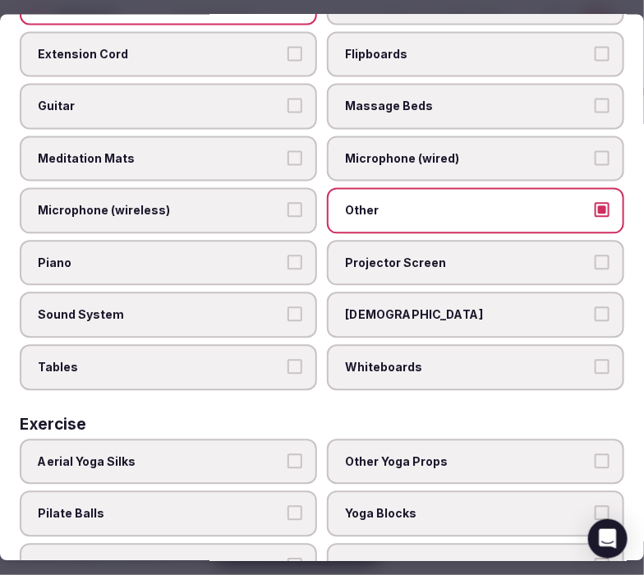
scroll to position [730, 0]
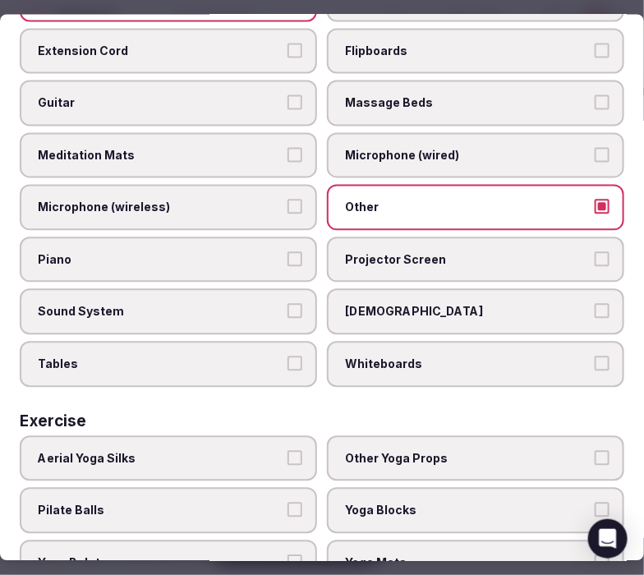
click at [124, 357] on span "Tables" at bounding box center [160, 365] width 245 height 16
click at [288, 357] on button "Tables" at bounding box center [295, 364] width 15 height 15
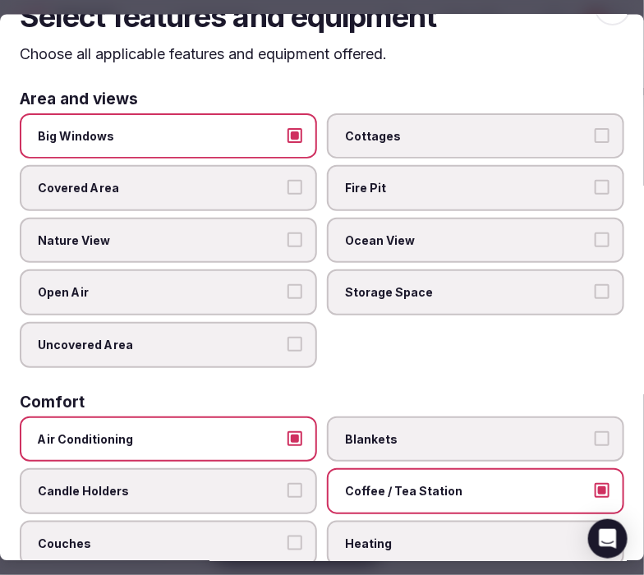
scroll to position [0, 0]
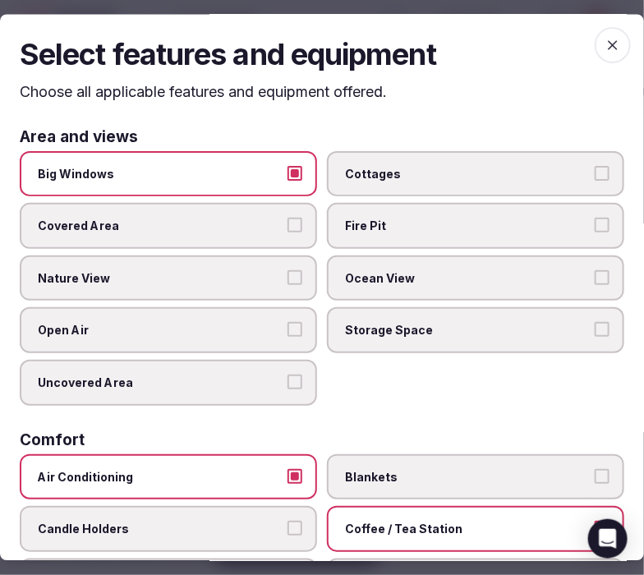
click at [571, 50] on icon "button" at bounding box center [613, 46] width 16 height 16
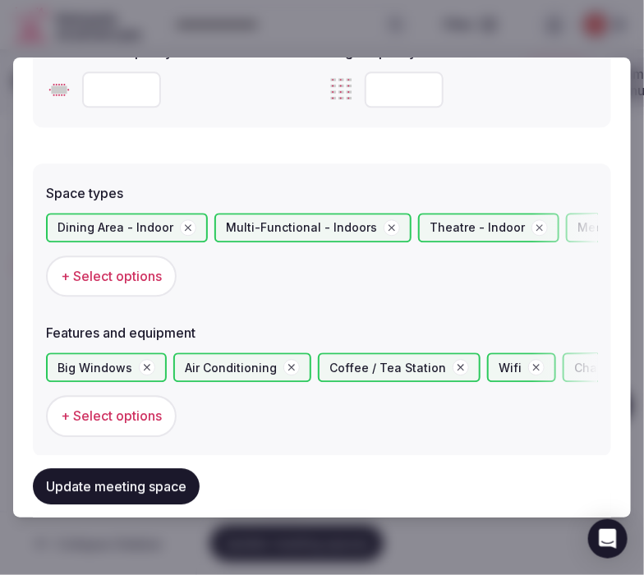
click at [62, 486] on button "Update meeting space" at bounding box center [116, 486] width 167 height 36
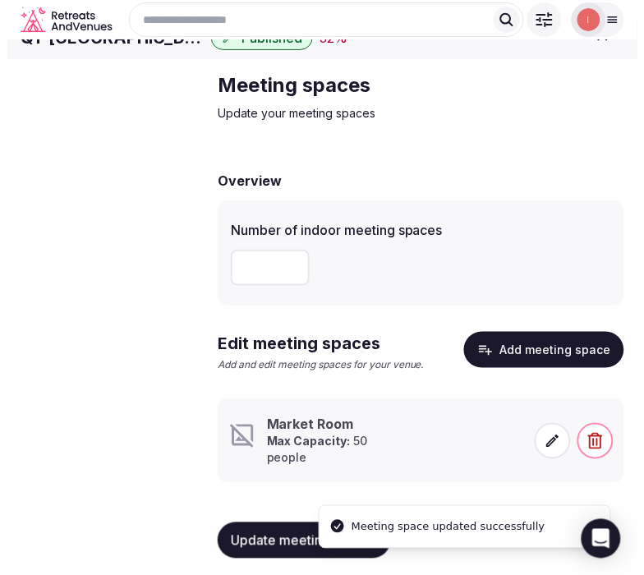
scroll to position [66, 0]
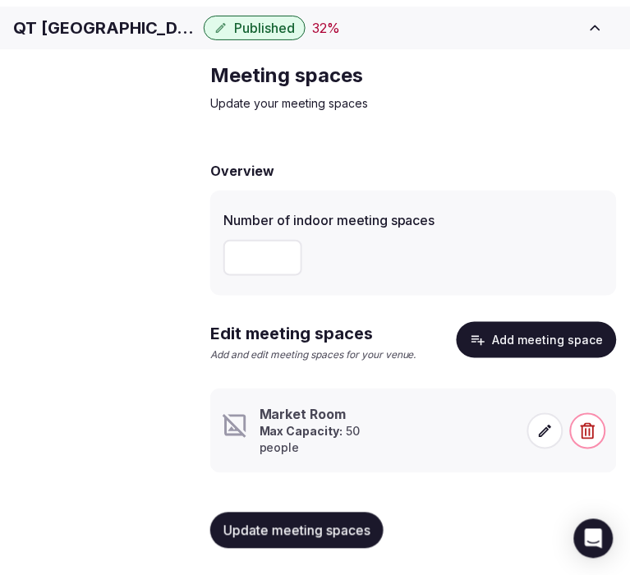
click at [548, 444] on span at bounding box center [546, 431] width 36 height 36
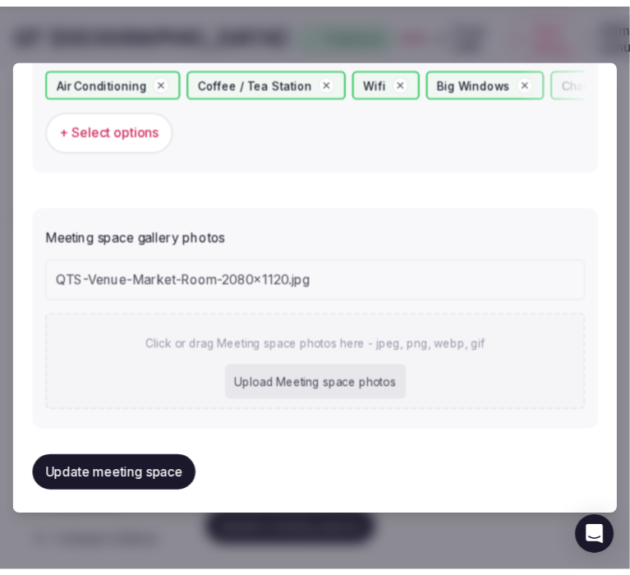
scroll to position [1242, 0]
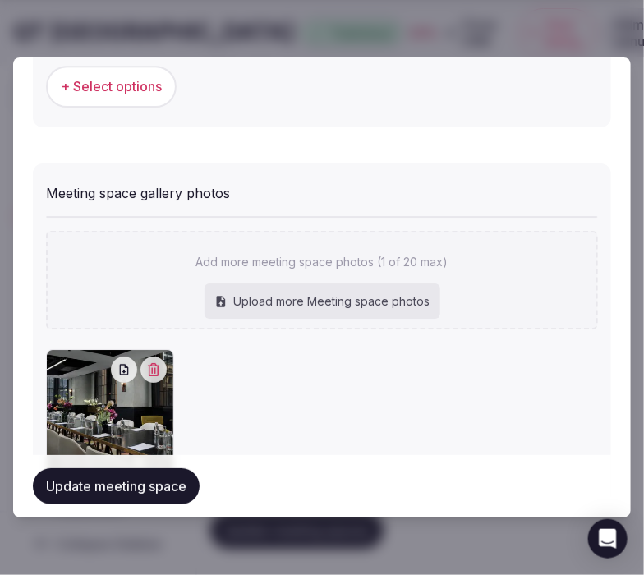
click at [116, 486] on button "Update meeting space" at bounding box center [116, 486] width 167 height 36
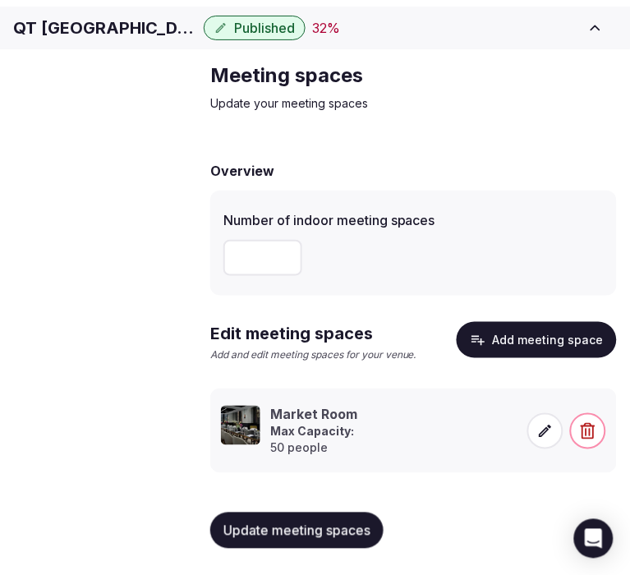
click at [0, 0] on span "Accommodations" at bounding box center [0, 0] width 0 height 0
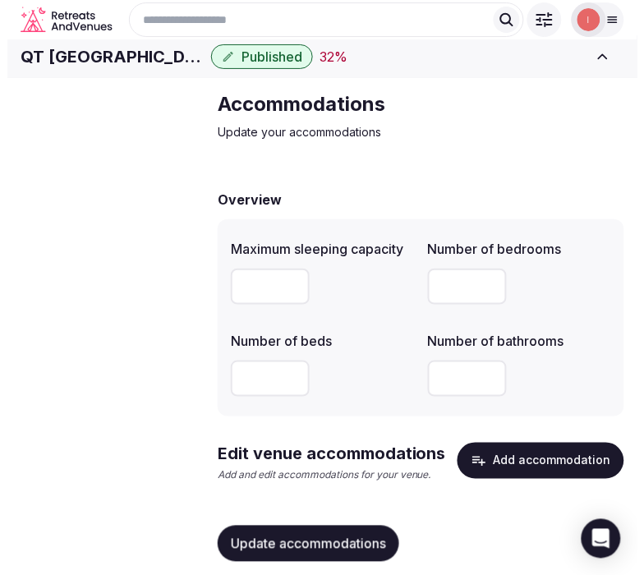
scroll to position [72, 0]
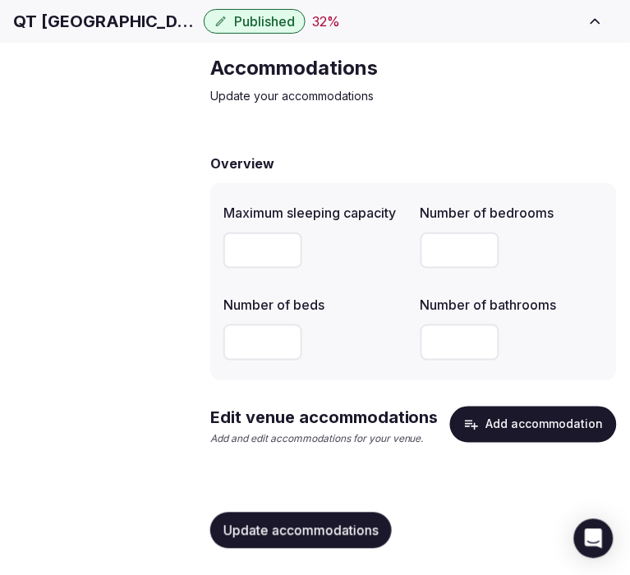
click at [505, 419] on button "Add accommodation" at bounding box center [533, 425] width 167 height 36
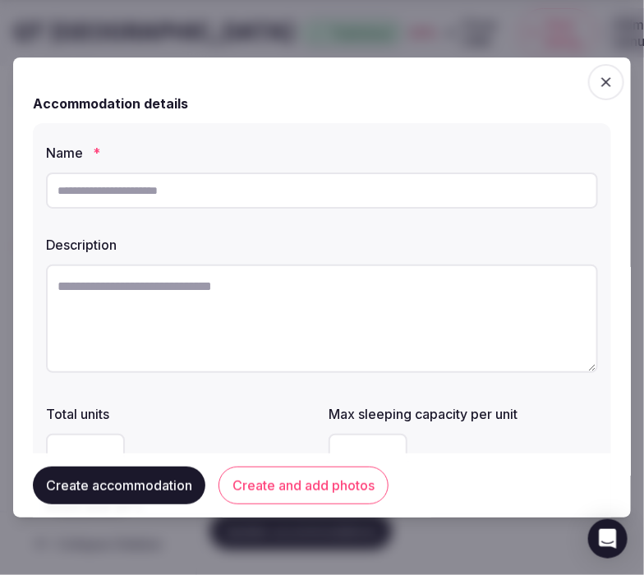
click at [341, 310] on textarea at bounding box center [322, 319] width 552 height 108
paste textarea "**********"
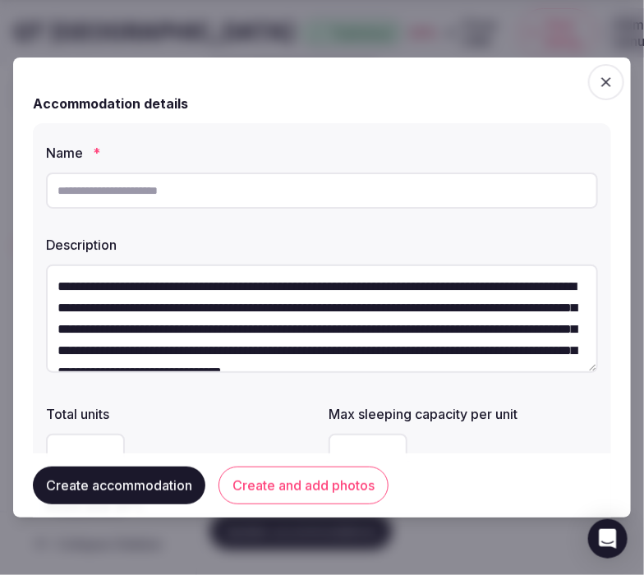
scroll to position [30, 0]
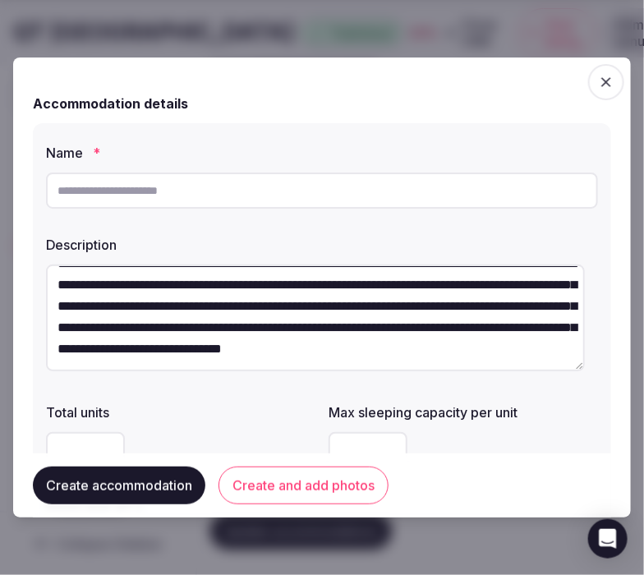
type textarea "**********"
click at [297, 192] on input "text" at bounding box center [322, 191] width 552 height 36
paste input "**********"
type input "**********"
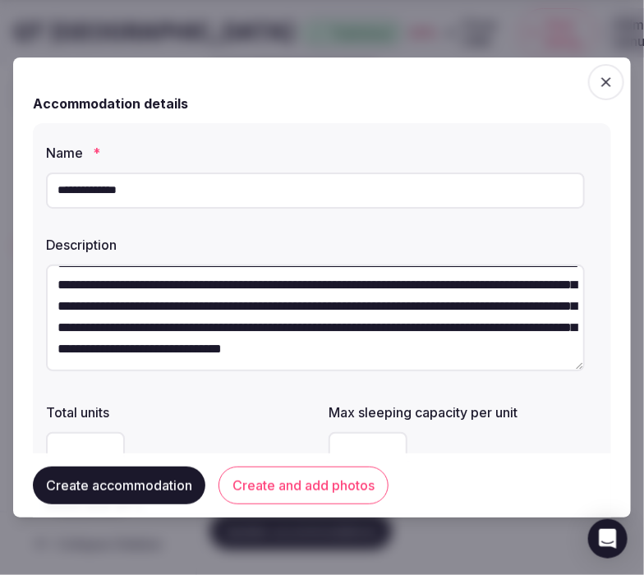
type input "**********"
click at [293, 491] on button "Create and add photos" at bounding box center [304, 486] width 170 height 38
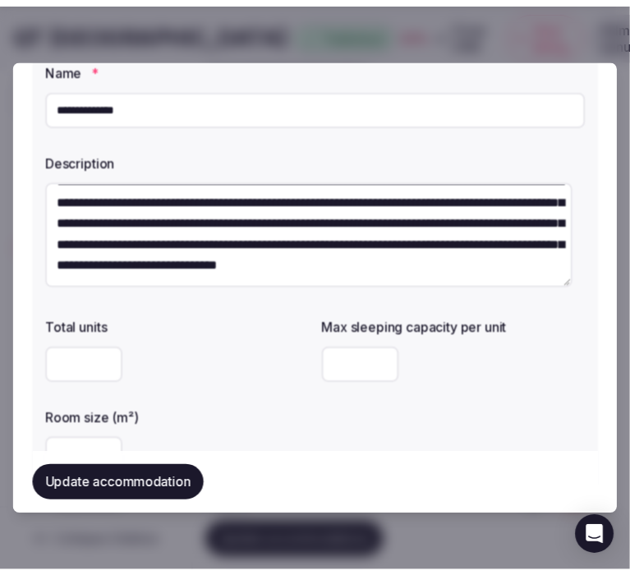
scroll to position [274, 0]
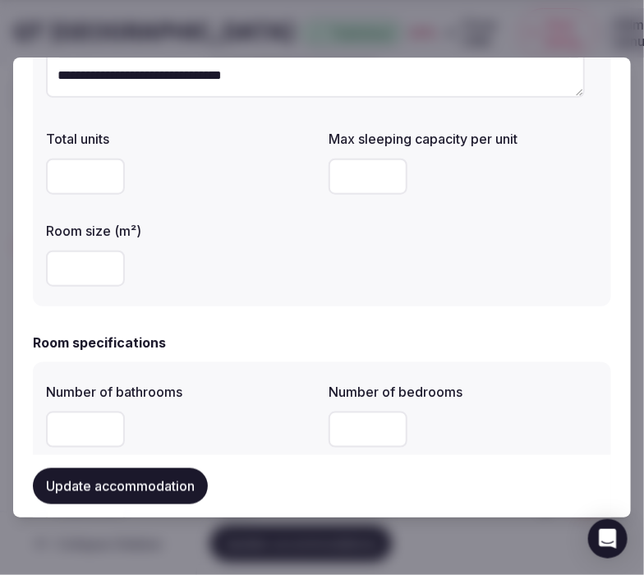
click at [153, 475] on button "Update accommodation" at bounding box center [120, 486] width 175 height 36
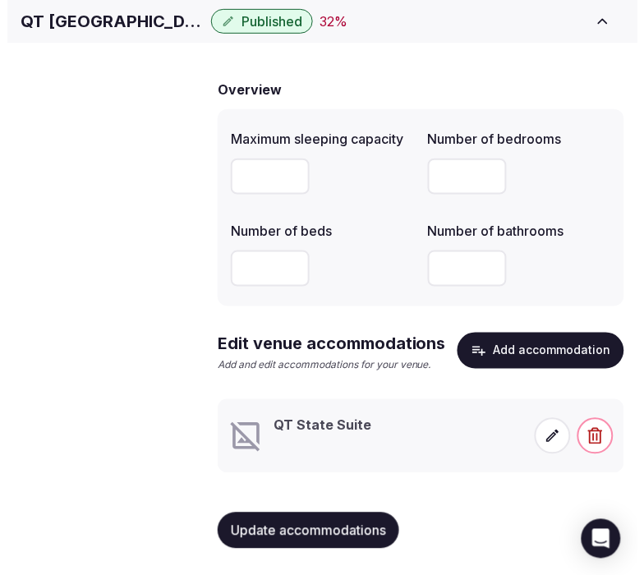
scroll to position [146, 0]
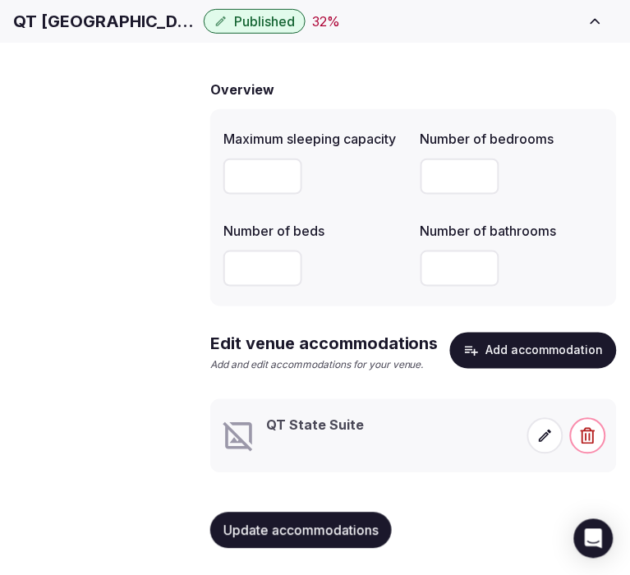
click at [532, 437] on span at bounding box center [546, 436] width 36 height 36
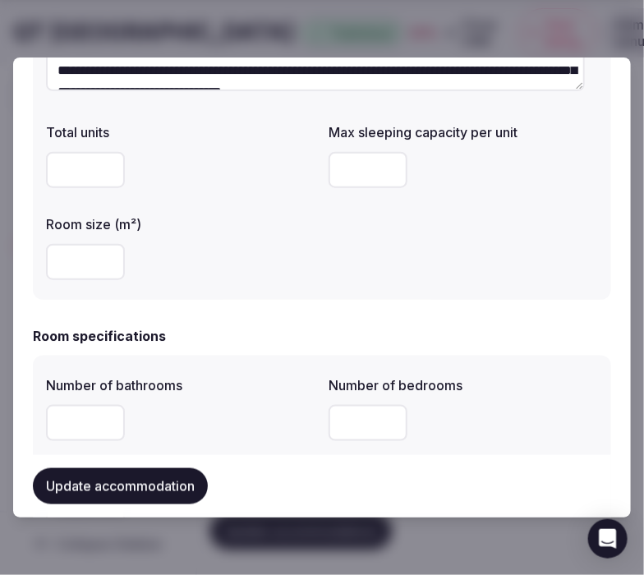
scroll to position [274, 0]
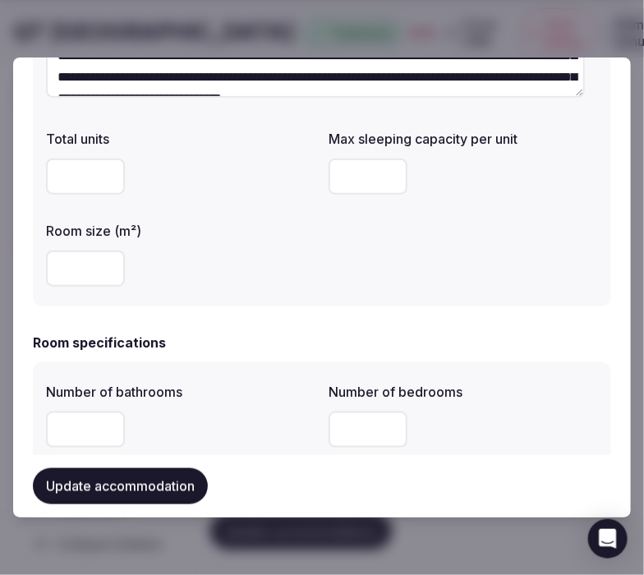
click at [348, 190] on input "number" at bounding box center [368, 177] width 79 height 36
type input "*"
drag, startPoint x: 227, startPoint y: 305, endPoint x: 218, endPoint y: 306, distance: 9.1
click at [226, 305] on div "**********" at bounding box center [322, 78] width 578 height 457
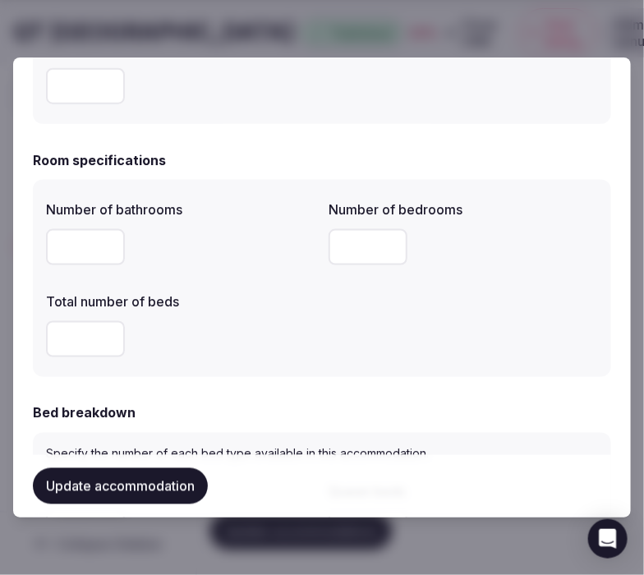
click at [78, 252] on input "number" at bounding box center [85, 247] width 79 height 36
type input "*"
click at [348, 240] on input "number" at bounding box center [368, 247] width 79 height 36
type input "*"
click at [99, 334] on input "number" at bounding box center [85, 339] width 79 height 36
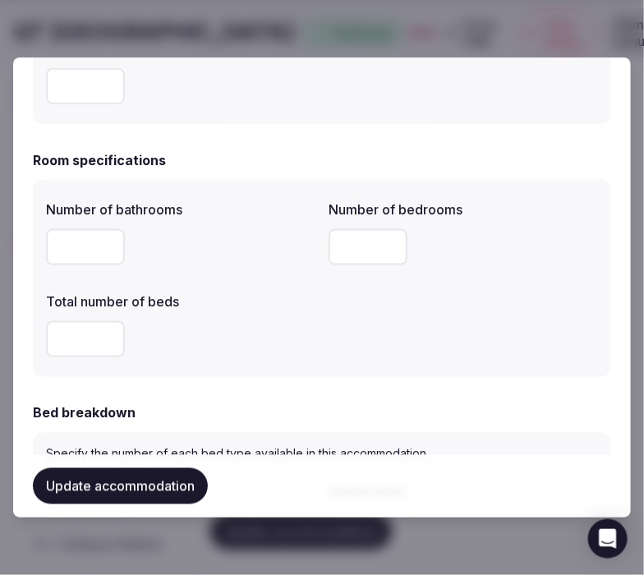
type input "*"
drag, startPoint x: 302, startPoint y: 302, endPoint x: 318, endPoint y: 301, distance: 15.6
click at [307, 302] on label "Total number of beds" at bounding box center [181, 301] width 270 height 13
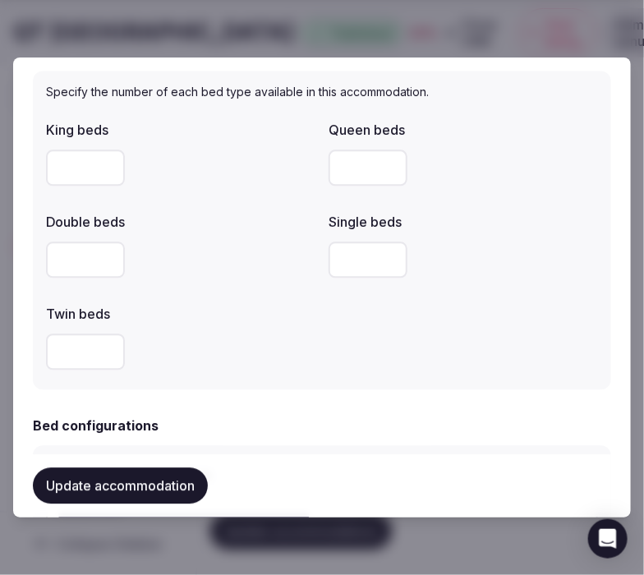
scroll to position [822, 0]
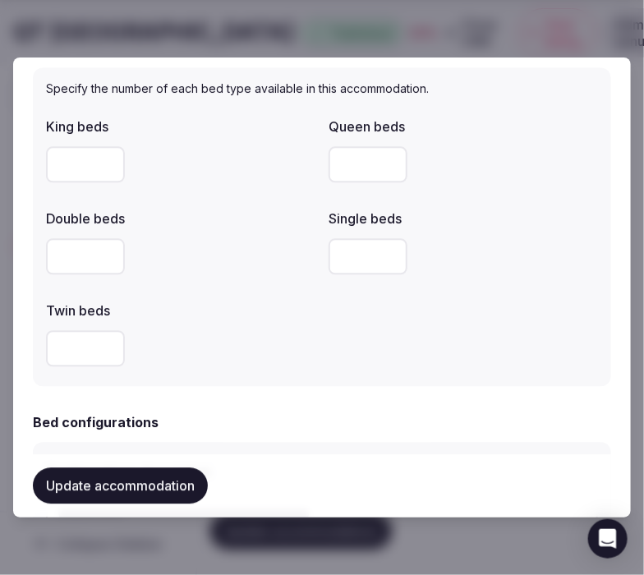
click at [70, 166] on input "number" at bounding box center [85, 164] width 79 height 36
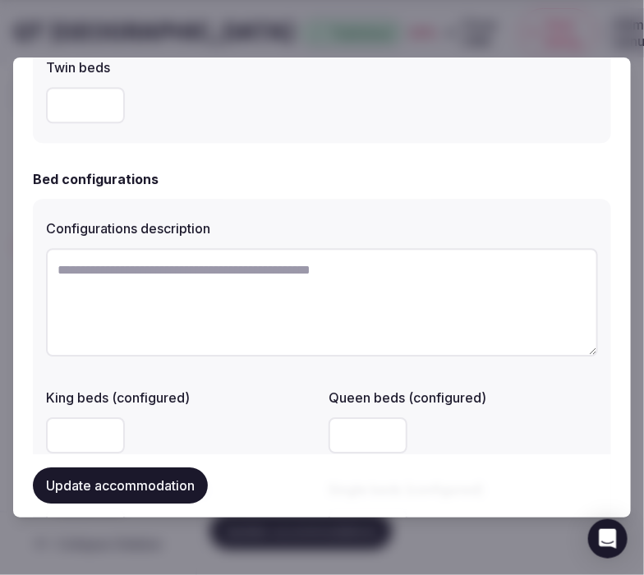
scroll to position [1095, 0]
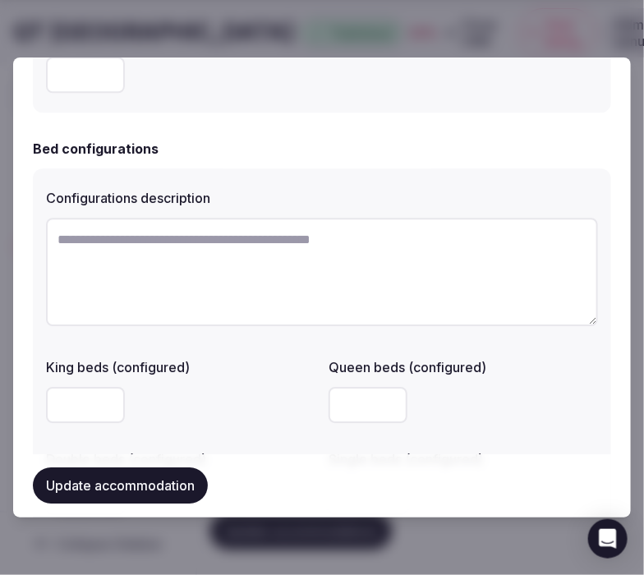
type input "*"
click at [133, 474] on button "Update accommodation" at bounding box center [120, 486] width 175 height 36
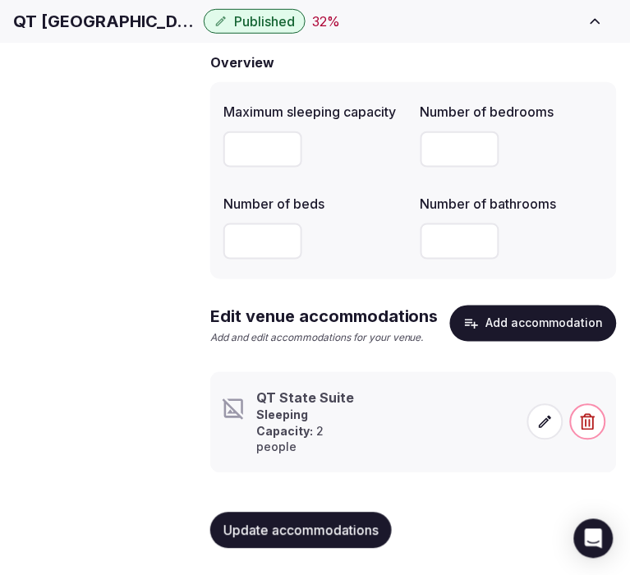
click at [313, 439] on strong "Sleeping Capacity:" at bounding box center [284, 423] width 57 height 30
click at [551, 429] on icon at bounding box center [546, 423] width 12 height 12
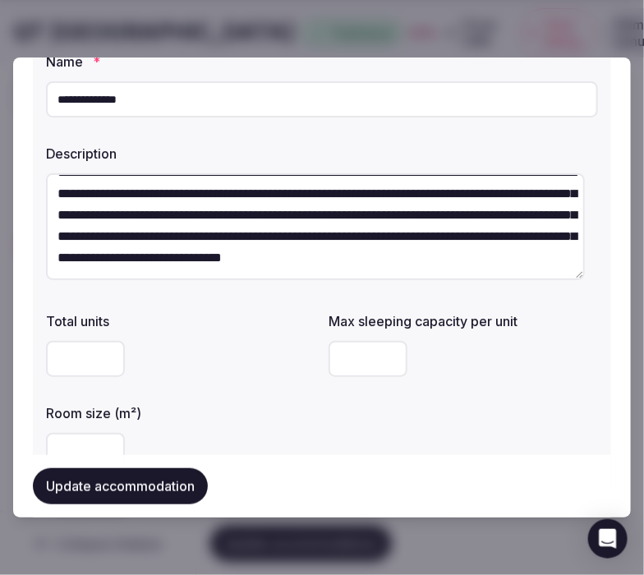
scroll to position [365, 0]
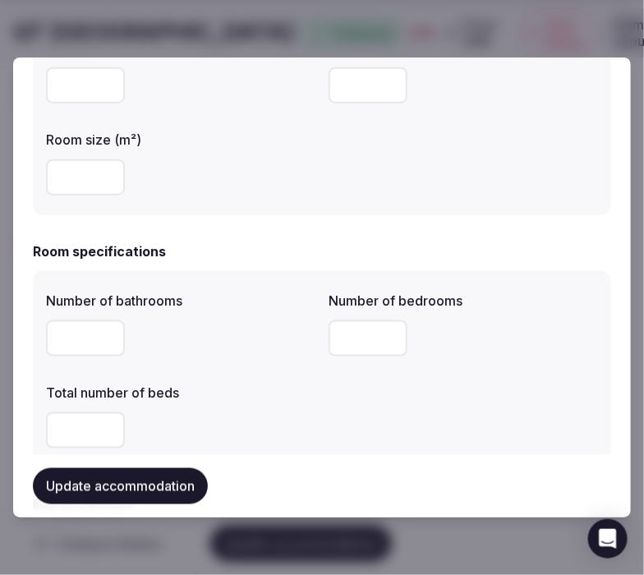
drag, startPoint x: 342, startPoint y: 86, endPoint x: 307, endPoint y: 76, distance: 36.9
click at [307, 76] on div "Total units Max sleeping capacity per unit * Room size (m²)" at bounding box center [322, 116] width 552 height 171
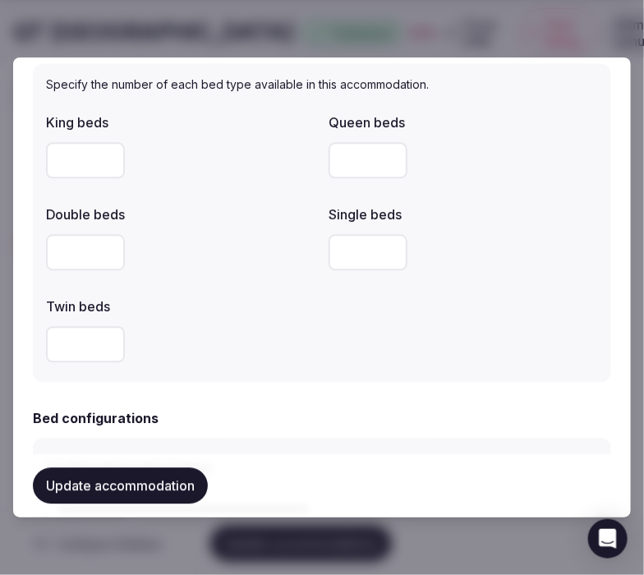
scroll to position [913, 0]
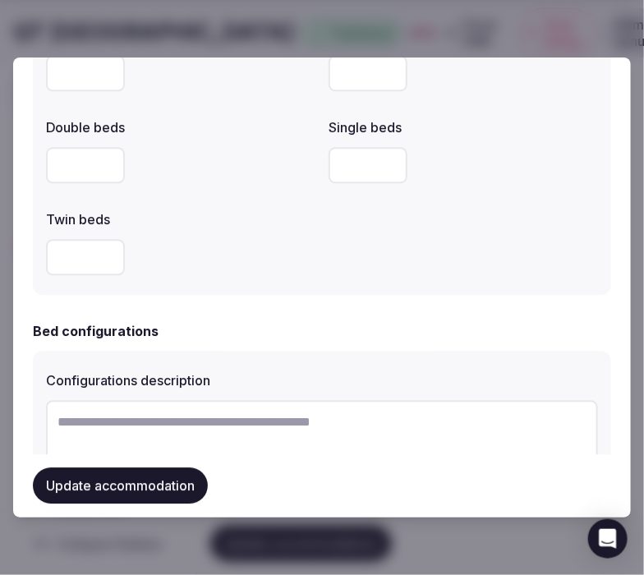
type input "*"
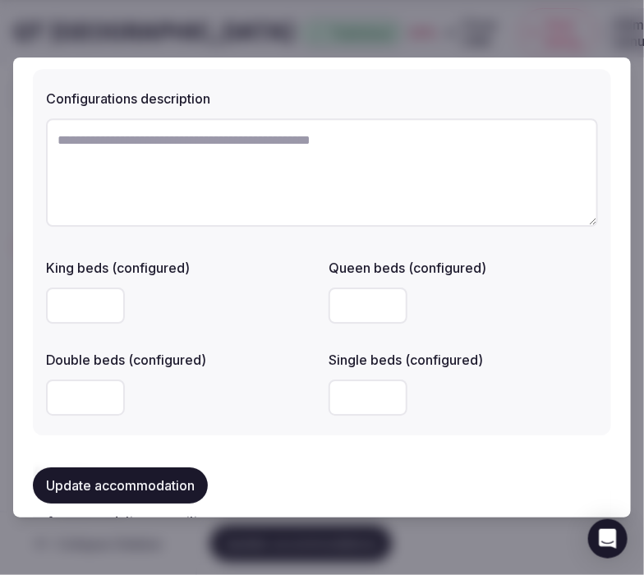
scroll to position [1187, 0]
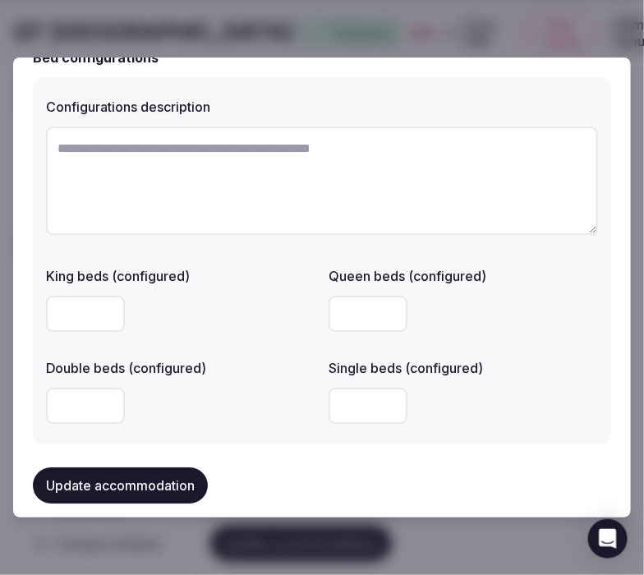
click at [298, 174] on textarea at bounding box center [322, 181] width 552 height 108
paste textarea "**********"
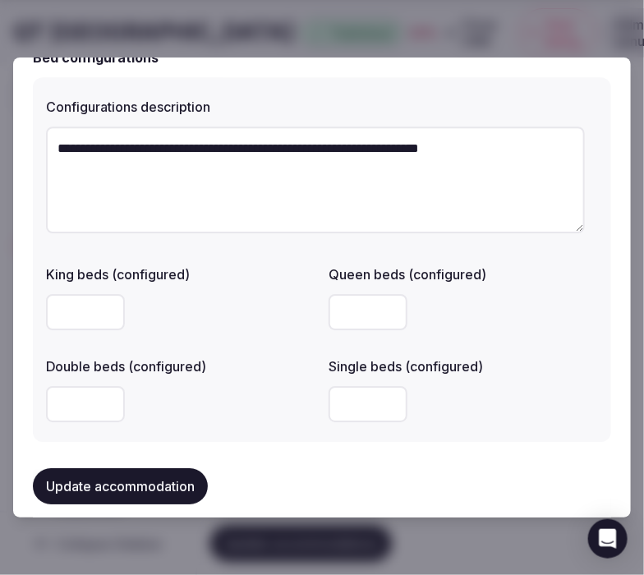
type textarea "**********"
click at [70, 415] on input "number" at bounding box center [85, 404] width 79 height 36
type input "*"
click at [168, 408] on div "*" at bounding box center [181, 404] width 270 height 36
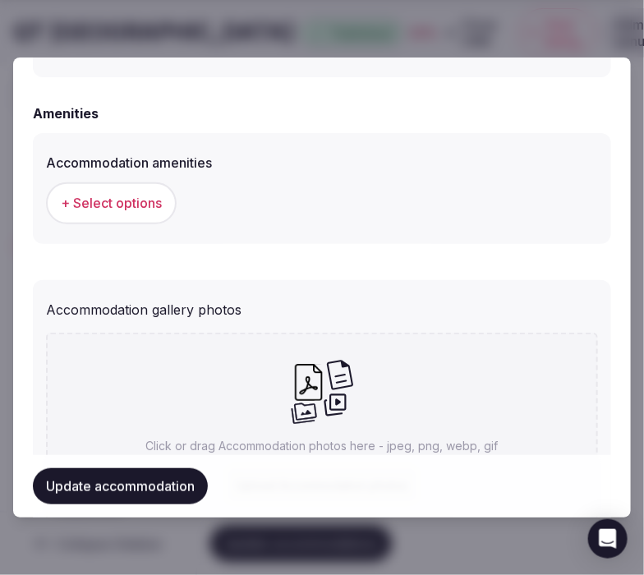
click at [109, 212] on button "+ Select options" at bounding box center [111, 202] width 131 height 41
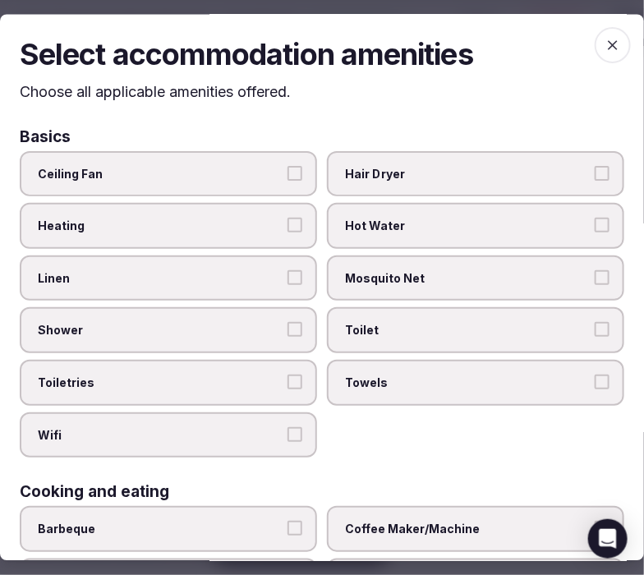
click at [189, 273] on span "Linen" at bounding box center [160, 278] width 245 height 16
click at [288, 273] on button "Linen" at bounding box center [295, 277] width 15 height 15
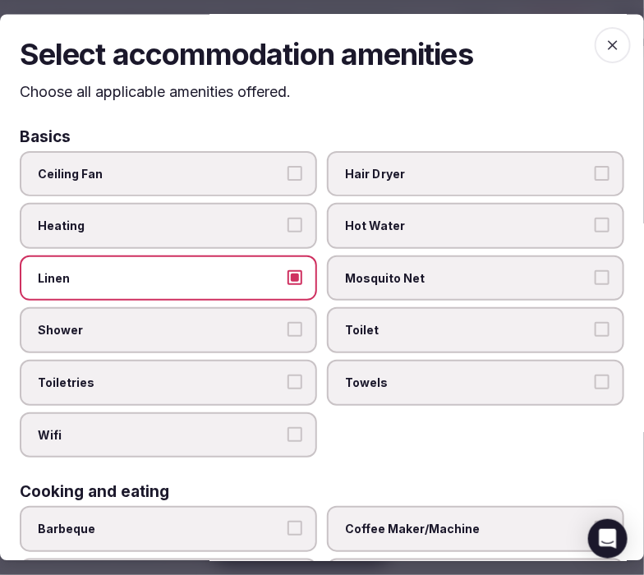
drag, startPoint x: 225, startPoint y: 316, endPoint x: 245, endPoint y: 322, distance: 20.8
click at [226, 316] on label "Shower" at bounding box center [168, 331] width 297 height 46
click at [288, 323] on button "Shower" at bounding box center [295, 330] width 15 height 15
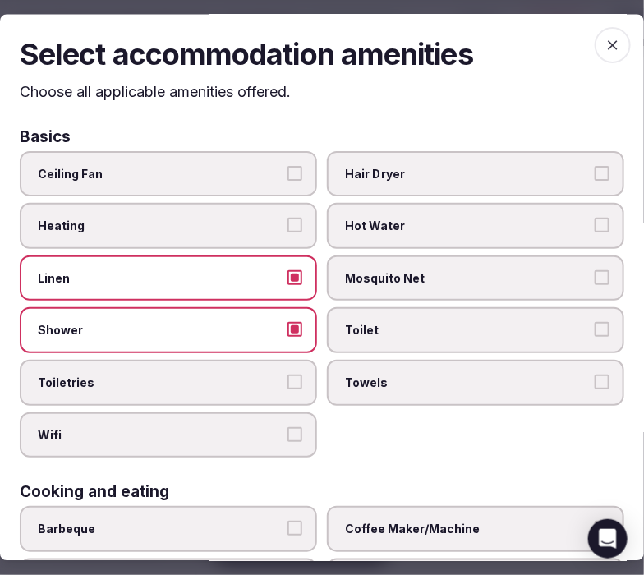
click at [368, 334] on label "Toilet" at bounding box center [475, 331] width 297 height 46
click at [571, 334] on button "Toilet" at bounding box center [602, 330] width 15 height 15
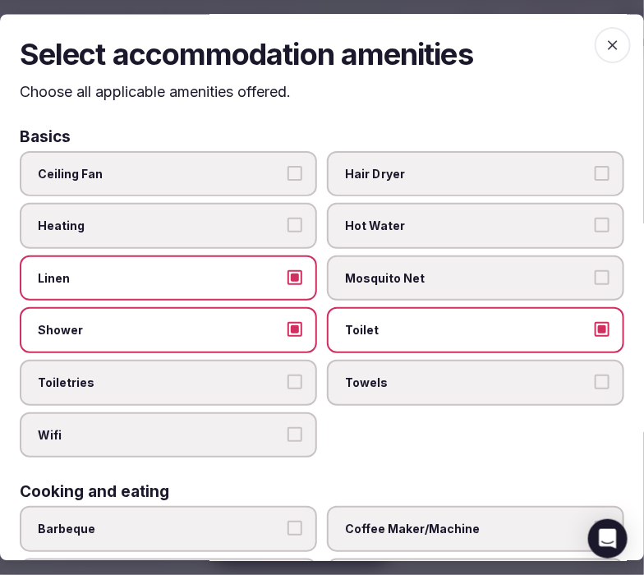
drag, startPoint x: 385, startPoint y: 371, endPoint x: 347, endPoint y: 389, distance: 41.9
click at [385, 375] on span "Towels" at bounding box center [467, 383] width 245 height 16
click at [571, 375] on button "Towels" at bounding box center [602, 382] width 15 height 15
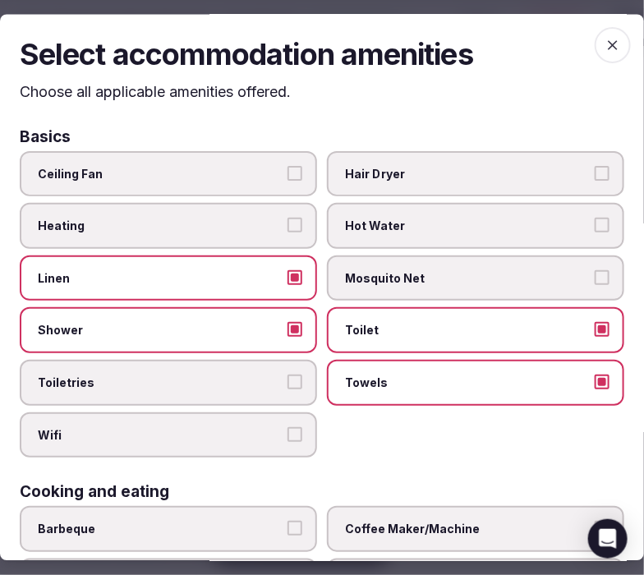
click at [293, 380] on button "Toiletries" at bounding box center [295, 382] width 15 height 15
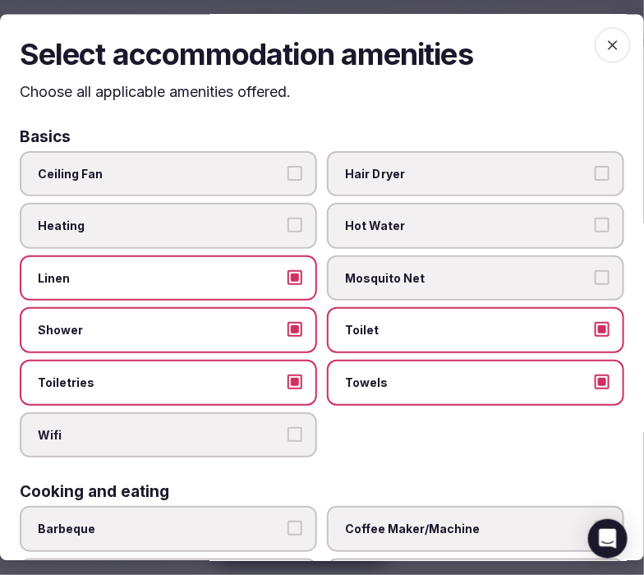
click at [310, 441] on div "Wifi" at bounding box center [168, 436] width 297 height 46
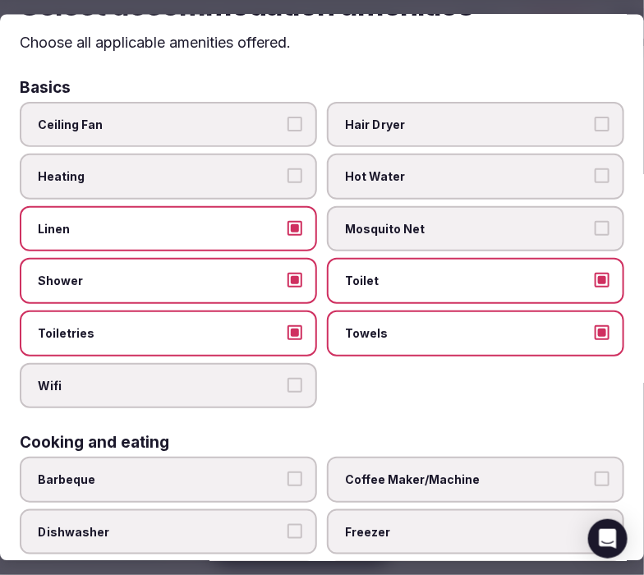
scroll to position [91, 0]
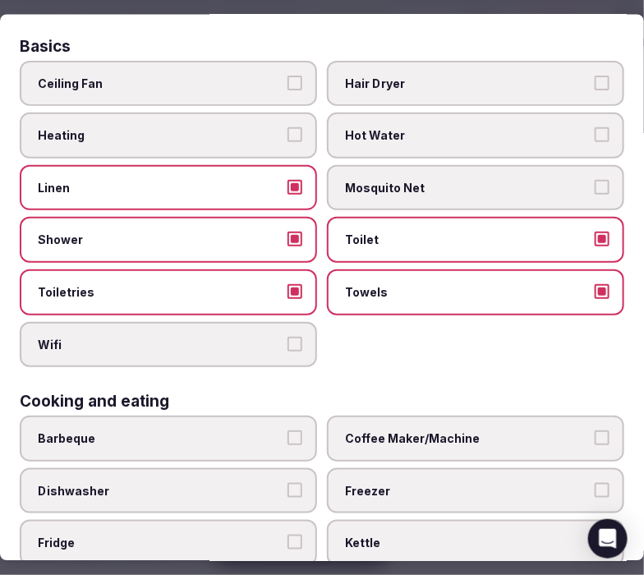
click at [297, 341] on label "Wifi" at bounding box center [168, 344] width 297 height 46
click at [297, 341] on button "Wifi" at bounding box center [295, 343] width 15 height 15
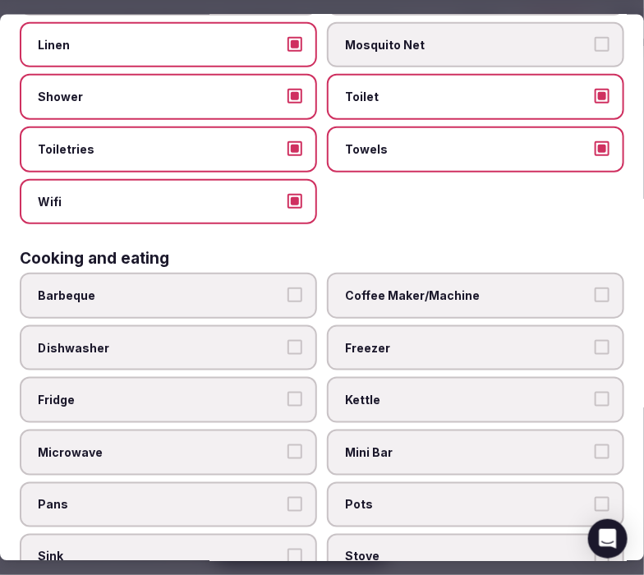
scroll to position [274, 0]
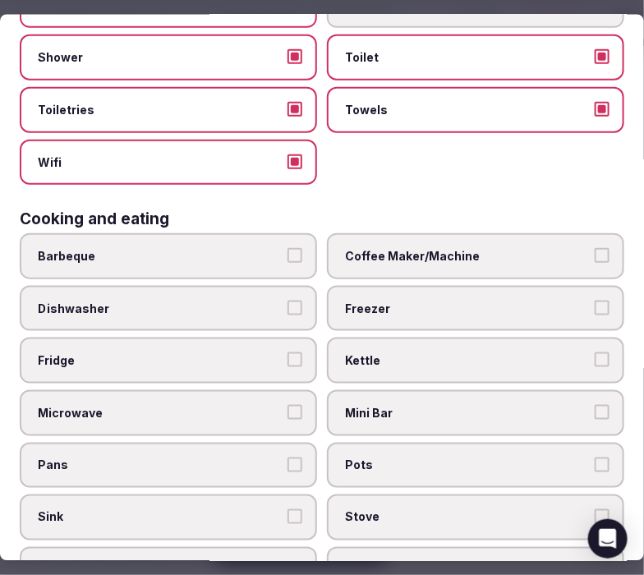
click at [571, 398] on label "Mini Bar" at bounding box center [475, 412] width 297 height 46
click at [571, 404] on button "Mini Bar" at bounding box center [602, 411] width 15 height 15
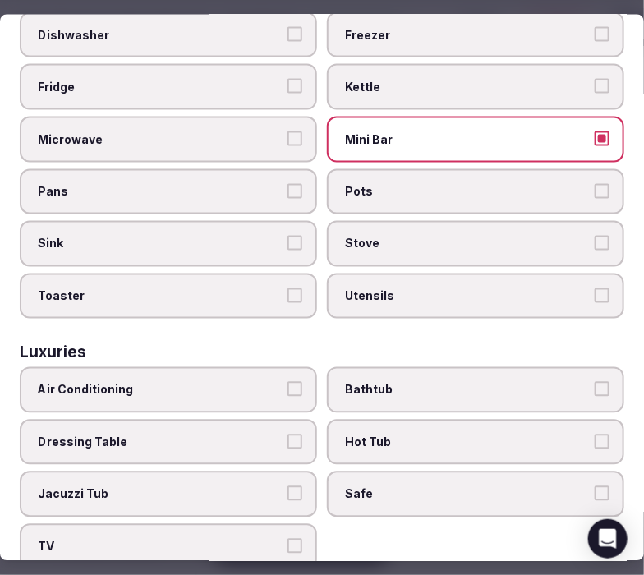
scroll to position [638, 0]
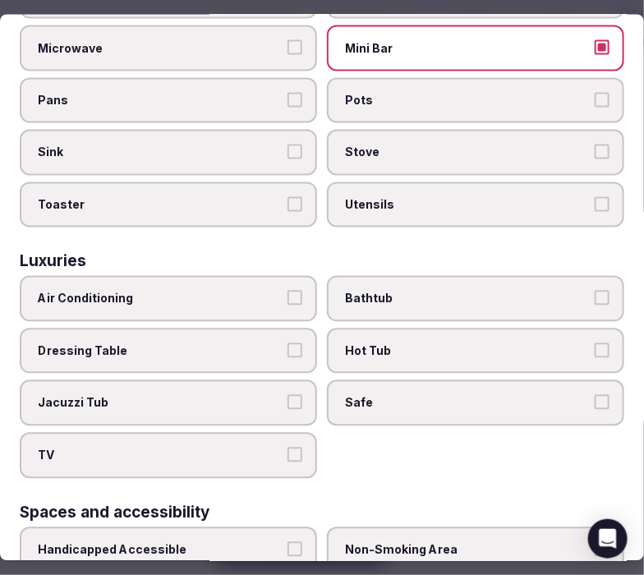
click at [307, 286] on label "Air Conditioning" at bounding box center [168, 299] width 297 height 46
click at [302, 291] on button "Air Conditioning" at bounding box center [295, 298] width 15 height 15
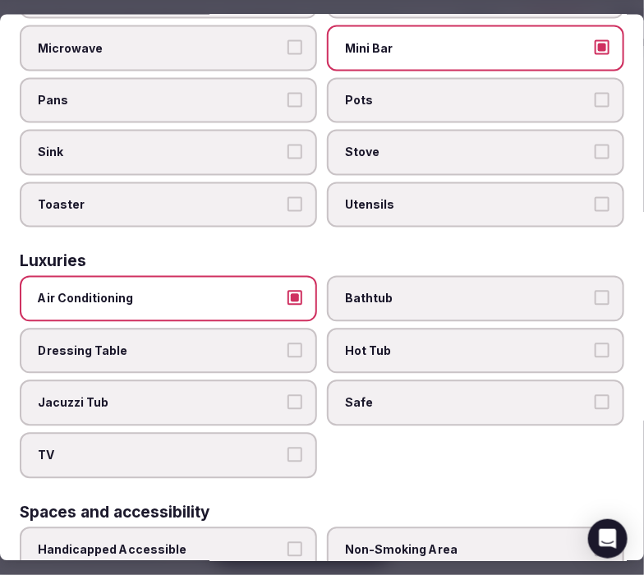
click at [380, 291] on span "Bathtub" at bounding box center [467, 299] width 245 height 16
click at [571, 291] on button "Bathtub" at bounding box center [602, 298] width 15 height 15
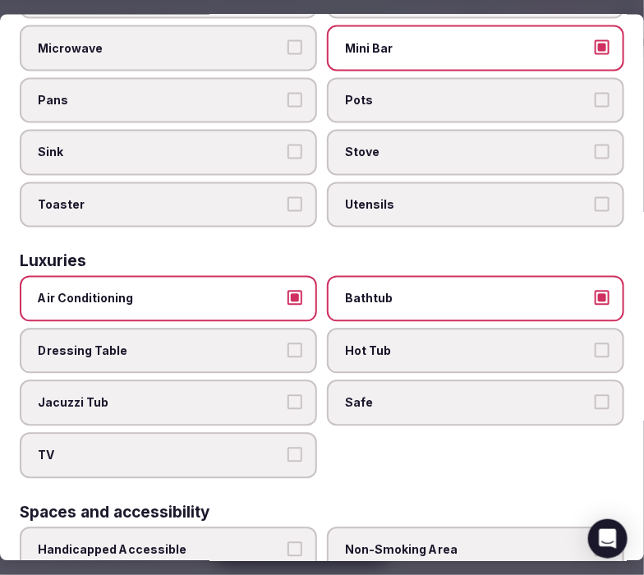
click at [431, 395] on span "Safe" at bounding box center [467, 403] width 245 height 16
click at [571, 395] on button "Safe" at bounding box center [602, 402] width 15 height 15
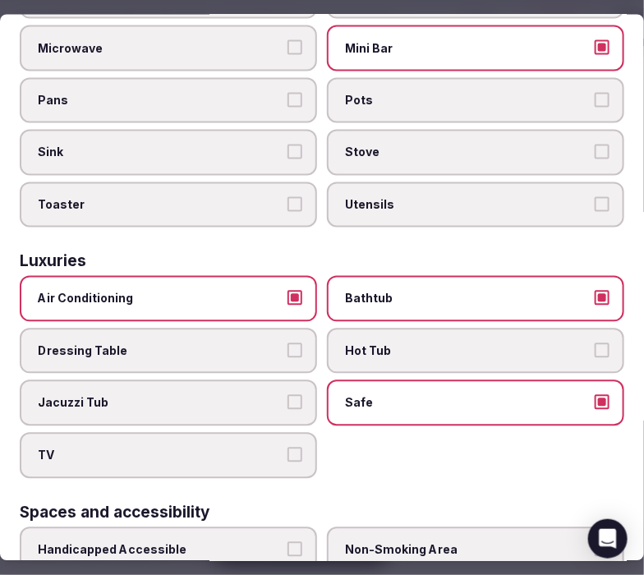
click at [302, 436] on label "TV" at bounding box center [168, 456] width 297 height 46
click at [302, 448] on button "TV" at bounding box center [295, 455] width 15 height 15
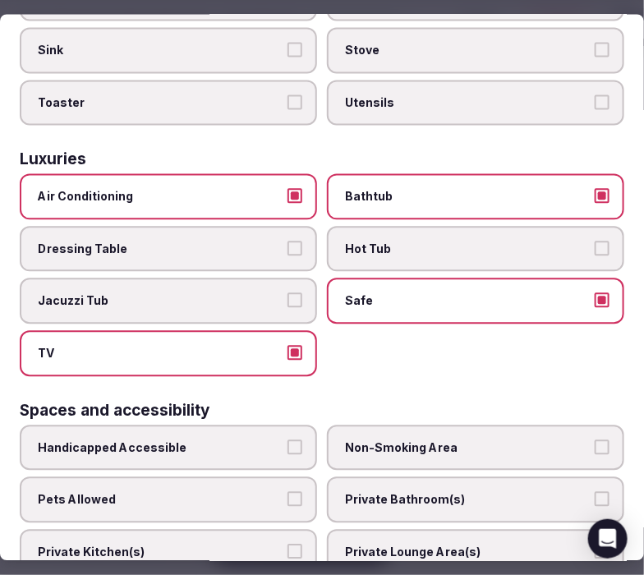
scroll to position [913, 0]
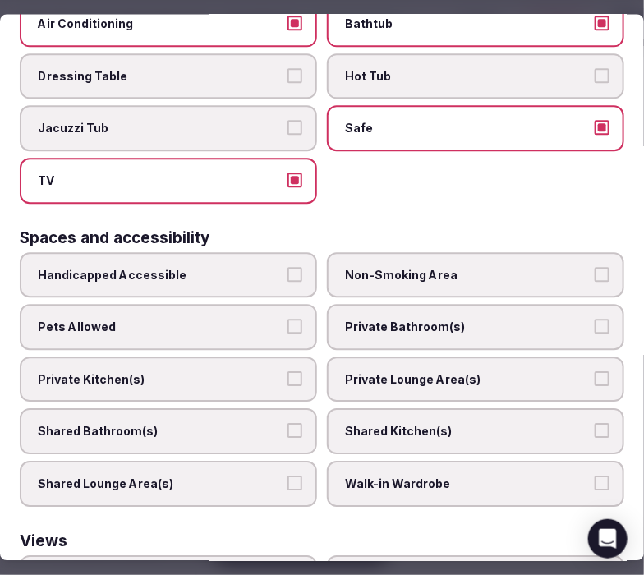
click at [354, 357] on label "Private Lounge Area(s)" at bounding box center [475, 380] width 297 height 46
click at [444, 310] on label "Private Bathroom(s)" at bounding box center [475, 328] width 297 height 46
click at [571, 320] on button "Private Bathroom(s)" at bounding box center [602, 327] width 15 height 15
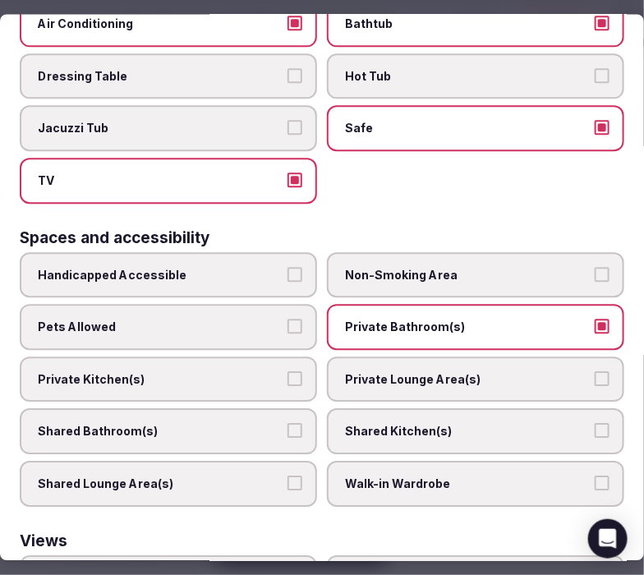
click at [512, 371] on span "Private Lounge Area(s)" at bounding box center [467, 379] width 245 height 16
click at [571, 371] on button "Private Lounge Area(s)" at bounding box center [602, 378] width 15 height 15
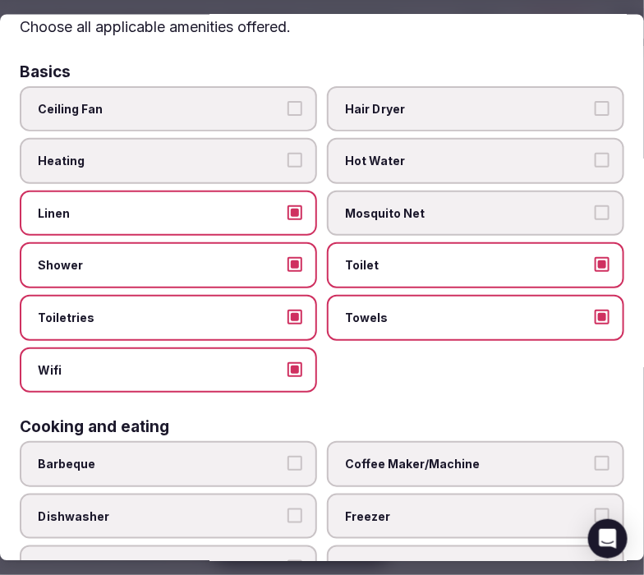
scroll to position [0, 0]
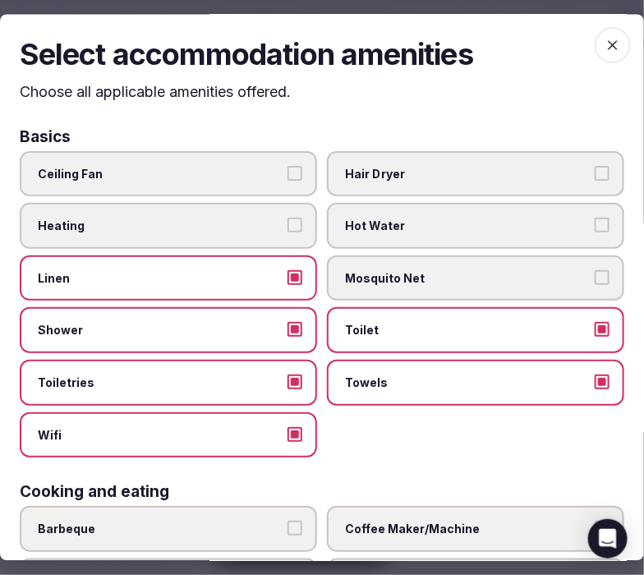
click at [571, 37] on span "button" at bounding box center [613, 46] width 36 height 36
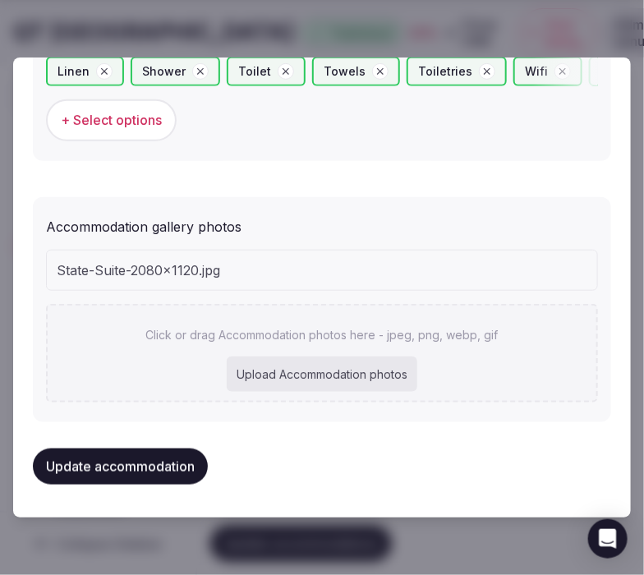
scroll to position [1673, 0]
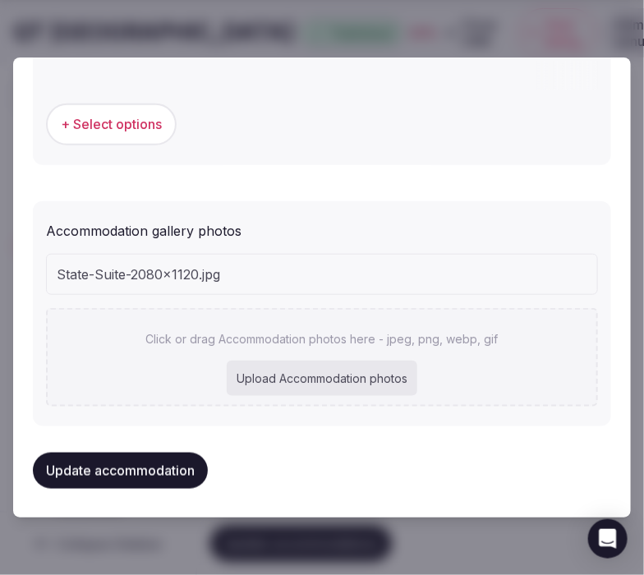
type input "*"
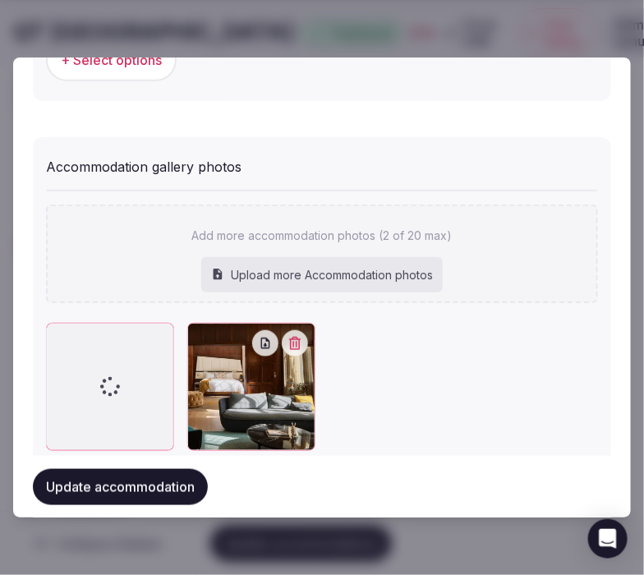
scroll to position [1737, 0]
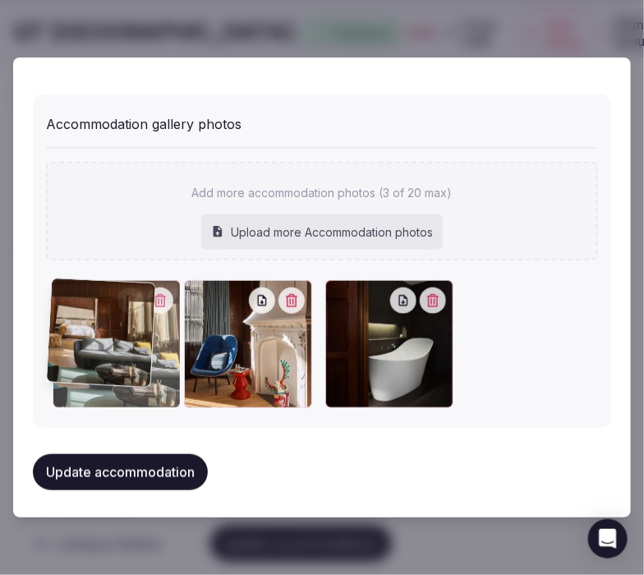
drag, startPoint x: 339, startPoint y: 296, endPoint x: 50, endPoint y: 348, distance: 293.0
click at [53, 348] on div at bounding box center [117, 344] width 128 height 128
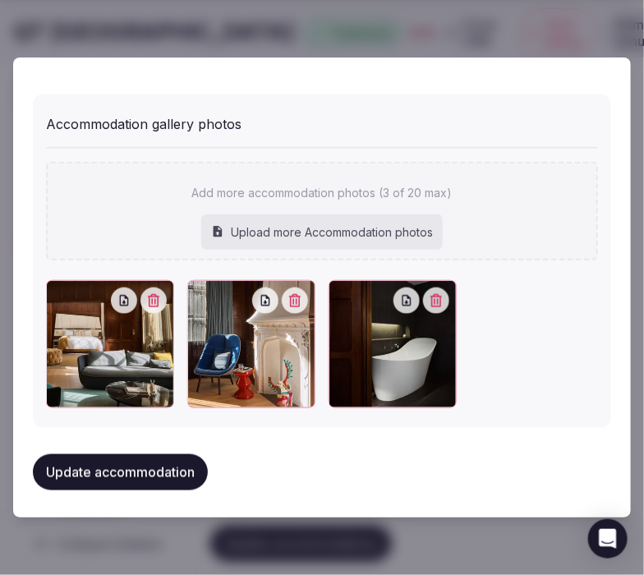
click at [135, 464] on button "Update accommodation" at bounding box center [120, 472] width 175 height 36
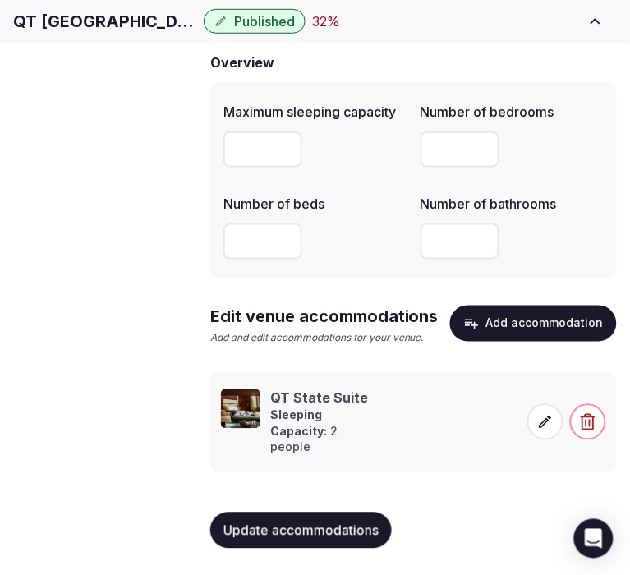
scroll to position [150, 0]
drag, startPoint x: 265, startPoint y: 520, endPoint x: 256, endPoint y: 505, distance: 18.0
click at [255, 506] on div "Update accommodations" at bounding box center [413, 531] width 407 height 62
click at [0, 0] on span "Amenities" at bounding box center [0, 0] width 0 height 0
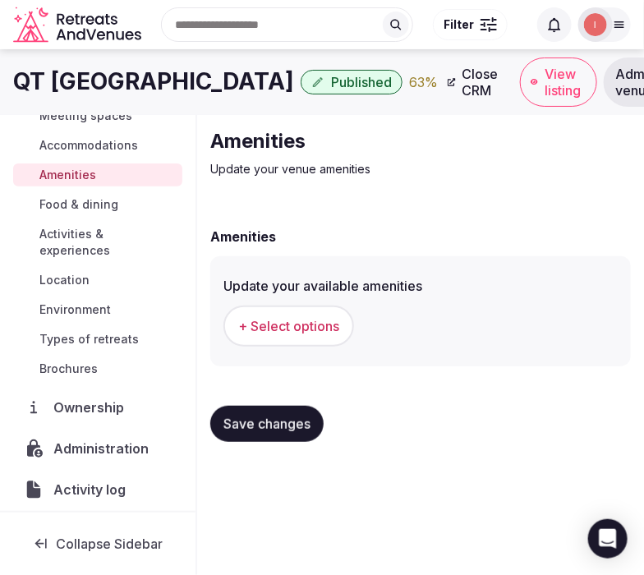
click at [329, 322] on span "+ Select options" at bounding box center [288, 326] width 101 height 18
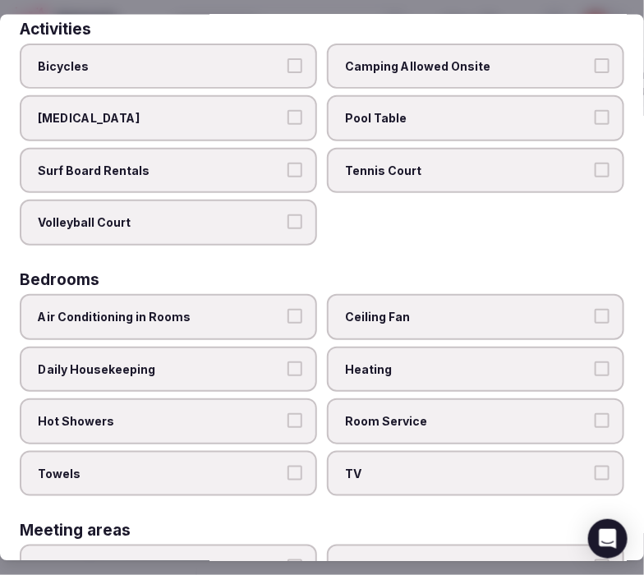
scroll to position [182, 0]
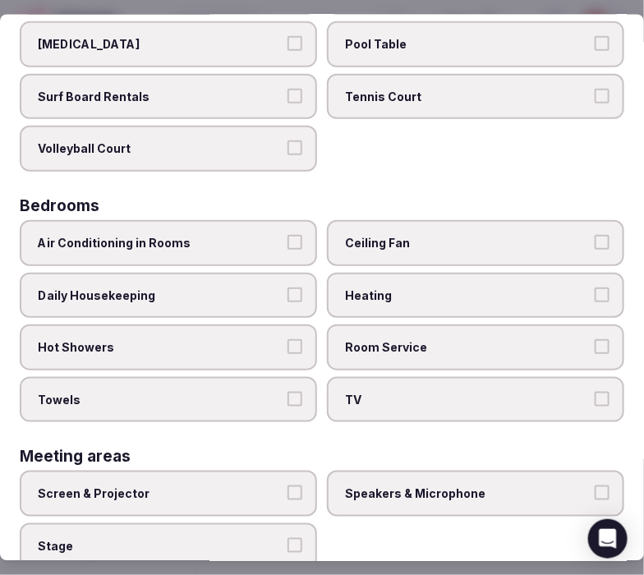
click at [212, 250] on label "Air Conditioning in Rooms" at bounding box center [168, 242] width 297 height 46
click at [288, 249] on button "Air Conditioning in Rooms" at bounding box center [295, 241] width 15 height 15
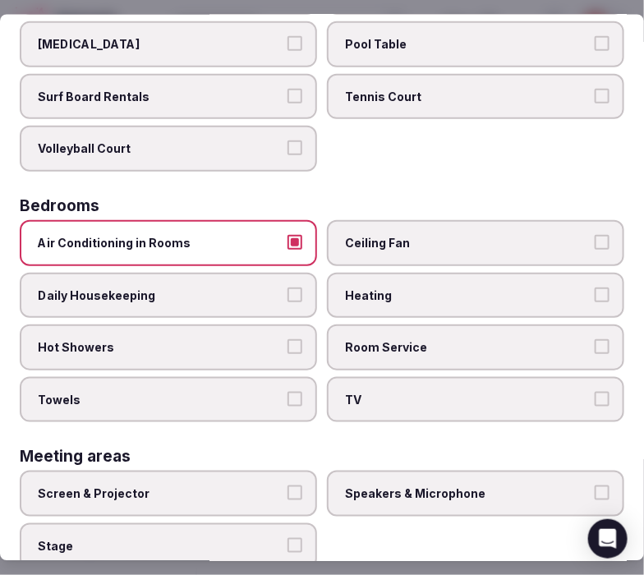
click at [279, 325] on label "Hot Showers" at bounding box center [168, 348] width 297 height 46
click at [288, 339] on button "Hot Showers" at bounding box center [295, 346] width 15 height 15
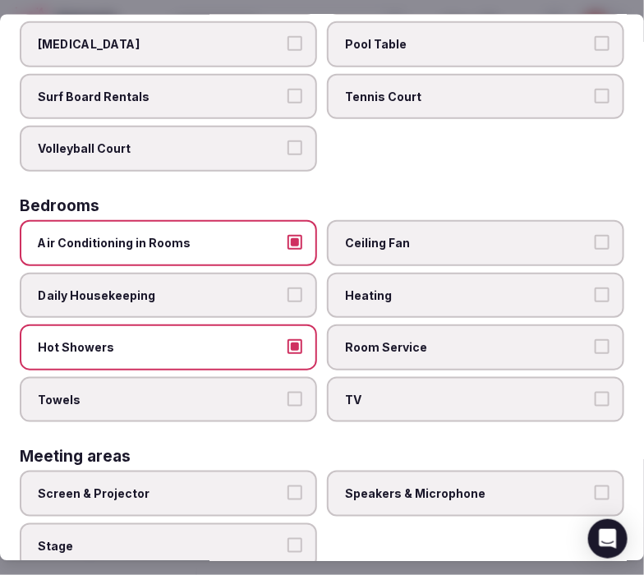
click at [275, 287] on span "Daily Housekeeping" at bounding box center [160, 295] width 245 height 16
click at [288, 287] on button "Daily Housekeeping" at bounding box center [295, 294] width 15 height 15
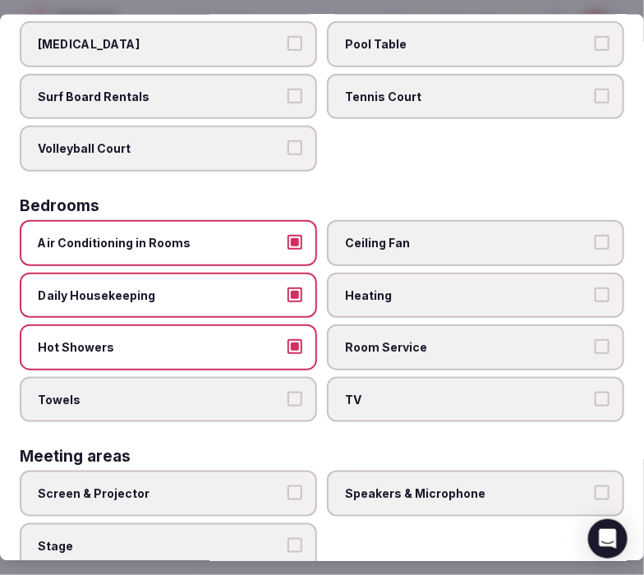
click at [307, 385] on label "Towels" at bounding box center [168, 399] width 297 height 46
click at [302, 391] on button "Towels" at bounding box center [295, 398] width 15 height 15
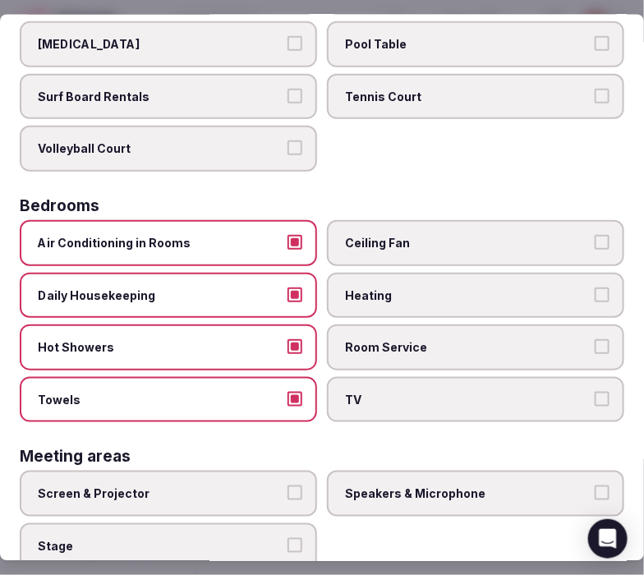
click at [397, 391] on span "TV" at bounding box center [467, 399] width 245 height 16
click at [571, 391] on button "TV" at bounding box center [602, 398] width 15 height 15
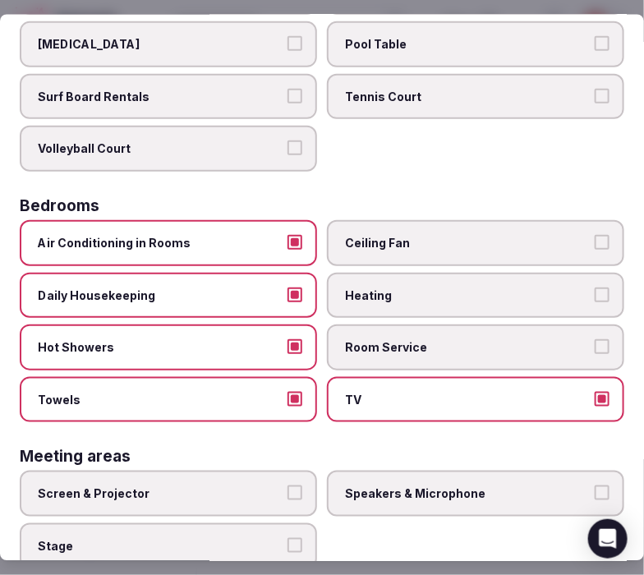
click at [423, 339] on span "Room Service" at bounding box center [467, 347] width 245 height 16
click at [571, 339] on button "Room Service" at bounding box center [602, 346] width 15 height 15
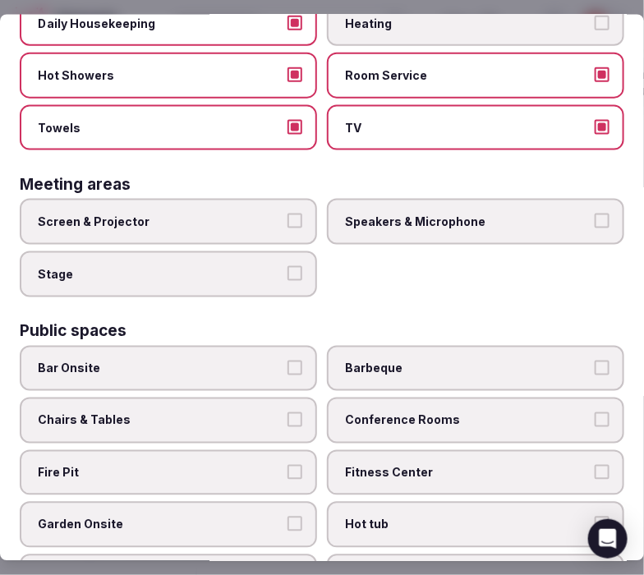
scroll to position [456, 0]
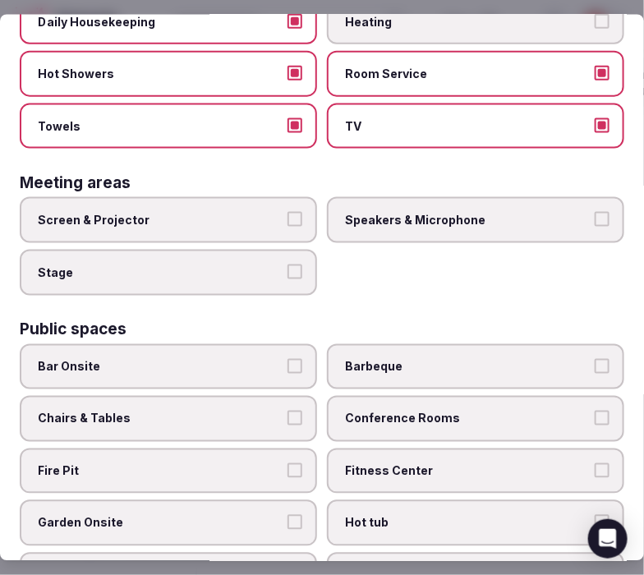
click at [273, 212] on span "Screen & Projector" at bounding box center [160, 220] width 245 height 16
click at [288, 212] on button "Screen & Projector" at bounding box center [295, 219] width 15 height 15
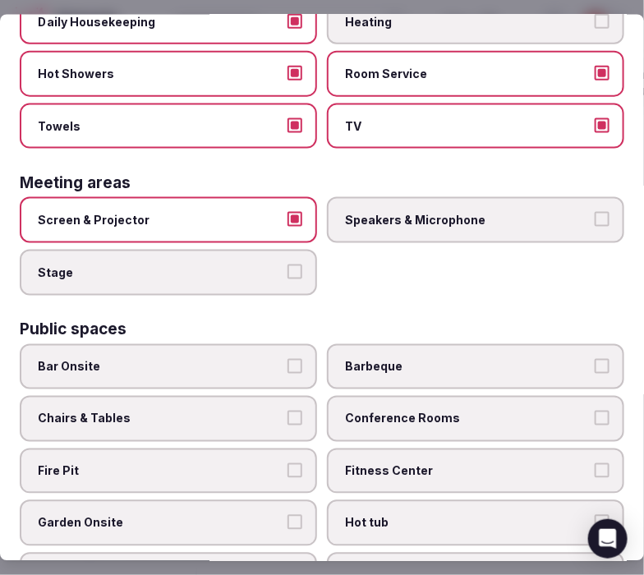
click at [381, 219] on label "Speakers & Microphone" at bounding box center [475, 220] width 297 height 46
click at [571, 219] on button "Speakers & Microphone" at bounding box center [602, 219] width 15 height 15
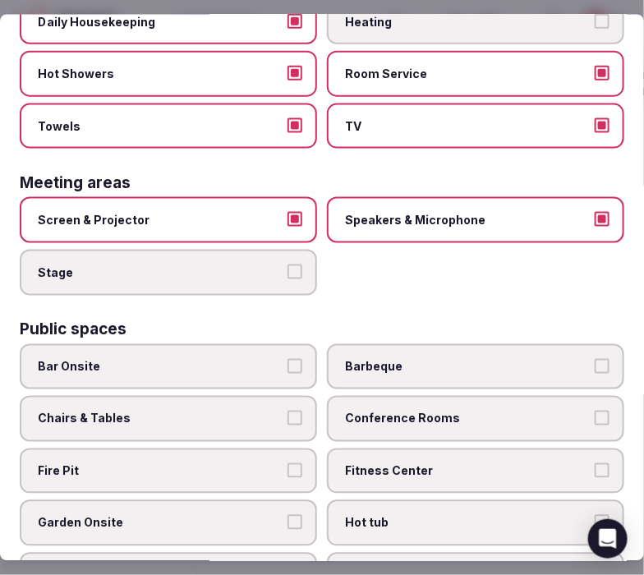
drag, startPoint x: 378, startPoint y: 212, endPoint x: 339, endPoint y: 204, distance: 40.3
click at [376, 212] on span "Speakers & Microphone" at bounding box center [467, 220] width 245 height 16
click at [571, 212] on button "Speakers & Microphone" at bounding box center [602, 219] width 15 height 15
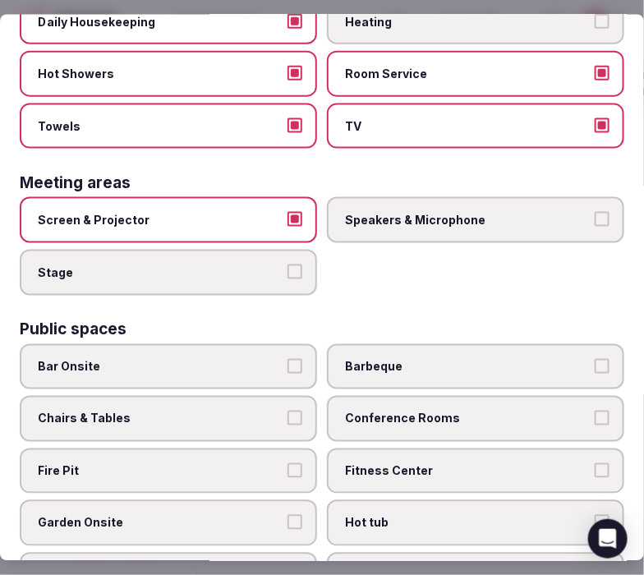
click at [292, 212] on button "Screen & Projector" at bounding box center [295, 219] width 15 height 15
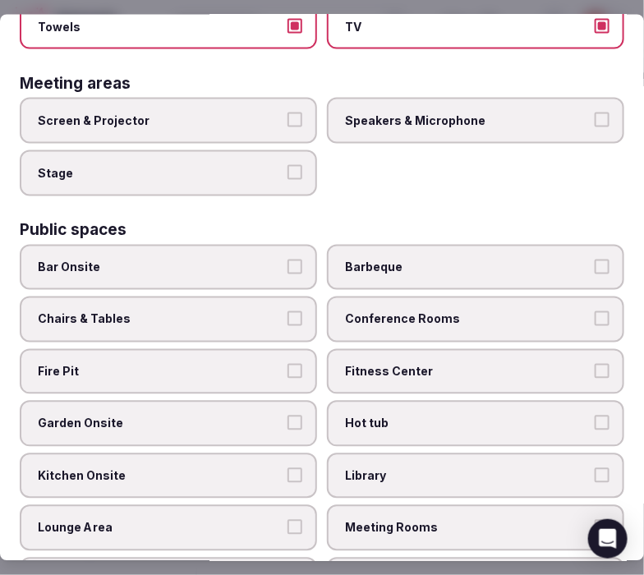
scroll to position [638, 0]
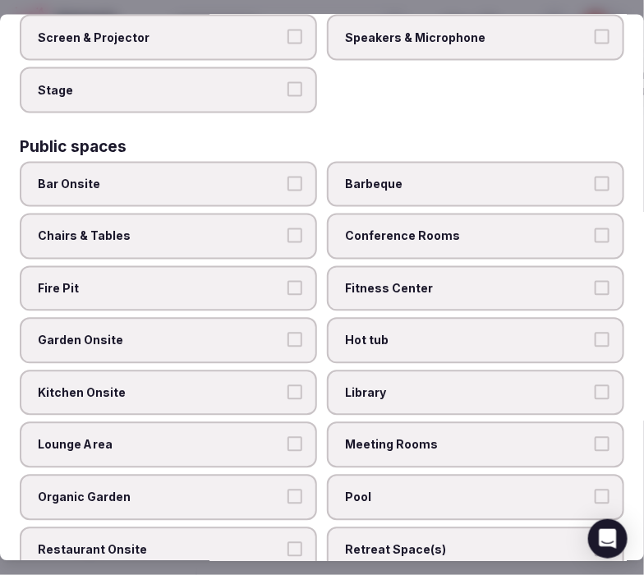
click at [288, 228] on button "Chairs & Tables" at bounding box center [295, 235] width 15 height 15
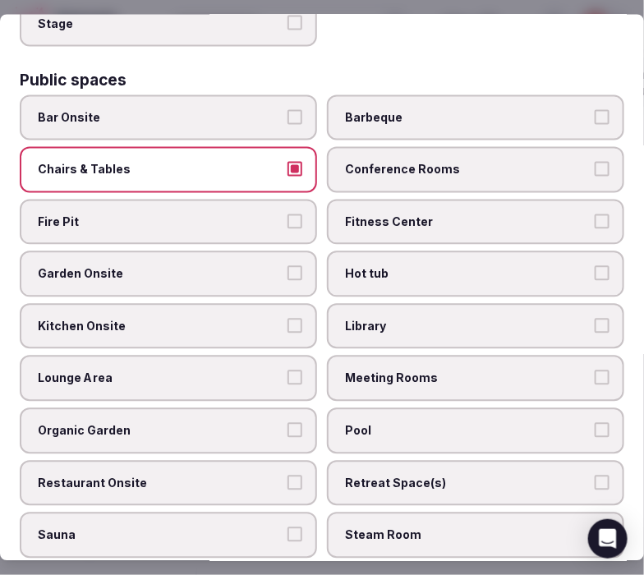
scroll to position [730, 0]
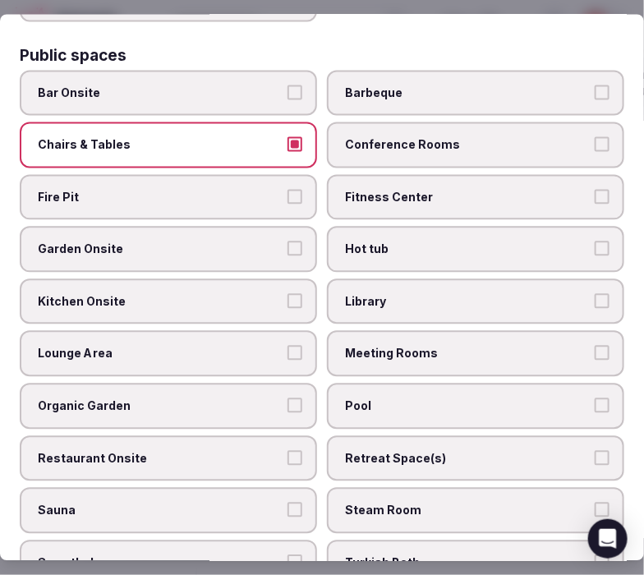
click at [288, 85] on button "Bar Onsite" at bounding box center [295, 92] width 15 height 15
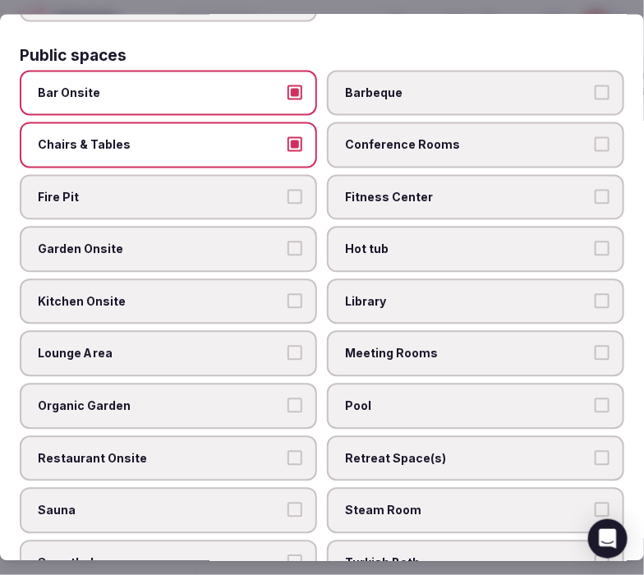
click at [353, 189] on span "Fitness Center" at bounding box center [467, 197] width 245 height 16
click at [571, 189] on button "Fitness Center" at bounding box center [602, 196] width 15 height 15
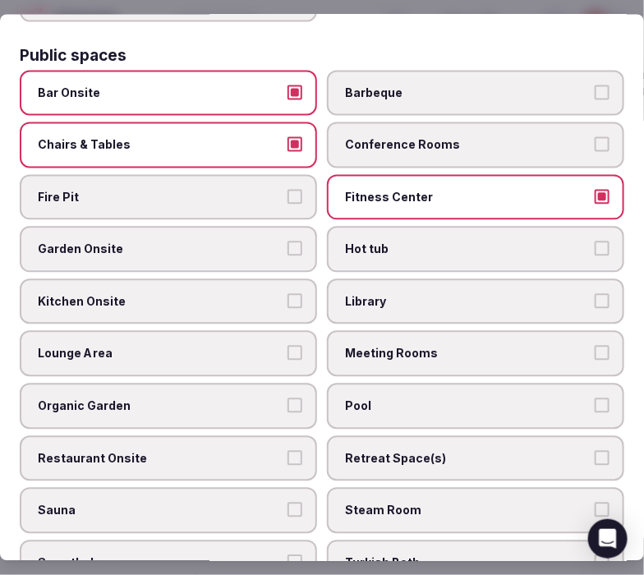
click at [347, 189] on span "Fitness Center" at bounding box center [467, 197] width 245 height 16
click at [571, 189] on button "Fitness Center" at bounding box center [602, 196] width 15 height 15
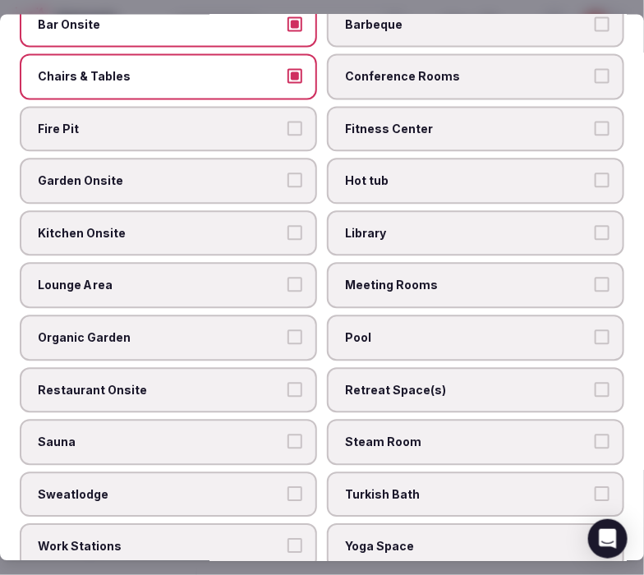
scroll to position [822, 0]
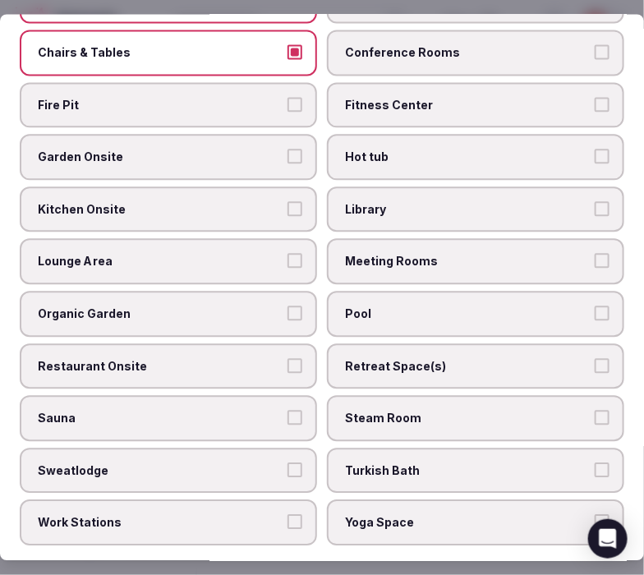
click at [399, 249] on label "Meeting Rooms" at bounding box center [475, 262] width 297 height 46
click at [571, 254] on button "Meeting Rooms" at bounding box center [602, 261] width 15 height 15
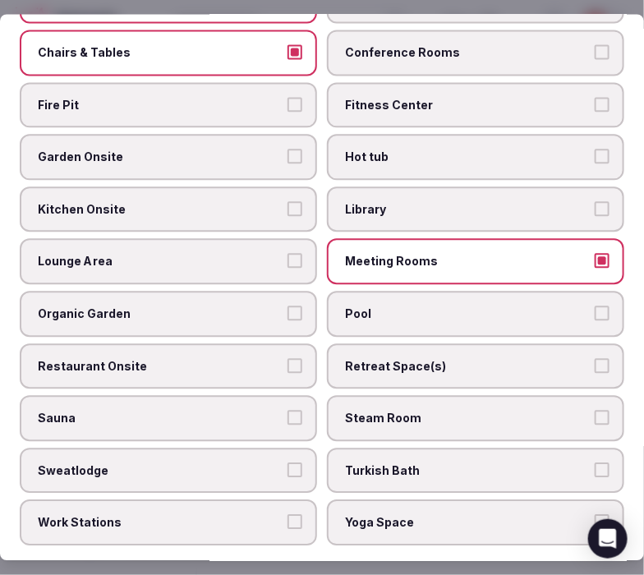
click at [288, 201] on button "Kitchen Onsite" at bounding box center [295, 208] width 15 height 15
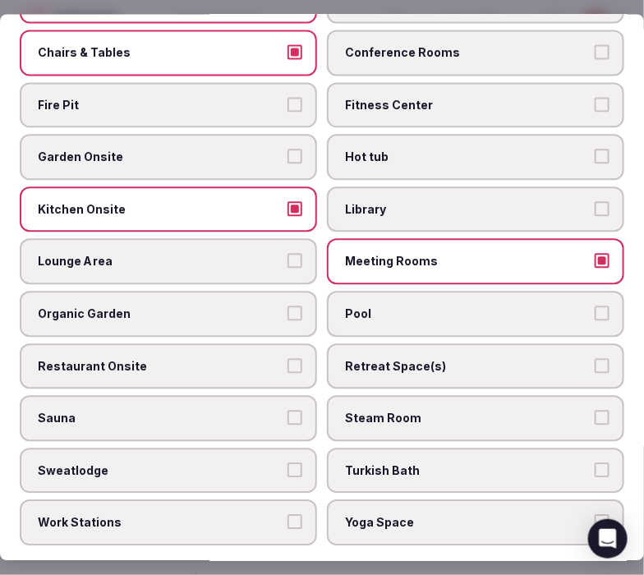
click at [282, 187] on label "Kitchen Onsite" at bounding box center [168, 210] width 297 height 46
click at [288, 201] on button "Kitchen Onsite" at bounding box center [295, 208] width 15 height 15
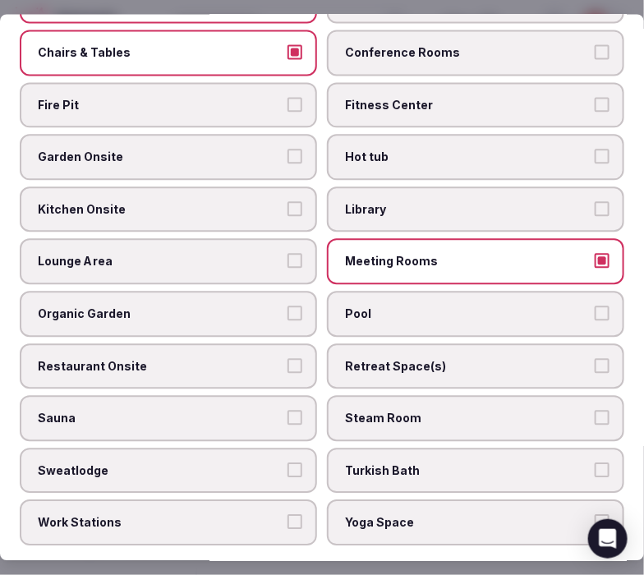
drag, startPoint x: 263, startPoint y: 334, endPoint x: 280, endPoint y: 330, distance: 17.7
click at [265, 358] on span "Restaurant Onsite" at bounding box center [160, 366] width 245 height 16
click at [288, 358] on button "Restaurant Onsite" at bounding box center [295, 365] width 15 height 15
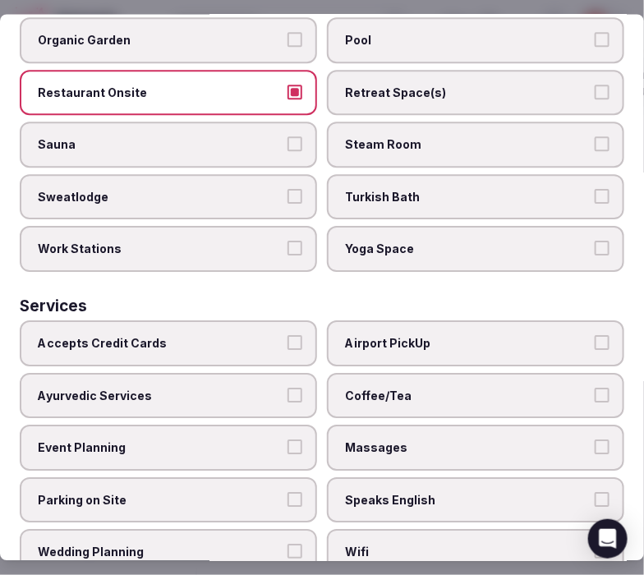
scroll to position [1141, 0]
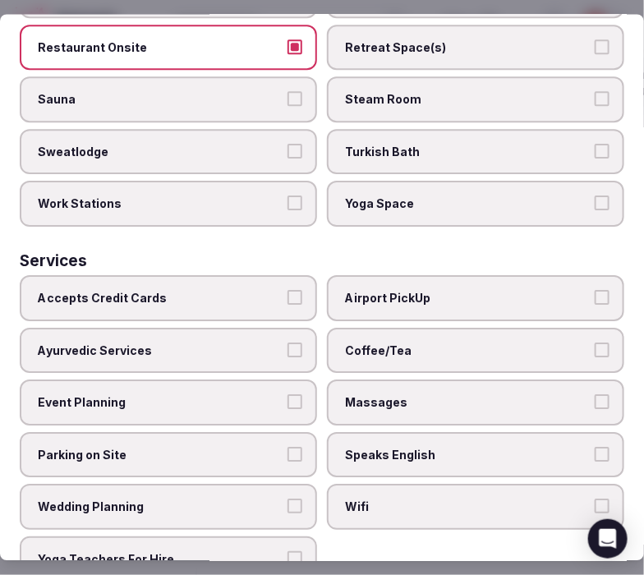
click at [367, 276] on label "Airport PickUp" at bounding box center [475, 299] width 297 height 46
click at [571, 291] on button "Airport PickUp" at bounding box center [602, 298] width 15 height 15
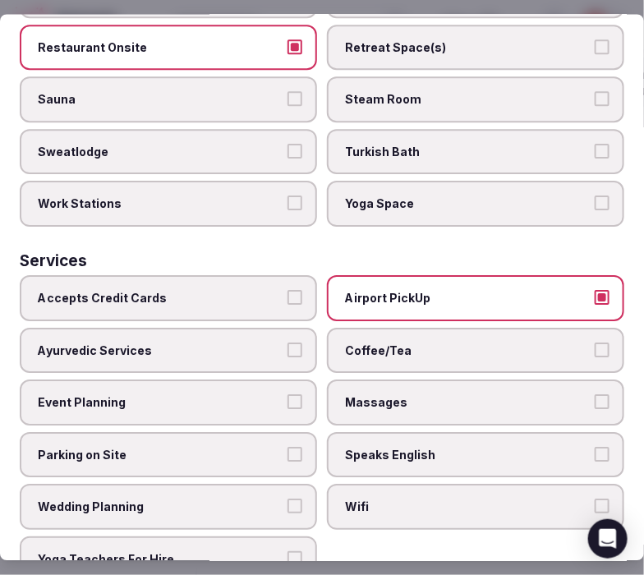
click at [386, 291] on span "Airport PickUp" at bounding box center [467, 299] width 245 height 16
click at [571, 291] on button "Airport PickUp" at bounding box center [602, 298] width 15 height 15
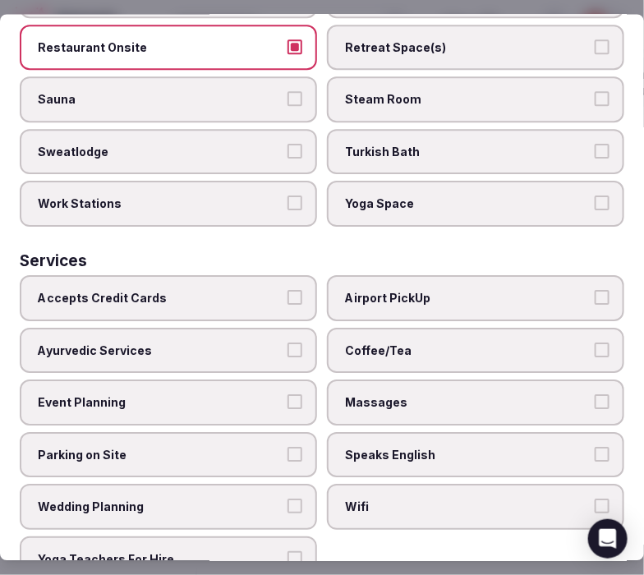
click at [412, 343] on span "Coffee/Tea" at bounding box center [467, 351] width 245 height 16
click at [571, 343] on button "Coffee/Tea" at bounding box center [602, 350] width 15 height 15
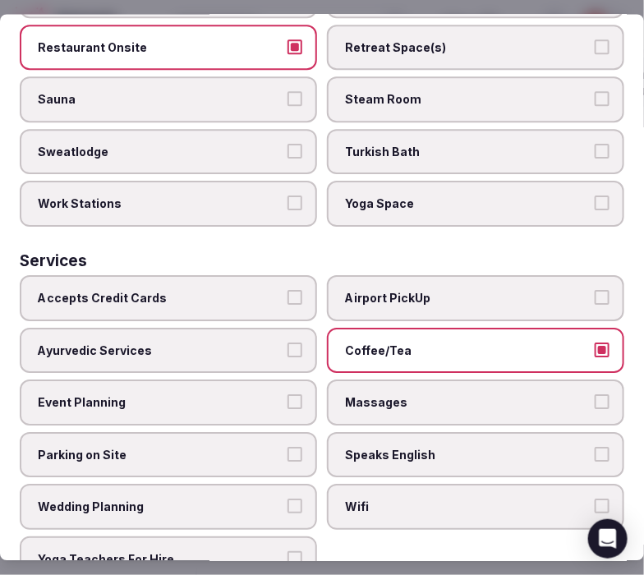
click at [408, 395] on span "Massages" at bounding box center [467, 403] width 245 height 16
click at [571, 395] on button "Massages" at bounding box center [602, 402] width 15 height 15
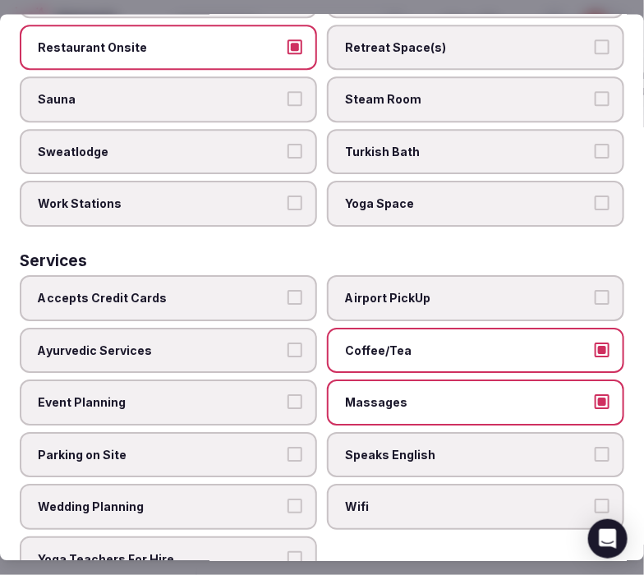
click at [401, 447] on span "Speaks English" at bounding box center [467, 455] width 245 height 16
click at [571, 447] on button "Speaks English" at bounding box center [602, 454] width 15 height 15
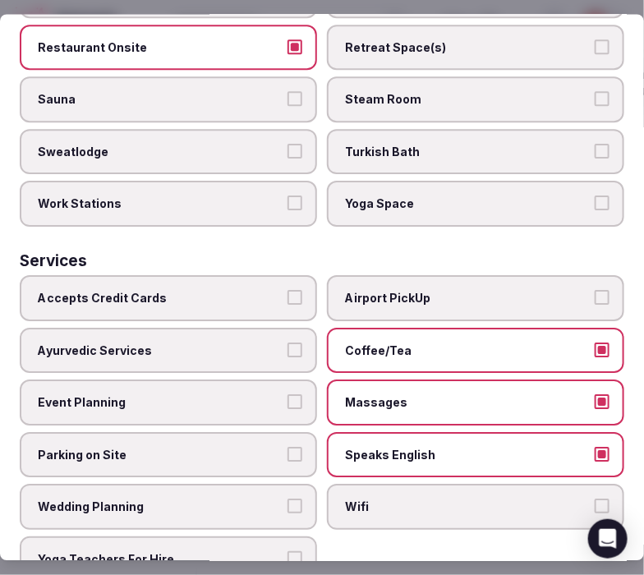
click at [385, 485] on label "Wifi" at bounding box center [475, 508] width 297 height 46
click at [571, 500] on button "Wifi" at bounding box center [602, 507] width 15 height 15
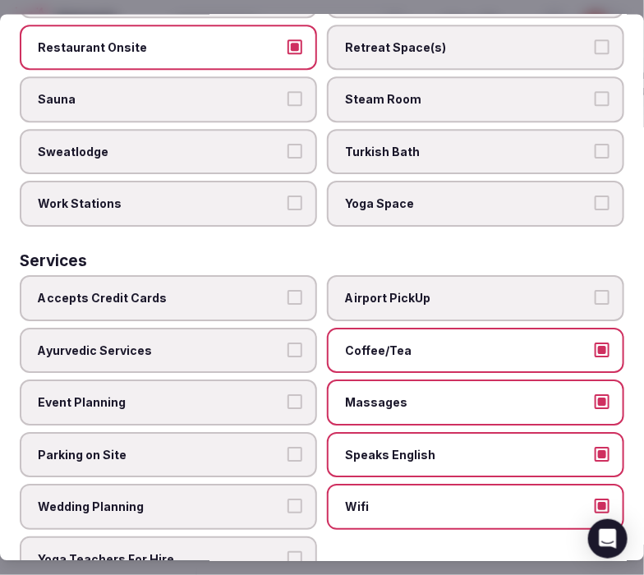
drag, startPoint x: 289, startPoint y: 265, endPoint x: 291, endPoint y: 274, distance: 8.4
click at [289, 291] on button "Accepts Credit Cards" at bounding box center [295, 298] width 15 height 15
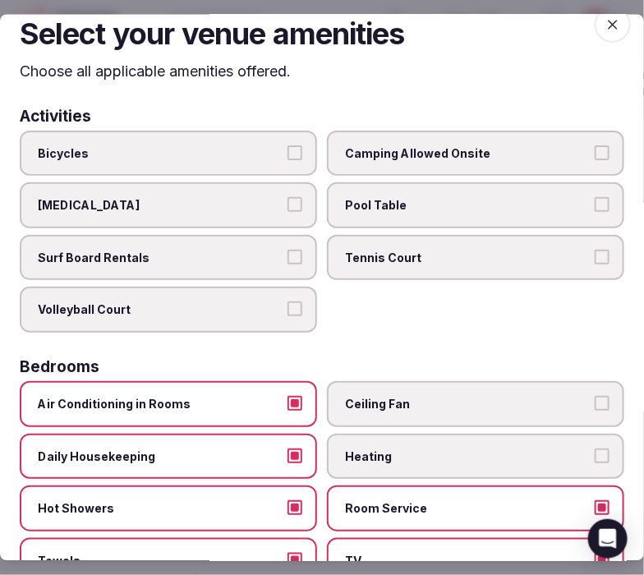
scroll to position [0, 0]
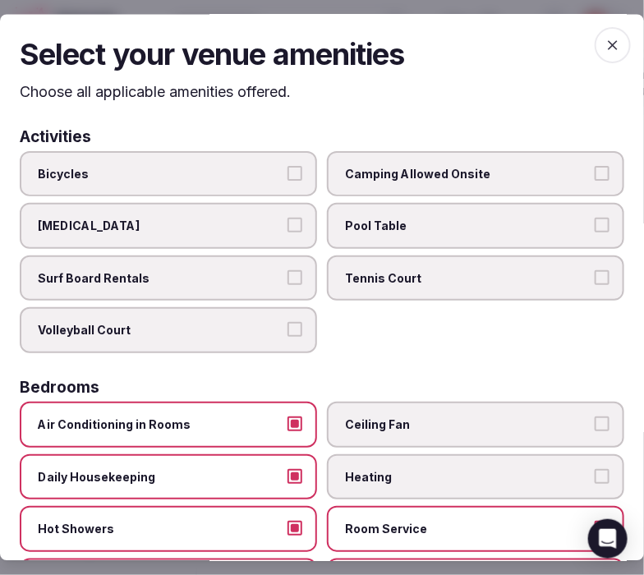
click at [571, 47] on icon "button" at bounding box center [613, 46] width 16 height 16
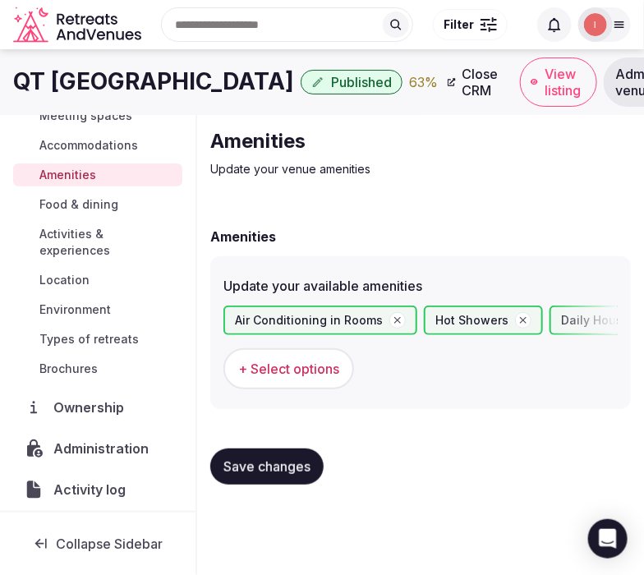
click at [288, 465] on span "Save changes" at bounding box center [267, 467] width 87 height 16
click at [237, 470] on span "Save changes" at bounding box center [267, 467] width 87 height 16
click at [62, 199] on span "Food & dining" at bounding box center [78, 204] width 79 height 16
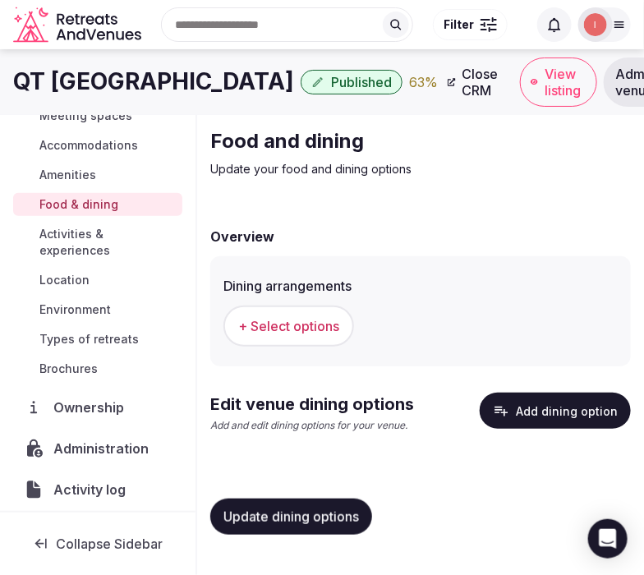
click at [291, 325] on span "+ Select options" at bounding box center [288, 326] width 101 height 18
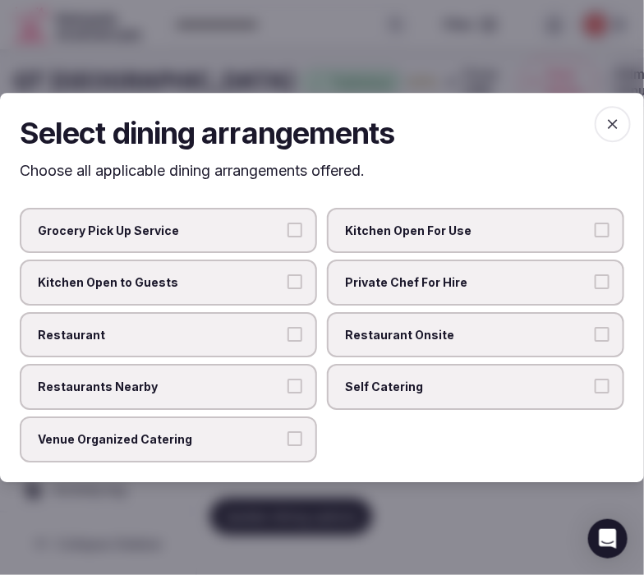
click at [389, 330] on span "Restaurant Onsite" at bounding box center [467, 335] width 245 height 16
click at [308, 331] on label "Restaurant" at bounding box center [168, 335] width 297 height 46
click at [302, 331] on button "Restaurant" at bounding box center [295, 334] width 15 height 15
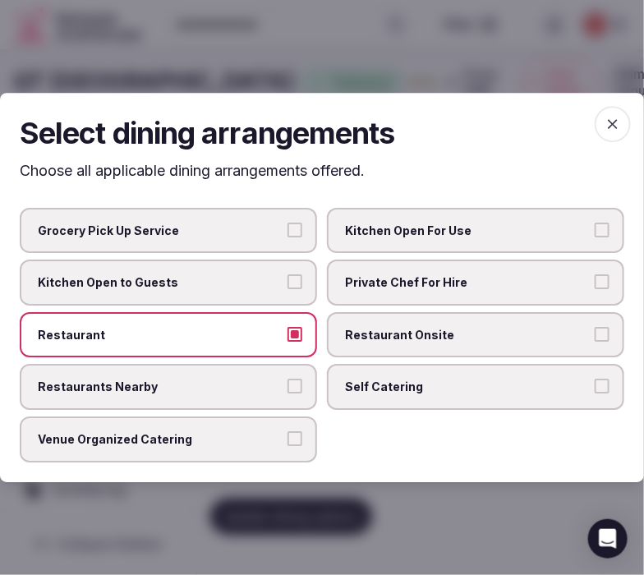
click at [571, 334] on button "Restaurant Onsite" at bounding box center [602, 334] width 15 height 15
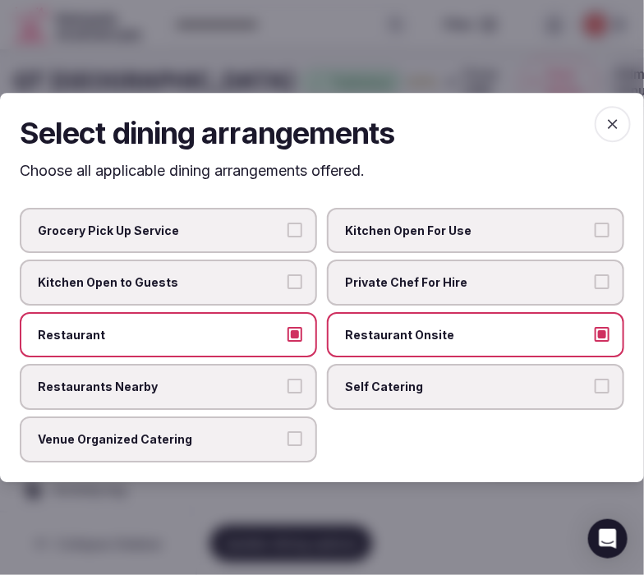
click at [571, 136] on span "button" at bounding box center [613, 124] width 36 height 36
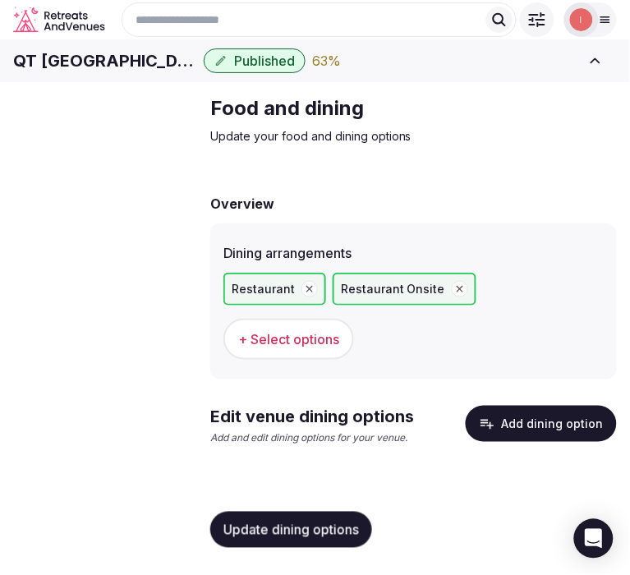
click at [349, 536] on span "Update dining options" at bounding box center [292, 530] width 136 height 16
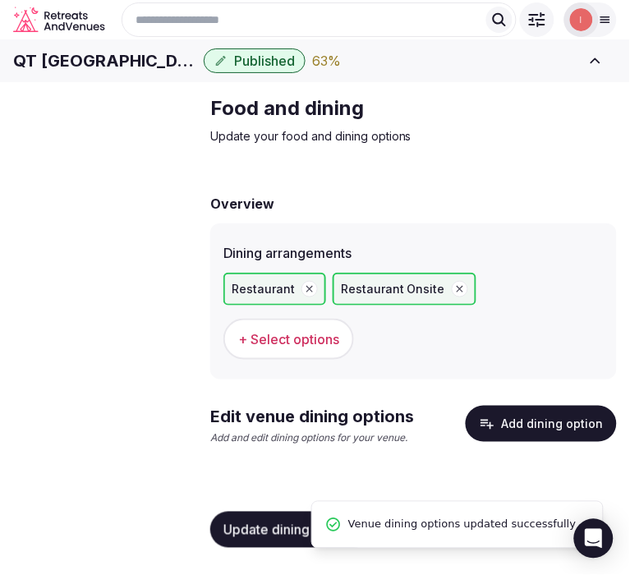
click at [297, 538] on span "Update dining options" at bounding box center [292, 530] width 136 height 16
click at [502, 380] on div "Dining arrangements Restaurant Restaurant Onsite + Select options" at bounding box center [413, 302] width 407 height 156
click at [515, 442] on button "Add dining option" at bounding box center [541, 424] width 151 height 36
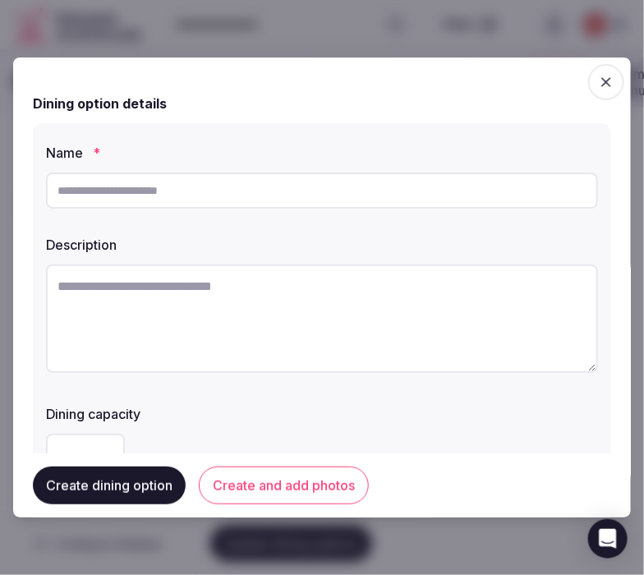
click at [486, 193] on input "text" at bounding box center [322, 191] width 552 height 36
paste input "*******"
type input "*******"
click at [511, 337] on textarea at bounding box center [322, 319] width 552 height 108
paste textarea "**********"
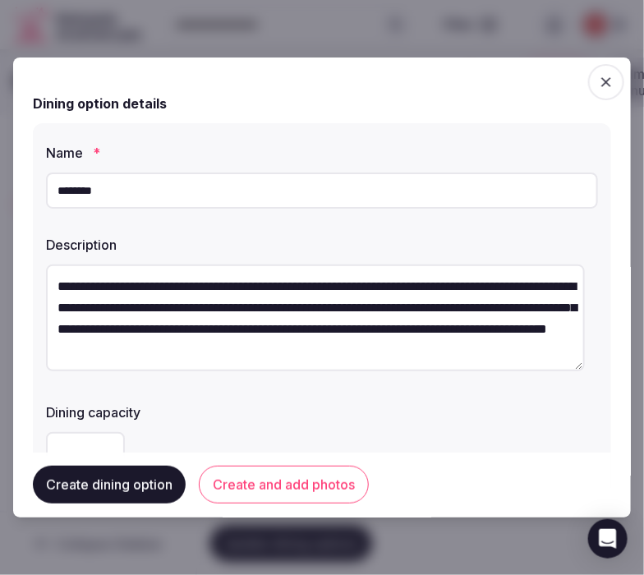
scroll to position [63, 0]
type textarea "**********"
click at [330, 467] on button "Create and add photos" at bounding box center [284, 486] width 170 height 38
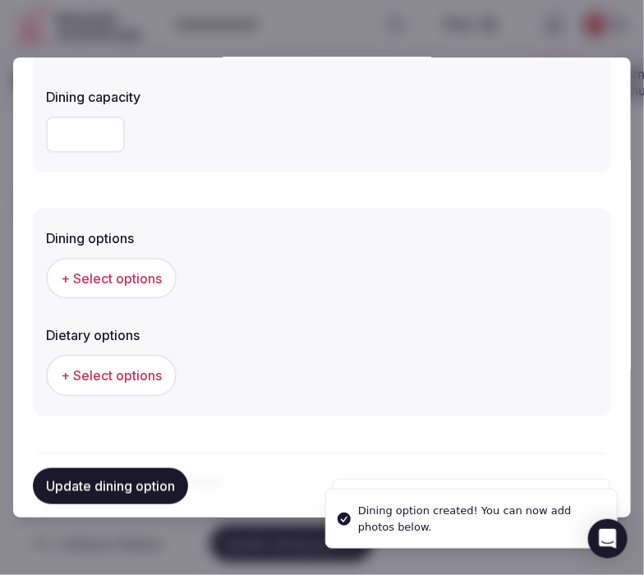
scroll to position [365, 0]
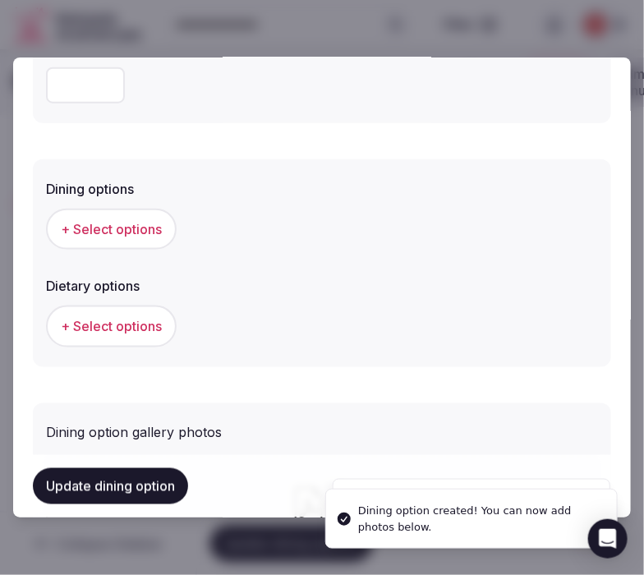
click at [126, 233] on span "+ Select options" at bounding box center [111, 229] width 101 height 18
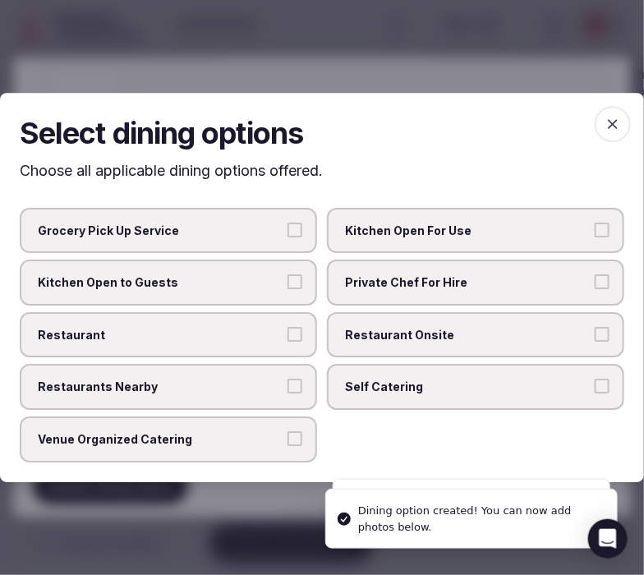
click at [348, 341] on span "Restaurant Onsite" at bounding box center [467, 335] width 245 height 16
click at [571, 341] on button "Restaurant Onsite" at bounding box center [602, 334] width 15 height 15
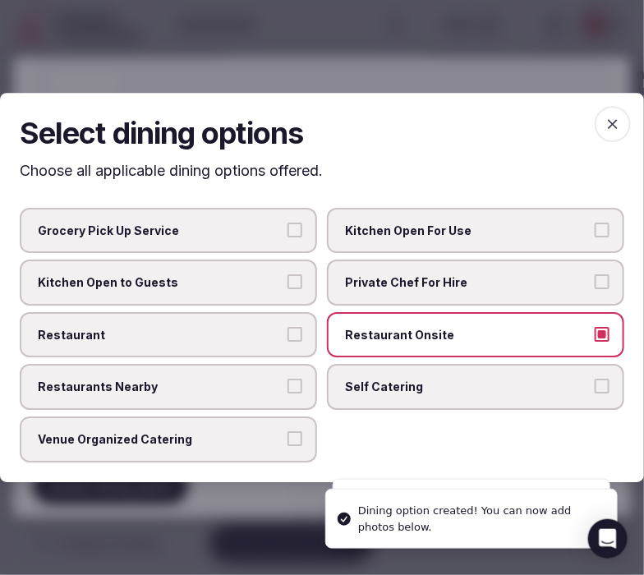
click at [292, 318] on label "Restaurant" at bounding box center [168, 335] width 297 height 46
click at [292, 327] on button "Restaurant" at bounding box center [295, 334] width 15 height 15
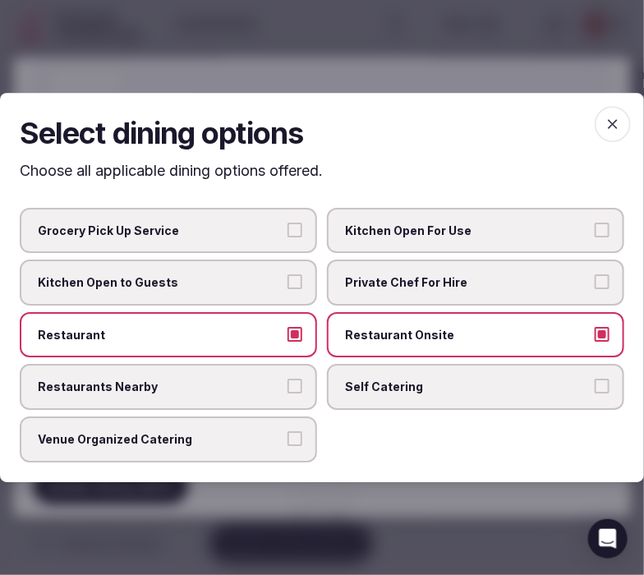
click at [571, 121] on icon "button" at bounding box center [613, 124] width 16 height 16
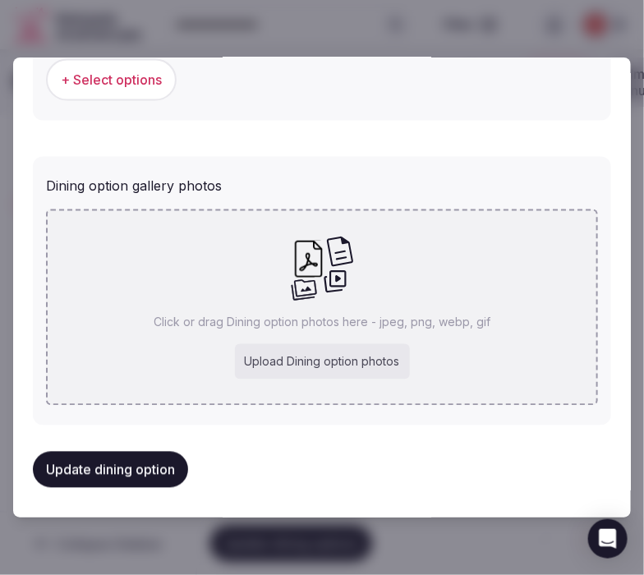
scroll to position [568, 0]
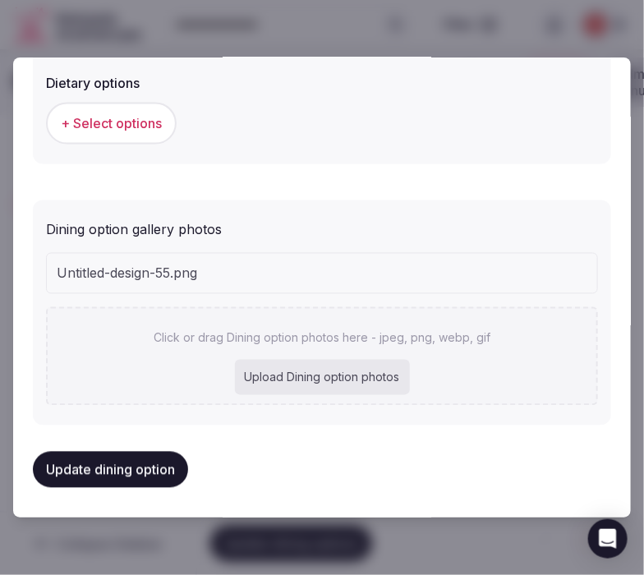
click at [133, 469] on button "Update dining option" at bounding box center [110, 470] width 155 height 36
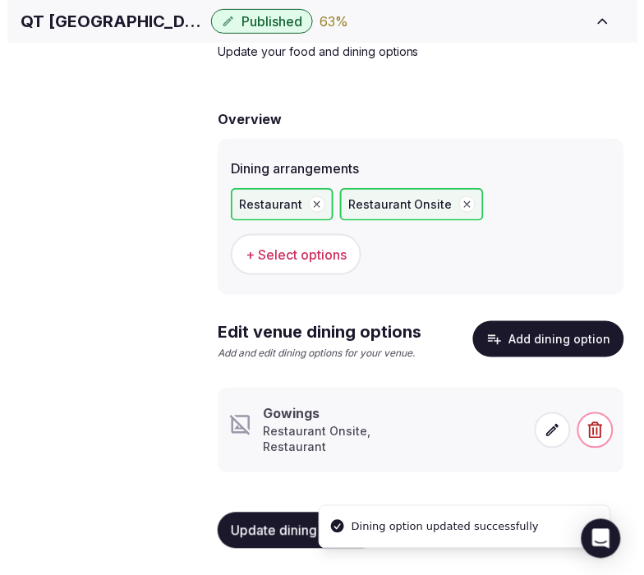
scroll to position [111, 0]
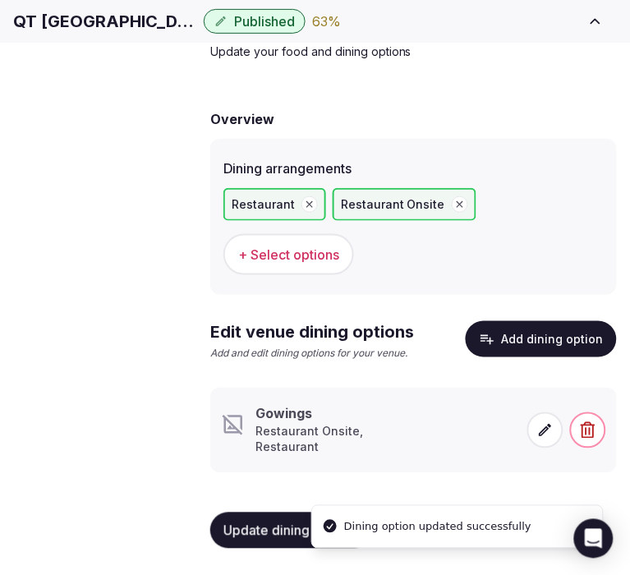
click at [548, 436] on icon at bounding box center [545, 430] width 16 height 16
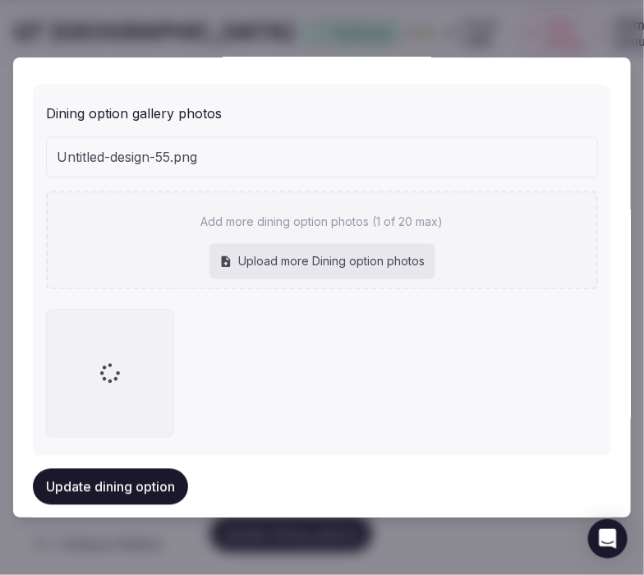
scroll to position [712, 0]
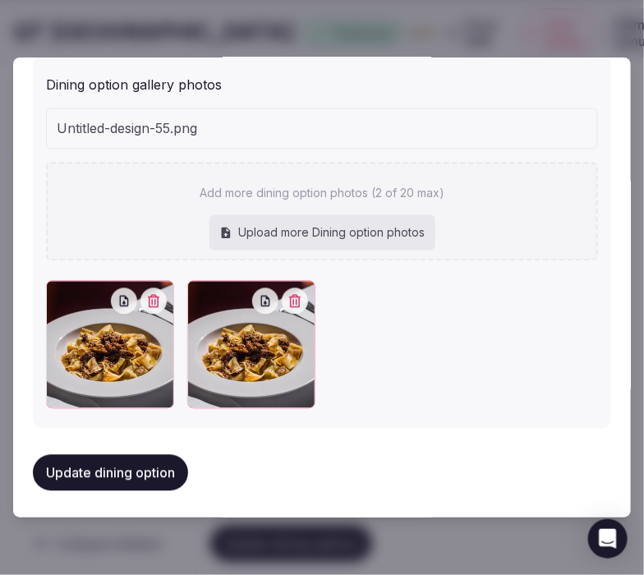
click at [289, 302] on icon "button" at bounding box center [295, 301] width 12 height 13
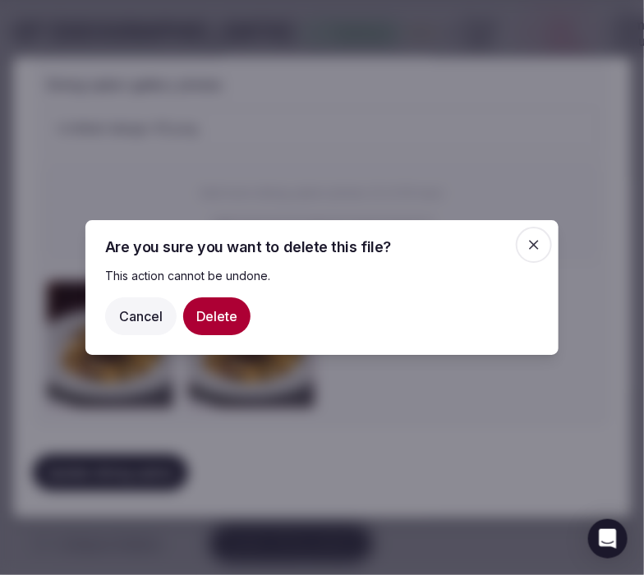
click at [220, 324] on button "Delete" at bounding box center [216, 316] width 67 height 38
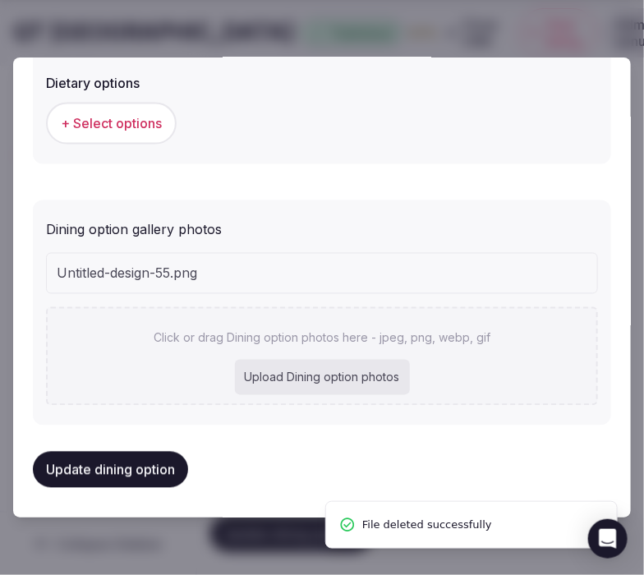
scroll to position [528, 0]
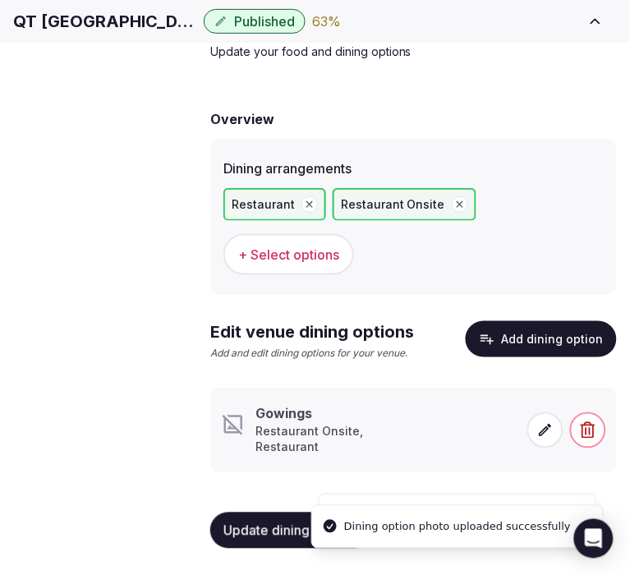
click at [548, 439] on span at bounding box center [546, 431] width 36 height 36
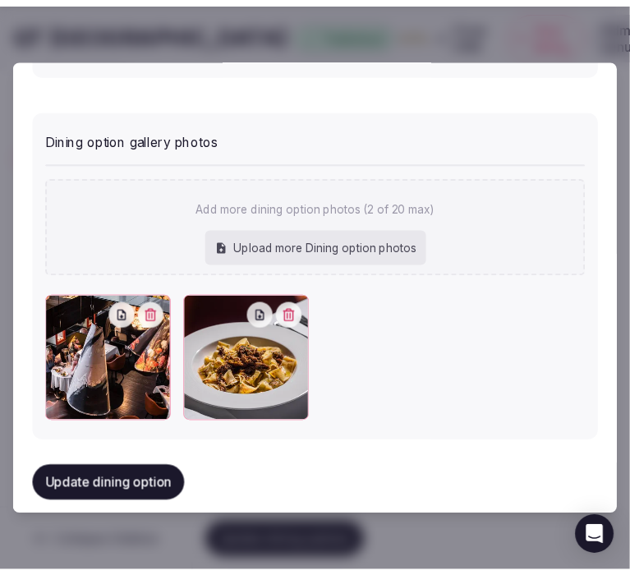
scroll to position [672, 0]
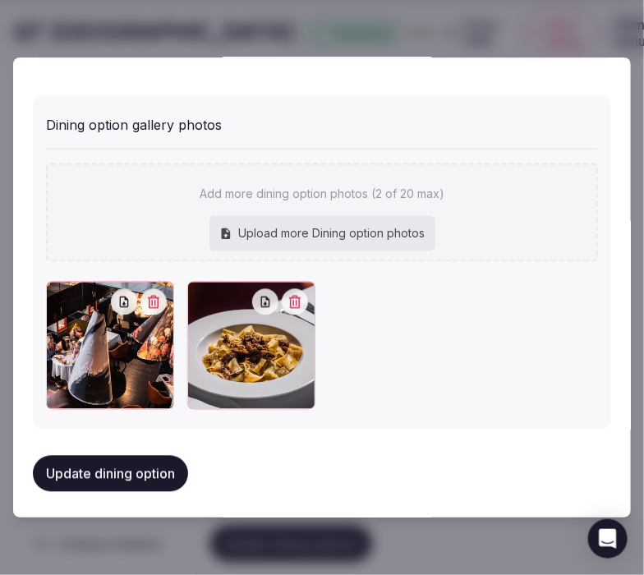
click at [163, 465] on button "Update dining option" at bounding box center [110, 474] width 155 height 36
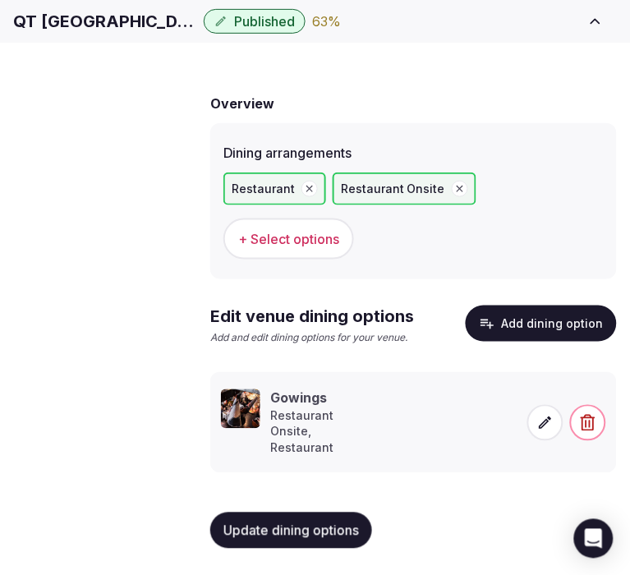
click at [277, 539] on span "Update dining options" at bounding box center [292, 531] width 136 height 16
click at [316, 522] on div "Update dining options" at bounding box center [413, 531] width 407 height 62
click at [313, 539] on span "Update dining options" at bounding box center [292, 531] width 136 height 16
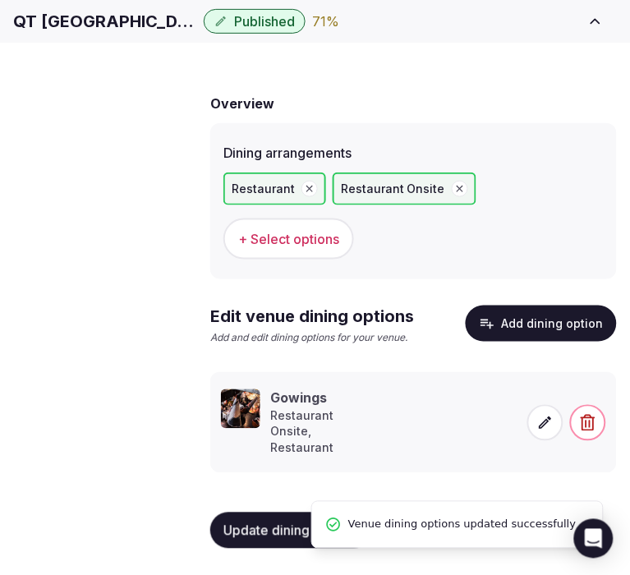
click at [0, 0] on span "Activities & experiences" at bounding box center [0, 0] width 0 height 0
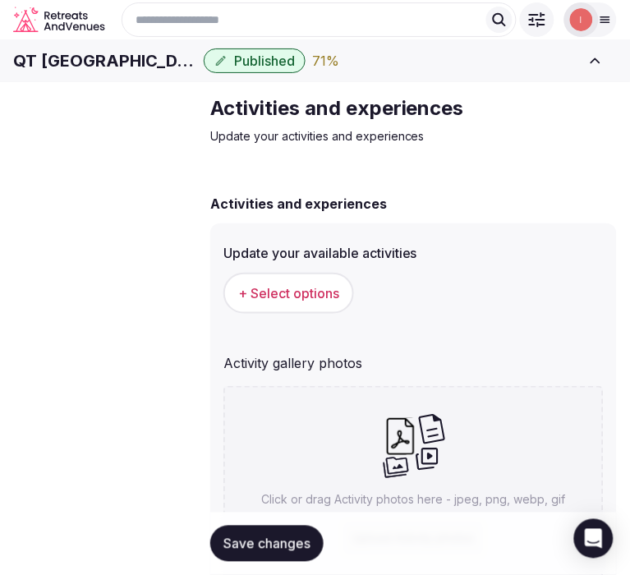
click at [281, 302] on span "+ Select options" at bounding box center [288, 293] width 101 height 18
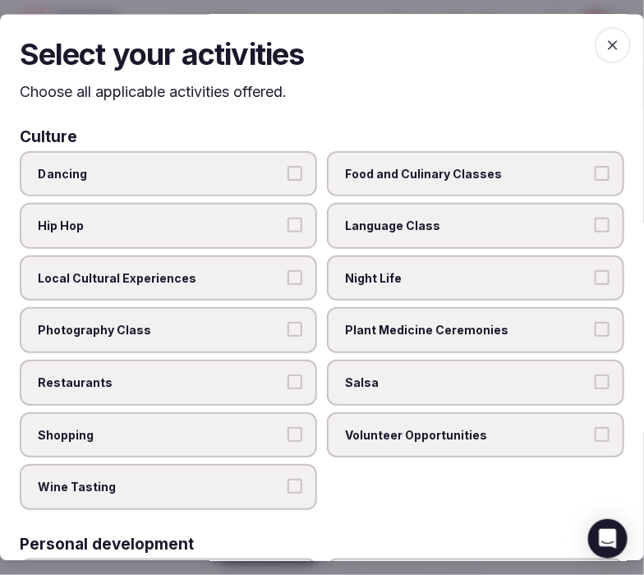
click at [211, 276] on span "Local Cultural Experiences" at bounding box center [160, 278] width 245 height 16
click at [288, 276] on button "Local Cultural Experiences" at bounding box center [295, 277] width 15 height 15
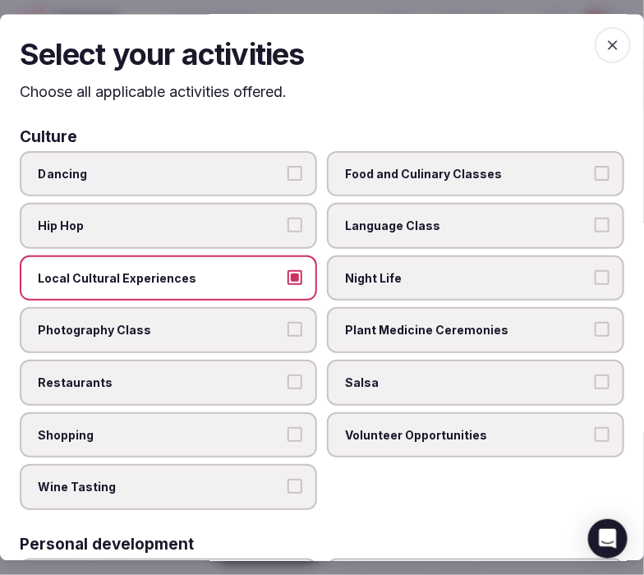
click at [251, 375] on span "Restaurants" at bounding box center [160, 383] width 245 height 16
click at [288, 375] on button "Restaurants" at bounding box center [295, 382] width 15 height 15
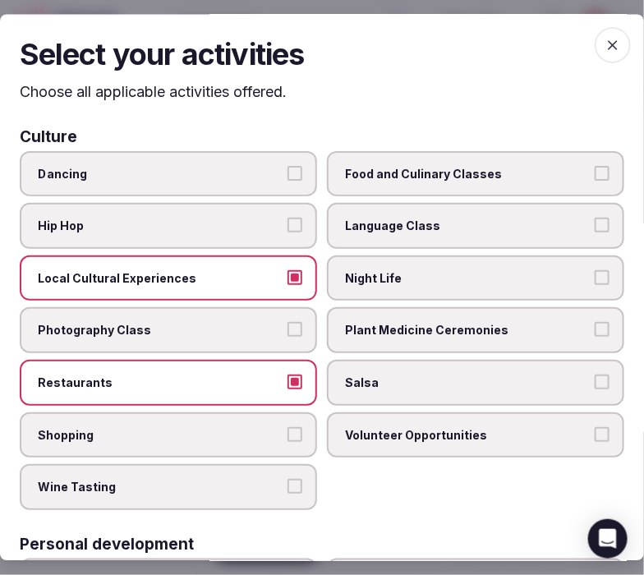
scroll to position [91, 0]
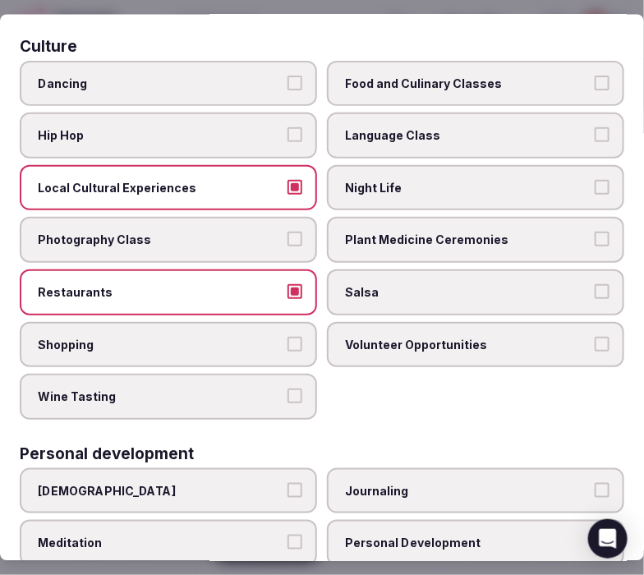
click at [454, 192] on label "Night Life" at bounding box center [475, 187] width 297 height 46
click at [571, 192] on button "Night Life" at bounding box center [602, 186] width 15 height 15
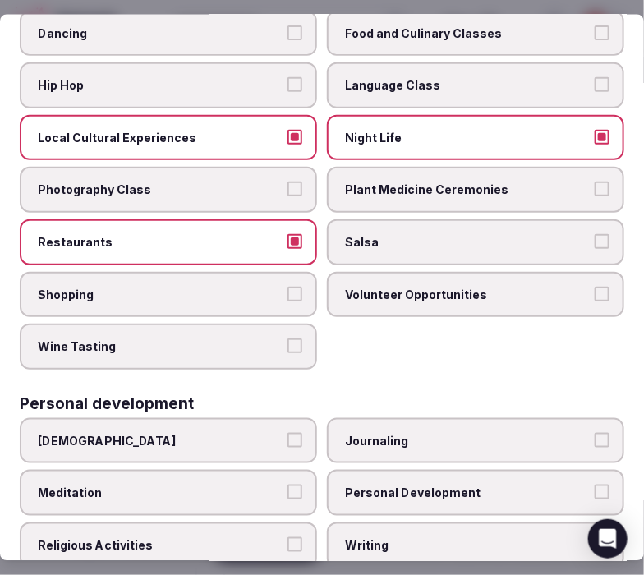
scroll to position [274, 0]
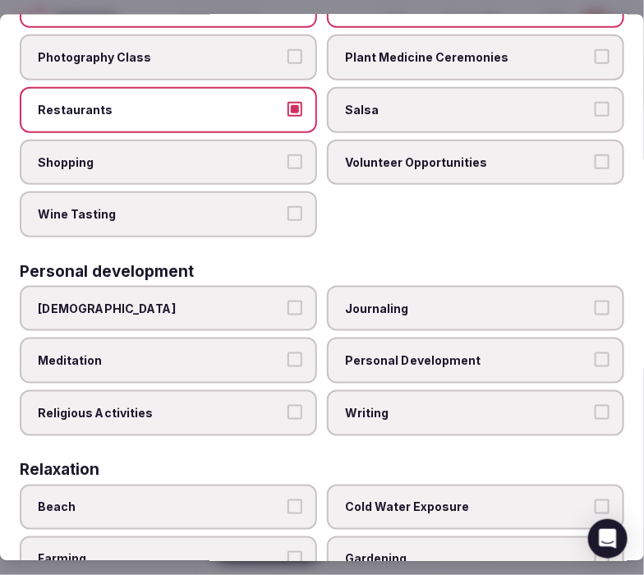
click at [405, 353] on span "Personal Development" at bounding box center [467, 361] width 245 height 16
click at [571, 353] on button "Personal Development" at bounding box center [602, 360] width 15 height 15
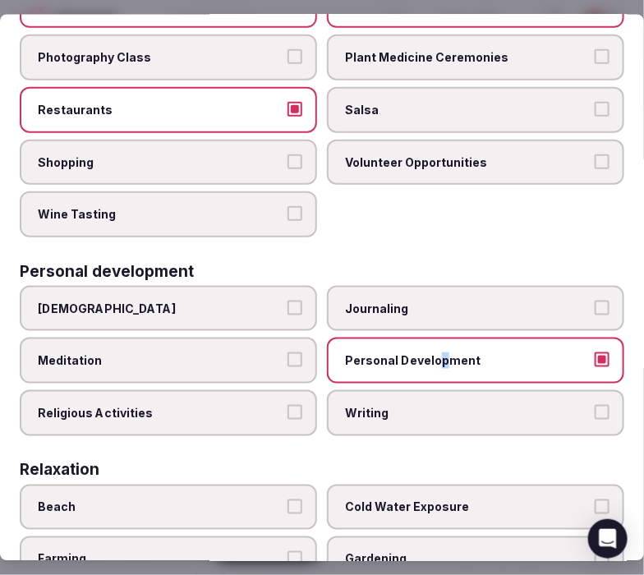
drag, startPoint x: 431, startPoint y: 358, endPoint x: 482, endPoint y: 291, distance: 84.0
click at [440, 339] on label "Personal Development" at bounding box center [475, 361] width 297 height 46
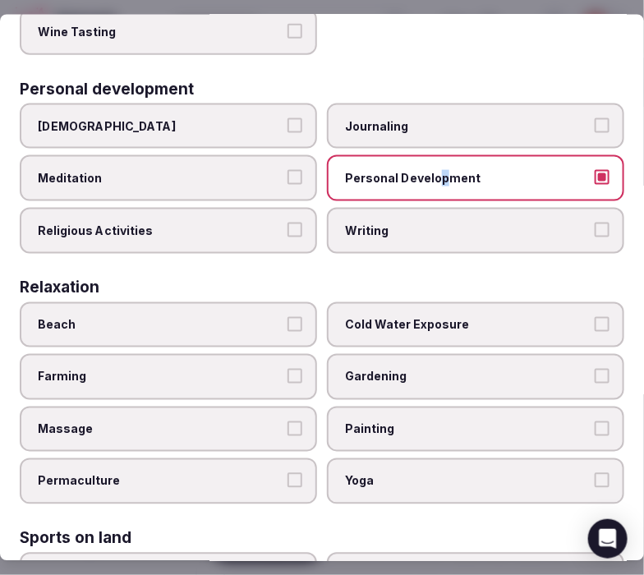
scroll to position [638, 0]
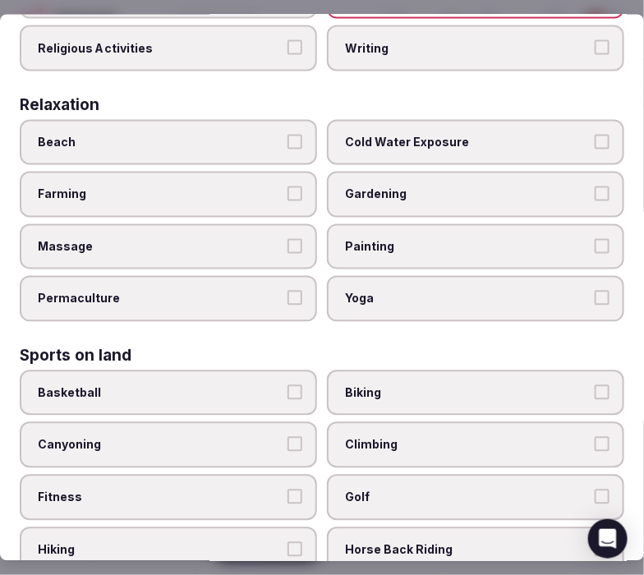
click at [237, 238] on span "Massage" at bounding box center [160, 246] width 245 height 16
click at [288, 238] on button "Massage" at bounding box center [295, 245] width 15 height 15
